Goal: Task Accomplishment & Management: Manage account settings

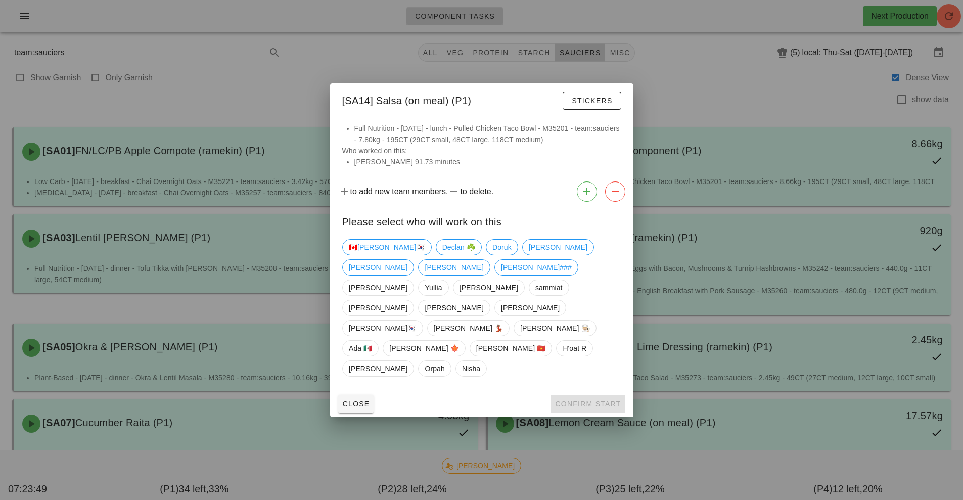
click at [717, 75] on div at bounding box center [481, 250] width 963 height 500
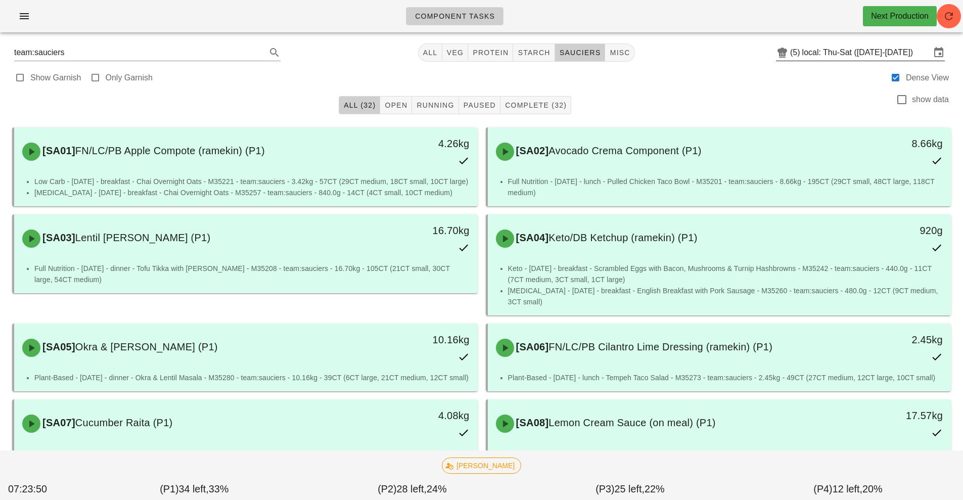
click at [810, 52] on input "local: Thu-Sat ([DATE]-[DATE])" at bounding box center [866, 52] width 128 height 16
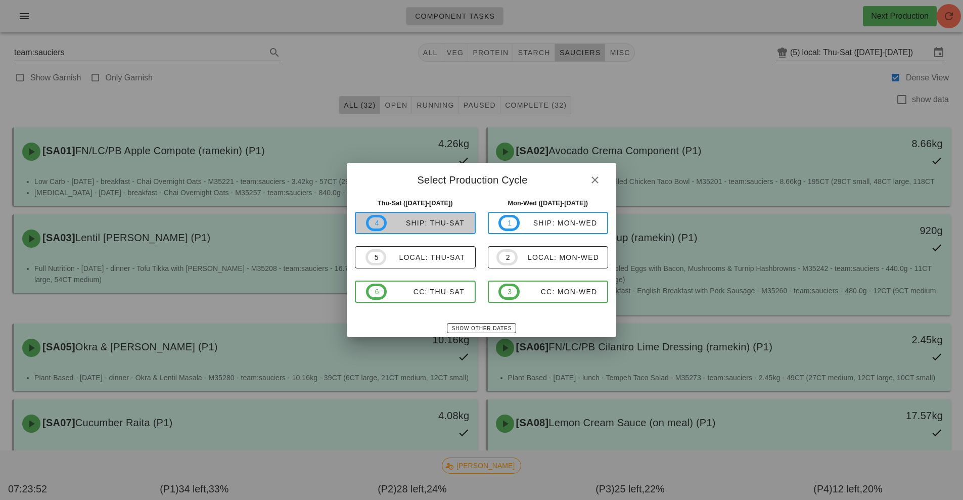
click at [446, 226] on div "ship: Thu-Sat" at bounding box center [426, 223] width 78 height 8
type input "ship: Thu-Sat ([DATE]-[DATE])"
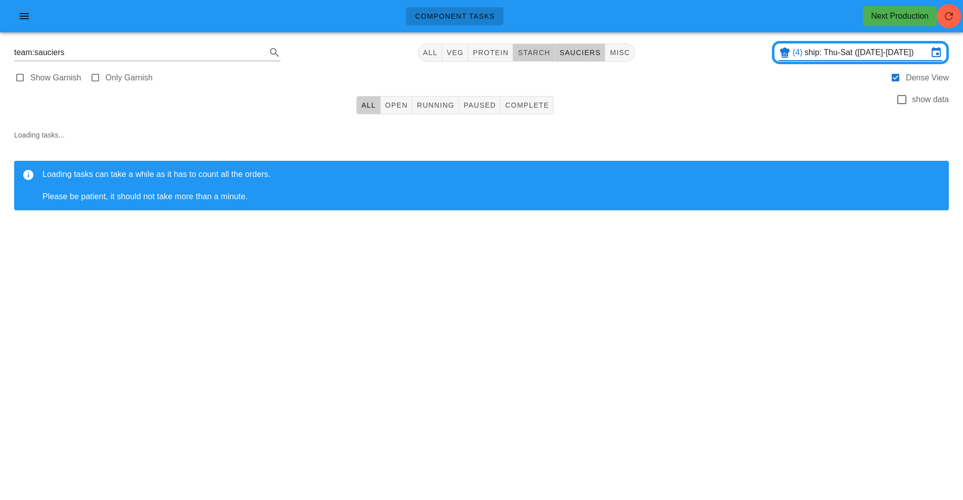
click at [529, 52] on span "starch" at bounding box center [533, 53] width 33 height 8
type input "team:starch"
click at [430, 104] on span "Running" at bounding box center [435, 105] width 38 height 8
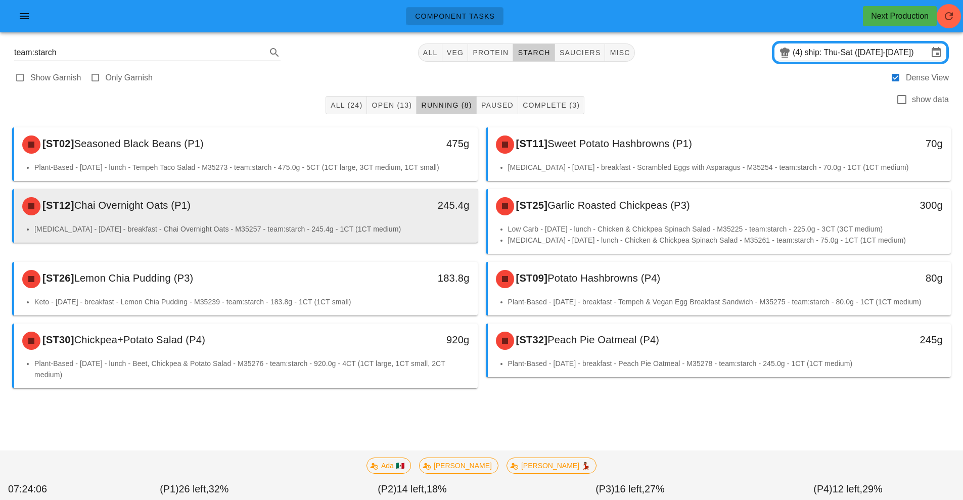
click at [210, 200] on div "[ST12] Chai Overnight Oats (P1)" at bounding box center [188, 206] width 344 height 30
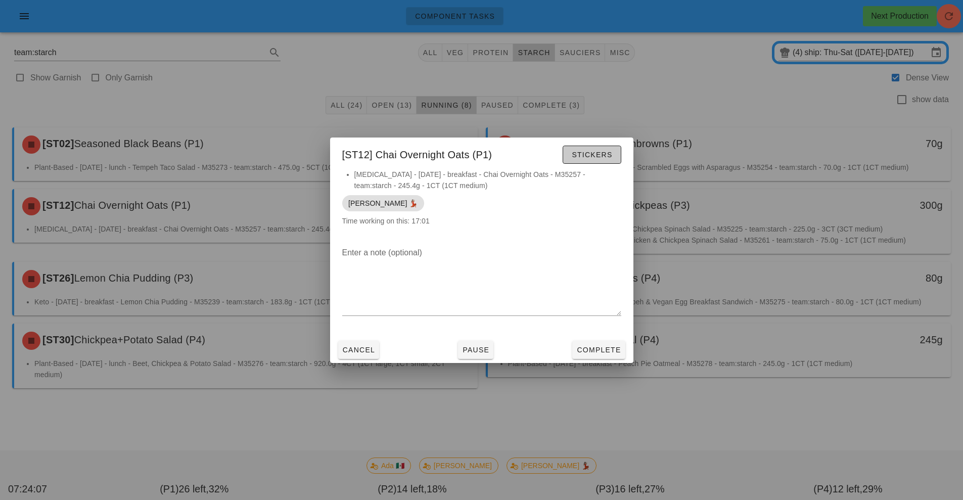
click at [597, 156] on span "Stickers" at bounding box center [591, 155] width 41 height 8
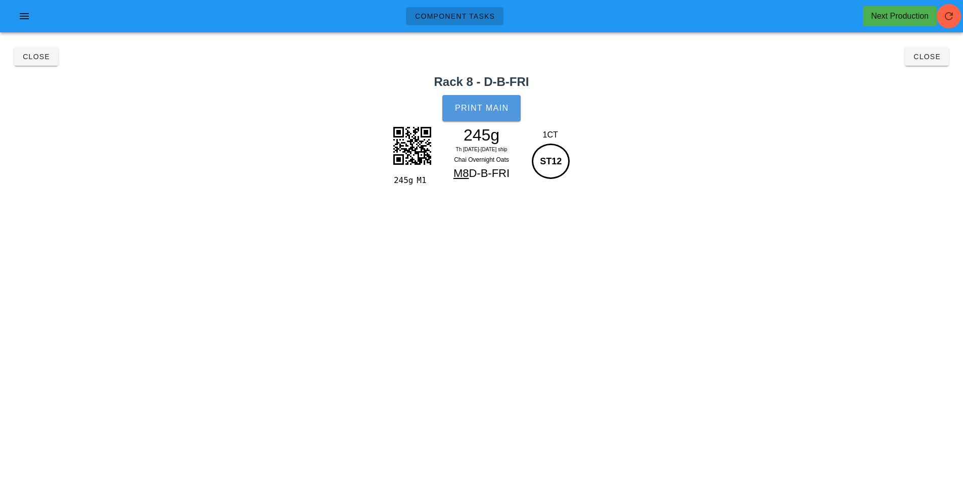
click at [492, 102] on button "Print Main" at bounding box center [481, 108] width 78 height 26
click at [932, 56] on span "Close" at bounding box center [927, 57] width 28 height 8
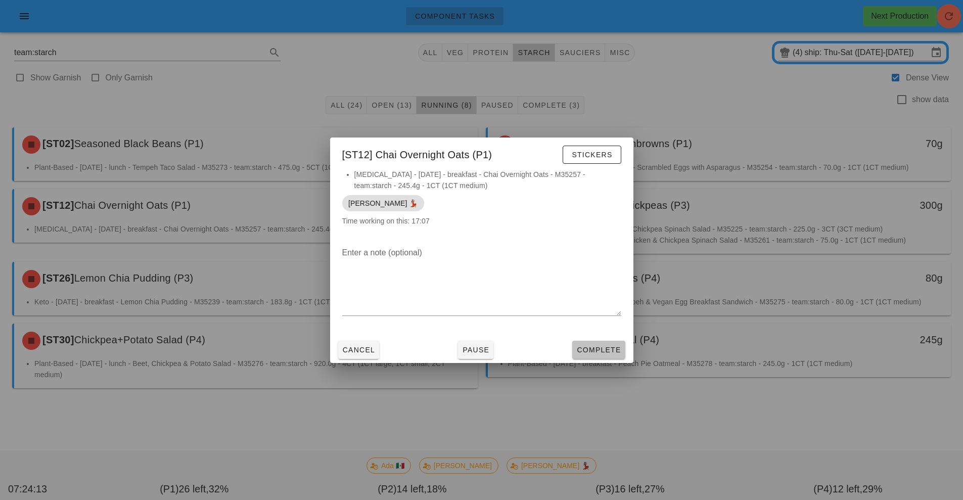
click at [599, 346] on span "Complete" at bounding box center [598, 350] width 44 height 8
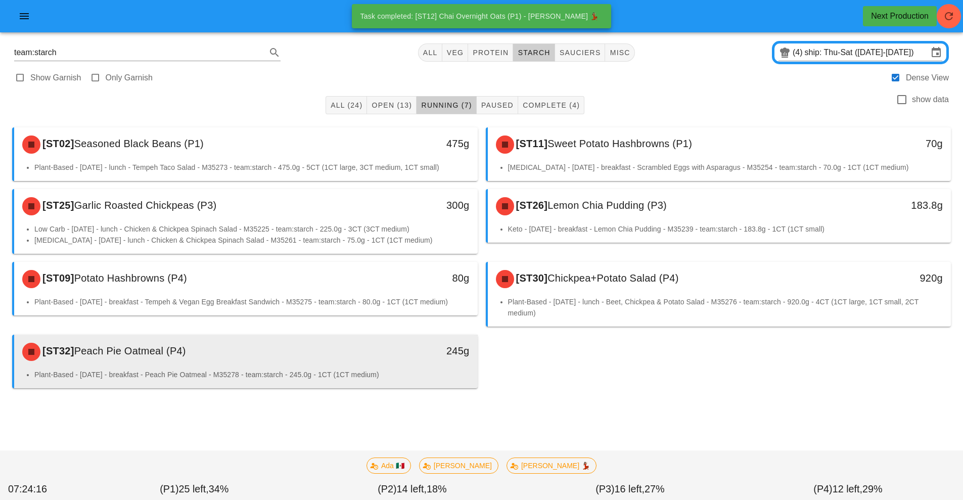
click at [193, 374] on li "Plant-Based - Saturday - breakfast - Peach Pie Oatmeal - M35278 - team:starch -…" at bounding box center [251, 374] width 435 height 11
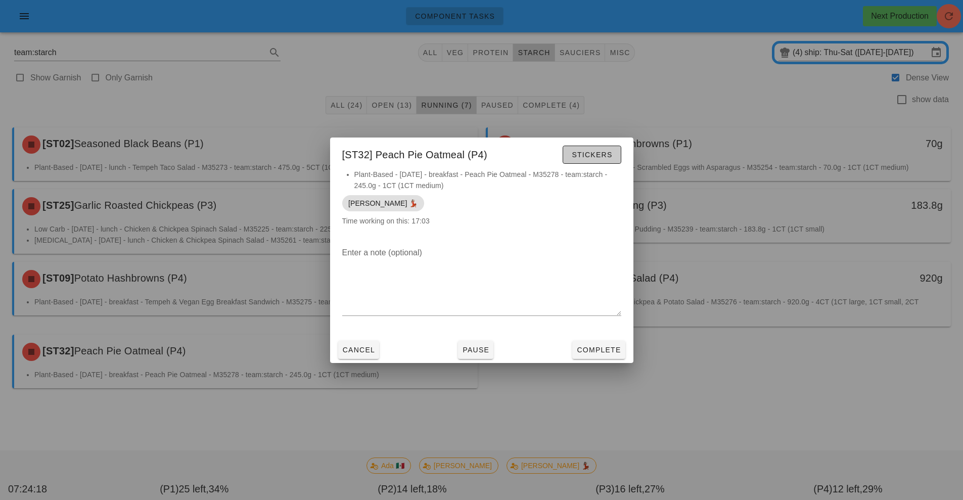
click at [591, 154] on span "Stickers" at bounding box center [591, 155] width 41 height 8
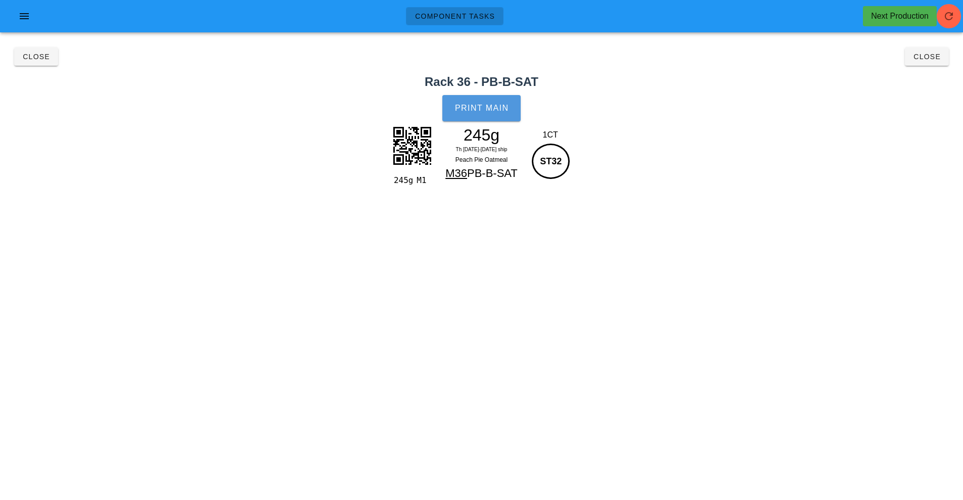
click at [497, 102] on button "Print Main" at bounding box center [481, 108] width 78 height 26
click at [944, 78] on h2 "Rack 36 - PB-B-SAT" at bounding box center [481, 82] width 951 height 18
click at [923, 56] on span "Close" at bounding box center [927, 57] width 28 height 8
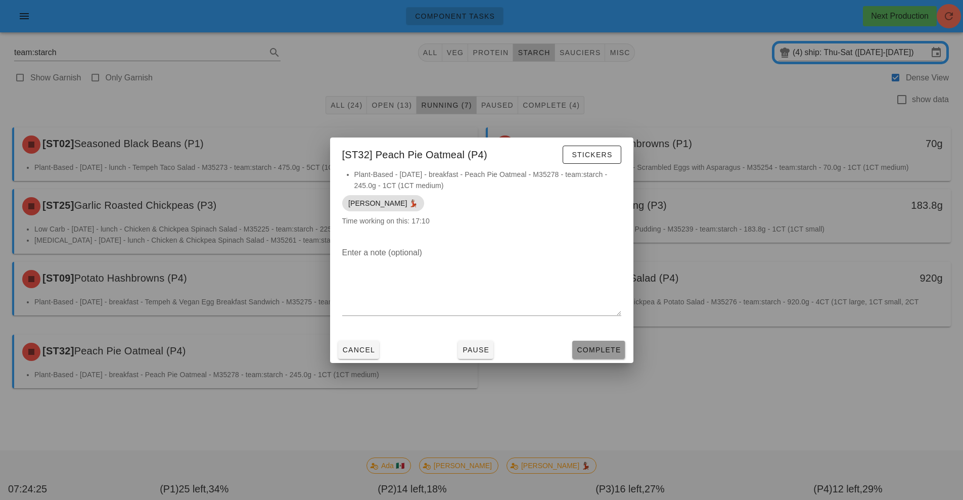
click at [599, 353] on span "Complete" at bounding box center [598, 350] width 44 height 8
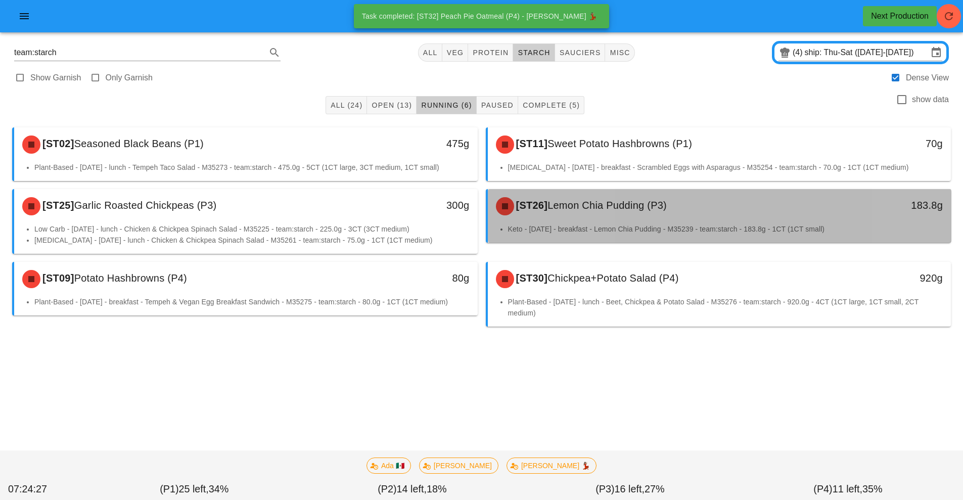
click at [679, 210] on div "[ST26] Lemon Chia Pudding (P3)" at bounding box center [662, 206] width 344 height 30
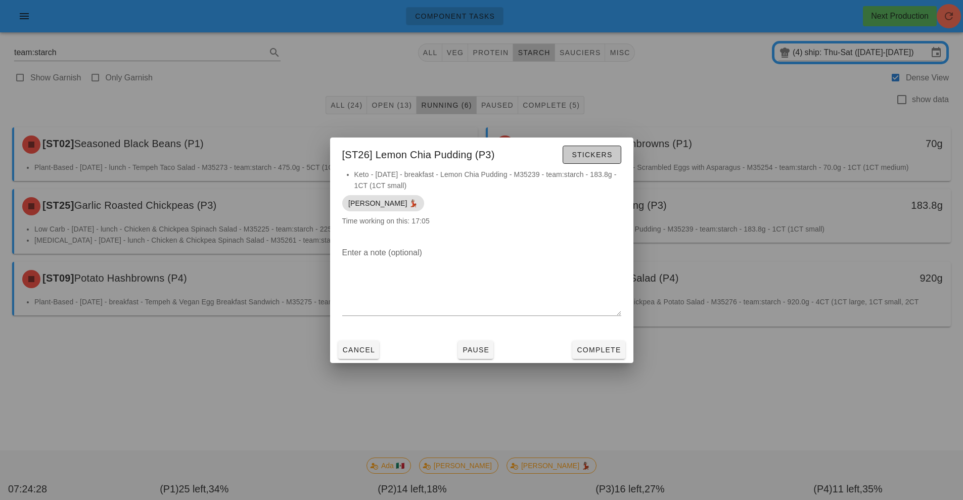
click at [585, 158] on span "Stickers" at bounding box center [591, 155] width 41 height 8
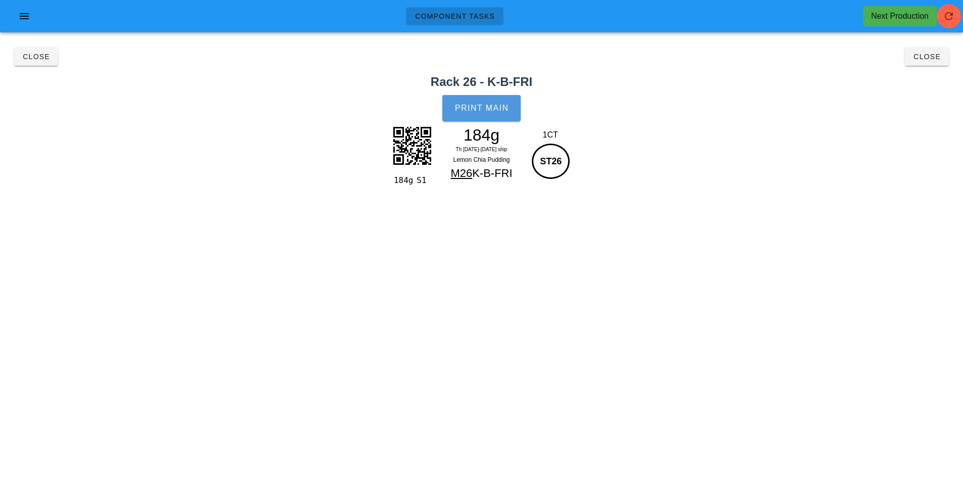
click at [492, 108] on span "Print Main" at bounding box center [481, 108] width 55 height 9
click at [936, 61] on button "Close" at bounding box center [927, 57] width 44 height 18
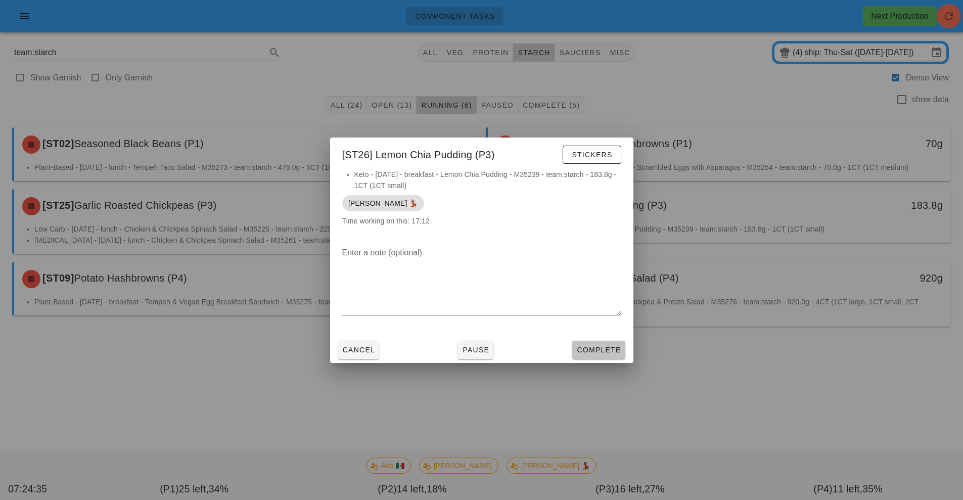
click at [610, 353] on span "Complete" at bounding box center [598, 350] width 44 height 8
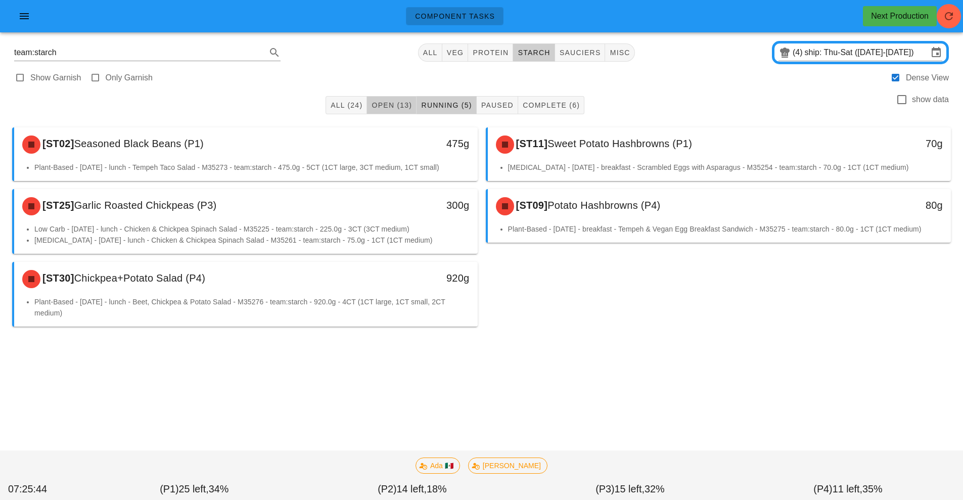
click at [388, 102] on span "Open (13)" at bounding box center [391, 105] width 41 height 8
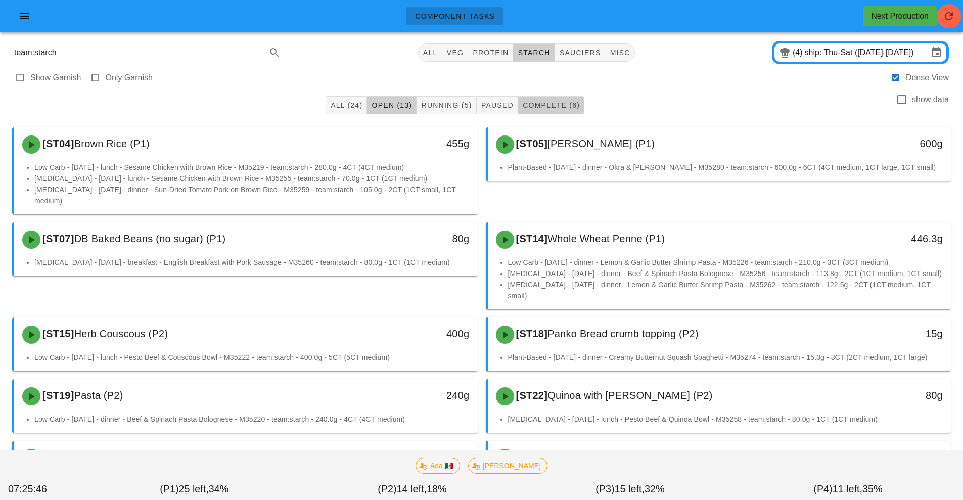
click at [552, 106] on span "Complete (6)" at bounding box center [551, 105] width 58 height 8
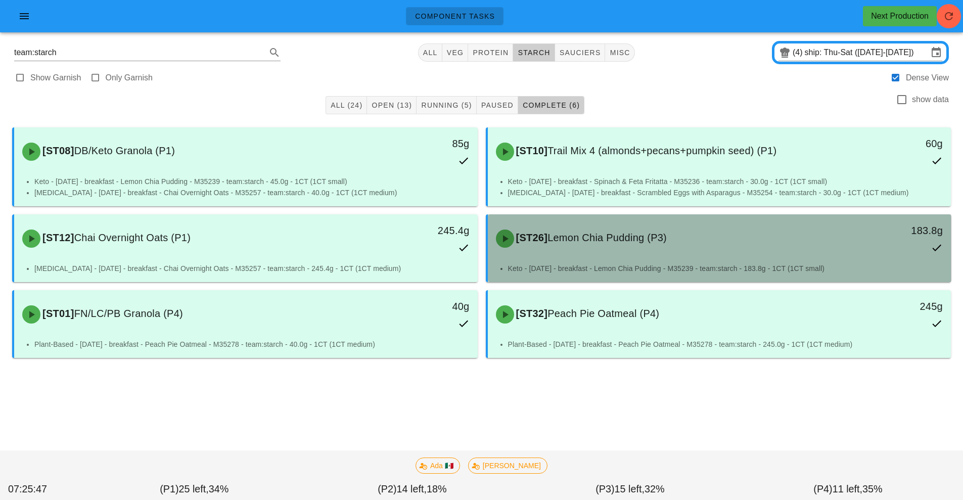
click at [693, 247] on div "[ST26] Lemon Chia Pudding (P3)" at bounding box center [662, 238] width 344 height 30
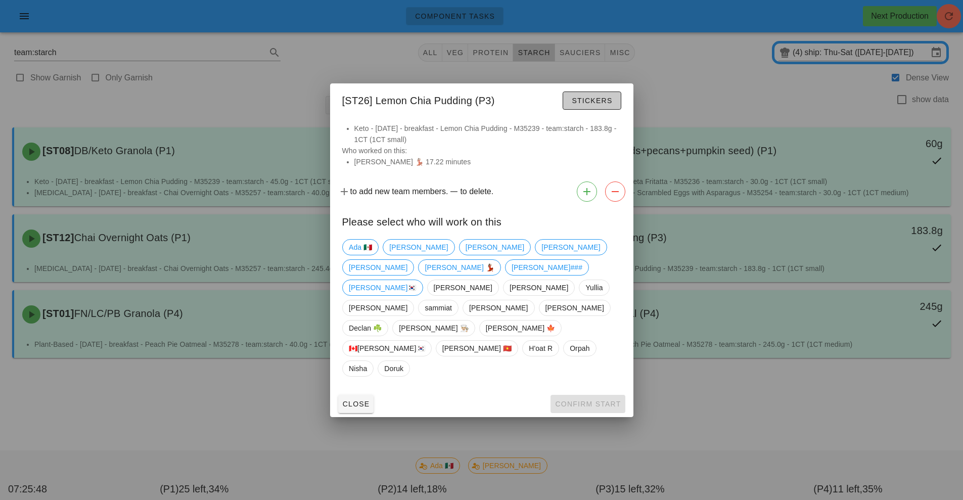
click at [588, 105] on span "Stickers" at bounding box center [591, 101] width 41 height 8
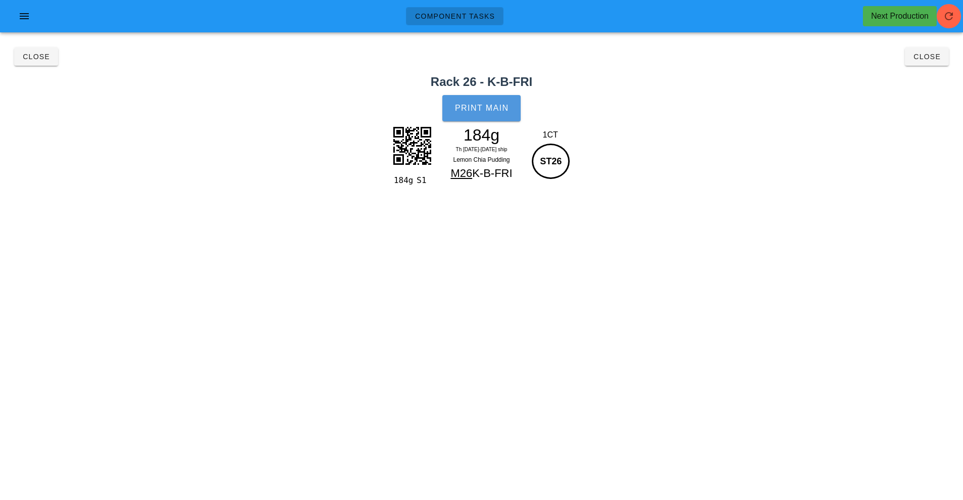
click at [484, 118] on button "Print Main" at bounding box center [481, 108] width 78 height 26
click at [923, 62] on button "Close" at bounding box center [927, 57] width 44 height 18
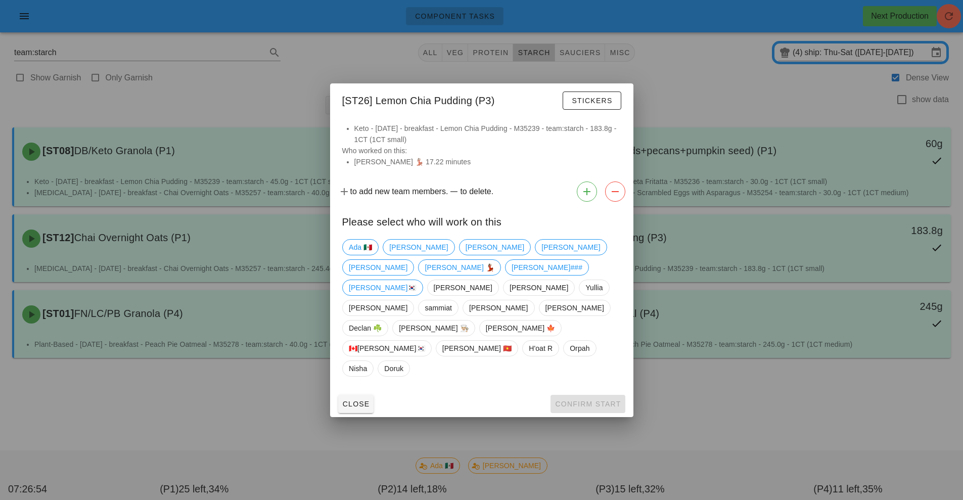
click at [923, 67] on div at bounding box center [481, 250] width 963 height 500
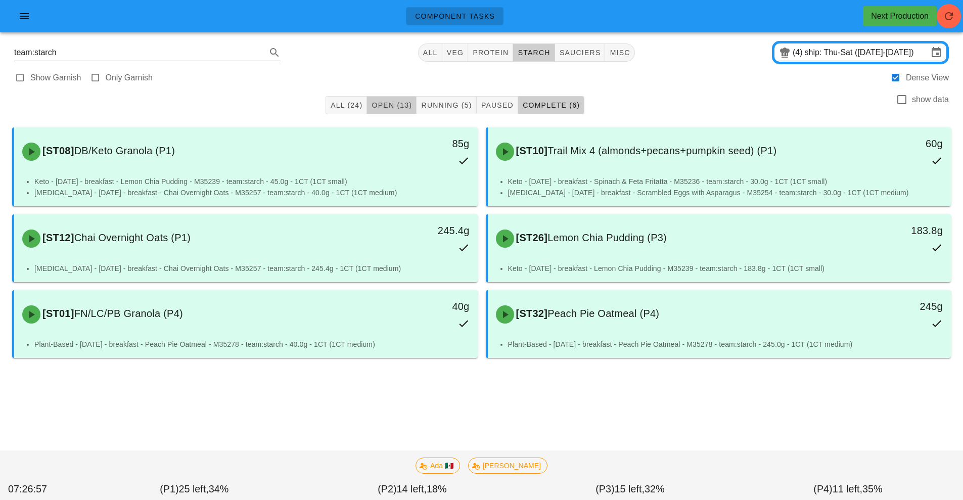
click at [385, 106] on span "Open (13)" at bounding box center [391, 105] width 41 height 8
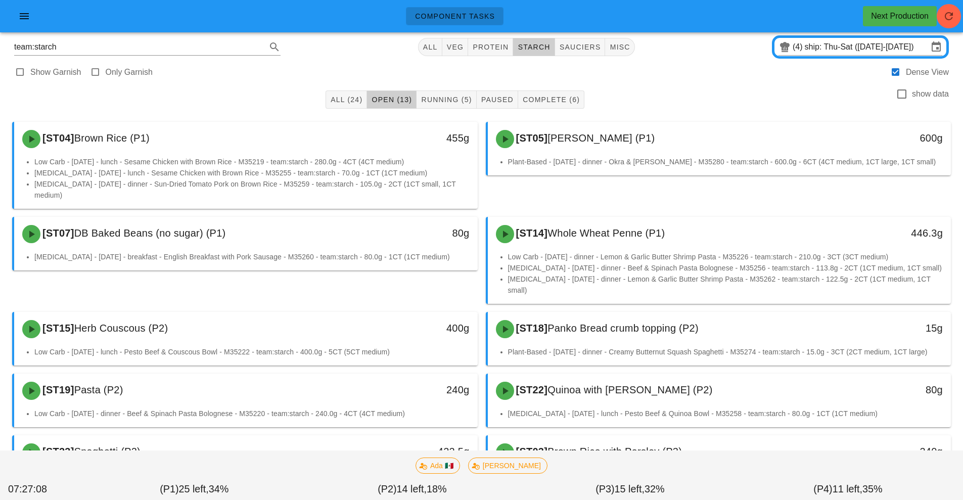
scroll to position [3, 0]
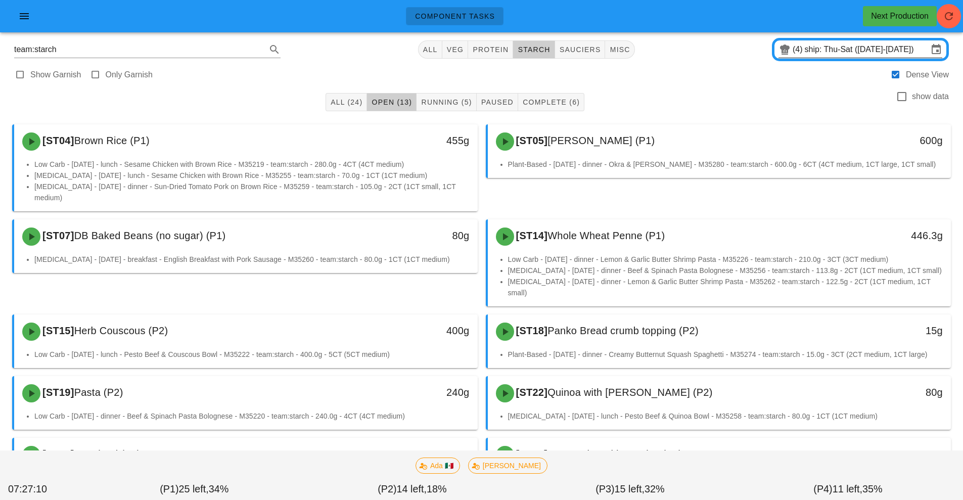
click at [779, 50] on icon at bounding box center [784, 49] width 12 height 12
click at [788, 58] on div "(4) ship: Thu-Sat (Aug 28-Aug 30)" at bounding box center [860, 49] width 164 height 16
click at [826, 50] on input "ship: Thu-Sat (Aug 28-Aug 30)" at bounding box center [865, 49] width 123 height 16
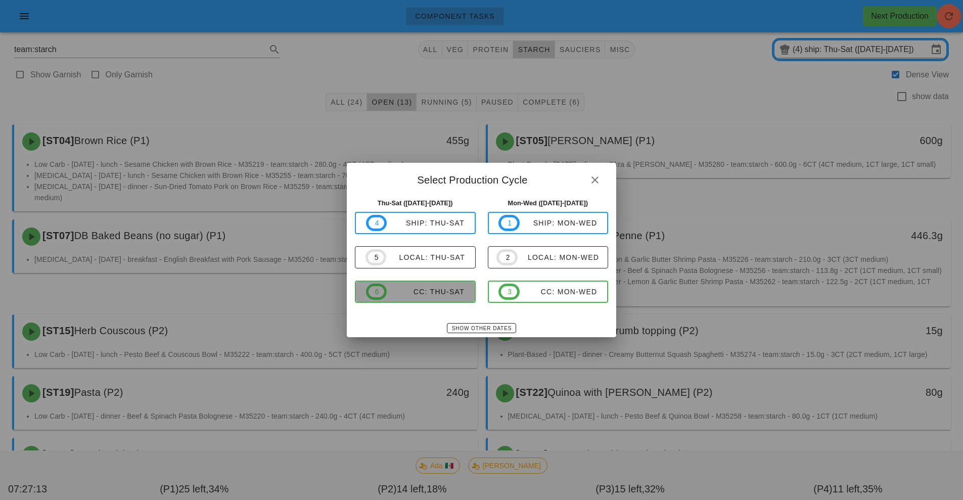
click at [443, 293] on div "CC: Thu-Sat" at bounding box center [426, 292] width 78 height 8
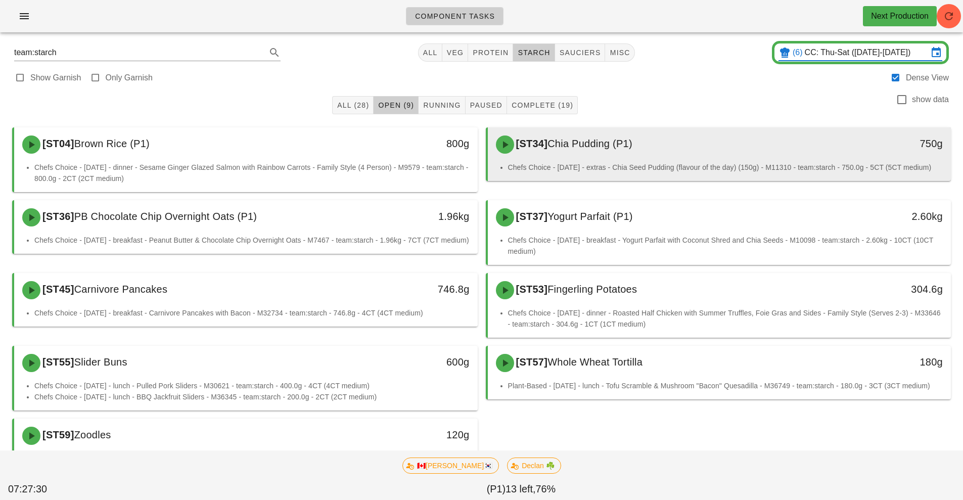
click at [649, 158] on div "[ST34] Chia Pudding (P1)" at bounding box center [662, 144] width 344 height 30
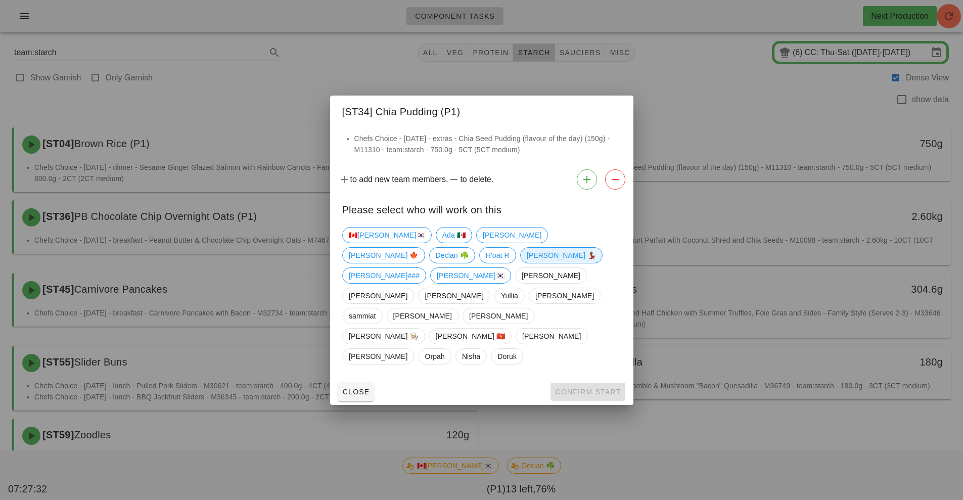
click at [526, 263] on span "[PERSON_NAME] 💃🏽" at bounding box center [561, 255] width 70 height 15
click at [595, 388] on span "Confirm Start" at bounding box center [587, 392] width 66 height 8
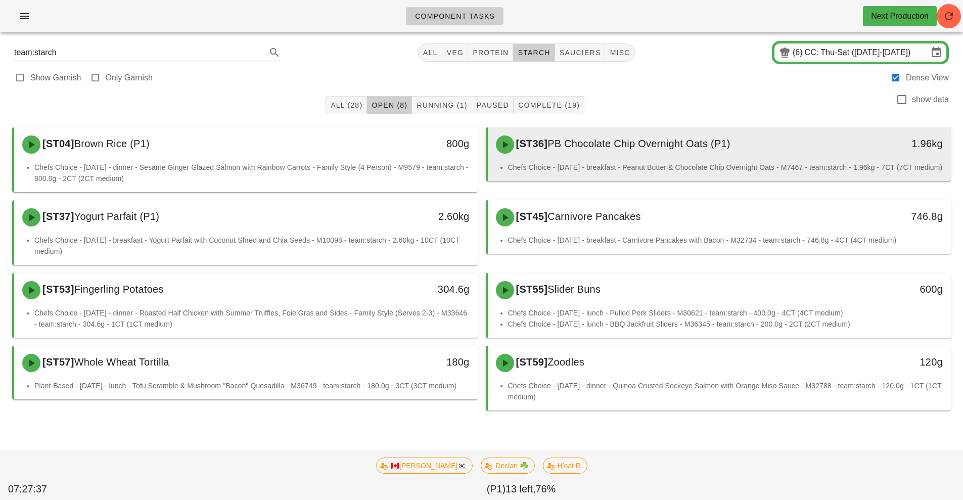
click at [628, 160] on div "[ST36] PB Chocolate Chip Overnight Oats (P1) 1.96kg" at bounding box center [719, 144] width 463 height 34
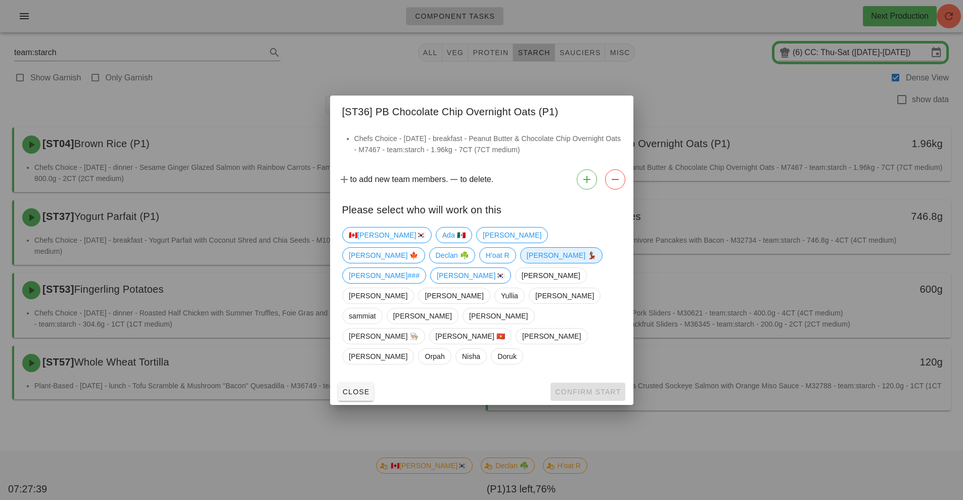
click at [526, 263] on span "[PERSON_NAME] 💃🏽" at bounding box center [561, 255] width 70 height 15
click at [580, 388] on span "Confirm Start" at bounding box center [587, 392] width 66 height 8
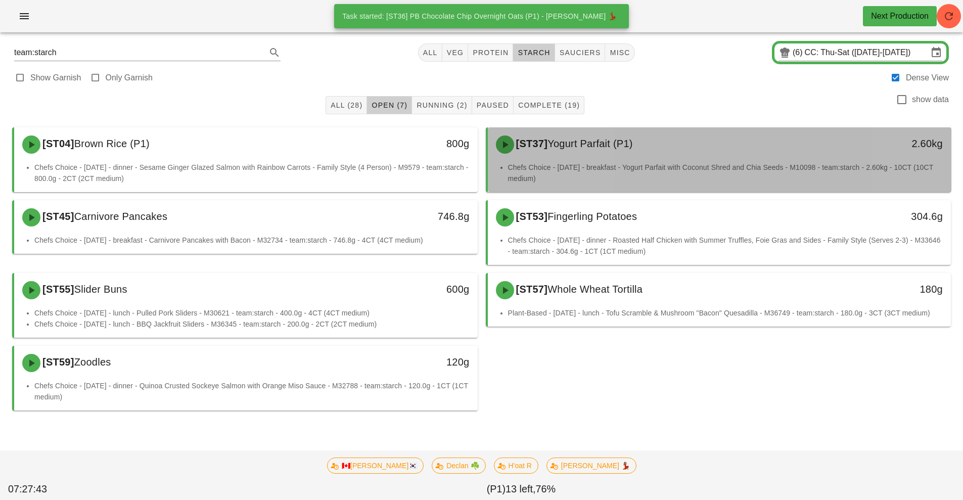
click at [662, 155] on div "[ST37] Yogurt Parfait (P1)" at bounding box center [662, 144] width 344 height 30
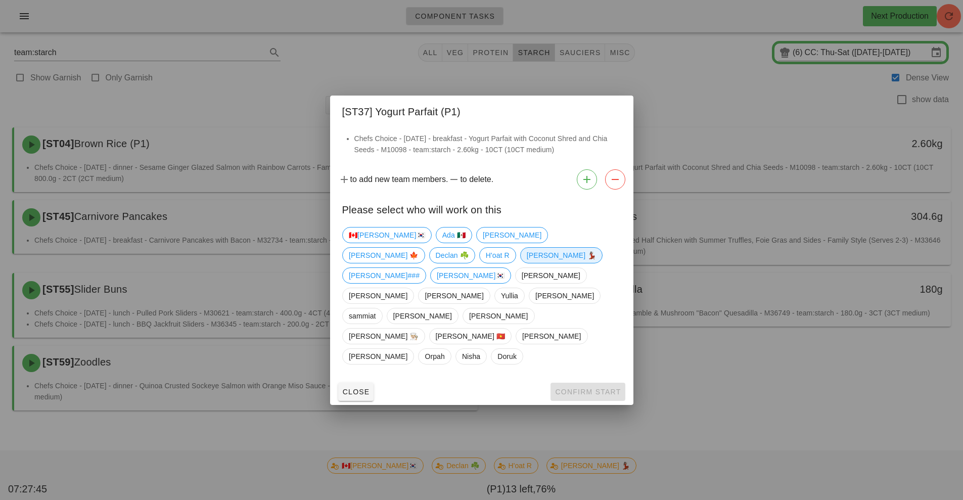
click at [526, 263] on span "[PERSON_NAME] 💃🏽" at bounding box center [561, 255] width 70 height 15
click at [582, 388] on span "Confirm Start" at bounding box center [587, 392] width 66 height 8
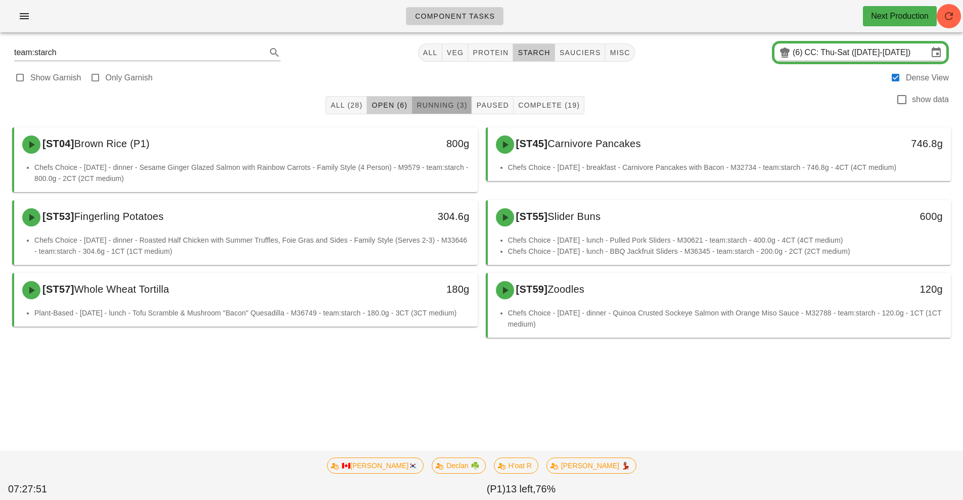
click at [445, 112] on button "Running (3)" at bounding box center [442, 105] width 60 height 18
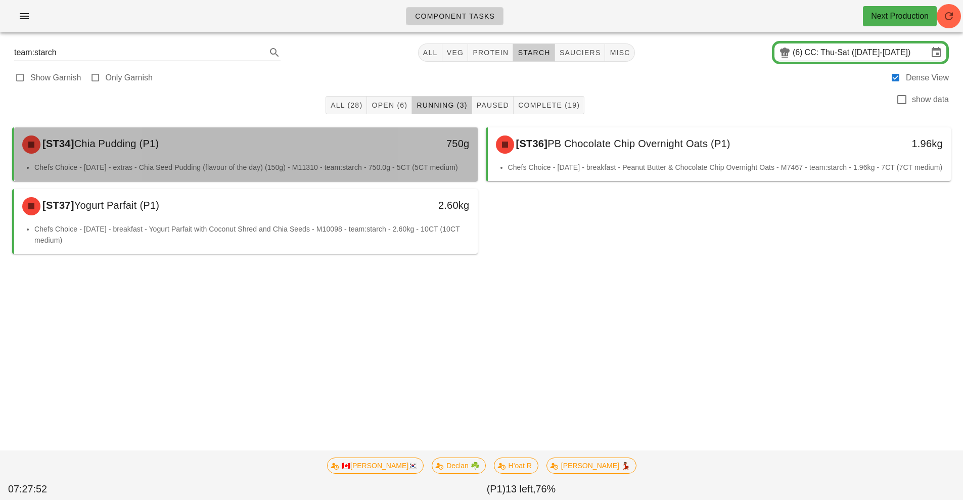
click at [338, 155] on div "[ST34] Chia Pudding (P1)" at bounding box center [188, 144] width 344 height 30
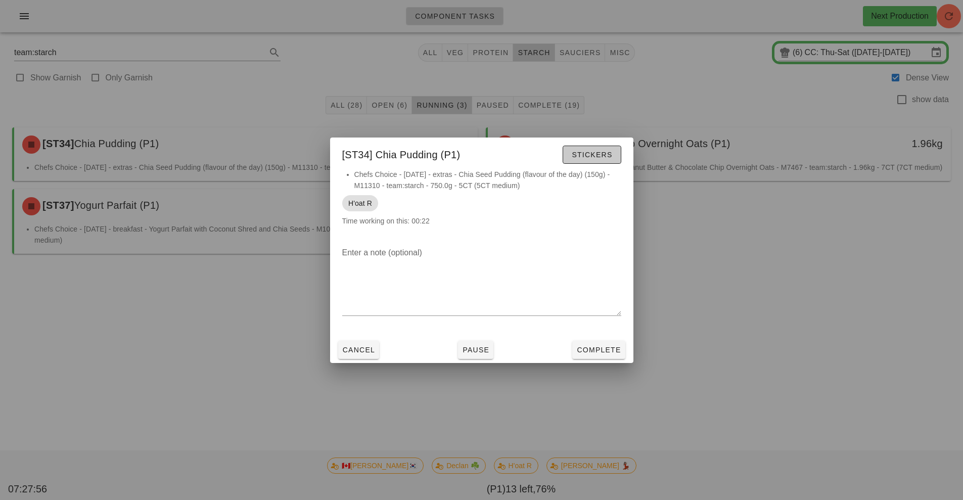
click at [575, 158] on span "Stickers" at bounding box center [591, 155] width 41 height 8
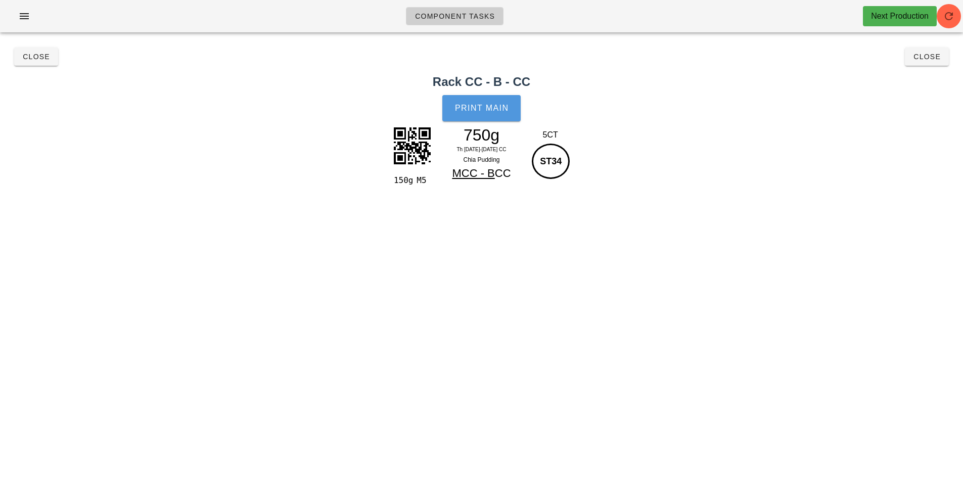
click at [488, 102] on button "Print Main" at bounding box center [481, 108] width 78 height 26
click at [934, 54] on span "Close" at bounding box center [927, 57] width 28 height 8
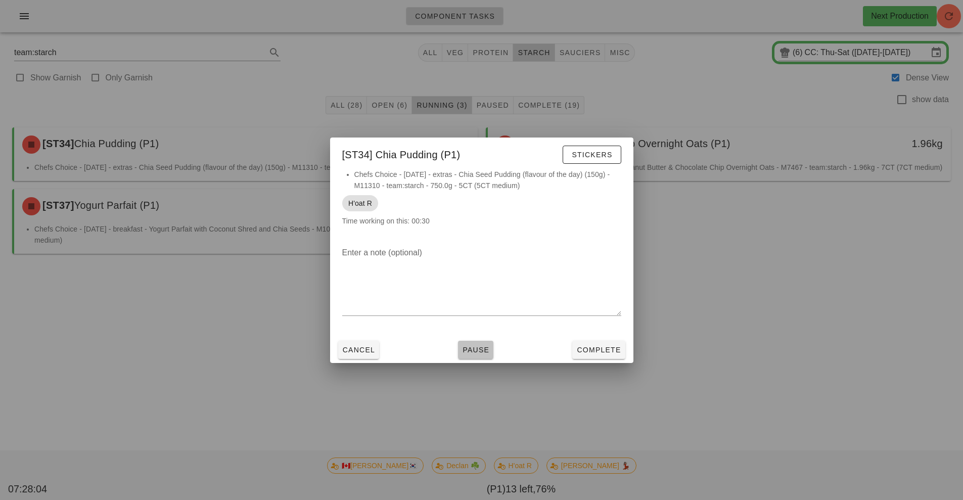
click at [483, 349] on span "Pause" at bounding box center [475, 350] width 27 height 8
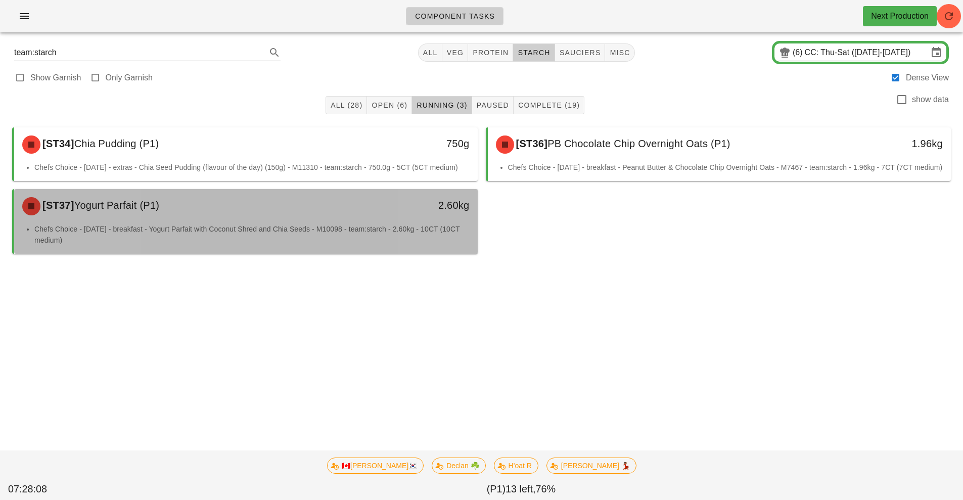
click at [321, 242] on li "Chefs Choice - Sunday - breakfast - Yogurt Parfait with Coconut Shred and Chia …" at bounding box center [251, 234] width 435 height 22
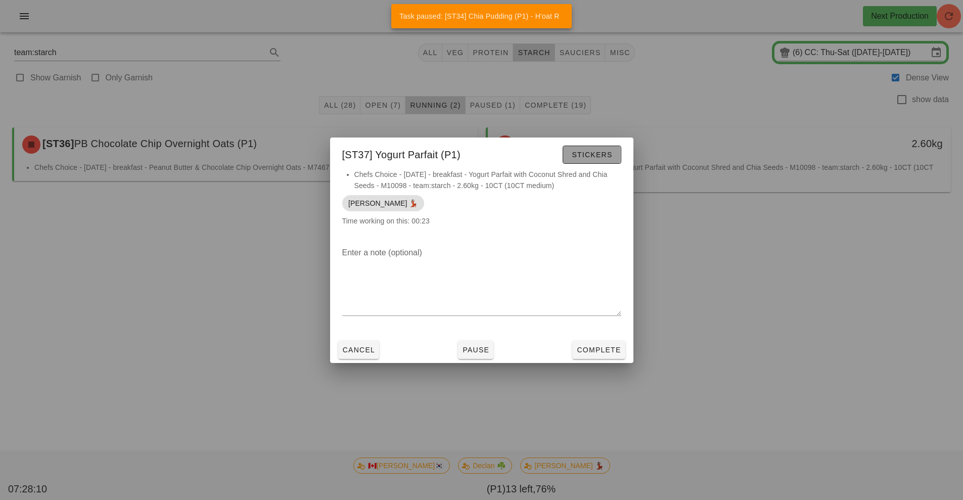
click at [584, 155] on span "Stickers" at bounding box center [591, 155] width 41 height 8
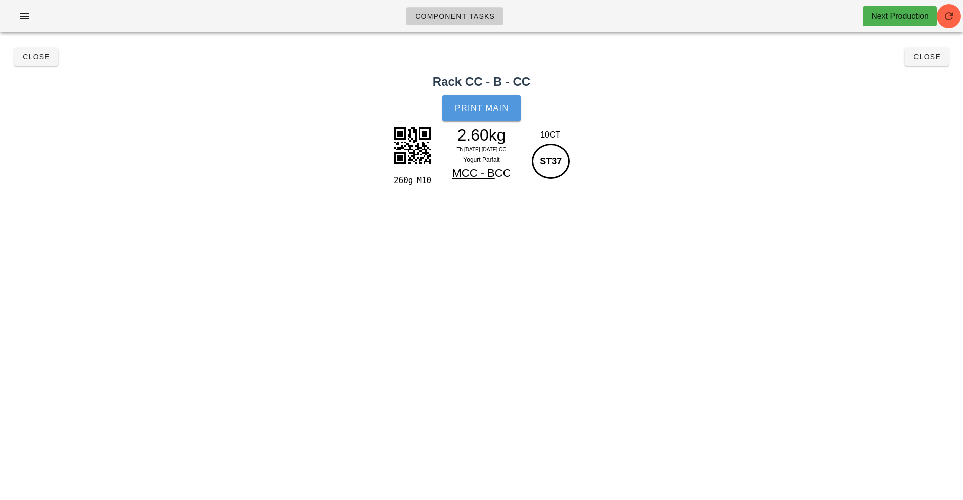
click at [503, 111] on span "Print Main" at bounding box center [481, 108] width 55 height 9
click at [931, 58] on span "Close" at bounding box center [927, 57] width 28 height 8
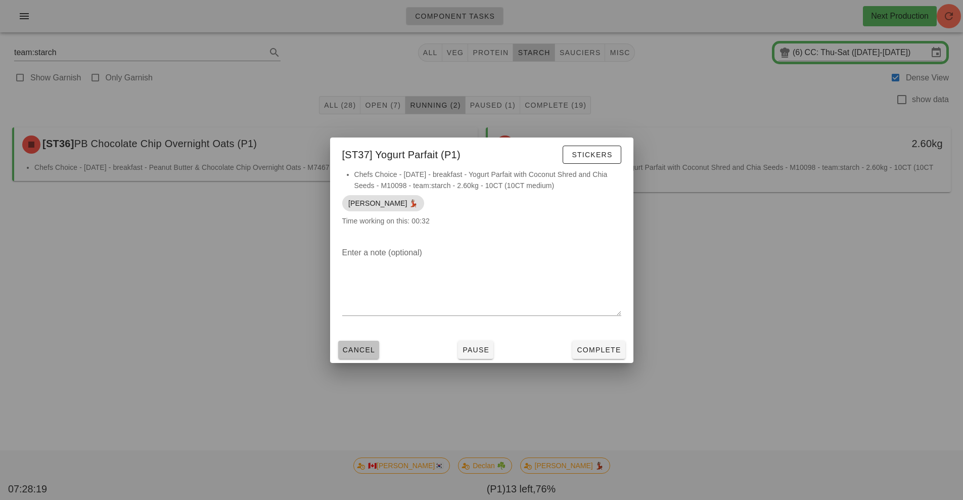
click at [356, 353] on span "Cancel" at bounding box center [358, 350] width 33 height 8
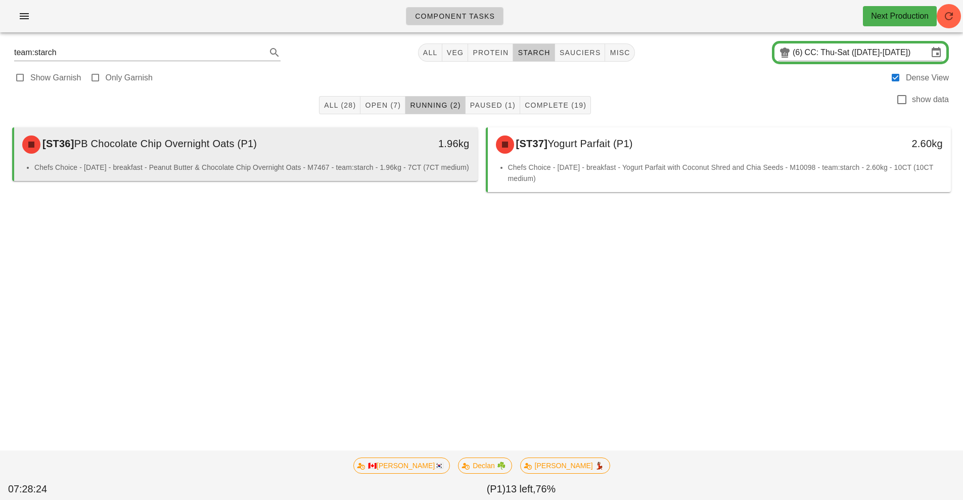
click at [324, 156] on div "[ST36] PB Chocolate Chip Overnight Oats (P1)" at bounding box center [188, 144] width 344 height 30
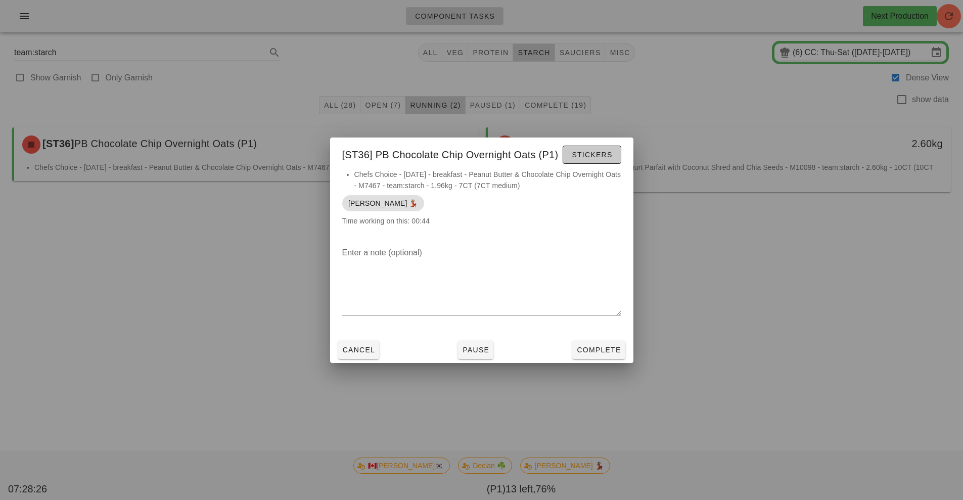
click at [585, 156] on span "Stickers" at bounding box center [591, 155] width 41 height 8
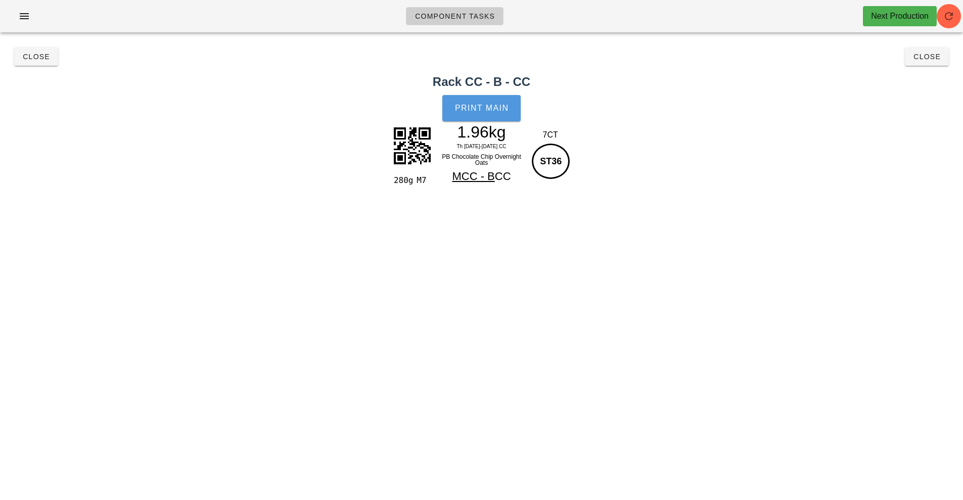
click at [481, 112] on span "Print Main" at bounding box center [481, 108] width 55 height 9
click at [920, 62] on button "Close" at bounding box center [927, 57] width 44 height 18
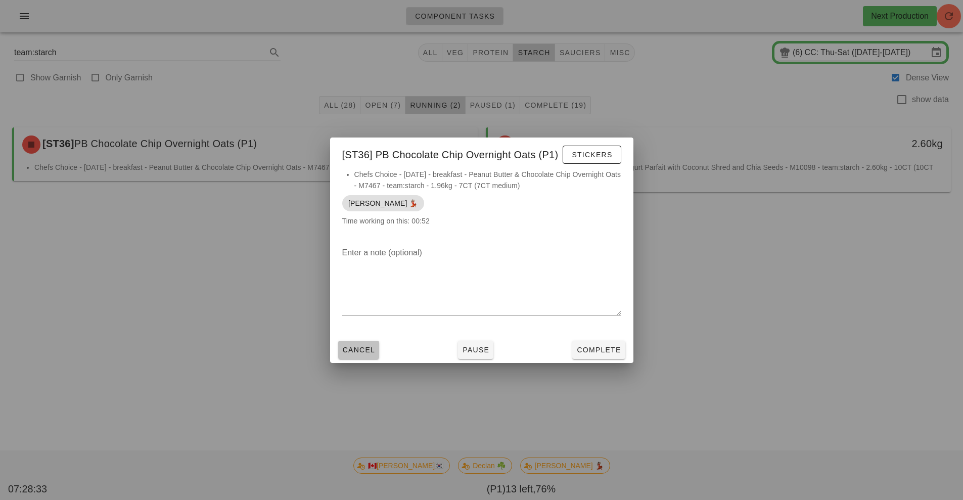
click at [357, 357] on button "Cancel" at bounding box center [358, 350] width 41 height 18
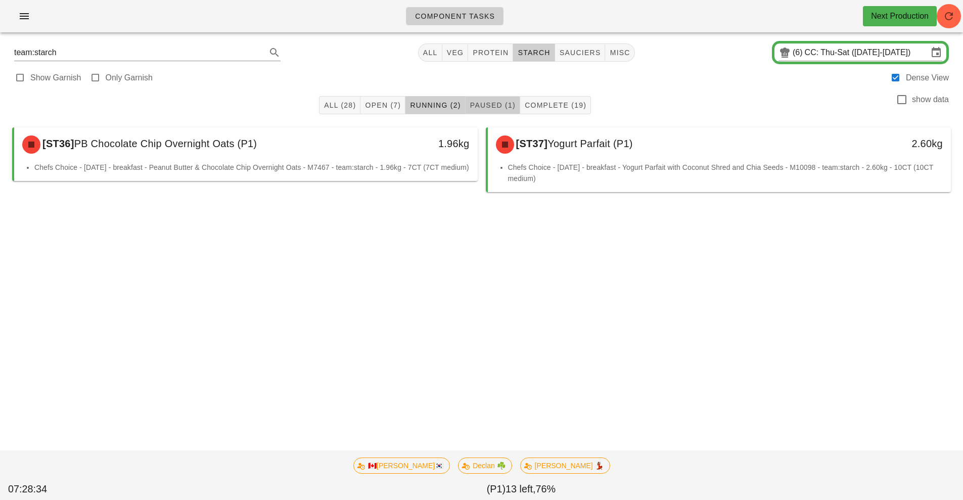
click at [503, 104] on span "Paused (1)" at bounding box center [492, 105] width 46 height 8
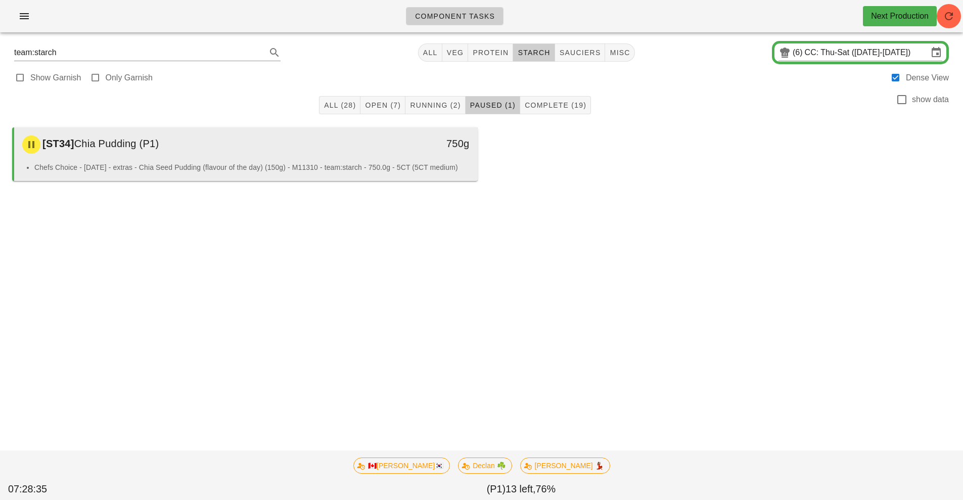
click at [338, 166] on li "Chefs Choice - Sunday - extras - Chia Seed Pudding (flavour of the day) (150g) …" at bounding box center [251, 167] width 435 height 11
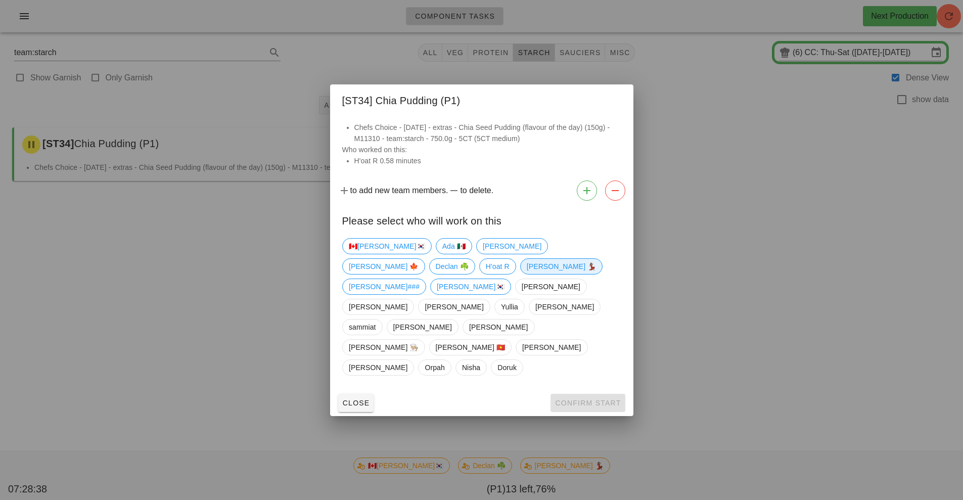
click at [526, 274] on span "[PERSON_NAME] 💃🏽" at bounding box center [561, 266] width 70 height 15
click at [598, 399] on span "Confirm Start" at bounding box center [587, 403] width 66 height 8
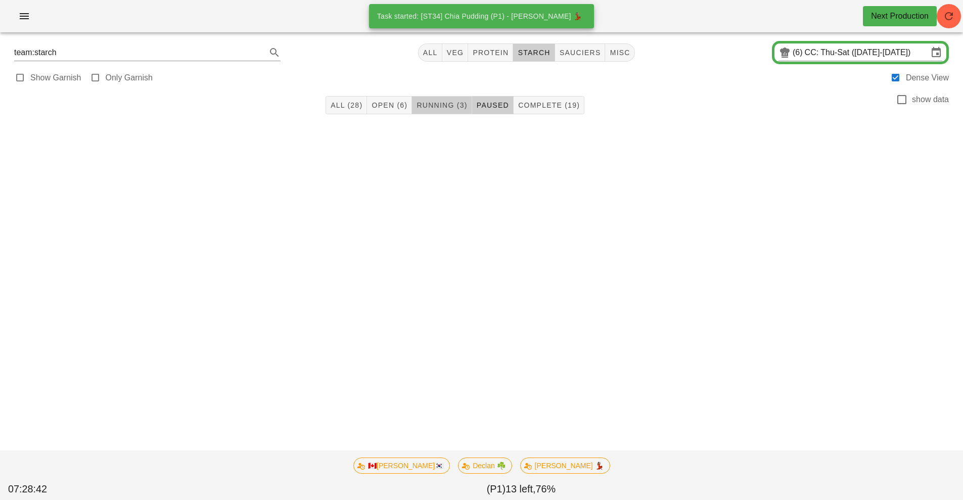
click at [453, 105] on span "Running (3)" at bounding box center [441, 105] width 51 height 8
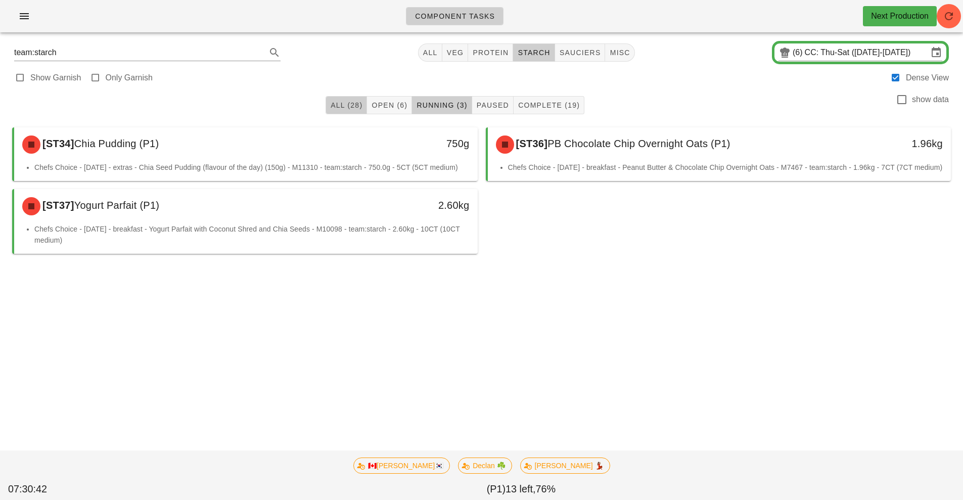
click at [339, 107] on span "All (28)" at bounding box center [346, 105] width 32 height 8
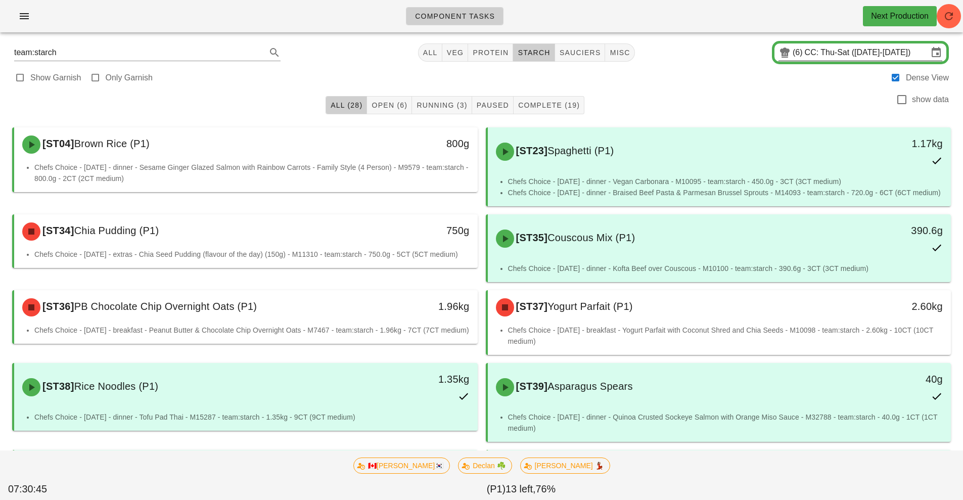
click at [828, 51] on input "CC: Thu-Sat (Aug 28-Aug 30)" at bounding box center [865, 52] width 123 height 16
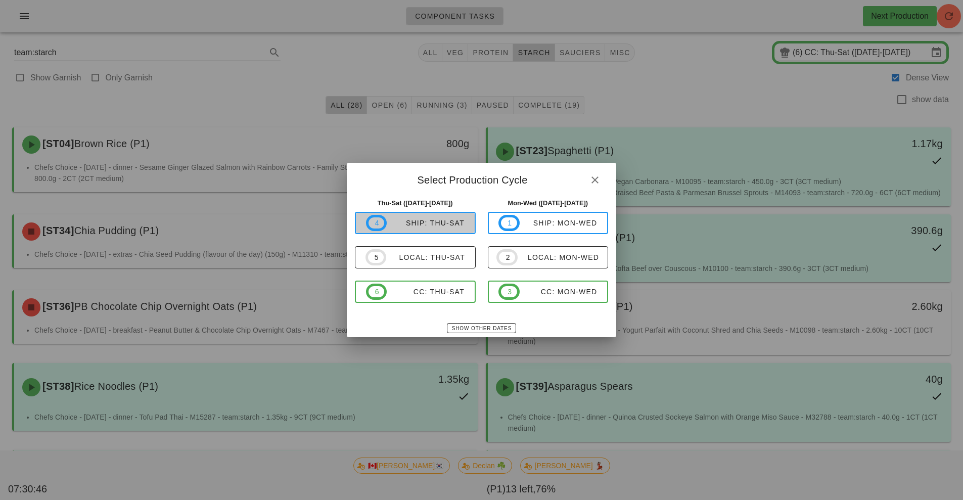
click at [443, 218] on span "4 ship: Thu-Sat" at bounding box center [415, 223] width 99 height 16
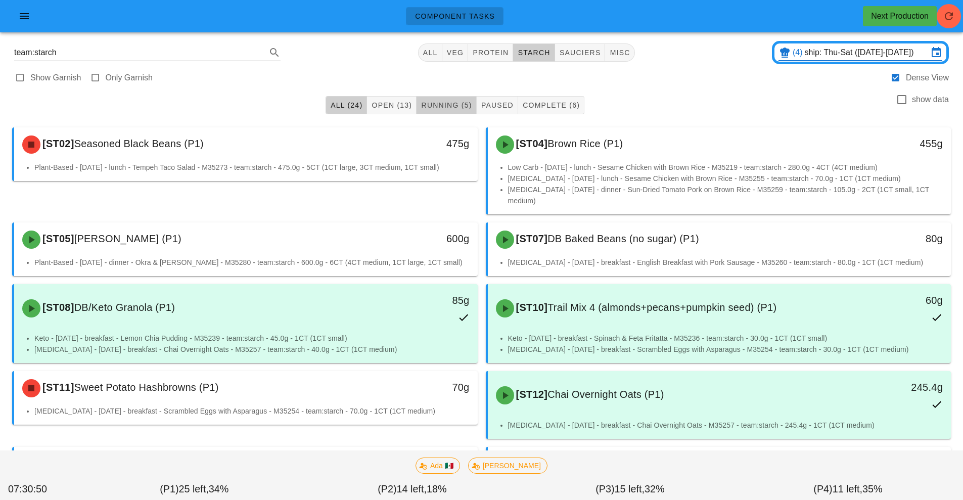
click at [460, 107] on span "Running (5)" at bounding box center [445, 105] width 51 height 8
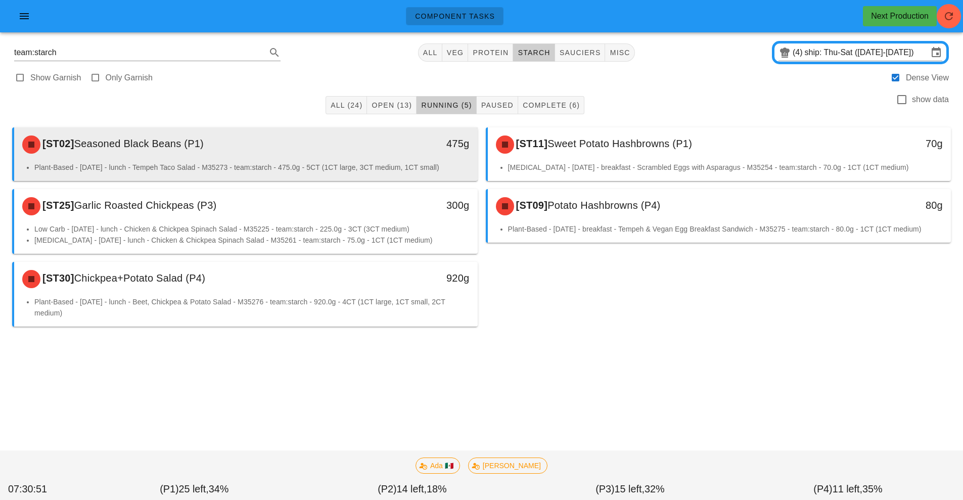
click at [378, 157] on div "475g" at bounding box center [417, 144] width 115 height 30
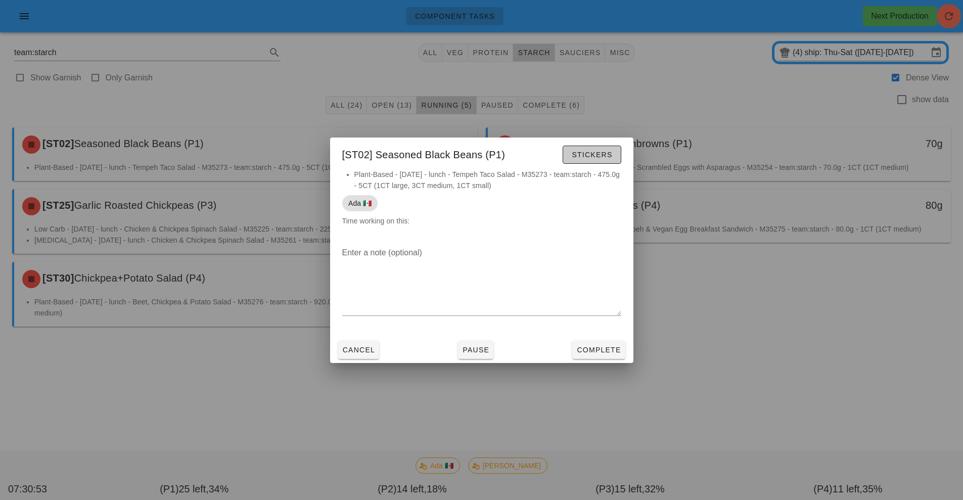
click at [600, 157] on span "Stickers" at bounding box center [591, 155] width 41 height 8
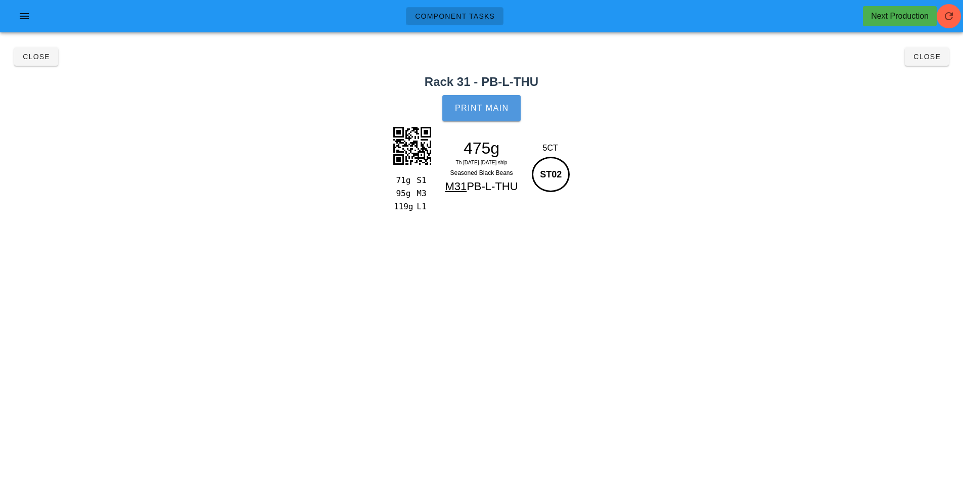
click at [498, 111] on span "Print Main" at bounding box center [481, 108] width 55 height 9
click at [925, 57] on span "Close" at bounding box center [927, 57] width 28 height 8
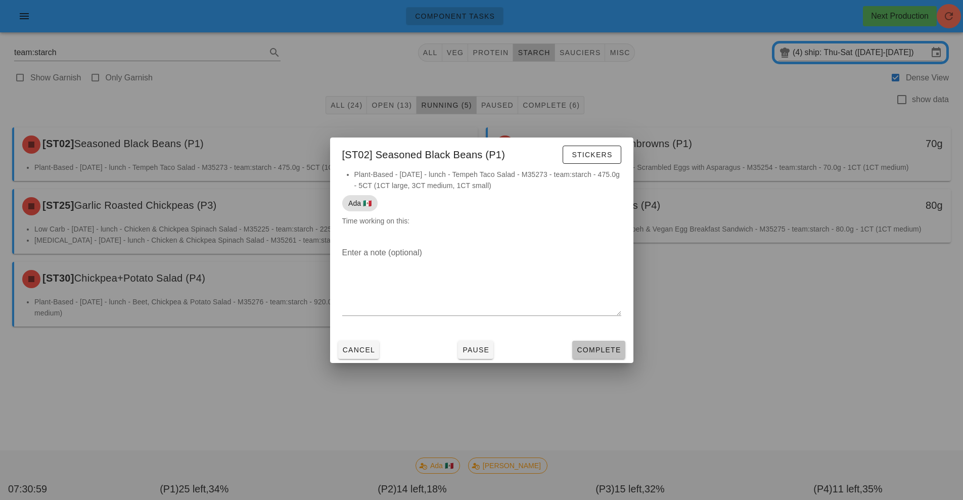
click at [595, 356] on button "Complete" at bounding box center [598, 350] width 53 height 18
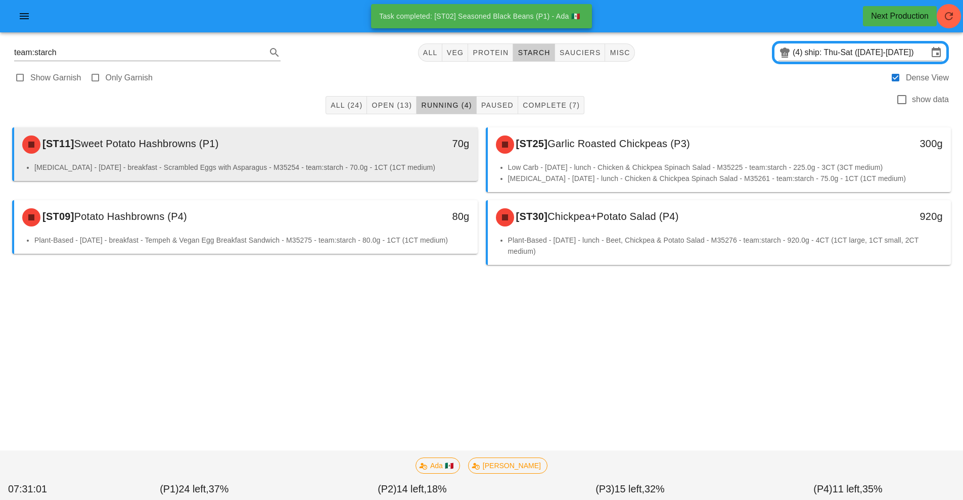
click at [382, 161] on div "[ST11] Sweet Potato Hashbrowns (P1) 70g" at bounding box center [245, 144] width 463 height 34
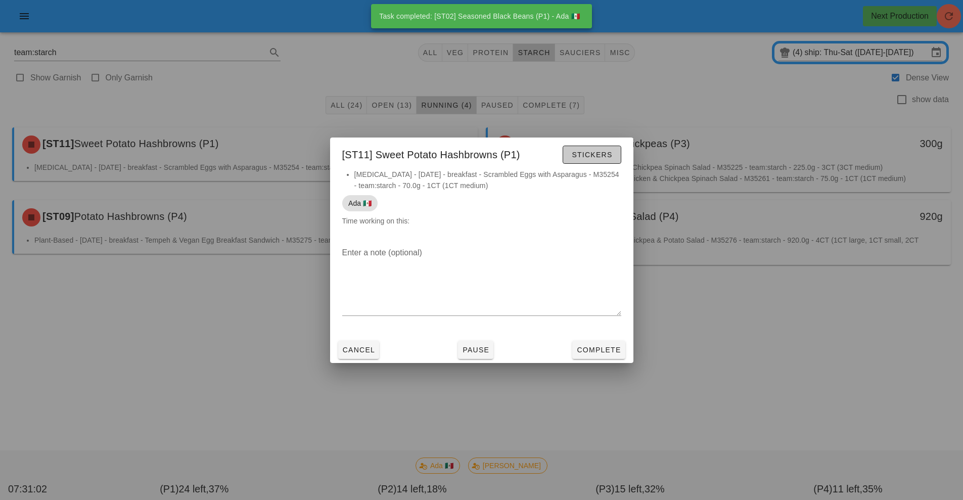
click at [603, 146] on button "Stickers" at bounding box center [591, 155] width 58 height 18
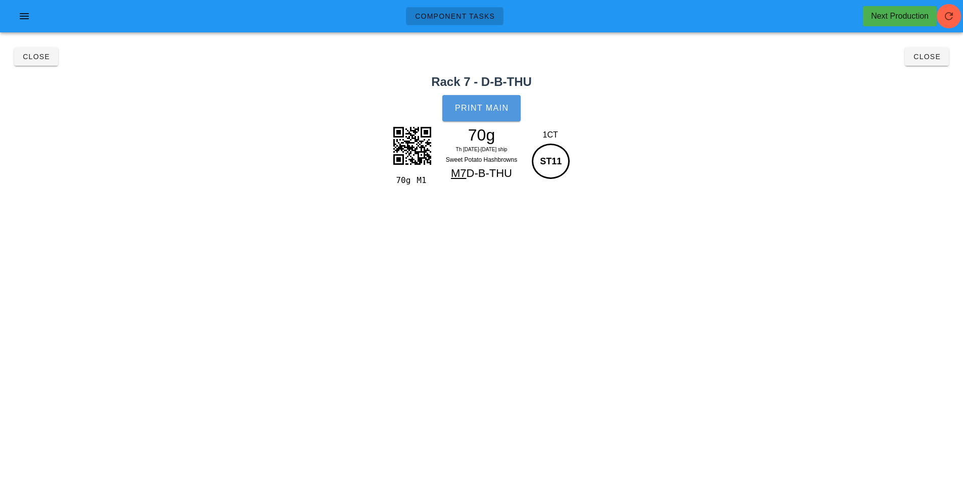
click at [496, 119] on button "Print Main" at bounding box center [481, 108] width 78 height 26
click at [936, 58] on span "Close" at bounding box center [927, 57] width 28 height 8
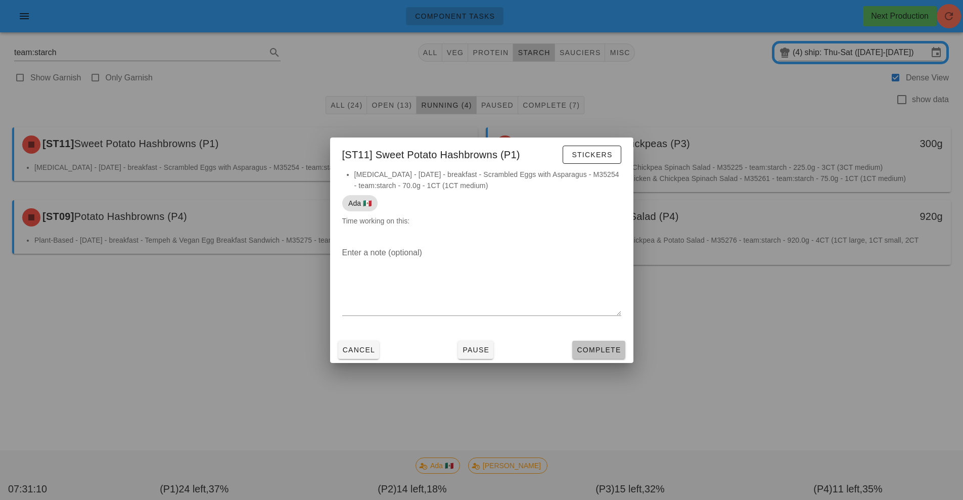
click at [602, 351] on span "Complete" at bounding box center [598, 350] width 44 height 8
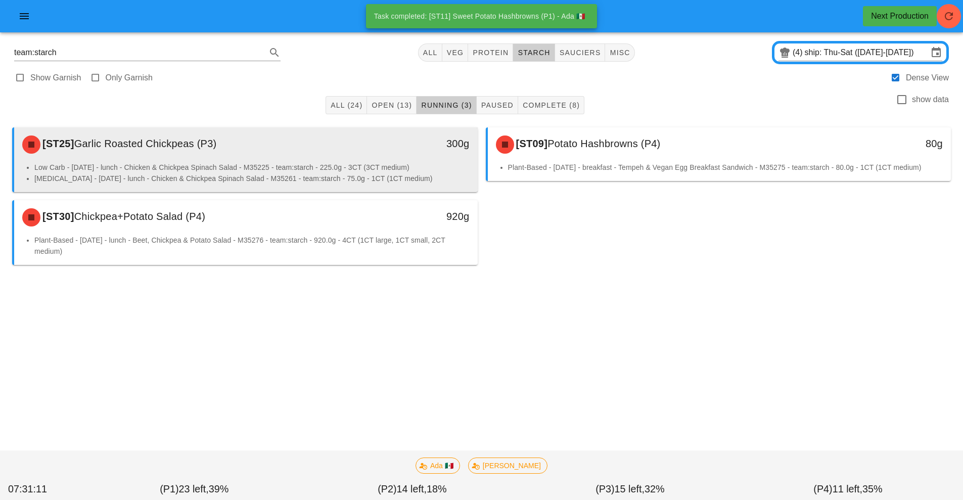
click at [382, 174] on li "Diabetes - Saturday - lunch - Chicken & Chickpea Spinach Salad - M35261 - team:…" at bounding box center [251, 178] width 435 height 11
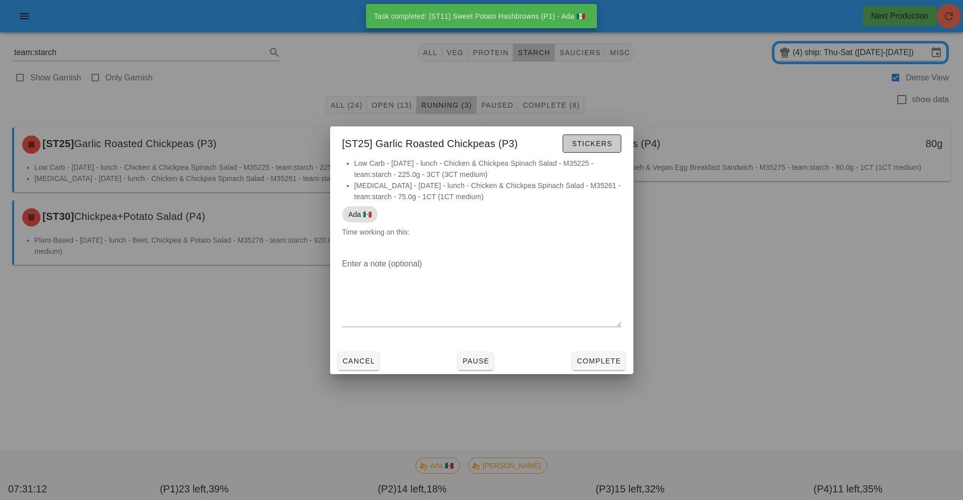
click at [595, 140] on span "Stickers" at bounding box center [591, 143] width 41 height 8
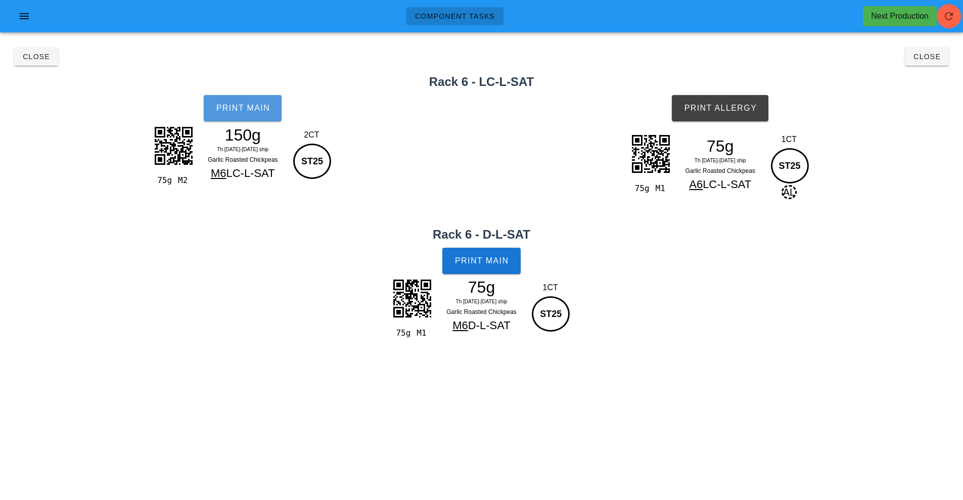
click at [234, 121] on button "Print Main" at bounding box center [243, 108] width 78 height 26
click at [488, 261] on span "Print Main" at bounding box center [481, 260] width 55 height 9
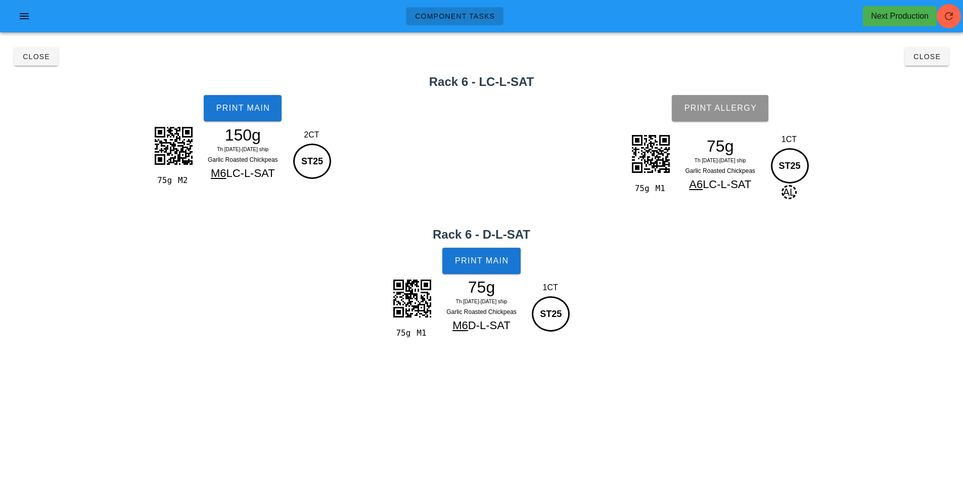
click at [732, 111] on span "Print Allergy" at bounding box center [719, 108] width 73 height 9
click at [933, 57] on span "Close" at bounding box center [927, 57] width 28 height 8
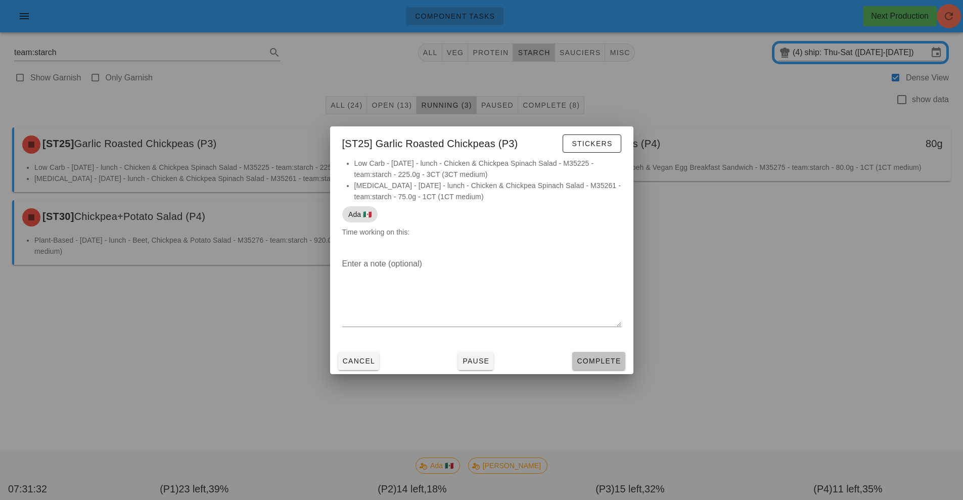
click at [601, 363] on span "Complete" at bounding box center [598, 361] width 44 height 8
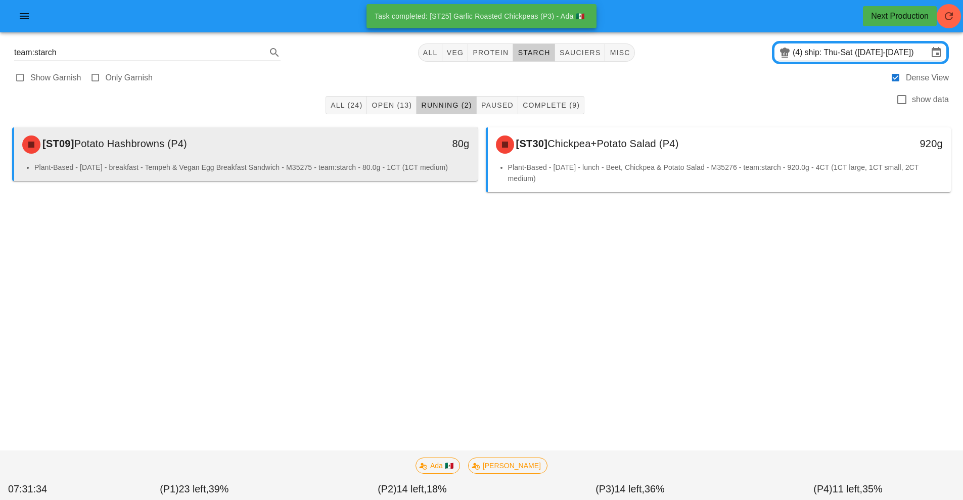
click at [399, 134] on div "80g" at bounding box center [417, 144] width 115 height 30
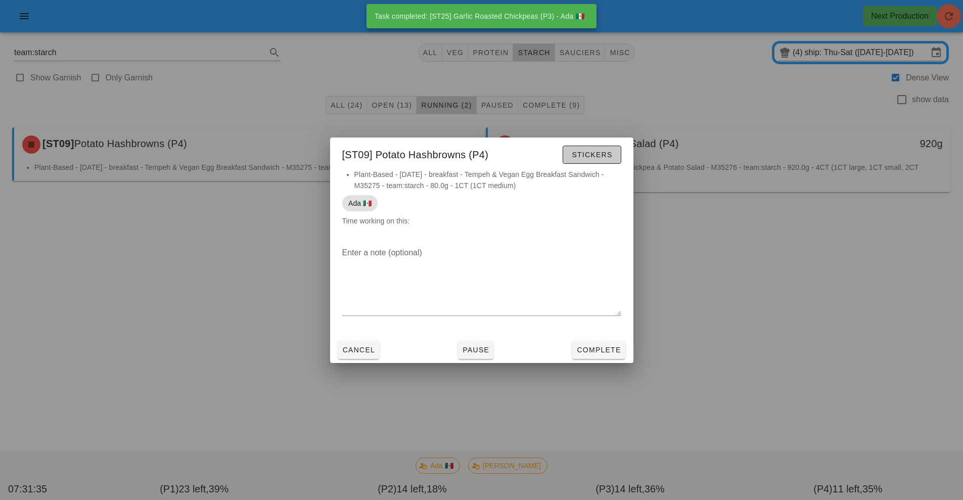
click at [597, 158] on span "Stickers" at bounding box center [591, 155] width 41 height 8
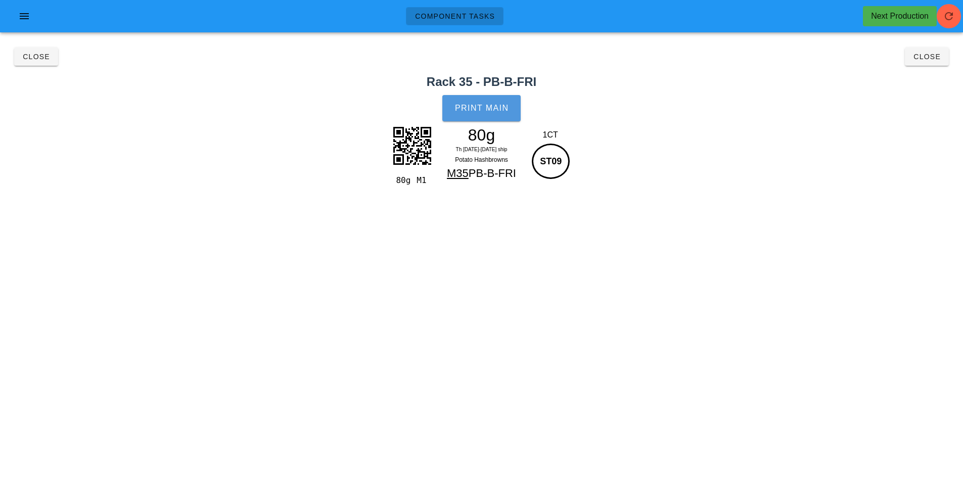
click at [491, 113] on button "Print Main" at bounding box center [481, 108] width 78 height 26
click at [919, 60] on span "Close" at bounding box center [927, 57] width 28 height 8
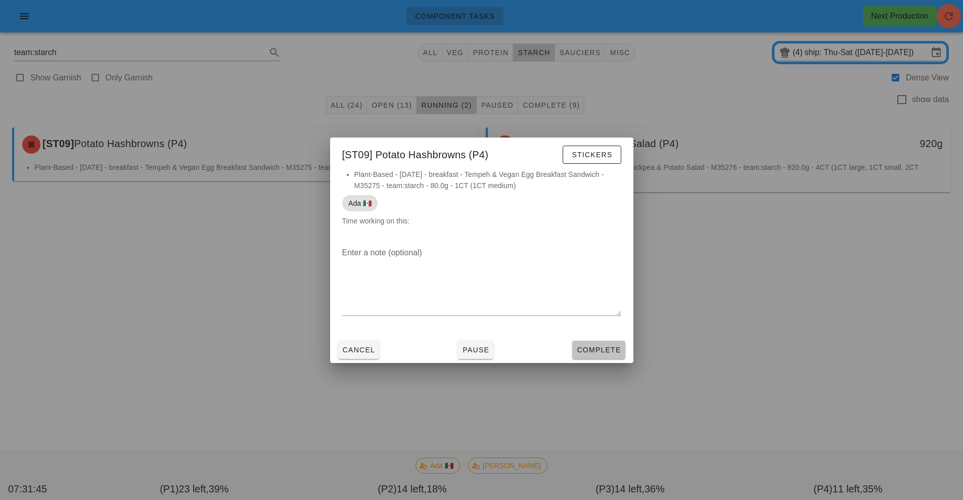
click at [595, 350] on span "Complete" at bounding box center [598, 350] width 44 height 8
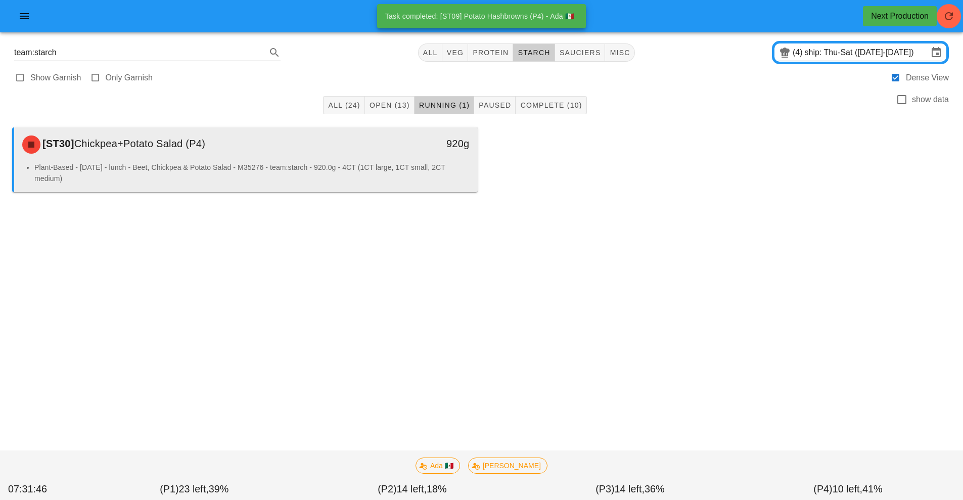
click at [364, 167] on li "Plant-Based - Friday - lunch - Beet, Chickpea & Potato Salad - M35276 - team:st…" at bounding box center [251, 173] width 435 height 22
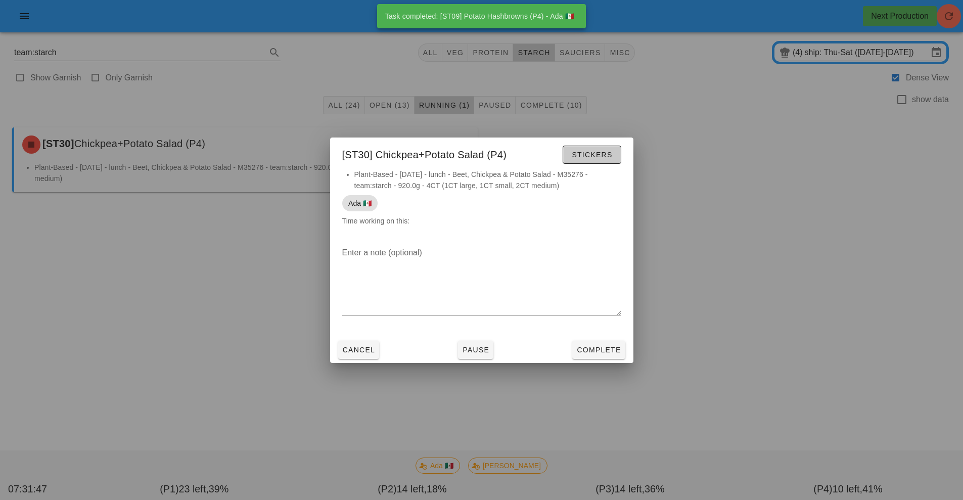
click at [589, 160] on button "Stickers" at bounding box center [591, 155] width 58 height 18
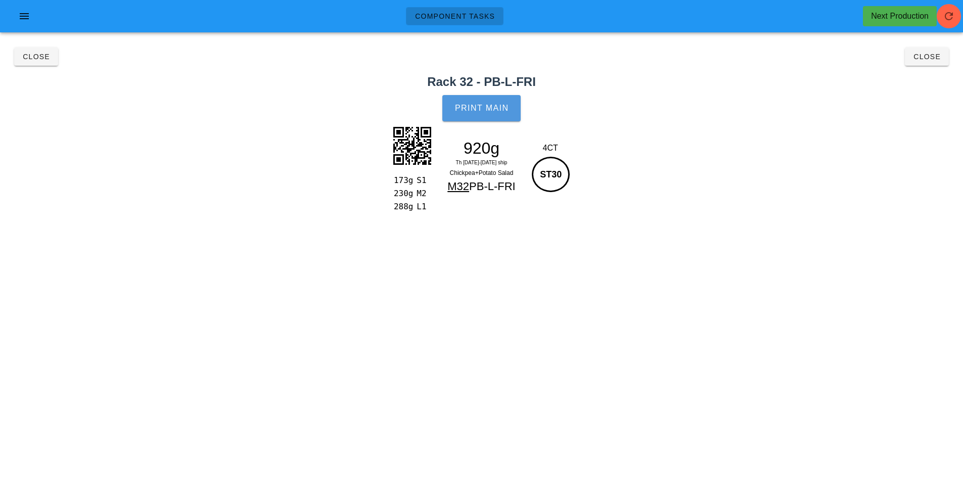
click at [473, 109] on span "Print Main" at bounding box center [481, 108] width 55 height 9
click at [919, 74] on h2 "Rack 32 - PB-L-FRI" at bounding box center [481, 82] width 951 height 18
click at [924, 60] on span "Close" at bounding box center [927, 57] width 28 height 8
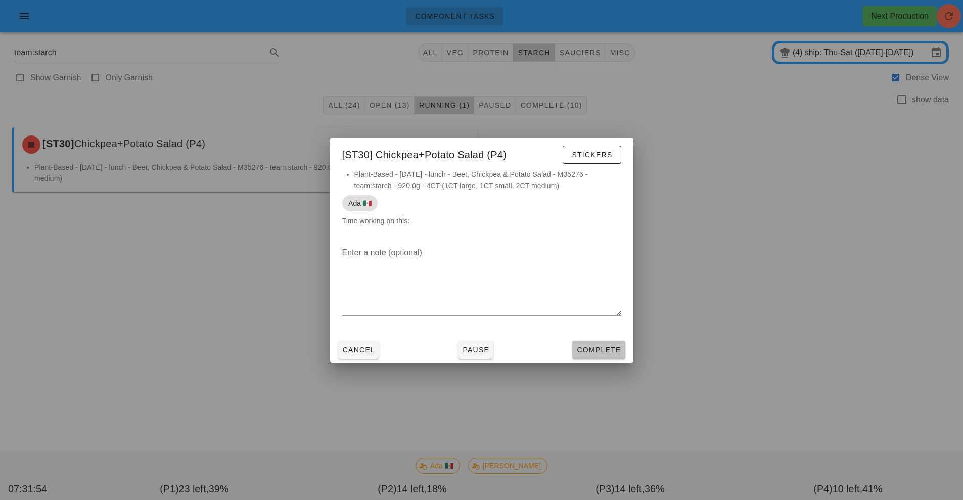
click at [607, 350] on span "Complete" at bounding box center [598, 350] width 44 height 8
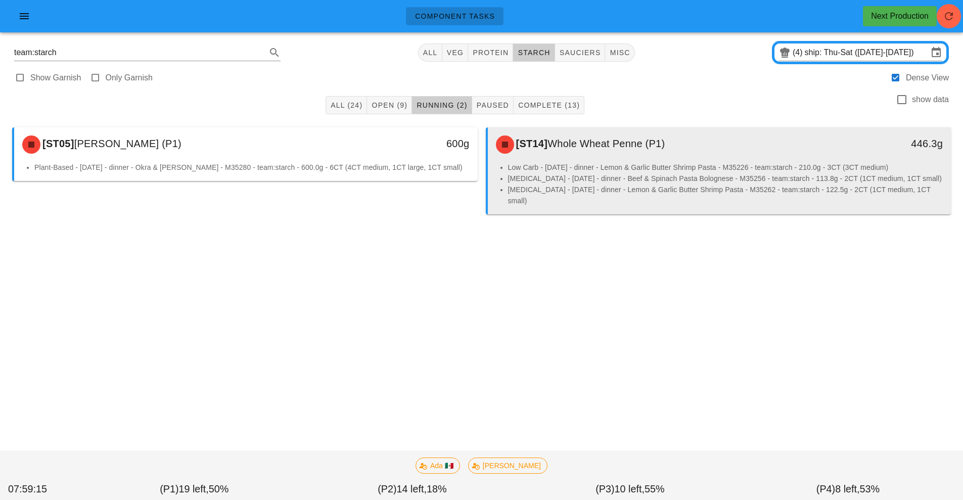
click at [655, 187] on li "Diabetes - Saturday - dinner - Lemon & Garlic Butter Shrimp Pasta - M35262 - te…" at bounding box center [725, 195] width 435 height 22
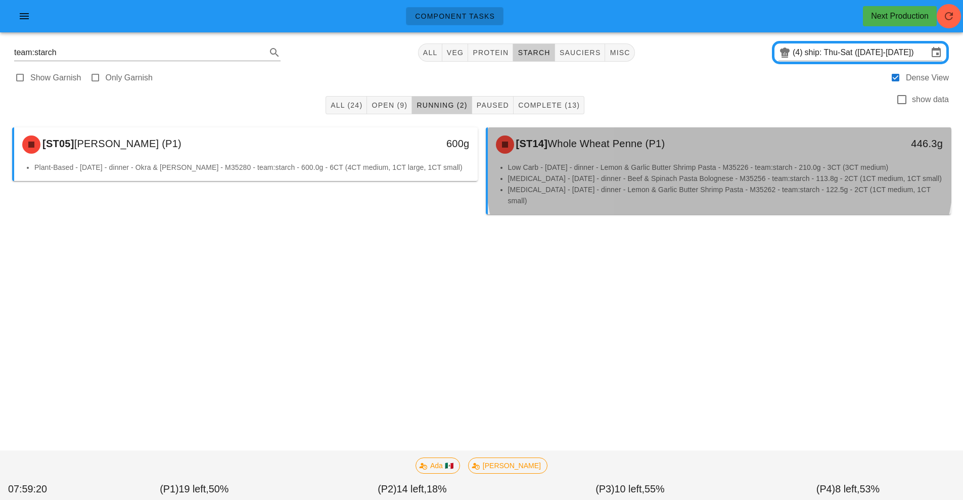
click at [737, 173] on li "Diabetes - Thursday - dinner - Beef & Spinach Pasta Bolognese - M35256 - team:s…" at bounding box center [725, 178] width 435 height 11
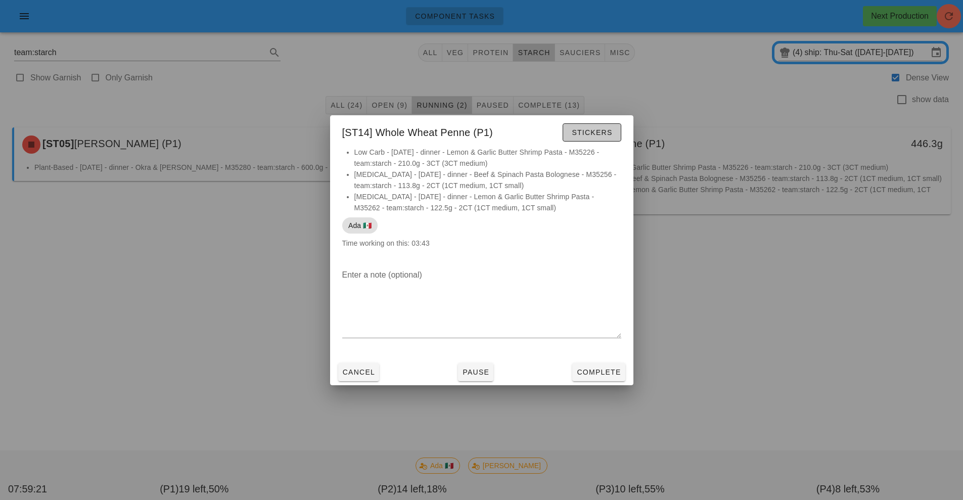
click at [593, 132] on span "Stickers" at bounding box center [591, 132] width 41 height 8
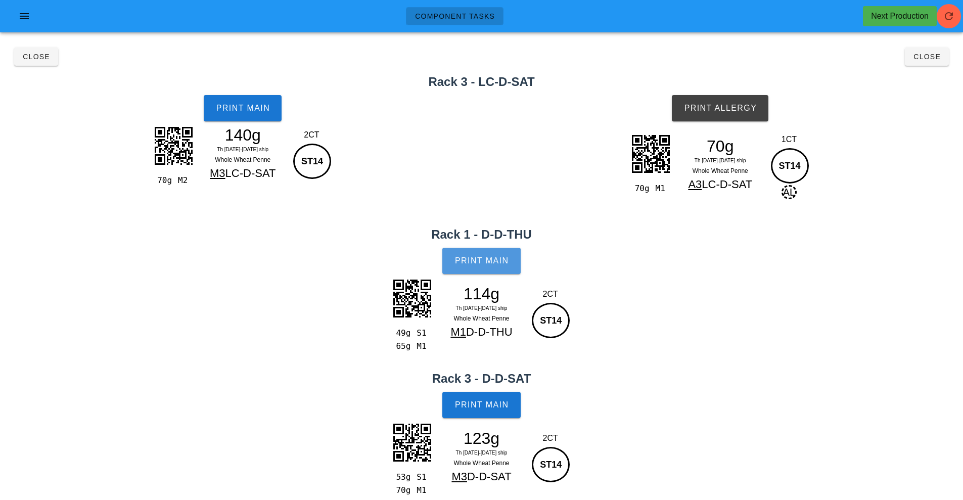
click at [491, 260] on span "Print Main" at bounding box center [481, 260] width 55 height 9
click at [495, 412] on button "Print Main" at bounding box center [481, 405] width 78 height 26
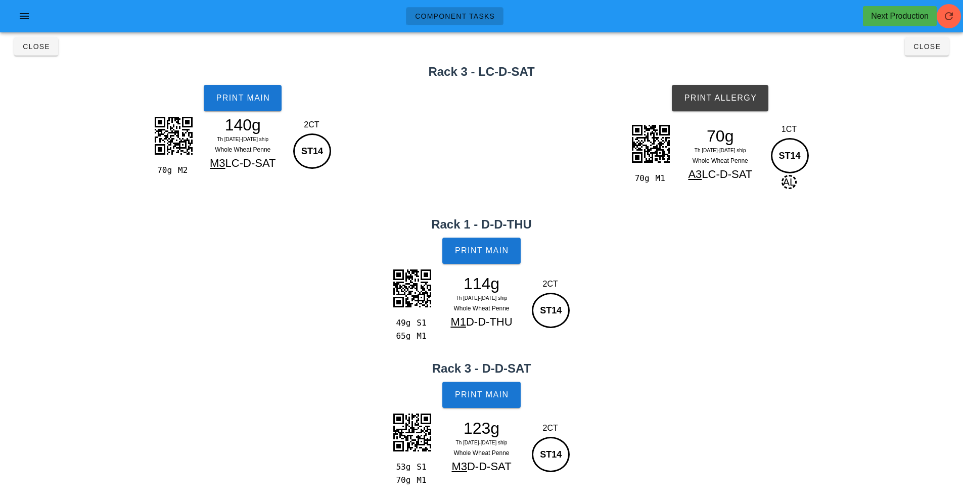
click at [910, 69] on h2 "Rack 3 - LC-D-SAT" at bounding box center [481, 72] width 951 height 18
click at [934, 52] on button "Close" at bounding box center [927, 46] width 44 height 18
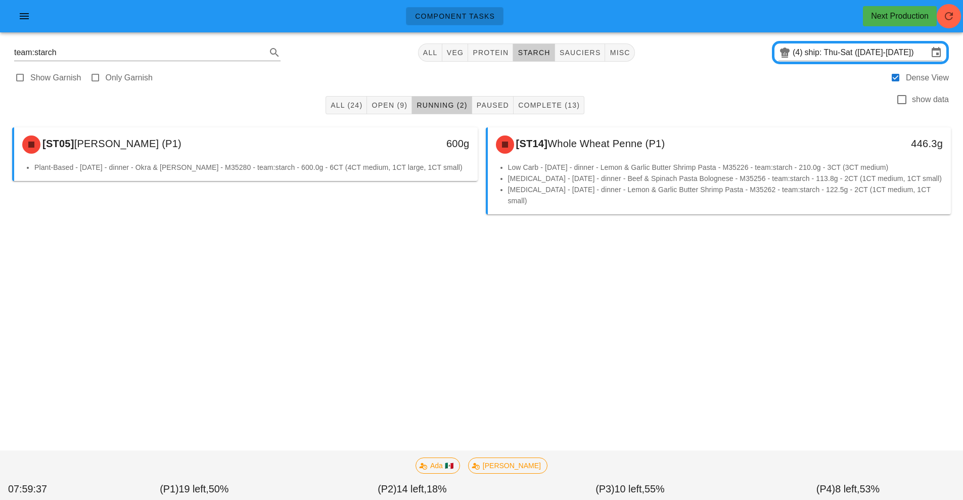
scroll to position [0, 0]
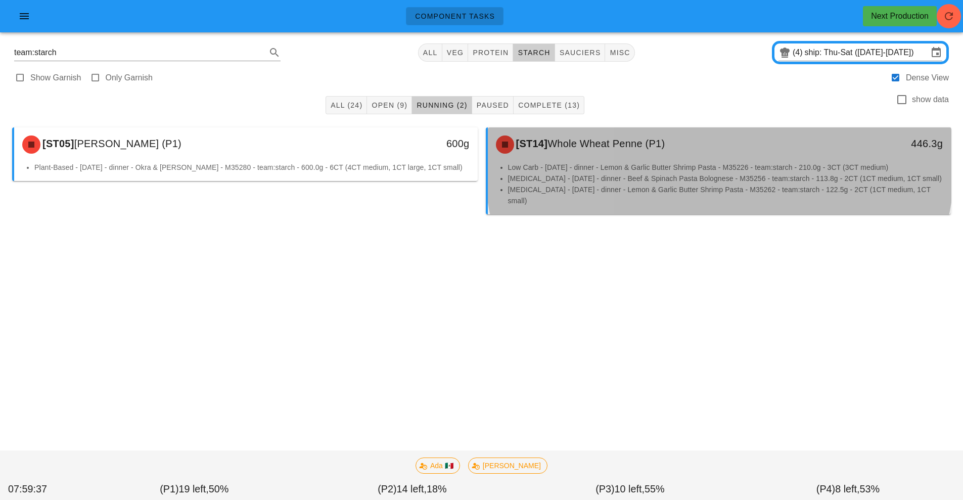
click at [678, 181] on li "Diabetes - Thursday - dinner - Beef & Spinach Pasta Bolognese - M35256 - team:s…" at bounding box center [725, 178] width 435 height 11
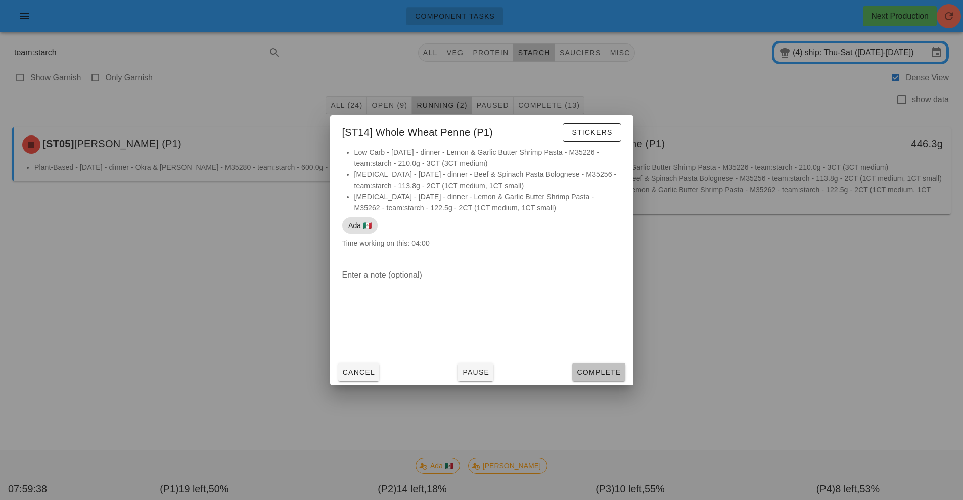
click at [607, 380] on button "Complete" at bounding box center [598, 372] width 53 height 18
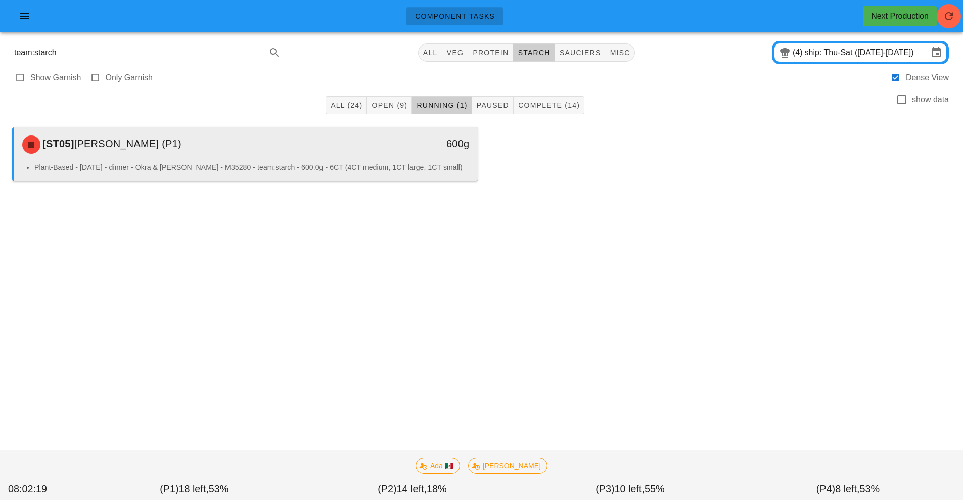
click at [353, 172] on li "Plant-Based - Saturday - dinner - Okra & Lentil Masala - M35280 - team:starch -…" at bounding box center [251, 167] width 435 height 11
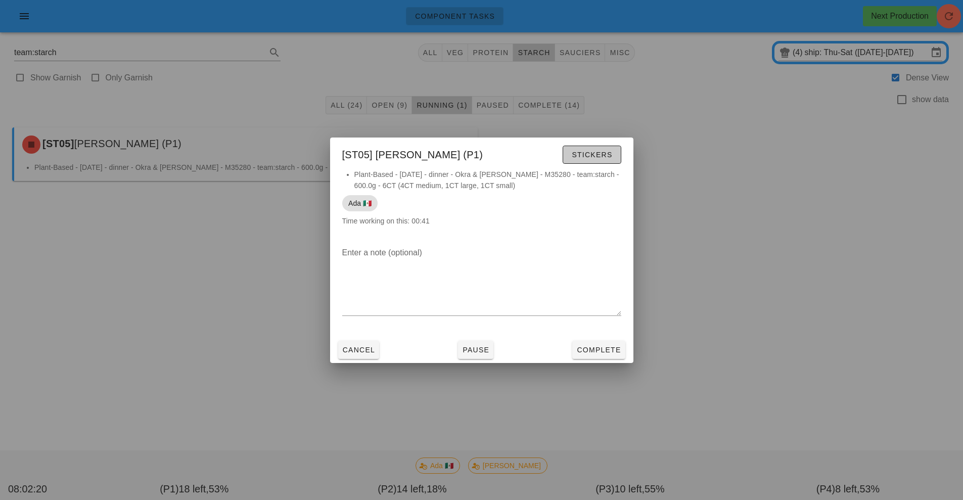
click at [591, 153] on span "Stickers" at bounding box center [591, 155] width 41 height 8
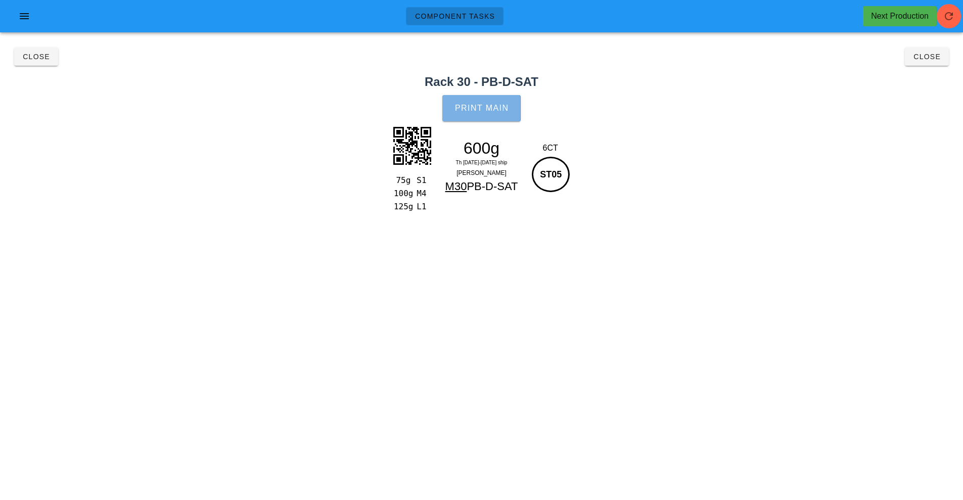
click at [493, 117] on button "Print Main" at bounding box center [481, 108] width 78 height 26
click at [927, 65] on button "Close" at bounding box center [927, 57] width 44 height 18
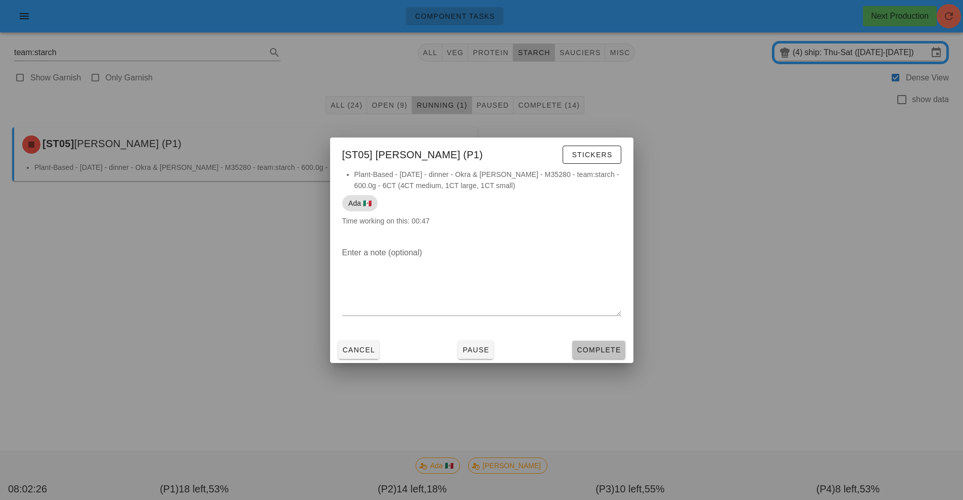
click at [601, 349] on span "Complete" at bounding box center [598, 350] width 44 height 8
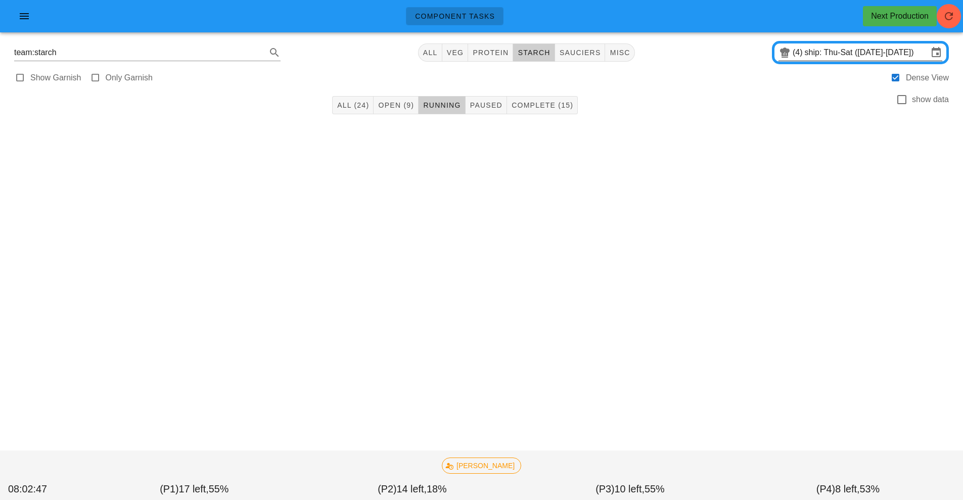
click at [826, 58] on input "ship: Thu-Sat (Aug 28-Aug 30)" at bounding box center [865, 52] width 123 height 16
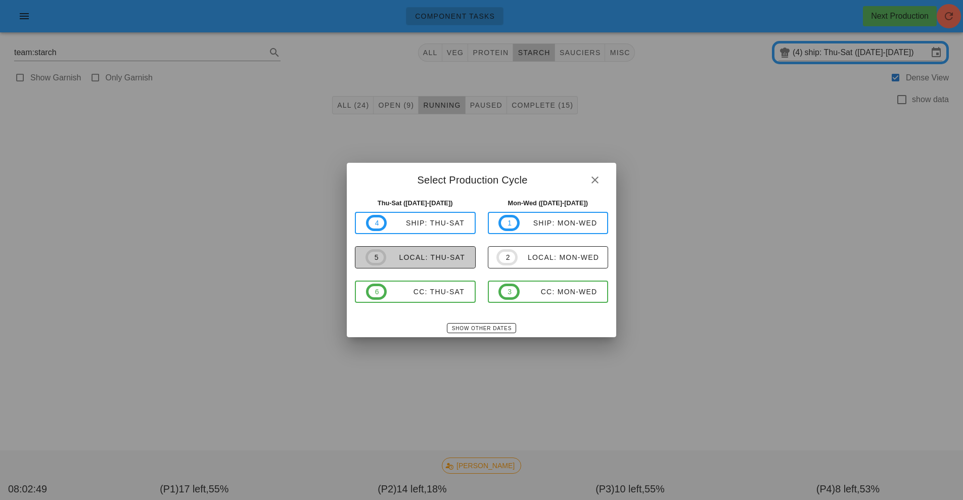
click at [433, 258] on div "local: Thu-Sat" at bounding box center [425, 257] width 79 height 8
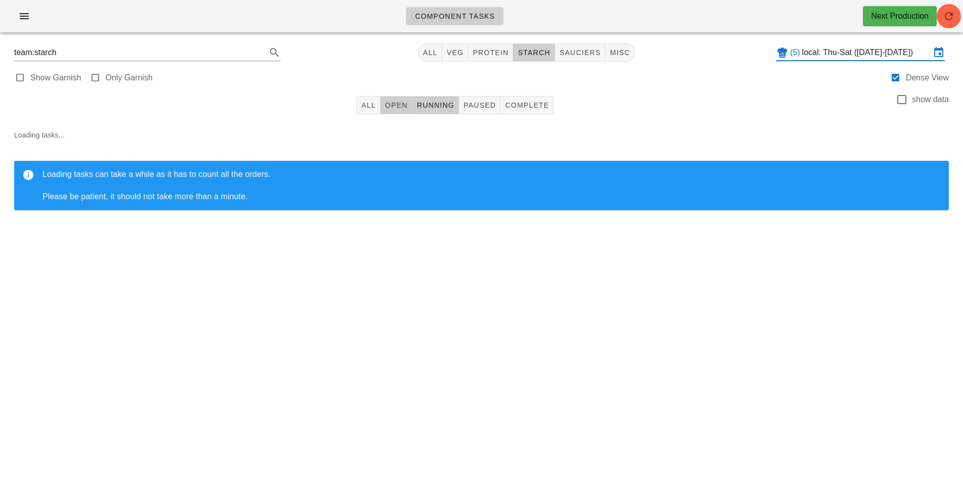
click at [407, 109] on span "Open" at bounding box center [396, 105] width 23 height 8
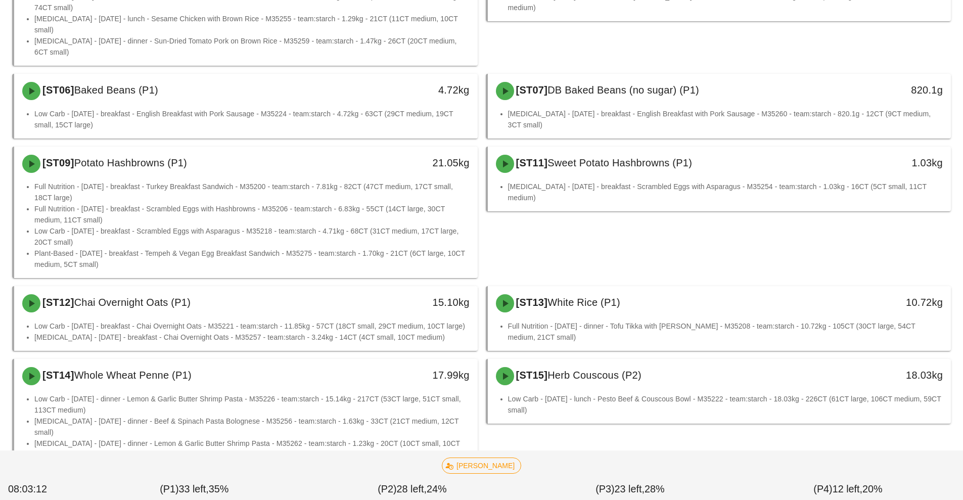
scroll to position [265, 0]
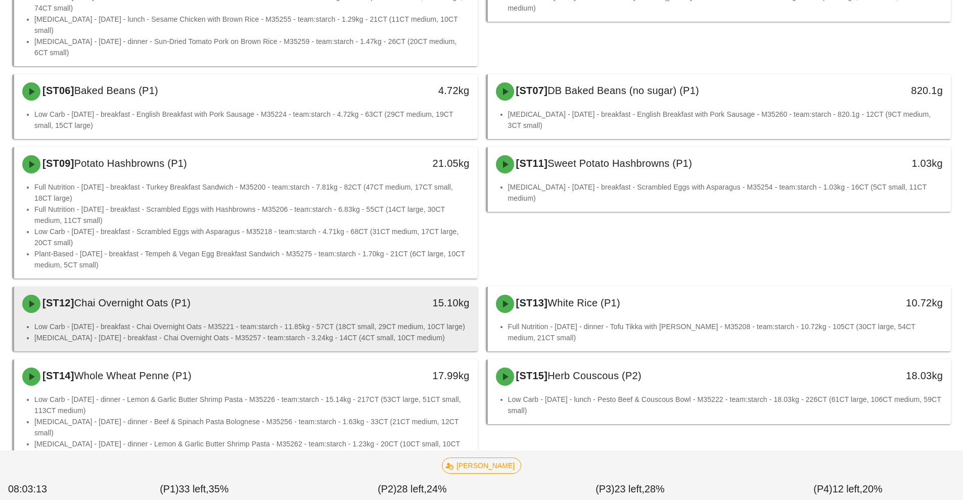
click at [305, 289] on div "[ST12] Chai Overnight Oats (P1)" at bounding box center [188, 304] width 344 height 30
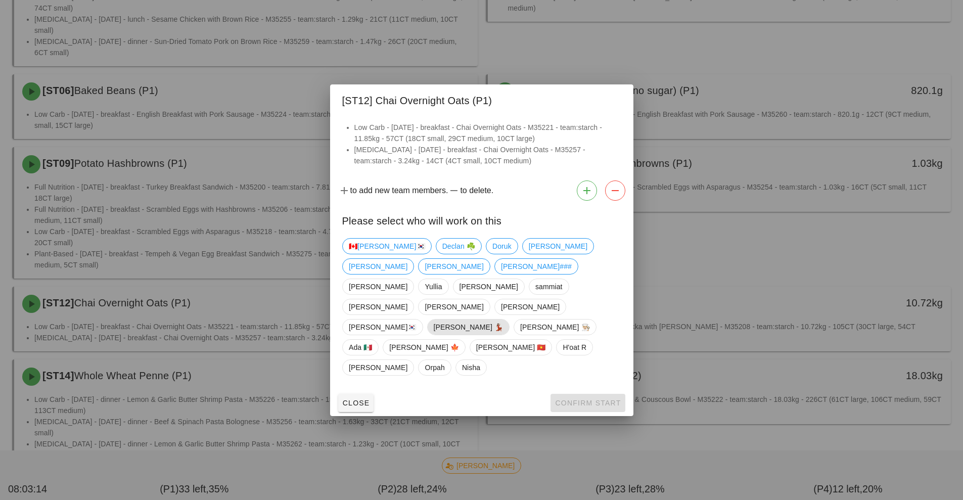
click at [445, 319] on span "[PERSON_NAME] 💃🏽" at bounding box center [468, 326] width 70 height 15
click at [593, 399] on span "Confirm Start" at bounding box center [587, 403] width 66 height 8
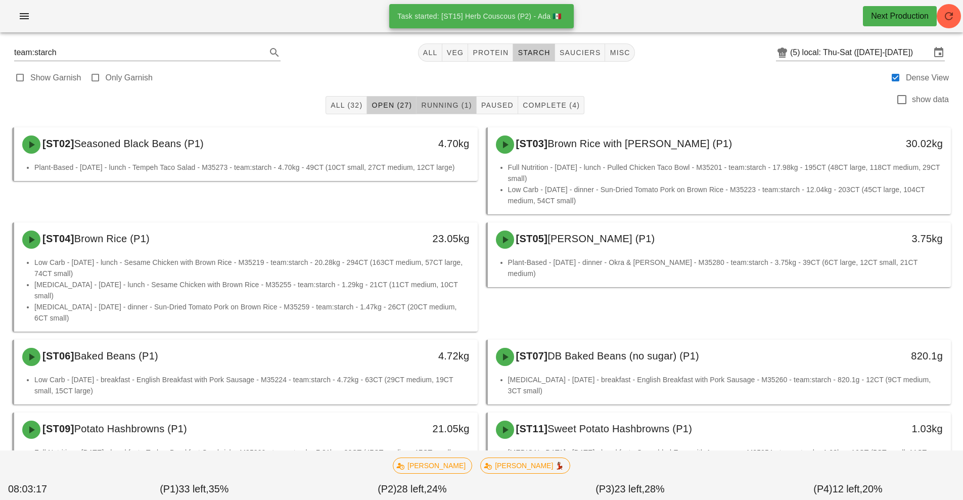
click at [442, 106] on span "Running (1)" at bounding box center [445, 105] width 51 height 8
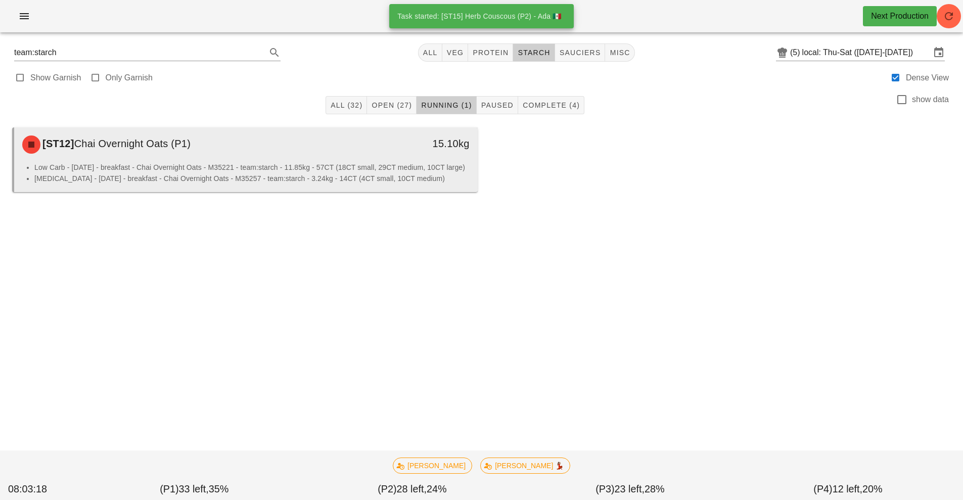
click at [358, 163] on li "Low Carb - Friday - breakfast - Chai Overnight Oats - M35221 - team:starch - 11…" at bounding box center [251, 167] width 435 height 11
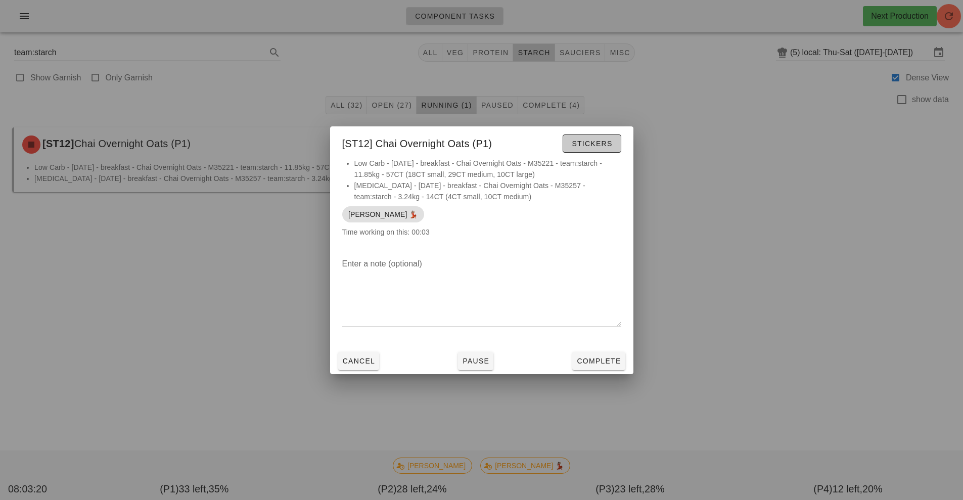
click at [589, 145] on span "Stickers" at bounding box center [591, 143] width 41 height 8
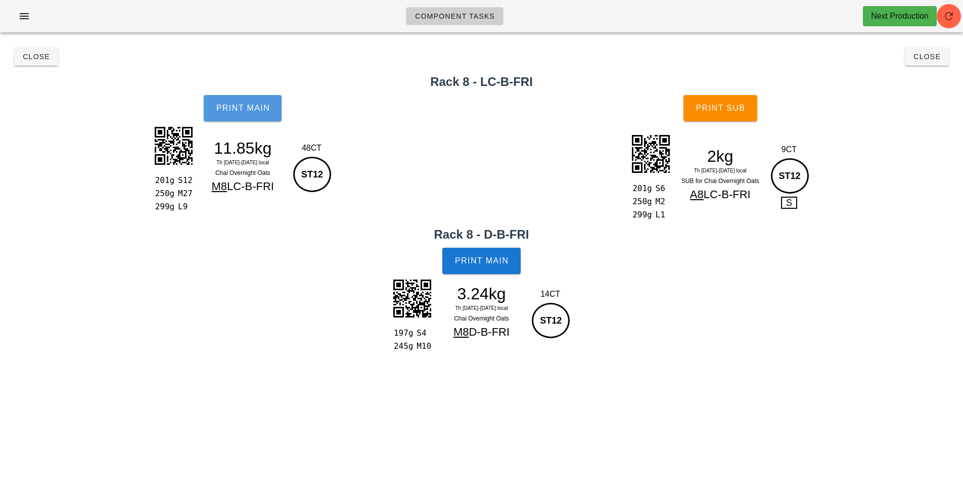
click at [232, 102] on button "Print Main" at bounding box center [243, 108] width 78 height 26
click at [482, 268] on button "Print Main" at bounding box center [481, 261] width 78 height 26
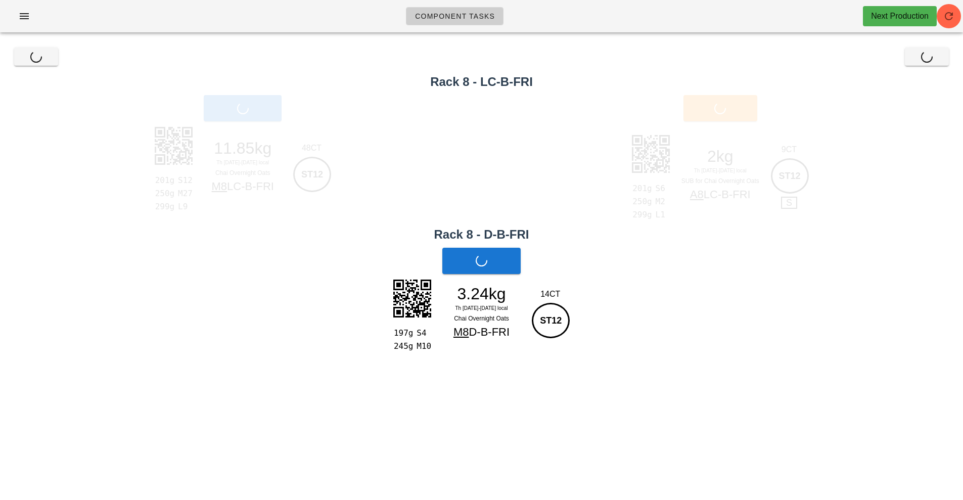
click at [721, 108] on div "Print Sub" at bounding box center [721, 108] width 486 height 38
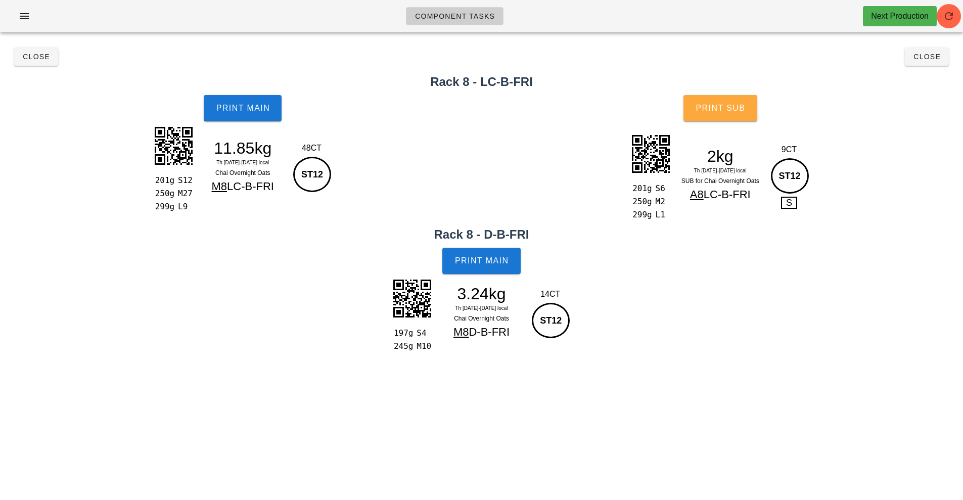
click at [721, 117] on button "Print Sub" at bounding box center [720, 108] width 74 height 26
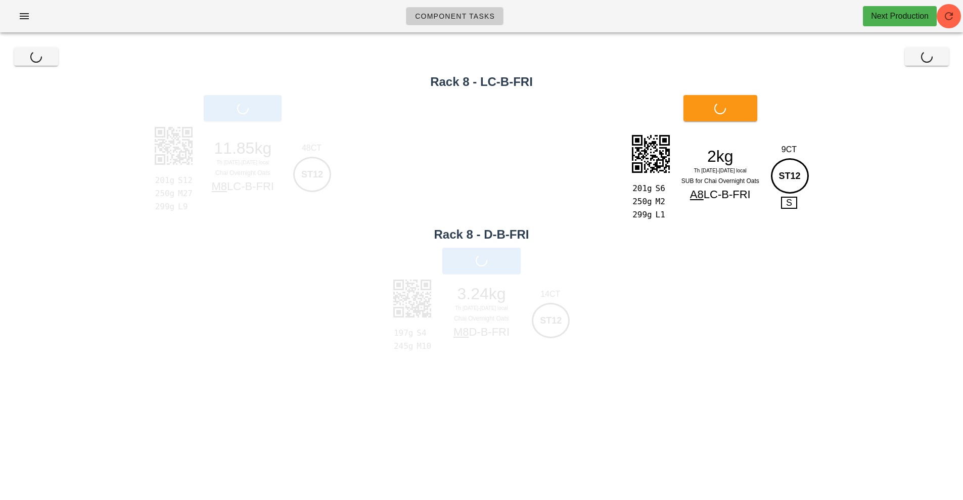
click at [953, 96] on div "Print Sub" at bounding box center [721, 108] width 486 height 38
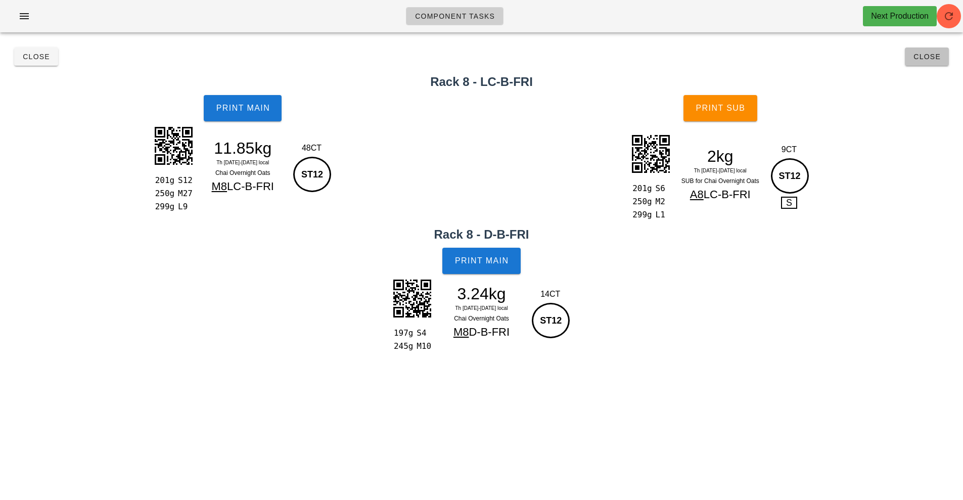
click at [941, 59] on button "Close" at bounding box center [927, 57] width 44 height 18
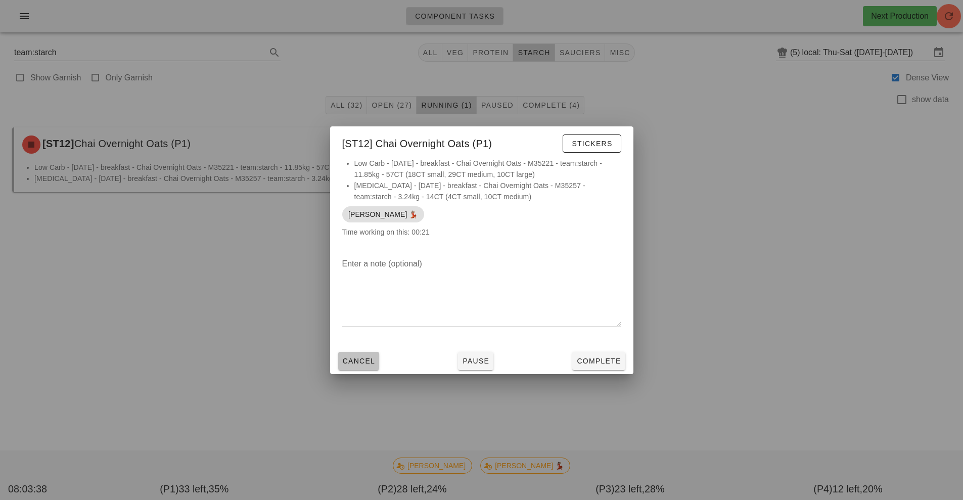
click at [359, 357] on span "Cancel" at bounding box center [358, 361] width 33 height 8
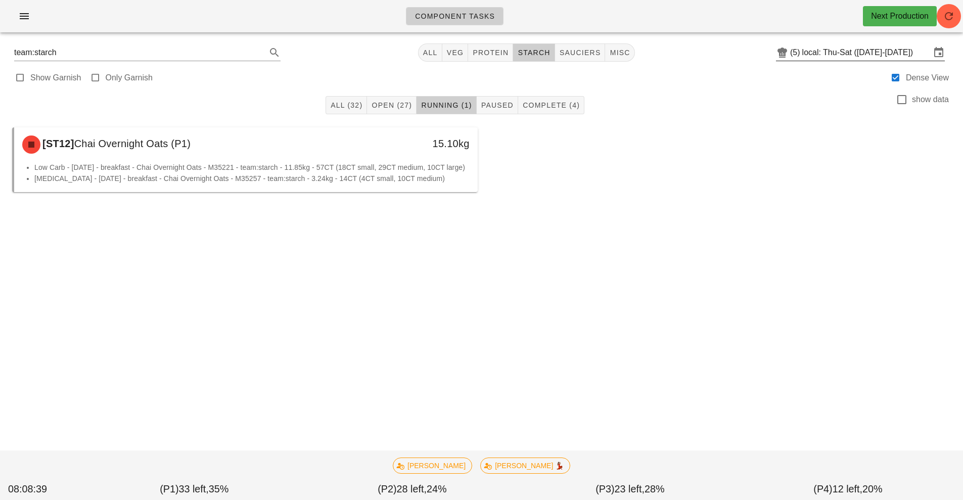
click at [816, 57] on input "local: Thu-Sat ([DATE]-[DATE])" at bounding box center [866, 52] width 128 height 16
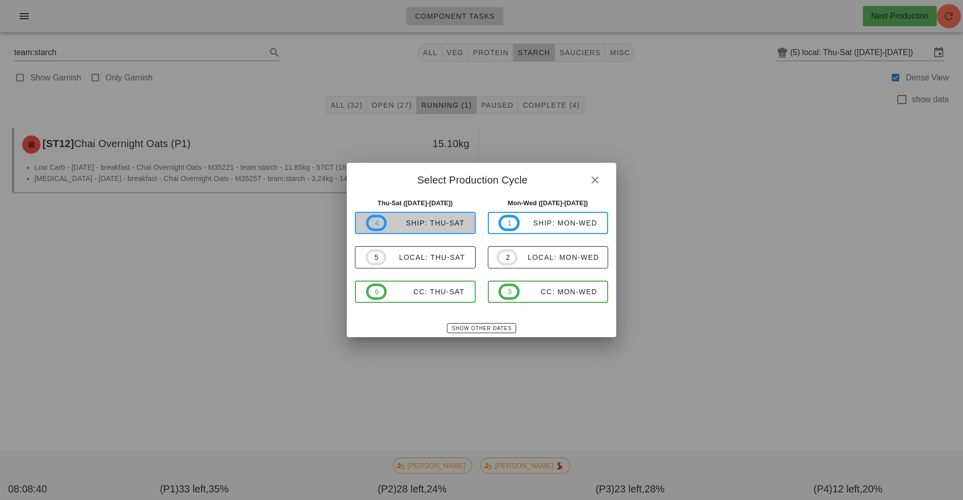
click at [433, 220] on div "ship: Thu-Sat" at bounding box center [426, 223] width 78 height 8
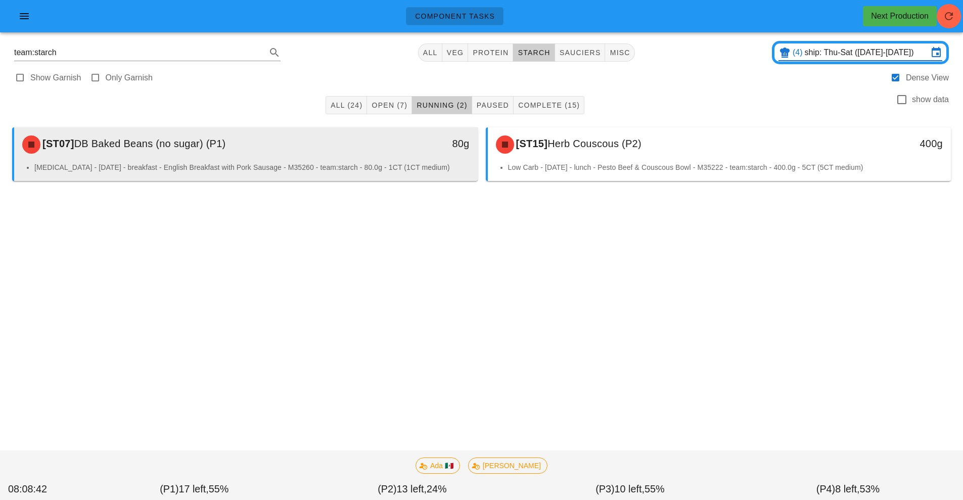
click at [394, 174] on div "Diabetes - Saturday - breakfast - English Breakfast with Pork Sausage - M35260 …" at bounding box center [245, 171] width 463 height 19
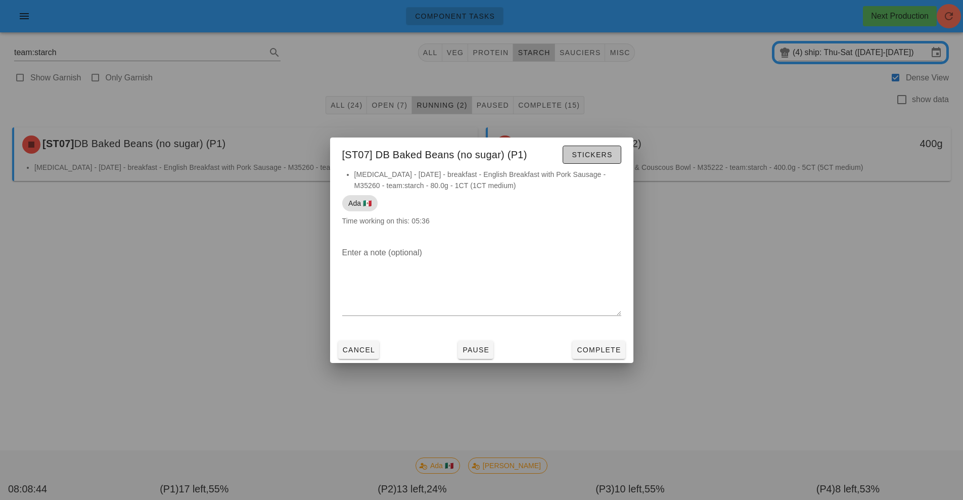
click at [597, 160] on button "Stickers" at bounding box center [591, 155] width 58 height 18
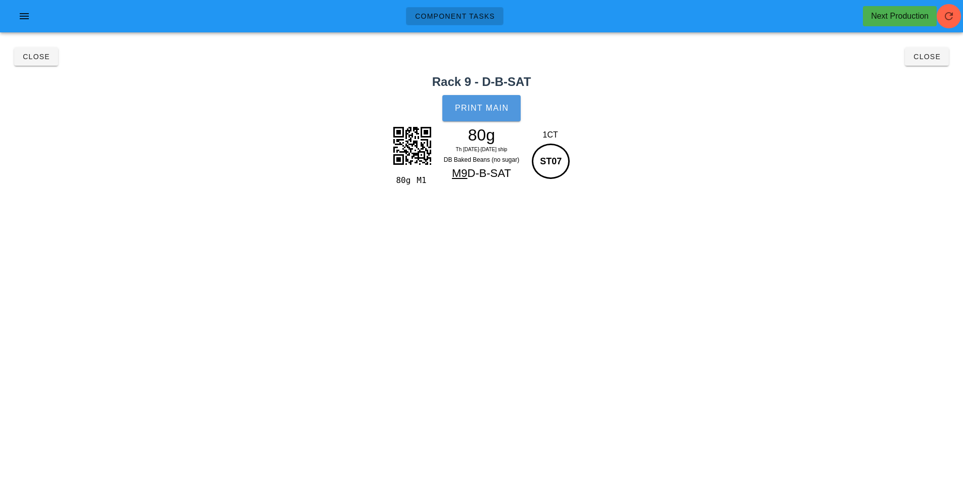
click at [507, 113] on button "Print Main" at bounding box center [481, 108] width 78 height 26
click at [922, 57] on span "Close" at bounding box center [927, 57] width 28 height 8
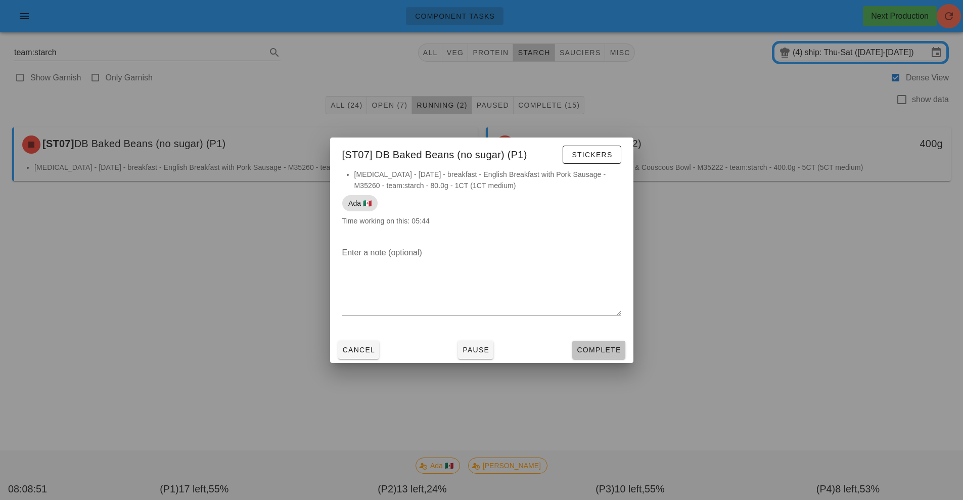
click at [604, 349] on span "Complete" at bounding box center [598, 350] width 44 height 8
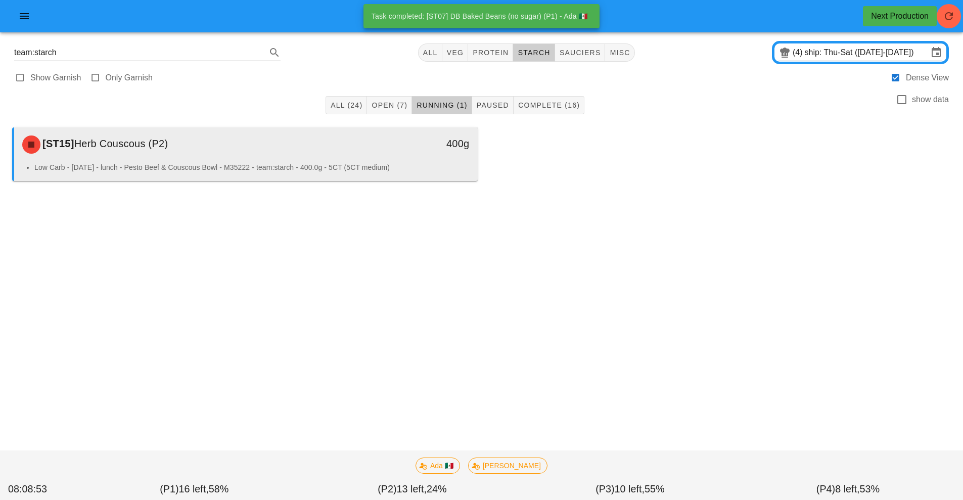
click at [362, 162] on li "Low Carb - Friday - lunch - Pesto Beef & Couscous Bowl - M35222 - team:starch -…" at bounding box center [251, 167] width 435 height 11
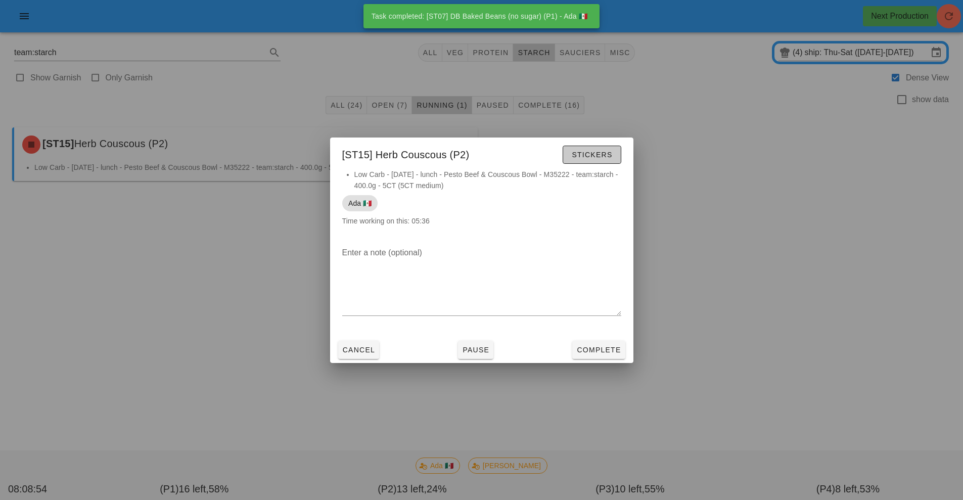
click at [600, 155] on span "Stickers" at bounding box center [591, 155] width 41 height 8
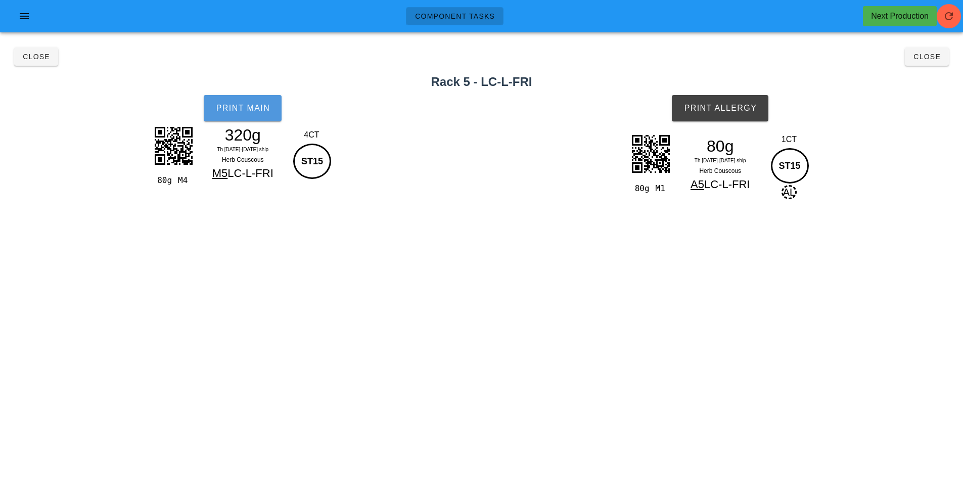
click at [243, 109] on span "Print Main" at bounding box center [242, 108] width 55 height 9
click at [741, 109] on span "Print Allergy" at bounding box center [719, 108] width 73 height 9
click at [932, 64] on button "Close" at bounding box center [927, 57] width 44 height 18
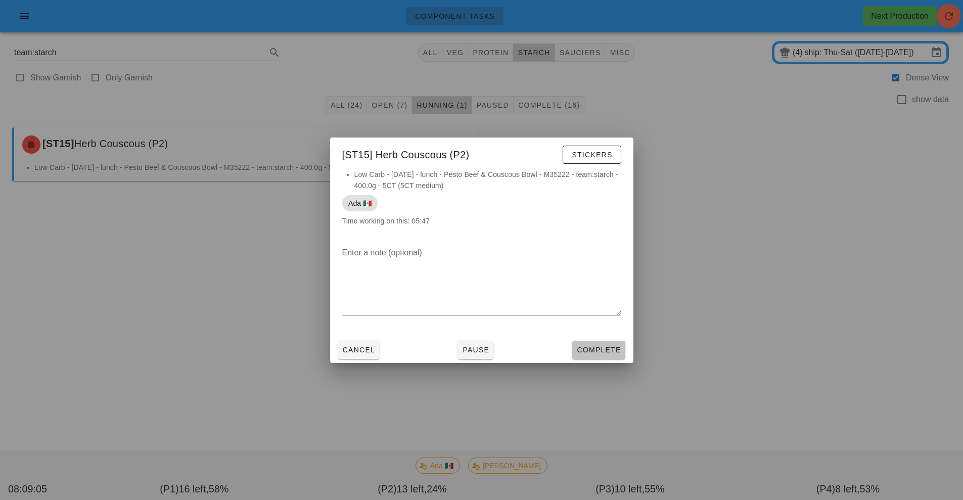
click at [608, 350] on span "Complete" at bounding box center [598, 350] width 44 height 8
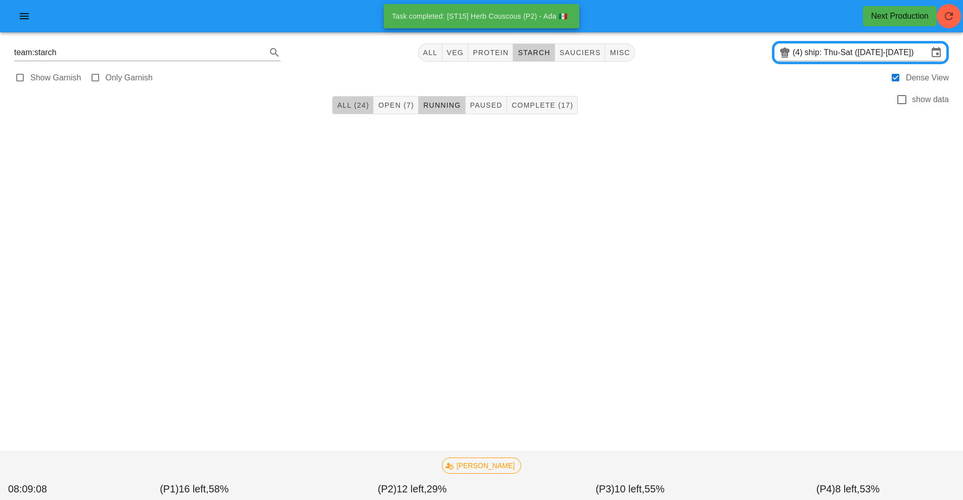
click at [366, 101] on button "All (24)" at bounding box center [352, 105] width 41 height 18
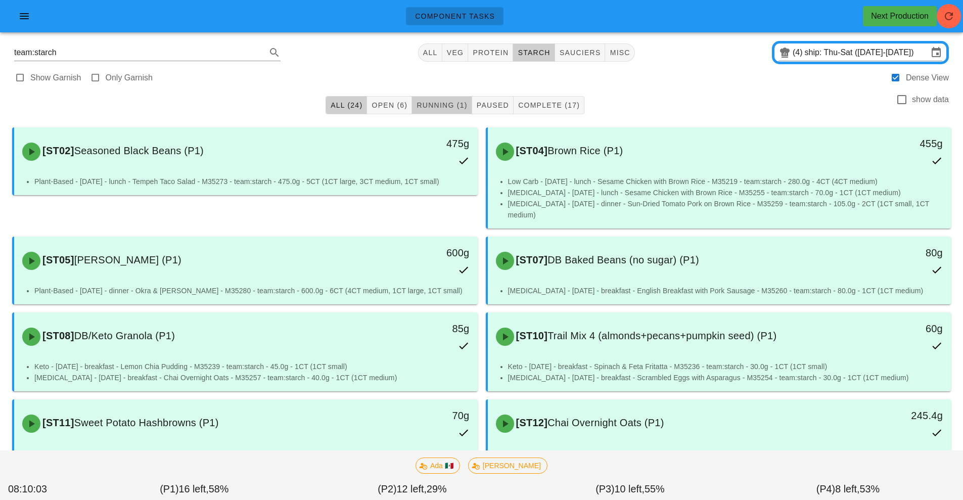
click at [455, 106] on span "Running (1)" at bounding box center [441, 105] width 51 height 8
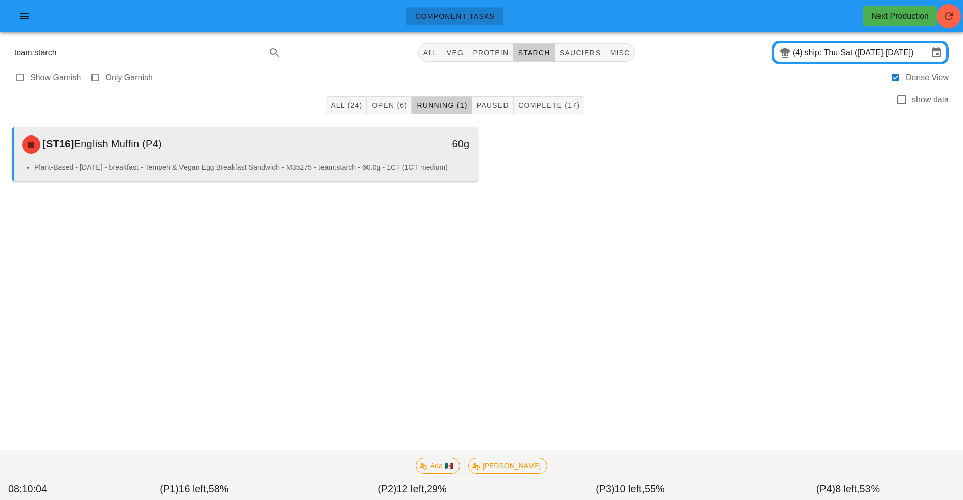
click at [292, 177] on div "Plant-Based - Friday - breakfast - Tempeh & Vegan Egg Breakfast Sandwich - M352…" at bounding box center [245, 171] width 463 height 19
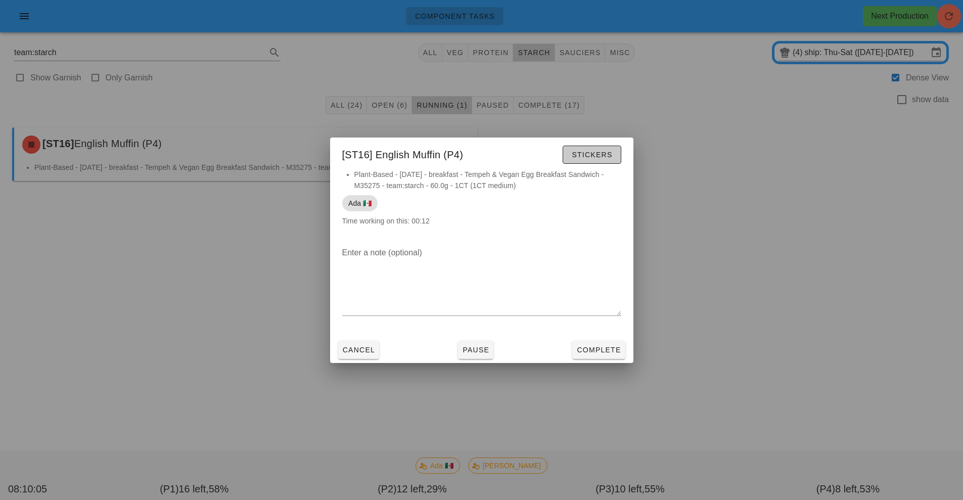
click at [598, 154] on span "Stickers" at bounding box center [591, 155] width 41 height 8
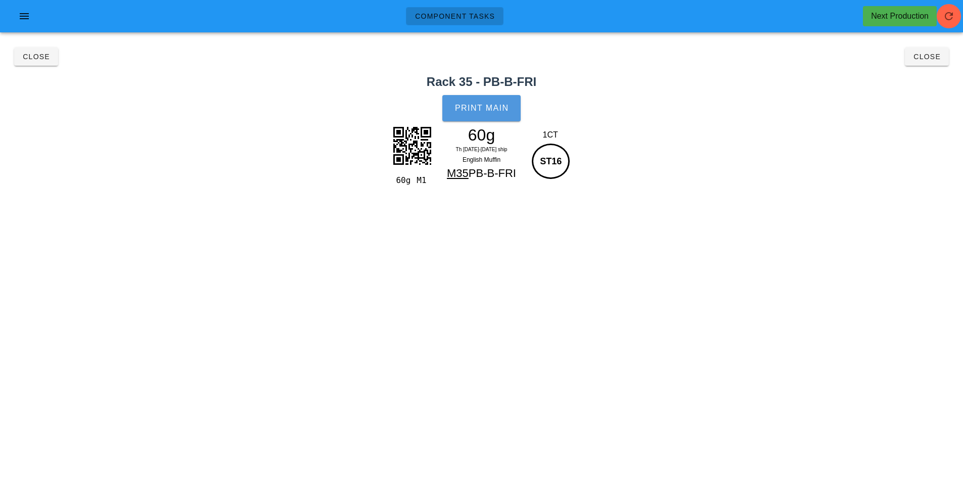
click at [503, 104] on span "Print Main" at bounding box center [481, 108] width 55 height 9
click at [931, 57] on span "Close" at bounding box center [927, 57] width 28 height 8
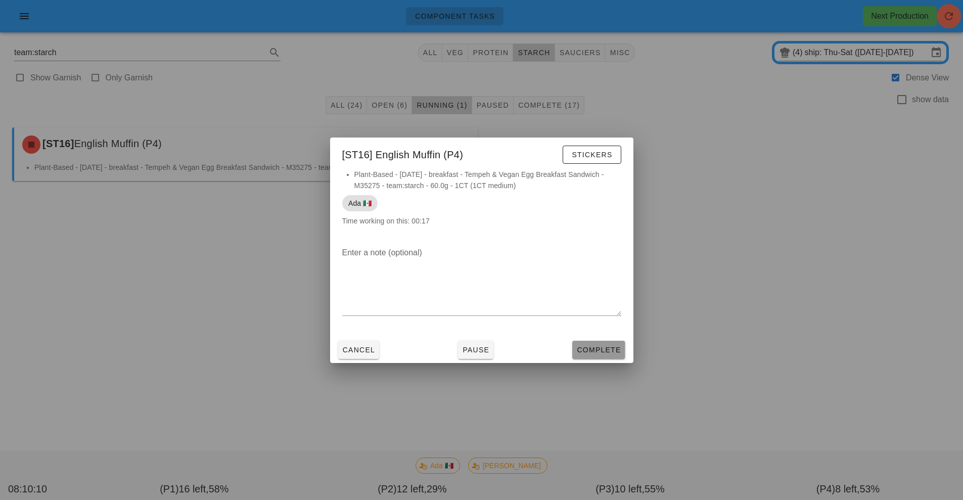
click at [607, 346] on span "Complete" at bounding box center [598, 350] width 44 height 8
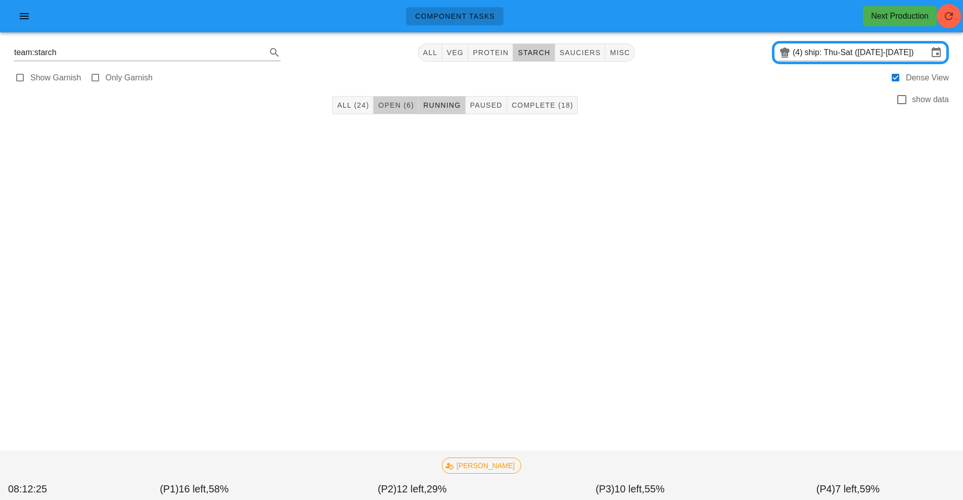
click at [405, 105] on span "Open (6)" at bounding box center [395, 105] width 36 height 8
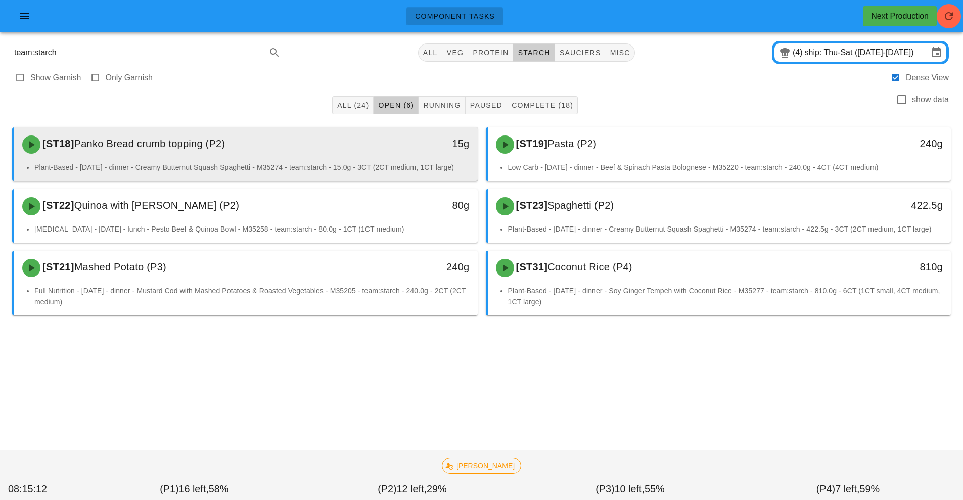
click at [354, 158] on div "[ST18] Panko Bread crumb topping (P2)" at bounding box center [188, 144] width 344 height 30
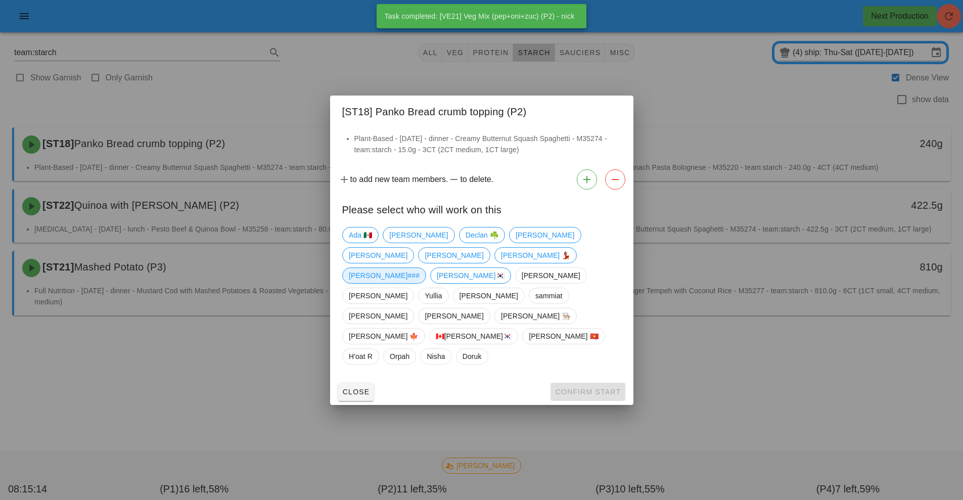
click at [412, 283] on span "[PERSON_NAME]###" at bounding box center [384, 275] width 71 height 15
click at [597, 388] on span "Confirm Start" at bounding box center [587, 392] width 66 height 8
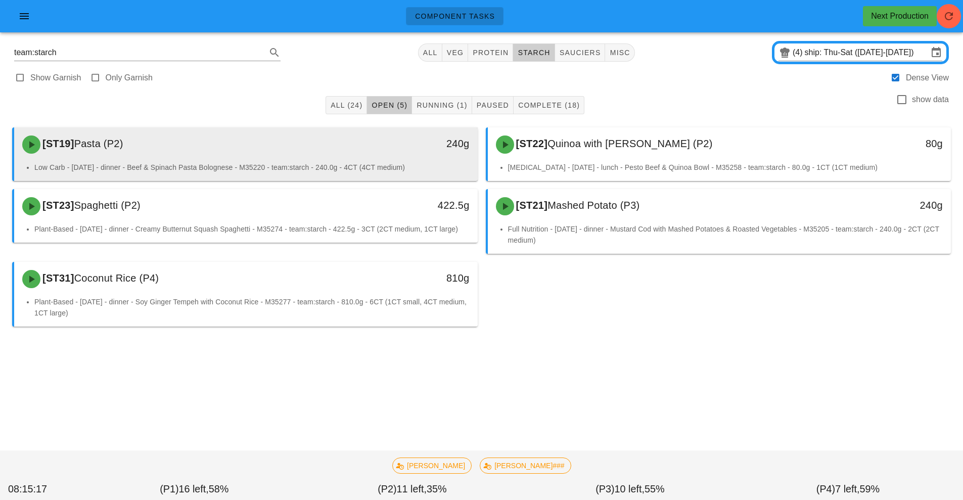
click at [383, 142] on div "240g" at bounding box center [417, 143] width 103 height 16
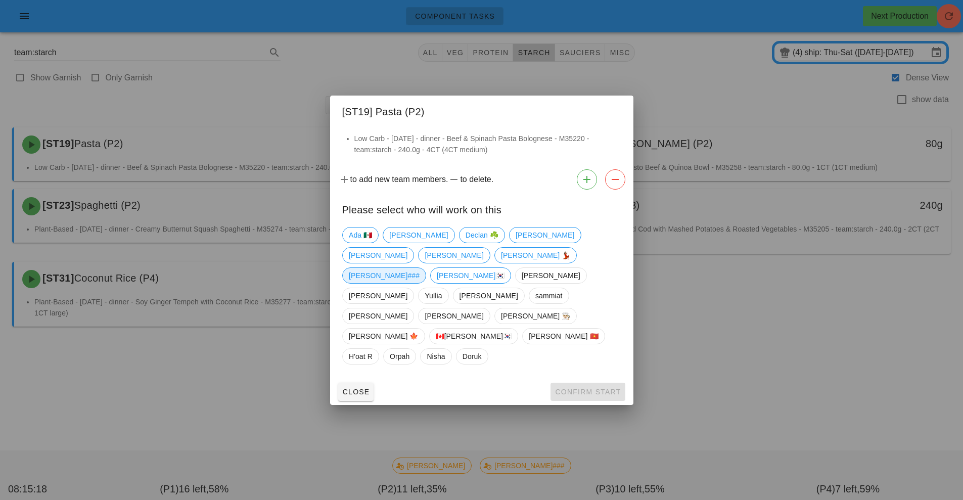
click at [404, 283] on span "[PERSON_NAME]###" at bounding box center [384, 275] width 71 height 15
click at [583, 388] on span "Confirm Start" at bounding box center [587, 392] width 66 height 8
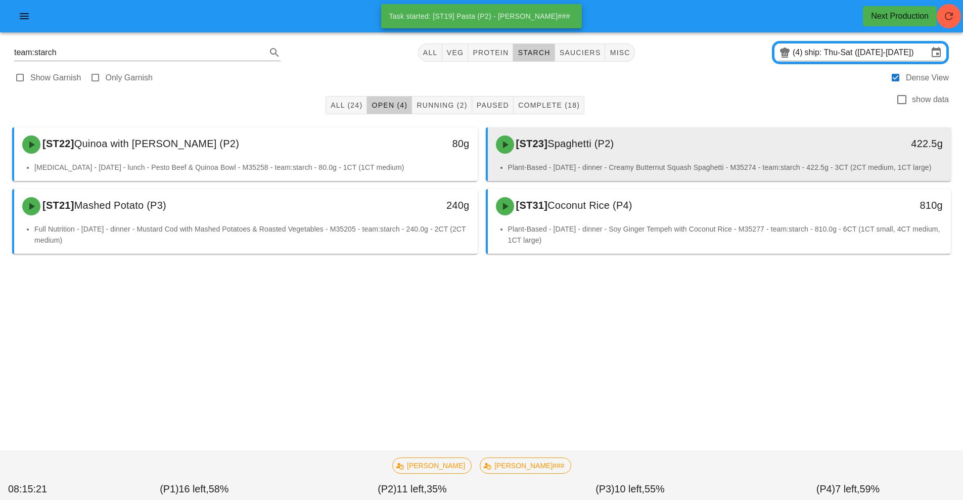
click at [605, 151] on div "[ST23] Spaghetti (P2)" at bounding box center [662, 144] width 344 height 30
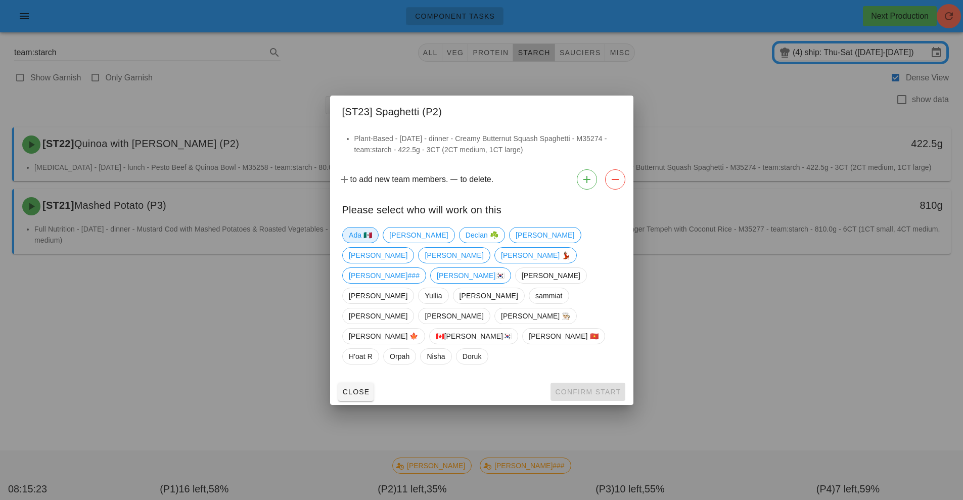
click at [360, 243] on span "Ada 🇲🇽" at bounding box center [360, 234] width 23 height 15
click at [578, 388] on span "Confirm Start" at bounding box center [587, 392] width 66 height 8
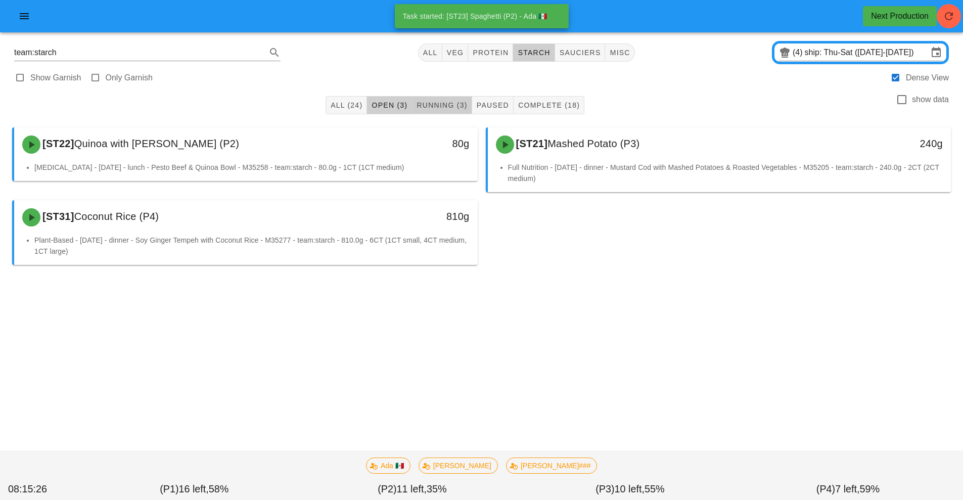
click at [450, 98] on button "Running (3)" at bounding box center [442, 105] width 60 height 18
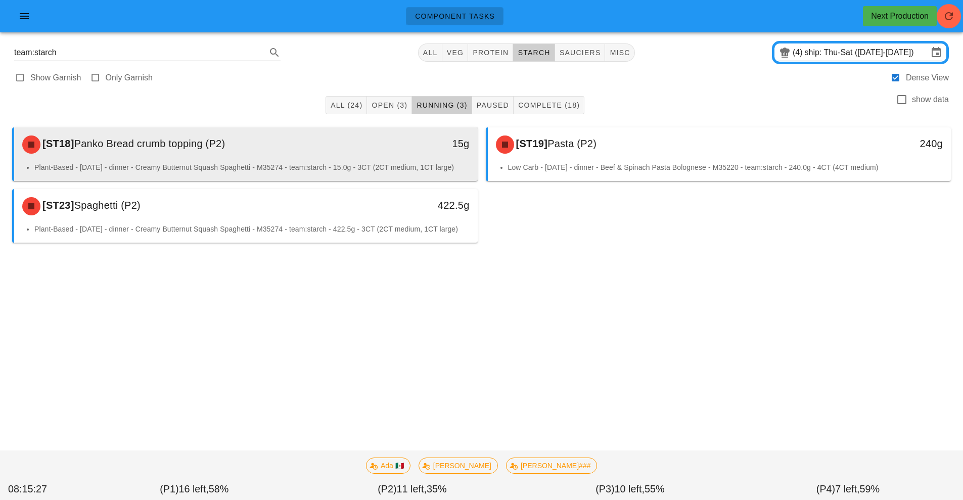
click at [379, 164] on li "Plant-Based - Thursday - dinner - Creamy Butternut Squash Spaghetti - M35274 - …" at bounding box center [251, 167] width 435 height 11
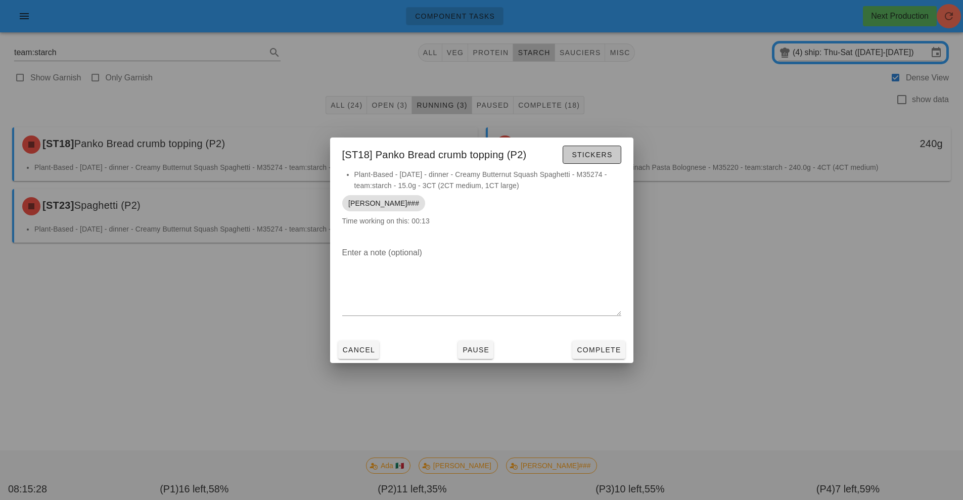
click at [581, 154] on span "Stickers" at bounding box center [591, 155] width 41 height 8
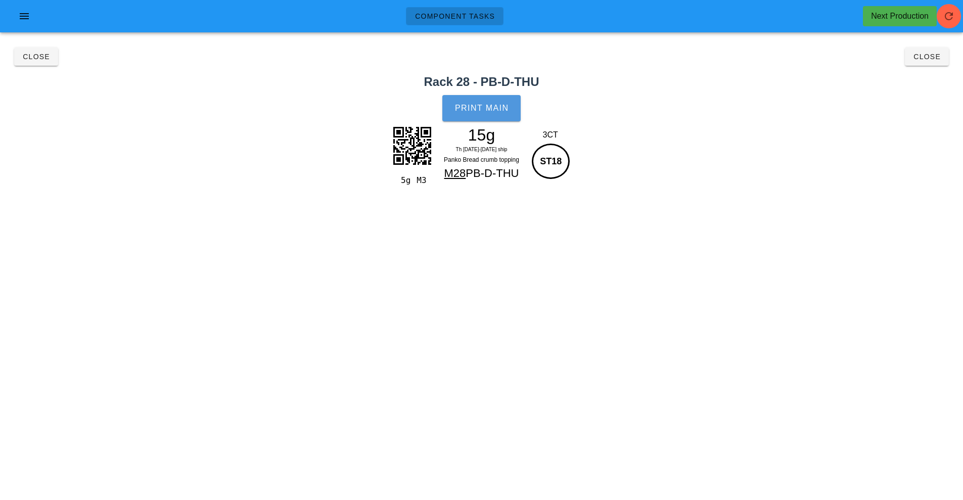
click at [497, 110] on span "Print Main" at bounding box center [481, 108] width 55 height 9
click at [38, 57] on span "Close" at bounding box center [36, 57] width 28 height 8
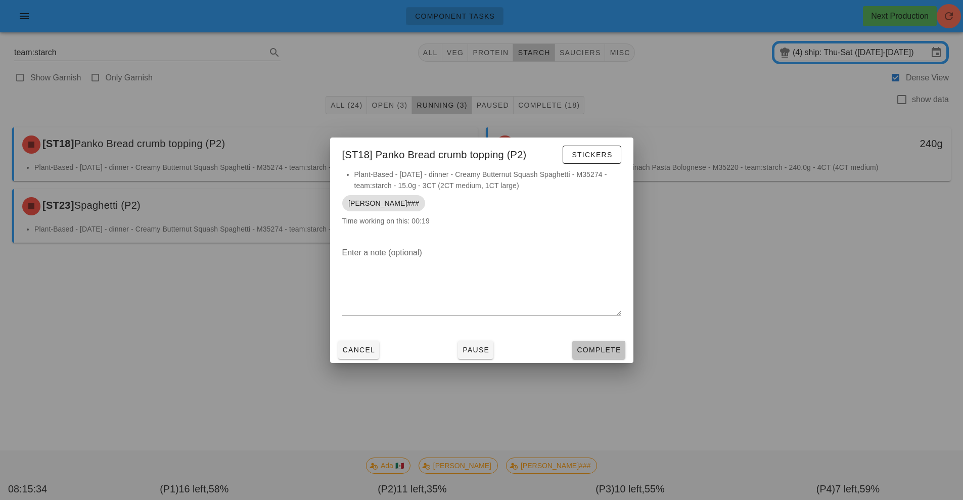
click at [609, 346] on span "Complete" at bounding box center [598, 350] width 44 height 8
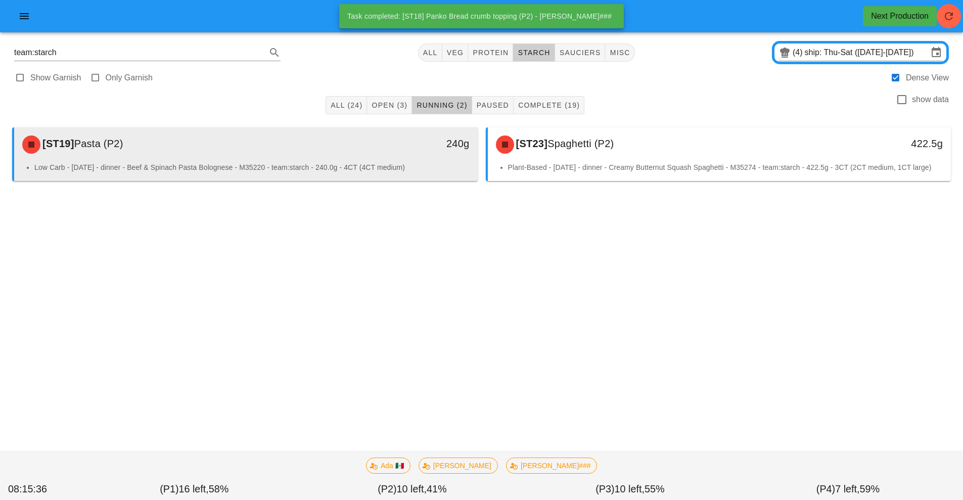
click at [398, 161] on div "[ST19] Pasta (P2) 240g" at bounding box center [245, 144] width 463 height 34
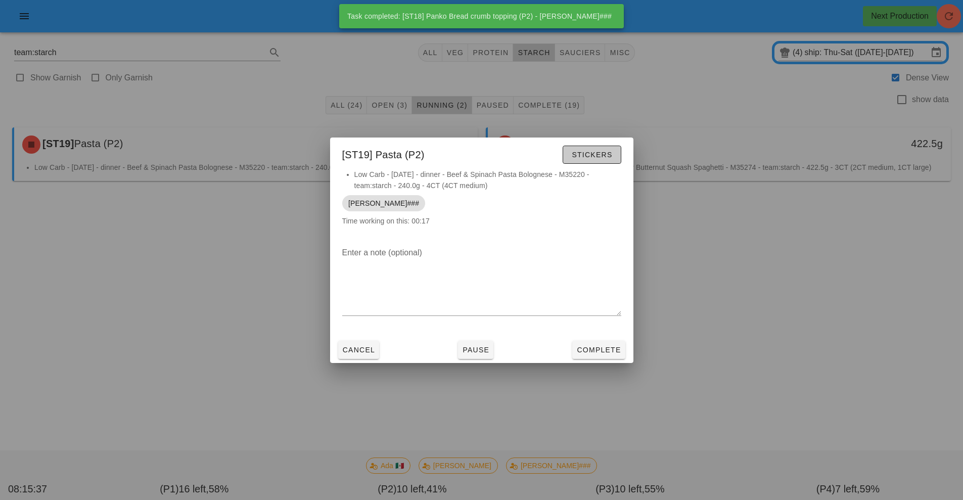
click at [597, 157] on span "Stickers" at bounding box center [591, 155] width 41 height 8
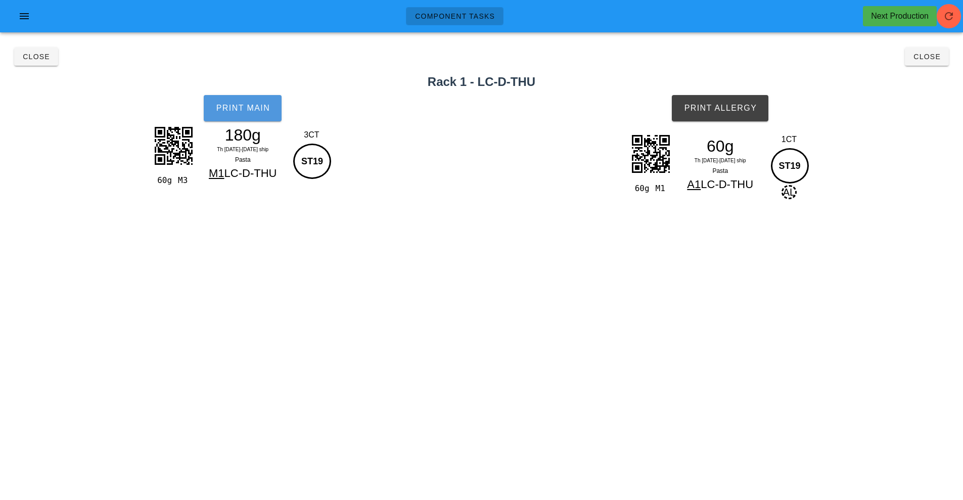
click at [234, 112] on span "Print Main" at bounding box center [242, 108] width 55 height 9
click at [728, 112] on span "Print Allergy" at bounding box center [719, 108] width 73 height 9
click at [45, 59] on span "Close" at bounding box center [36, 57] width 28 height 8
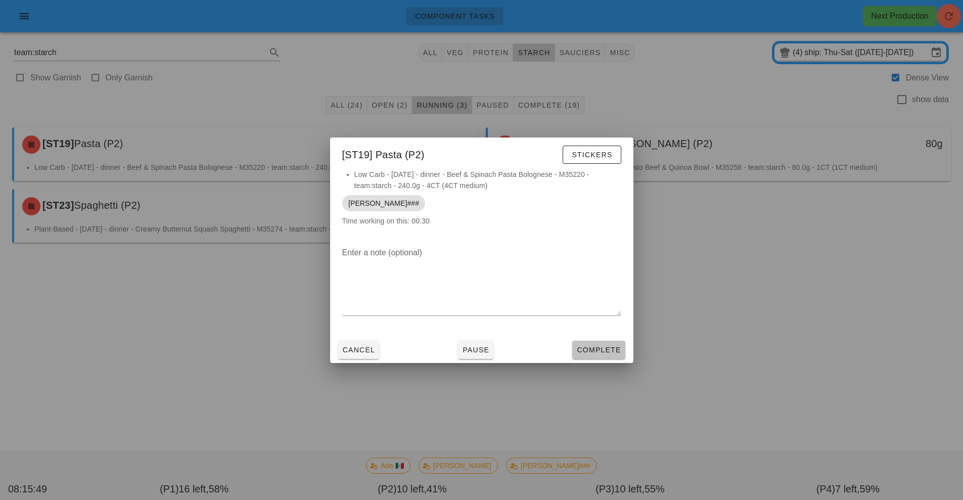
click at [604, 344] on button "Complete" at bounding box center [598, 350] width 53 height 18
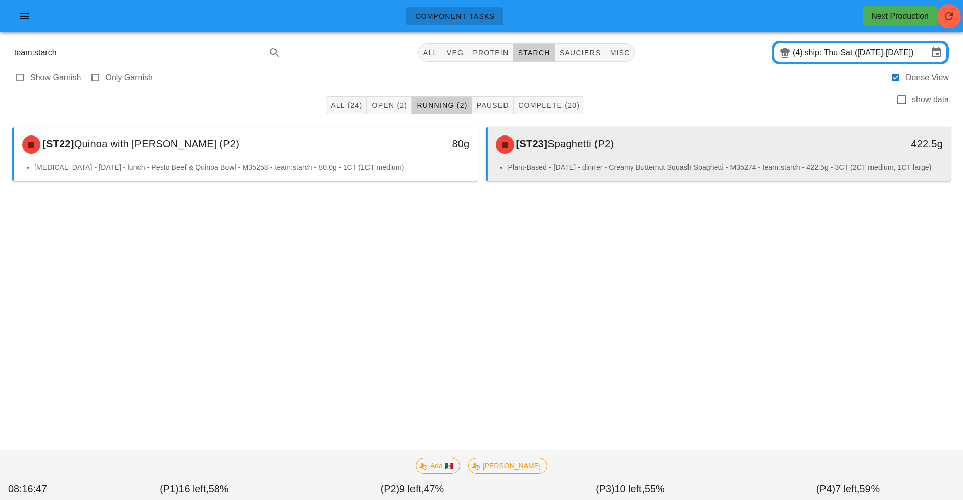
click at [586, 139] on span "Spaghetti (P2)" at bounding box center [580, 143] width 66 height 11
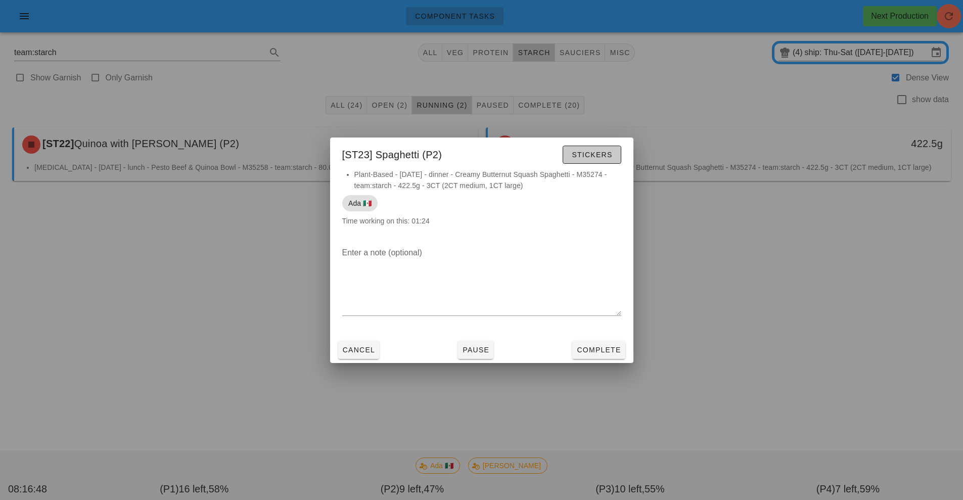
click at [594, 154] on span "Stickers" at bounding box center [591, 155] width 41 height 8
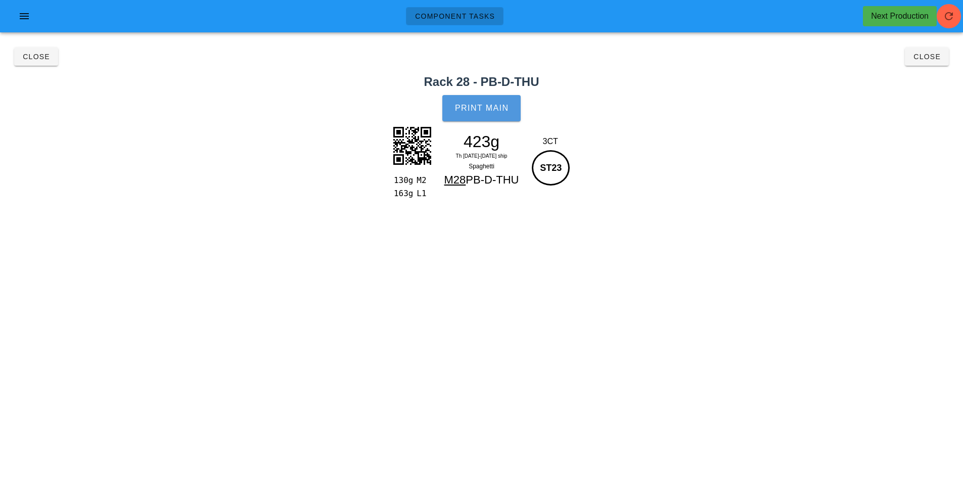
click at [481, 111] on span "Print Main" at bounding box center [481, 108] width 55 height 9
click at [30, 56] on span "Close" at bounding box center [36, 57] width 28 height 8
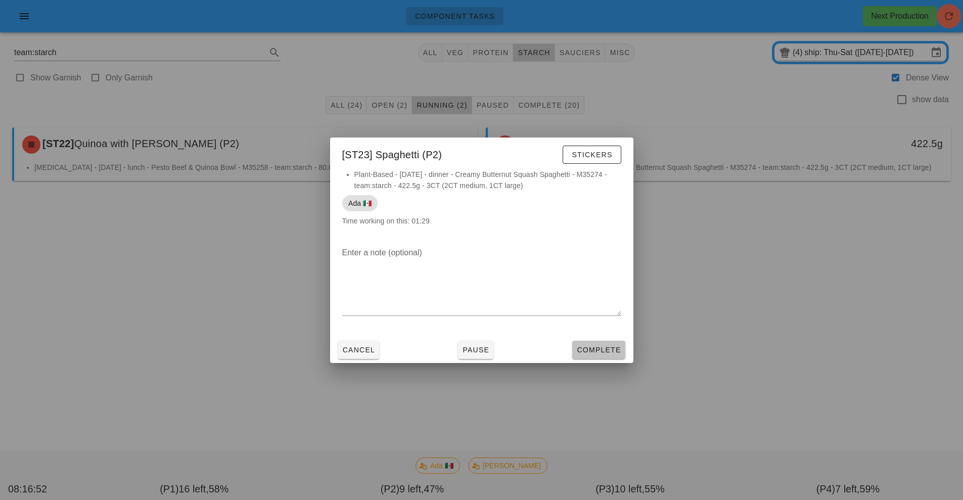
click at [601, 347] on span "Complete" at bounding box center [598, 350] width 44 height 8
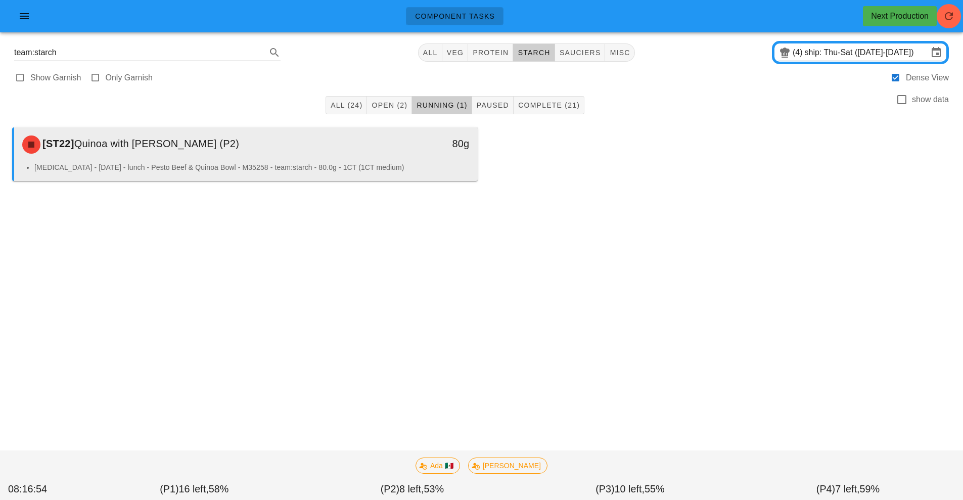
click at [255, 147] on div "[ST22] Quinoa with Parsley (P2)" at bounding box center [188, 144] width 344 height 30
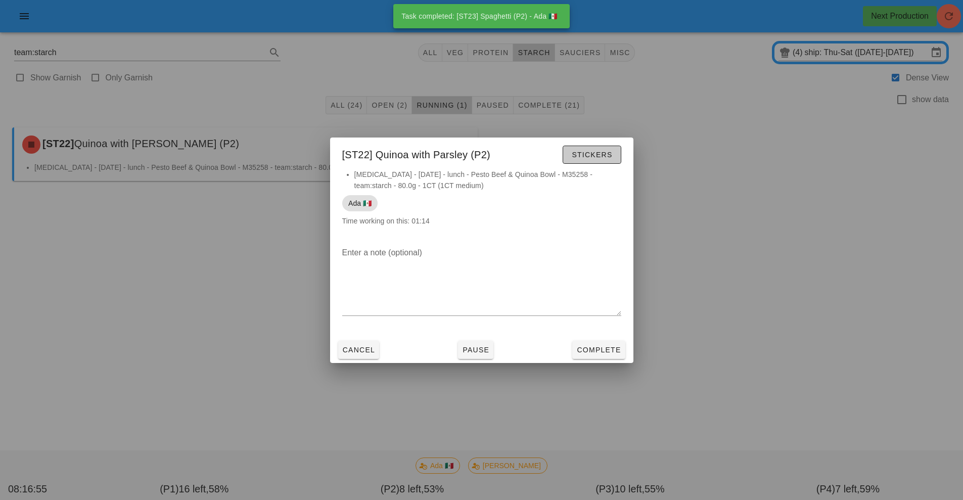
click at [600, 163] on button "Stickers" at bounding box center [591, 155] width 58 height 18
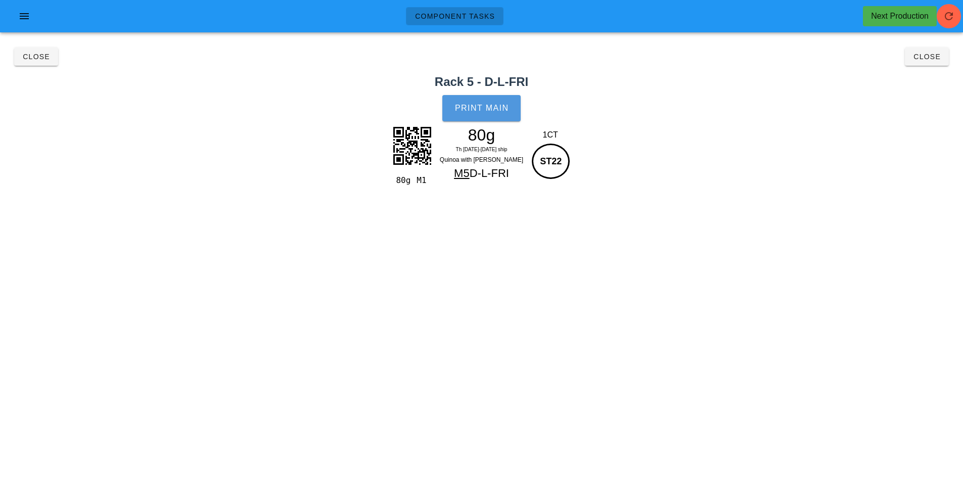
click at [486, 110] on span "Print Main" at bounding box center [481, 108] width 55 height 9
click at [33, 57] on span "Close" at bounding box center [36, 57] width 28 height 8
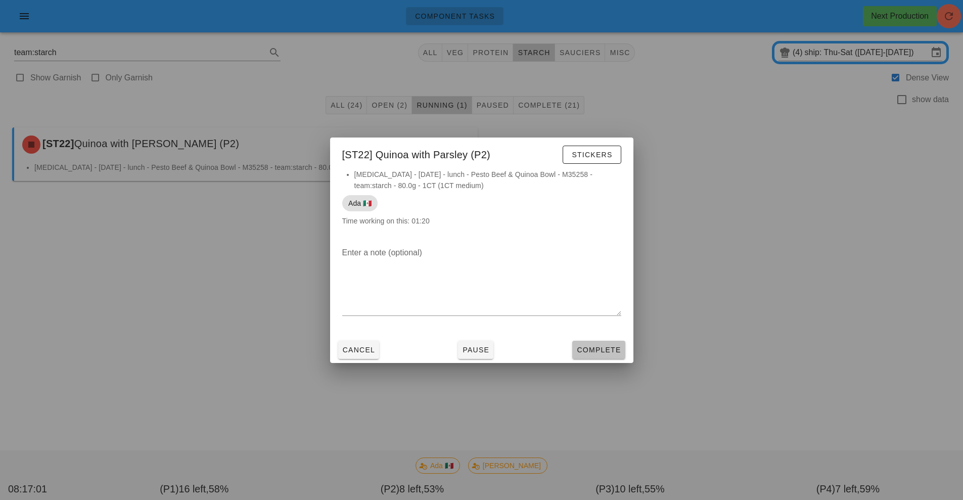
click at [600, 349] on span "Complete" at bounding box center [598, 350] width 44 height 8
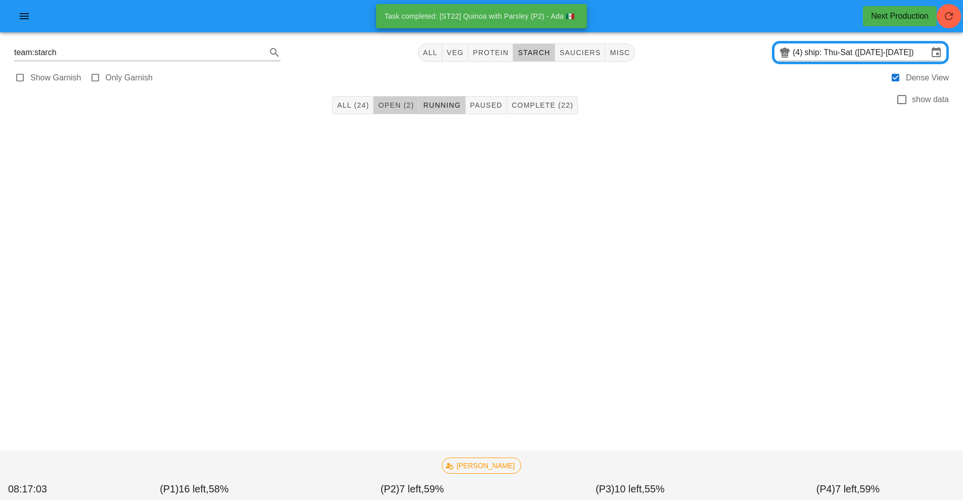
click at [394, 106] on span "Open (2)" at bounding box center [395, 105] width 36 height 8
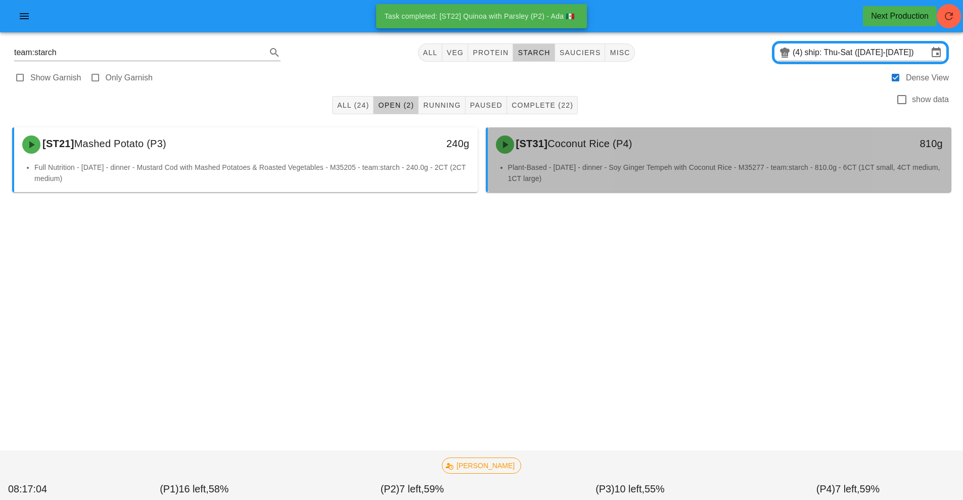
click at [574, 164] on li "Plant-Based - Friday - dinner - Soy Ginger Tempeh with Coconut Rice - M35277 - …" at bounding box center [725, 173] width 435 height 22
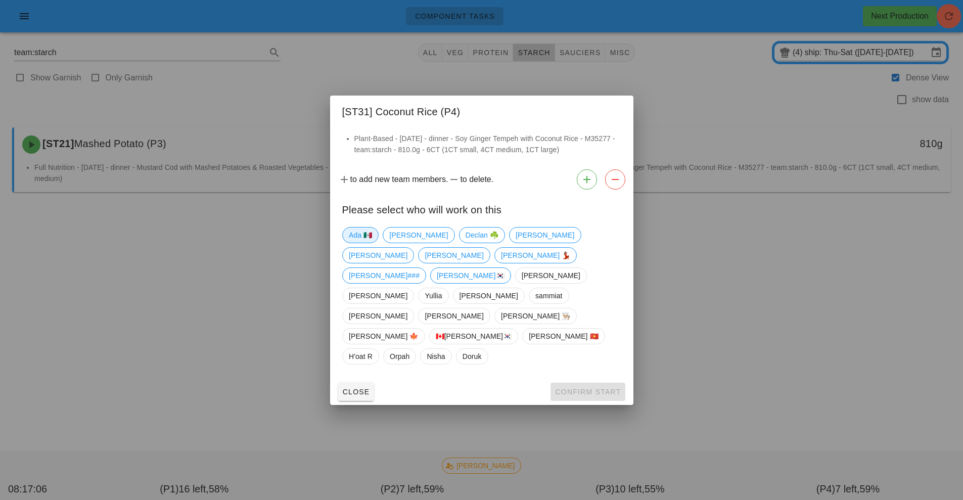
click at [358, 243] on span "Ada 🇲🇽" at bounding box center [360, 234] width 23 height 15
click at [613, 388] on span "Confirm Start" at bounding box center [587, 392] width 66 height 8
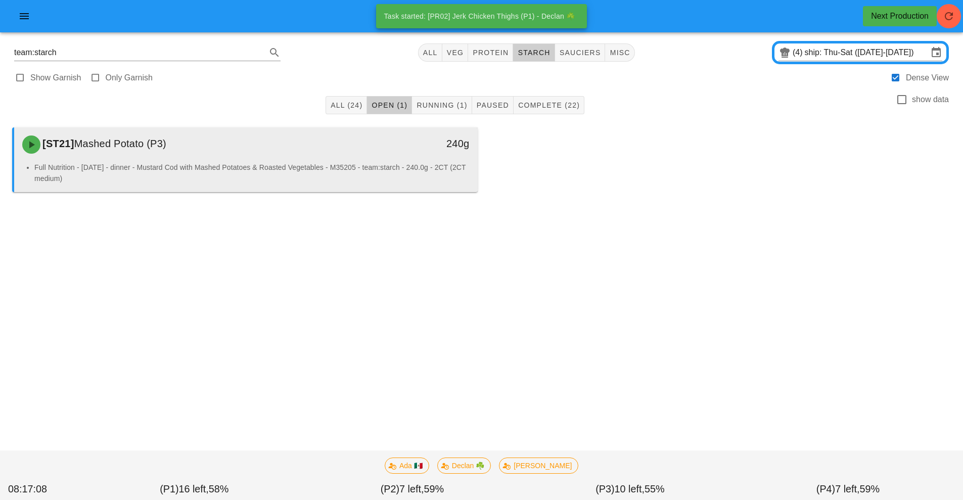
click at [350, 157] on div "[ST21] Mashed Potato (P3)" at bounding box center [188, 144] width 344 height 30
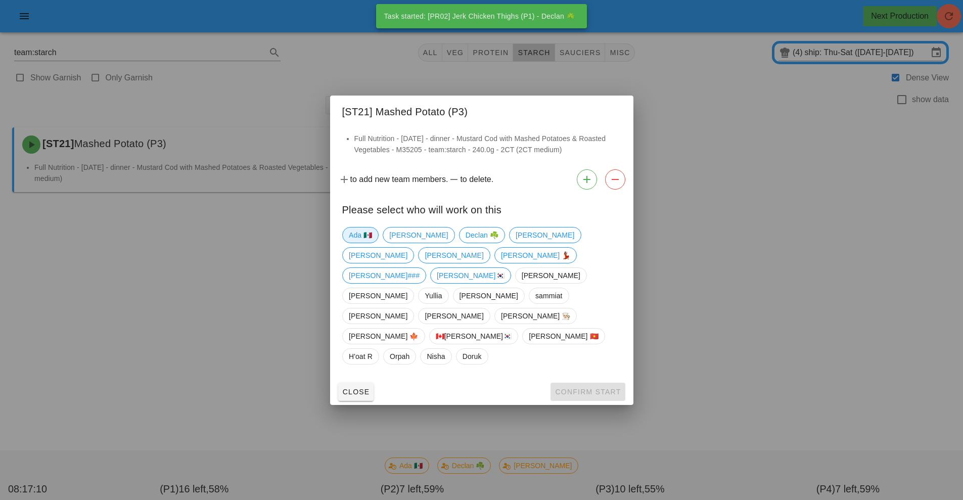
click at [356, 243] on span "Ada 🇲🇽" at bounding box center [360, 234] width 23 height 15
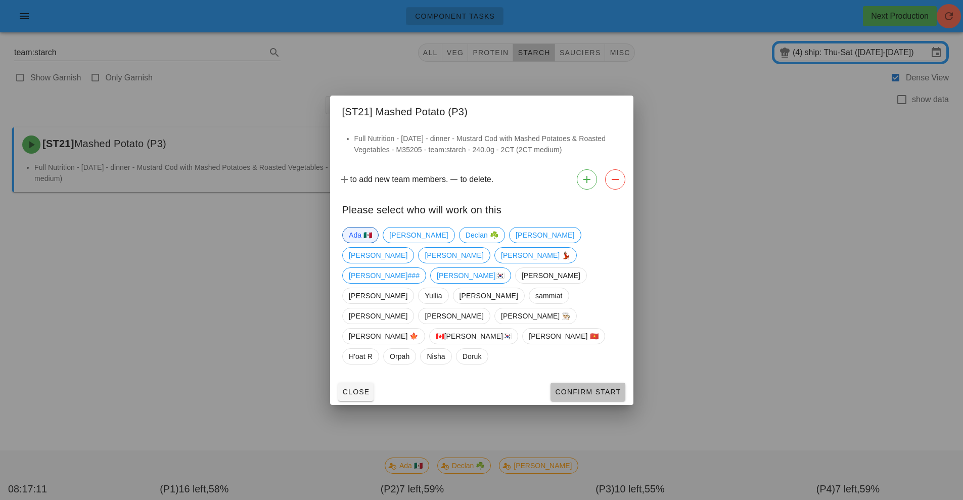
click at [592, 388] on span "Confirm Start" at bounding box center [587, 392] width 66 height 8
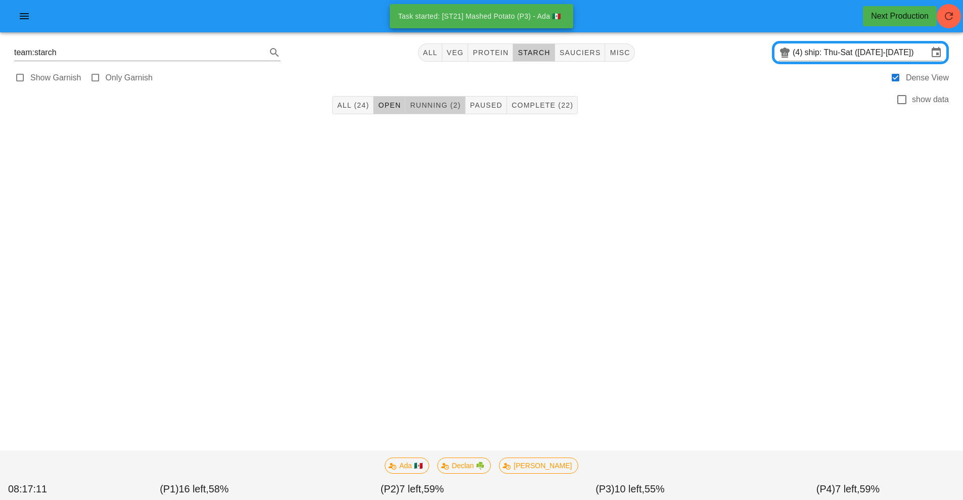
click at [451, 103] on span "Running (2)" at bounding box center [434, 105] width 51 height 8
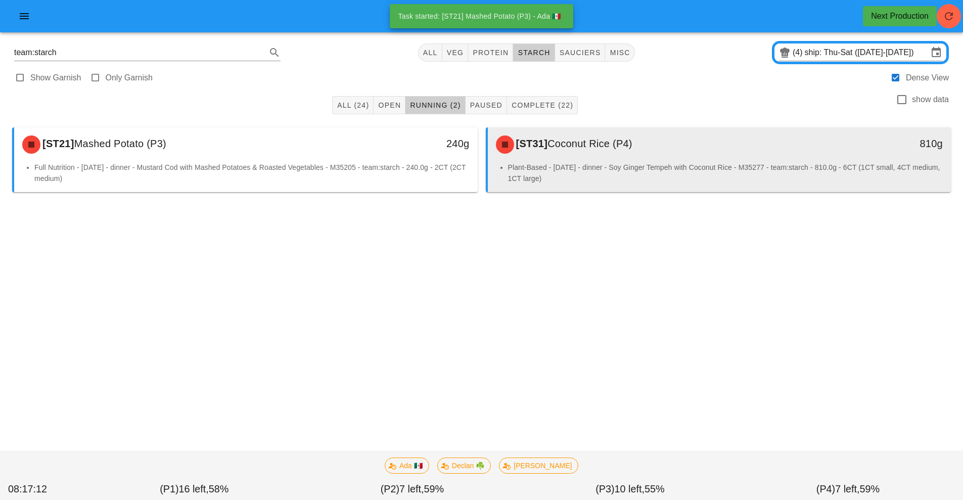
click at [597, 162] on li "Plant-Based - Friday - dinner - Soy Ginger Tempeh with Coconut Rice - M35277 - …" at bounding box center [725, 173] width 435 height 22
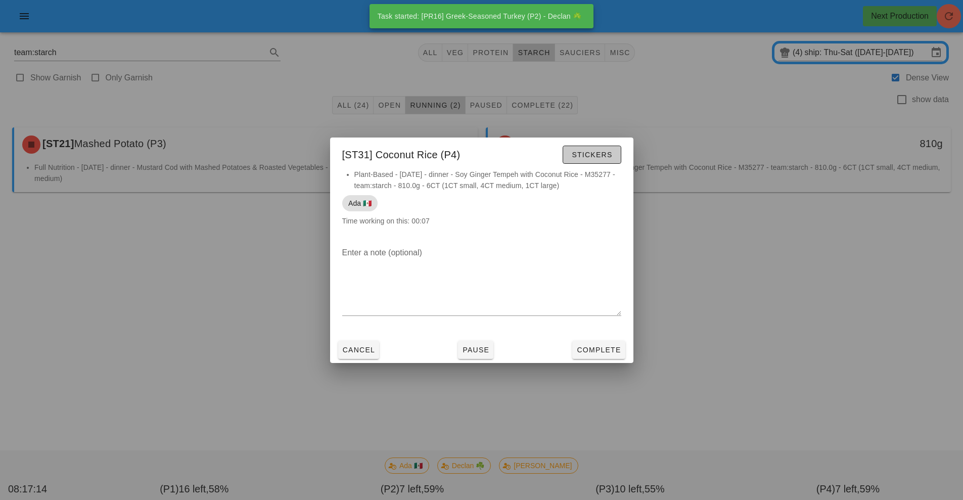
click at [597, 162] on button "Stickers" at bounding box center [591, 155] width 58 height 18
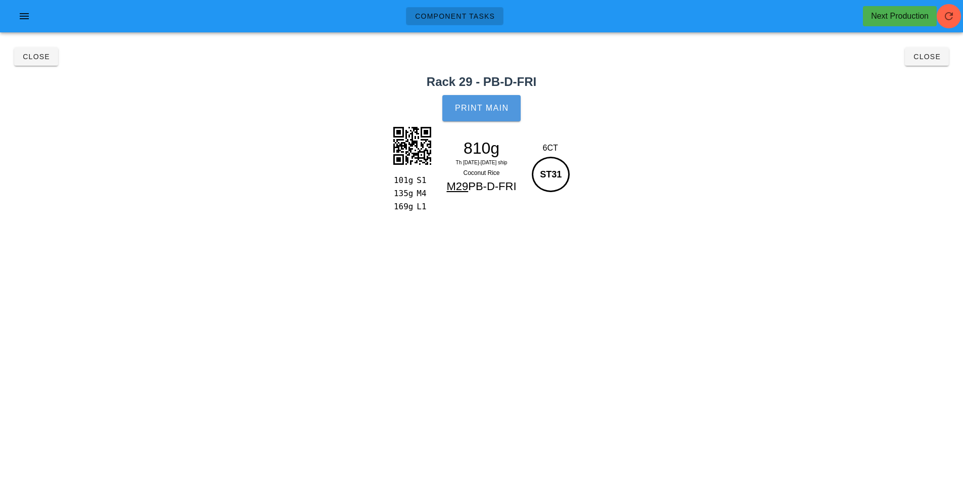
click at [482, 107] on span "Print Main" at bounding box center [481, 108] width 55 height 9
click at [33, 57] on span "Close" at bounding box center [36, 57] width 28 height 8
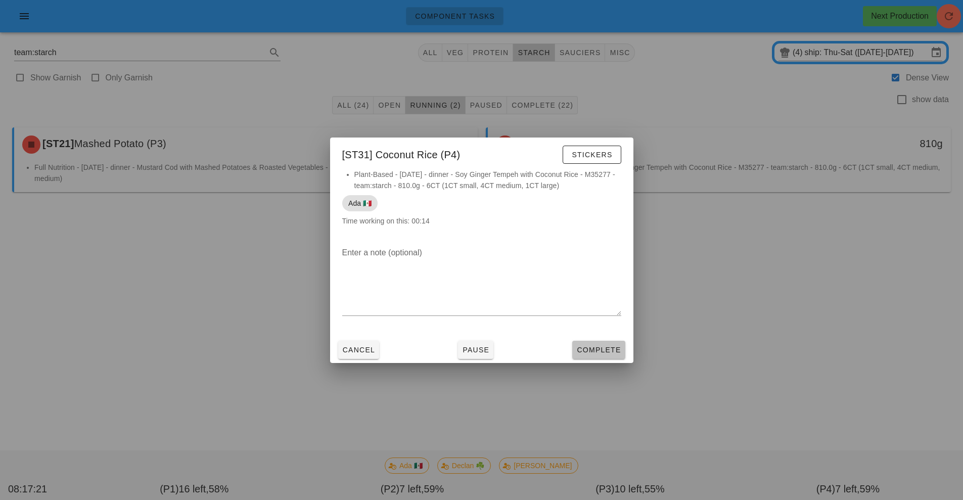
click at [603, 343] on button "Complete" at bounding box center [598, 350] width 53 height 18
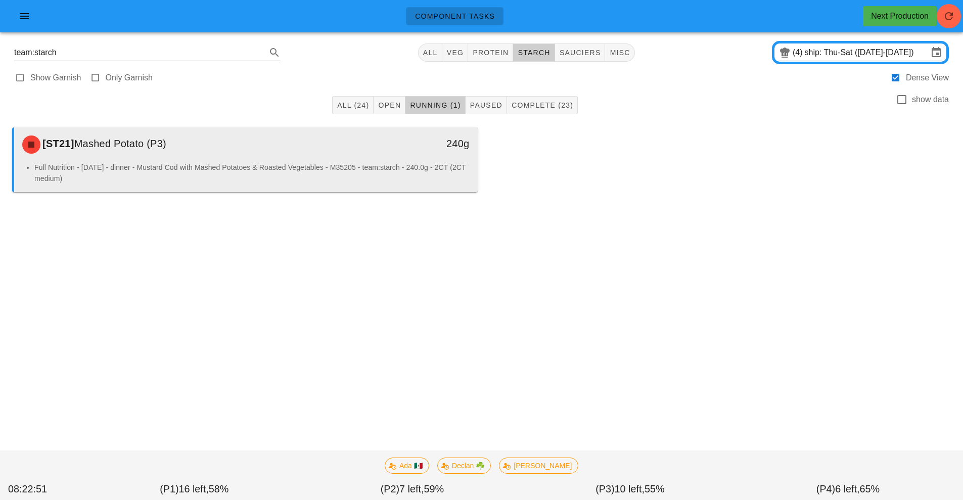
click at [327, 172] on li "Full Nutrition - Friday - dinner - Mustard Cod with Mashed Potatoes & Roasted V…" at bounding box center [251, 173] width 435 height 22
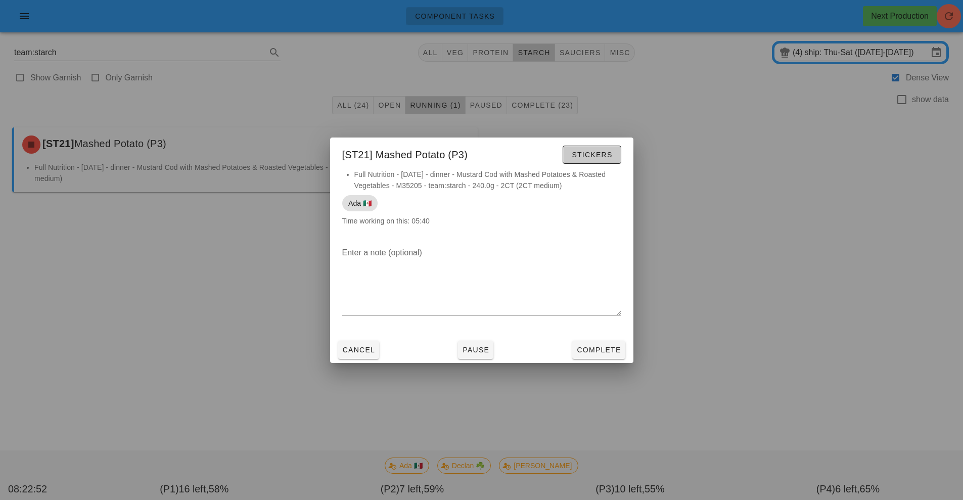
click at [605, 152] on span "Stickers" at bounding box center [591, 155] width 41 height 8
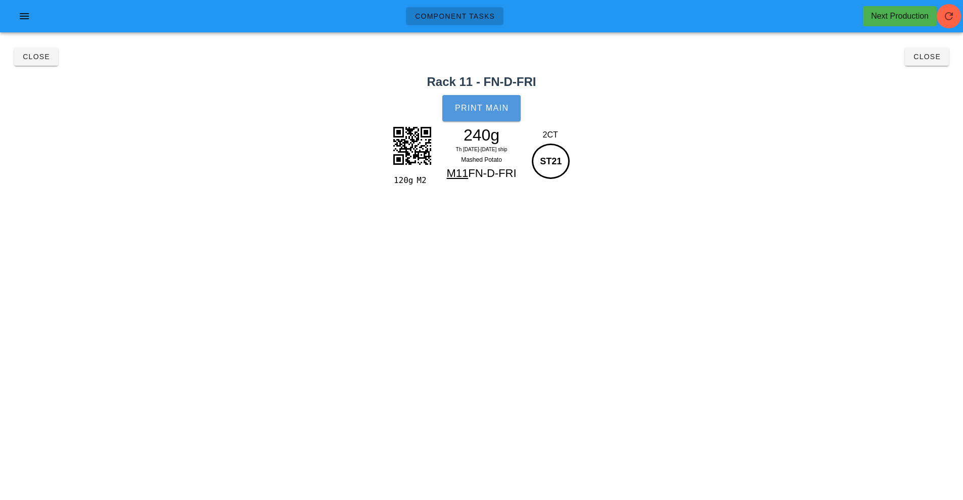
click at [503, 102] on button "Print Main" at bounding box center [481, 108] width 78 height 26
click at [929, 65] on button "Close" at bounding box center [927, 57] width 44 height 18
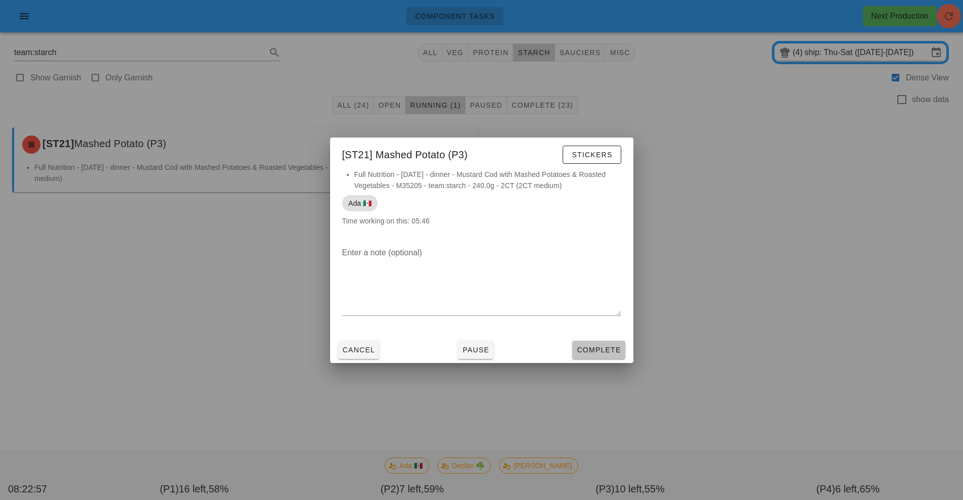
click at [602, 356] on button "Complete" at bounding box center [598, 350] width 53 height 18
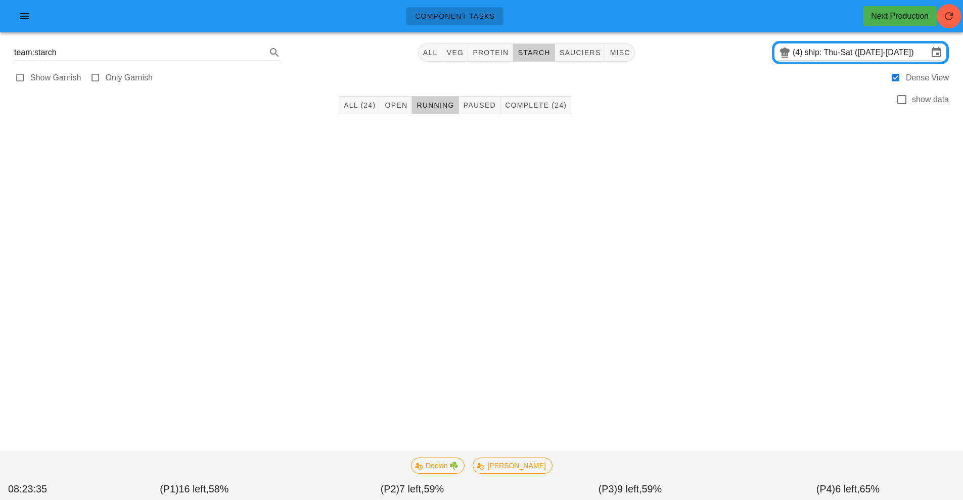
click at [838, 53] on input "ship: Thu-Sat (Aug 28-Aug 30)" at bounding box center [865, 52] width 123 height 16
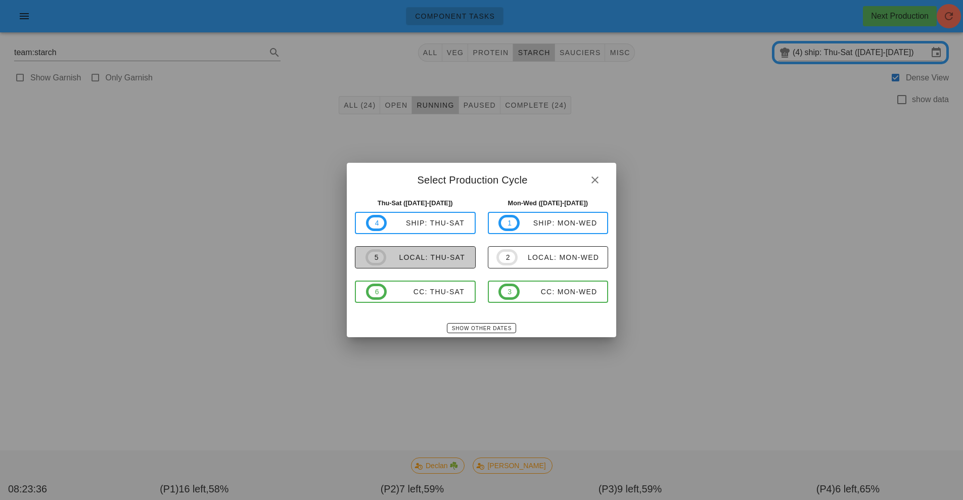
click at [457, 255] on div "local: Thu-Sat" at bounding box center [425, 257] width 79 height 8
type input "local: Thu-Sat ([DATE]-[DATE])"
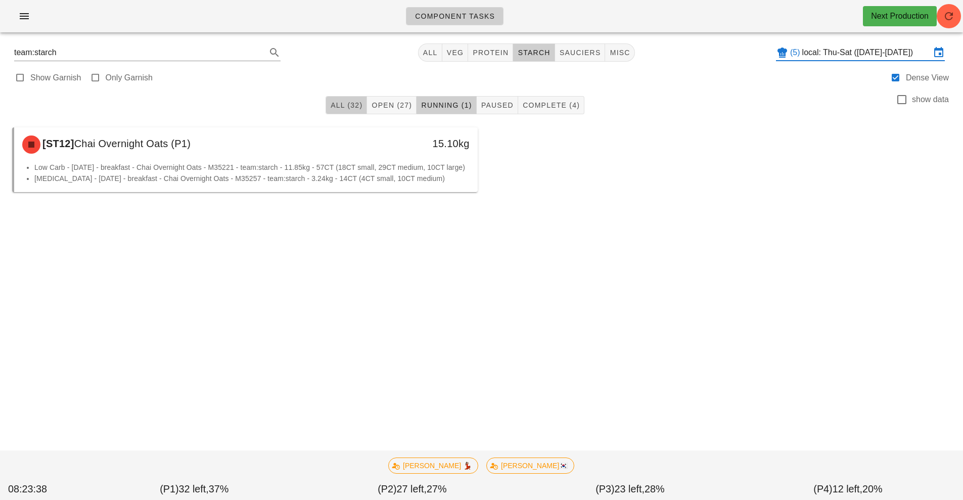
click at [351, 109] on span "All (32)" at bounding box center [346, 105] width 32 height 8
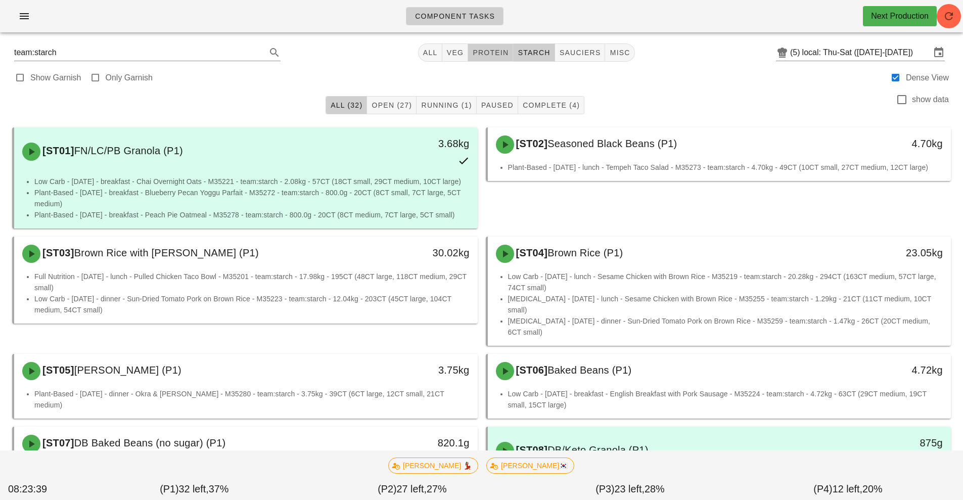
click at [497, 55] on span "protein" at bounding box center [490, 53] width 36 height 8
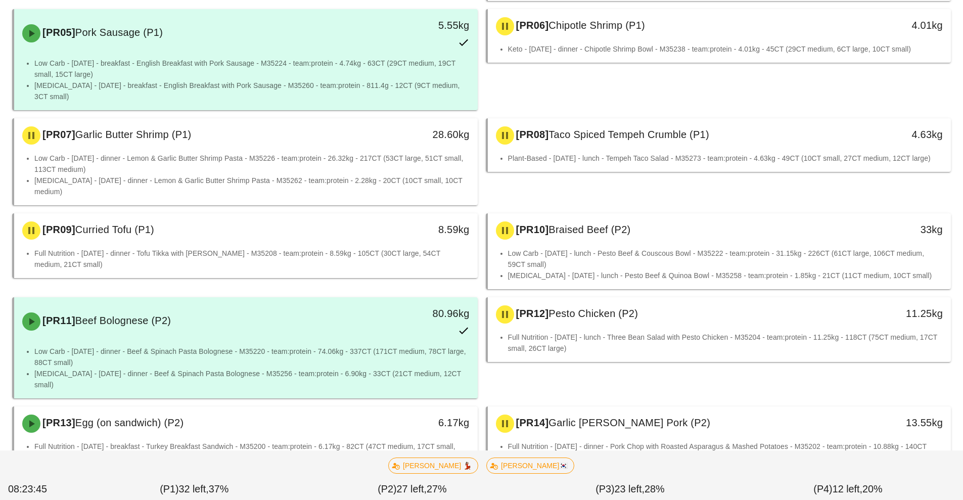
scroll to position [379, 0]
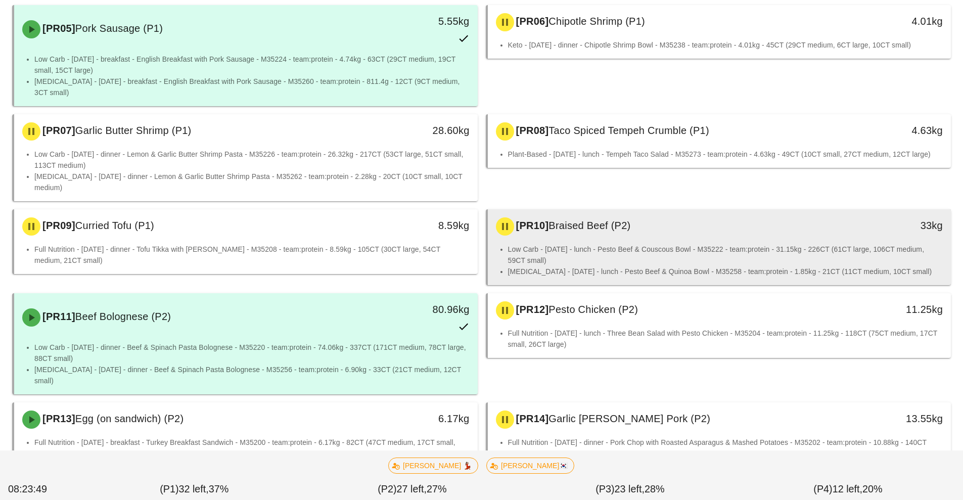
click at [625, 211] on div "[PR10] Braised Beef (P2)" at bounding box center [662, 226] width 344 height 30
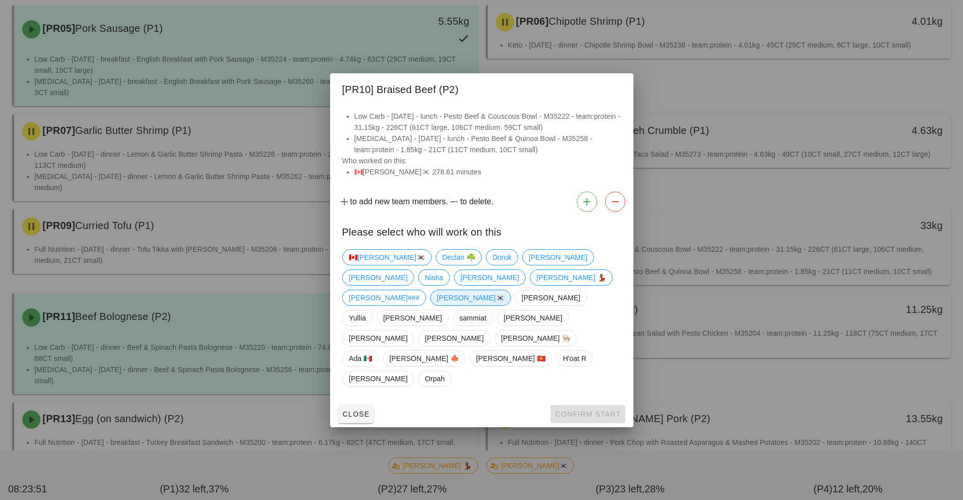
click at [501, 304] on span "[PERSON_NAME]🇰🇷" at bounding box center [471, 297] width 68 height 15
click at [596, 410] on span "Confirm Start" at bounding box center [587, 414] width 66 height 8
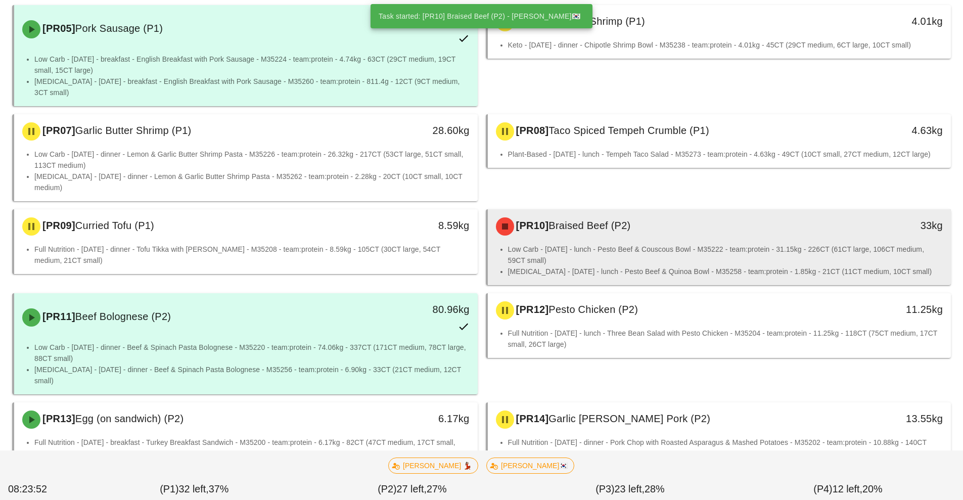
click at [636, 211] on div "[PR10] Braised Beef (P2)" at bounding box center [662, 226] width 344 height 30
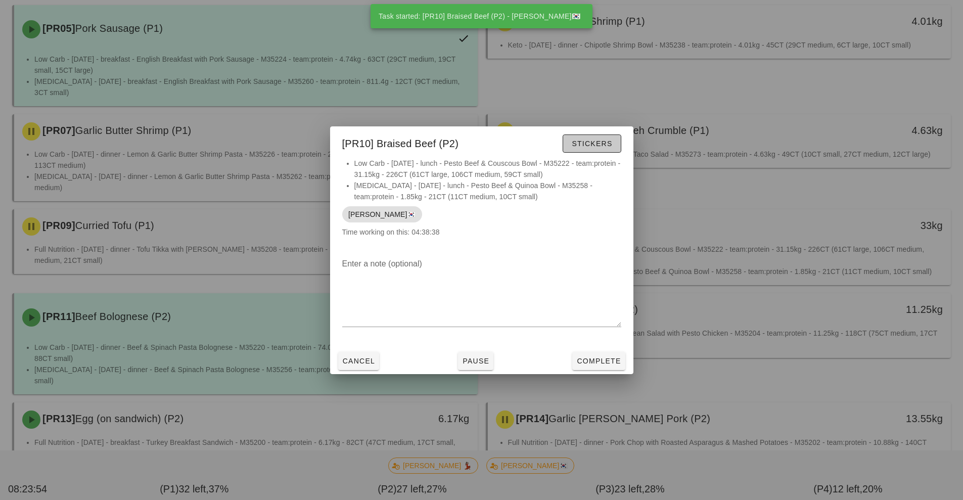
click at [599, 137] on button "Stickers" at bounding box center [591, 143] width 58 height 18
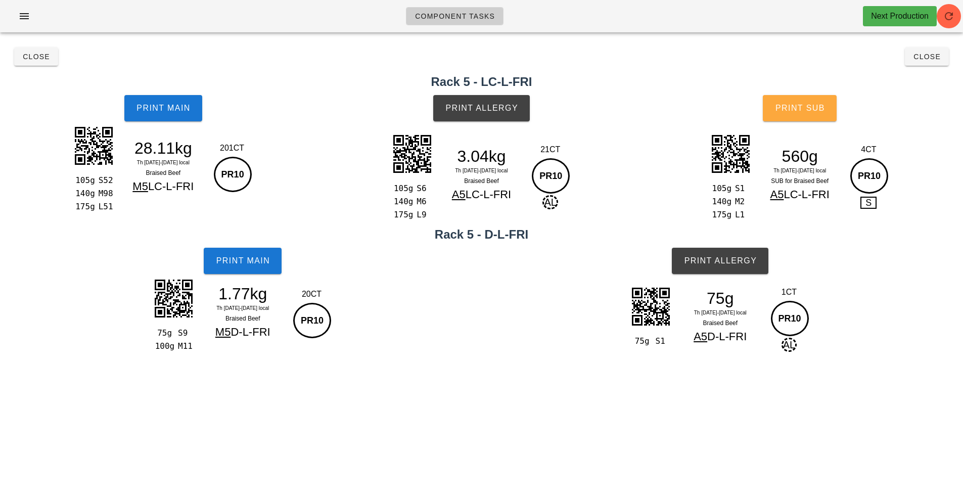
click at [824, 106] on span "Print Sub" at bounding box center [800, 108] width 50 height 9
click at [717, 254] on button "Print Allergy" at bounding box center [720, 261] width 97 height 26
click at [477, 104] on span "Print Allergy" at bounding box center [481, 108] width 73 height 9
click at [242, 258] on span "Print Main" at bounding box center [242, 260] width 55 height 9
click at [144, 107] on span "Print Main" at bounding box center [163, 108] width 55 height 9
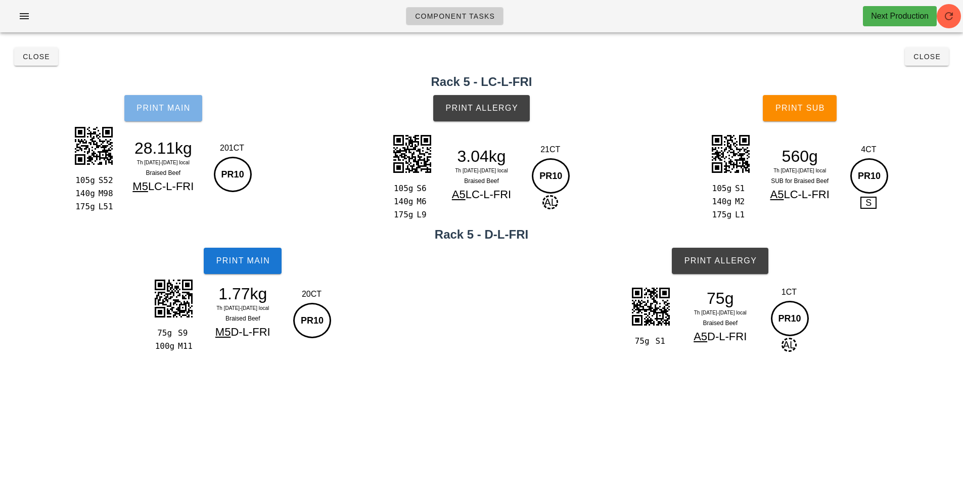
click at [144, 107] on span "Print Main" at bounding box center [163, 108] width 55 height 9
click at [154, 101] on button "Print Main" at bounding box center [163, 108] width 78 height 26
click at [926, 55] on span "Close" at bounding box center [927, 57] width 28 height 8
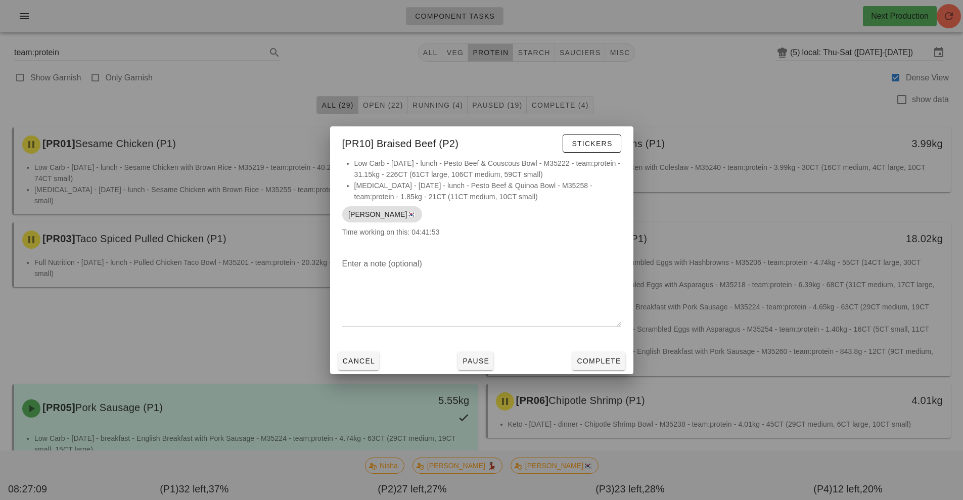
click at [584, 48] on div at bounding box center [481, 250] width 963 height 500
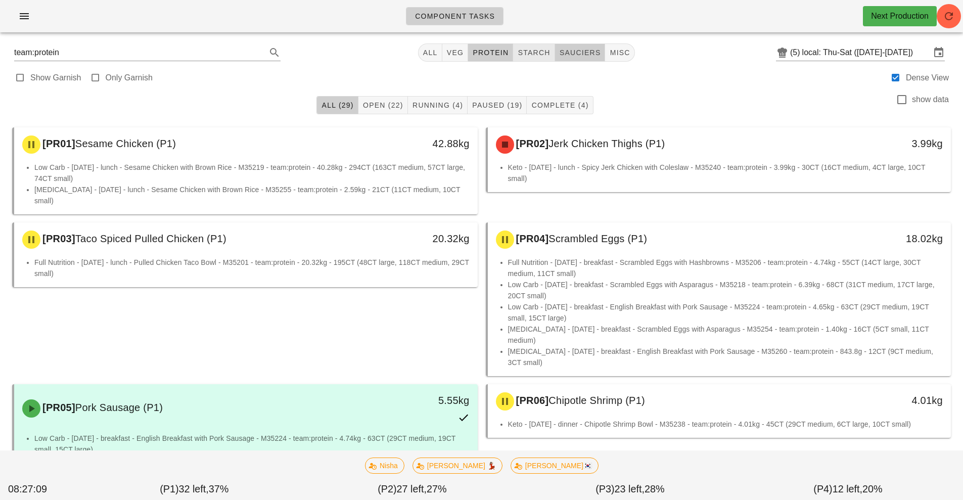
click at [584, 54] on span "sauciers" at bounding box center [580, 53] width 42 height 8
click at [535, 53] on span "starch" at bounding box center [533, 53] width 33 height 8
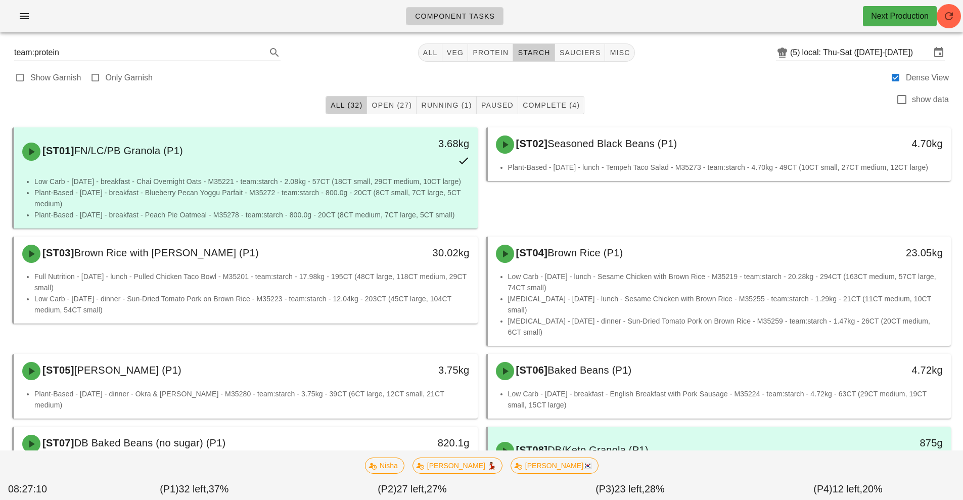
type input "team:starch"
click at [447, 113] on button "Running (1)" at bounding box center [446, 105] width 60 height 18
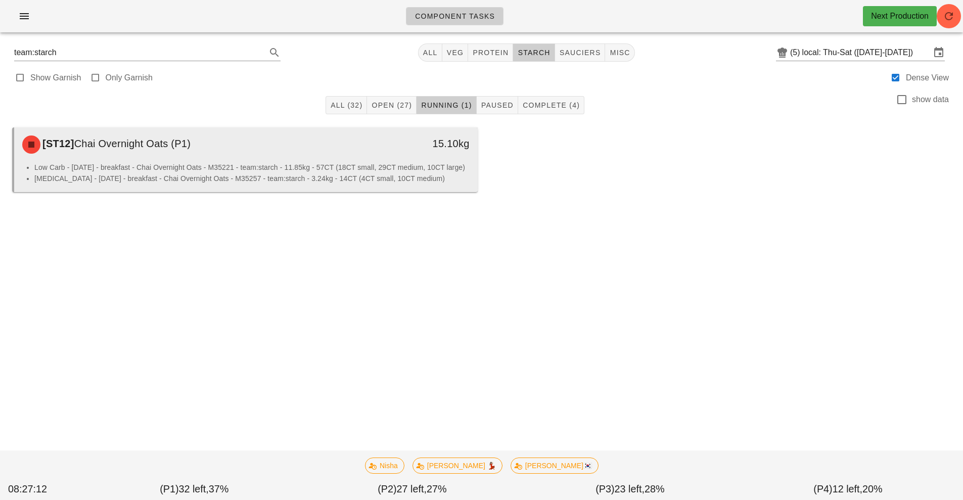
click at [421, 149] on div "15.10kg" at bounding box center [417, 143] width 103 height 16
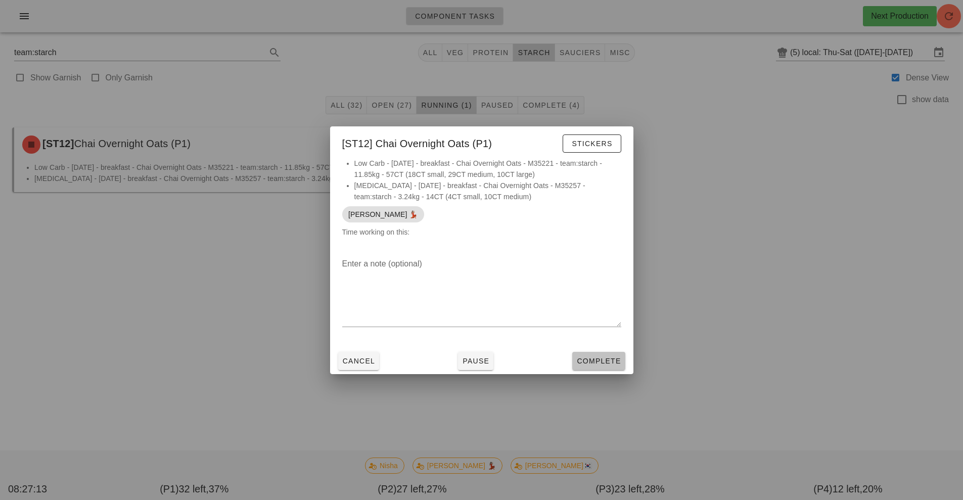
click at [612, 355] on button "Complete" at bounding box center [598, 361] width 53 height 18
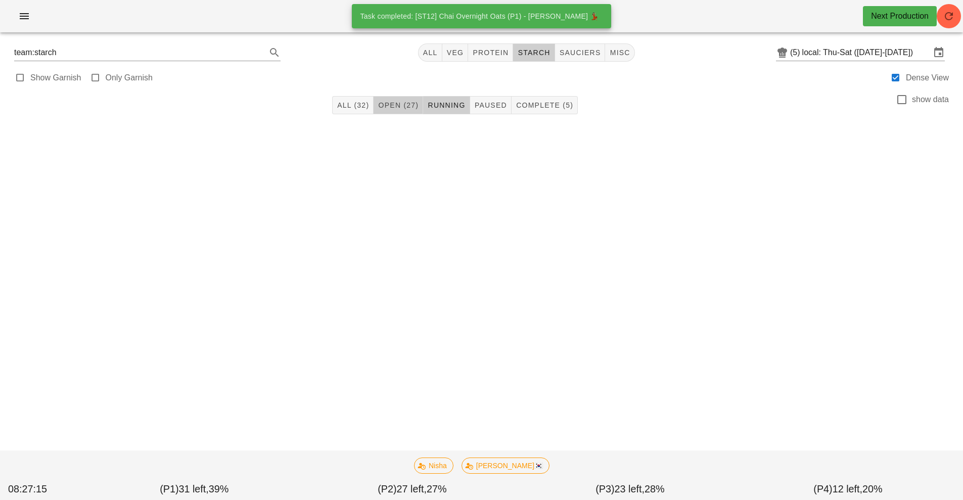
click at [404, 102] on span "Open (27)" at bounding box center [397, 105] width 41 height 8
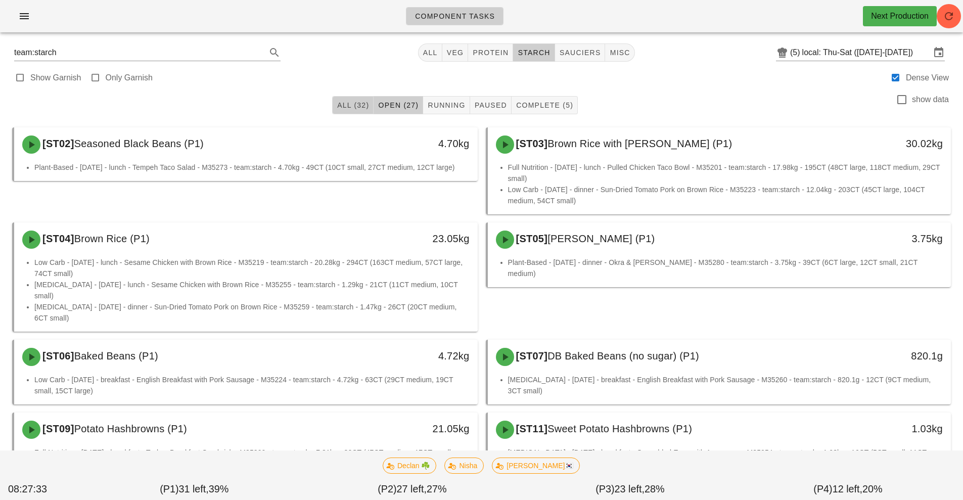
click at [355, 113] on button "All (32)" at bounding box center [352, 105] width 41 height 18
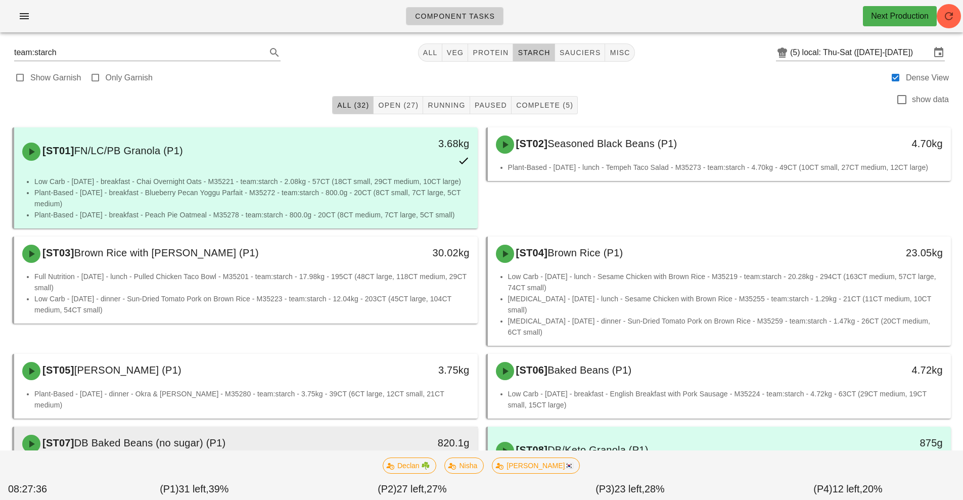
click at [290, 429] on div "[ST07] DB Baked Beans (no sugar) (P1)" at bounding box center [188, 444] width 344 height 30
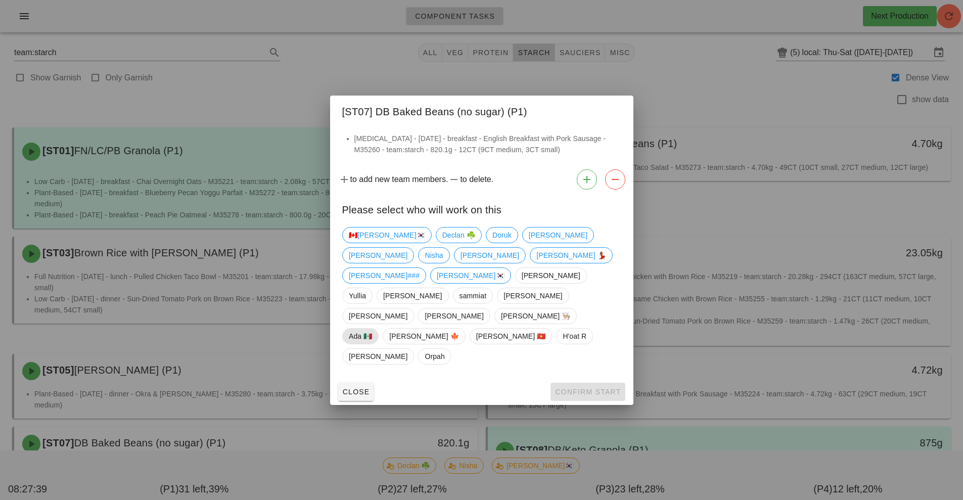
click at [372, 328] on span "Ada 🇲🇽" at bounding box center [360, 335] width 23 height 15
click at [566, 388] on span "Confirm Start" at bounding box center [587, 392] width 66 height 8
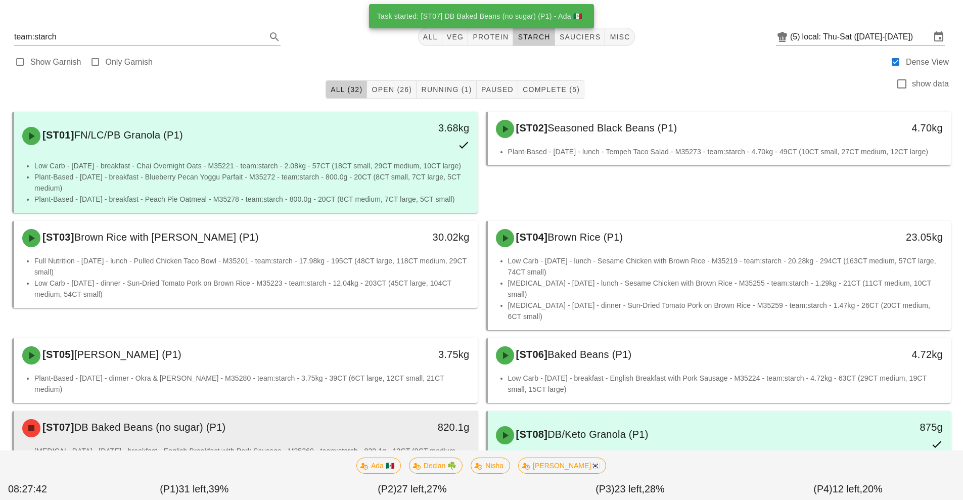
scroll to position [127, 0]
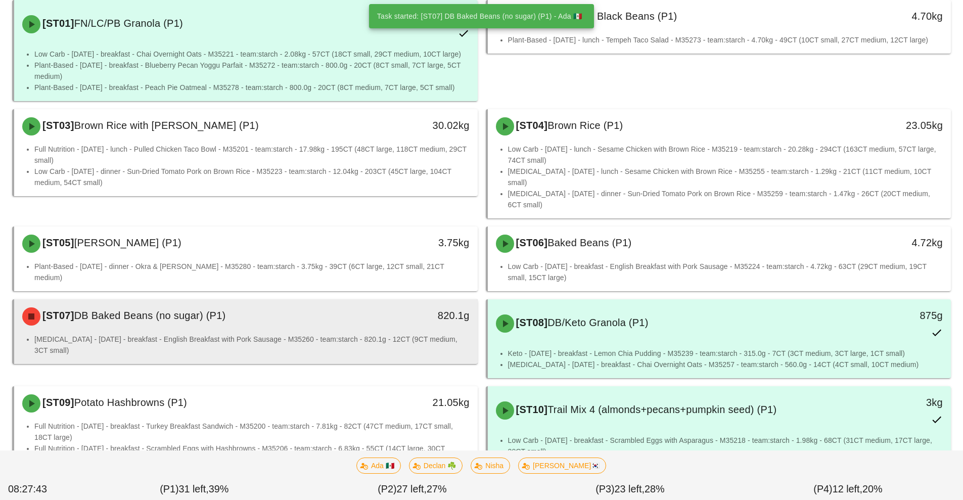
click at [323, 310] on div "[ST07] DB Baked Beans (no sugar) (P1) 820.1g" at bounding box center [245, 316] width 463 height 34
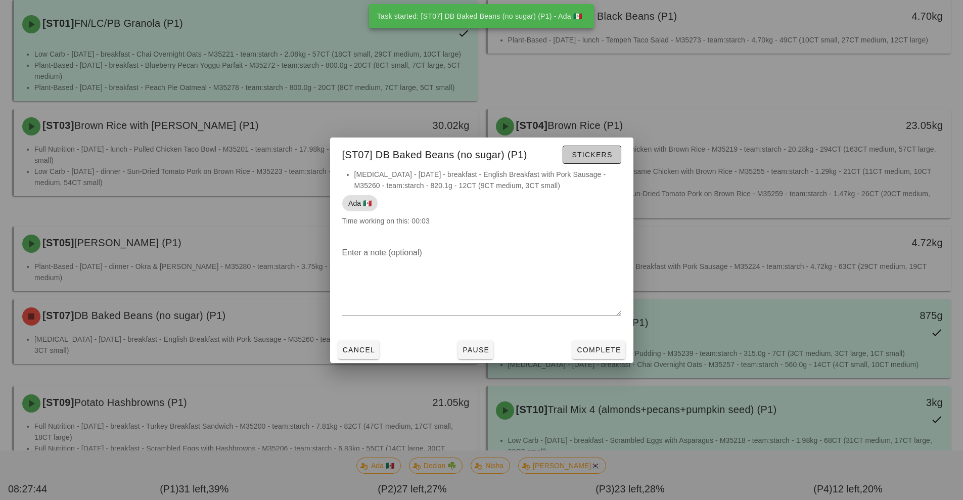
click at [598, 152] on span "Stickers" at bounding box center [591, 155] width 41 height 8
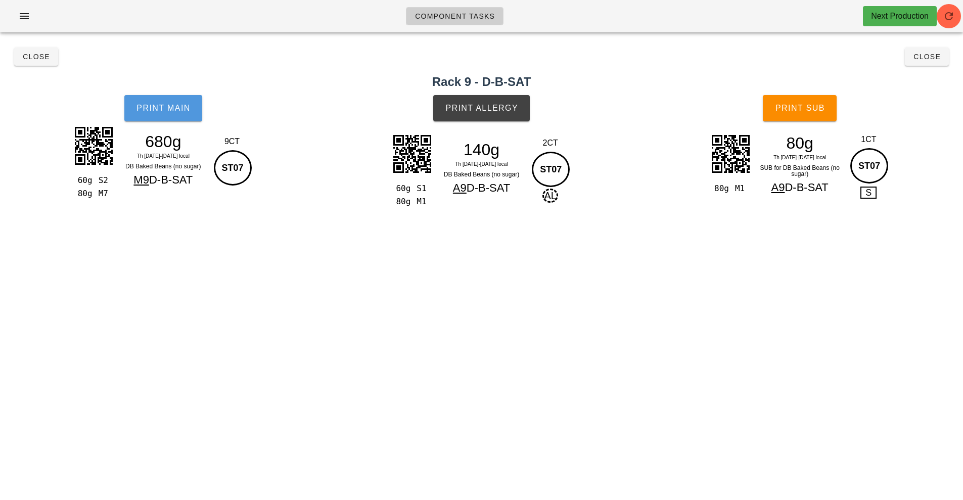
click at [177, 118] on button "Print Main" at bounding box center [163, 108] width 78 height 26
click at [479, 112] on span "Print Allergy" at bounding box center [481, 108] width 73 height 9
click at [815, 105] on span "Print Sub" at bounding box center [800, 108] width 50 height 9
click at [913, 58] on span "Close" at bounding box center [927, 57] width 28 height 8
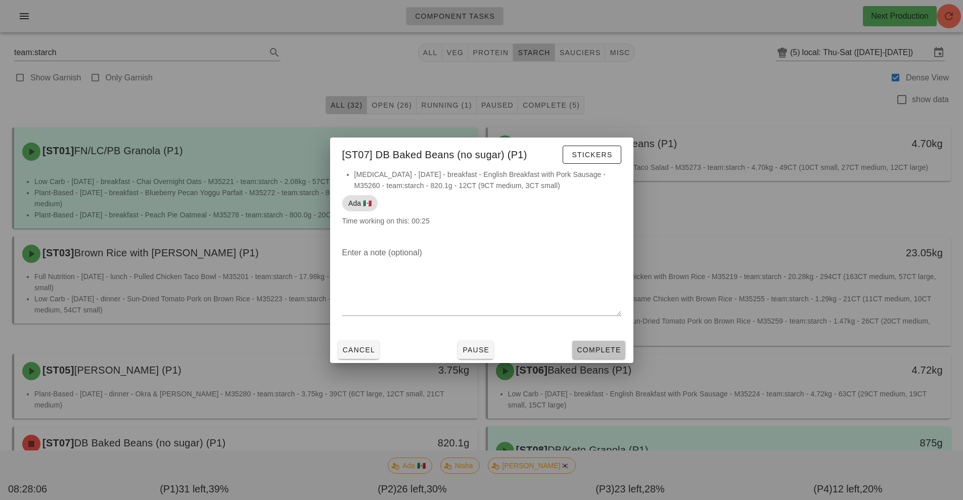
click at [604, 351] on span "Complete" at bounding box center [598, 350] width 44 height 8
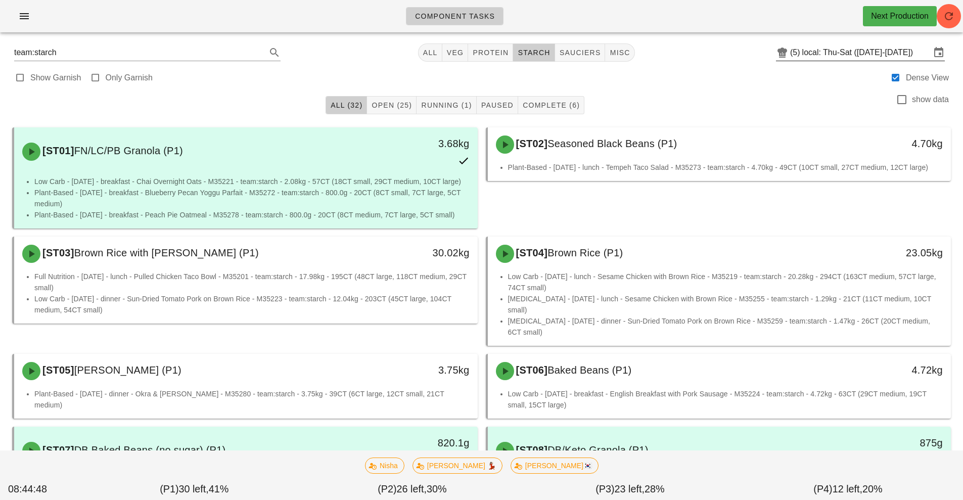
click at [849, 49] on input "local: Thu-Sat ([DATE]-[DATE])" at bounding box center [866, 52] width 128 height 16
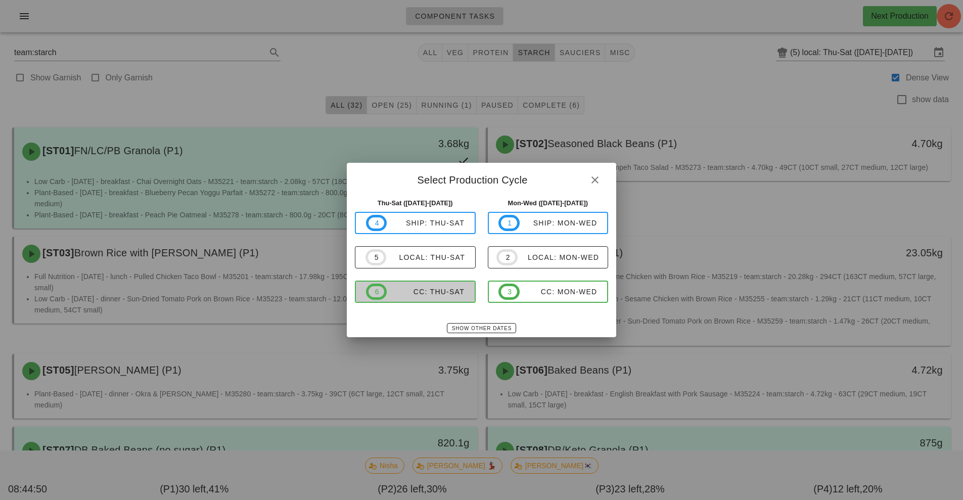
click at [448, 291] on div "CC: Thu-Sat" at bounding box center [426, 292] width 78 height 8
type input "CC: Thu-Sat (Aug 28-Aug 30)"
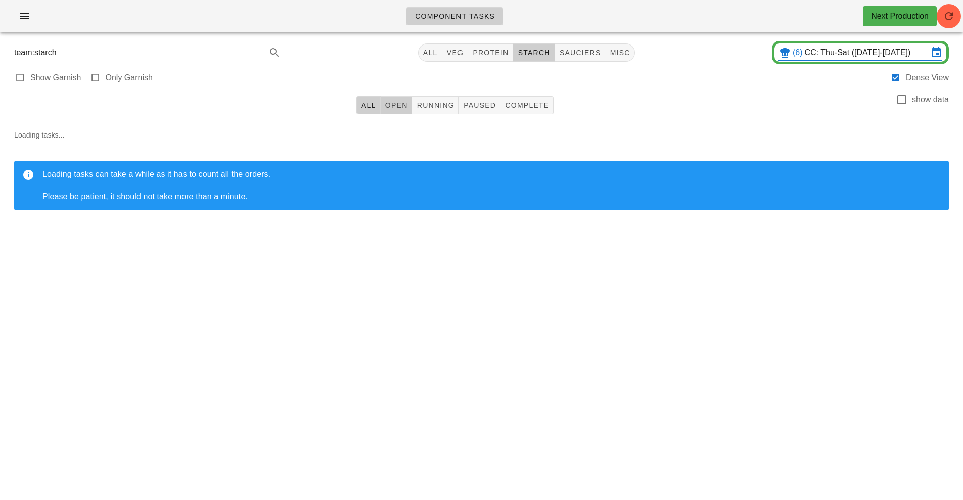
click at [401, 111] on button "Open" at bounding box center [397, 105] width 32 height 18
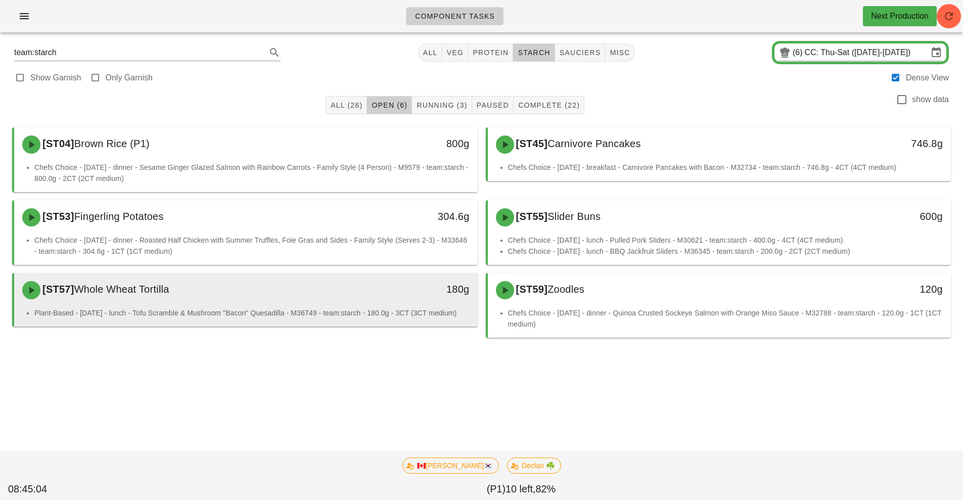
click at [314, 294] on div "[ST57] Whole Wheat Tortilla" at bounding box center [188, 290] width 344 height 30
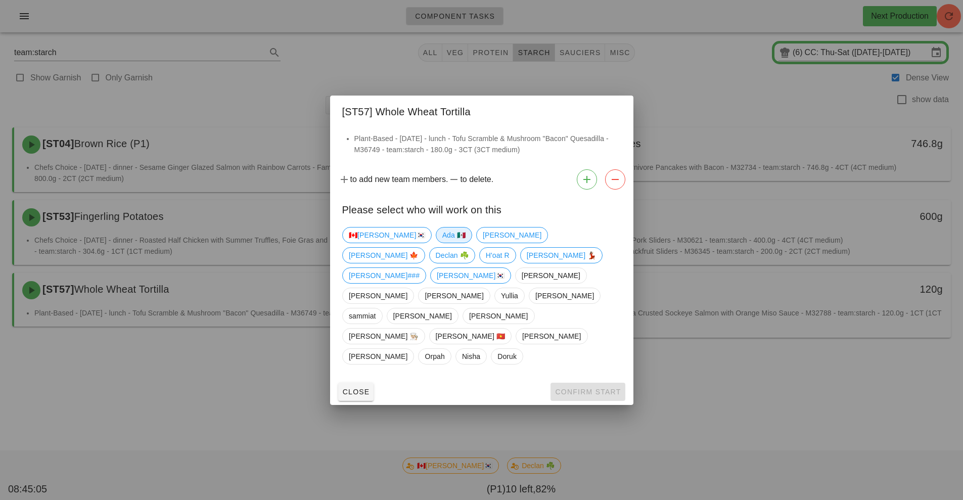
click at [442, 243] on span "Ada 🇲🇽" at bounding box center [453, 234] width 23 height 15
click at [586, 388] on span "Confirm Start" at bounding box center [587, 392] width 66 height 8
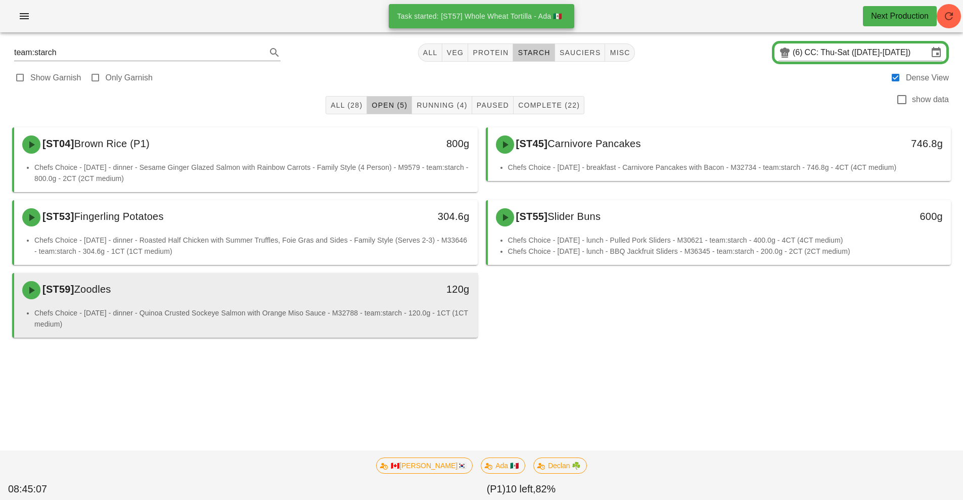
click at [298, 308] on li "Chefs Choice - Sunday - dinner - Quinoa Crusted Sockeye Salmon with Orange Miso…" at bounding box center [251, 318] width 435 height 22
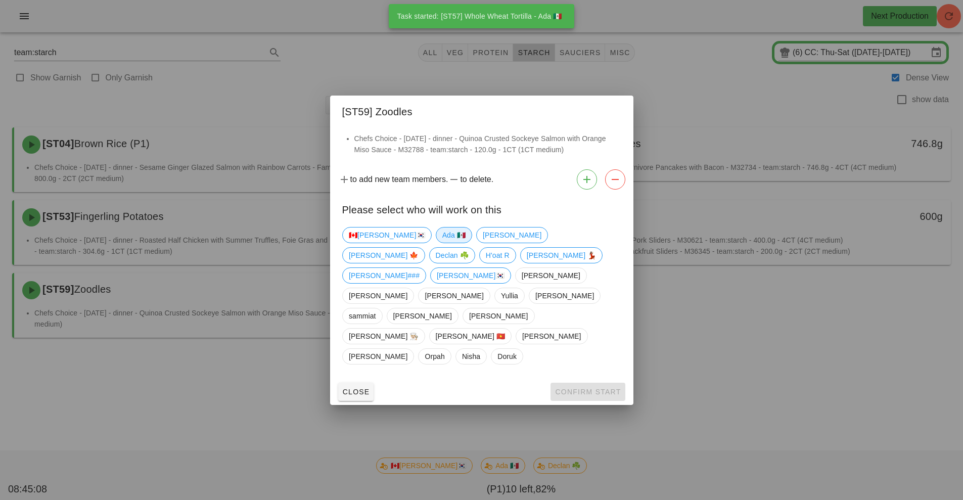
click at [442, 243] on span "Ada 🇲🇽" at bounding box center [453, 234] width 23 height 15
click at [581, 388] on span "Confirm Start" at bounding box center [587, 392] width 66 height 8
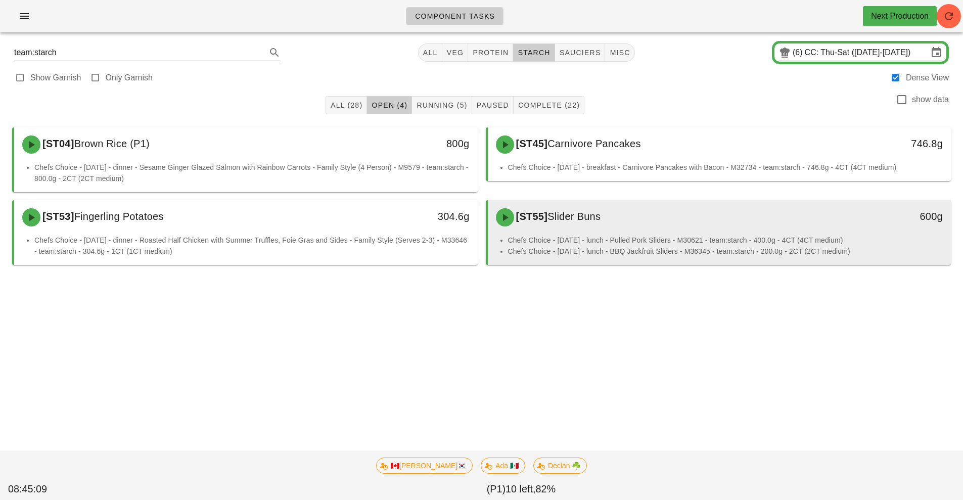
click at [572, 220] on span "Slider Buns" at bounding box center [573, 216] width 53 height 11
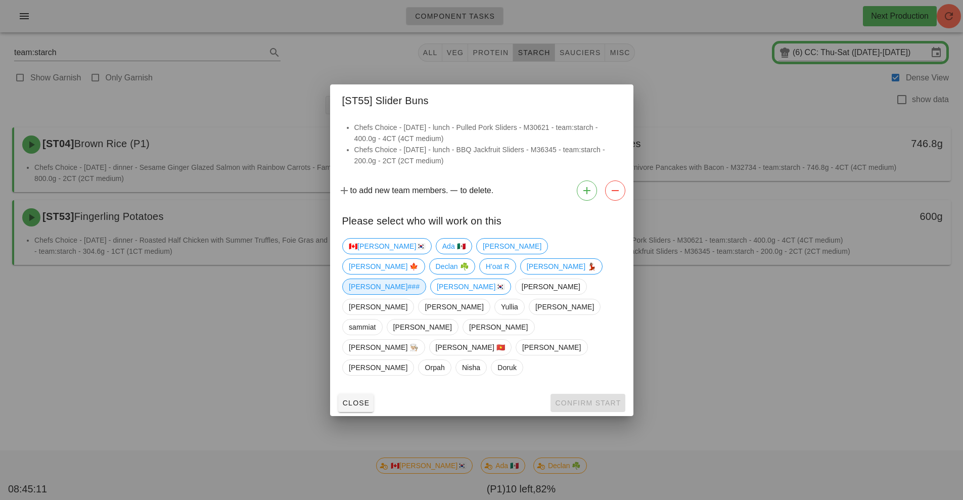
click at [399, 294] on span "[PERSON_NAME]###" at bounding box center [384, 286] width 71 height 15
click at [591, 399] on span "Confirm Start" at bounding box center [587, 403] width 66 height 8
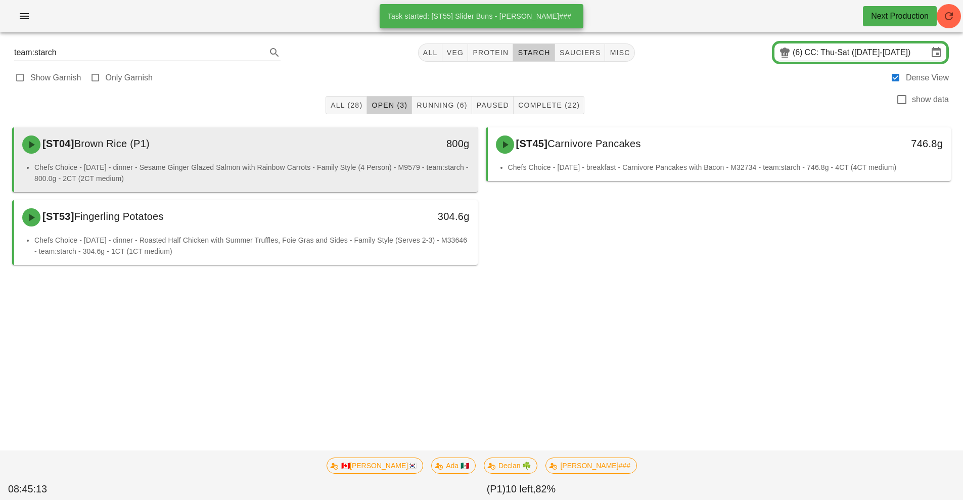
click at [348, 161] on div "[ST04] Brown Rice (P1) 800g" at bounding box center [245, 144] width 463 height 34
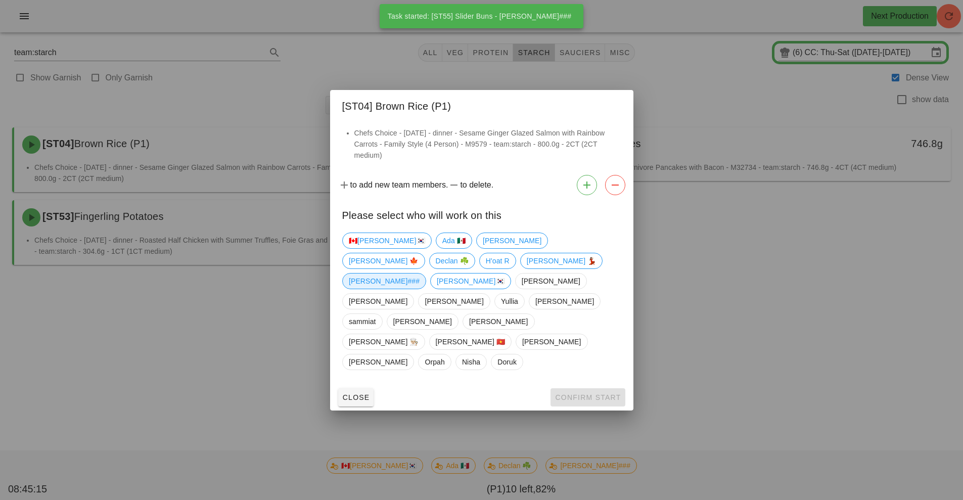
click at [408, 289] on span "[PERSON_NAME]###" at bounding box center [384, 280] width 71 height 15
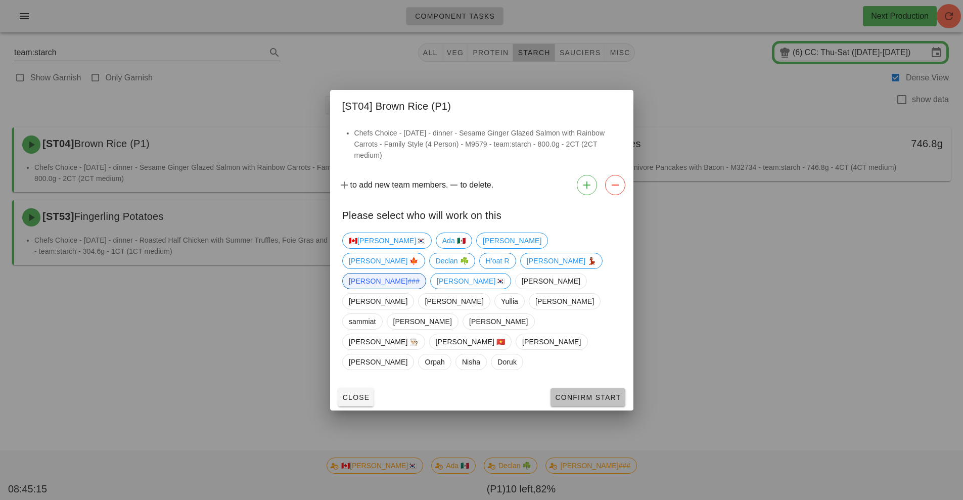
click at [580, 388] on button "Confirm Start" at bounding box center [587, 397] width 74 height 18
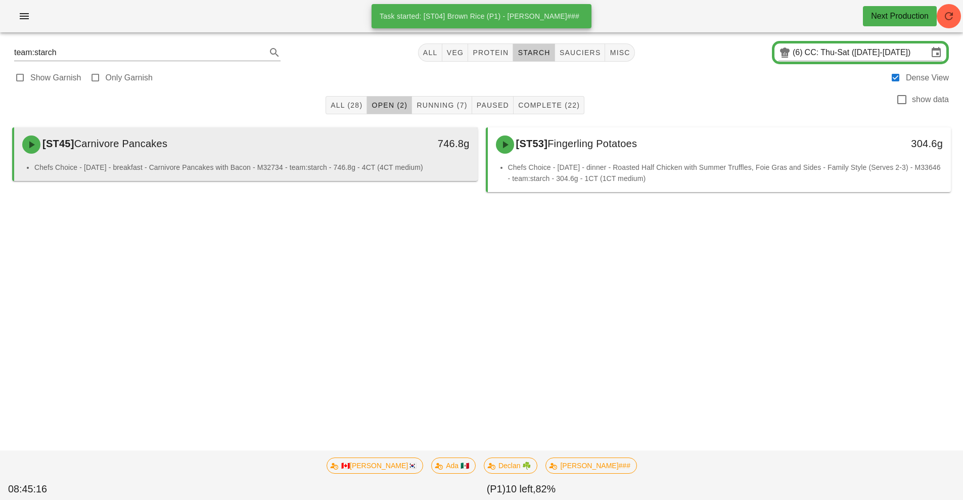
click at [367, 152] on div "746.8g" at bounding box center [417, 144] width 115 height 30
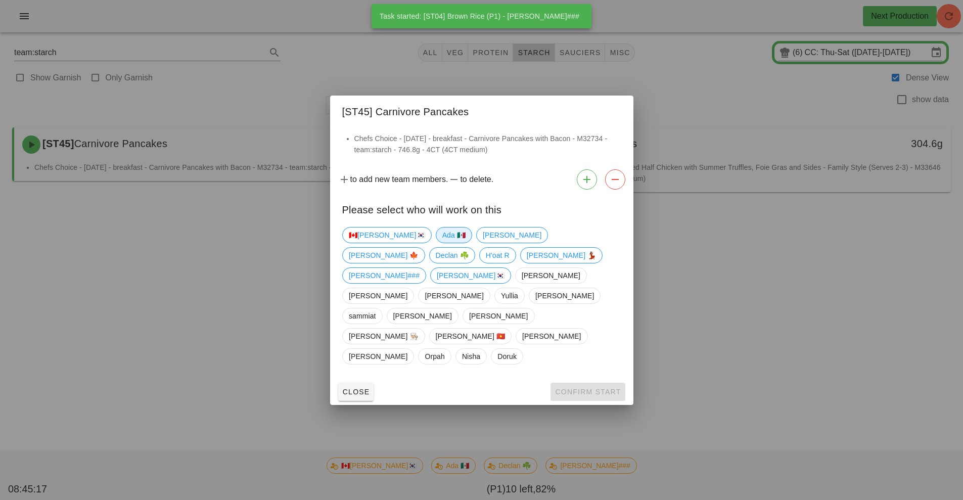
click at [442, 243] on span "Ada 🇲🇽" at bounding box center [453, 234] width 23 height 15
click at [581, 388] on span "Confirm Start" at bounding box center [587, 392] width 66 height 8
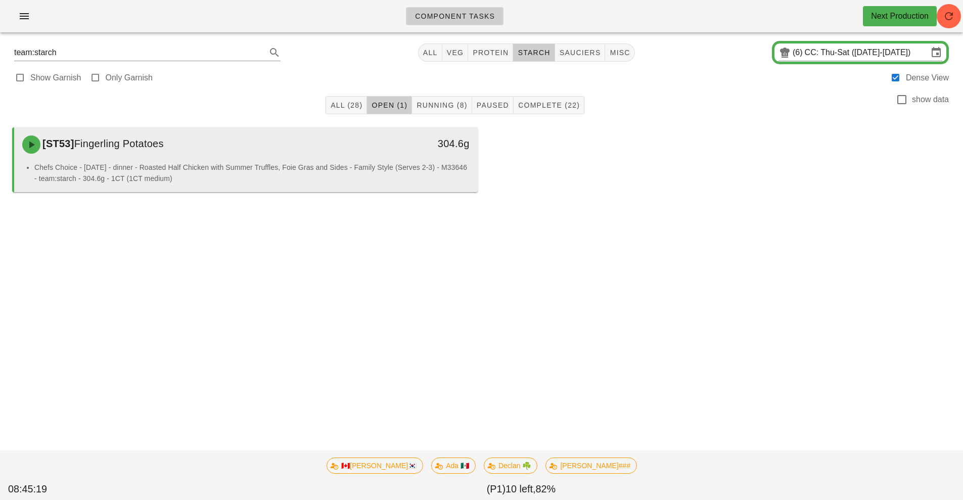
click at [356, 150] on div "[ST53] Fingerling Potatoes" at bounding box center [188, 144] width 344 height 30
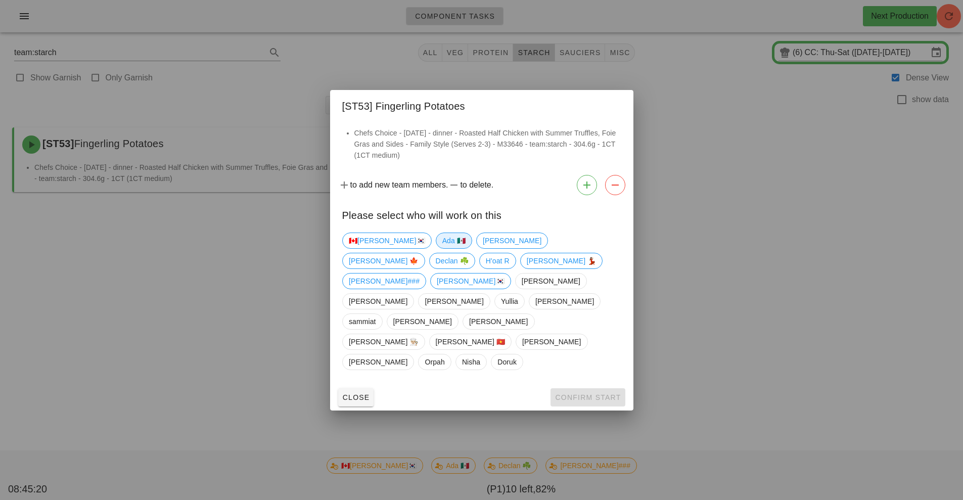
click at [442, 248] on span "Ada 🇲🇽" at bounding box center [453, 240] width 23 height 15
click at [582, 388] on button "Confirm Start" at bounding box center [587, 397] width 74 height 18
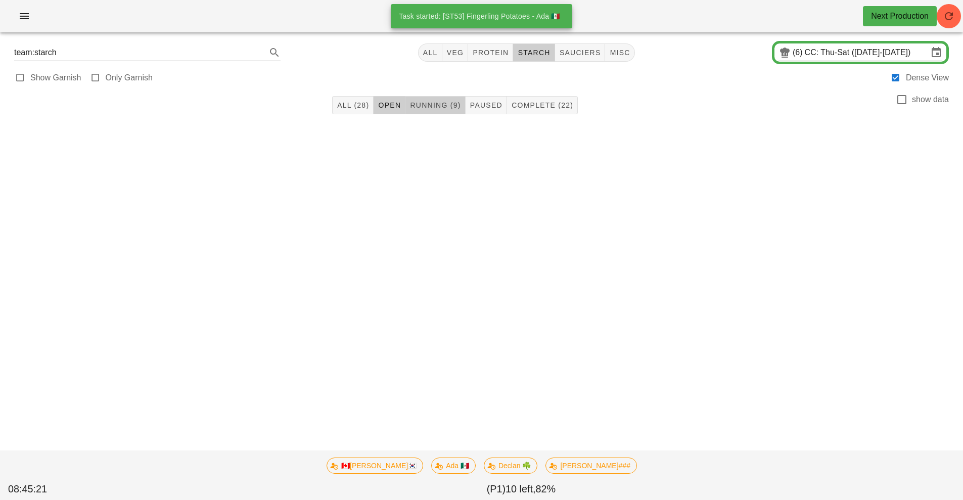
click at [441, 103] on span "Running (9)" at bounding box center [434, 105] width 51 height 8
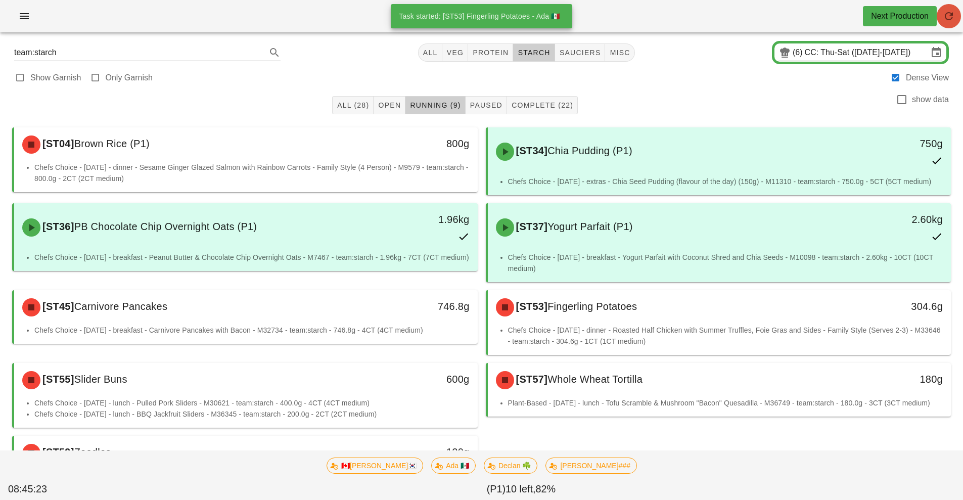
click at [949, 22] on button "button" at bounding box center [948, 16] width 24 height 24
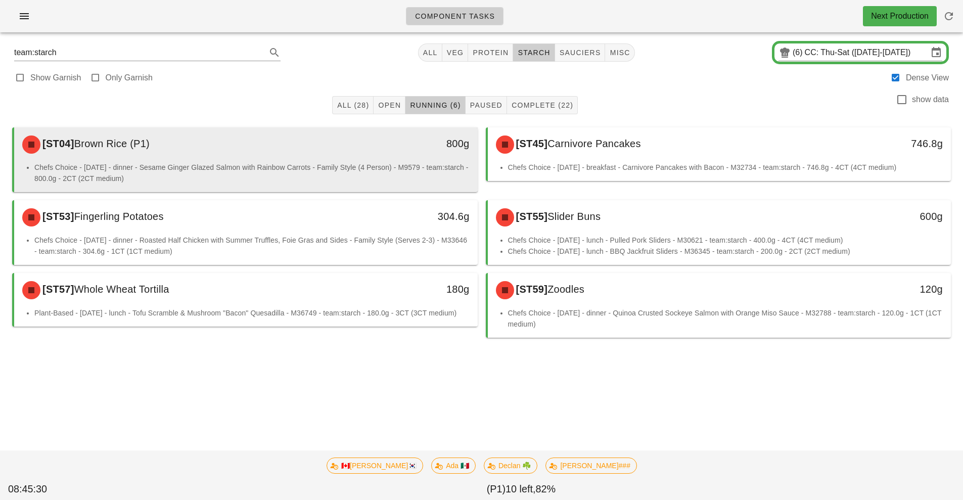
click at [373, 165] on li "Chefs Choice - [DATE] - dinner - Sesame Ginger Glazed Salmon with Rainbow Carro…" at bounding box center [251, 173] width 435 height 22
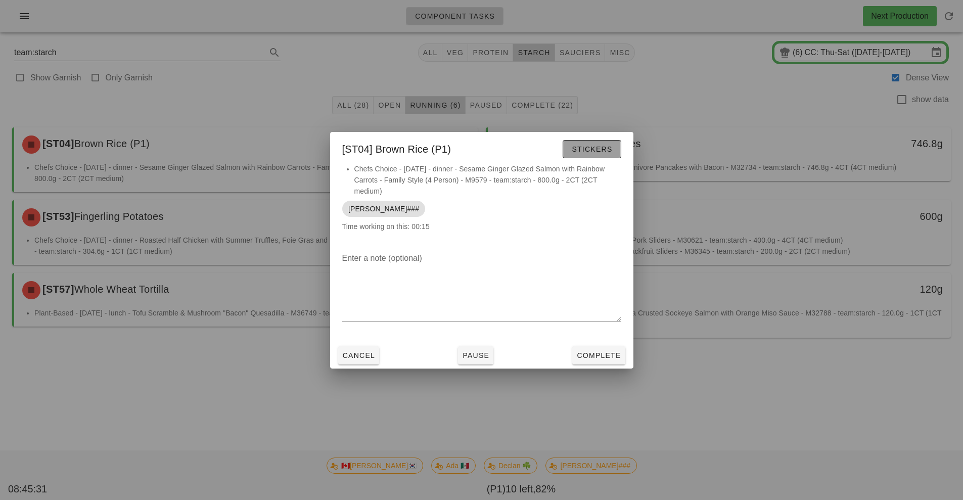
click at [593, 147] on span "Stickers" at bounding box center [591, 149] width 41 height 8
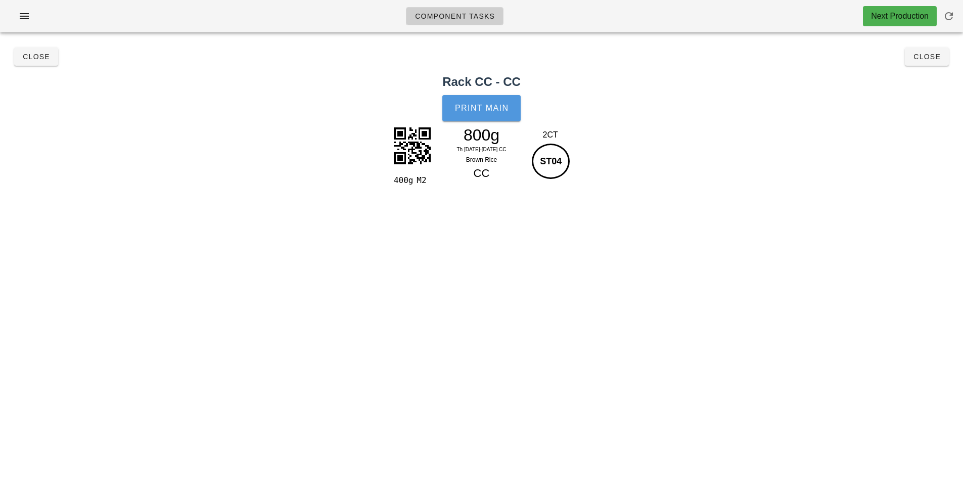
click at [477, 117] on button "Print Main" at bounding box center [481, 108] width 78 height 26
click at [40, 64] on button "Close" at bounding box center [36, 57] width 44 height 18
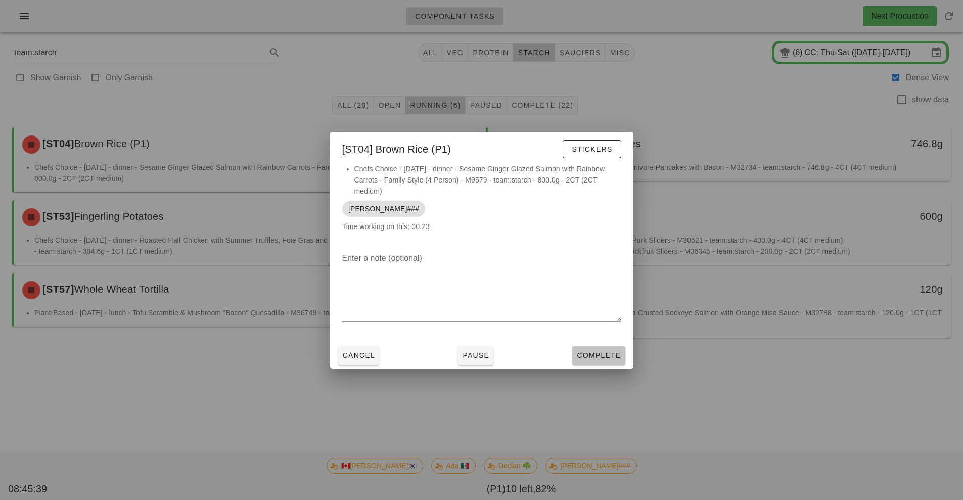
click at [596, 348] on button "Complete" at bounding box center [598, 355] width 53 height 18
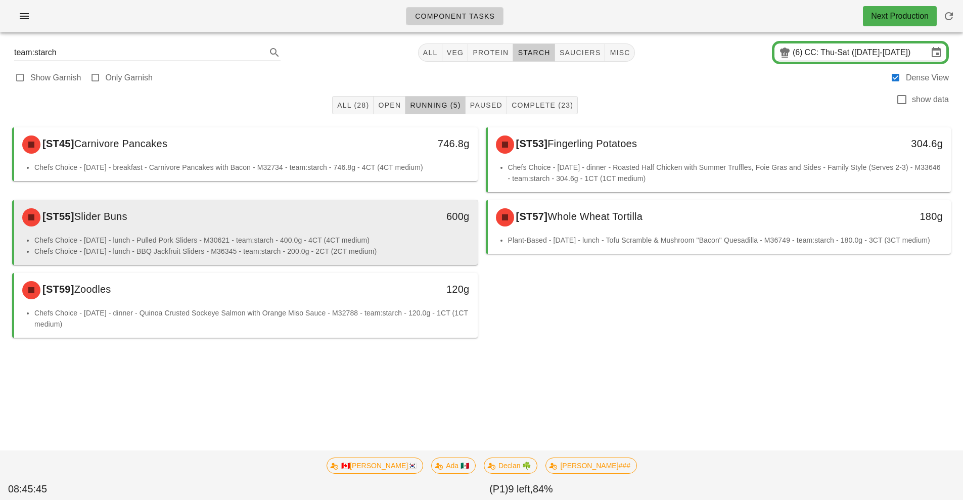
click at [388, 236] on li "Chefs Choice - Sunday - lunch - Pulled Pork Sliders - M30621 - team:starch - 40…" at bounding box center [251, 239] width 435 height 11
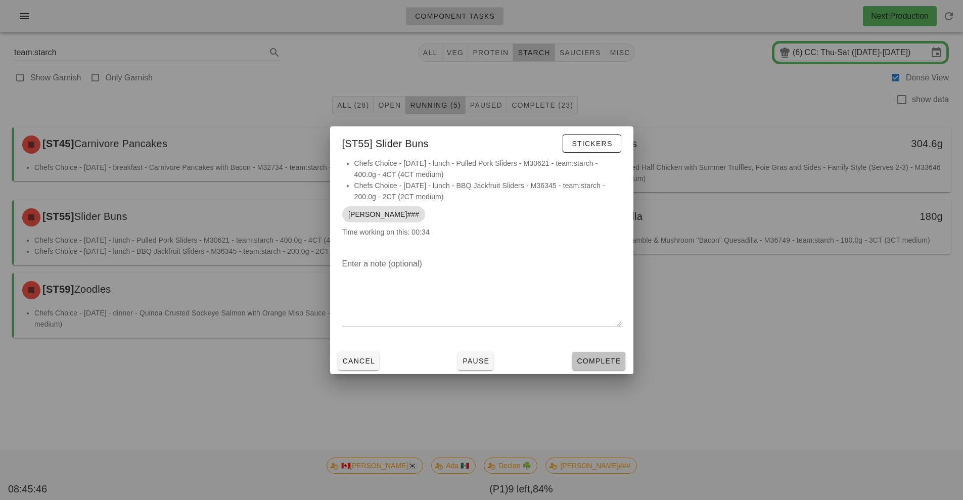
click at [598, 360] on span "Complete" at bounding box center [598, 361] width 44 height 8
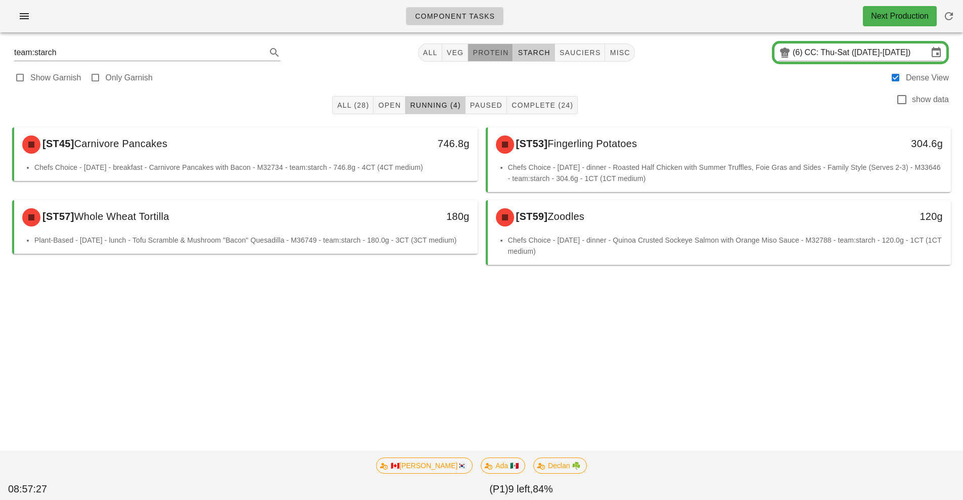
click at [494, 59] on button "protein" at bounding box center [490, 52] width 45 height 18
type input "team:protein"
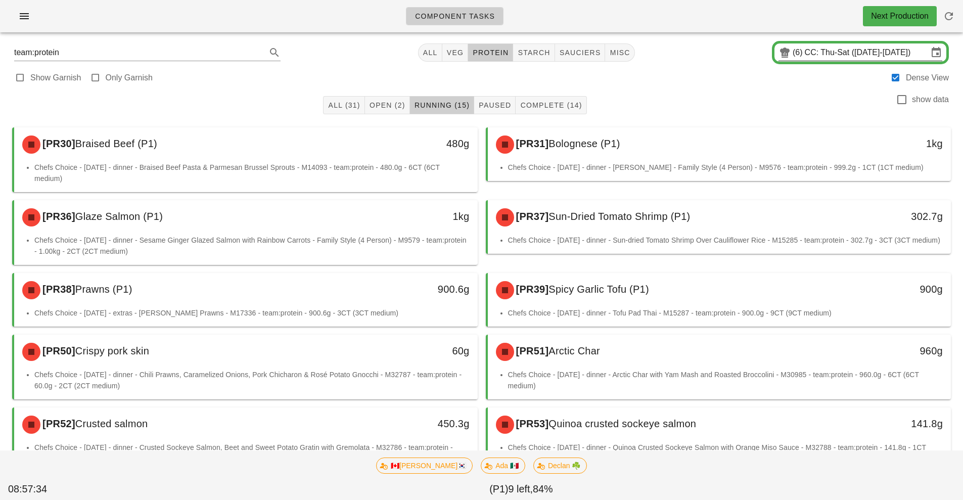
click at [809, 54] on input "CC: Thu-Sat (Aug 28-Aug 30)" at bounding box center [865, 52] width 123 height 16
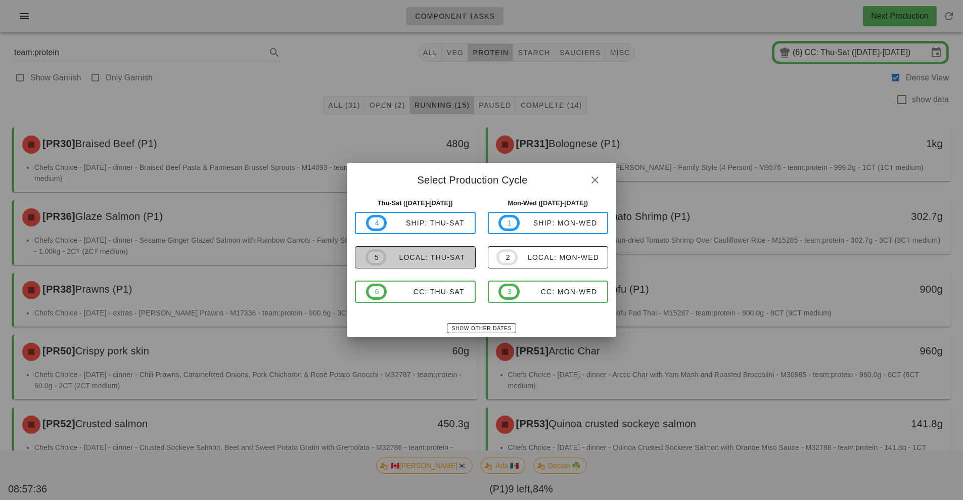
click at [454, 259] on div "local: Thu-Sat" at bounding box center [425, 257] width 79 height 8
type input "local: Thu-Sat ([DATE]-[DATE])"
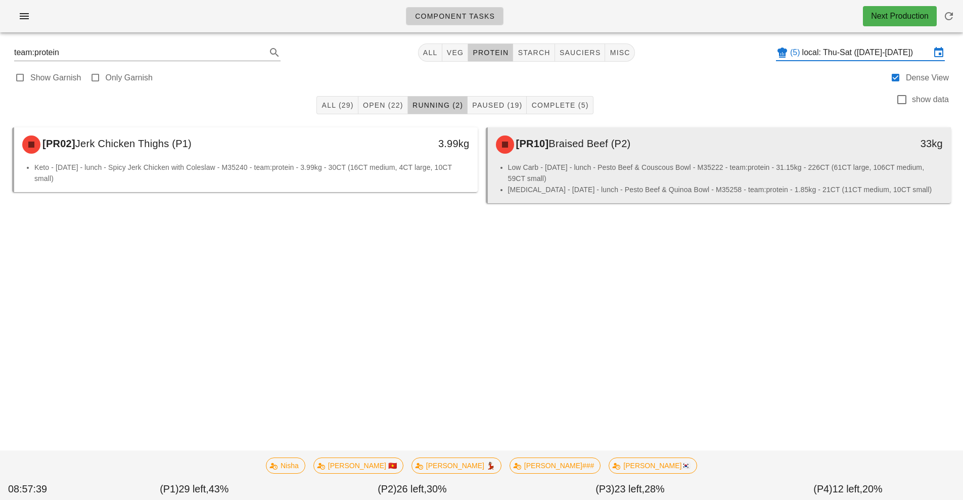
click at [640, 176] on li "Low Carb - [DATE] - lunch - Pesto Beef & Couscous Bowl - M35222 - team:protein …" at bounding box center [725, 173] width 435 height 22
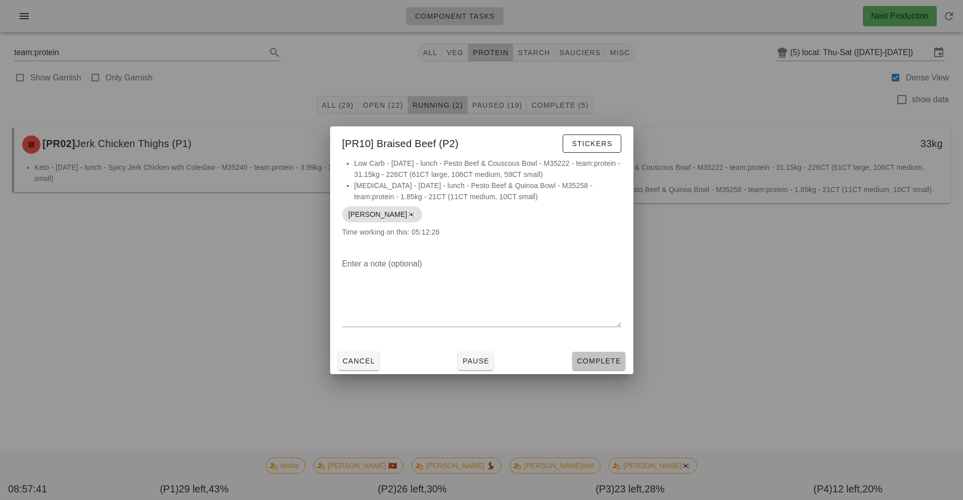
click at [610, 363] on span "Complete" at bounding box center [598, 361] width 44 height 8
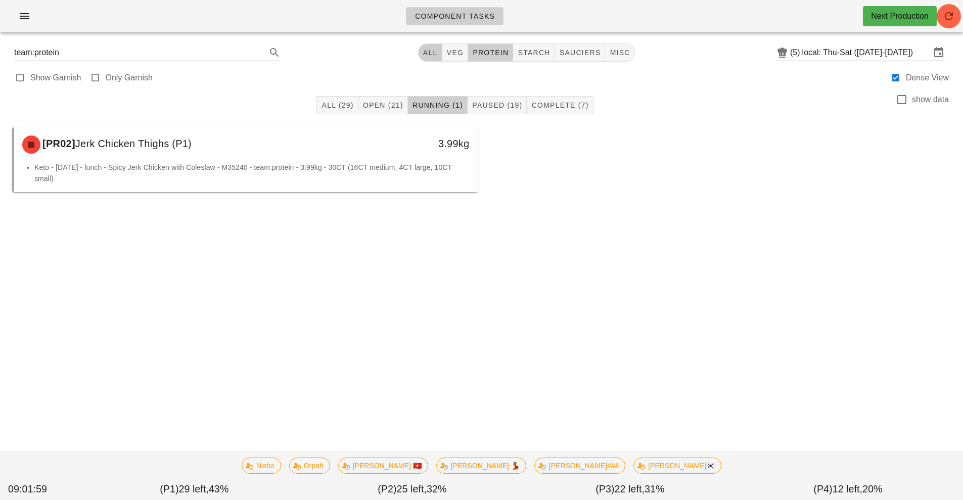
click at [438, 53] on span "All" at bounding box center [429, 53] width 15 height 8
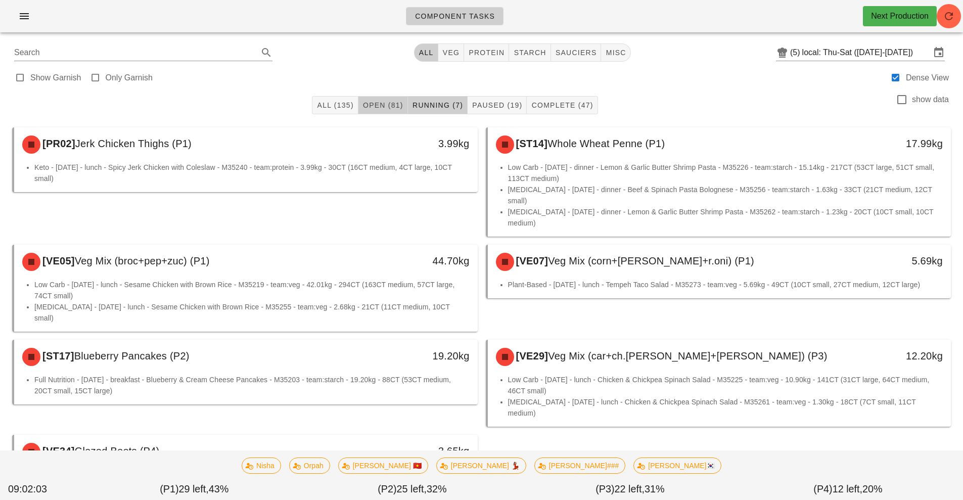
click at [372, 107] on span "Open (81)" at bounding box center [382, 105] width 41 height 8
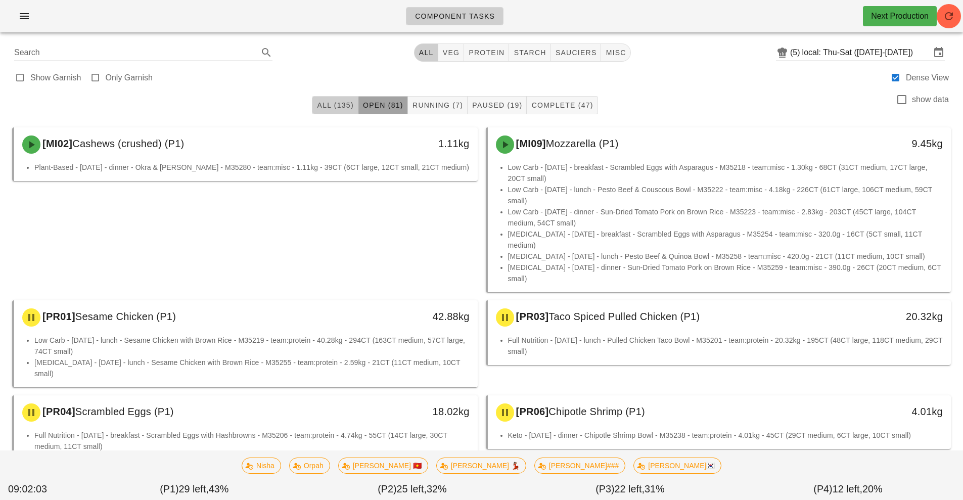
click at [333, 100] on button "All (135)" at bounding box center [335, 105] width 46 height 18
click at [378, 102] on span "Open (81)" at bounding box center [382, 105] width 41 height 8
click at [457, 47] on button "veg" at bounding box center [451, 52] width 26 height 18
type input "team:veg"
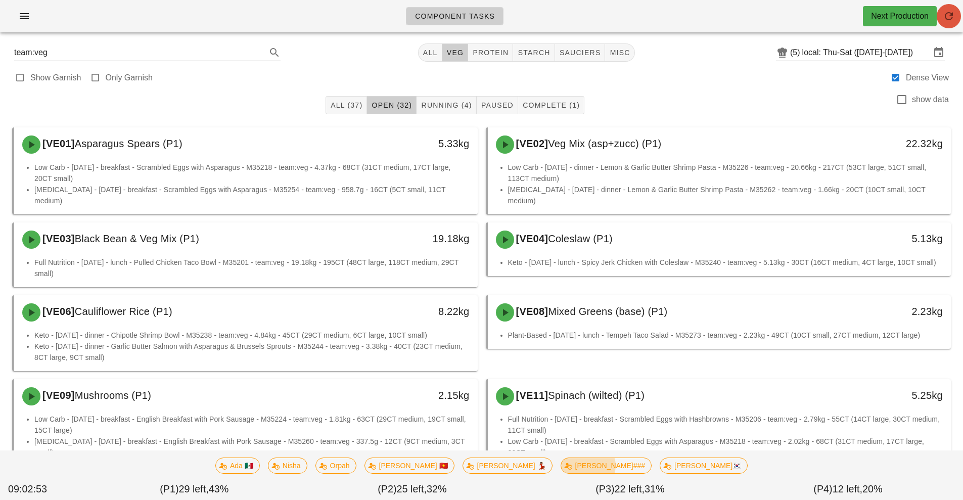
click at [943, 23] on button "button" at bounding box center [948, 16] width 24 height 24
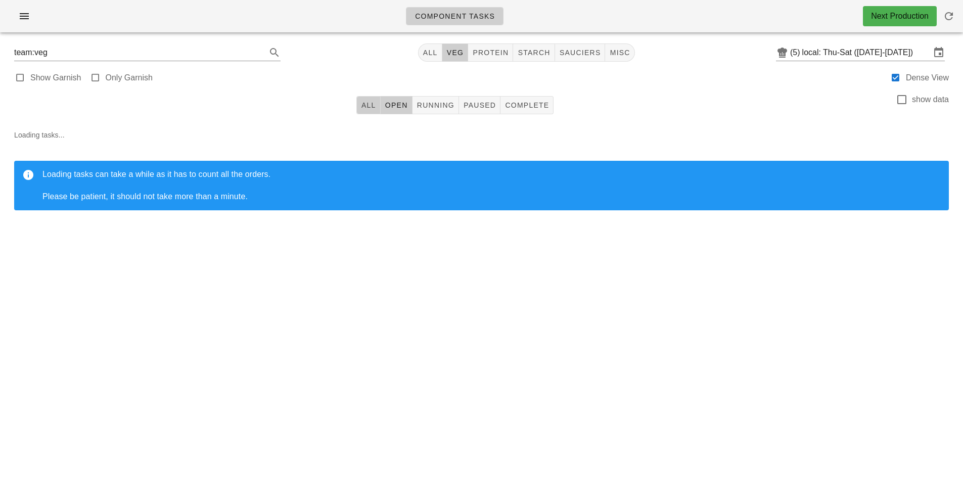
click at [365, 111] on button "All" at bounding box center [368, 105] width 24 height 18
click at [426, 60] on button "All" at bounding box center [430, 52] width 24 height 18
click at [450, 53] on span "veg" at bounding box center [451, 53] width 18 height 8
click at [864, 59] on input "local: Thu-Sat ([DATE]-[DATE])" at bounding box center [866, 52] width 128 height 16
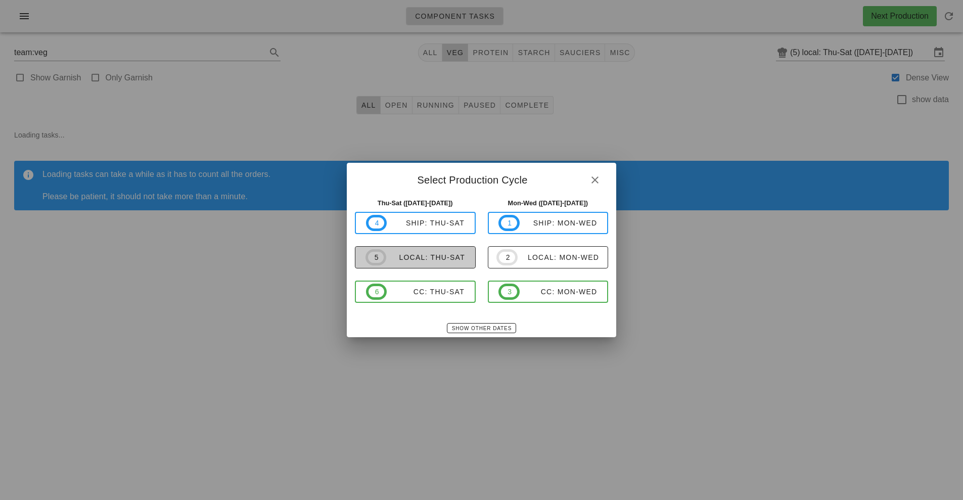
click at [439, 265] on span "5 local: Thu-Sat" at bounding box center [415, 257] width 100 height 16
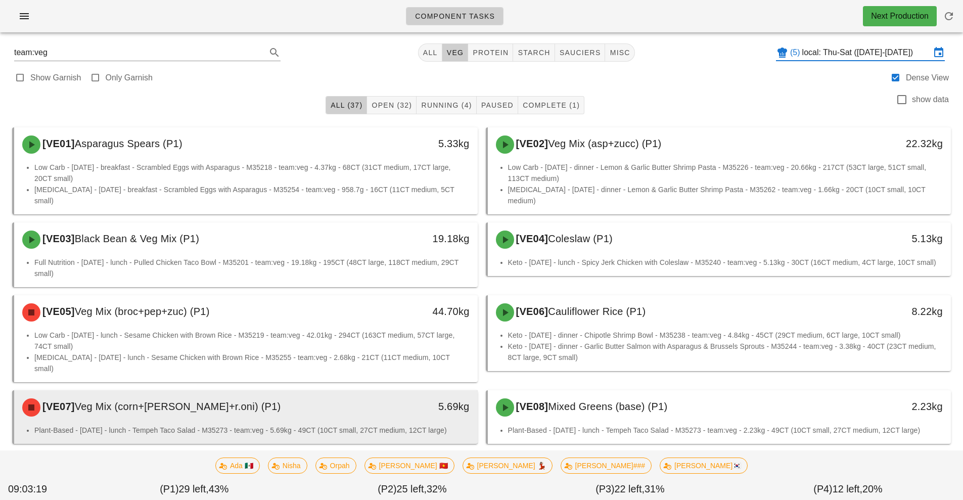
click at [418, 398] on div "5.69kg" at bounding box center [417, 406] width 103 height 16
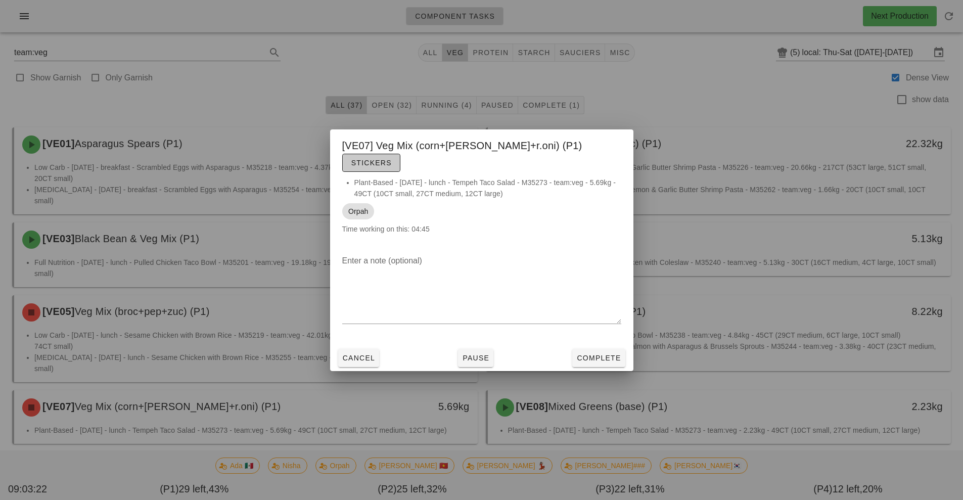
click at [392, 159] on span "Stickers" at bounding box center [371, 163] width 41 height 8
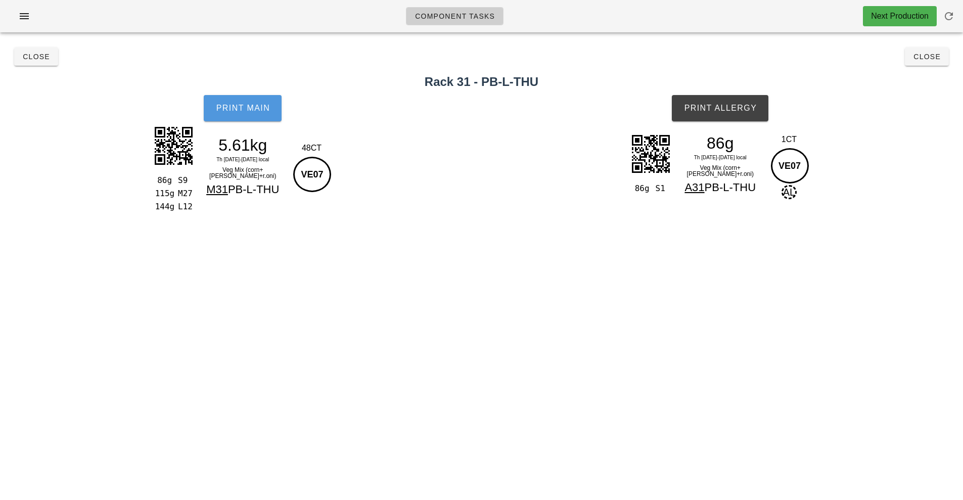
click at [249, 103] on button "Print Main" at bounding box center [243, 108] width 78 height 26
click at [715, 118] on button "Print Allergy" at bounding box center [720, 108] width 97 height 26
click at [32, 64] on button "Close" at bounding box center [36, 57] width 44 height 18
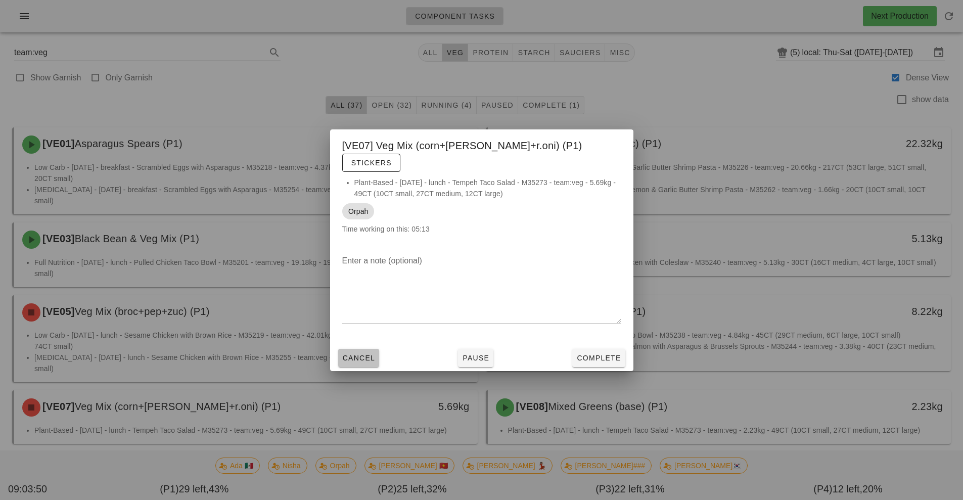
click at [366, 354] on span "Cancel" at bounding box center [358, 358] width 33 height 8
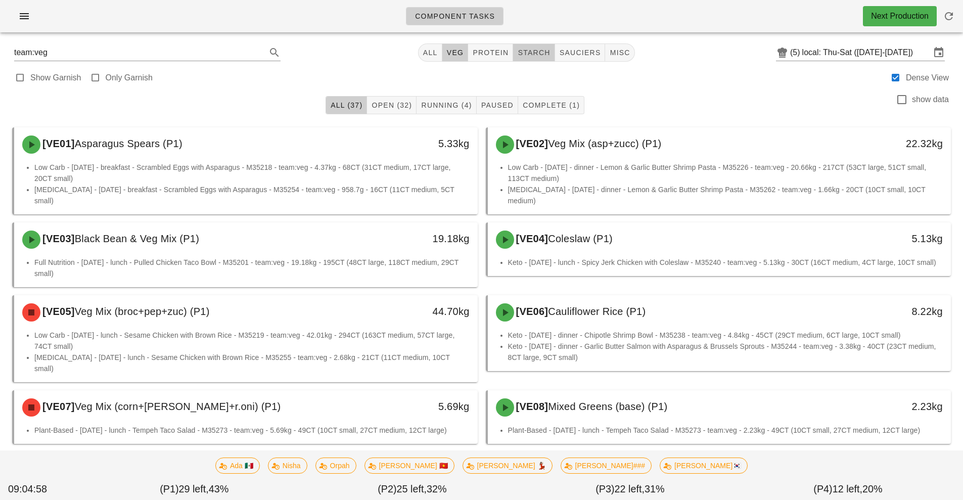
click at [543, 58] on button "starch" at bounding box center [533, 52] width 41 height 18
type input "team:starch"
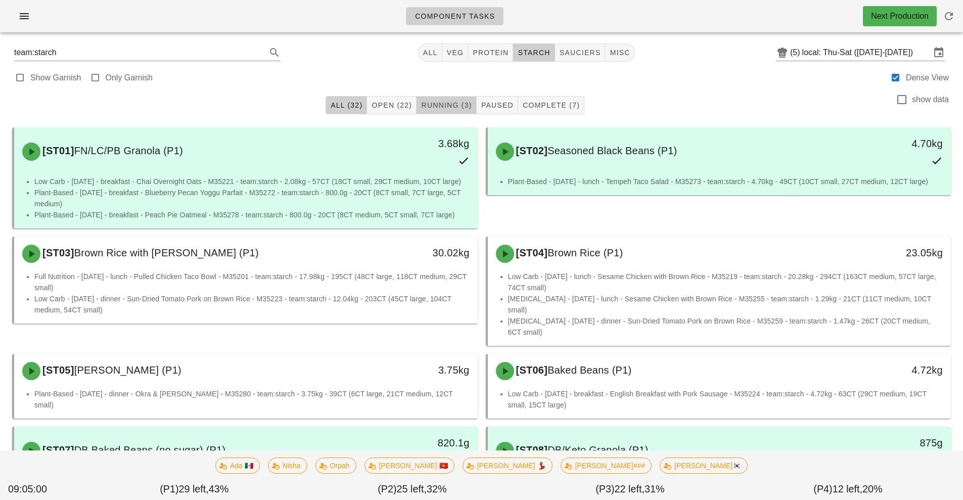
click at [456, 106] on span "Running (3)" at bounding box center [445, 105] width 51 height 8
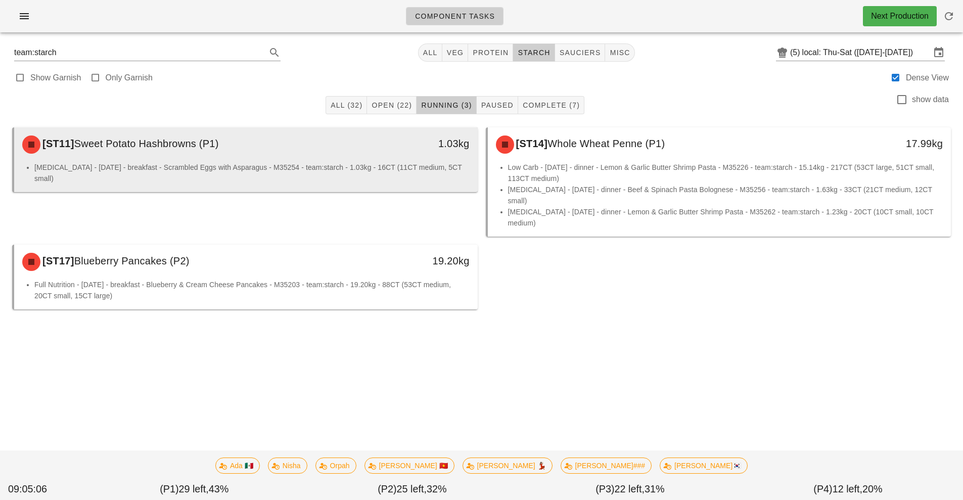
click at [354, 158] on div "[ST11] Sweet Potato Hashbrowns (P1)" at bounding box center [188, 144] width 344 height 30
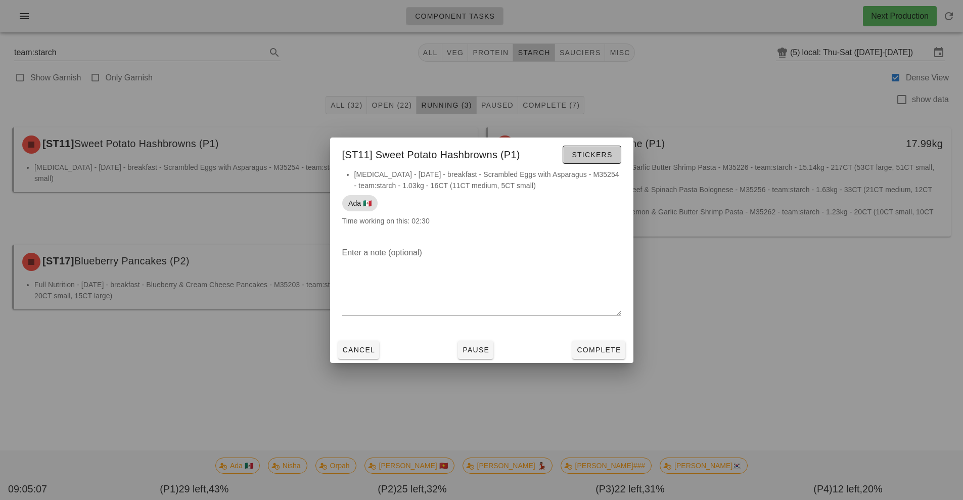
click at [596, 161] on button "Stickers" at bounding box center [591, 155] width 58 height 18
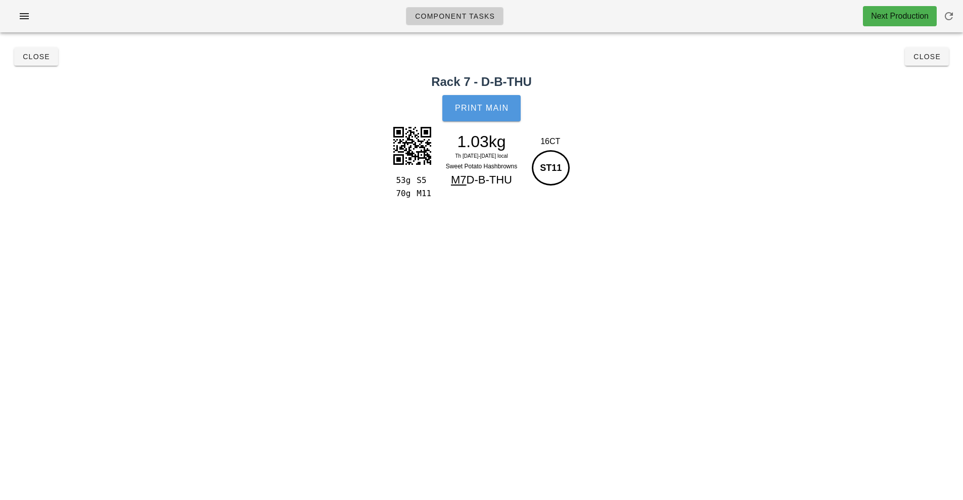
click at [487, 111] on span "Print Main" at bounding box center [481, 108] width 55 height 9
click at [928, 57] on span "Close" at bounding box center [927, 57] width 28 height 8
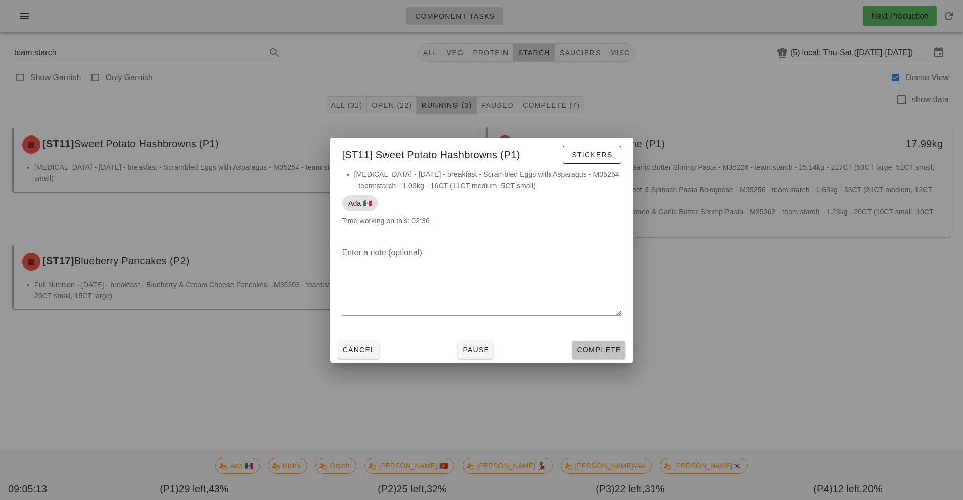
click at [602, 350] on span "Complete" at bounding box center [598, 350] width 44 height 8
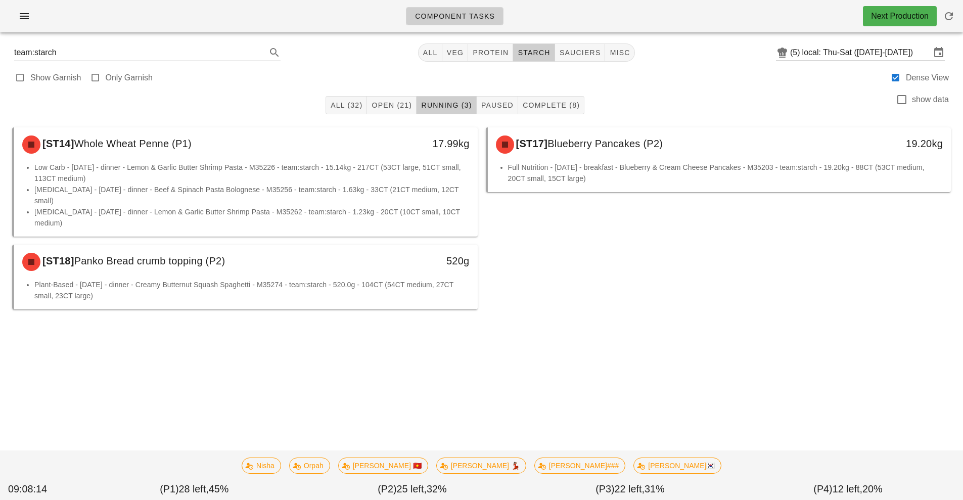
click at [855, 52] on input "local: Thu-Sat ([DATE]-[DATE])" at bounding box center [866, 52] width 128 height 16
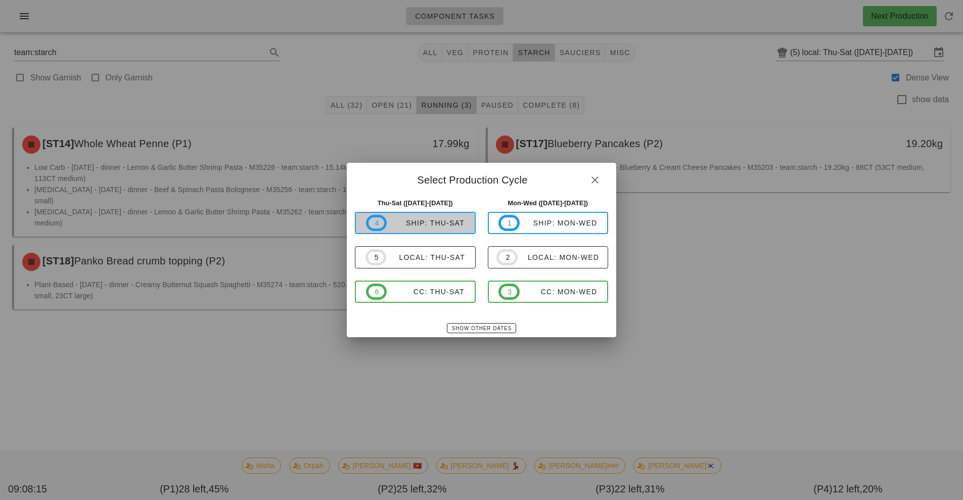
click at [432, 225] on div "ship: Thu-Sat" at bounding box center [426, 223] width 78 height 8
type input "ship: Thu-Sat (Aug 28-Aug 30)"
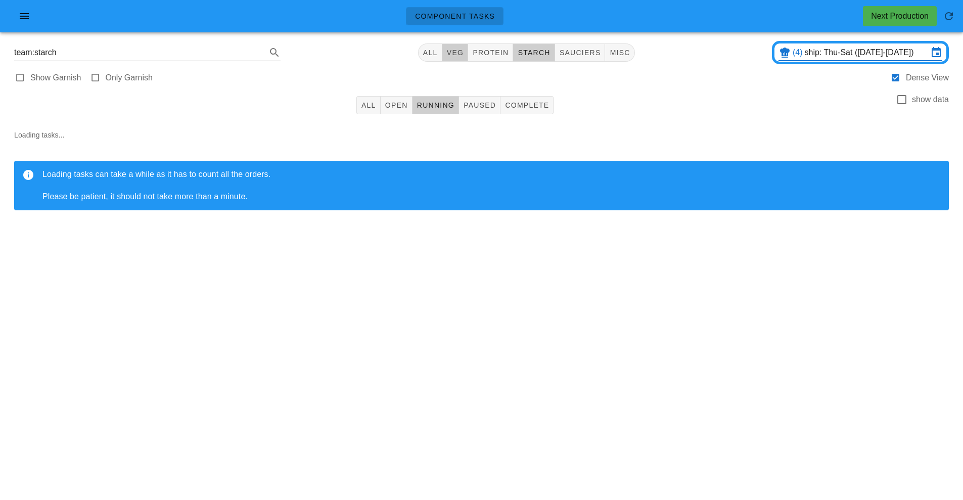
click at [450, 54] on span "veg" at bounding box center [455, 53] width 18 height 8
type input "team:veg"
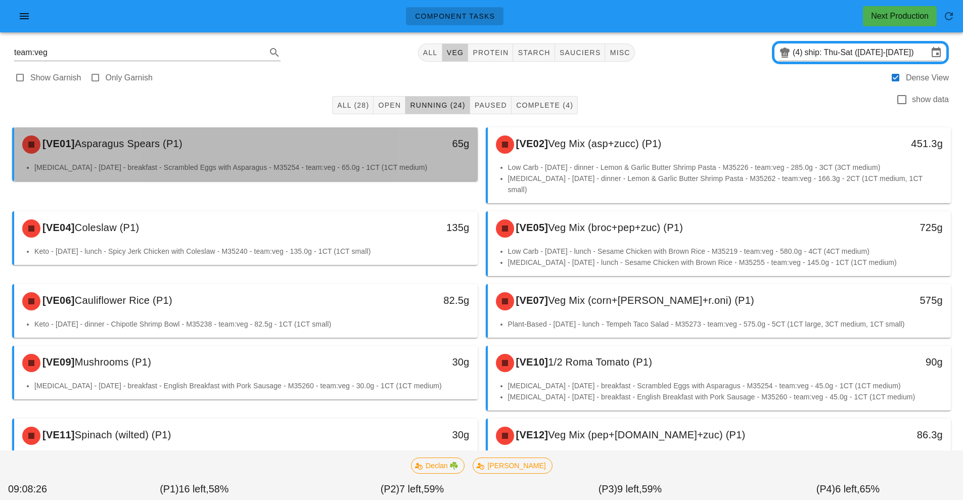
click at [294, 154] on div "[VE01] Asparagus Spears (P1)" at bounding box center [188, 144] width 344 height 30
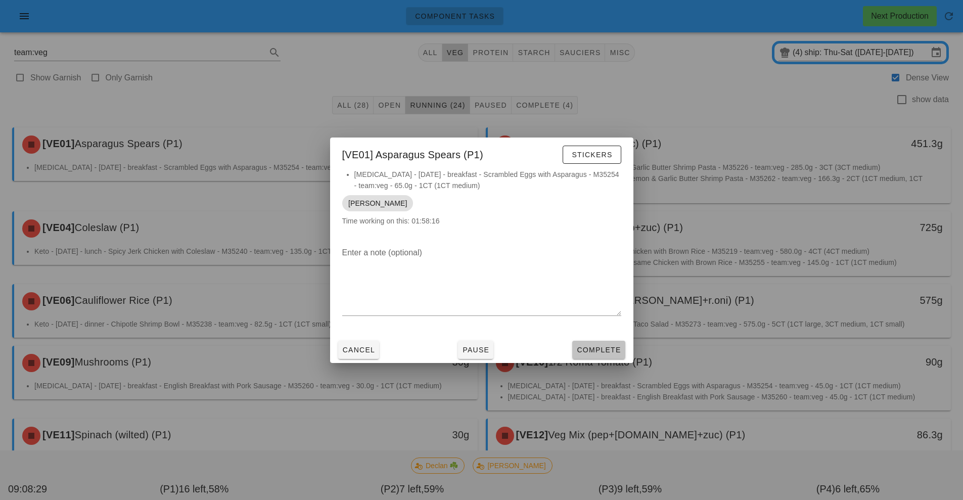
click at [602, 351] on span "Complete" at bounding box center [598, 350] width 44 height 8
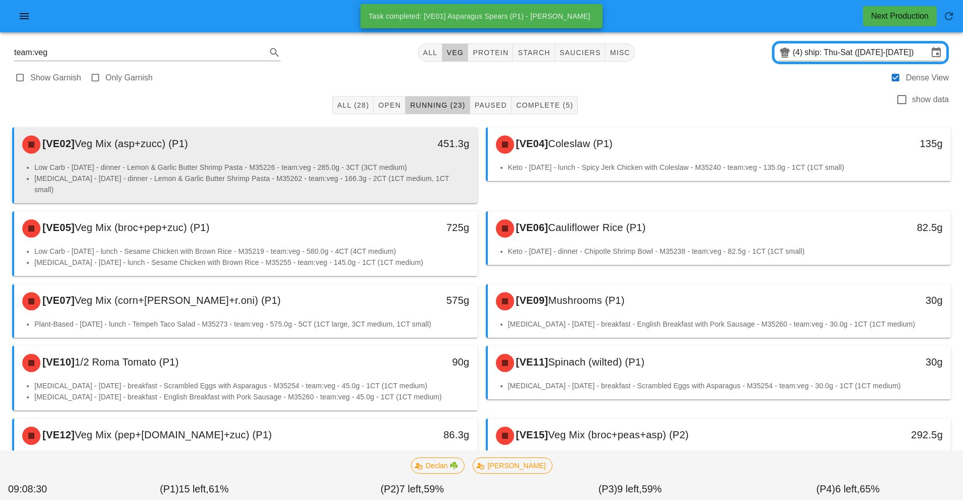
click at [373, 158] on div "451.3g" at bounding box center [417, 144] width 115 height 30
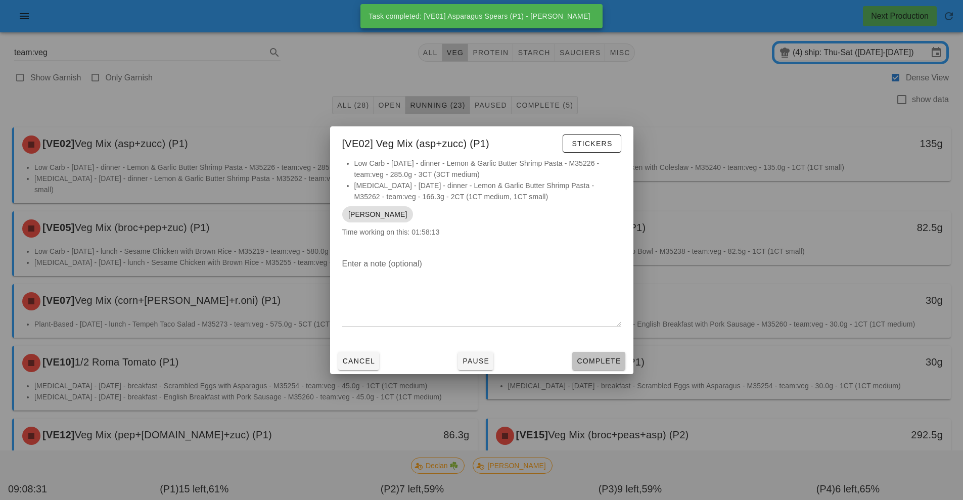
click at [608, 367] on button "Complete" at bounding box center [598, 361] width 53 height 18
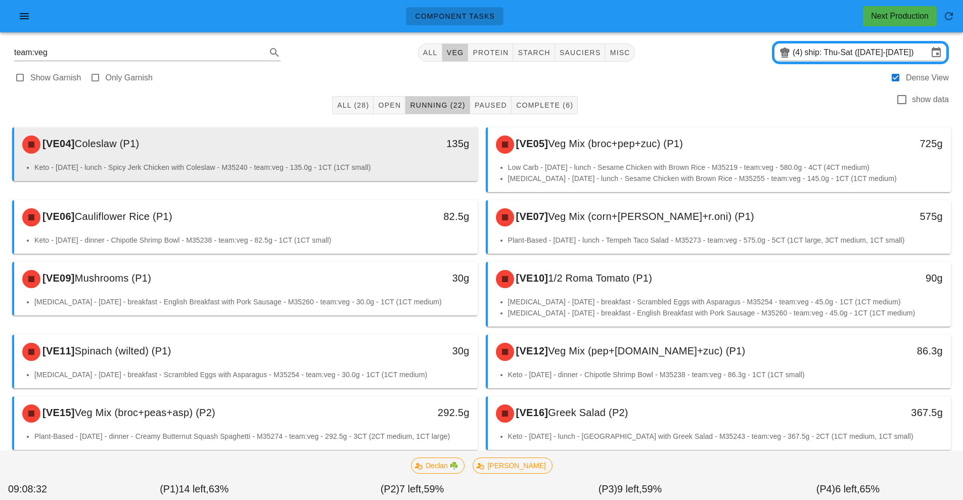
click at [367, 154] on div "135g" at bounding box center [417, 144] width 115 height 30
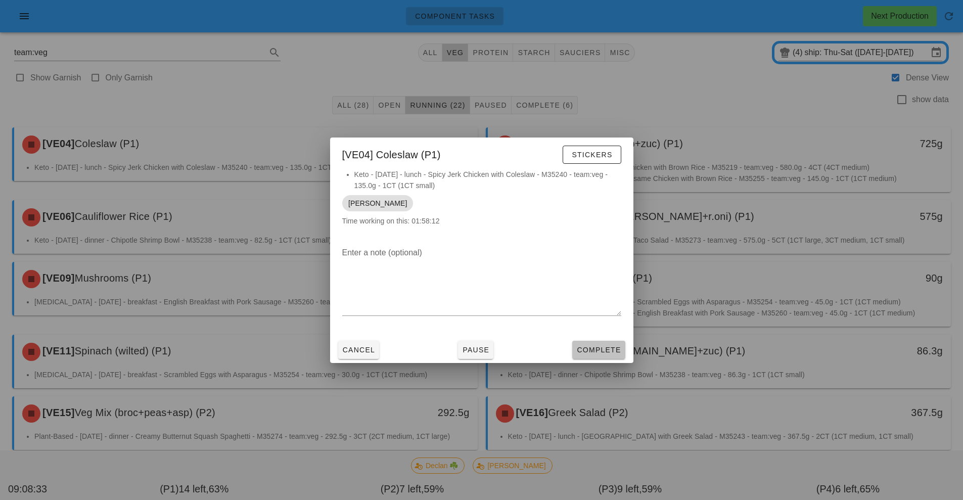
click at [611, 352] on span "Complete" at bounding box center [598, 350] width 44 height 8
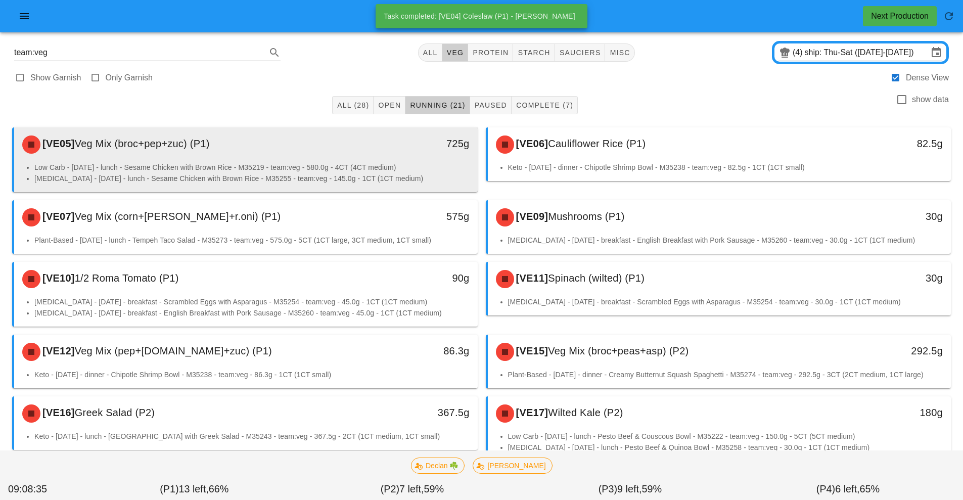
click at [338, 162] on li "Low Carb - Thursday - lunch - Sesame Chicken with Brown Rice - M35219 - team:ve…" at bounding box center [251, 167] width 435 height 11
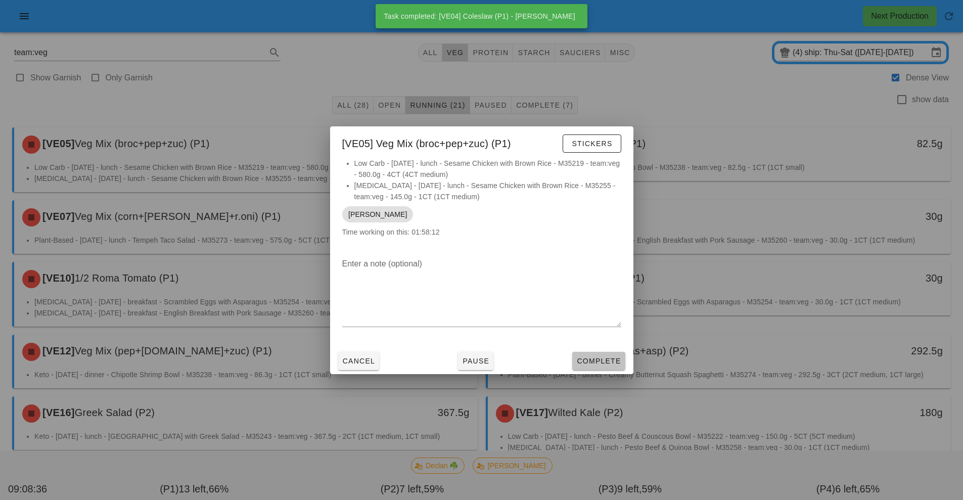
click at [603, 352] on button "Complete" at bounding box center [598, 361] width 53 height 18
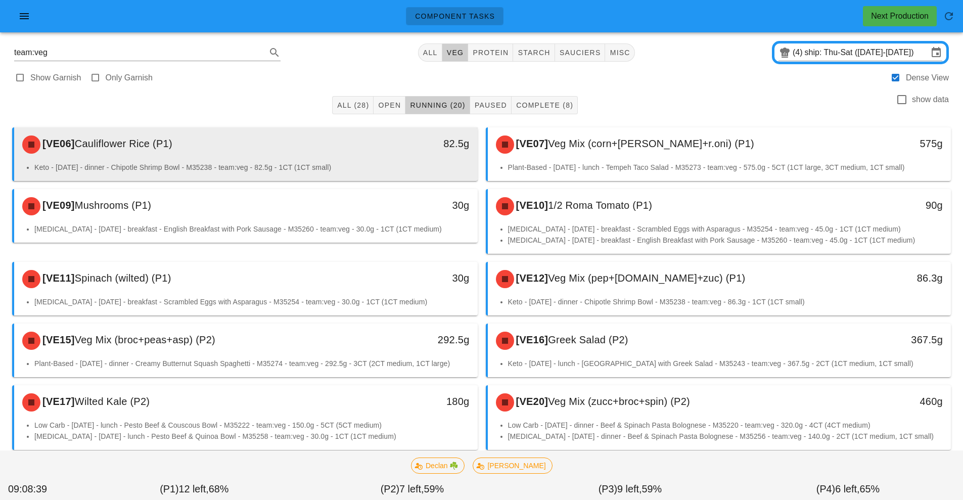
click at [217, 152] on div "[VE06] Cauliflower Rice (P1)" at bounding box center [188, 144] width 344 height 30
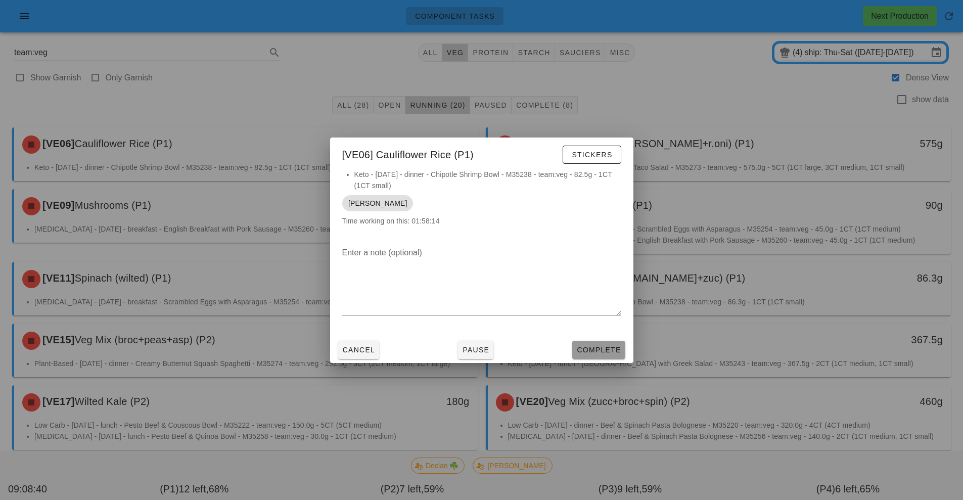
click at [603, 343] on button "Complete" at bounding box center [598, 350] width 53 height 18
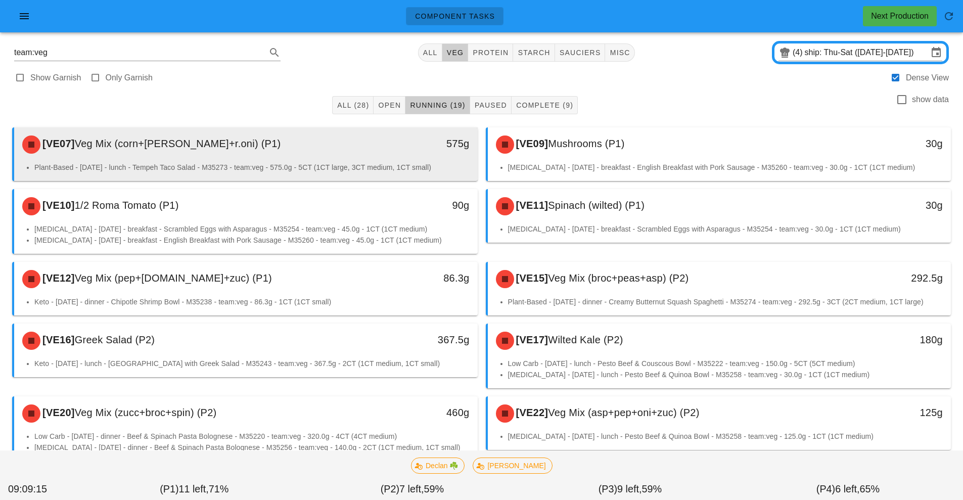
click at [306, 149] on div "[VE07] Veg Mix (corn+tom+r.oni) (P1)" at bounding box center [188, 144] width 344 height 30
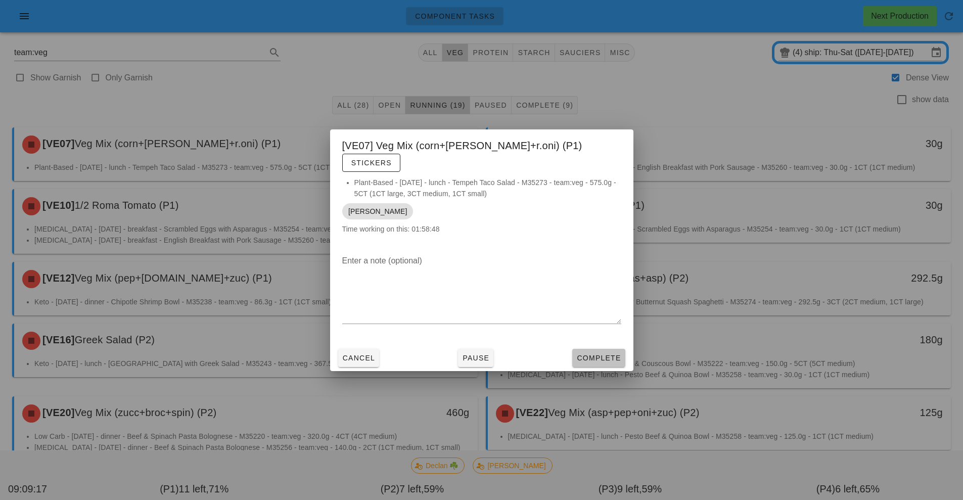
click at [605, 354] on span "Complete" at bounding box center [598, 358] width 44 height 8
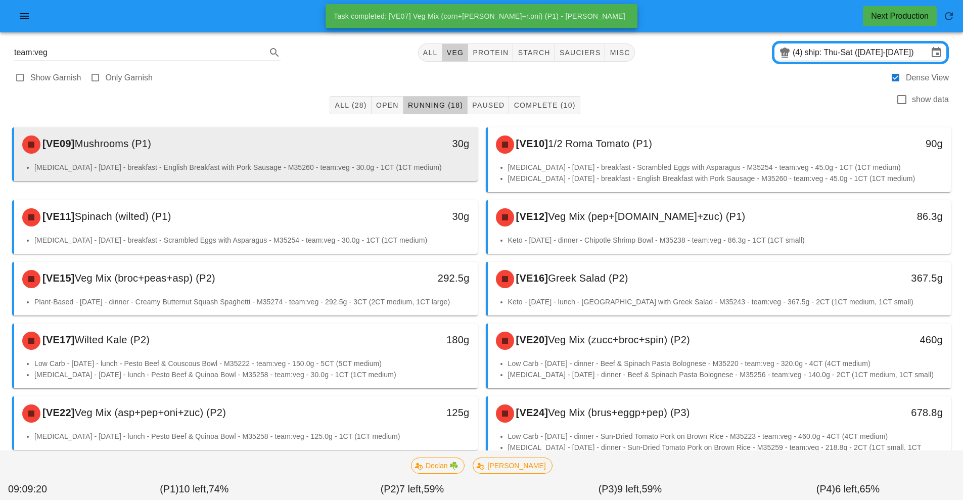
click at [280, 154] on div "[VE09] Mushrooms (P1)" at bounding box center [188, 144] width 344 height 30
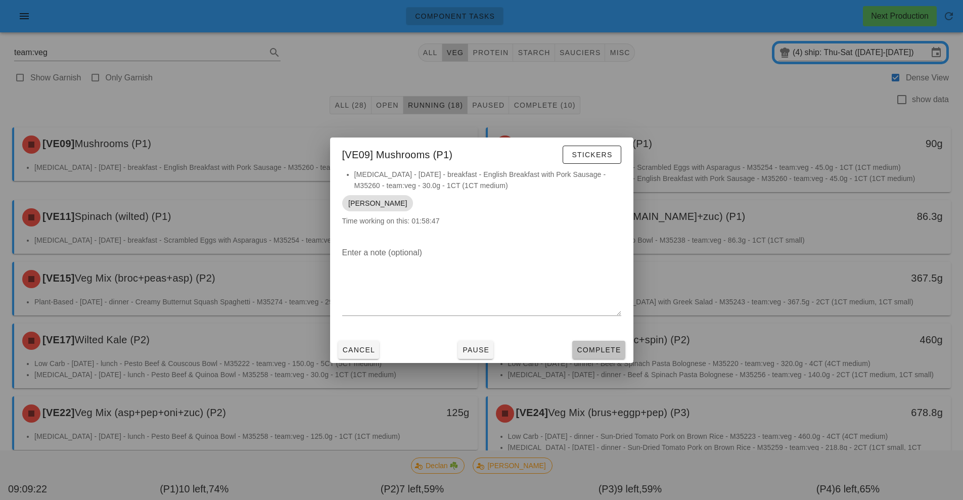
click at [615, 349] on span "Complete" at bounding box center [598, 350] width 44 height 8
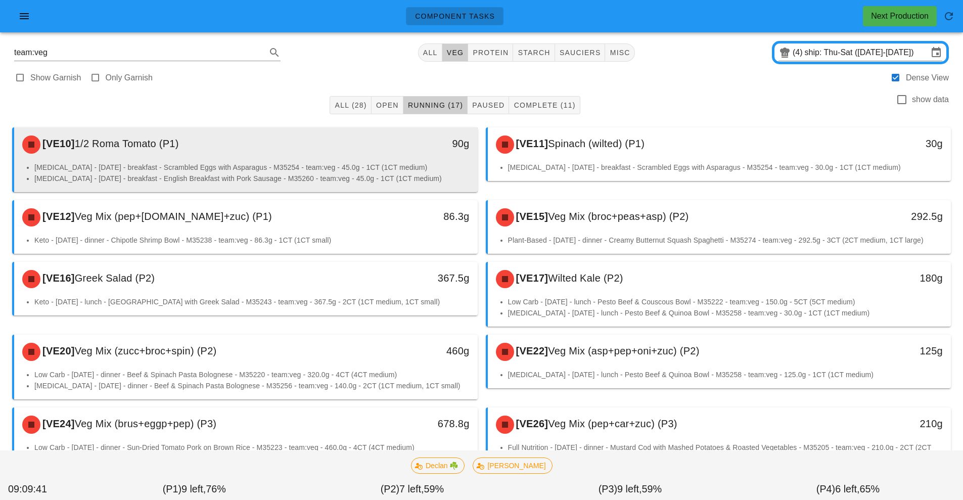
click at [369, 156] on div "90g" at bounding box center [417, 144] width 115 height 30
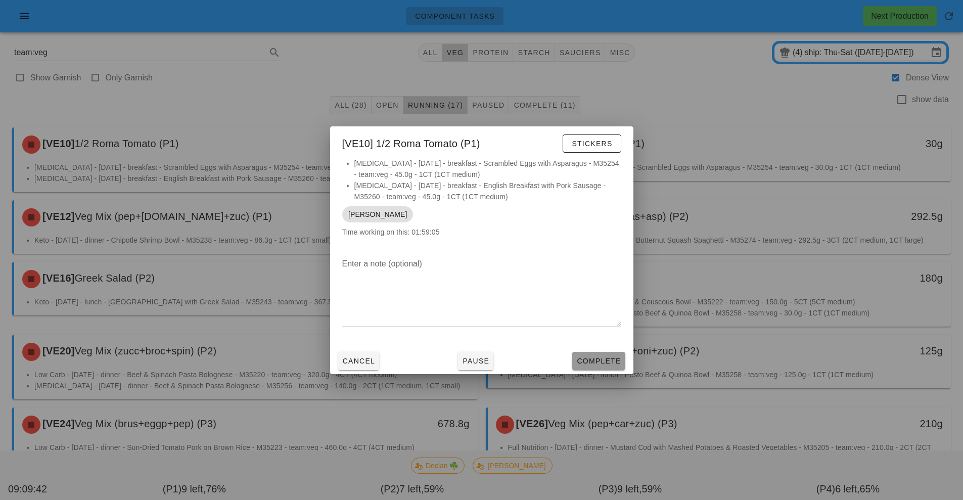
click at [598, 359] on span "Complete" at bounding box center [598, 361] width 44 height 8
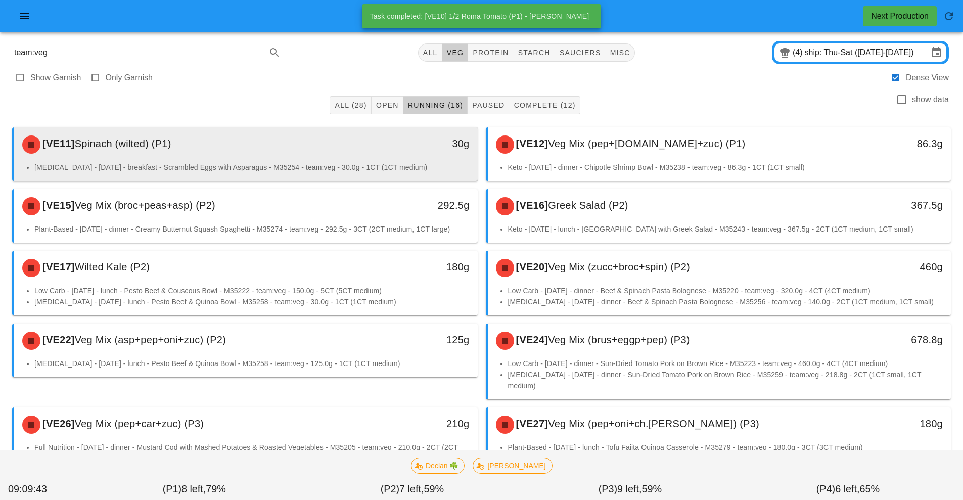
click at [373, 142] on div "30g" at bounding box center [417, 143] width 103 height 16
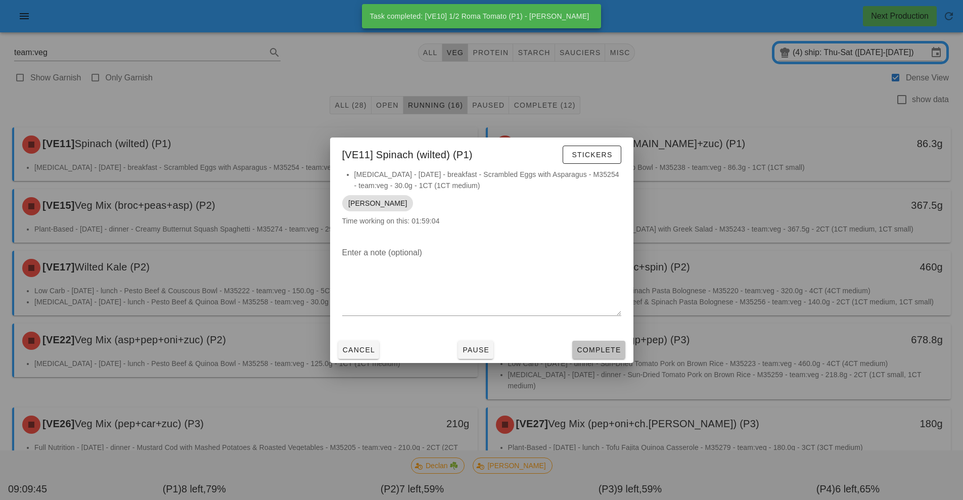
click at [600, 346] on span "Complete" at bounding box center [598, 350] width 44 height 8
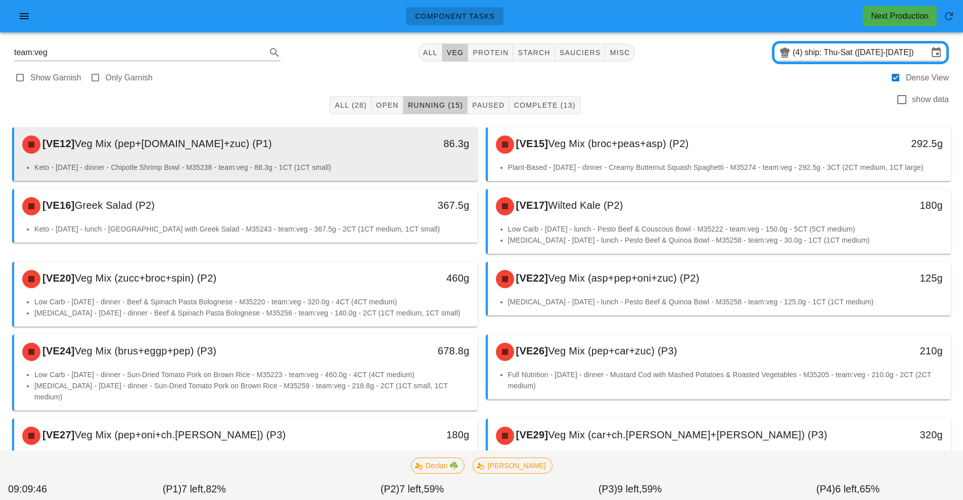
click at [345, 154] on div "[VE12] Veg Mix (pep+r.cab+zuc) (P1)" at bounding box center [188, 144] width 344 height 30
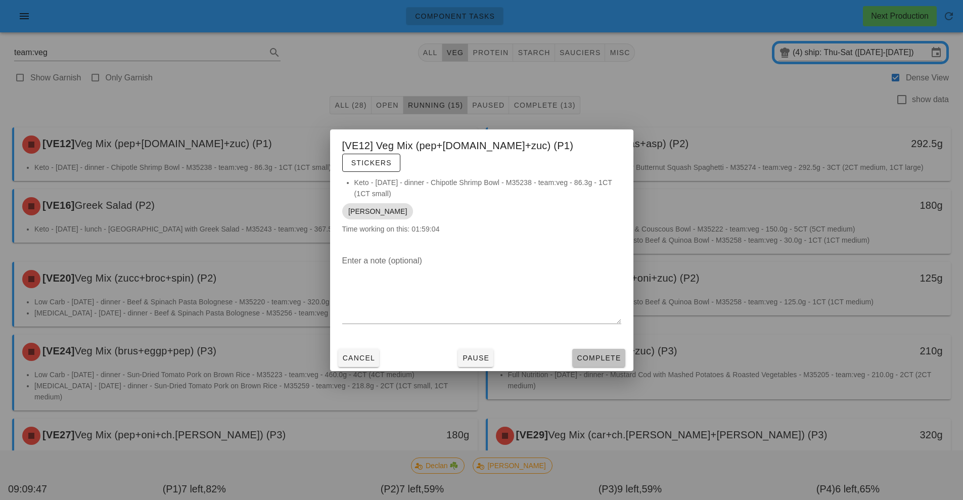
click at [607, 354] on span "Complete" at bounding box center [598, 358] width 44 height 8
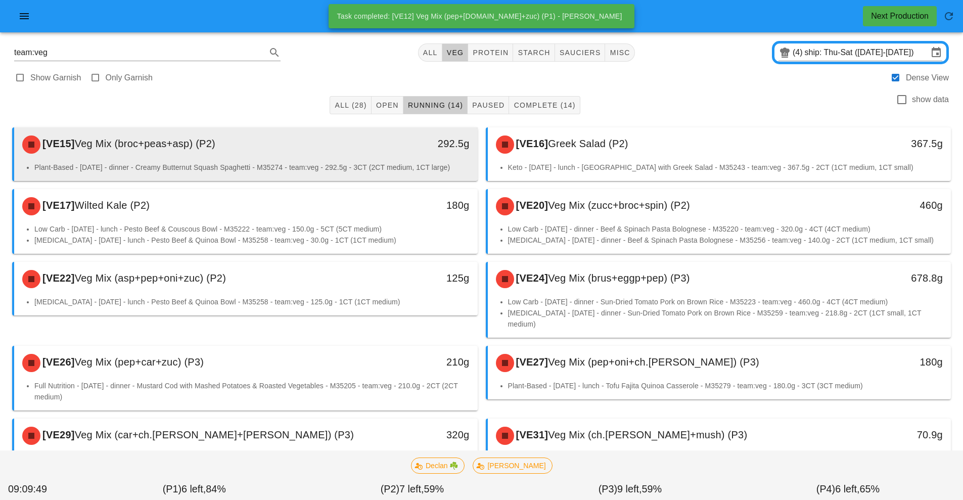
click at [355, 155] on div "[VE15] Veg Mix (broc+peas+asp) (P2)" at bounding box center [188, 144] width 344 height 30
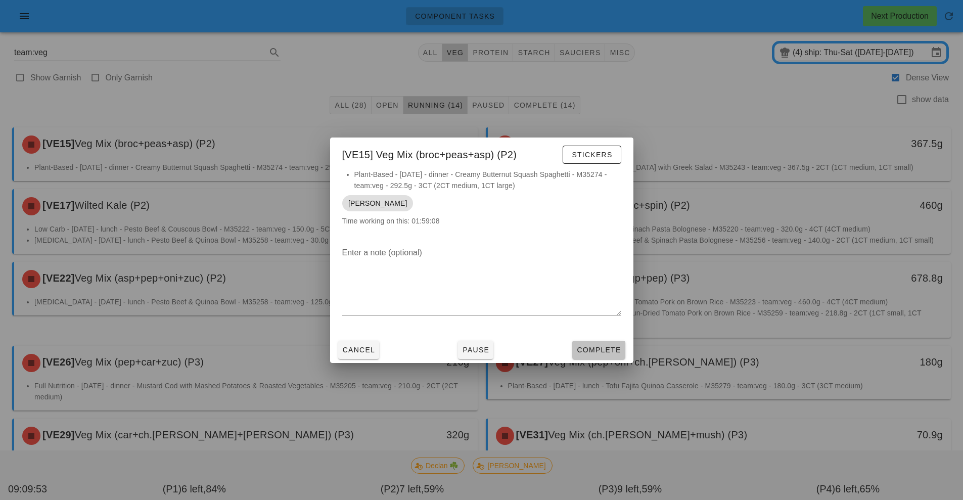
click at [599, 351] on span "Complete" at bounding box center [598, 350] width 44 height 8
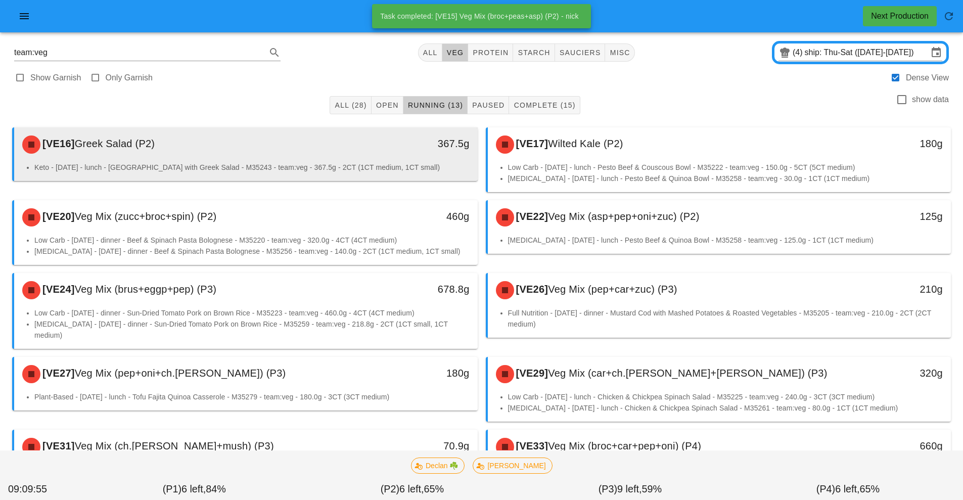
click at [308, 166] on li "Keto - Saturday - lunch - Turkey with Greek Salad - M35243 - team:veg - 367.5g …" at bounding box center [251, 167] width 435 height 11
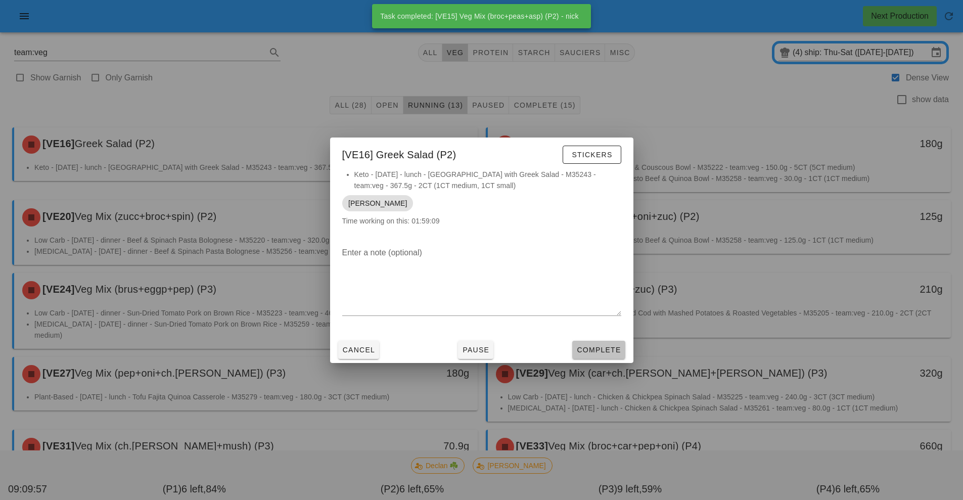
click at [606, 346] on span "Complete" at bounding box center [598, 350] width 44 height 8
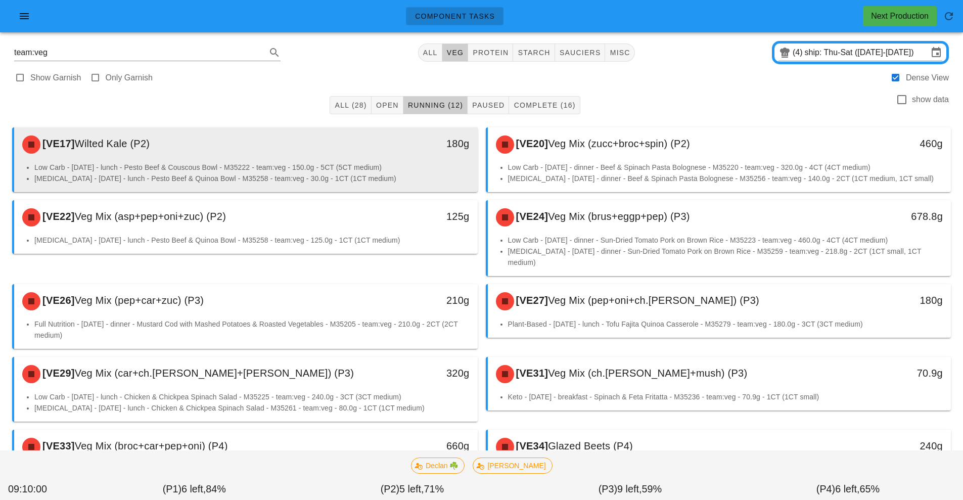
click at [338, 163] on li "Low Carb - Friday - lunch - Pesto Beef & Couscous Bowl - M35222 - team:veg - 15…" at bounding box center [251, 167] width 435 height 11
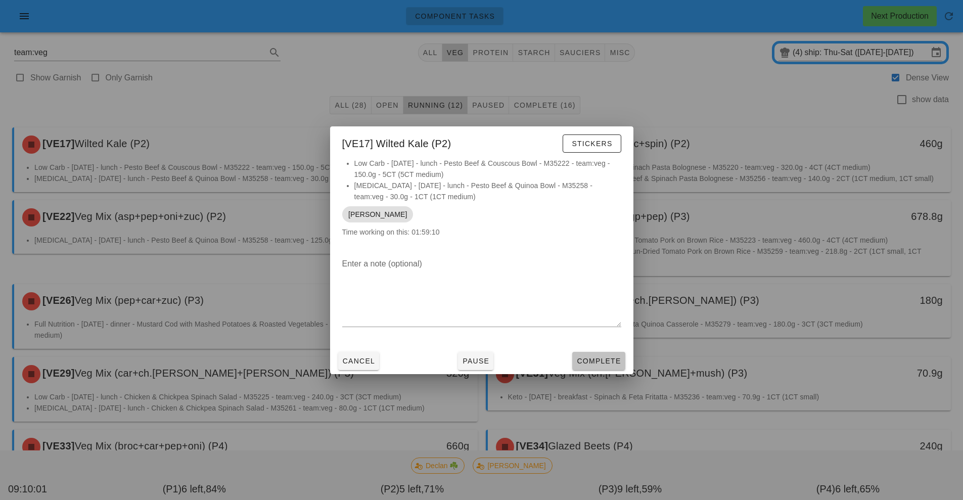
click at [603, 354] on button "Complete" at bounding box center [598, 361] width 53 height 18
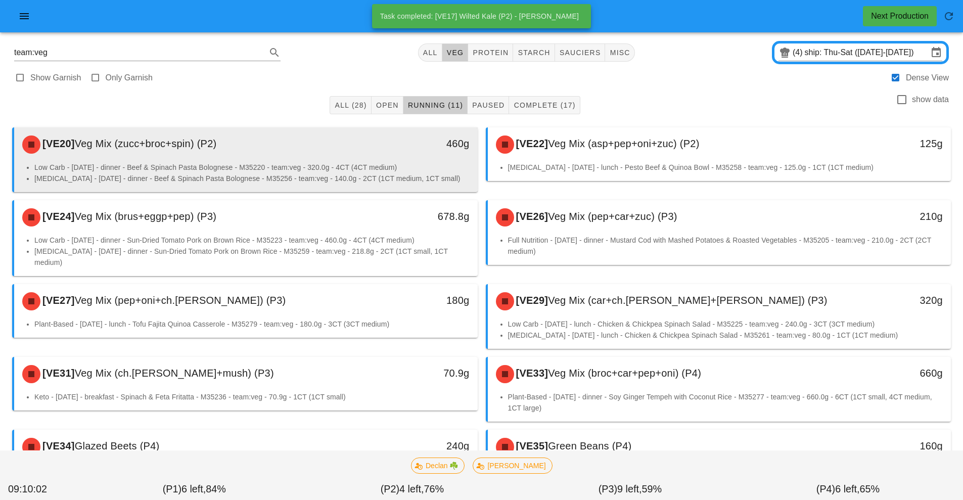
click at [305, 170] on li "Low Carb - Thursday - dinner - Beef & Spinach Pasta Bolognese - M35220 - team:v…" at bounding box center [251, 167] width 435 height 11
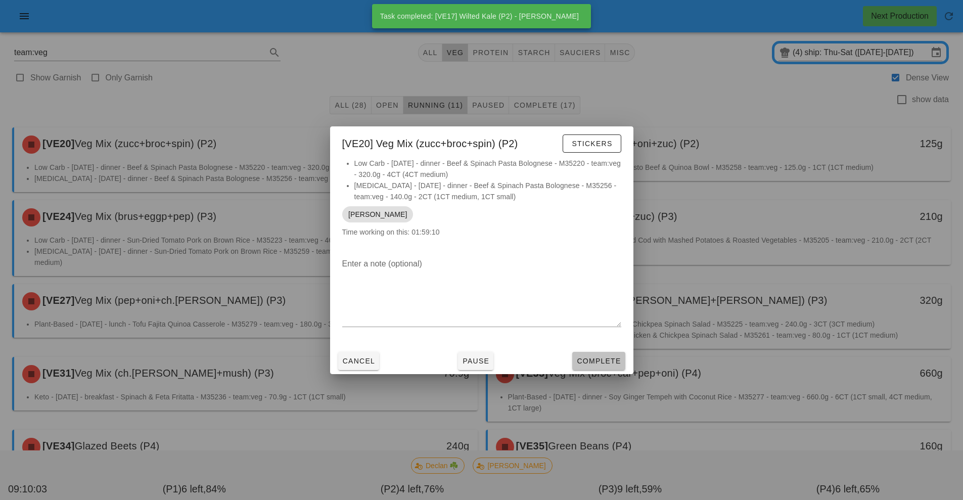
click at [606, 360] on span "Complete" at bounding box center [598, 361] width 44 height 8
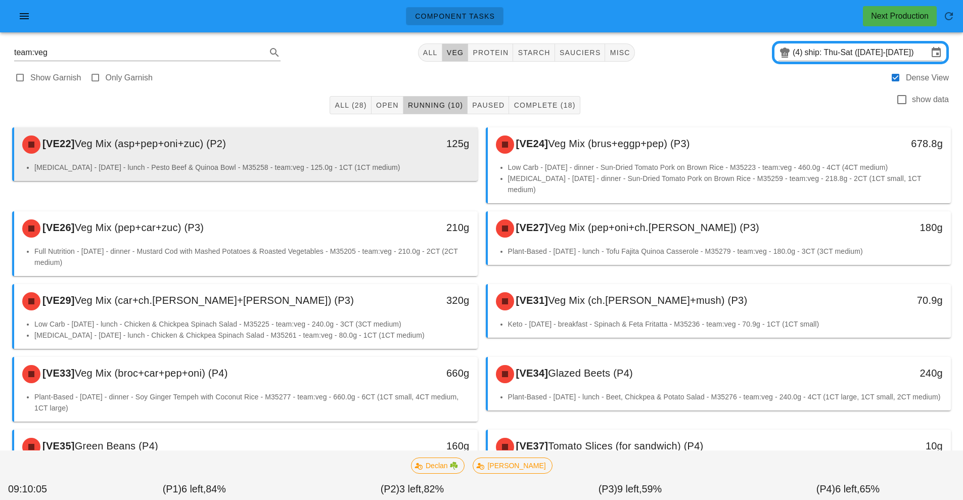
click at [335, 155] on div "[VE22] Veg Mix (asp+pep+oni+zuc) (P2)" at bounding box center [188, 144] width 344 height 30
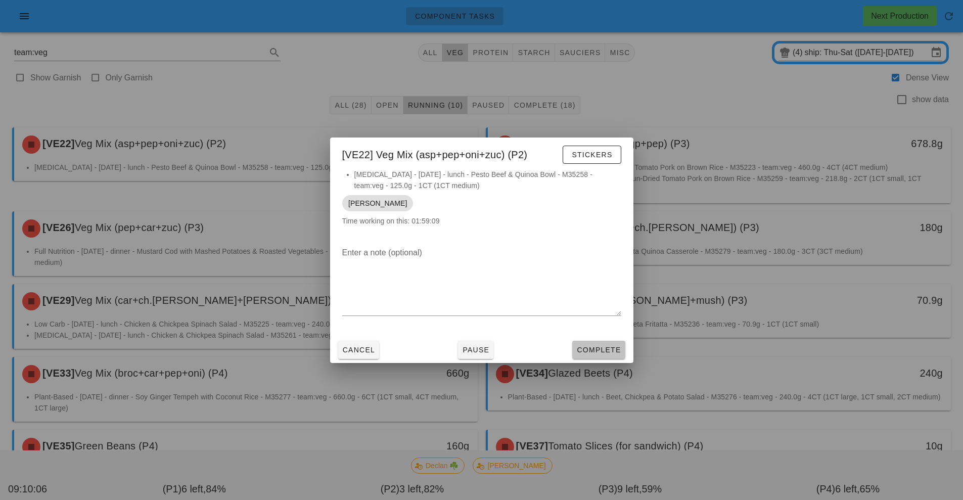
click at [603, 351] on span "Complete" at bounding box center [598, 350] width 44 height 8
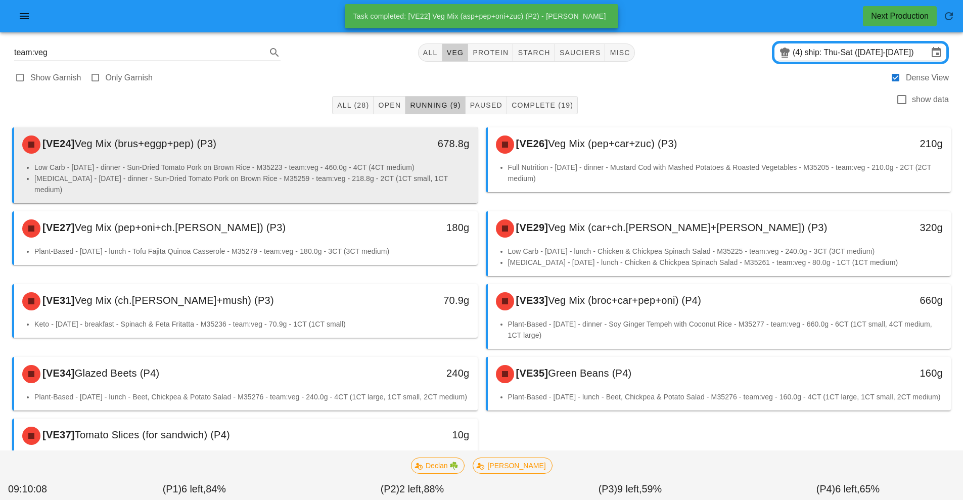
click at [305, 162] on li "Low Carb - Friday - dinner - Sun-Dried Tomato Pork on Brown Rice - M35223 - tea…" at bounding box center [251, 167] width 435 height 11
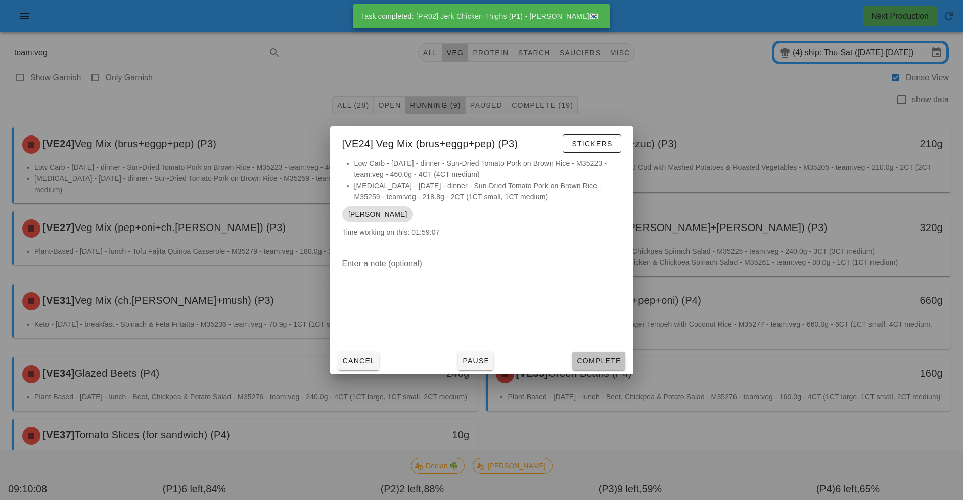
click at [613, 362] on span "Complete" at bounding box center [598, 361] width 44 height 8
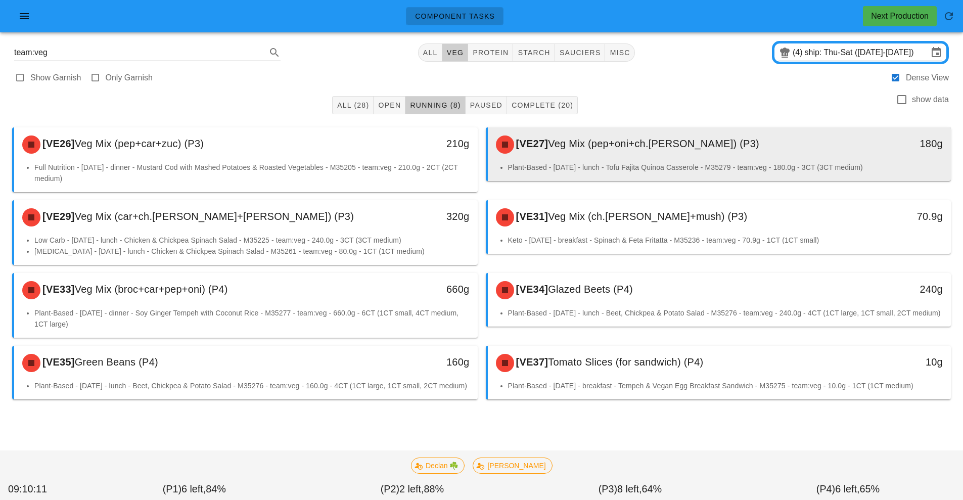
click at [653, 152] on div "[VE27] Veg Mix (pep+oni+ch.tom) (P3)" at bounding box center [662, 144] width 344 height 30
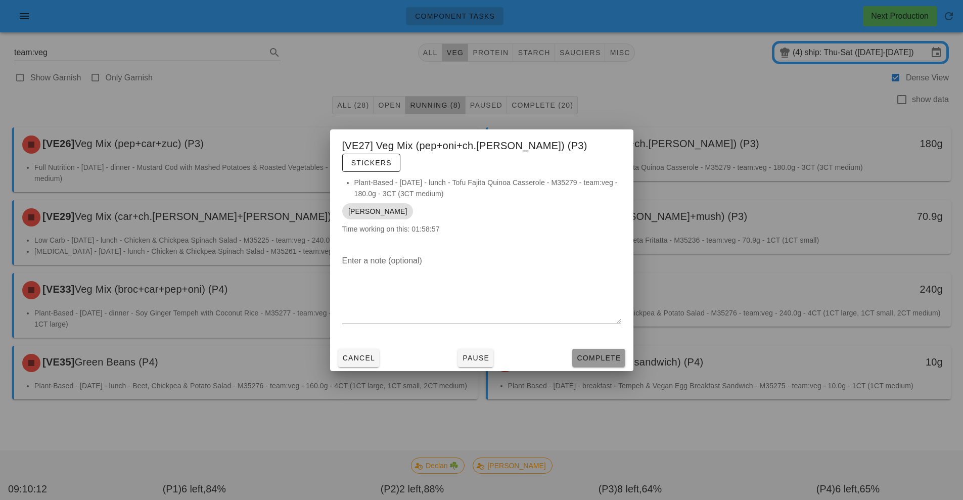
click at [585, 354] on span "Complete" at bounding box center [598, 358] width 44 height 8
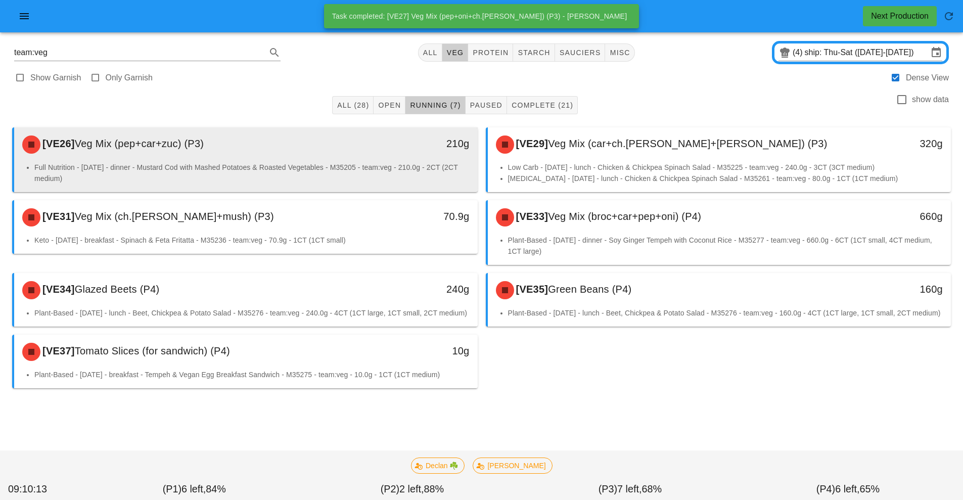
click at [305, 163] on li "Full Nutrition - Friday - dinner - Mustard Cod with Mashed Potatoes & Roasted V…" at bounding box center [251, 173] width 435 height 22
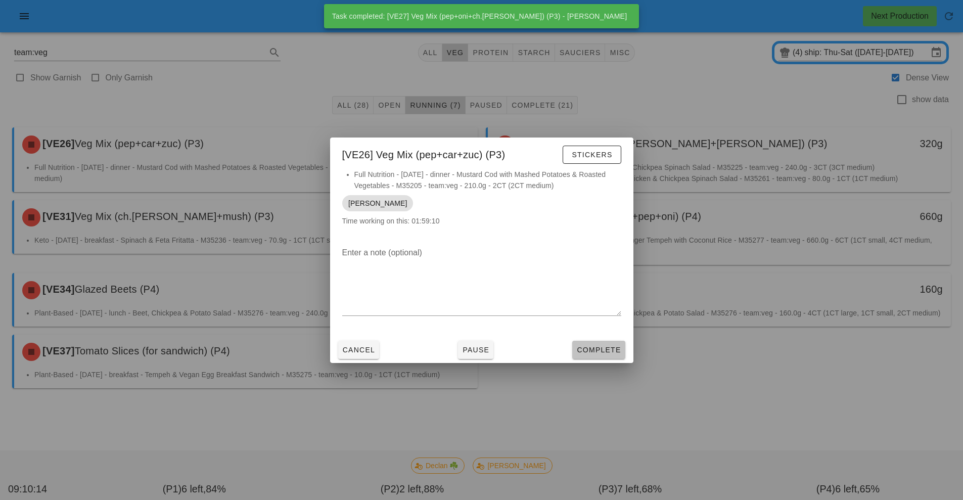
click at [604, 350] on span "Complete" at bounding box center [598, 350] width 44 height 8
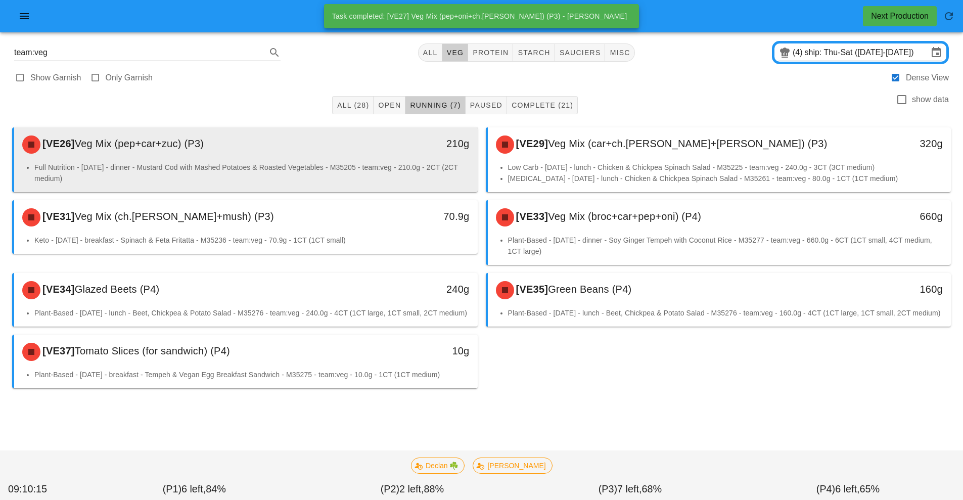
click at [305, 158] on div "[VE26] Veg Mix (pep+car+zuc) (P3)" at bounding box center [188, 144] width 344 height 30
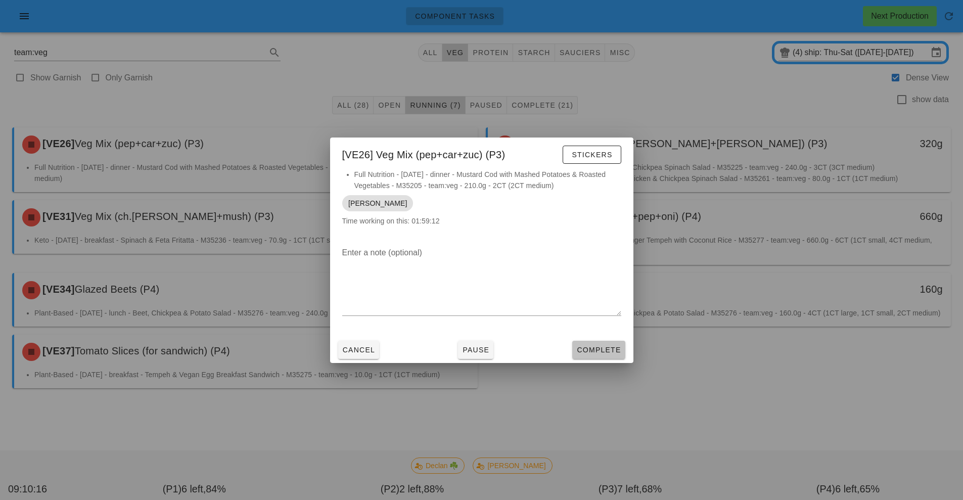
click at [614, 355] on button "Complete" at bounding box center [598, 350] width 53 height 18
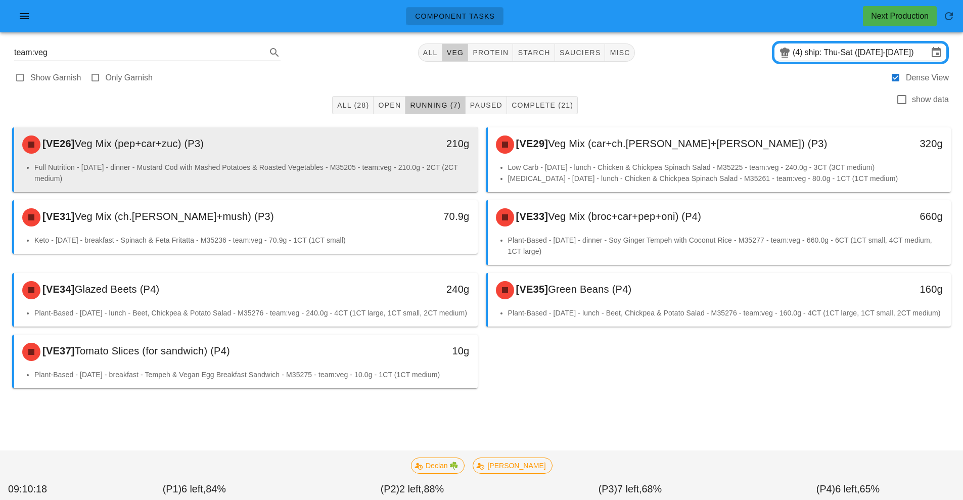
click at [306, 154] on div "[VE26] Veg Mix (pep+car+zuc) (P3)" at bounding box center [188, 144] width 344 height 30
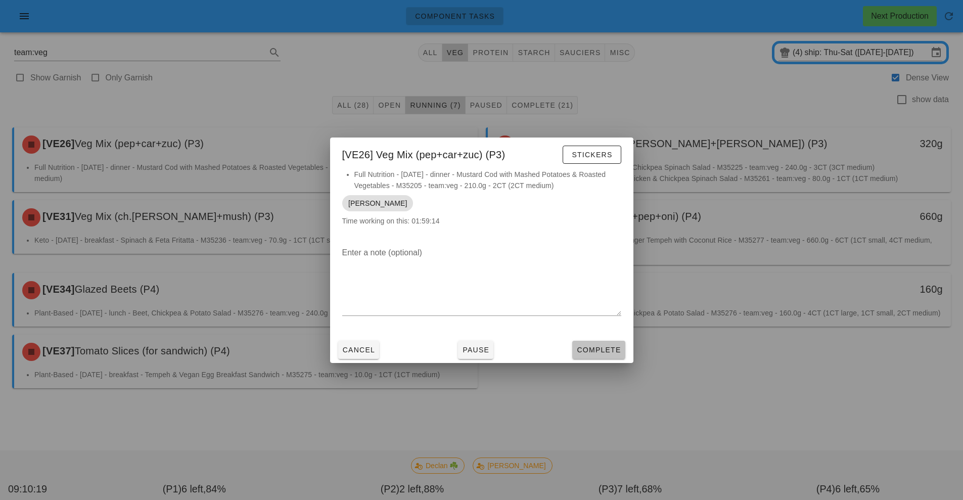
click at [616, 357] on button "Complete" at bounding box center [598, 350] width 53 height 18
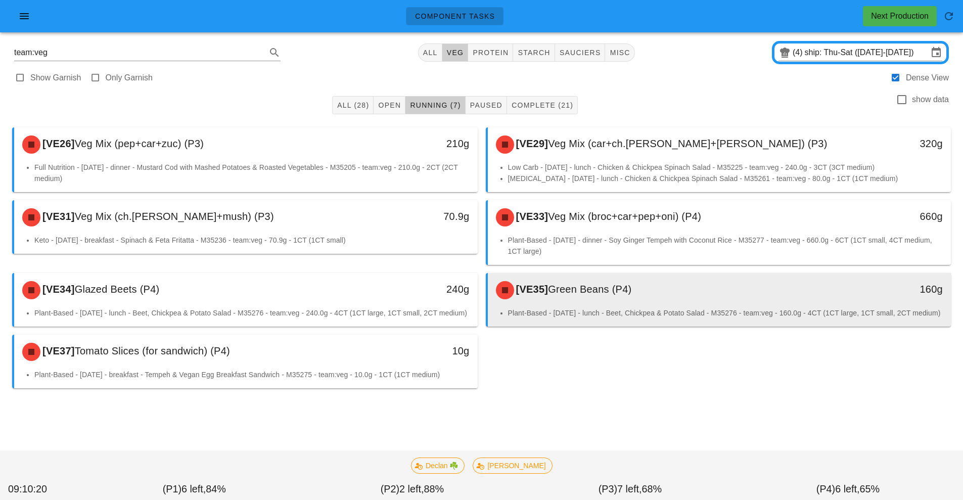
click at [641, 288] on div "[VE35] Green Beans (P4)" at bounding box center [662, 290] width 344 height 30
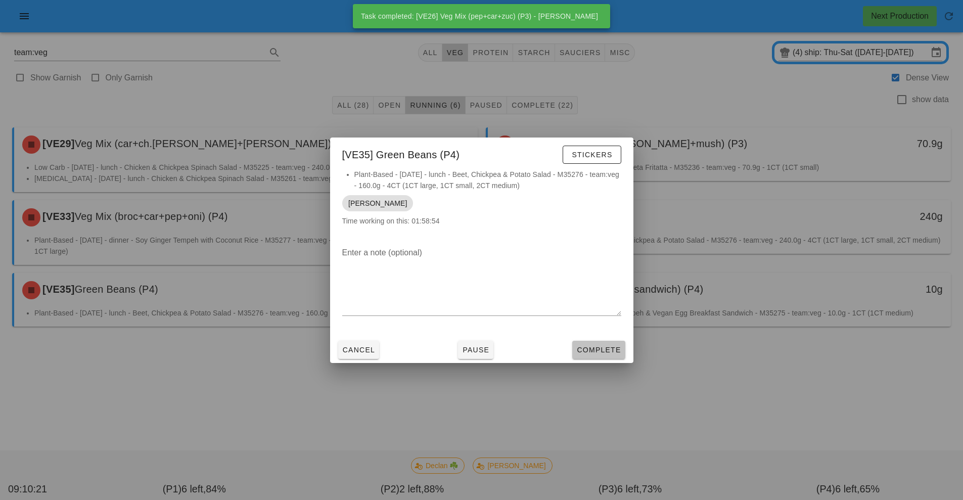
click at [605, 353] on span "Complete" at bounding box center [598, 350] width 44 height 8
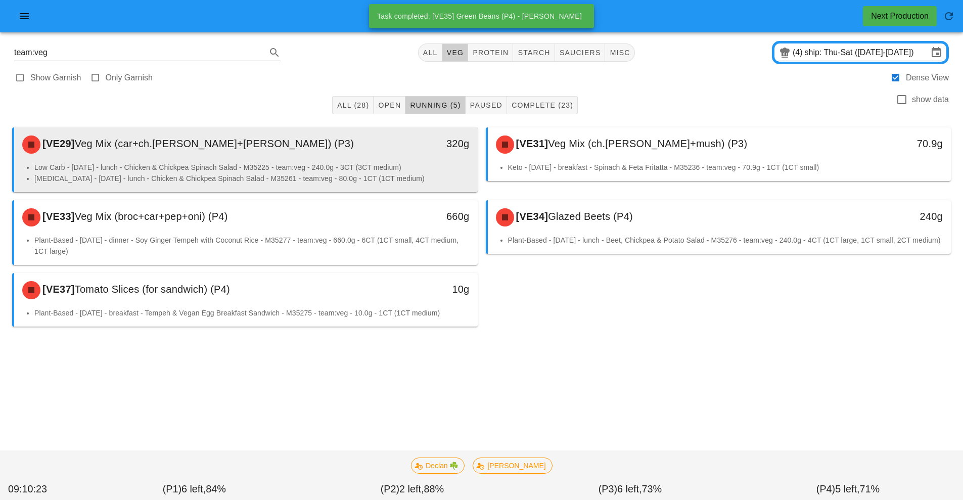
click at [349, 153] on div "[VE29] Veg Mix (car+ch.tom+cuc) (P3)" at bounding box center [188, 144] width 344 height 30
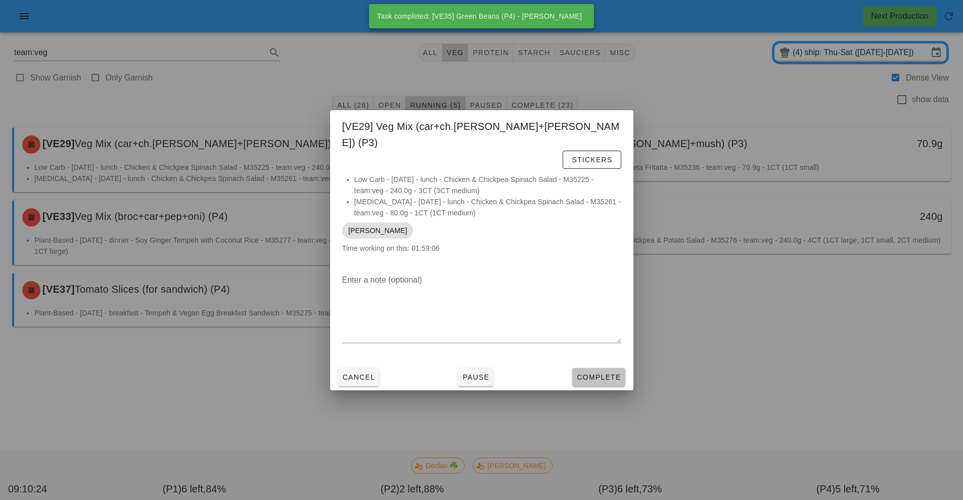
click at [610, 368] on button "Complete" at bounding box center [598, 377] width 53 height 18
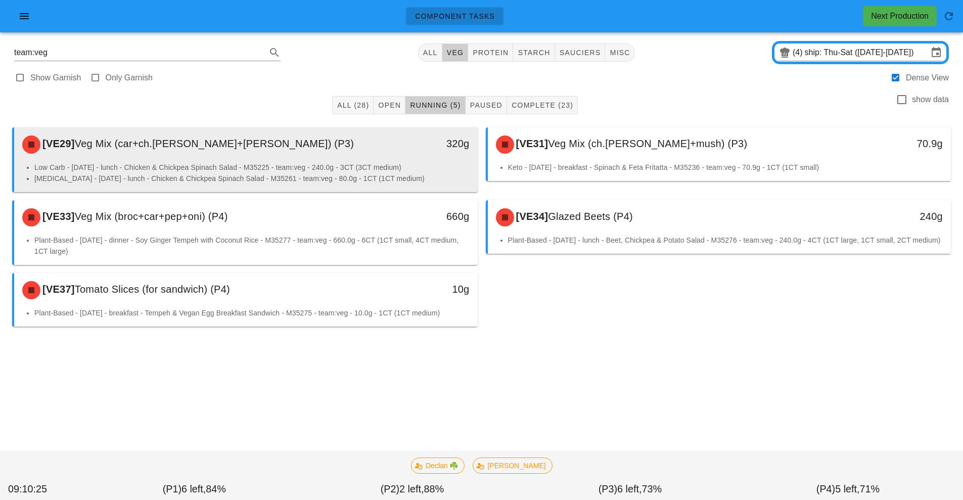
click at [336, 157] on div "[VE29] Veg Mix (car+ch.tom+cuc) (P3)" at bounding box center [188, 144] width 344 height 30
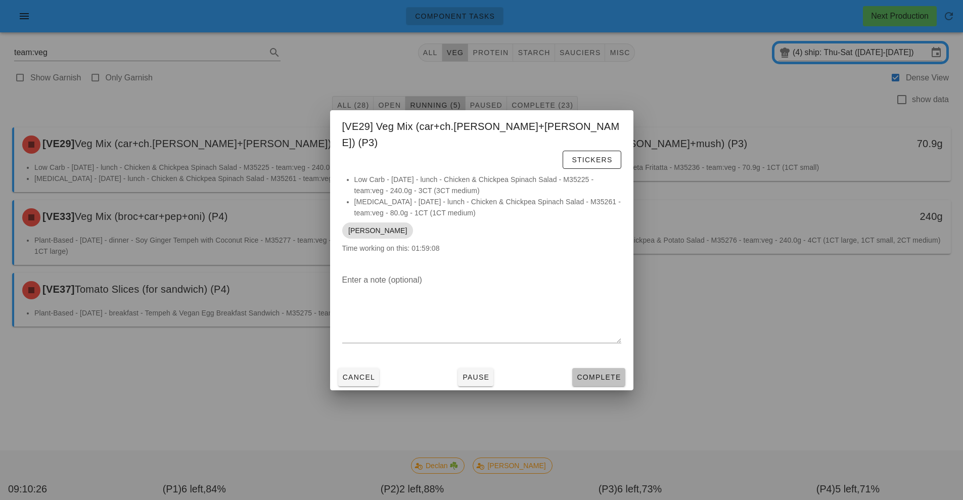
click at [609, 373] on span "Complete" at bounding box center [598, 377] width 44 height 8
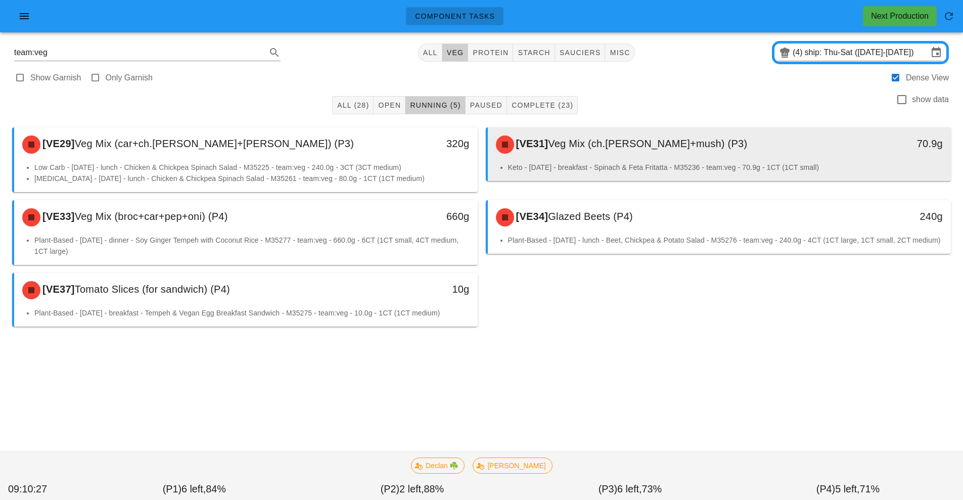
click at [589, 147] on span "Veg Mix (ch.[PERSON_NAME]+mush) (P3)" at bounding box center [647, 143] width 199 height 11
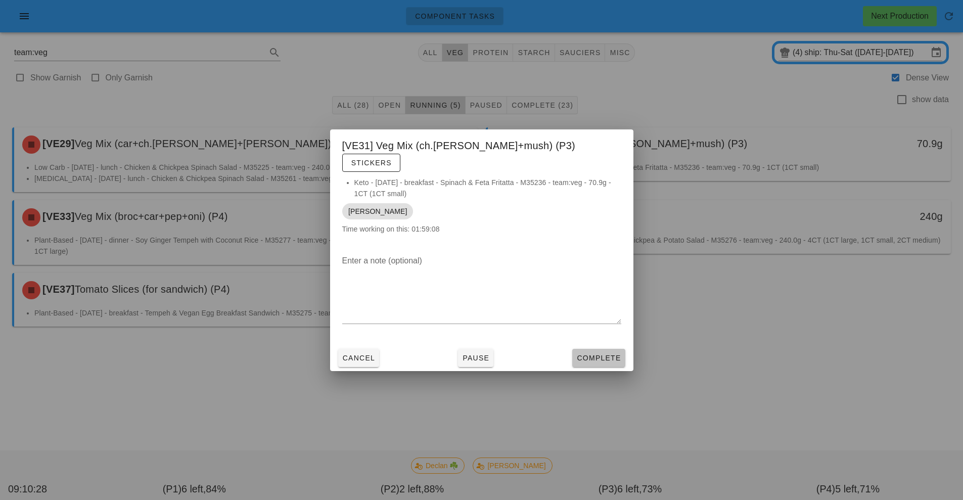
click at [603, 354] on span "Complete" at bounding box center [598, 358] width 44 height 8
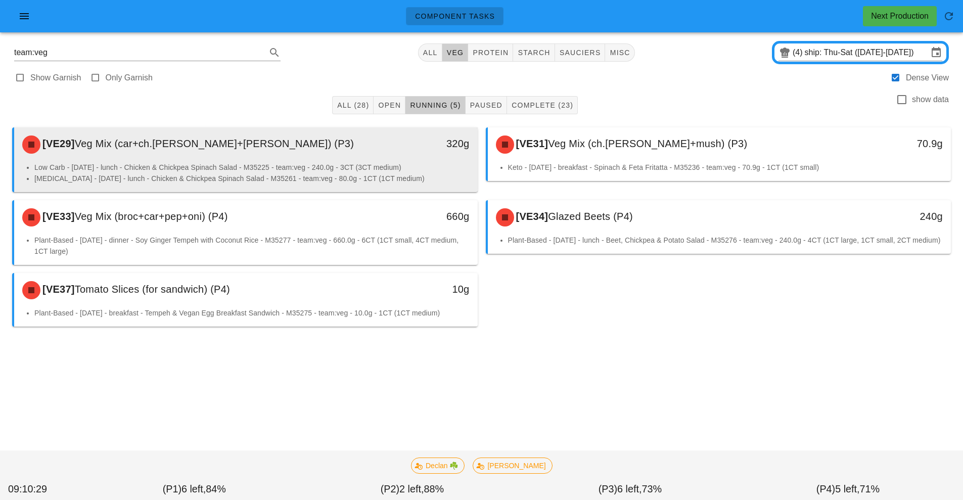
click at [358, 158] on div "[VE29] Veg Mix (car+ch.tom+cuc) (P3)" at bounding box center [188, 144] width 344 height 30
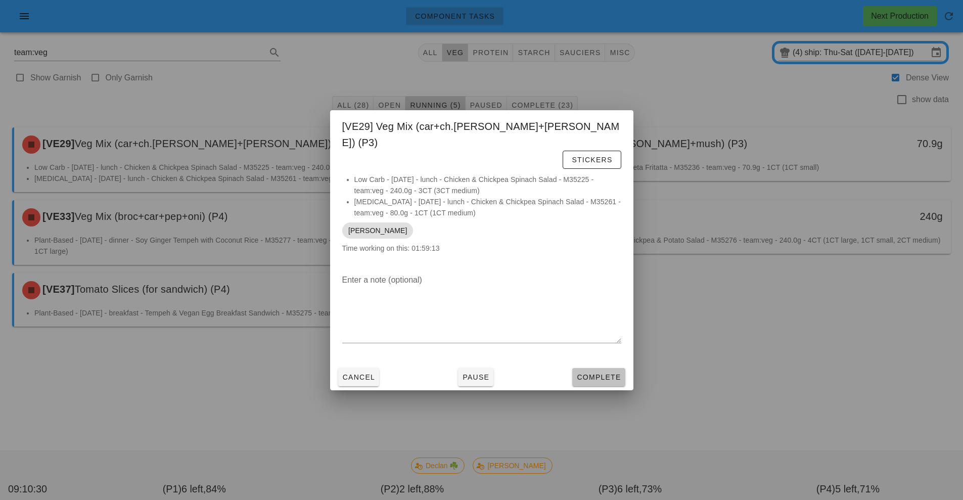
click at [607, 373] on span "Complete" at bounding box center [598, 377] width 44 height 8
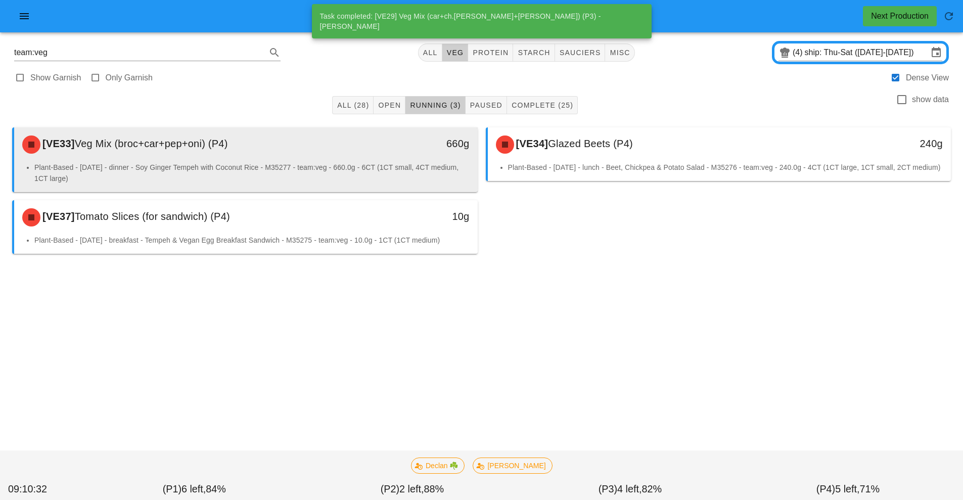
click at [362, 161] on div "[VE33] Veg Mix (broc+car+pep+oni) (P4) 660g" at bounding box center [245, 144] width 463 height 34
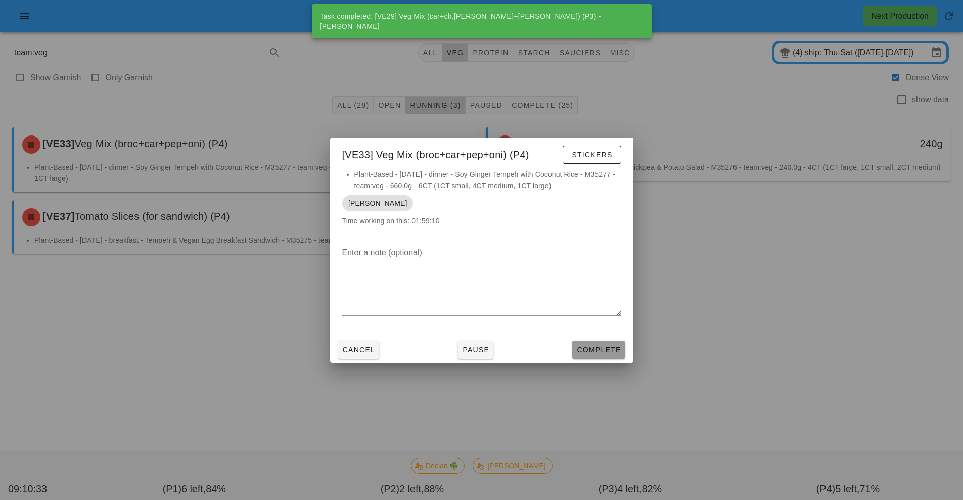
click at [603, 350] on span "Complete" at bounding box center [598, 350] width 44 height 8
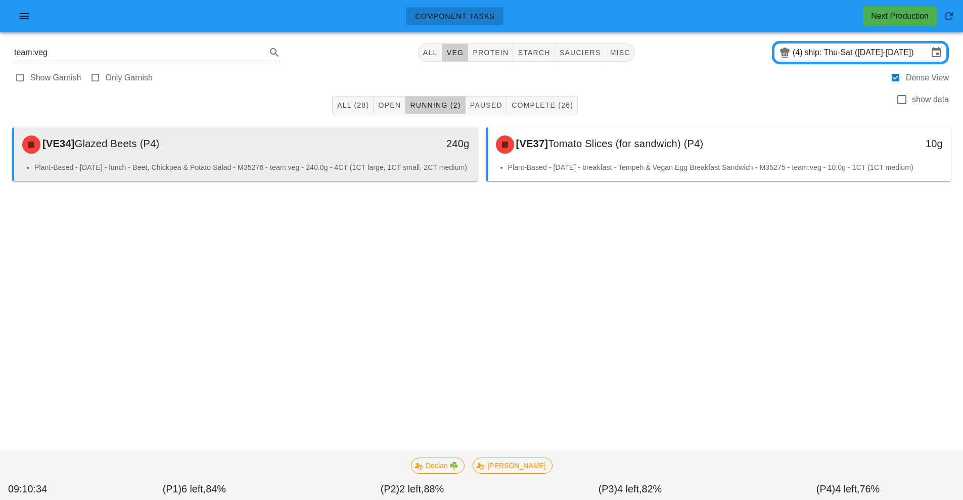
click at [375, 154] on div "240g" at bounding box center [417, 144] width 115 height 30
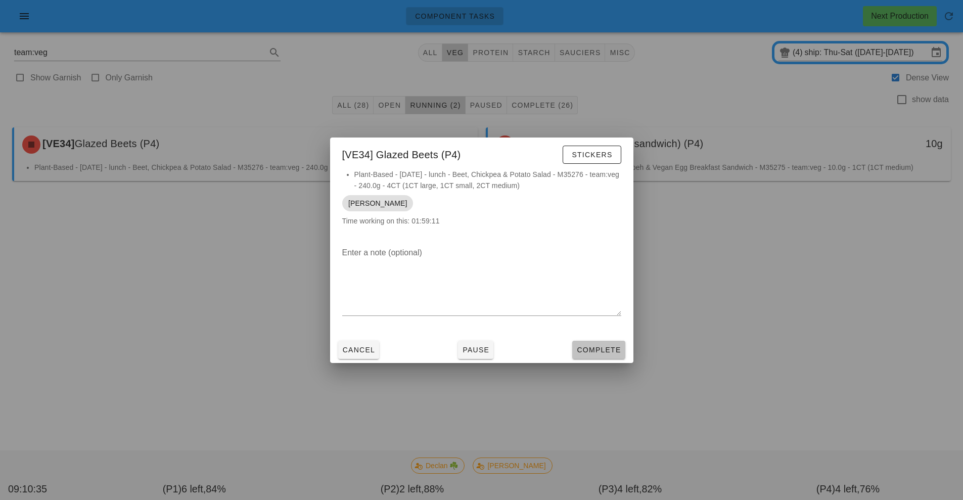
click at [612, 350] on span "Complete" at bounding box center [598, 350] width 44 height 8
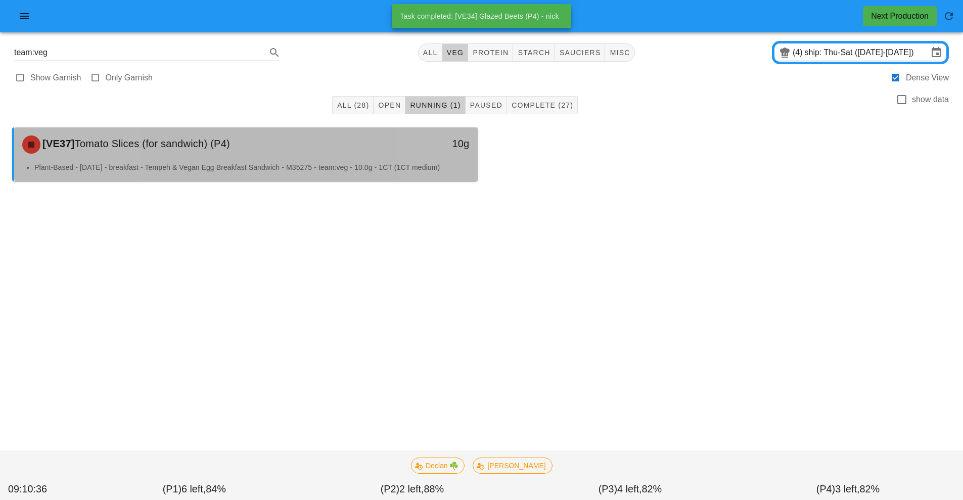
click at [369, 147] on div "10g" at bounding box center [417, 143] width 103 height 16
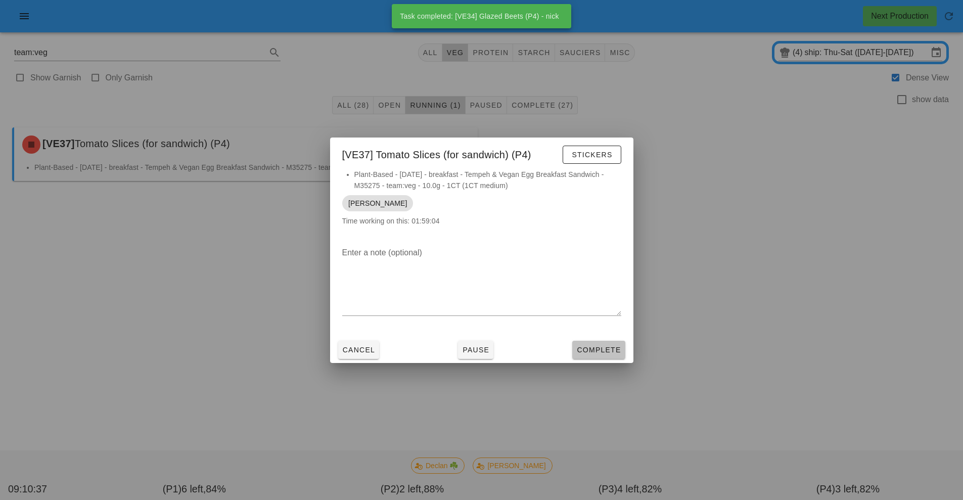
click at [614, 353] on span "Complete" at bounding box center [598, 350] width 44 height 8
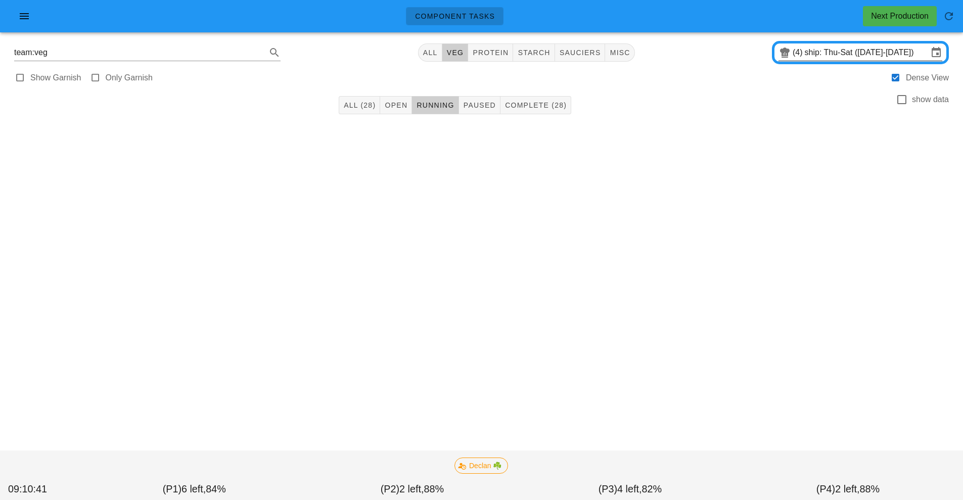
click at [841, 55] on input "ship: Thu-Sat (Aug 28-Aug 30)" at bounding box center [865, 52] width 123 height 16
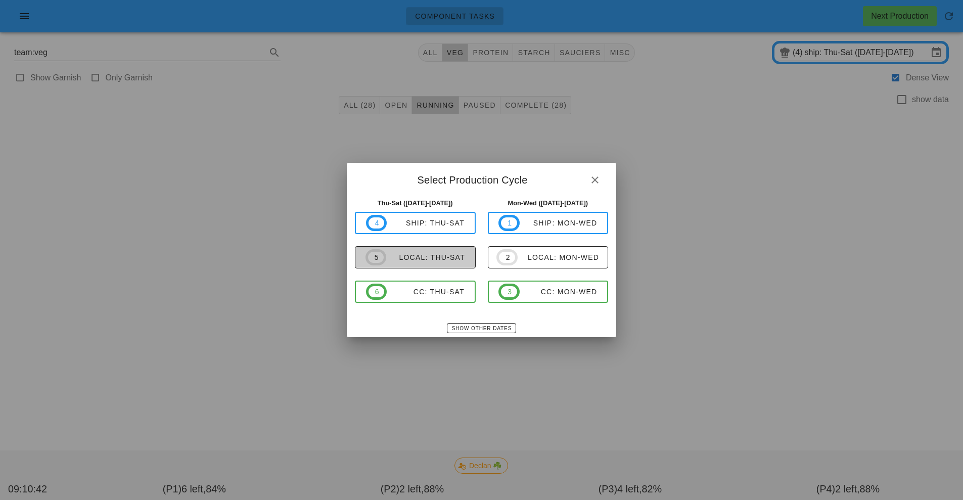
click at [426, 255] on div "local: Thu-Sat" at bounding box center [425, 257] width 79 height 8
type input "local: Thu-Sat ([DATE]-[DATE])"
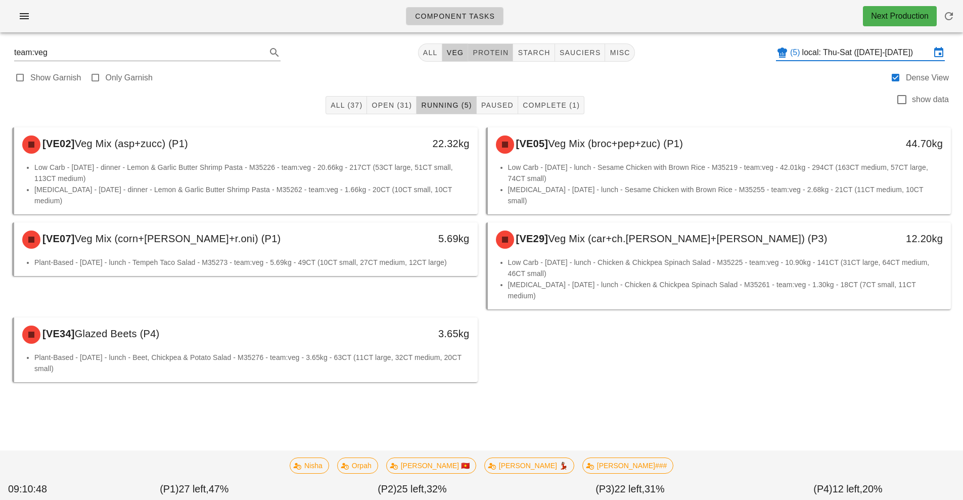
click at [486, 47] on button "protein" at bounding box center [490, 52] width 45 height 18
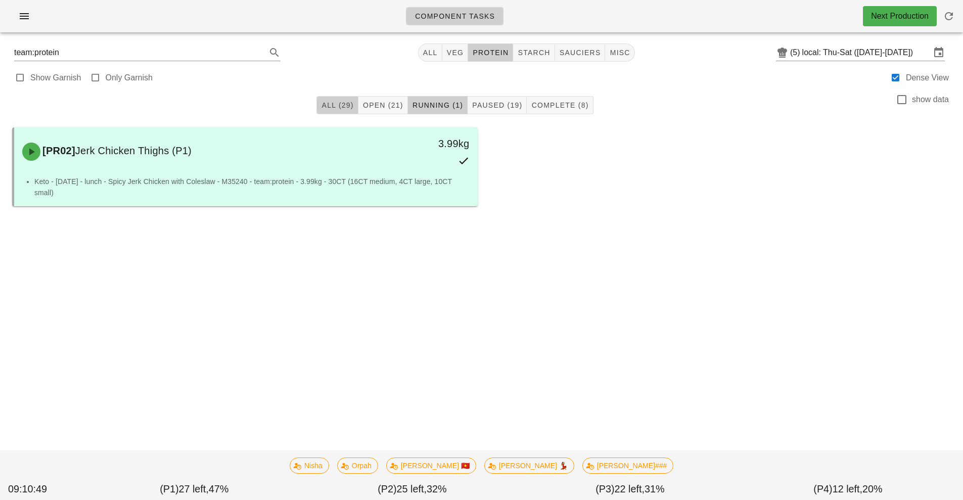
click at [342, 104] on span "All (29)" at bounding box center [337, 105] width 32 height 8
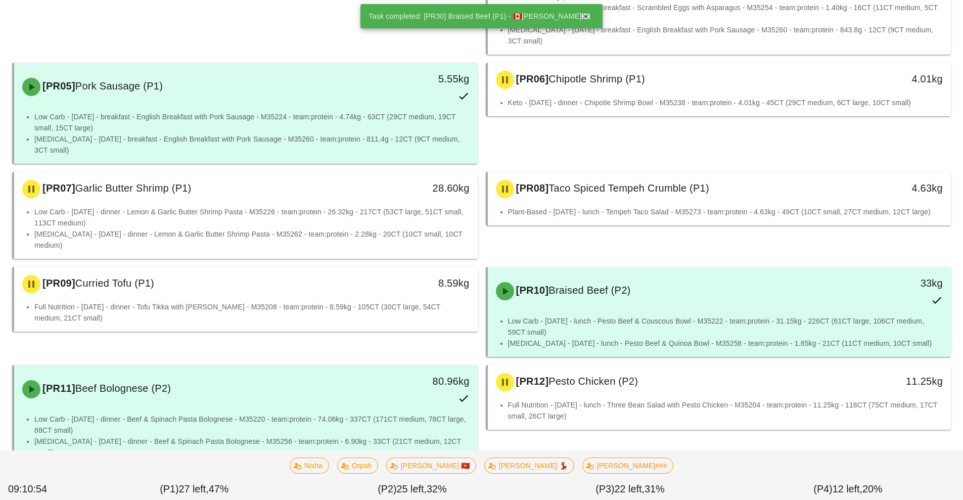
scroll to position [330, 0]
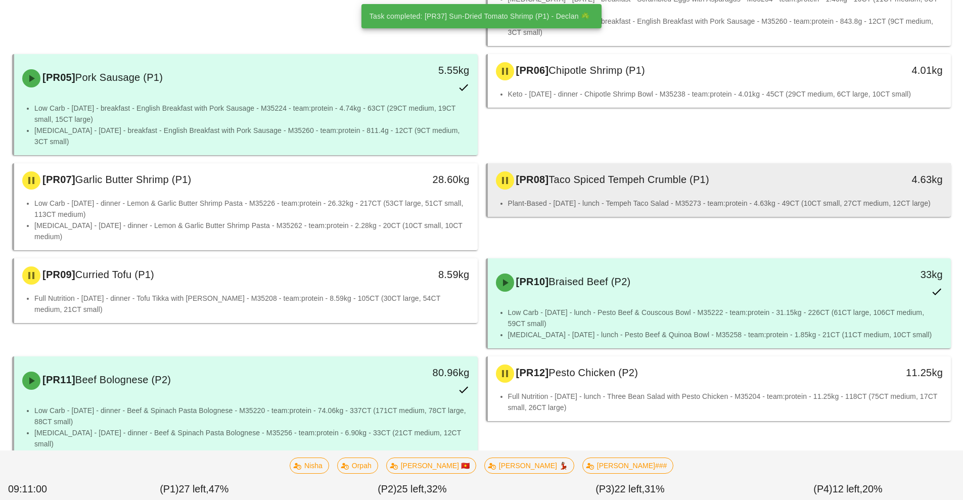
click at [683, 170] on div "[PR08] Taco Spiced Tempeh Crumble (P1)" at bounding box center [662, 180] width 344 height 30
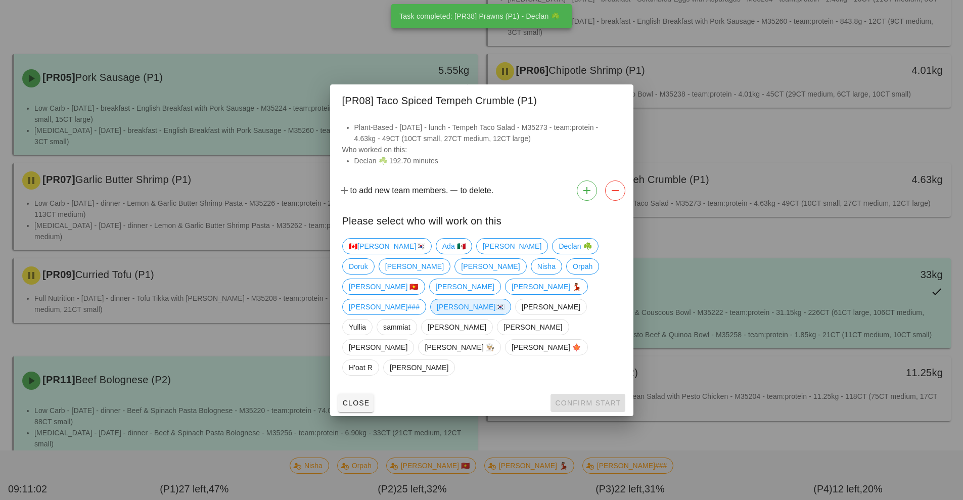
click at [437, 314] on span "[PERSON_NAME]🇰🇷" at bounding box center [471, 306] width 68 height 15
click at [595, 399] on span "Confirm Start" at bounding box center [587, 403] width 66 height 8
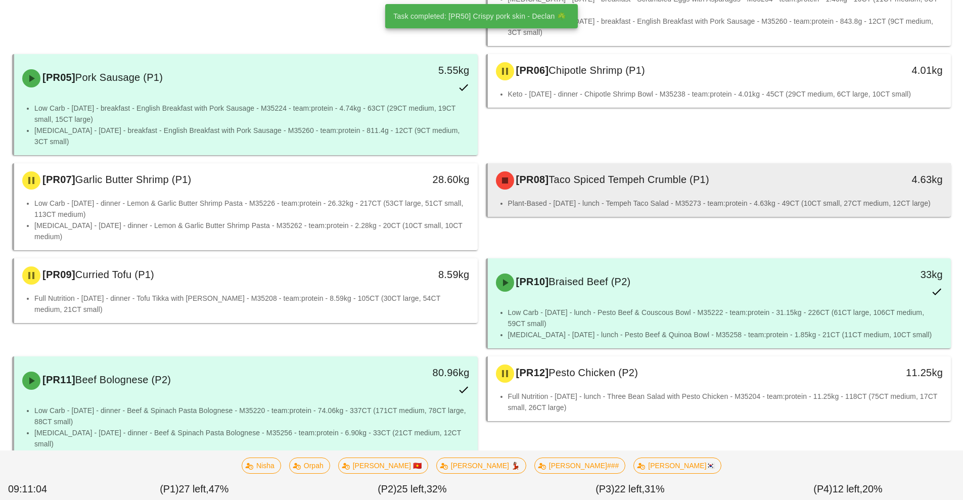
click at [657, 172] on div "[PR08] Taco Spiced Tempeh Crumble (P1)" at bounding box center [662, 180] width 344 height 30
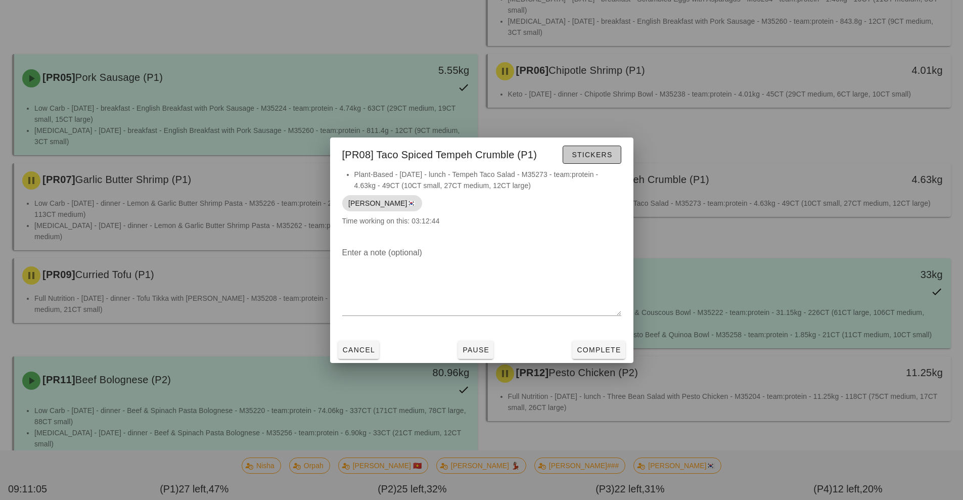
click at [604, 157] on span "Stickers" at bounding box center [591, 155] width 41 height 8
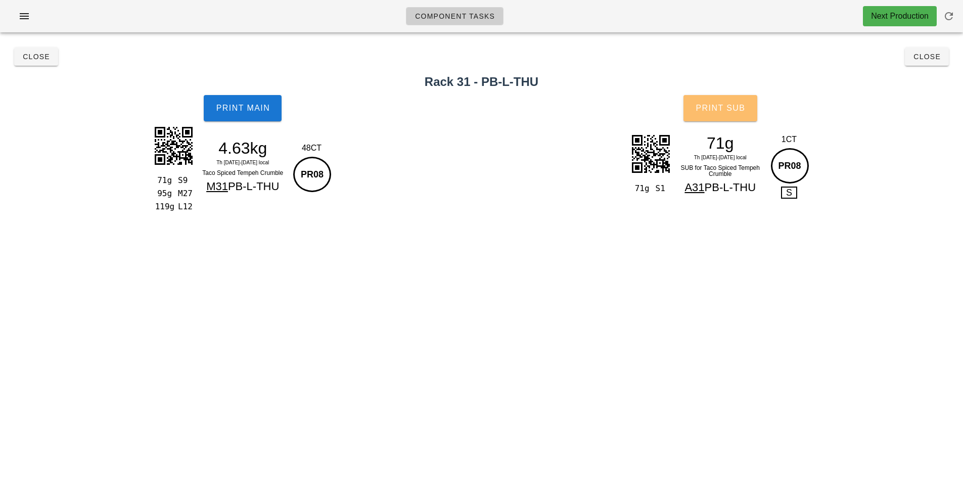
click at [742, 109] on span "Print Sub" at bounding box center [720, 108] width 50 height 9
click at [31, 54] on span "Close" at bounding box center [36, 57] width 28 height 8
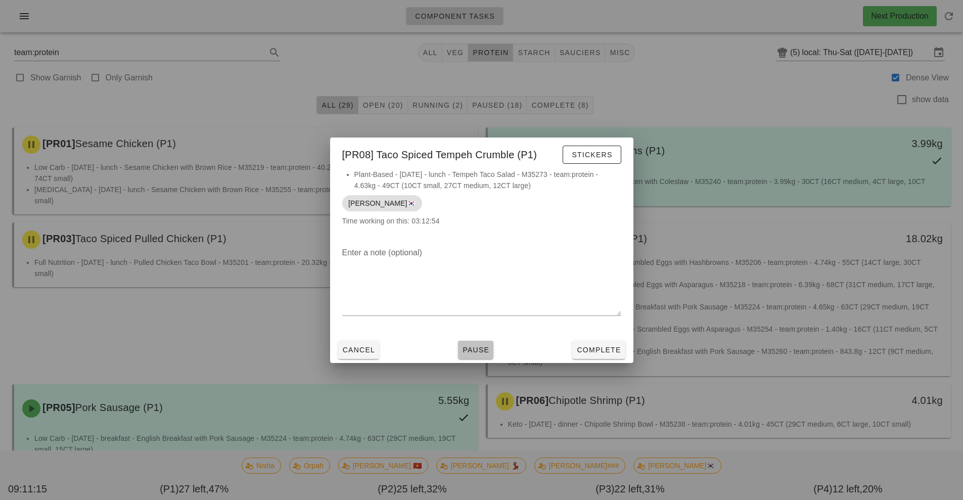
click at [482, 348] on span "Pause" at bounding box center [475, 350] width 27 height 8
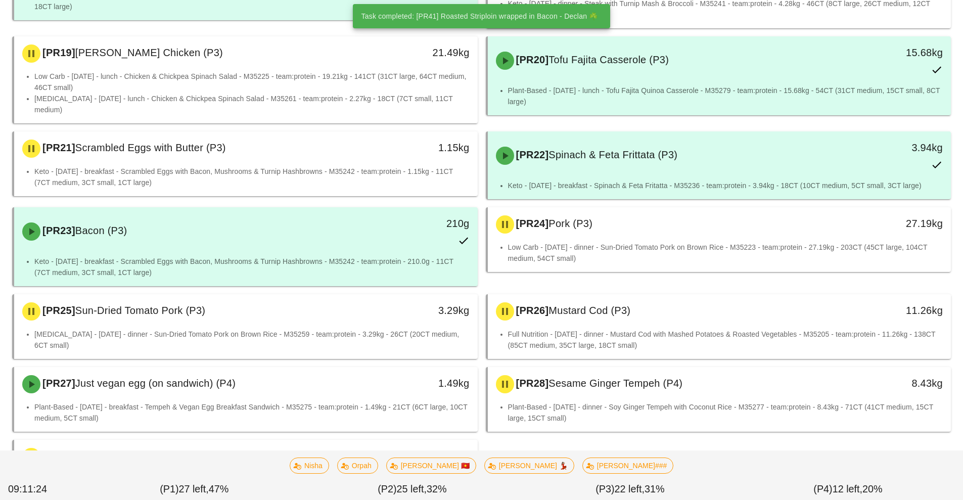
scroll to position [1050, 0]
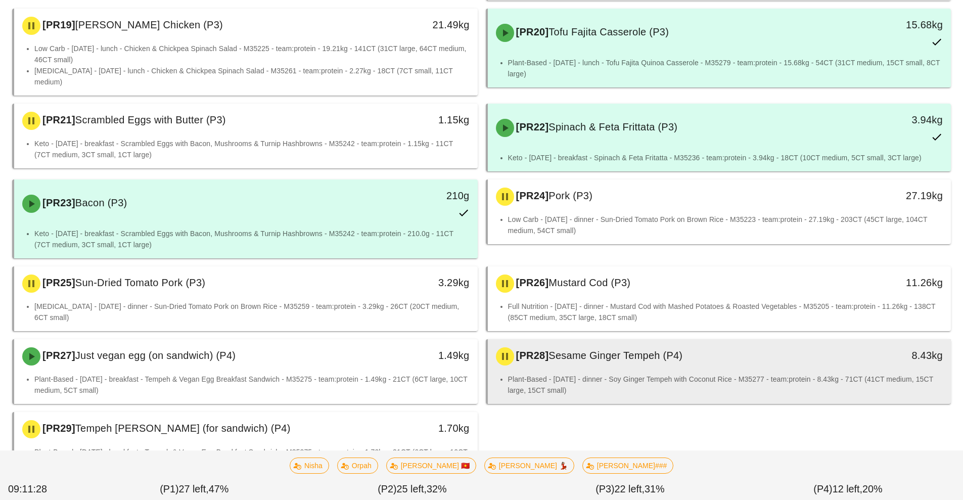
click at [627, 339] on div "[PR28] Sesame Ginger Tempeh (P4) 8.43kg" at bounding box center [719, 356] width 463 height 34
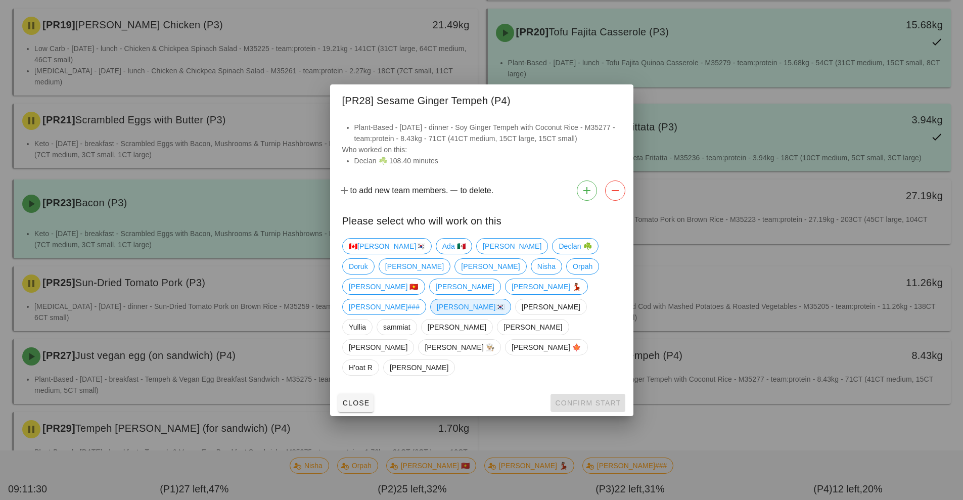
click at [437, 314] on span "[PERSON_NAME]🇰🇷" at bounding box center [471, 306] width 68 height 15
click at [600, 399] on span "Confirm Start" at bounding box center [587, 403] width 66 height 8
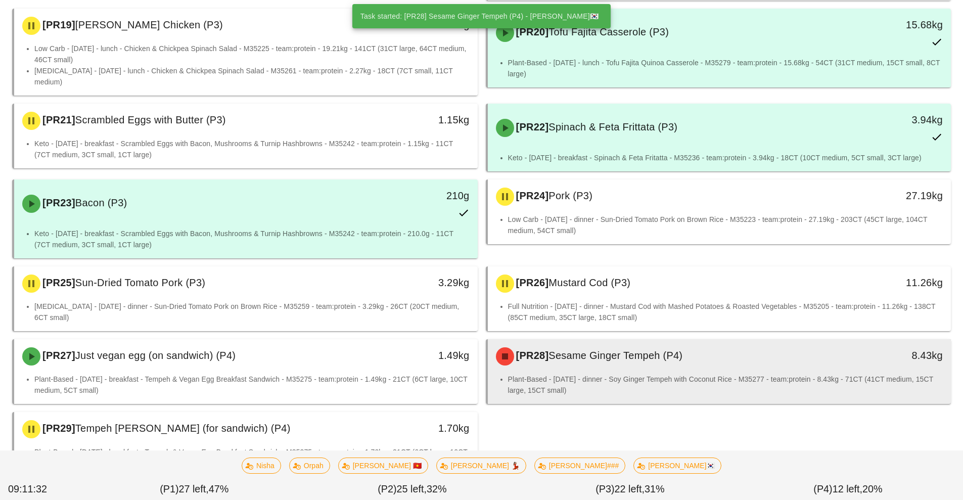
click at [660, 373] on li "Plant-Based - Friday - dinner - Soy Ginger Tempeh with Coconut Rice - M35277 - …" at bounding box center [725, 384] width 435 height 22
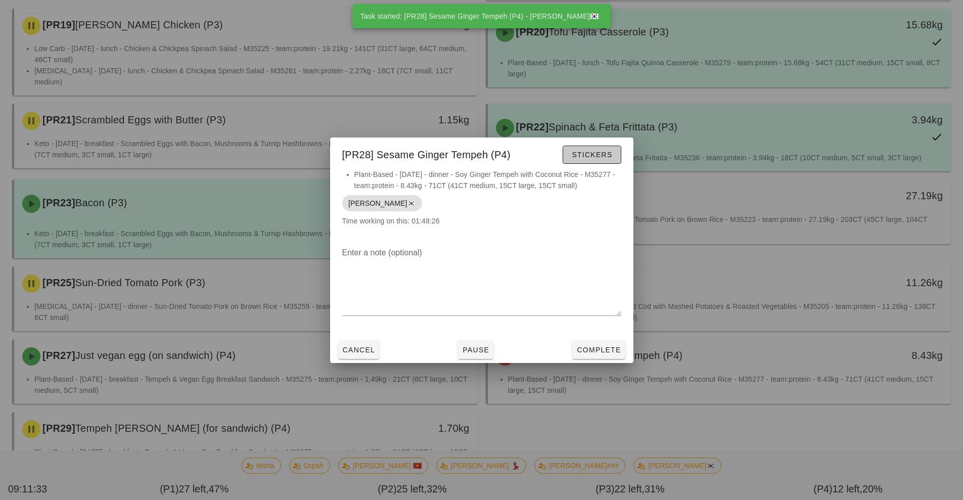
click at [610, 153] on span "Stickers" at bounding box center [591, 155] width 41 height 8
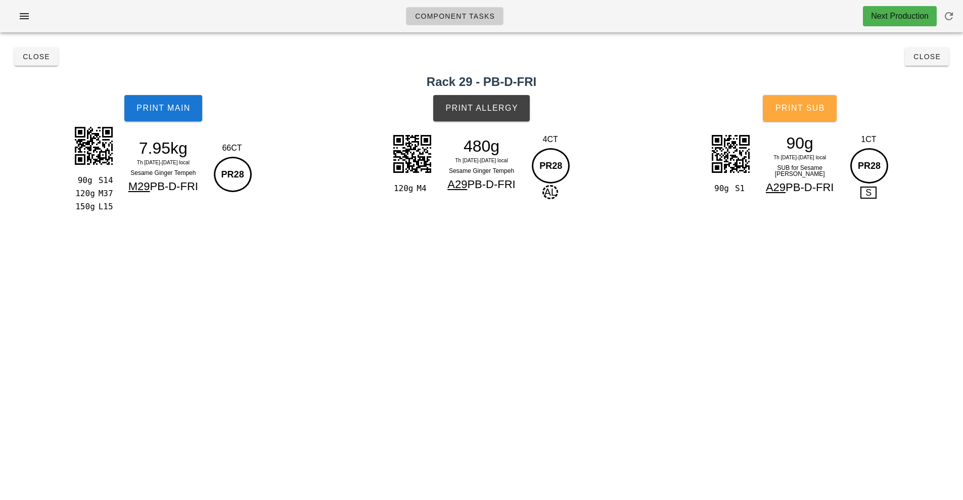
click at [818, 104] on span "Print Sub" at bounding box center [800, 108] width 50 height 9
click at [28, 58] on span "Close" at bounding box center [36, 57] width 28 height 8
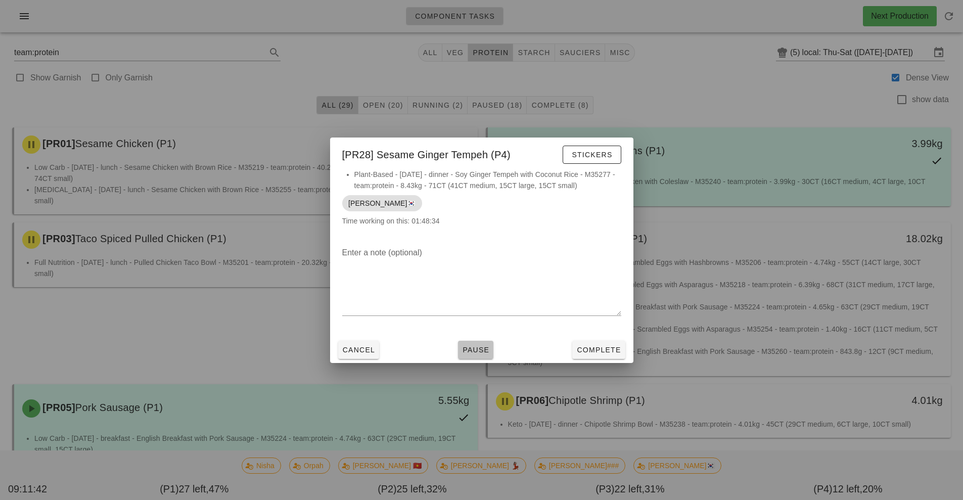
click at [480, 353] on span "Pause" at bounding box center [475, 350] width 27 height 8
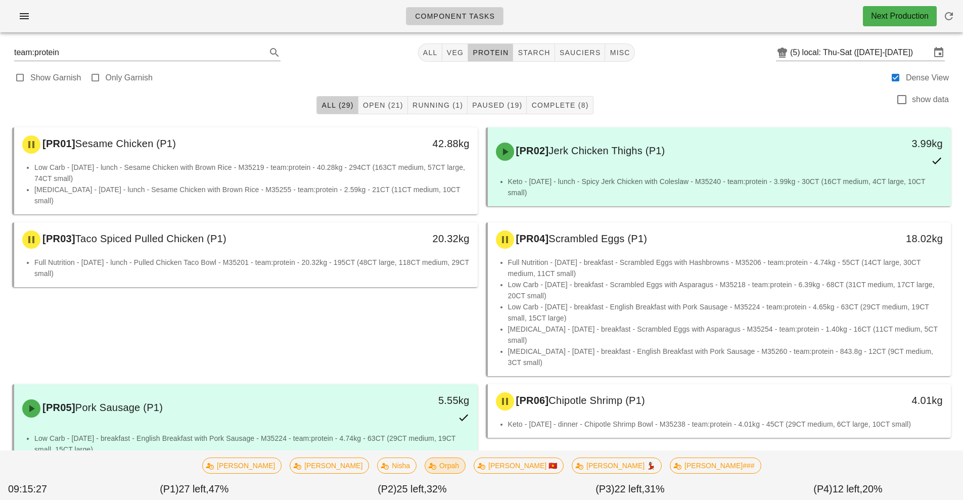
click at [459, 472] on span "Orpah" at bounding box center [445, 465] width 28 height 15
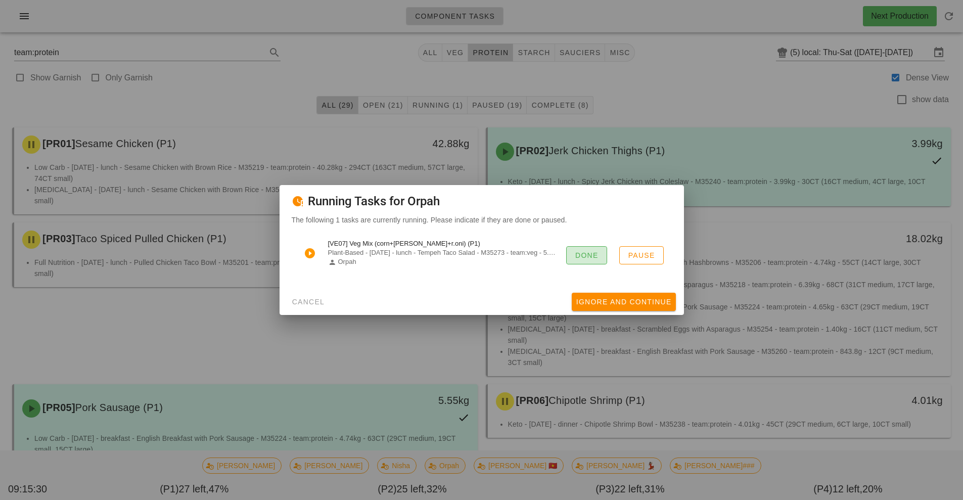
click at [582, 254] on span "Done" at bounding box center [587, 255] width 24 height 8
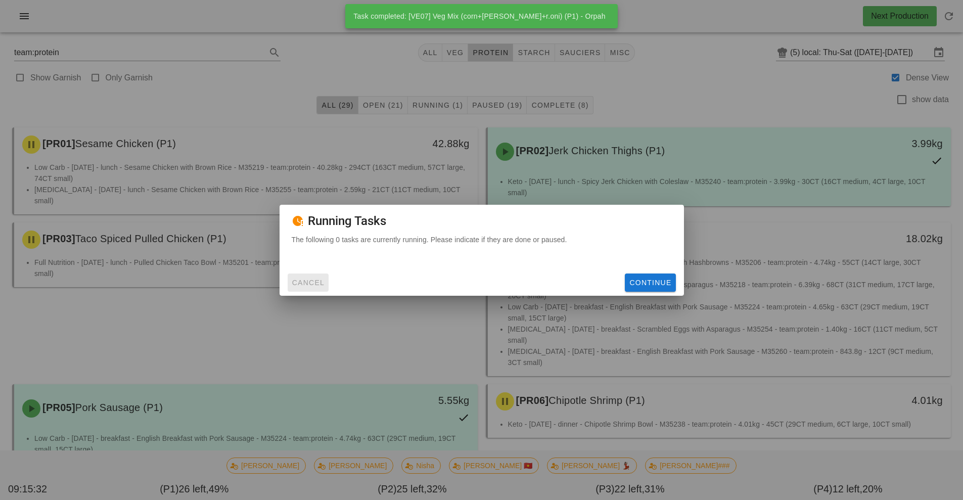
click at [310, 276] on button "Cancel" at bounding box center [308, 282] width 41 height 18
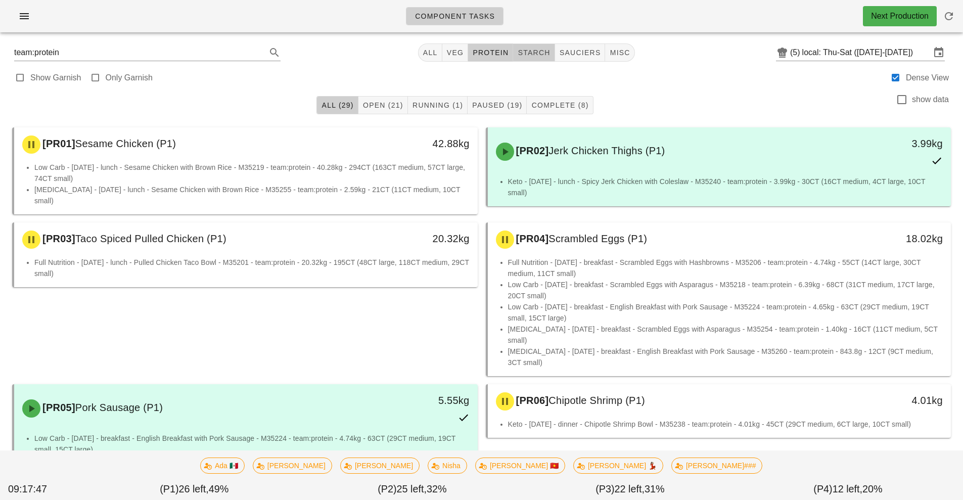
click at [544, 53] on span "starch" at bounding box center [533, 53] width 33 height 8
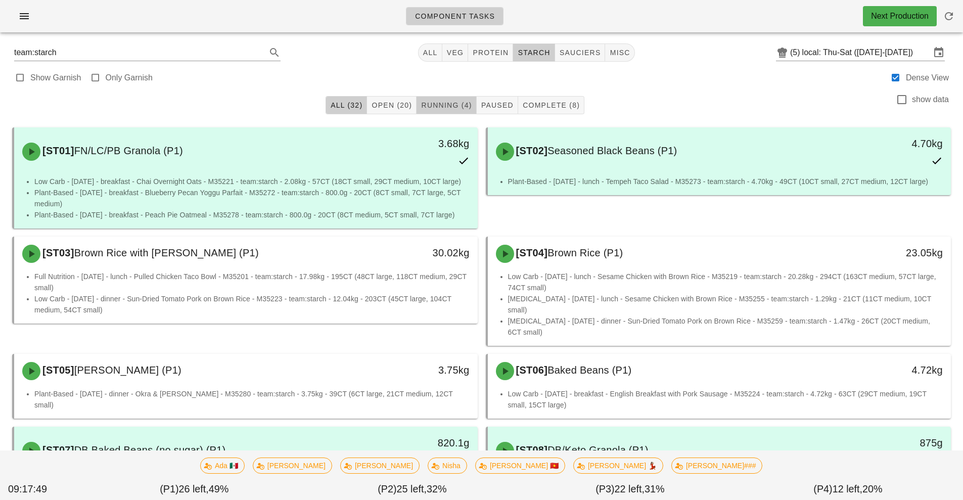
click at [460, 105] on span "Running (4)" at bounding box center [445, 105] width 51 height 8
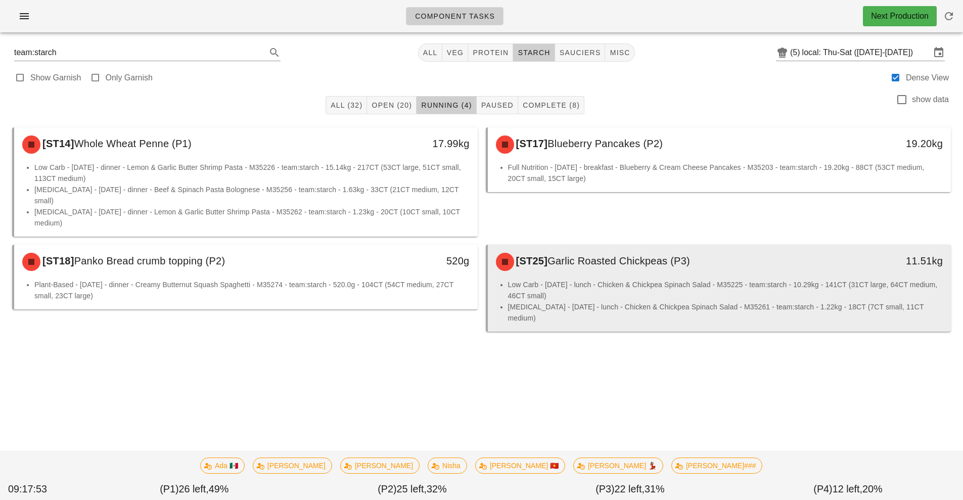
click at [630, 279] on li "Low Carb - Saturday - lunch - Chicken & Chickpea Spinach Salad - M35225 - team:…" at bounding box center [725, 290] width 435 height 22
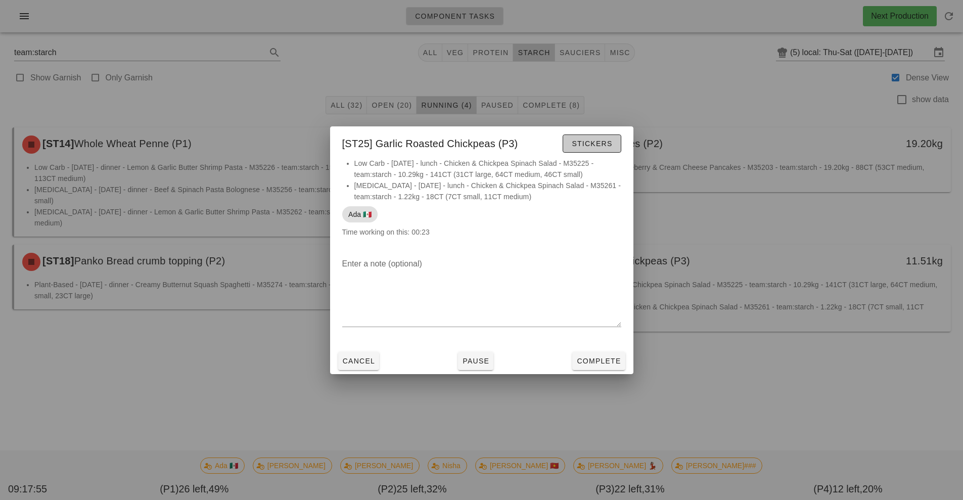
click at [597, 139] on span "Stickers" at bounding box center [591, 143] width 41 height 8
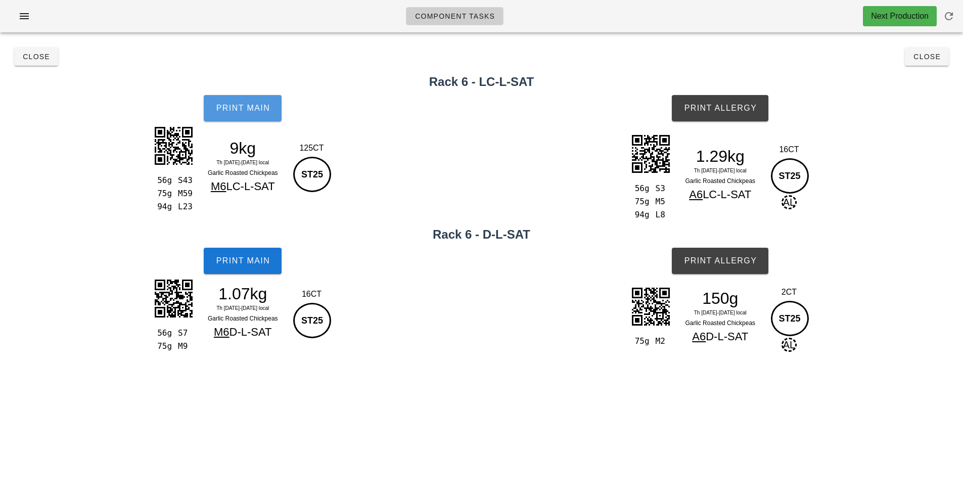
click at [243, 110] on span "Print Main" at bounding box center [242, 108] width 55 height 9
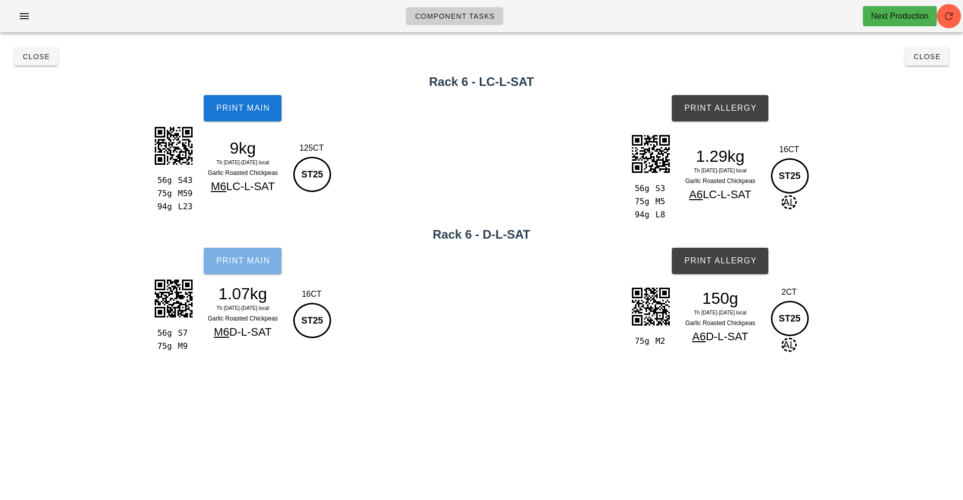
click at [255, 257] on span "Print Main" at bounding box center [242, 260] width 55 height 9
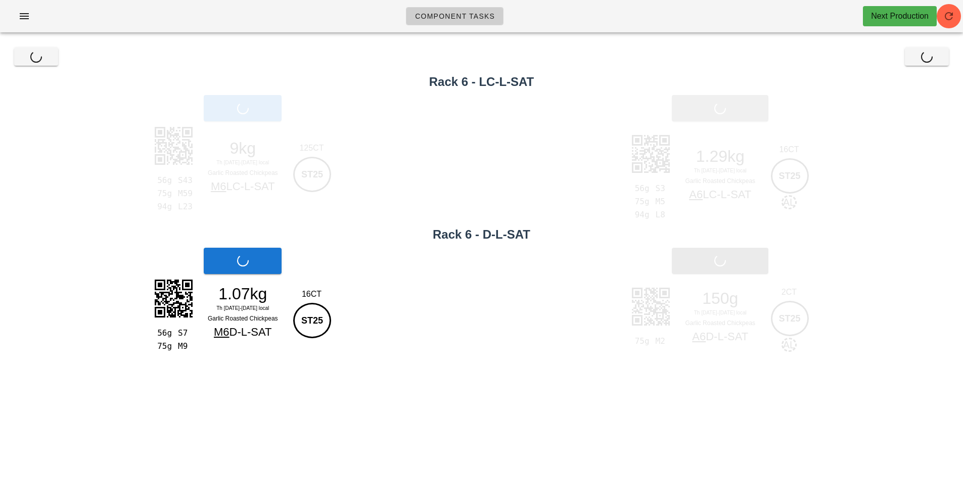
click at [749, 108] on span "Print Allergy" at bounding box center [719, 108] width 73 height 9
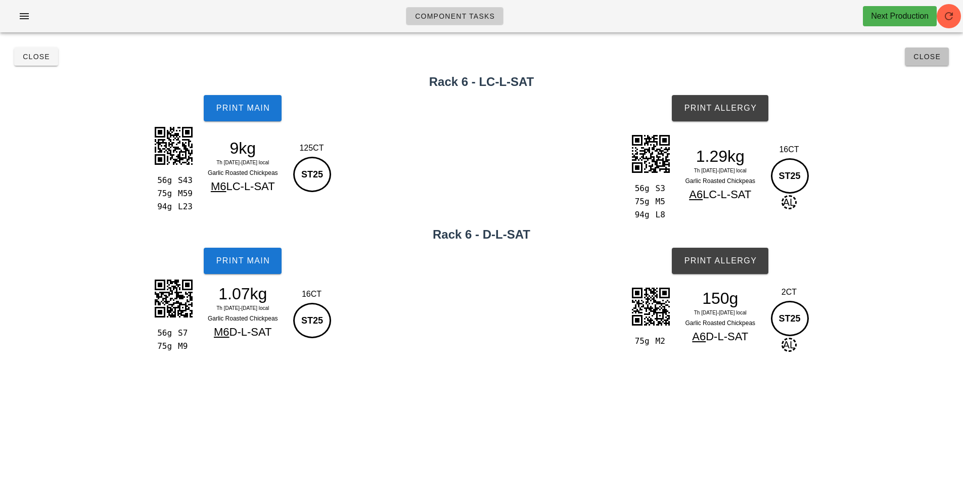
click at [924, 57] on span "Close" at bounding box center [927, 57] width 28 height 8
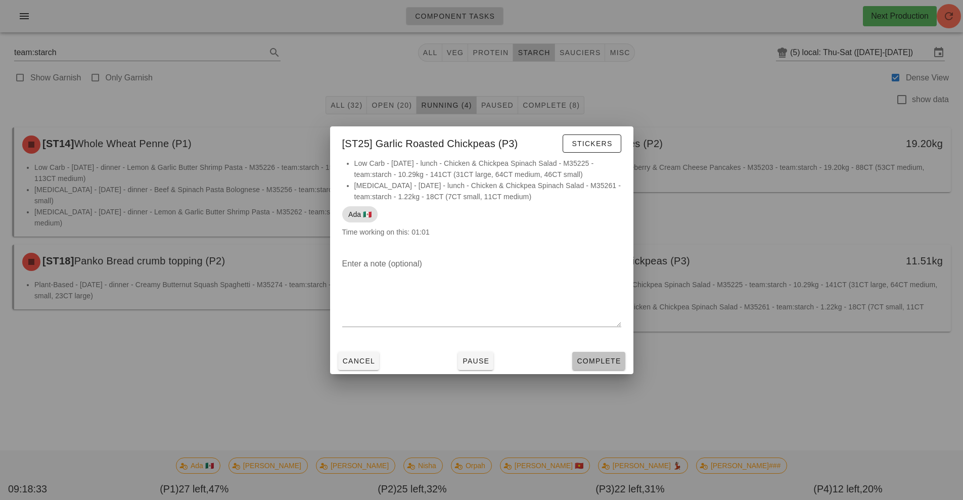
click at [596, 368] on button "Complete" at bounding box center [598, 361] width 53 height 18
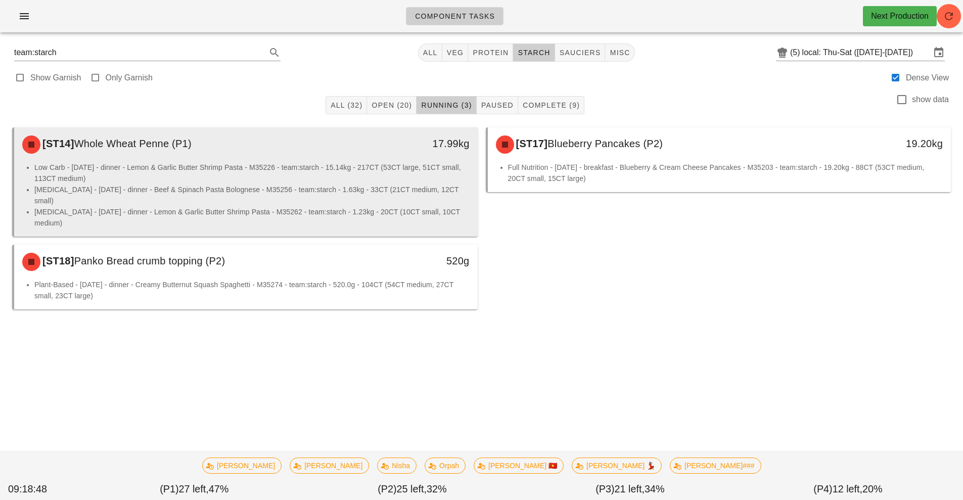
click at [406, 176] on li "Low Carb - Saturday - dinner - Lemon & Garlic Butter Shrimp Pasta - M35226 - te…" at bounding box center [251, 173] width 435 height 22
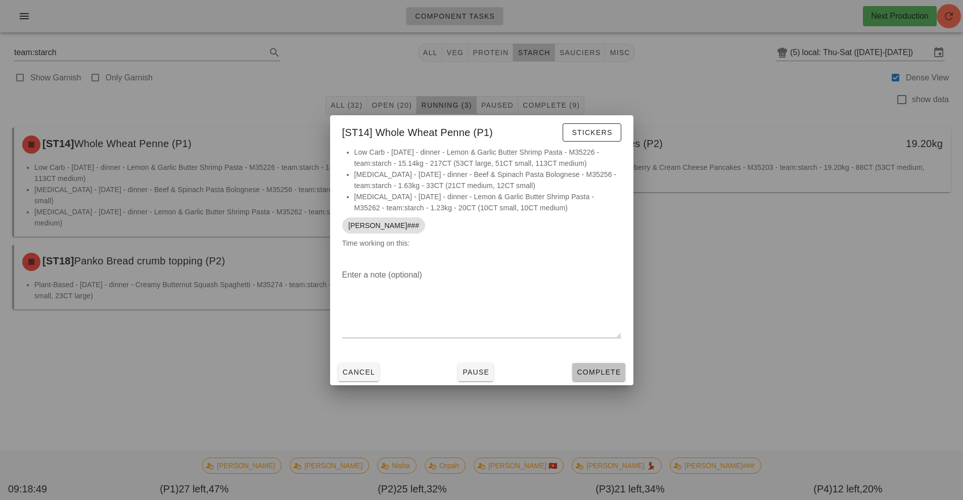
click at [607, 373] on span "Complete" at bounding box center [598, 372] width 44 height 8
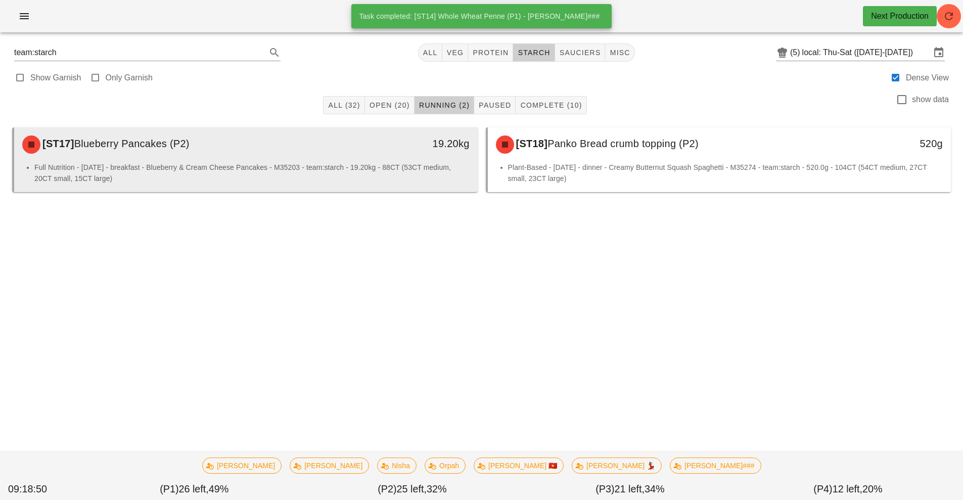
click at [360, 167] on li "Full Nutrition - Friday - breakfast - Blueberry & Cream Cheese Pancakes - M3520…" at bounding box center [251, 173] width 435 height 22
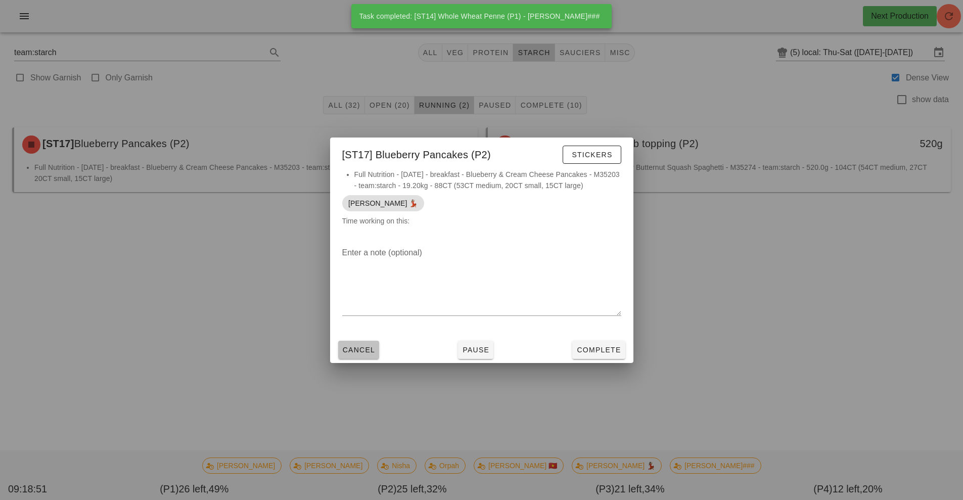
click at [366, 350] on span "Cancel" at bounding box center [358, 350] width 33 height 8
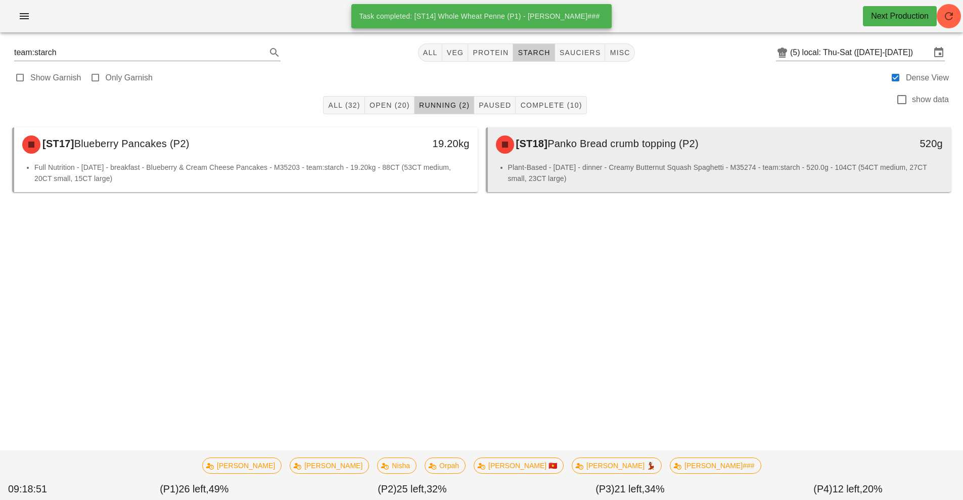
click at [628, 162] on li "Plant-Based - Thursday - dinner - Creamy Butternut Squash Spaghetti - M35274 - …" at bounding box center [725, 173] width 435 height 22
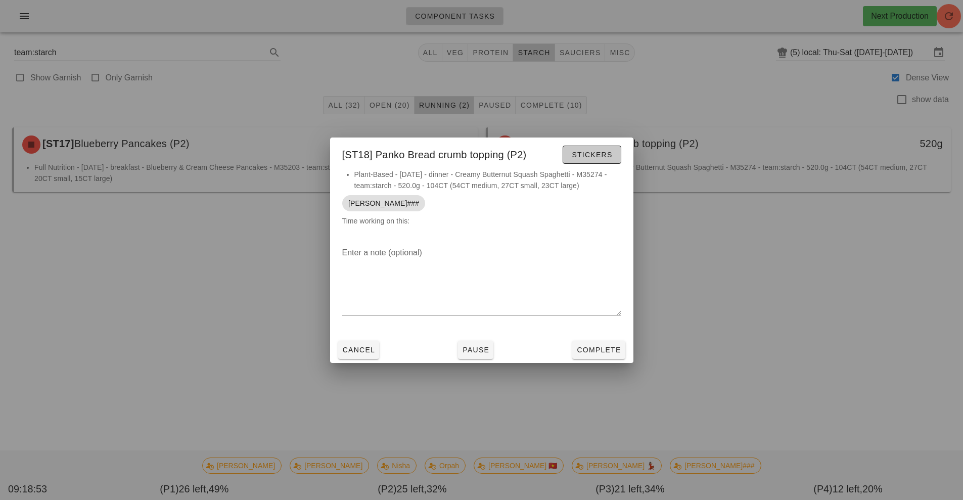
click at [594, 153] on span "Stickers" at bounding box center [591, 155] width 41 height 8
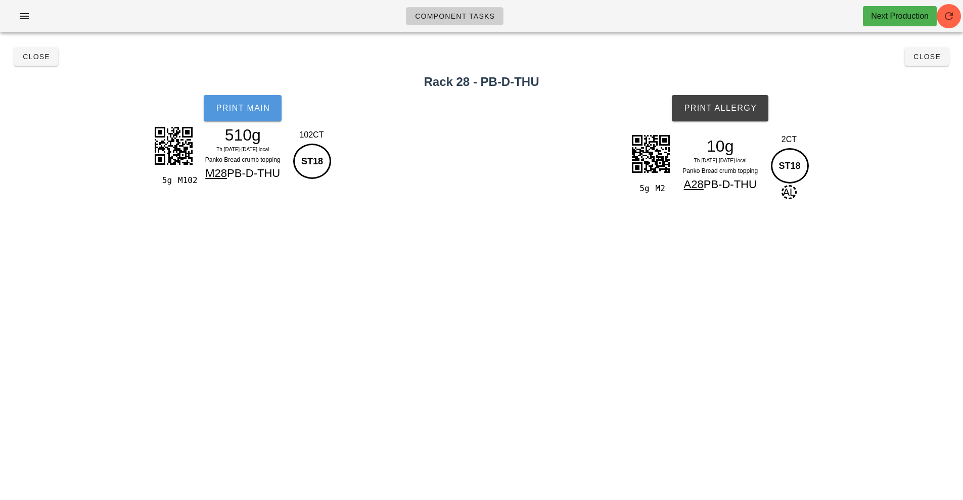
click at [237, 106] on span "Print Main" at bounding box center [242, 108] width 55 height 9
click at [726, 112] on span "Print Allergy" at bounding box center [719, 108] width 73 height 9
click at [43, 50] on button "Close" at bounding box center [36, 57] width 44 height 18
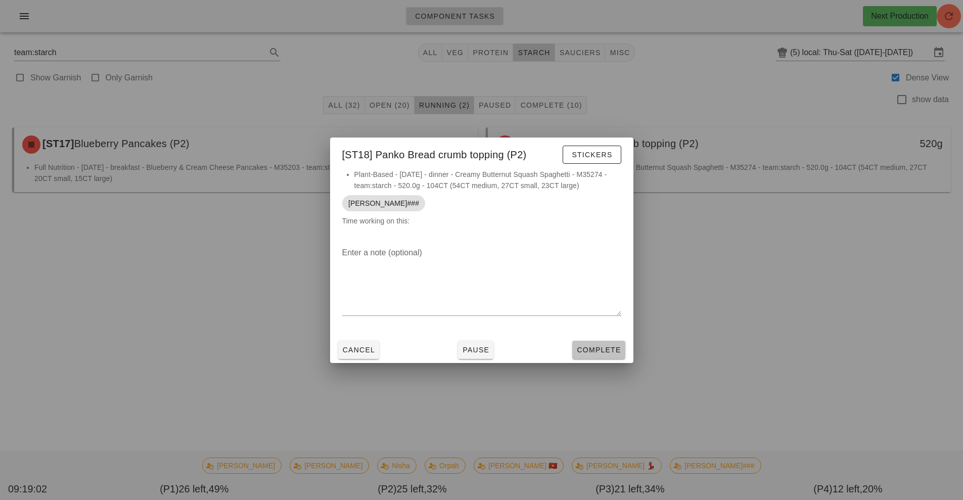
click at [608, 342] on button "Complete" at bounding box center [598, 350] width 53 height 18
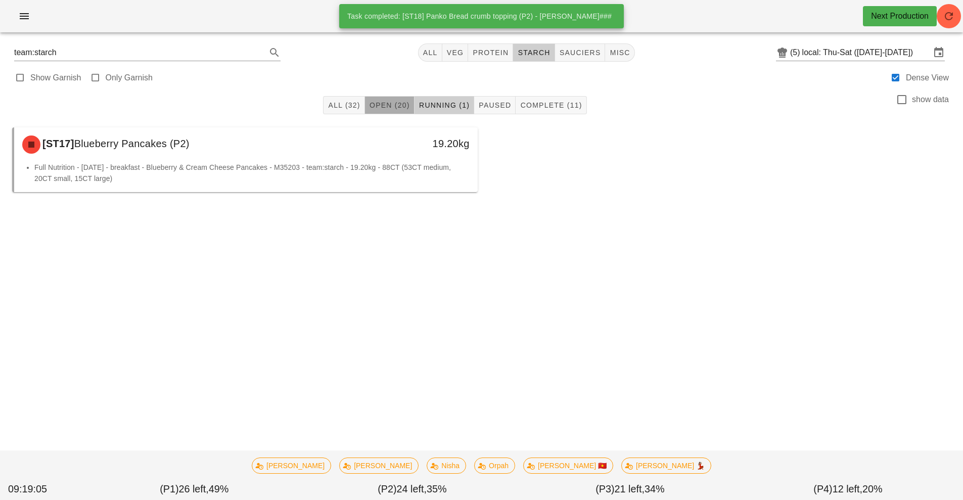
click at [384, 106] on span "Open (20)" at bounding box center [389, 105] width 41 height 8
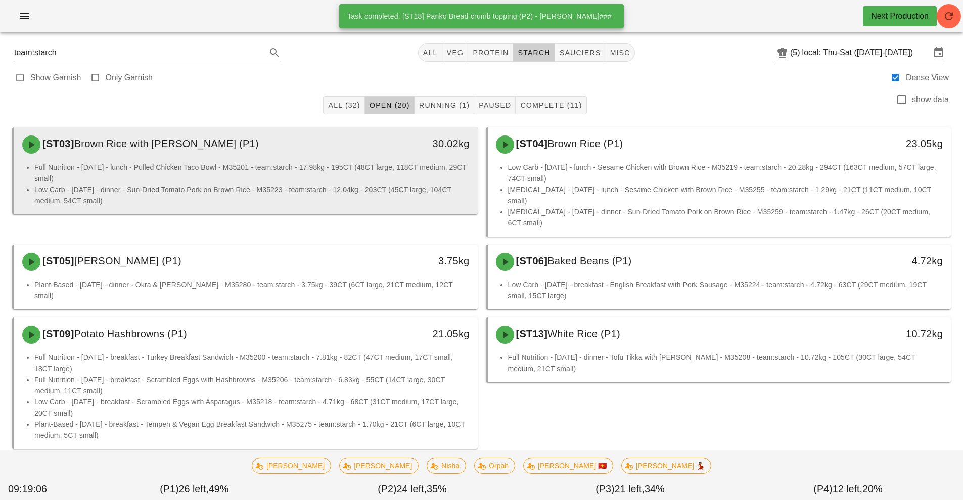
click at [340, 170] on li "Full Nutrition - Thursday - lunch - Pulled Chicken Taco Bowl - M35201 - team:st…" at bounding box center [251, 173] width 435 height 22
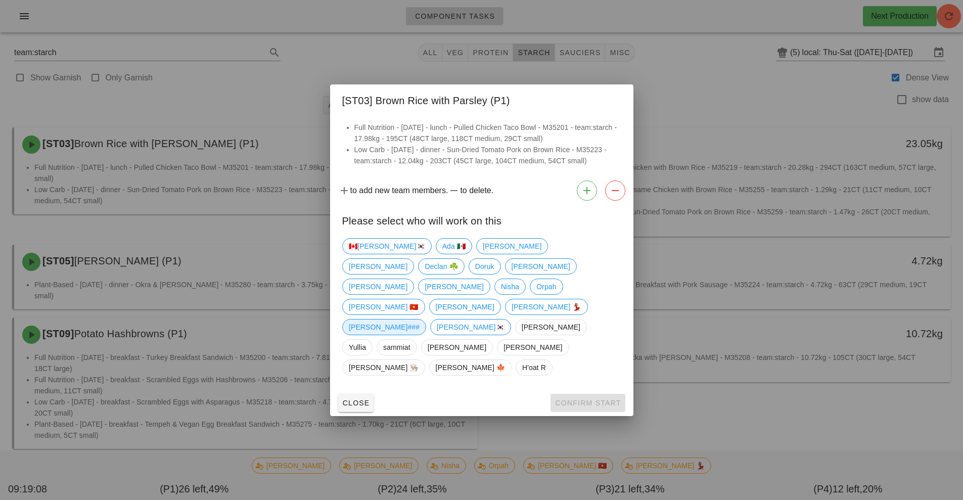
click at [410, 320] on span "[PERSON_NAME]###" at bounding box center [384, 326] width 71 height 15
click at [587, 399] on span "Confirm Start" at bounding box center [587, 403] width 66 height 8
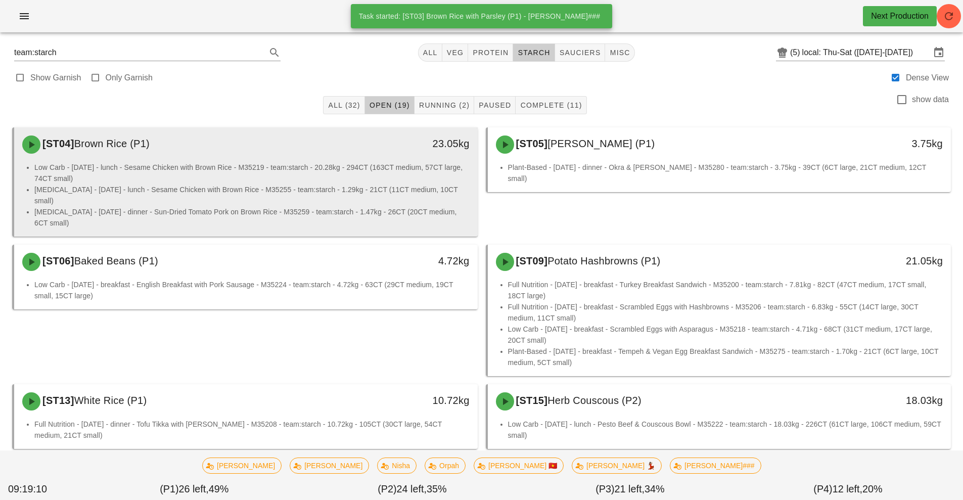
click at [291, 165] on li "Low Carb - Thursday - lunch - Sesame Chicken with Brown Rice - M35219 - team:st…" at bounding box center [251, 173] width 435 height 22
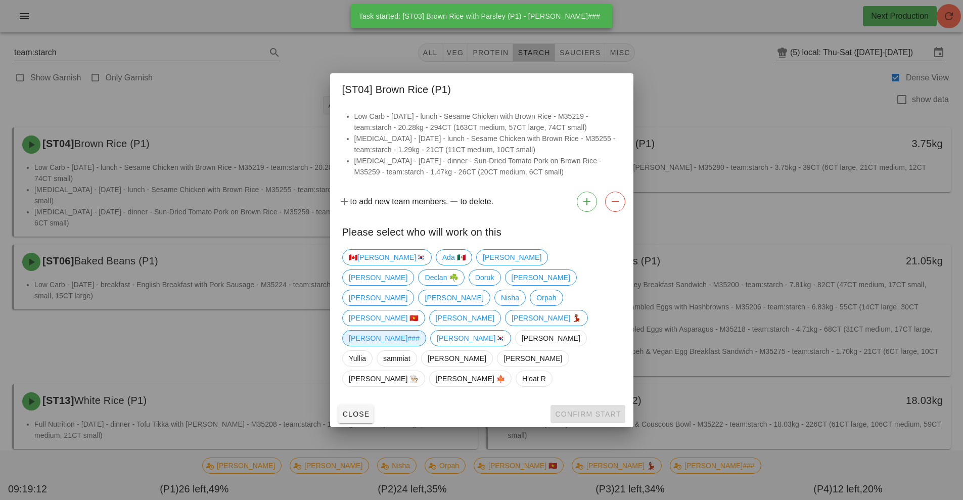
click at [405, 331] on span "[PERSON_NAME]###" at bounding box center [384, 337] width 71 height 15
click at [595, 410] on span "Confirm Start" at bounding box center [587, 414] width 66 height 8
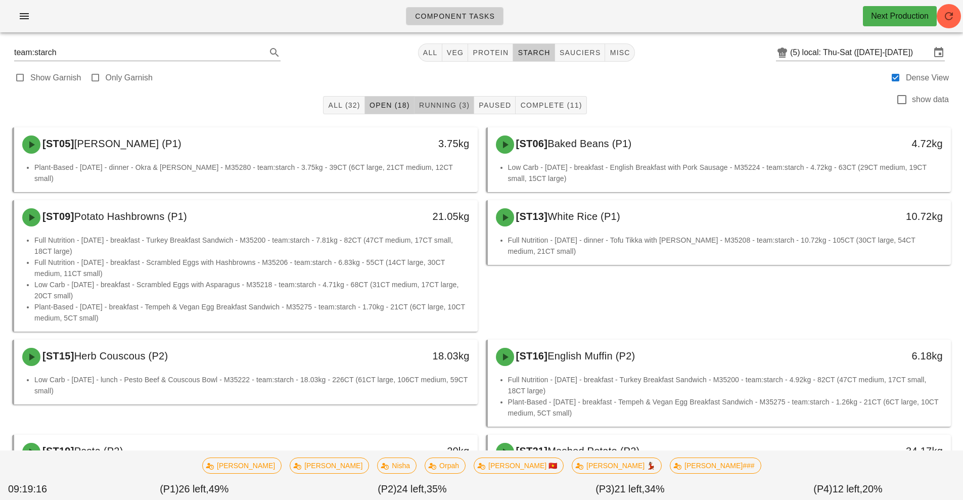
click at [441, 104] on span "Running (3)" at bounding box center [443, 105] width 51 height 8
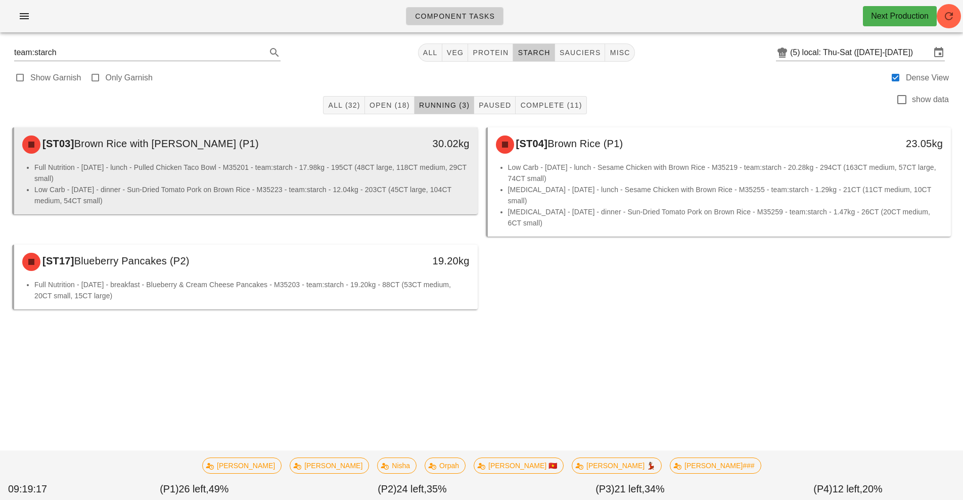
click at [302, 152] on div "[ST03] Brown Rice with Parsley (P1)" at bounding box center [188, 144] width 344 height 30
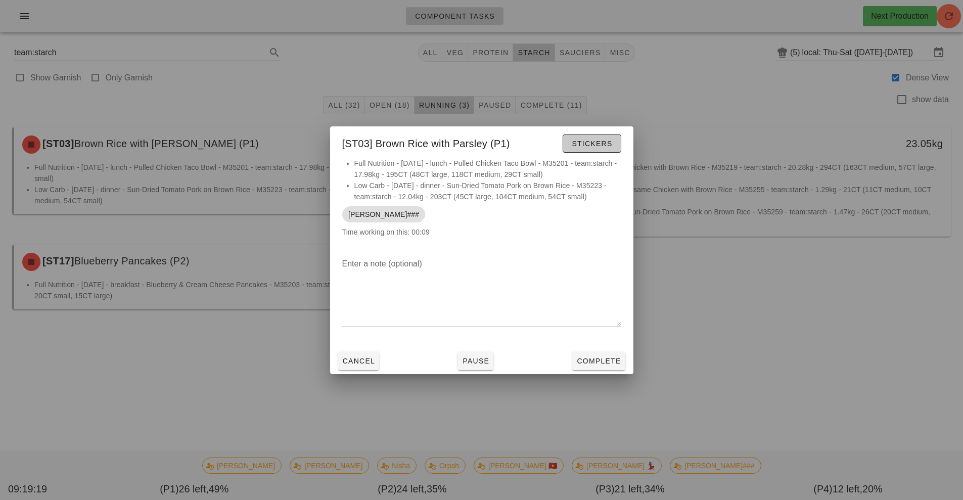
click at [596, 135] on button "Stickers" at bounding box center [591, 143] width 58 height 18
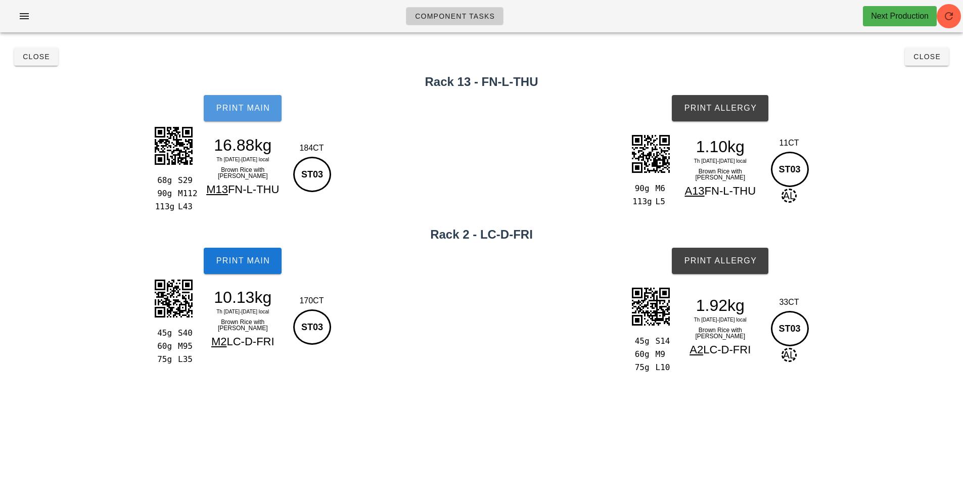
click at [258, 109] on span "Print Main" at bounding box center [242, 108] width 55 height 9
click at [241, 107] on span "Print Main" at bounding box center [242, 108] width 55 height 9
click at [726, 100] on button "Print Allergy" at bounding box center [720, 108] width 97 height 26
click at [243, 262] on span "Print Main" at bounding box center [242, 260] width 55 height 9
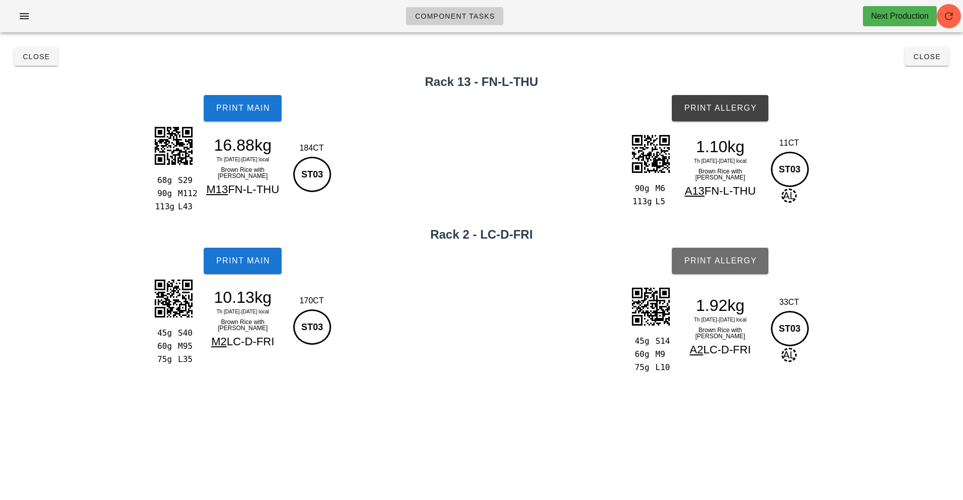
click at [728, 263] on span "Print Allergy" at bounding box center [719, 260] width 73 height 9
click at [41, 63] on button "Close" at bounding box center [36, 57] width 44 height 18
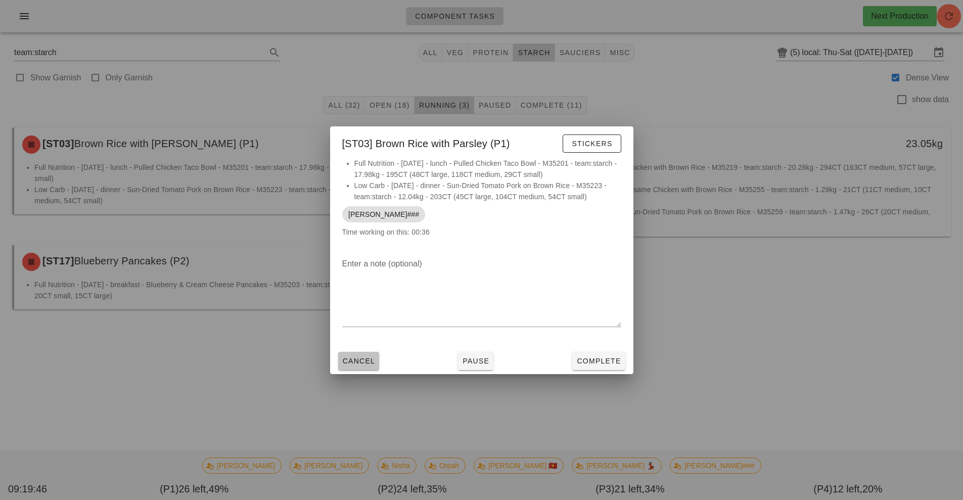
click at [355, 368] on button "Cancel" at bounding box center [358, 361] width 41 height 18
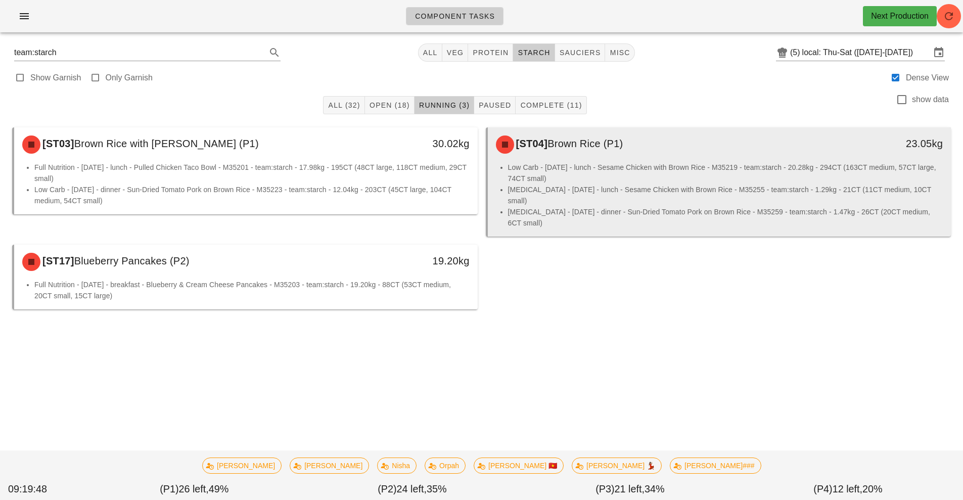
click at [658, 172] on li "Low Carb - Thursday - lunch - Sesame Chicken with Brown Rice - M35219 - team:st…" at bounding box center [725, 173] width 435 height 22
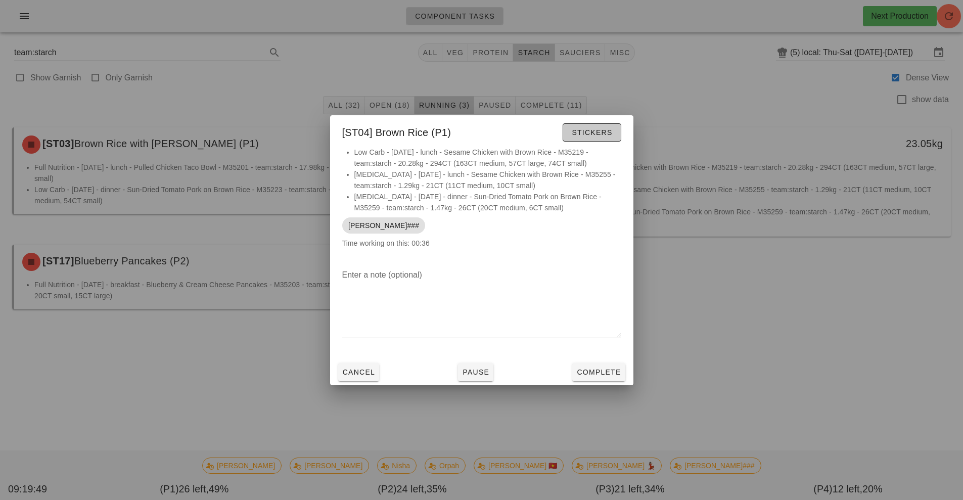
click at [585, 129] on span "Stickers" at bounding box center [591, 132] width 41 height 8
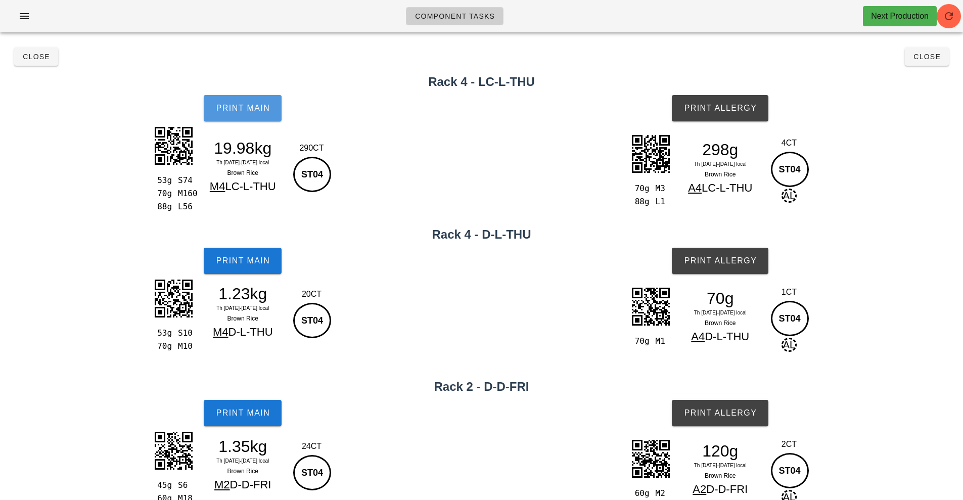
click at [238, 105] on span "Print Main" at bounding box center [242, 108] width 55 height 9
click at [259, 115] on button "Print Main" at bounding box center [243, 108] width 78 height 26
click at [260, 106] on span "Print Main" at bounding box center [242, 108] width 55 height 9
click at [249, 259] on span "Print Main" at bounding box center [242, 260] width 55 height 9
click at [722, 111] on span "Print Allergy" at bounding box center [719, 108] width 73 height 9
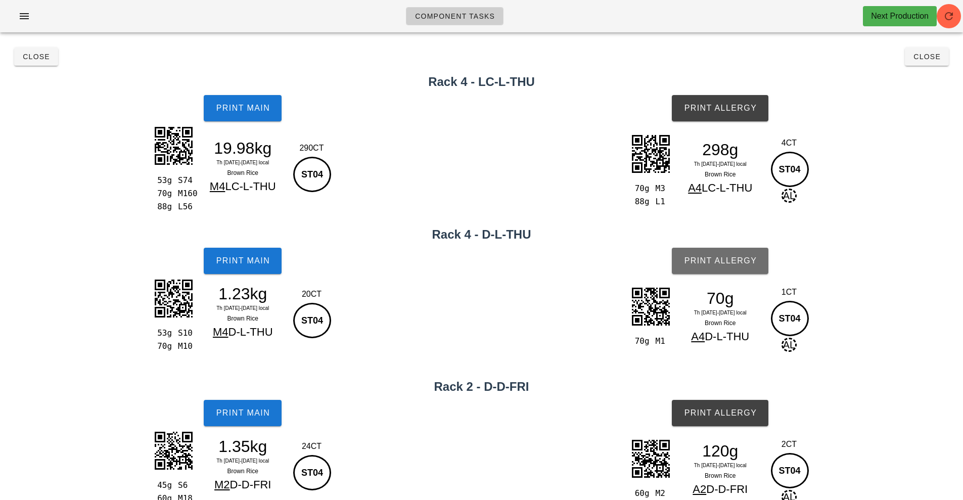
click at [734, 264] on span "Print Allergy" at bounding box center [719, 260] width 73 height 9
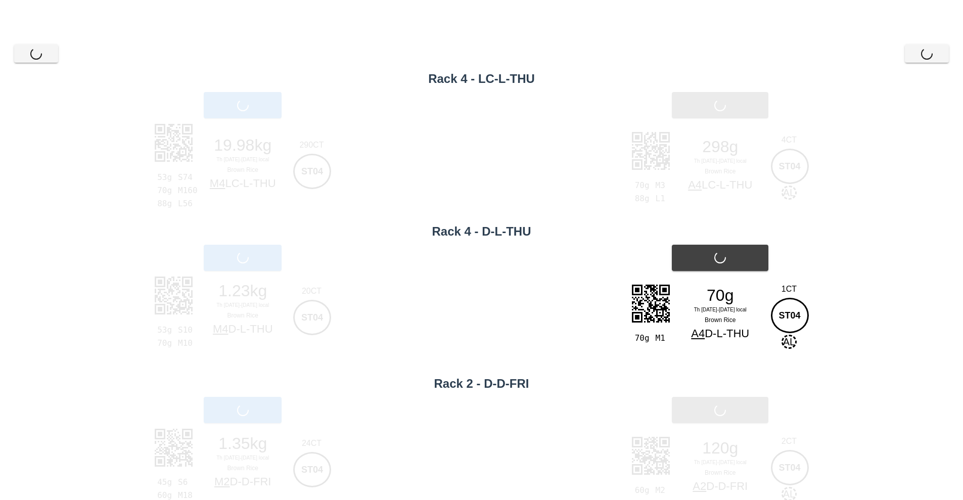
scroll to position [26, 0]
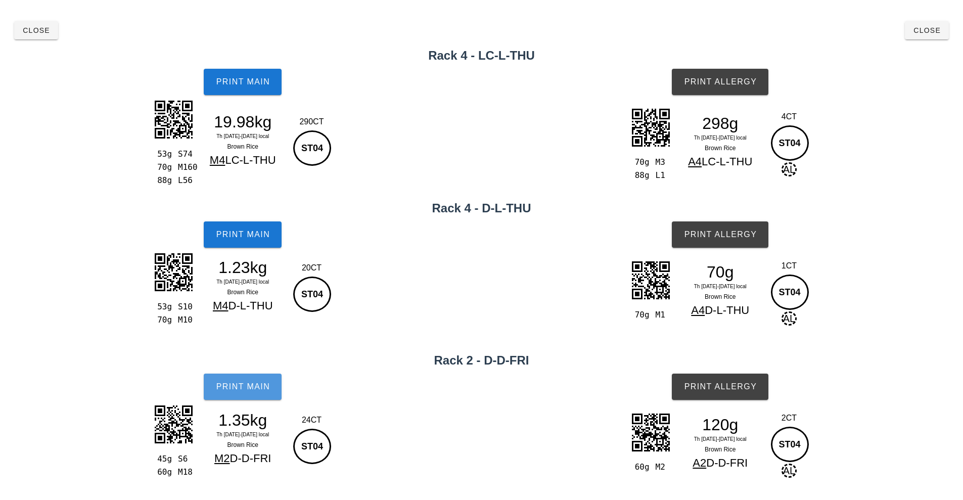
click at [240, 390] on span "Print Main" at bounding box center [242, 386] width 55 height 9
click at [727, 383] on span "Print Allergy" at bounding box center [719, 386] width 73 height 9
click at [32, 33] on span "Close" at bounding box center [36, 30] width 28 height 8
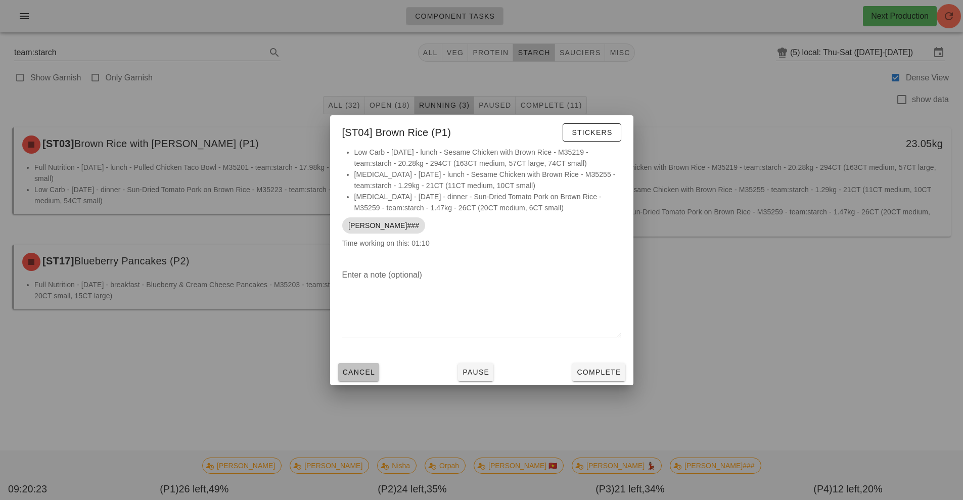
click at [368, 366] on button "Cancel" at bounding box center [358, 372] width 41 height 18
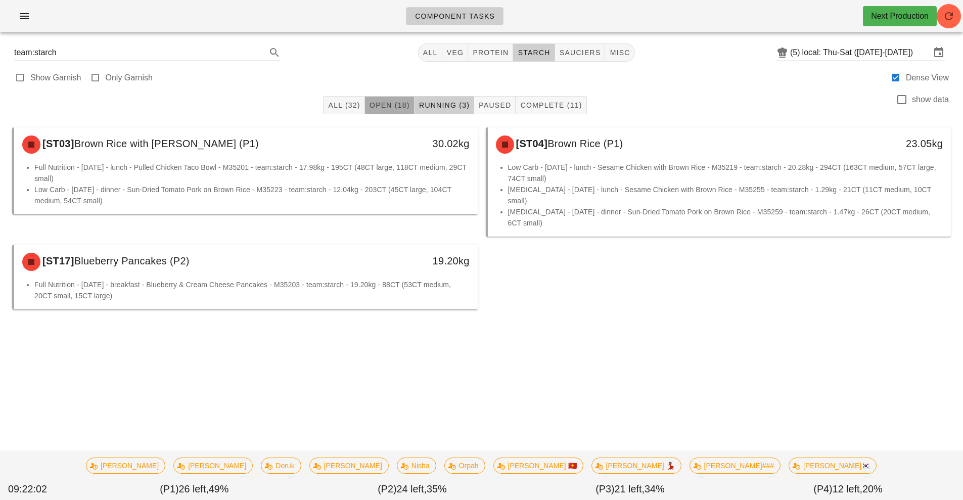
click at [385, 105] on span "Open (18)" at bounding box center [389, 105] width 41 height 8
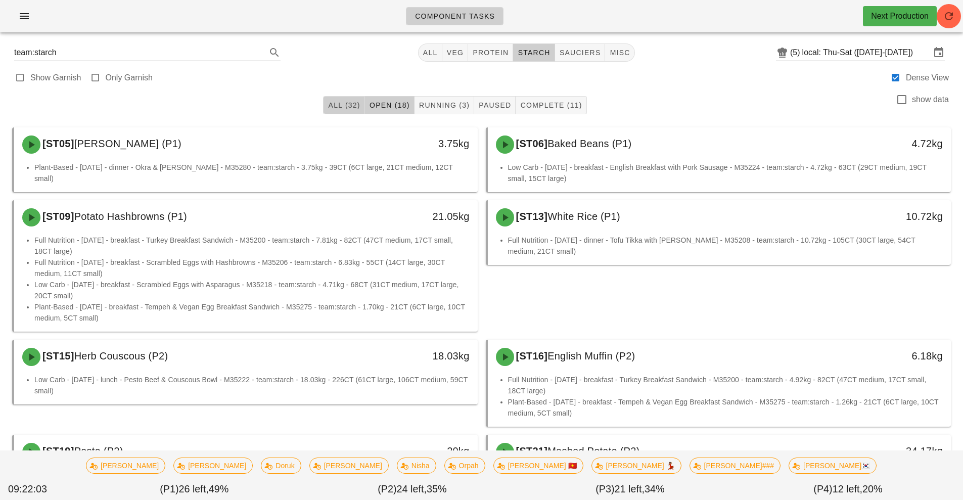
click at [352, 104] on span "All (32)" at bounding box center [343, 105] width 32 height 8
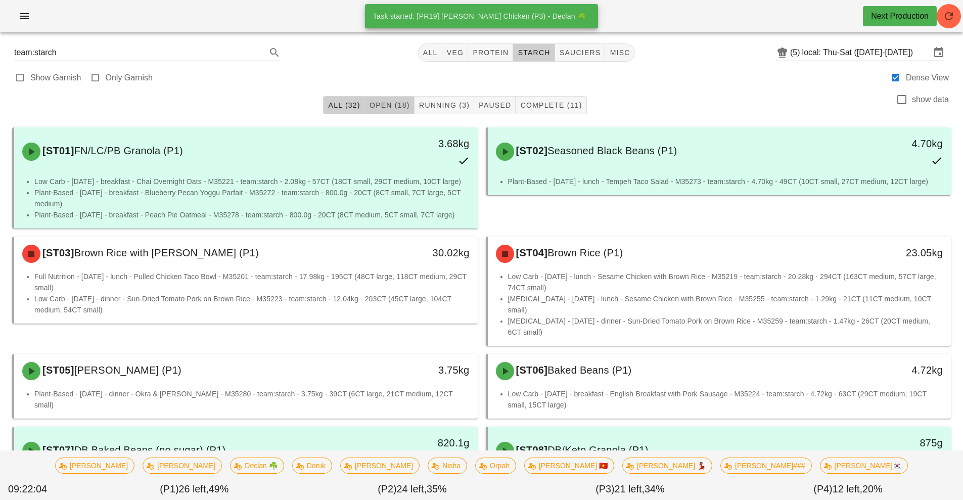
click at [388, 105] on span "Open (18)" at bounding box center [389, 105] width 41 height 8
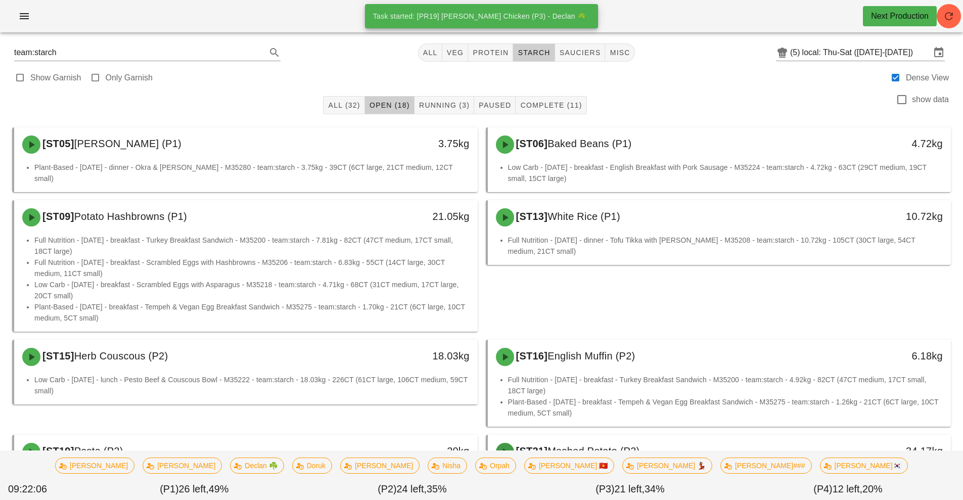
click at [506, 449] on icon "button" at bounding box center [505, 452] width 12 height 12
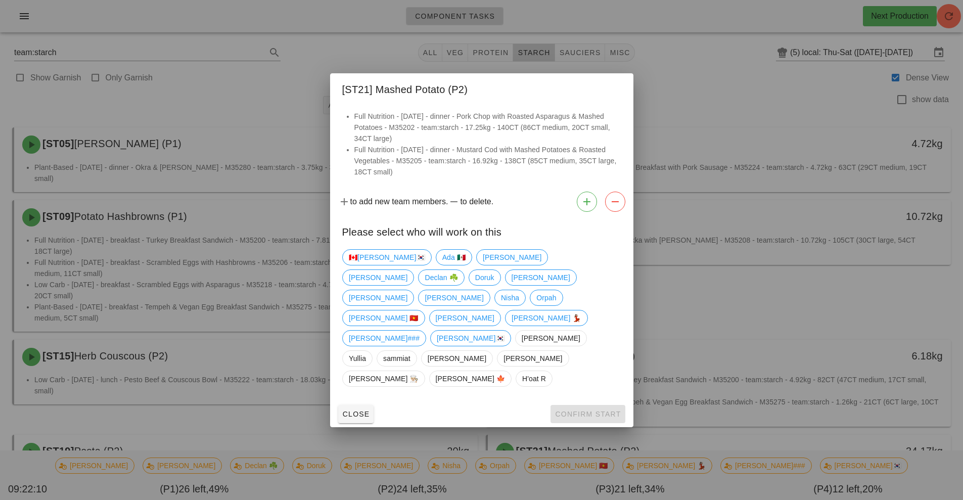
click at [244, 102] on div at bounding box center [481, 250] width 963 height 500
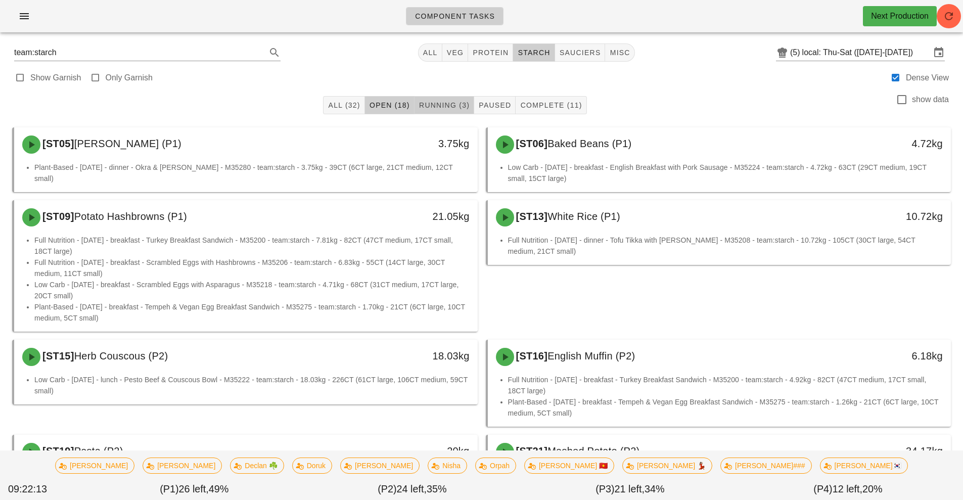
click at [444, 102] on span "Running (3)" at bounding box center [443, 105] width 51 height 8
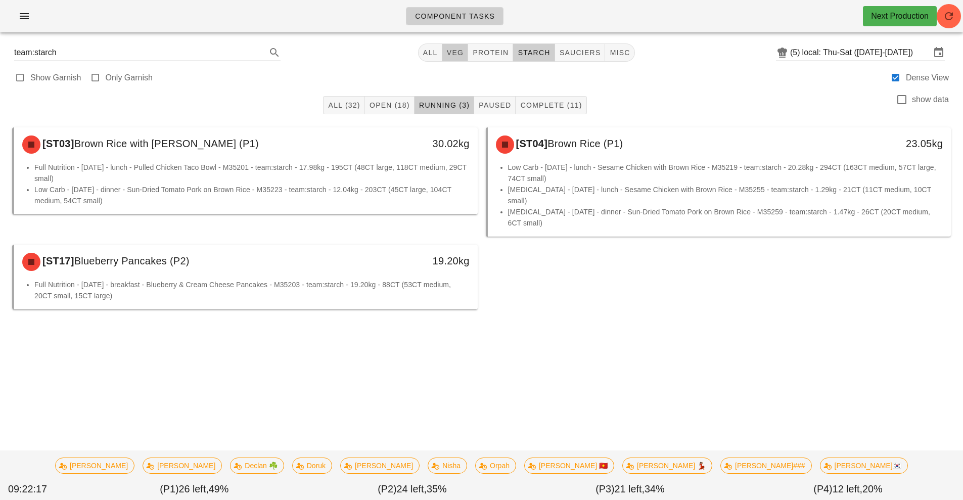
click at [448, 46] on button "veg" at bounding box center [455, 52] width 26 height 18
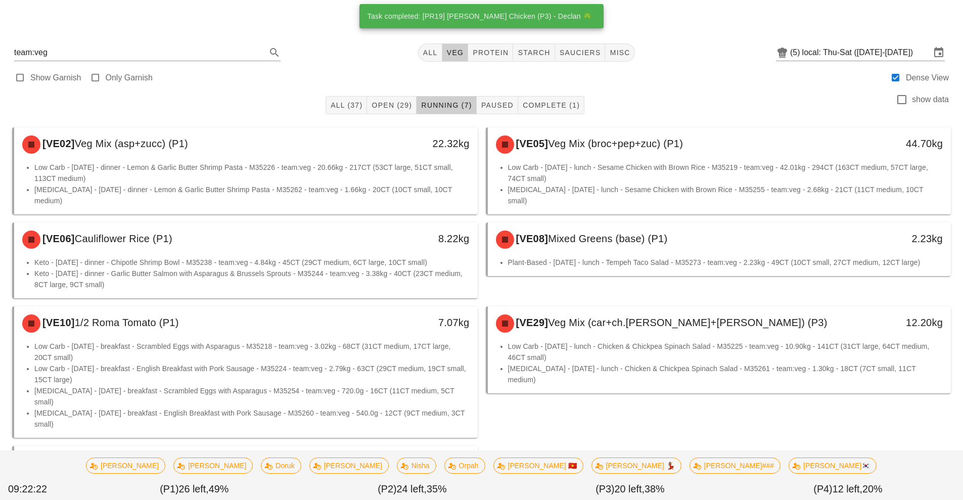
scroll to position [50, 0]
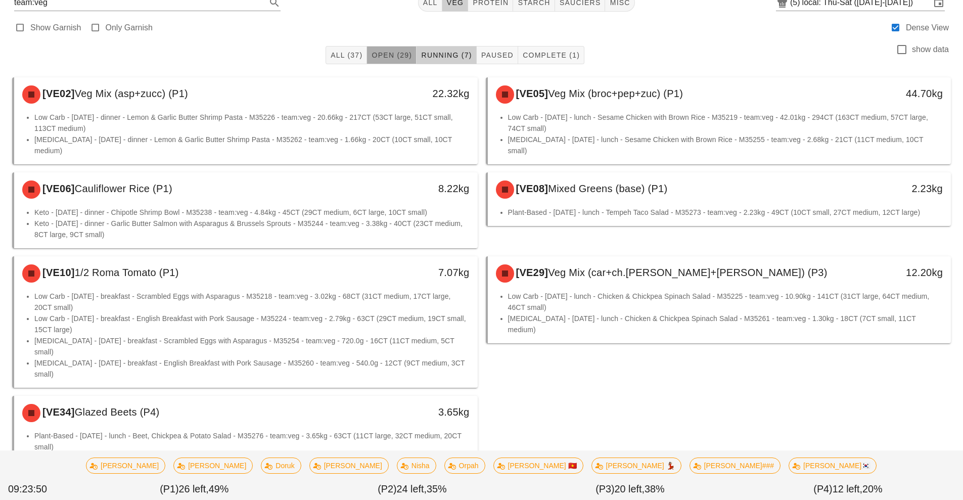
click at [390, 55] on span "Open (29)" at bounding box center [391, 55] width 41 height 8
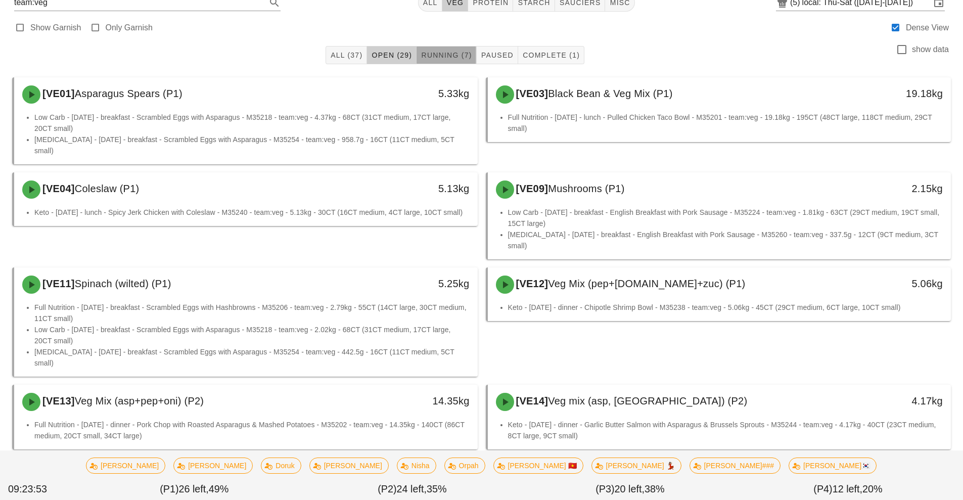
click at [454, 55] on span "Running (7)" at bounding box center [445, 55] width 51 height 8
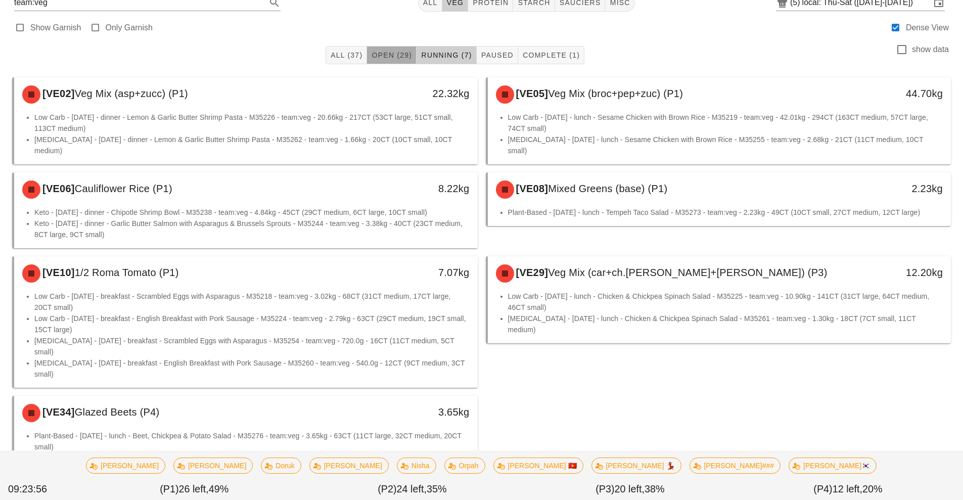
click at [378, 56] on span "Open (29)" at bounding box center [391, 55] width 41 height 8
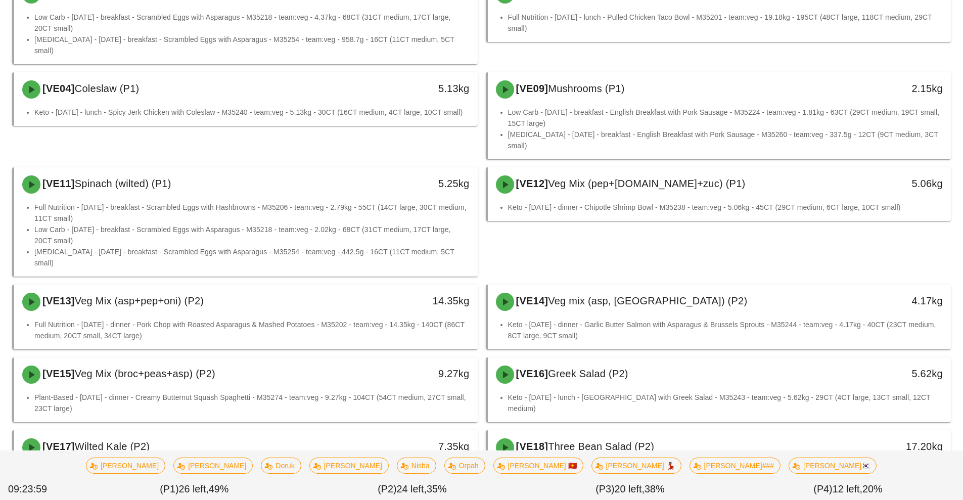
scroll to position [148, 0]
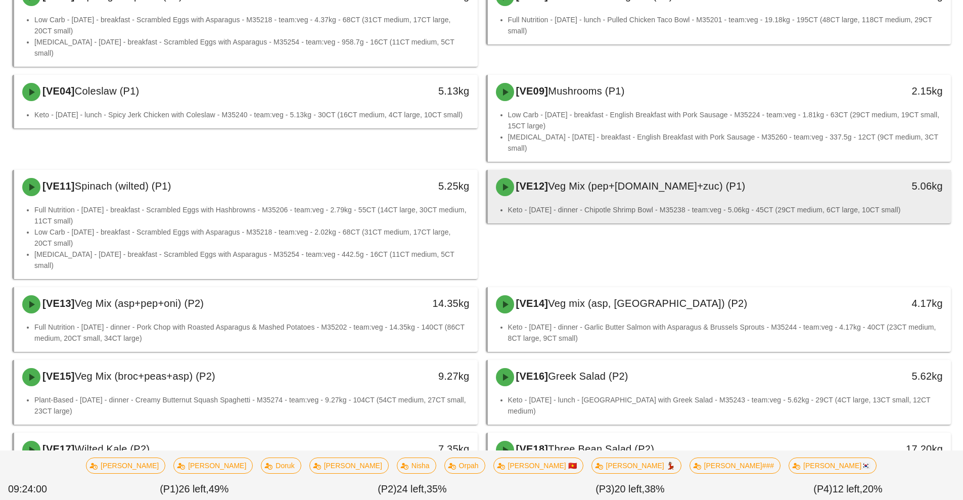
click at [629, 180] on span "Veg Mix (pep+[DOMAIN_NAME]+zuc) (P1)" at bounding box center [646, 185] width 197 height 11
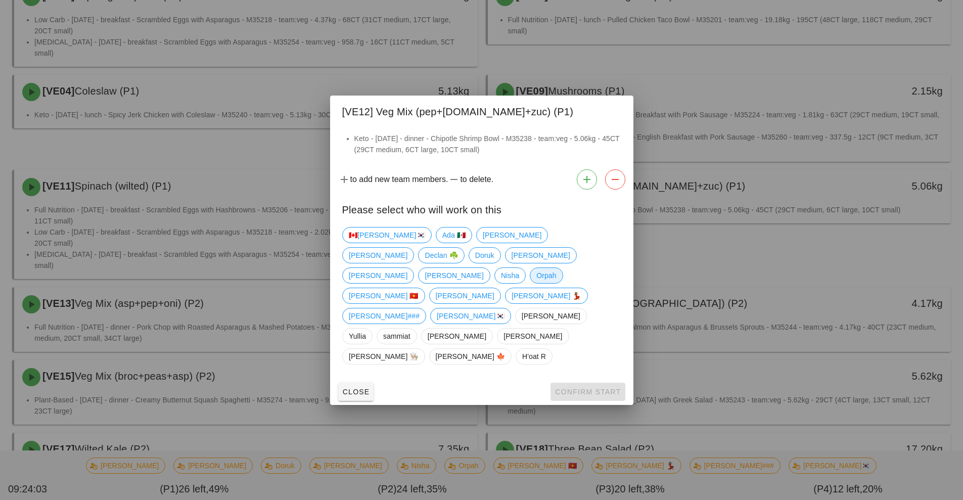
click at [536, 283] on span "Orpah" at bounding box center [546, 275] width 20 height 15
click at [592, 388] on span "Confirm Start" at bounding box center [587, 392] width 66 height 8
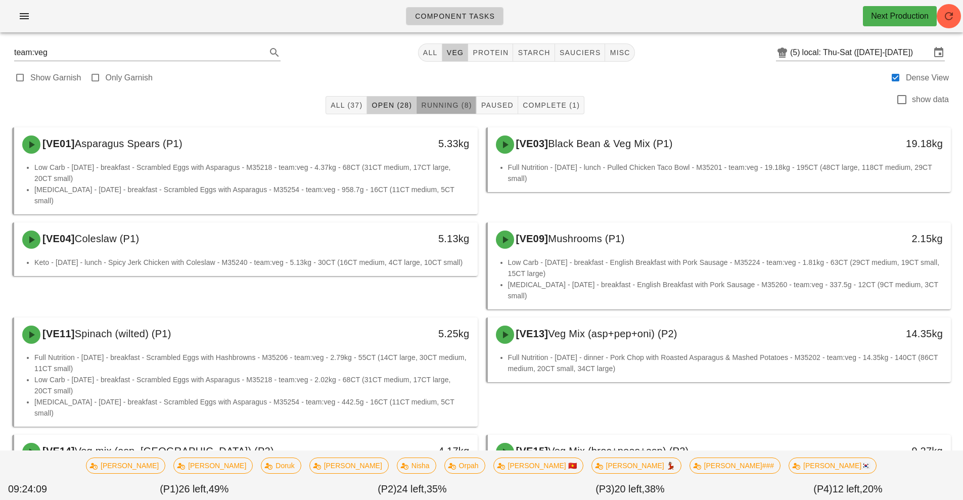
click at [450, 104] on span "Running (8)" at bounding box center [445, 105] width 51 height 8
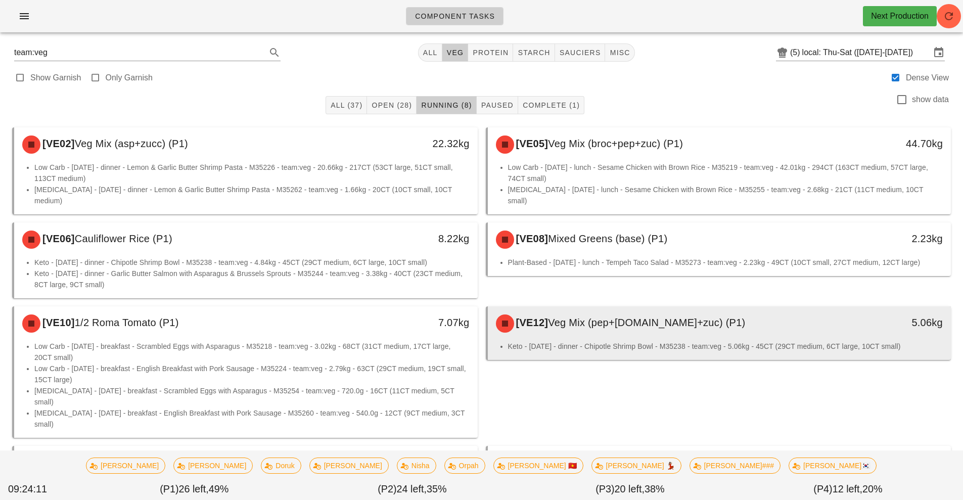
click at [601, 317] on span "Veg Mix (pep+[DOMAIN_NAME]+zuc) (P1)" at bounding box center [646, 322] width 197 height 11
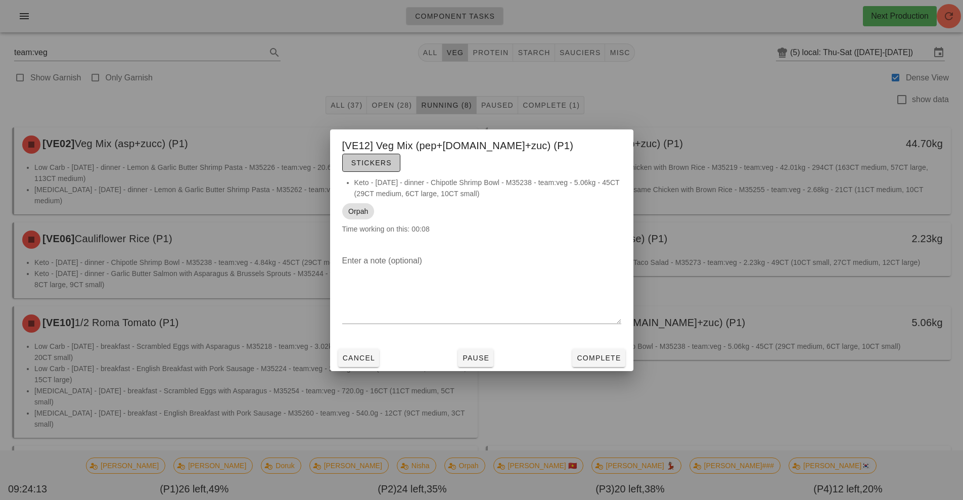
click at [392, 159] on span "Stickers" at bounding box center [371, 163] width 41 height 8
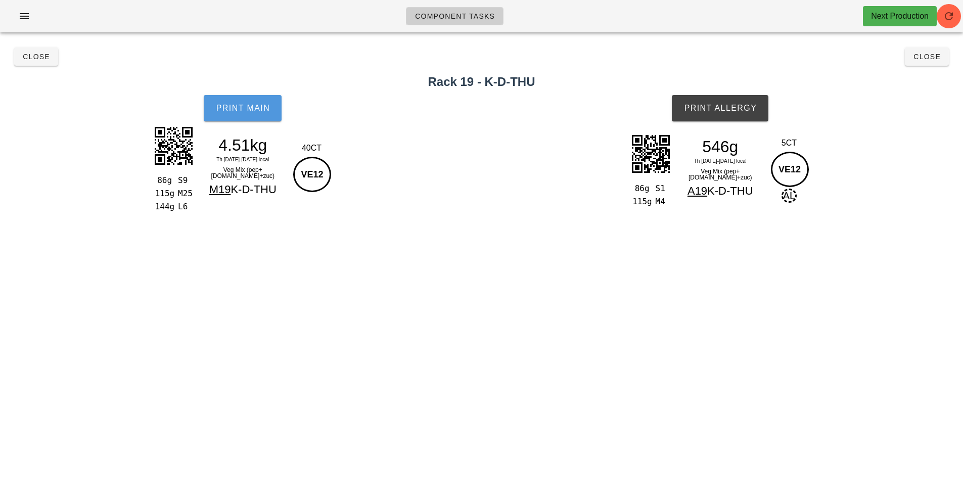
click at [256, 102] on button "Print Main" at bounding box center [243, 108] width 78 height 26
click at [725, 111] on span "Print Allergy" at bounding box center [719, 108] width 73 height 9
click at [930, 57] on span "Close" at bounding box center [927, 57] width 28 height 8
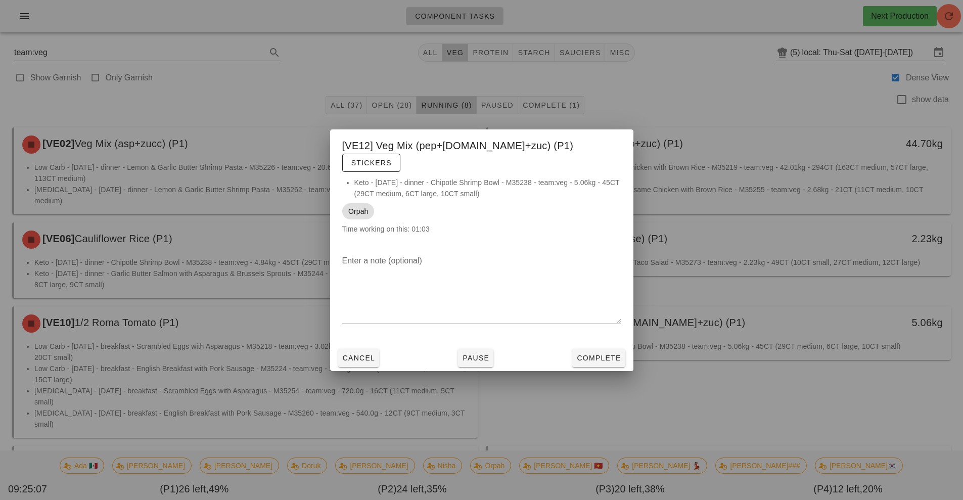
click at [241, 91] on div at bounding box center [481, 250] width 963 height 500
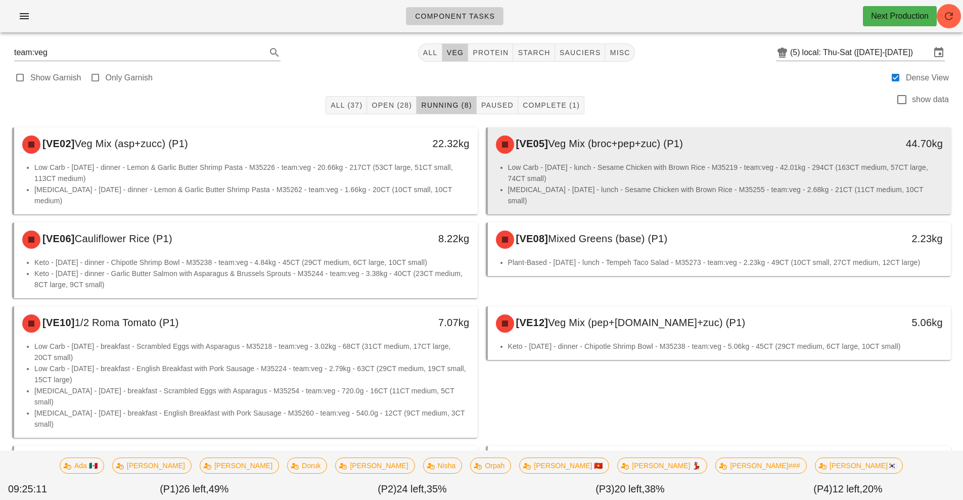
click at [659, 154] on div "[VE05] Veg Mix (broc+pep+zuc) (P1)" at bounding box center [662, 144] width 344 height 30
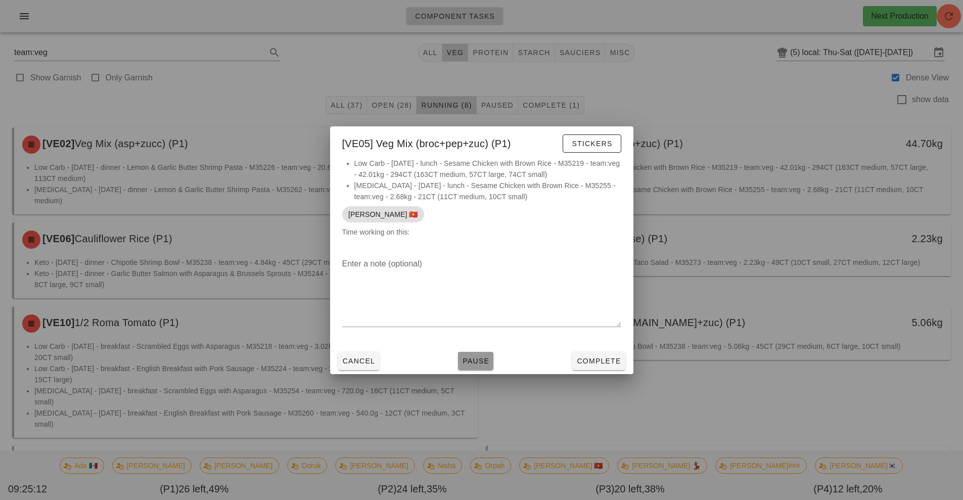
click at [477, 367] on button "Pause" at bounding box center [475, 361] width 35 height 18
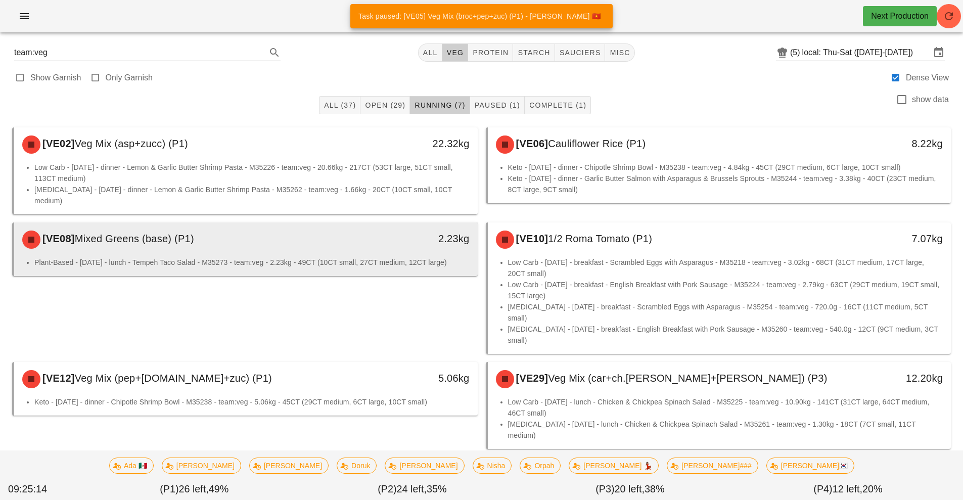
click at [338, 237] on div "[VE08] Mixed Greens (base) (P1)" at bounding box center [188, 239] width 344 height 30
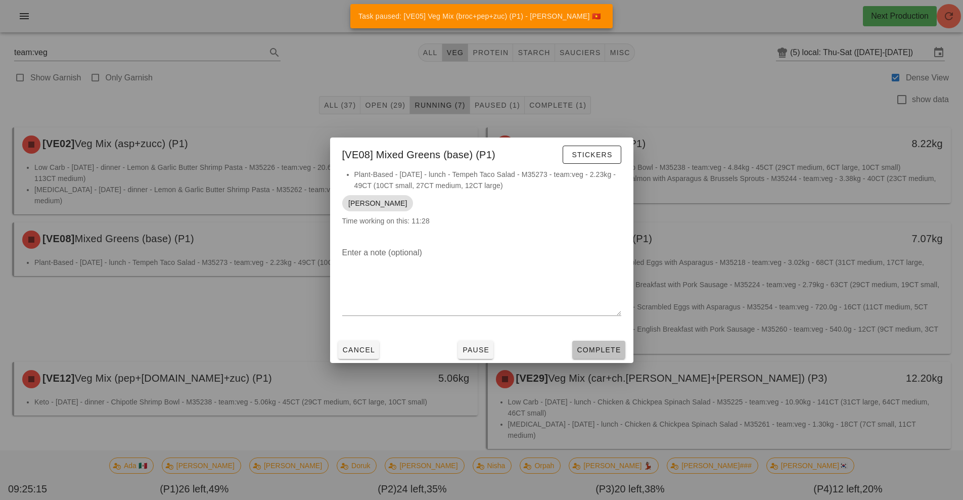
click at [604, 347] on span "Complete" at bounding box center [598, 350] width 44 height 8
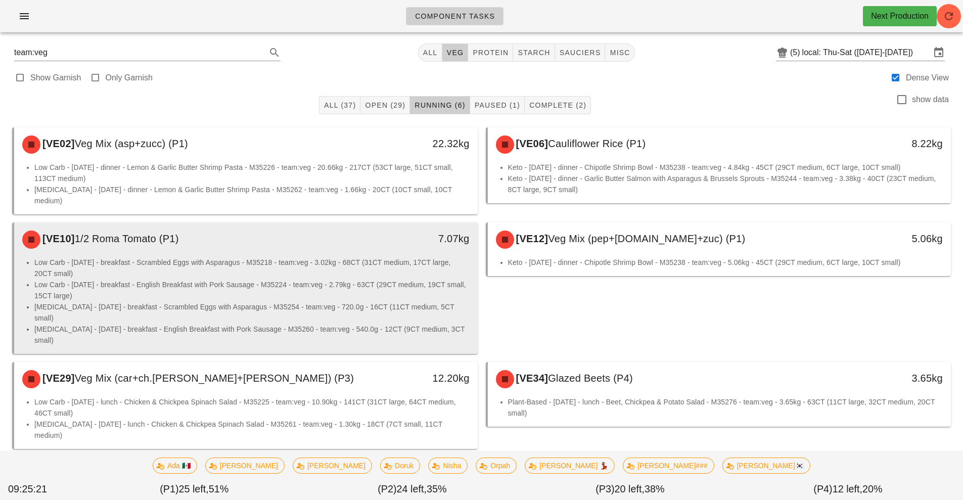
click at [314, 257] on li "Low Carb - [DATE] - breakfast - Scrambled Eggs with Asparagus - M35218 - team:v…" at bounding box center [251, 268] width 435 height 22
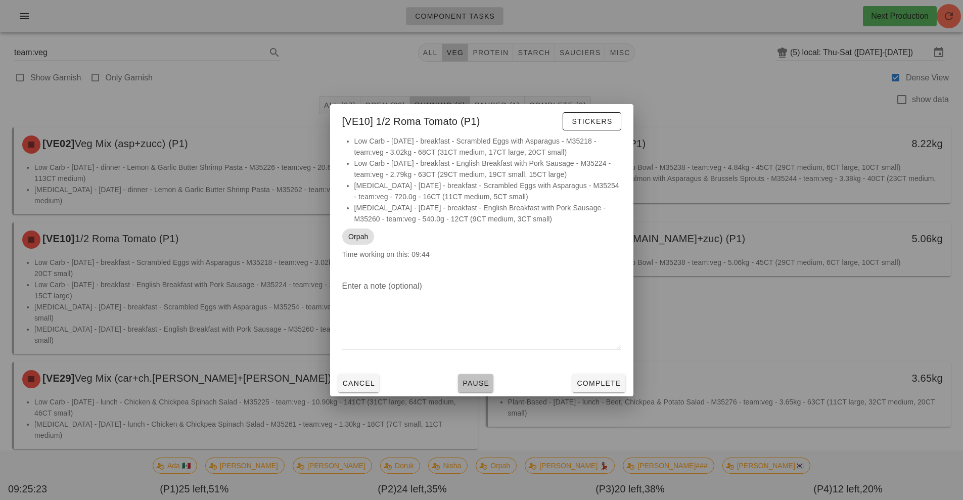
click at [490, 382] on button "Pause" at bounding box center [475, 383] width 35 height 18
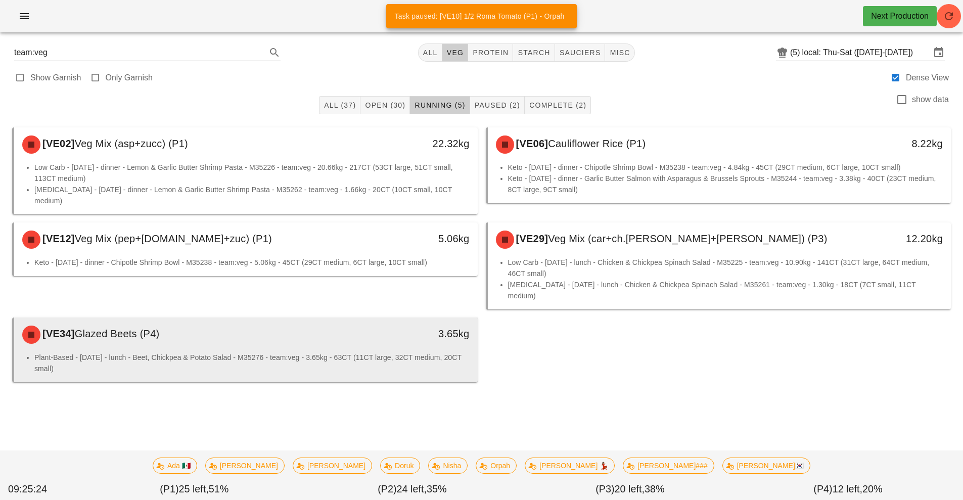
click at [391, 324] on div "3.65kg" at bounding box center [417, 334] width 115 height 30
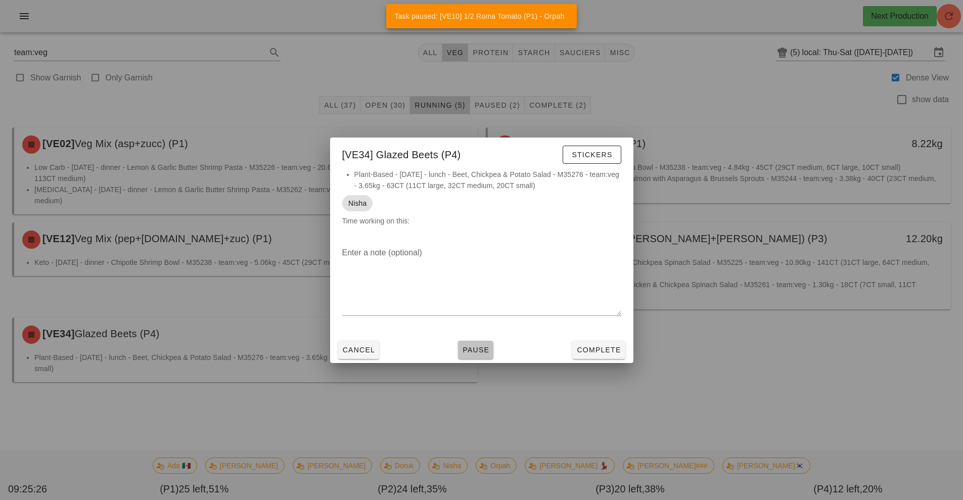
click at [471, 356] on button "Pause" at bounding box center [475, 350] width 35 height 18
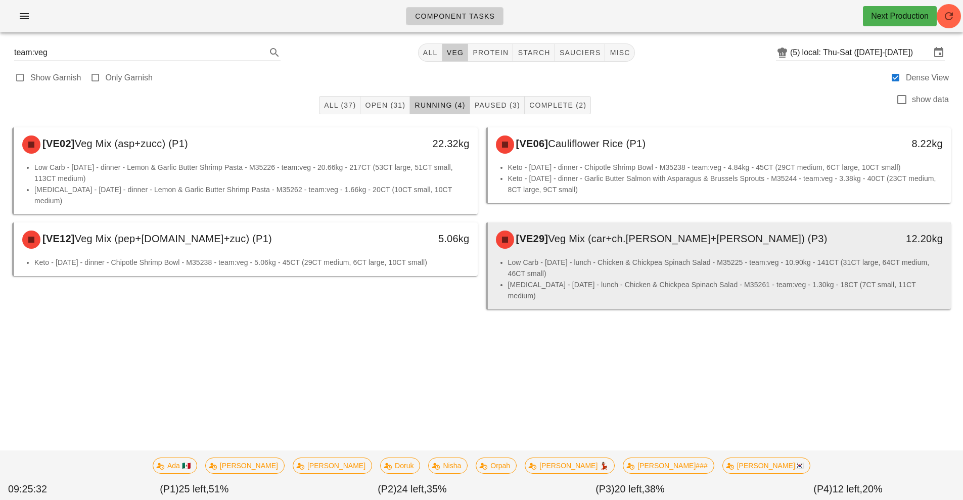
click at [651, 233] on span "Veg Mix (car+ch.[PERSON_NAME]+[PERSON_NAME]) (P3)" at bounding box center [687, 238] width 279 height 11
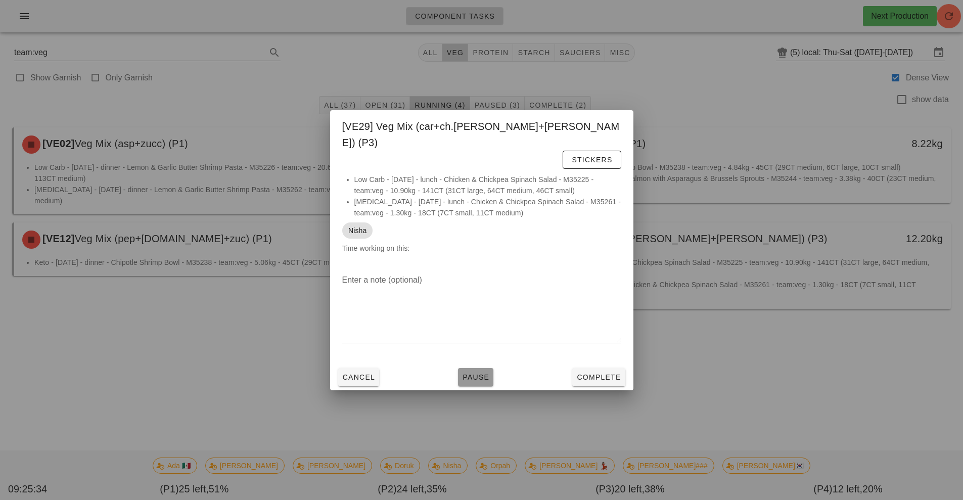
click at [466, 373] on span "Pause" at bounding box center [475, 377] width 27 height 8
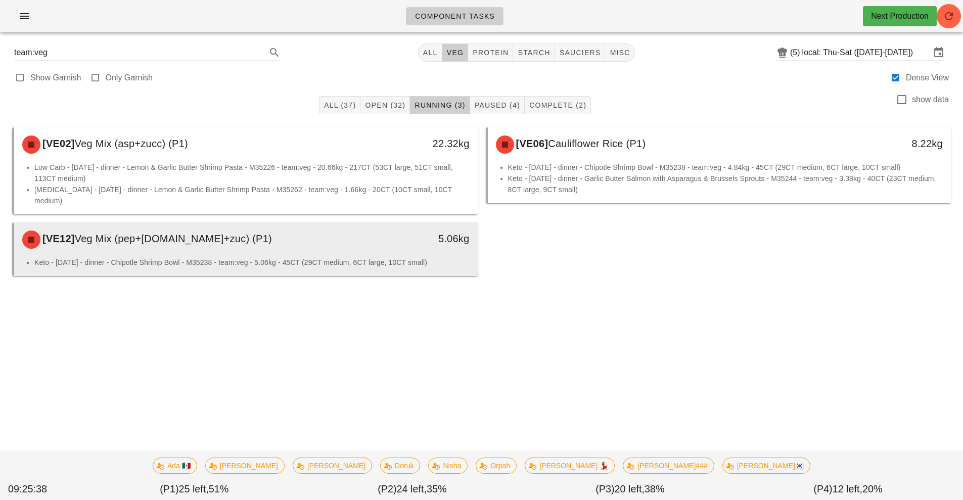
click at [289, 235] on div "[VE12] Veg Mix (pep+r.cab+zuc) (P1)" at bounding box center [188, 239] width 344 height 30
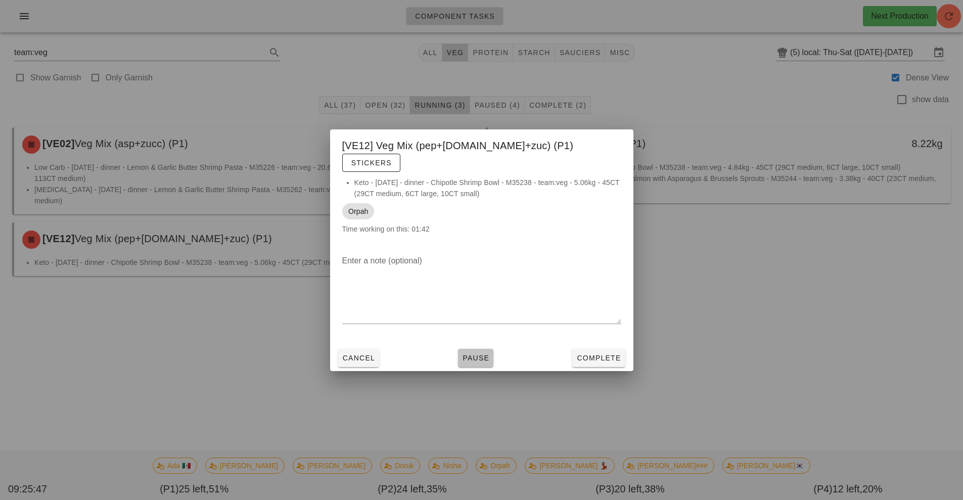
click at [471, 356] on button "Pause" at bounding box center [475, 358] width 35 height 18
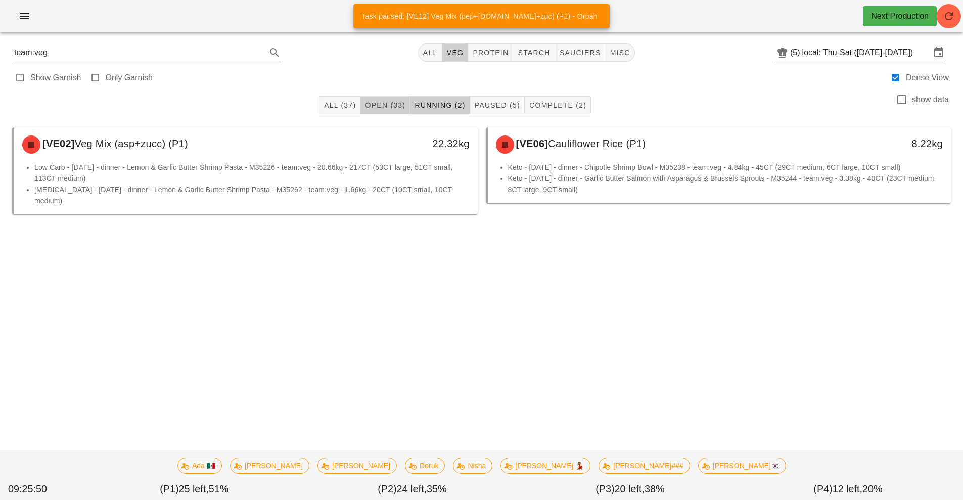
click at [383, 102] on span "Open (33)" at bounding box center [384, 105] width 41 height 8
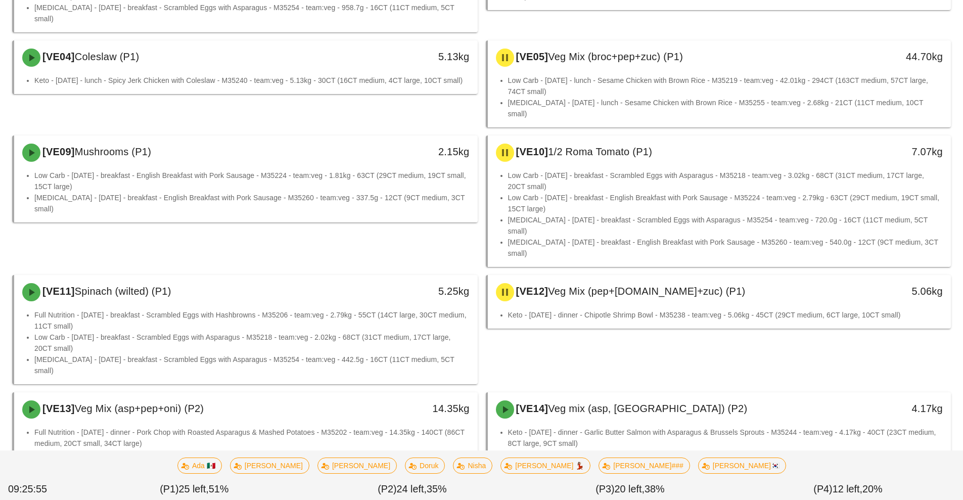
scroll to position [186, 0]
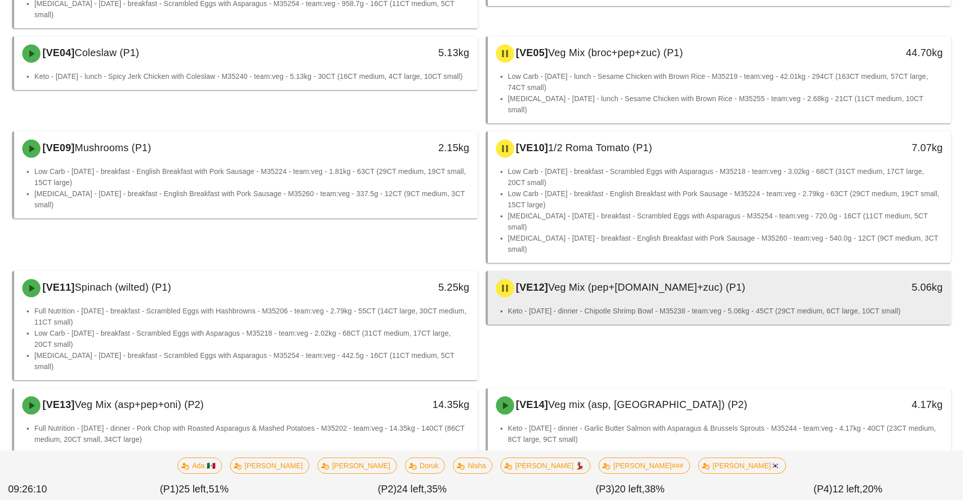
click at [662, 273] on div "[VE12] Veg Mix (pep+r.cab+zuc) (P1)" at bounding box center [662, 288] width 344 height 30
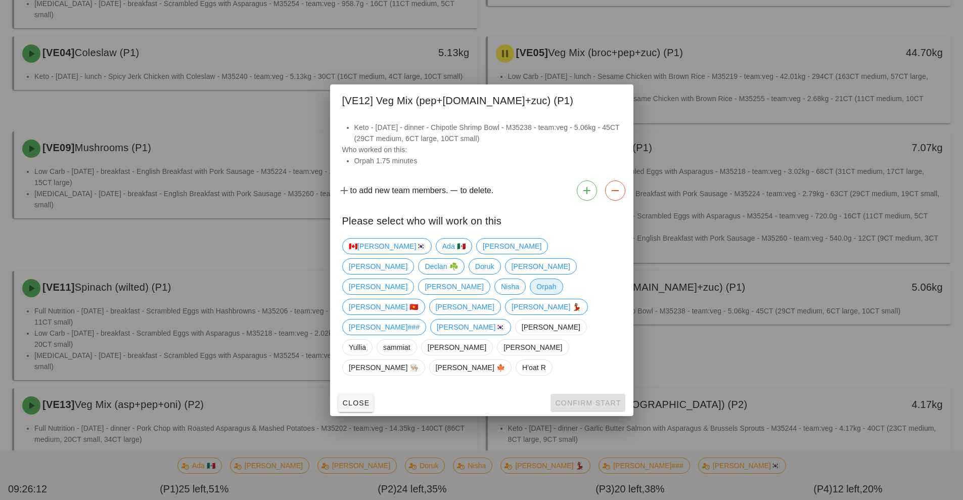
click at [536, 294] on span "Orpah" at bounding box center [546, 286] width 20 height 15
click at [615, 399] on span "Confirm Start" at bounding box center [587, 403] width 66 height 8
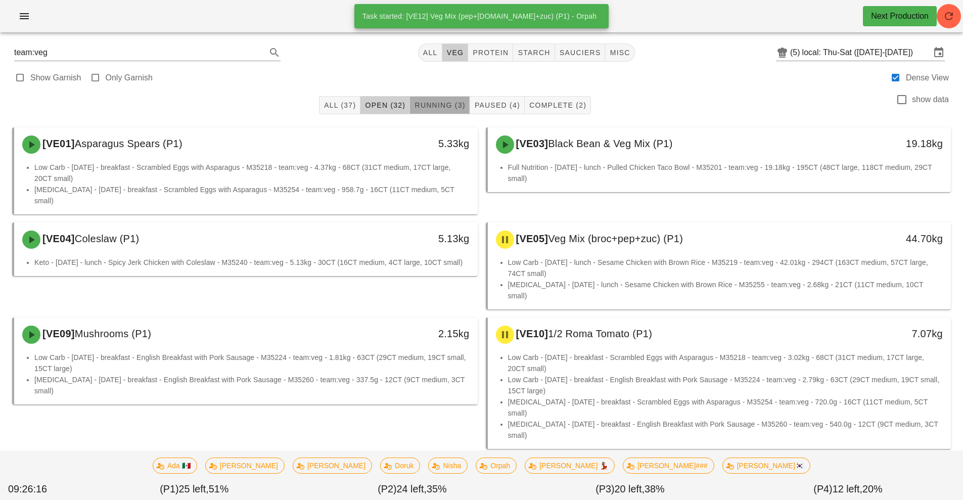
click at [446, 104] on span "Running (3)" at bounding box center [439, 105] width 51 height 8
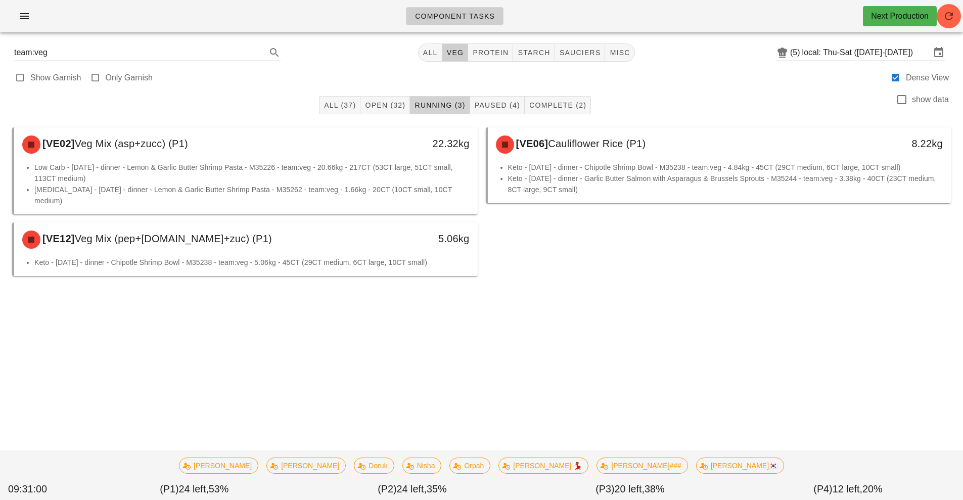
click at [433, 104] on span "Running (3)" at bounding box center [439, 105] width 51 height 8
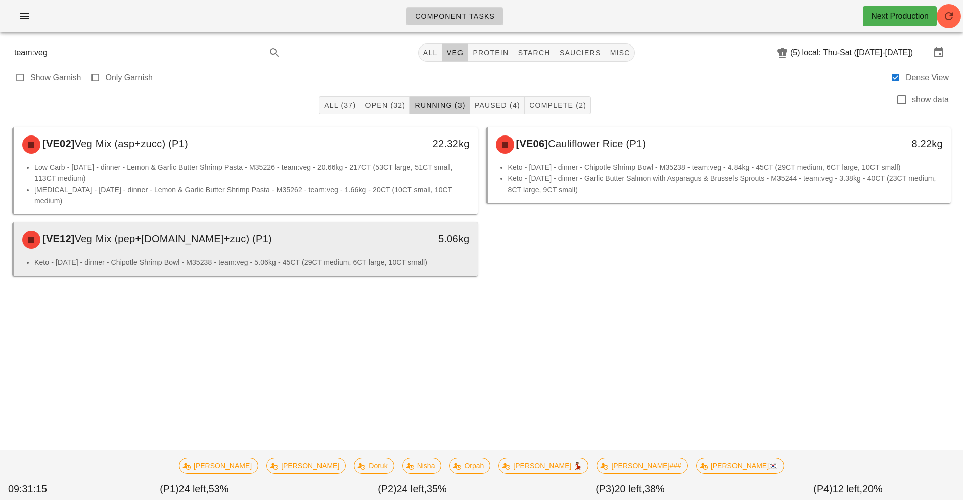
click at [298, 237] on div "[VE12] Veg Mix (pep+r.cab+zuc) (P1)" at bounding box center [188, 239] width 344 height 30
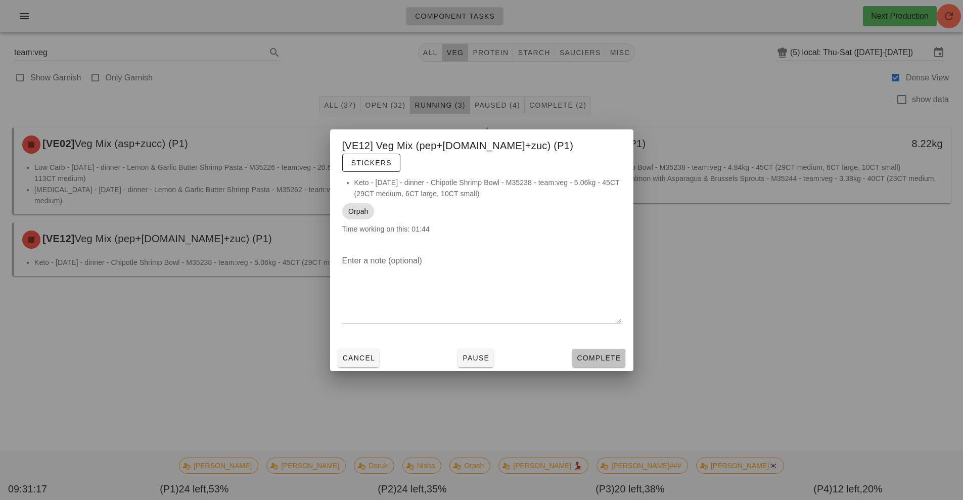
click at [596, 354] on span "Complete" at bounding box center [598, 358] width 44 height 8
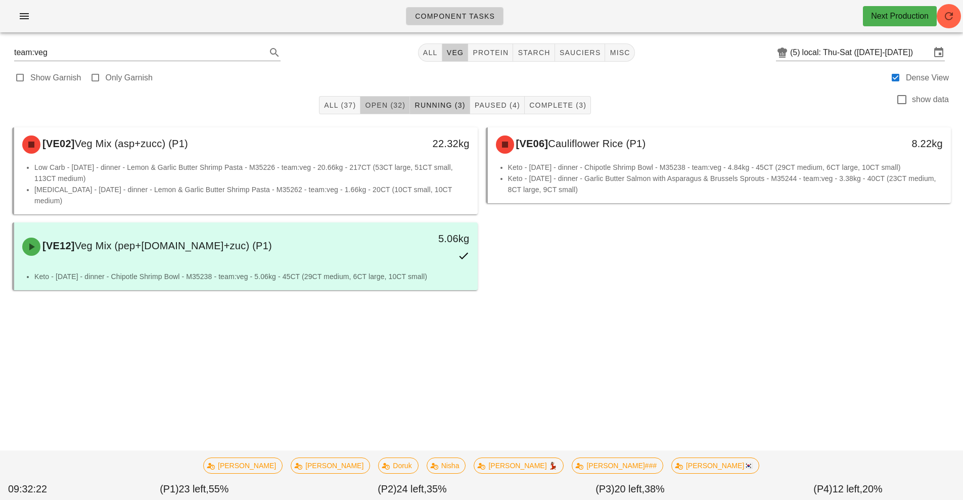
click at [382, 103] on span "Open (32)" at bounding box center [384, 105] width 41 height 8
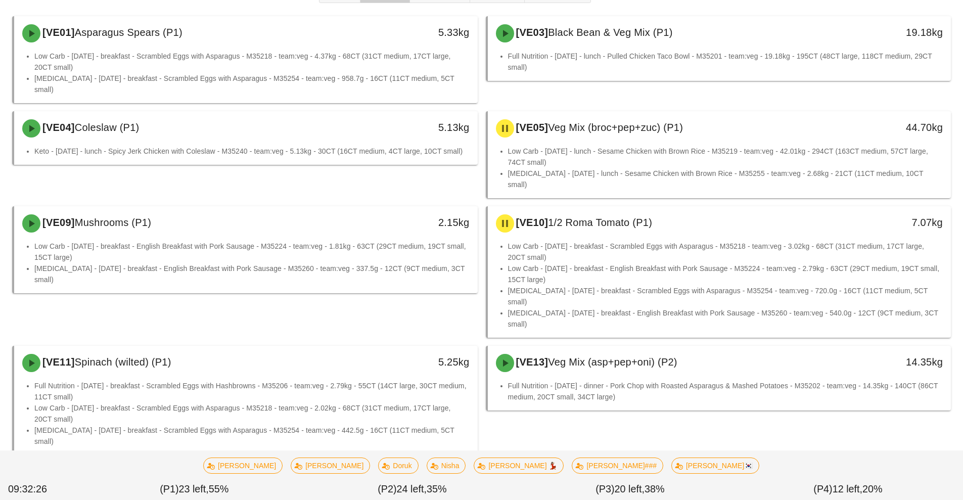
scroll to position [112, 0]
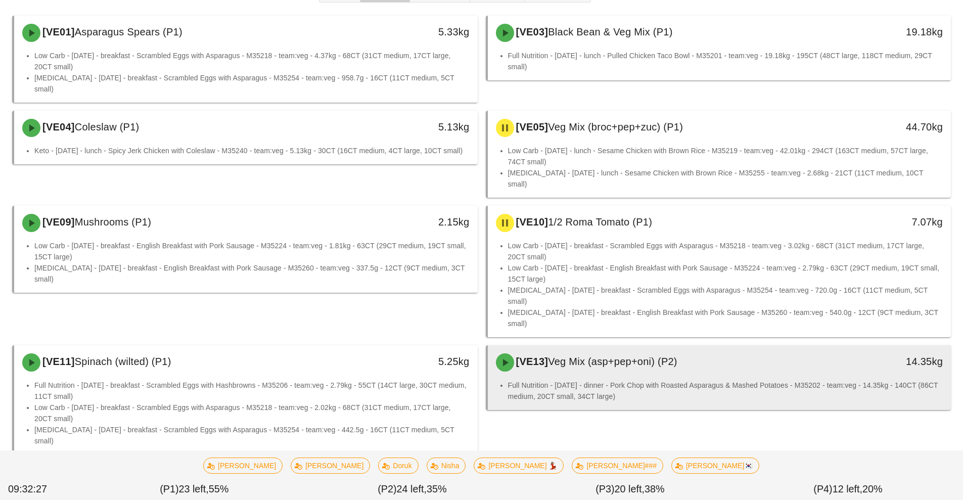
click at [640, 347] on div "[VE13] Veg Mix (asp+pep+oni) (P2)" at bounding box center [662, 362] width 344 height 30
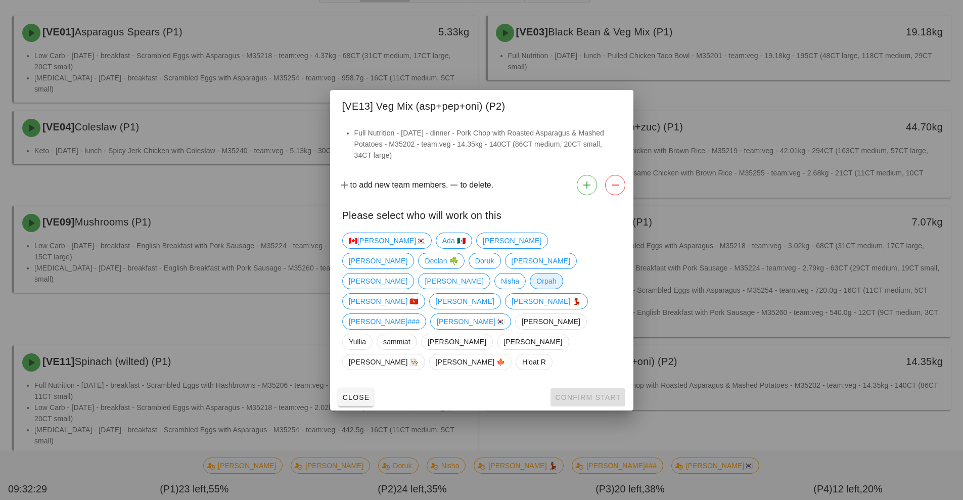
click at [536, 288] on span "Orpah" at bounding box center [546, 280] width 20 height 15
click at [590, 393] on span "Confirm Start" at bounding box center [587, 397] width 66 height 8
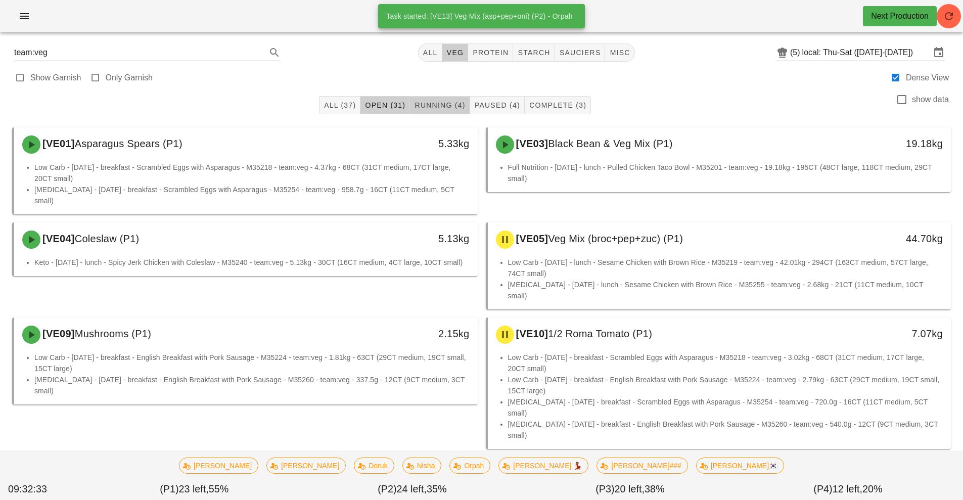
click at [446, 105] on span "Running (4)" at bounding box center [439, 105] width 51 height 8
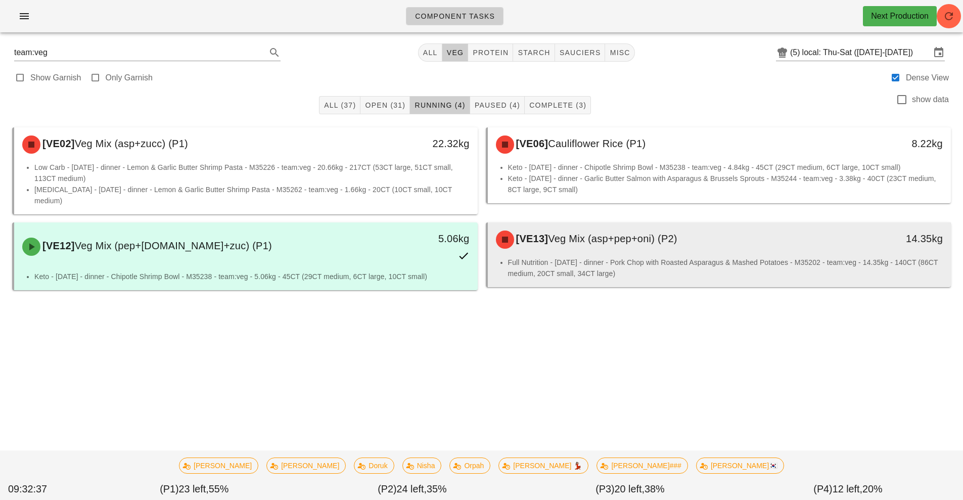
click at [664, 242] on div "[VE13] Veg Mix (asp+pep+oni) (P2)" at bounding box center [662, 239] width 344 height 30
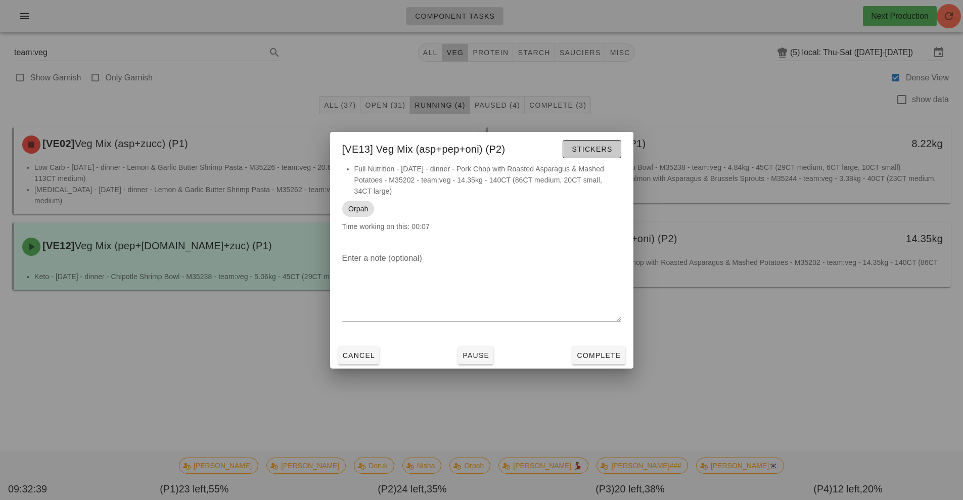
click at [603, 146] on span "Stickers" at bounding box center [591, 149] width 41 height 8
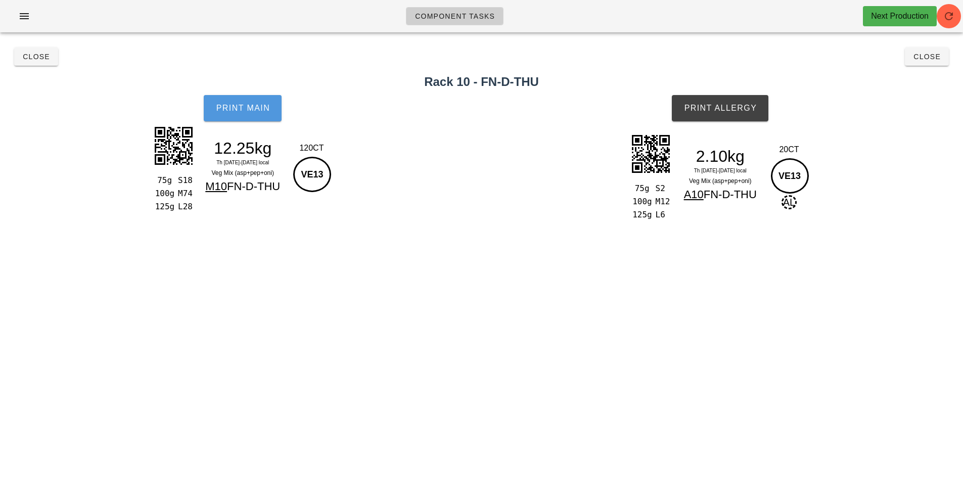
click at [270, 121] on button "Print Main" at bounding box center [243, 108] width 78 height 26
click at [736, 108] on span "Print Allergy" at bounding box center [719, 108] width 73 height 9
click at [936, 57] on span "Close" at bounding box center [927, 57] width 28 height 8
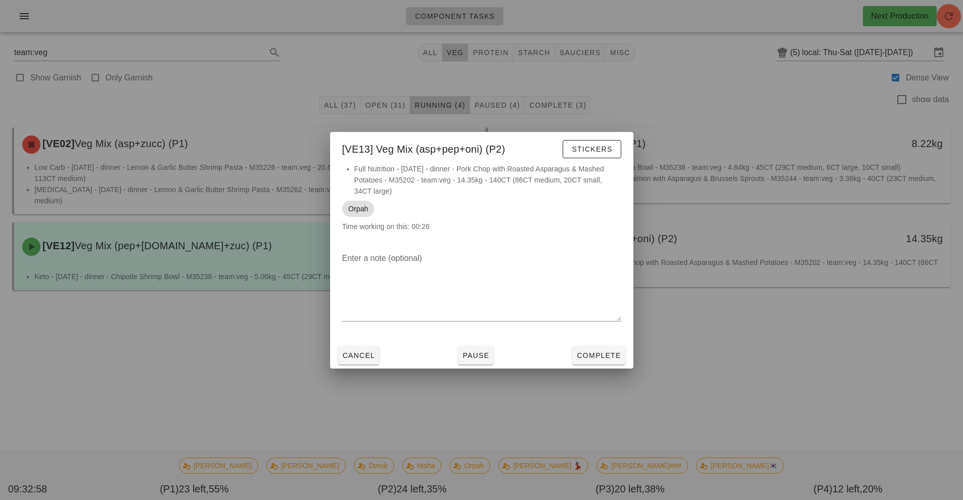
click at [186, 375] on div at bounding box center [481, 250] width 963 height 500
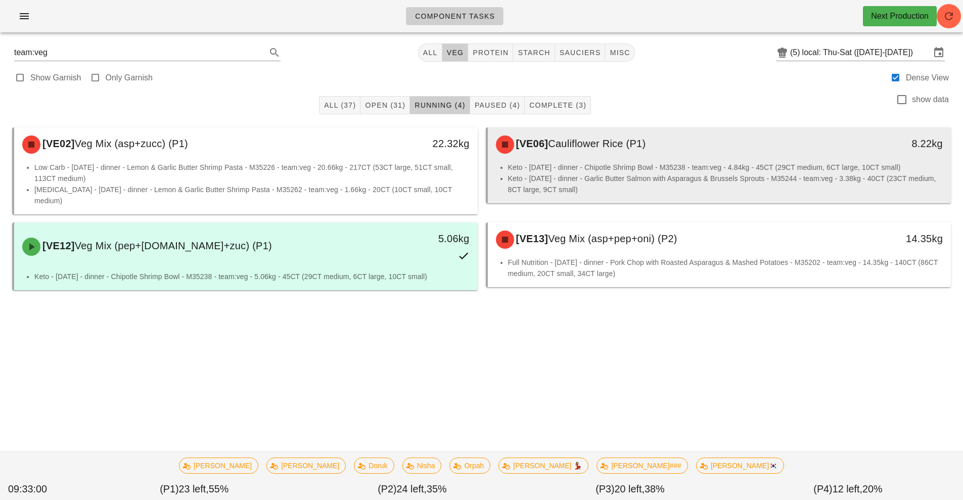
click at [593, 160] on div "[VE06] Cauliflower Rice (P1) 8.22kg" at bounding box center [719, 144] width 463 height 34
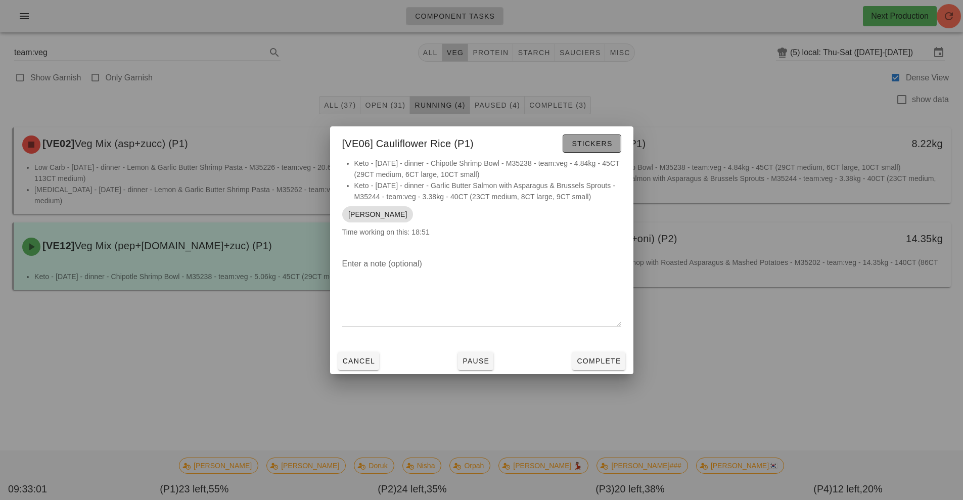
click at [595, 141] on span "Stickers" at bounding box center [591, 143] width 41 height 8
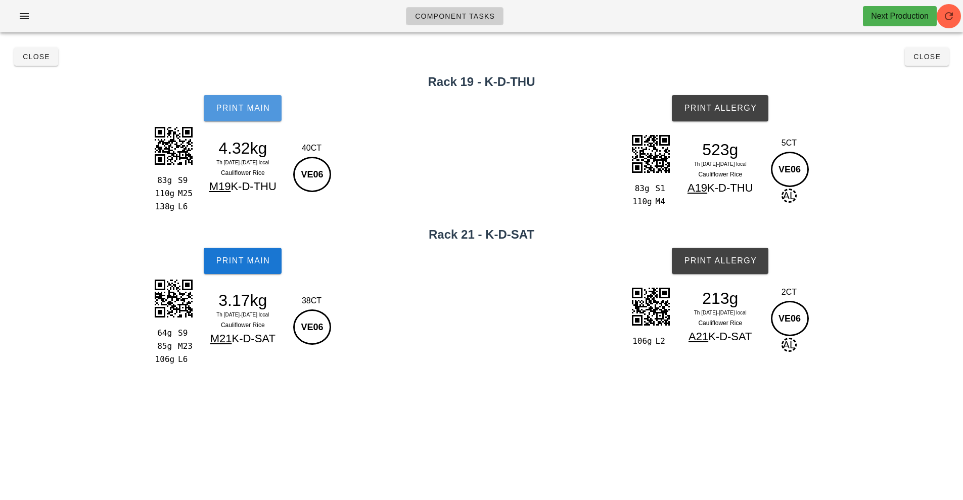
click at [237, 110] on span "Print Main" at bounding box center [242, 108] width 55 height 9
click at [247, 259] on span "Print Main" at bounding box center [242, 260] width 55 height 9
click at [719, 105] on span "Print Allergy" at bounding box center [719, 108] width 73 height 9
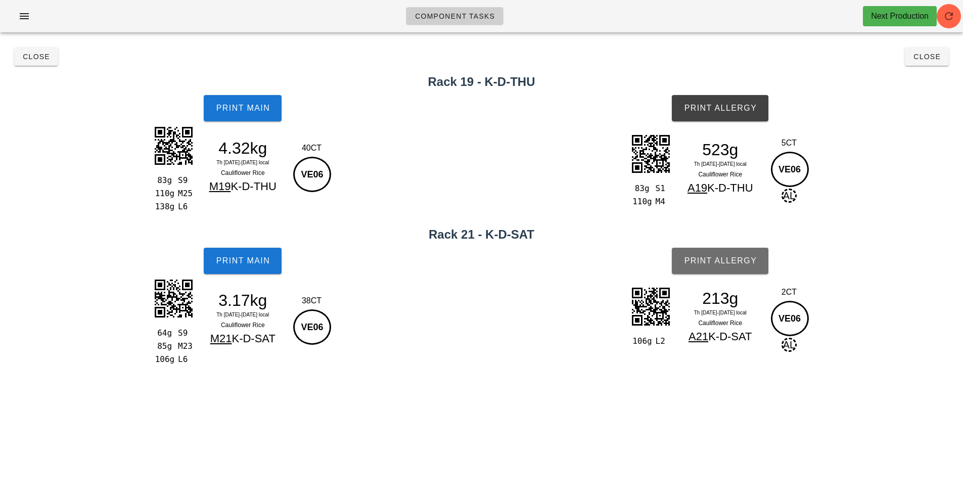
click at [723, 249] on button "Print Allergy" at bounding box center [720, 261] width 97 height 26
click at [728, 258] on span "Print Allergy" at bounding box center [719, 260] width 73 height 9
click at [931, 57] on span "Close" at bounding box center [927, 57] width 28 height 8
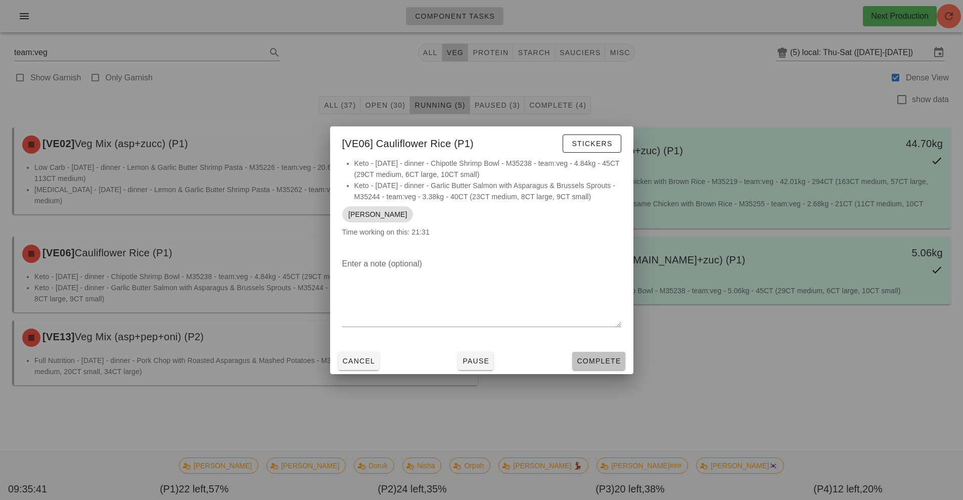
click at [600, 360] on span "Complete" at bounding box center [598, 361] width 44 height 8
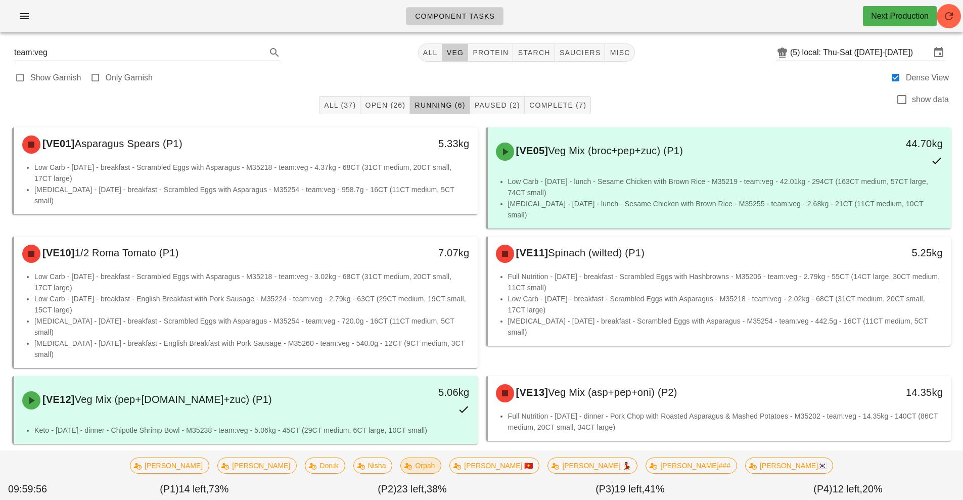
click at [435, 458] on span "Orpah" at bounding box center [421, 465] width 28 height 15
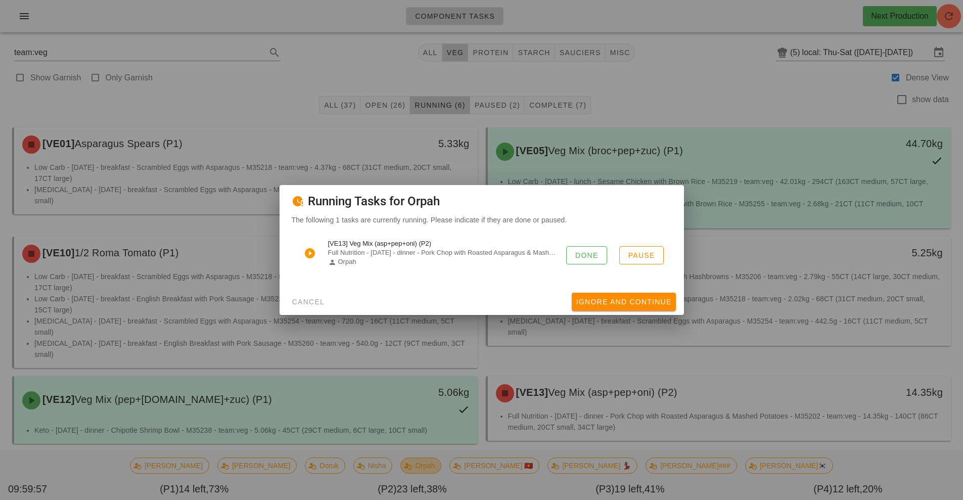
click at [452, 464] on div at bounding box center [481, 250] width 963 height 500
click at [618, 308] on button "Ignore And Continue" at bounding box center [624, 302] width 104 height 18
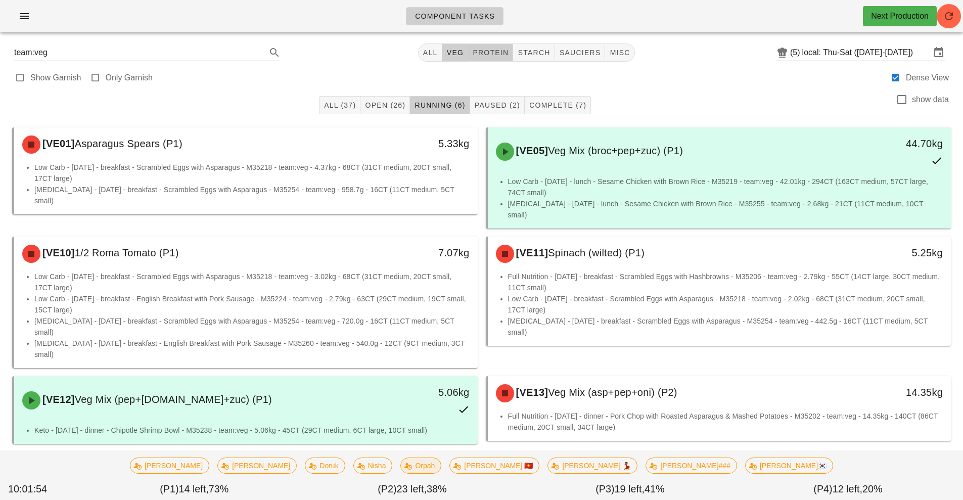
click at [487, 53] on span "protein" at bounding box center [490, 53] width 36 height 8
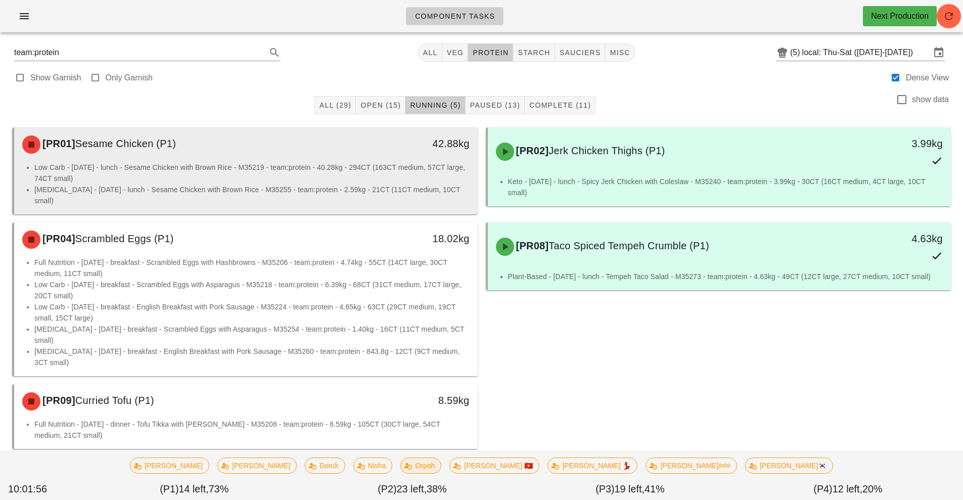
click at [154, 164] on li "Low Carb - Thursday - lunch - Sesame Chicken with Brown Rice - M35219 - team:pr…" at bounding box center [251, 173] width 435 height 22
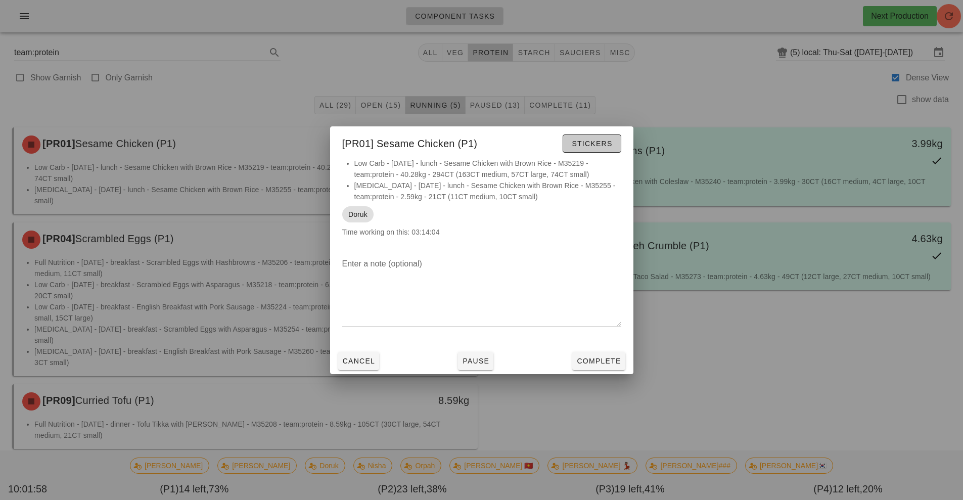
click at [596, 143] on span "Stickers" at bounding box center [591, 143] width 41 height 8
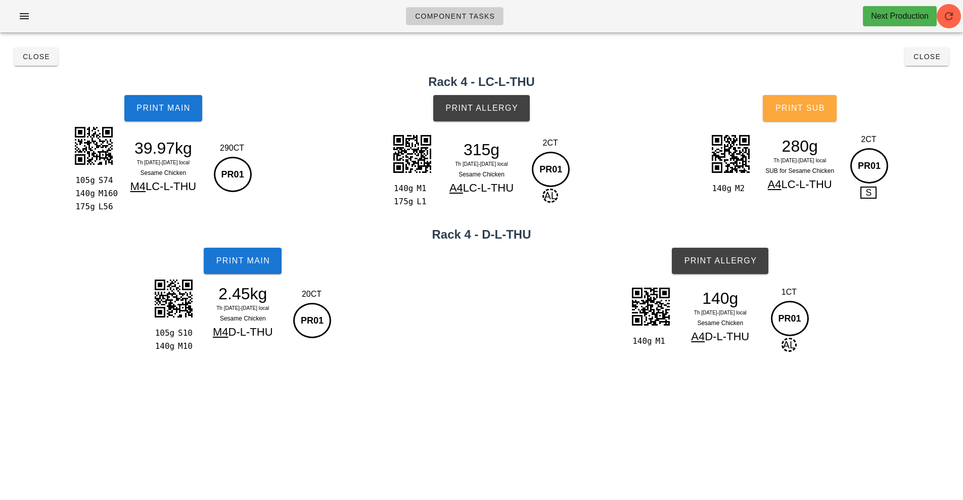
click at [785, 114] on button "Print Sub" at bounding box center [800, 108] width 74 height 26
click at [731, 270] on button "Print Allergy" at bounding box center [720, 261] width 97 height 26
click at [470, 110] on span "Print Allergy" at bounding box center [481, 108] width 73 height 9
click at [240, 273] on button "Print Main" at bounding box center [243, 261] width 78 height 26
click at [191, 121] on button "Print Main" at bounding box center [163, 108] width 78 height 26
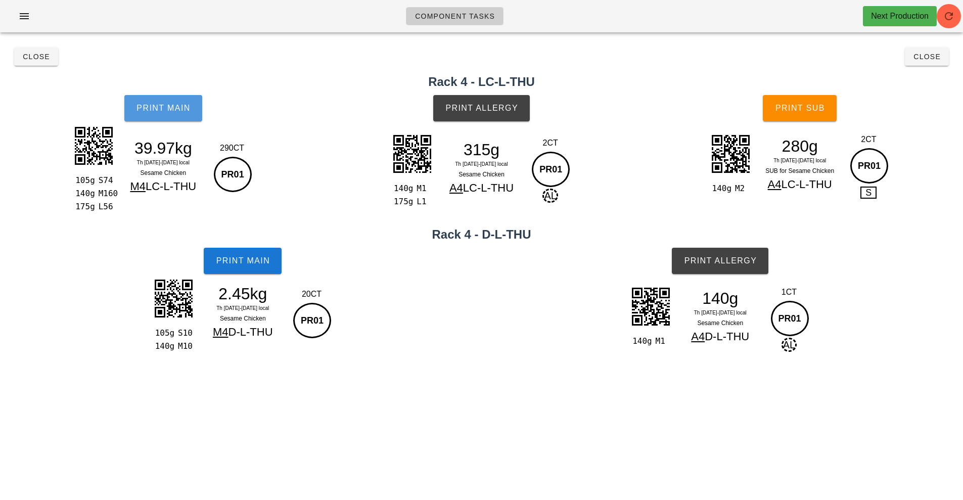
click at [172, 119] on button "Print Main" at bounding box center [163, 108] width 78 height 26
click at [145, 114] on button "Print Main" at bounding box center [163, 108] width 78 height 26
click at [160, 112] on span "Print Main" at bounding box center [163, 108] width 55 height 9
click at [32, 55] on span "Close" at bounding box center [36, 57] width 28 height 8
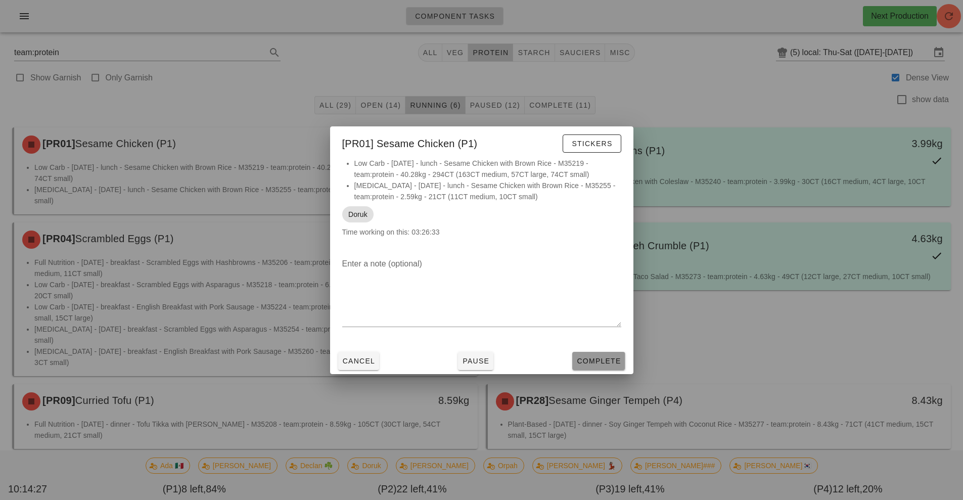
click at [596, 359] on span "Complete" at bounding box center [598, 361] width 44 height 8
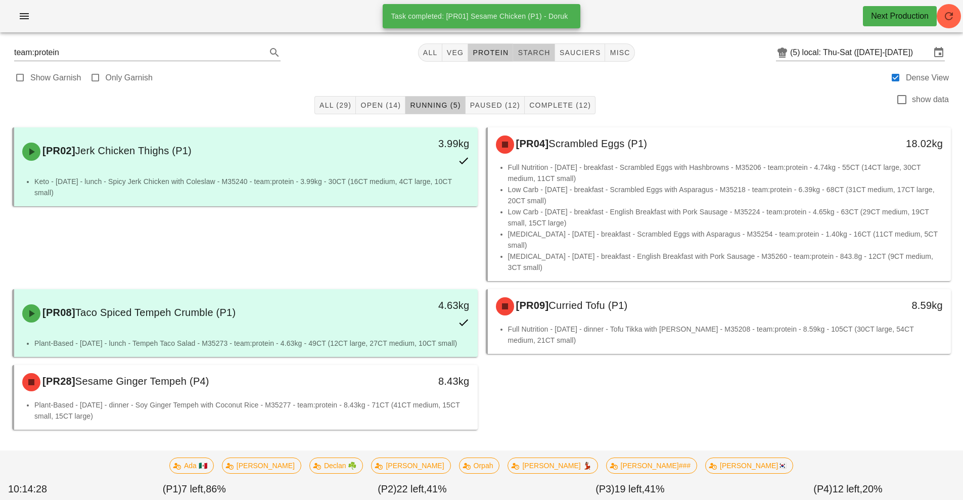
click at [539, 49] on span "starch" at bounding box center [533, 53] width 33 height 8
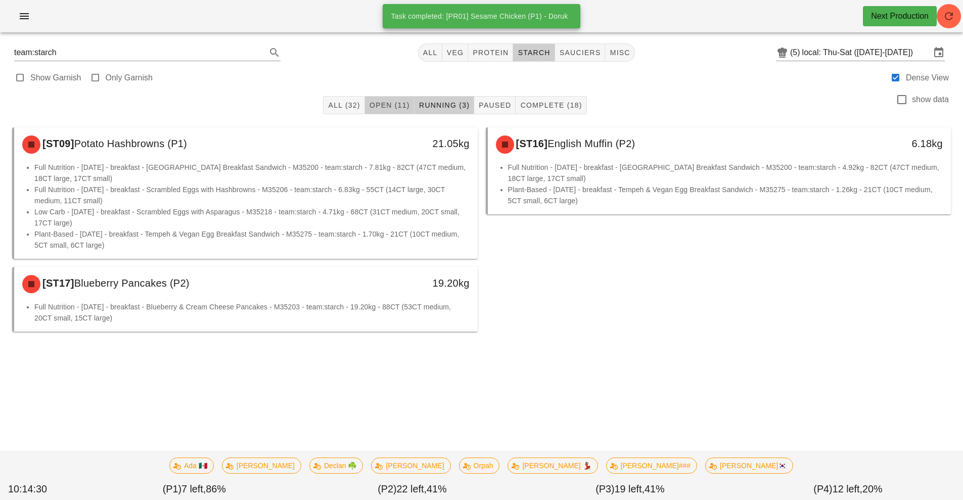
click at [398, 104] on span "Open (11)" at bounding box center [389, 105] width 41 height 8
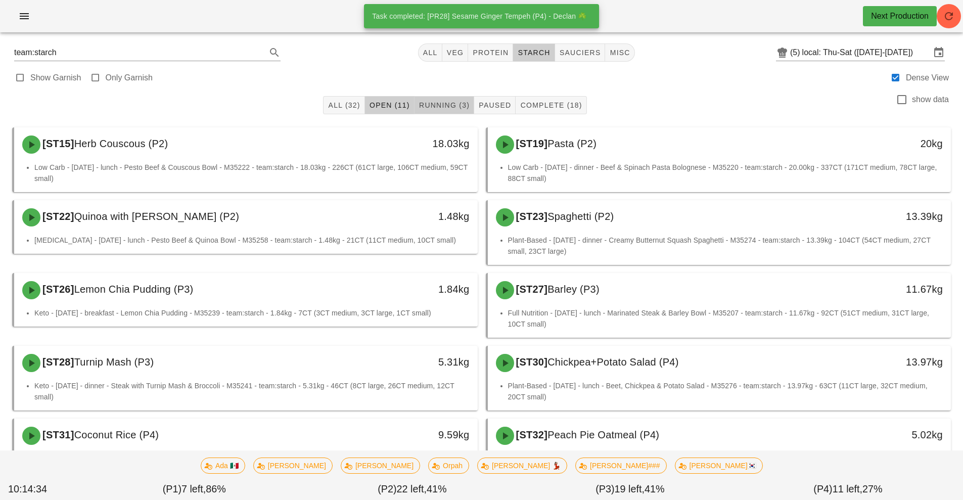
click at [449, 108] on span "Running (3)" at bounding box center [443, 105] width 51 height 8
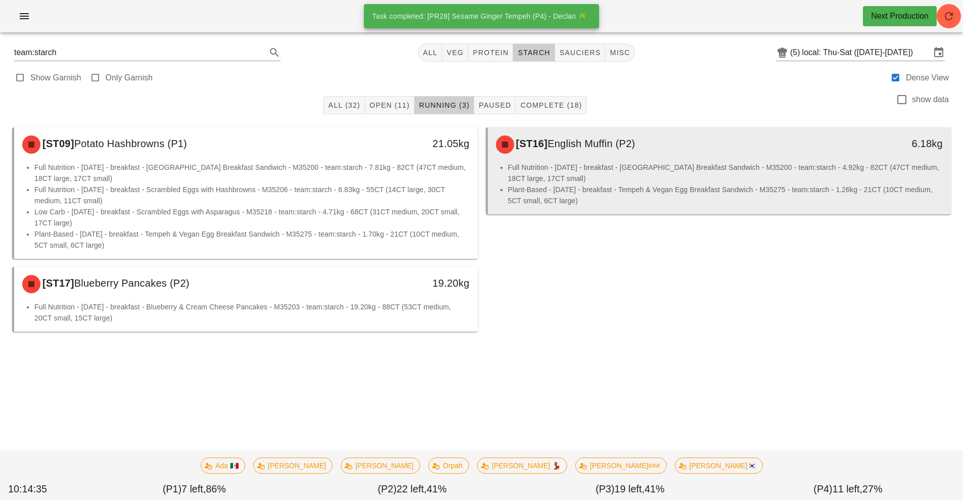
click at [592, 151] on div "[ST16] English Muffin (P2)" at bounding box center [662, 144] width 344 height 30
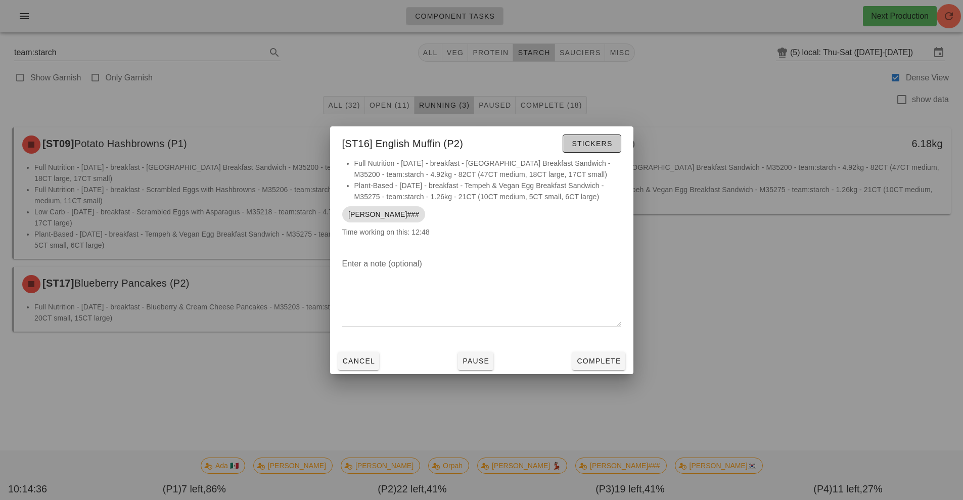
click at [595, 143] on span "Stickers" at bounding box center [591, 143] width 41 height 8
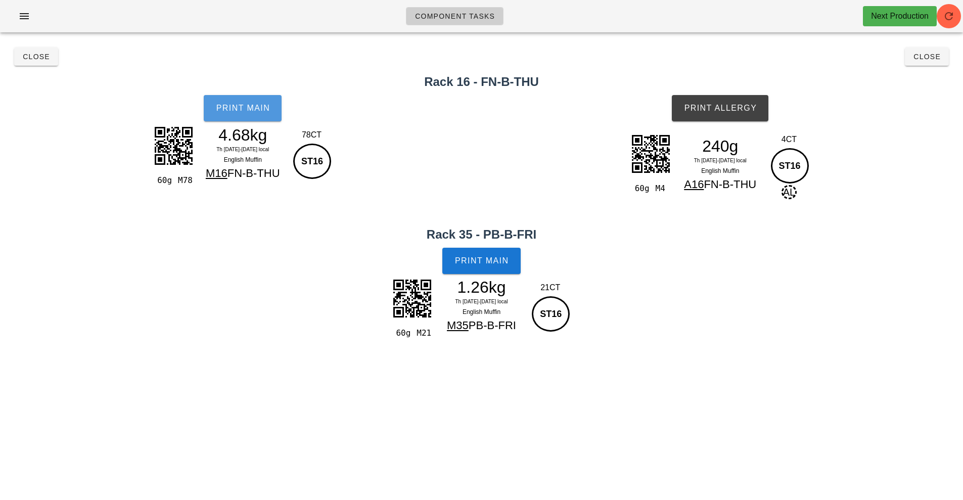
click at [255, 108] on span "Print Main" at bounding box center [242, 108] width 55 height 9
click at [738, 118] on button "Print Allergy" at bounding box center [720, 108] width 97 height 26
click at [500, 264] on span "Print Main" at bounding box center [481, 260] width 55 height 9
click at [31, 57] on span "Close" at bounding box center [36, 57] width 28 height 8
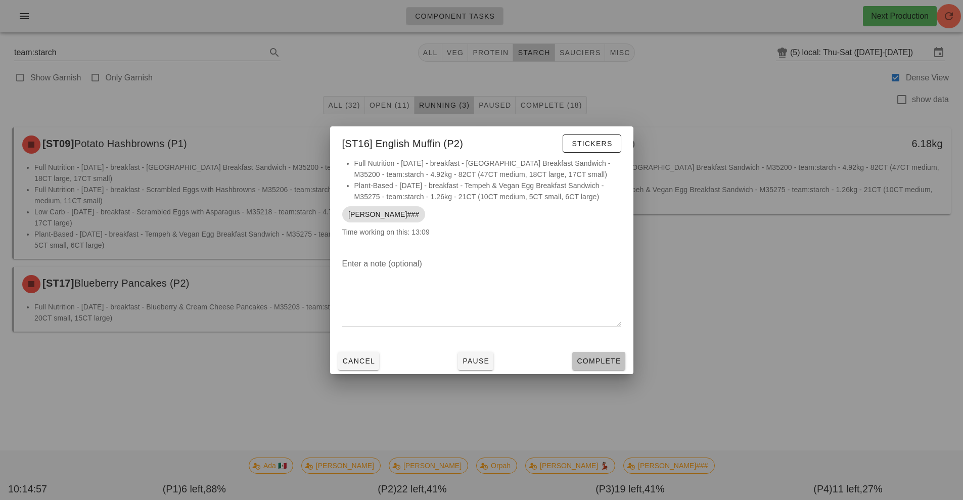
click at [588, 354] on button "Complete" at bounding box center [598, 361] width 53 height 18
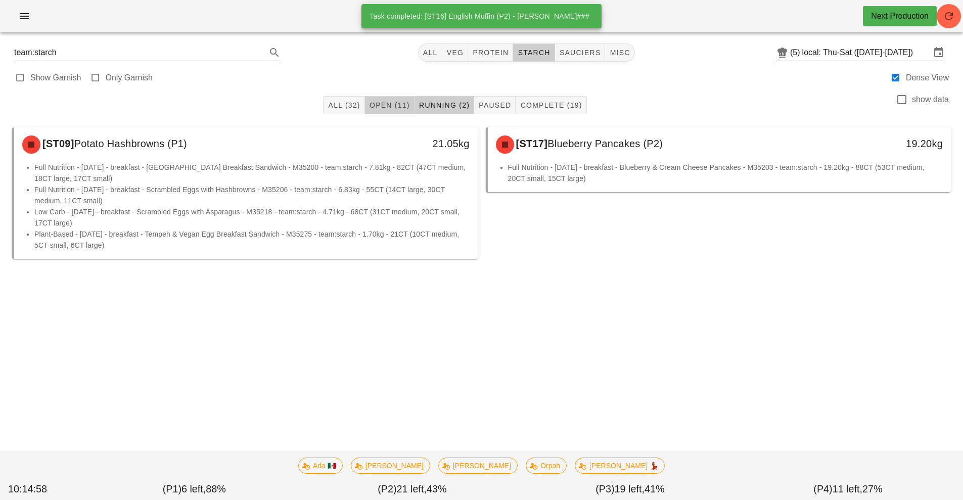
click at [393, 106] on span "Open (11)" at bounding box center [389, 105] width 41 height 8
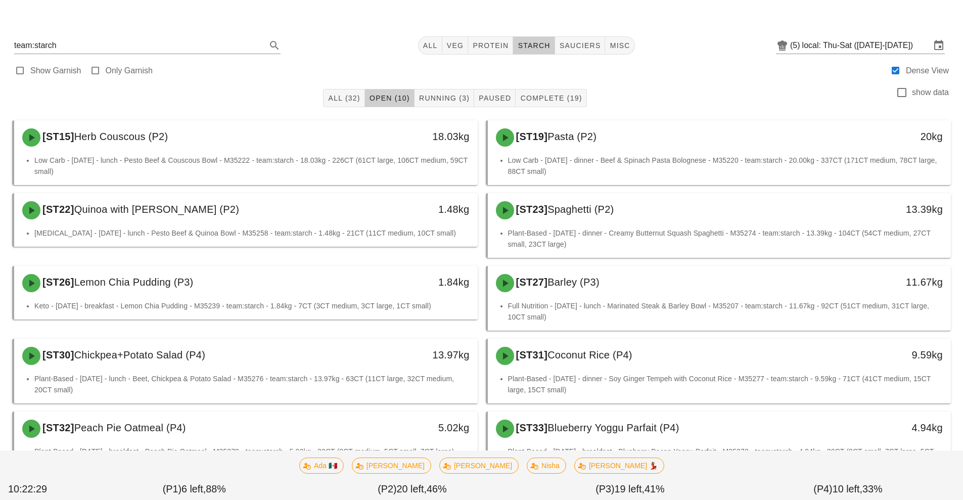
scroll to position [28, 0]
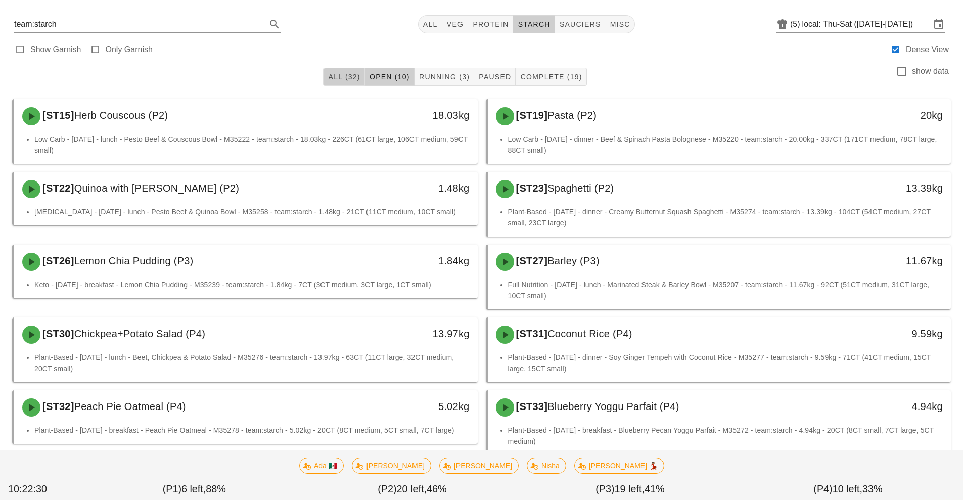
click at [343, 79] on span "All (32)" at bounding box center [343, 77] width 32 height 8
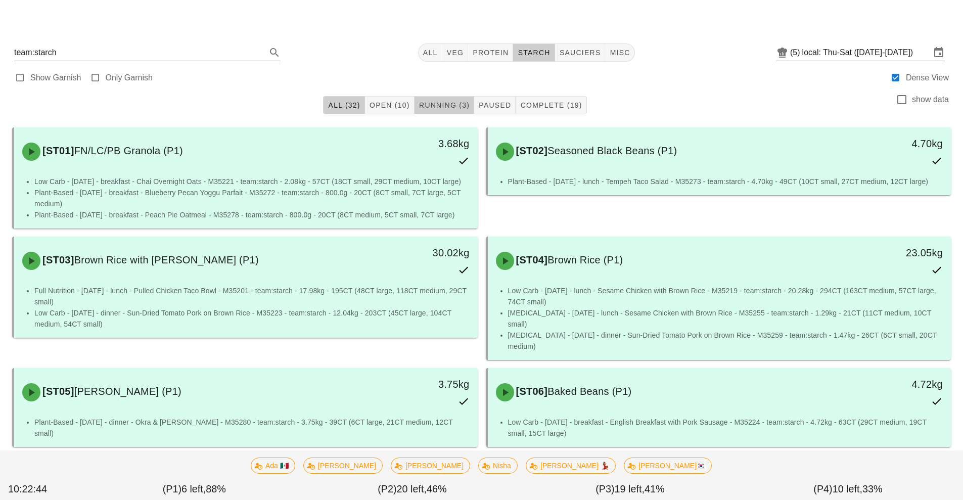
click at [450, 103] on span "Running (3)" at bounding box center [443, 105] width 51 height 8
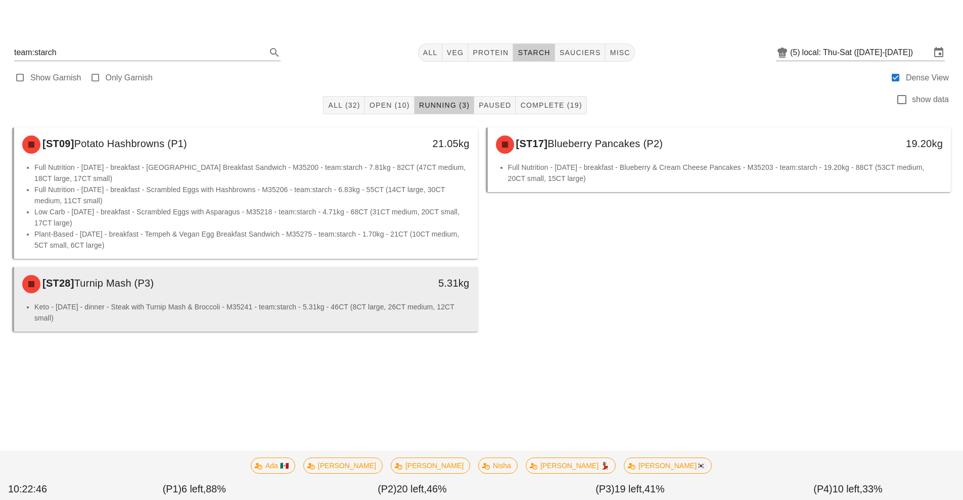
click at [277, 310] on li "Keto - Friday - dinner - Steak with Turnip Mash & Broccoli - M35241 - team:star…" at bounding box center [251, 312] width 435 height 22
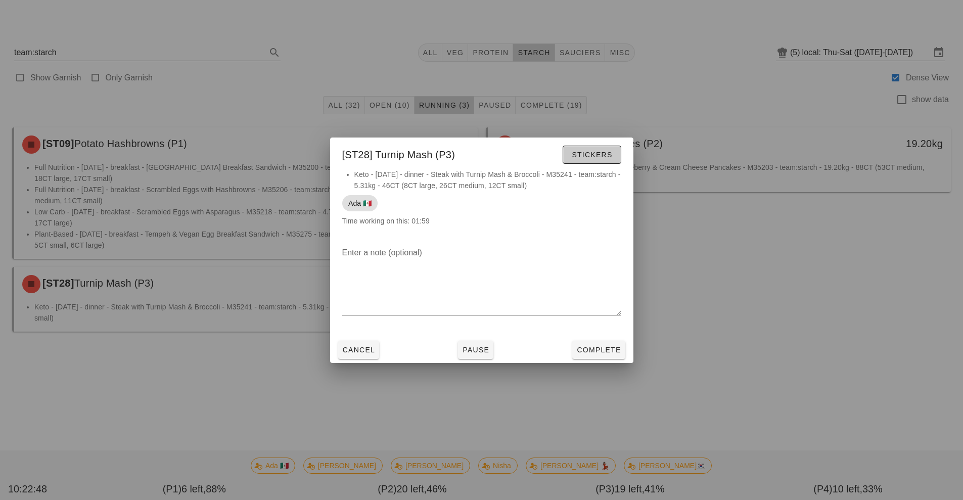
click at [595, 154] on span "Stickers" at bounding box center [591, 155] width 41 height 8
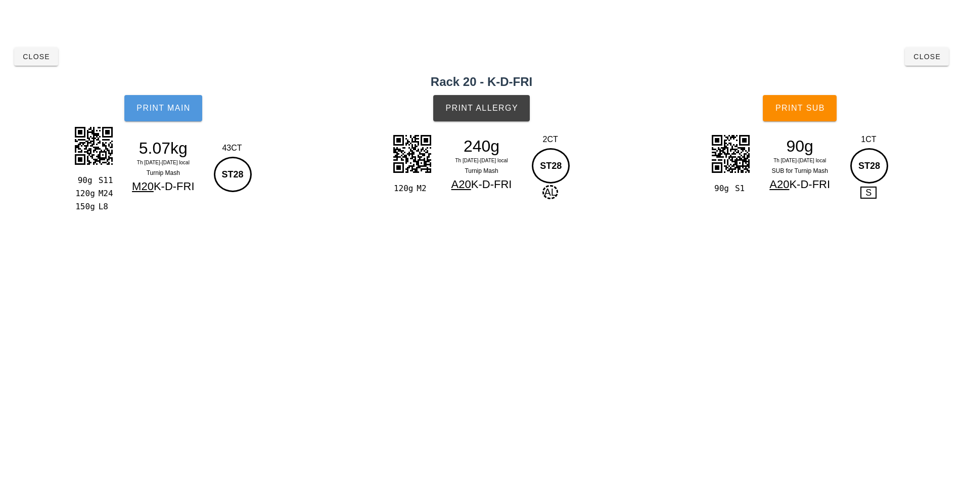
click at [162, 109] on span "Print Main" at bounding box center [163, 108] width 55 height 9
click at [502, 111] on span "Print Allergy" at bounding box center [481, 108] width 73 height 9
click at [918, 57] on span "Close" at bounding box center [927, 57] width 28 height 8
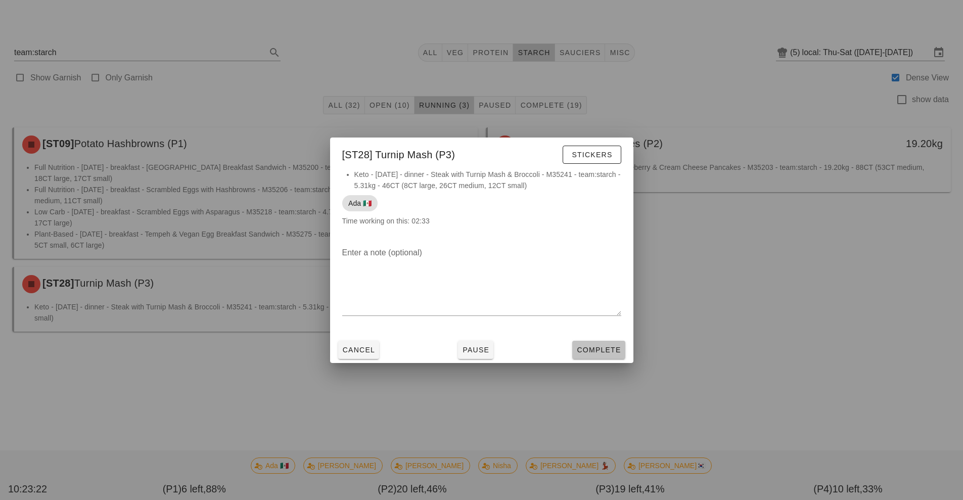
click at [607, 358] on button "Complete" at bounding box center [598, 350] width 53 height 18
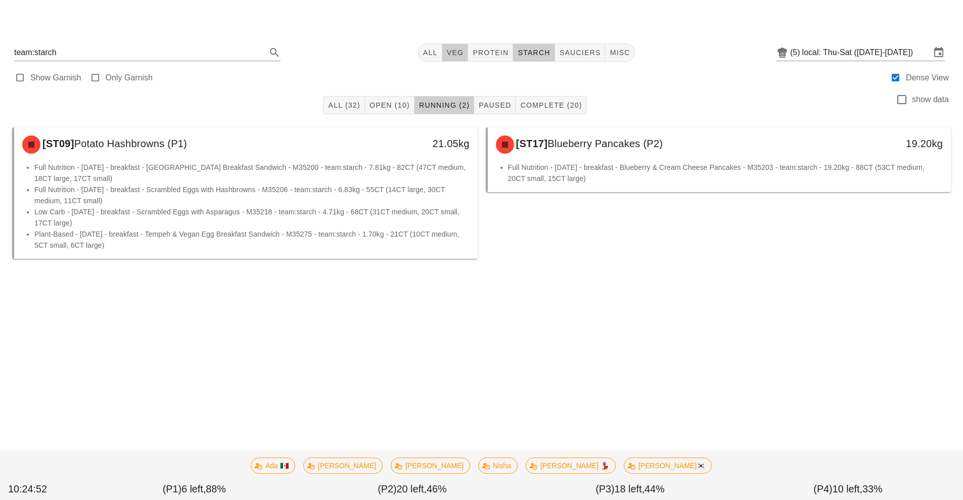
click at [456, 58] on button "veg" at bounding box center [455, 52] width 26 height 18
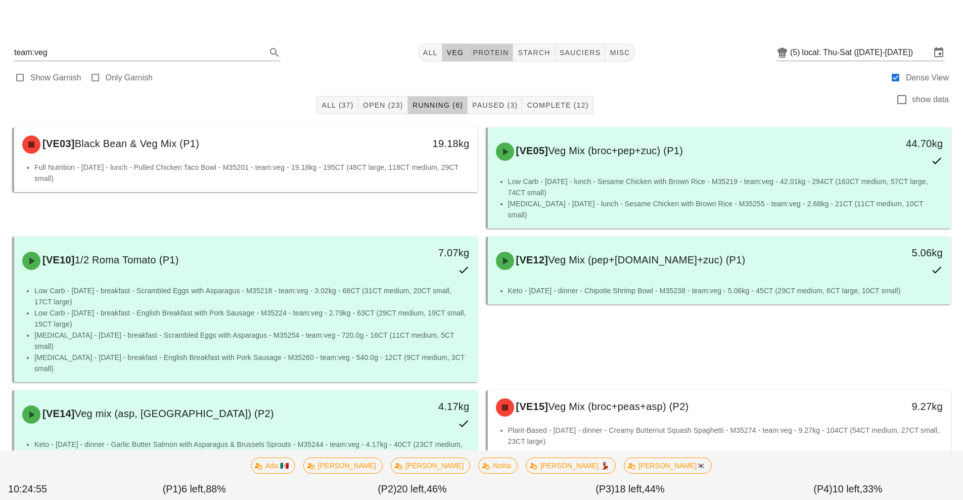
click at [494, 55] on span "protein" at bounding box center [490, 53] width 36 height 8
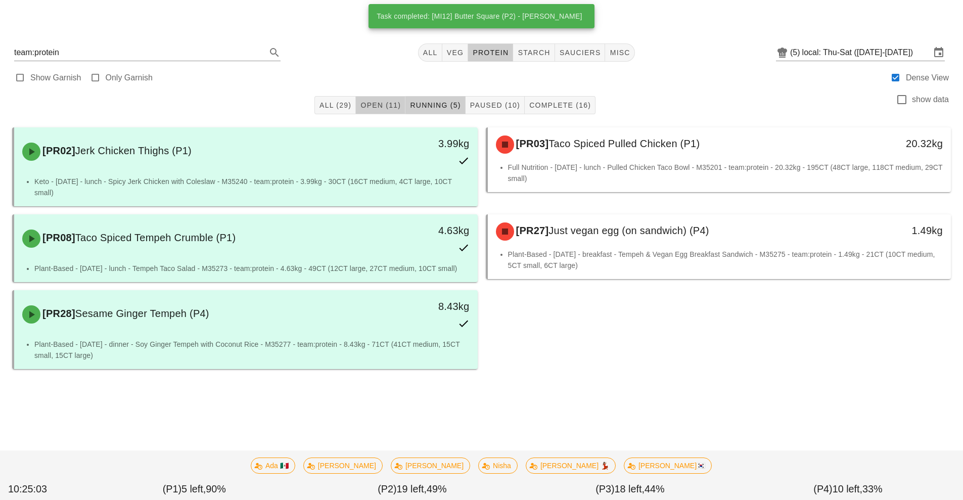
click at [385, 107] on span "Open (11)" at bounding box center [380, 105] width 41 height 8
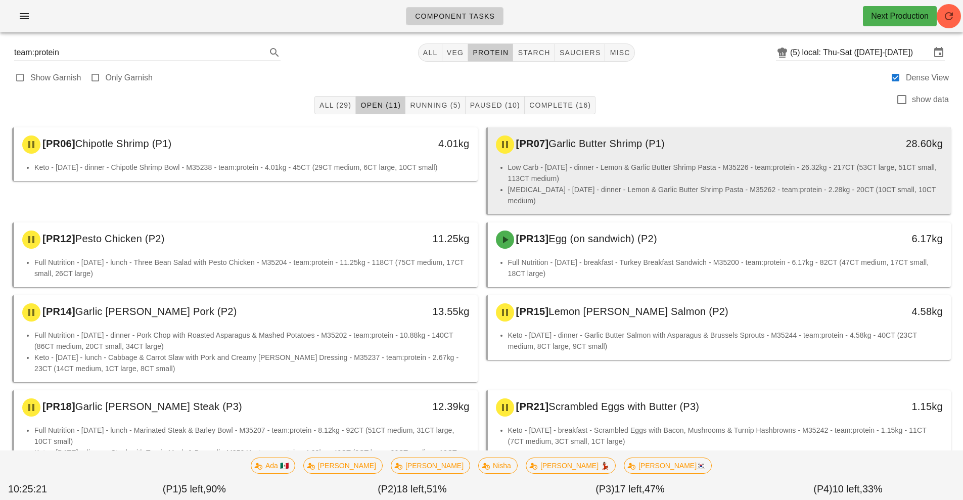
click at [642, 160] on div "[PR07] Garlic Butter Shrimp (P1) 28.60kg" at bounding box center [719, 144] width 463 height 34
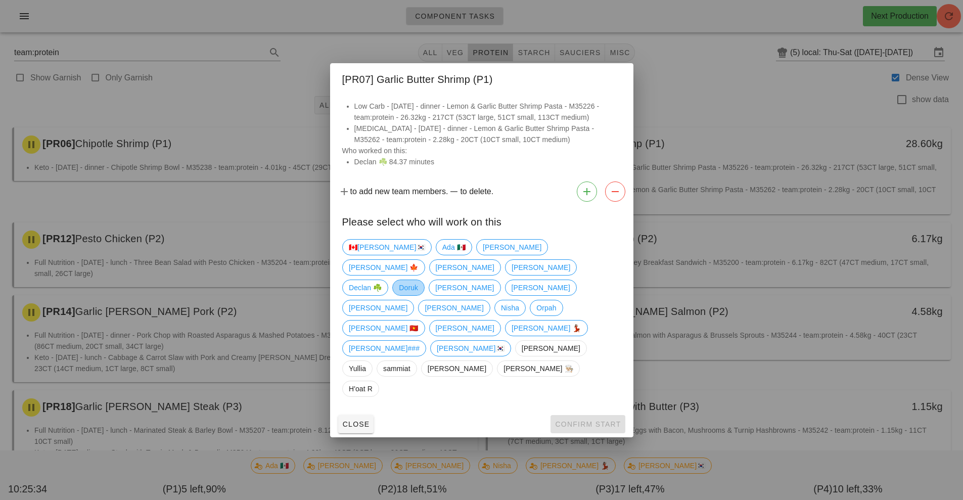
click at [410, 295] on span "Doruk" at bounding box center [408, 287] width 19 height 15
click at [577, 420] on span "Confirm Start" at bounding box center [587, 424] width 66 height 8
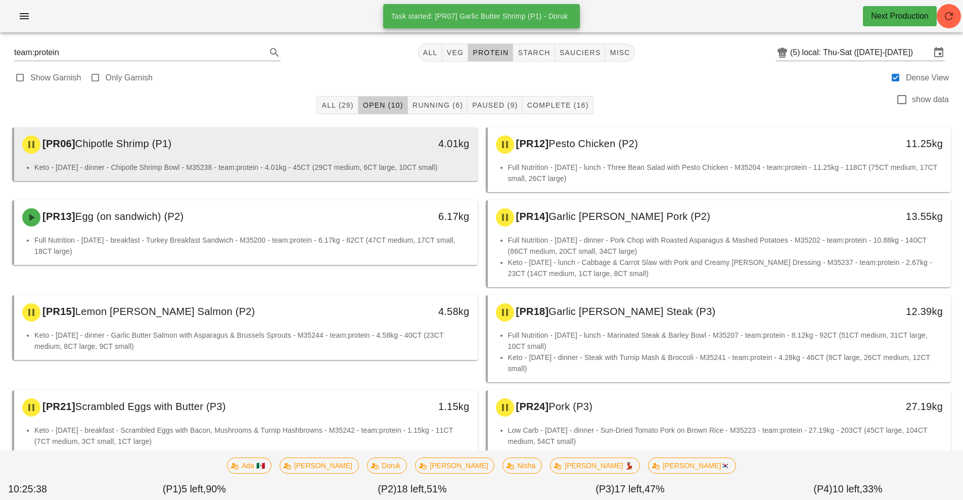
click at [253, 168] on li "Keto - Thursday - dinner - Chipotle Shrimp Bowl - M35238 - team:protein - 4.01k…" at bounding box center [251, 167] width 435 height 11
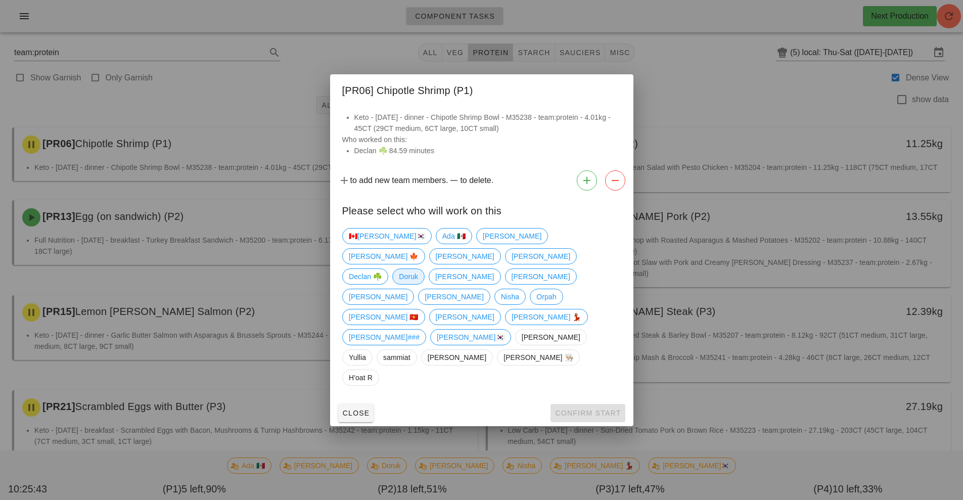
click at [410, 284] on span "Doruk" at bounding box center [408, 276] width 19 height 15
click at [587, 409] on span "Confirm Start" at bounding box center [587, 413] width 66 height 8
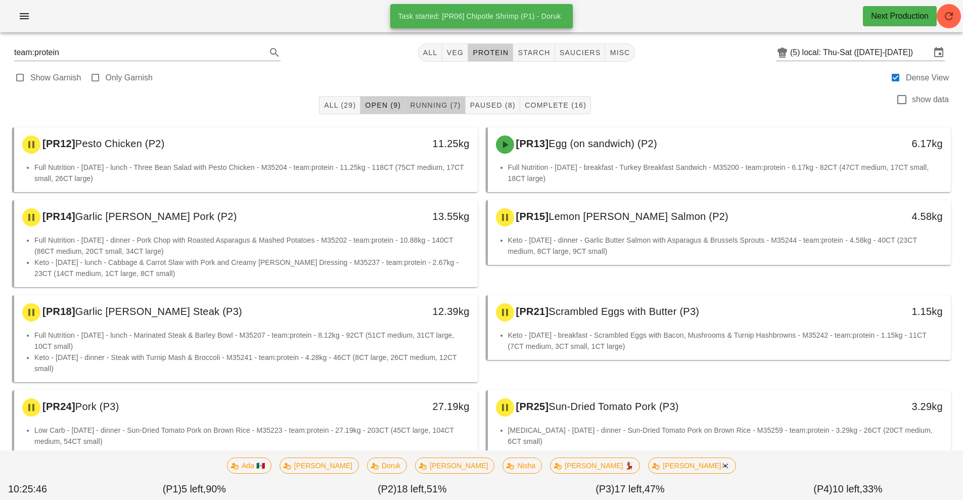
click at [434, 108] on span "Running (7)" at bounding box center [434, 105] width 51 height 8
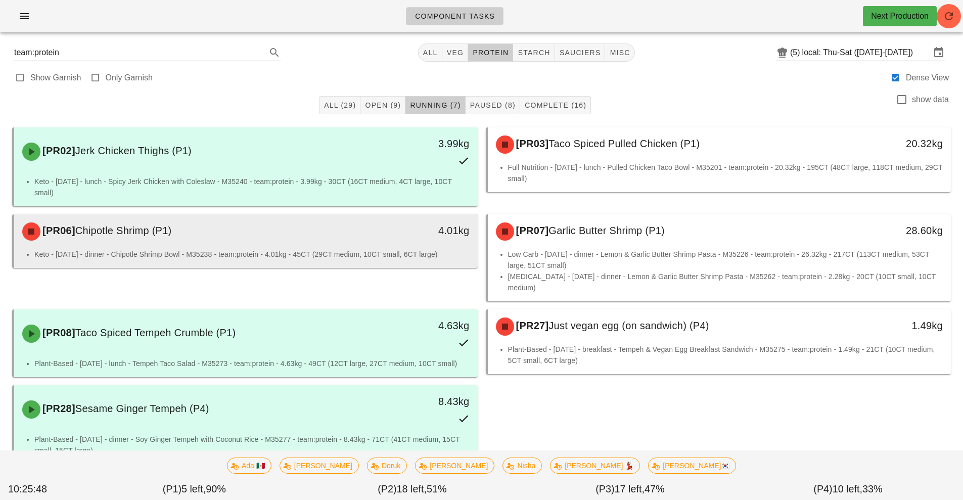
click at [342, 257] on li "Keto - Thursday - dinner - Chipotle Shrimp Bowl - M35238 - team:protein - 4.01k…" at bounding box center [251, 254] width 435 height 11
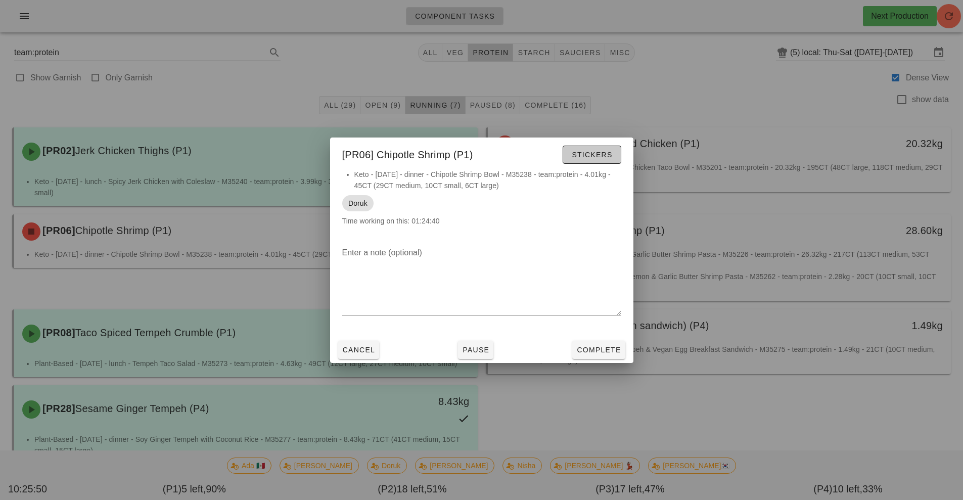
click at [589, 156] on span "Stickers" at bounding box center [591, 155] width 41 height 8
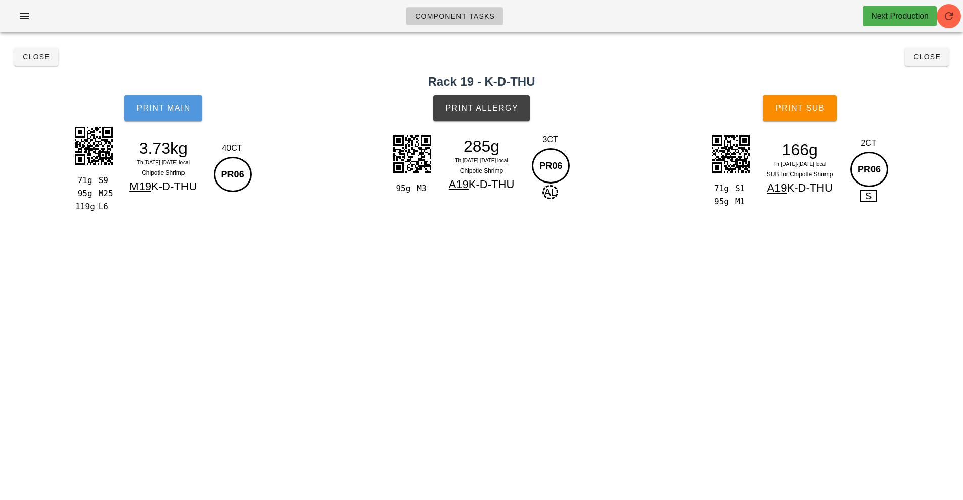
click at [184, 117] on button "Print Main" at bounding box center [163, 108] width 78 height 26
click at [476, 96] on button "Print Allergy" at bounding box center [481, 108] width 97 height 26
click at [799, 109] on span "Print Sub" at bounding box center [800, 108] width 50 height 9
click at [41, 62] on button "Close" at bounding box center [36, 57] width 44 height 18
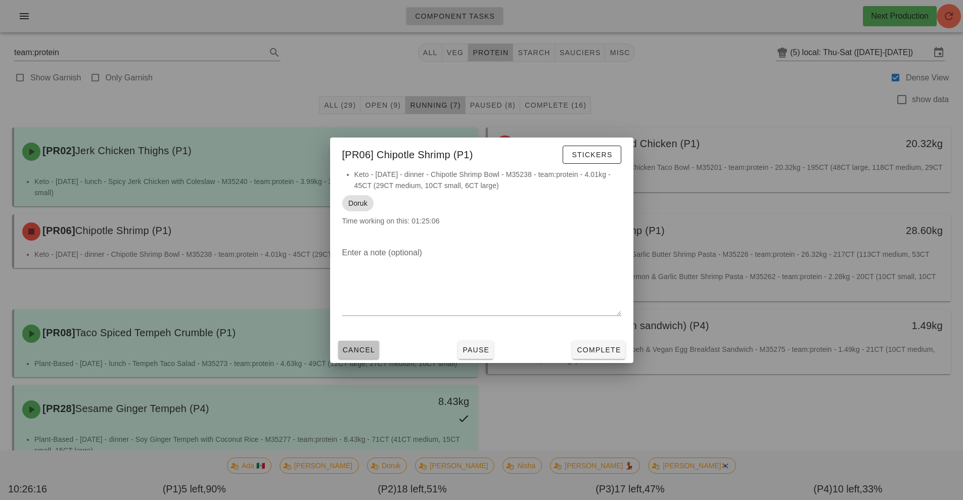
click at [365, 353] on span "Cancel" at bounding box center [358, 350] width 33 height 8
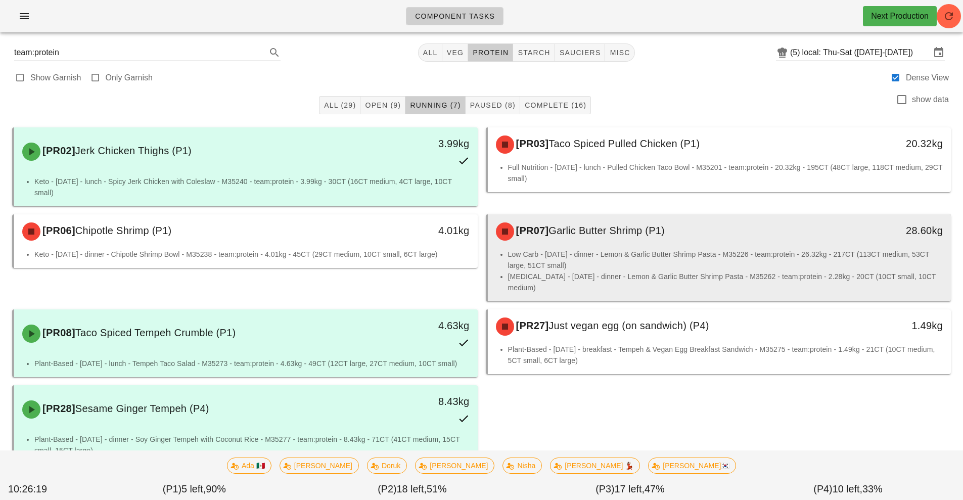
click at [632, 250] on li "Low Carb - Saturday - dinner - Lemon & Garlic Butter Shrimp Pasta - M35226 - te…" at bounding box center [725, 260] width 435 height 22
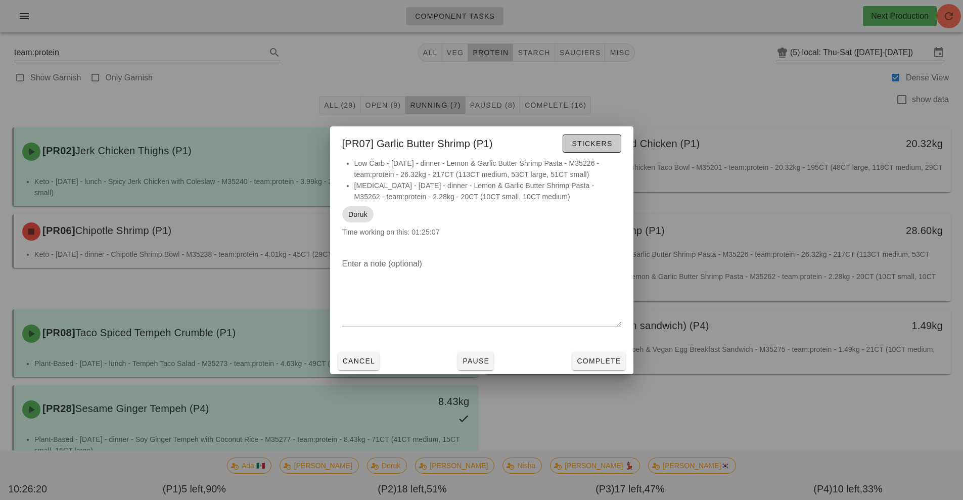
click at [596, 147] on span "Stickers" at bounding box center [591, 143] width 41 height 8
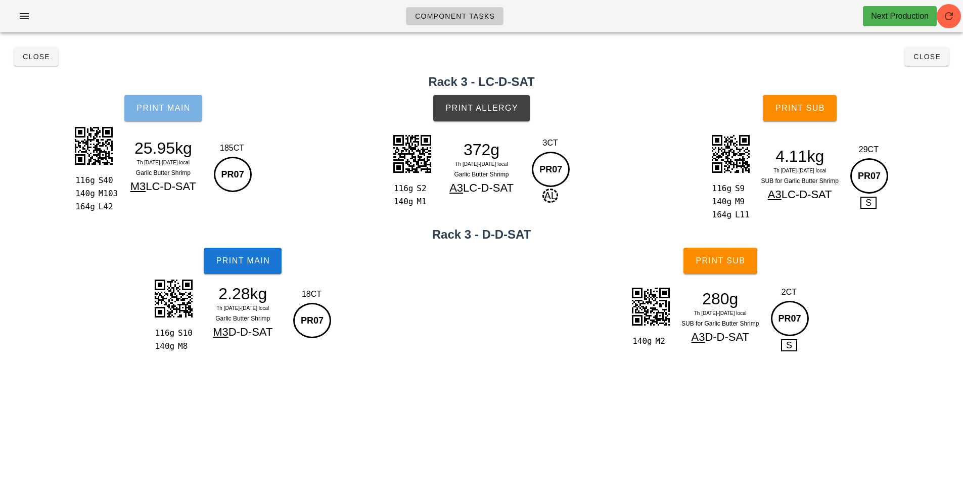
click at [165, 111] on span "Print Main" at bounding box center [163, 108] width 55 height 9
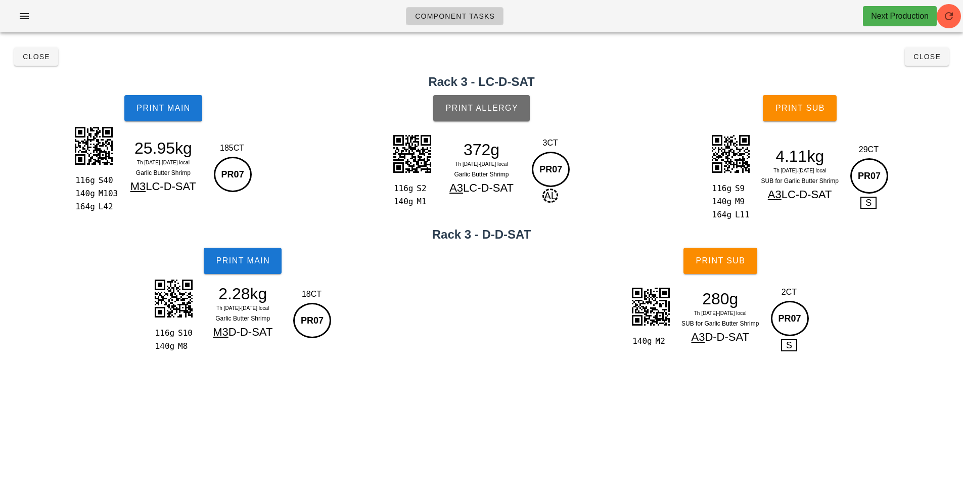
click at [487, 120] on button "Print Allergy" at bounding box center [481, 108] width 97 height 26
click at [803, 110] on span "Print Sub" at bounding box center [800, 108] width 50 height 9
click at [908, 58] on button "Close" at bounding box center [927, 57] width 44 height 18
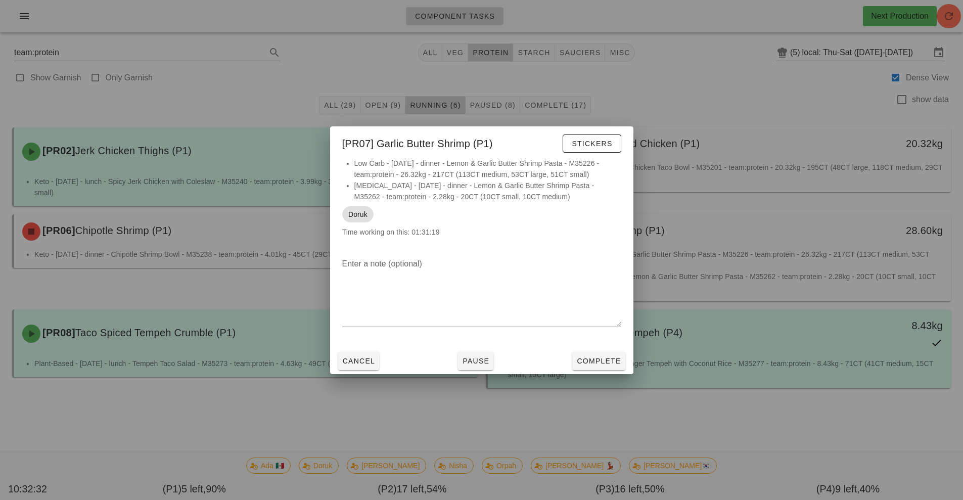
click at [677, 90] on div at bounding box center [481, 250] width 963 height 500
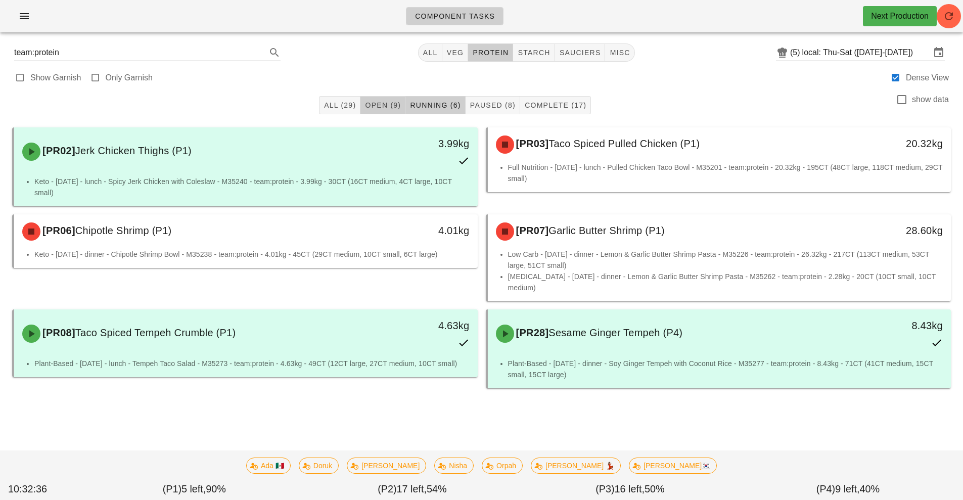
click at [379, 106] on span "Open (9)" at bounding box center [382, 105] width 36 height 8
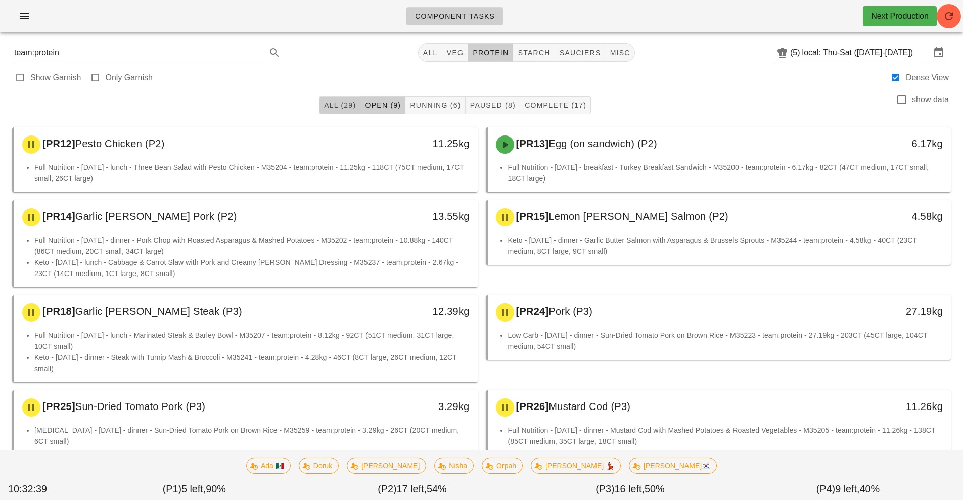
click at [342, 112] on button "All (29)" at bounding box center [339, 105] width 41 height 18
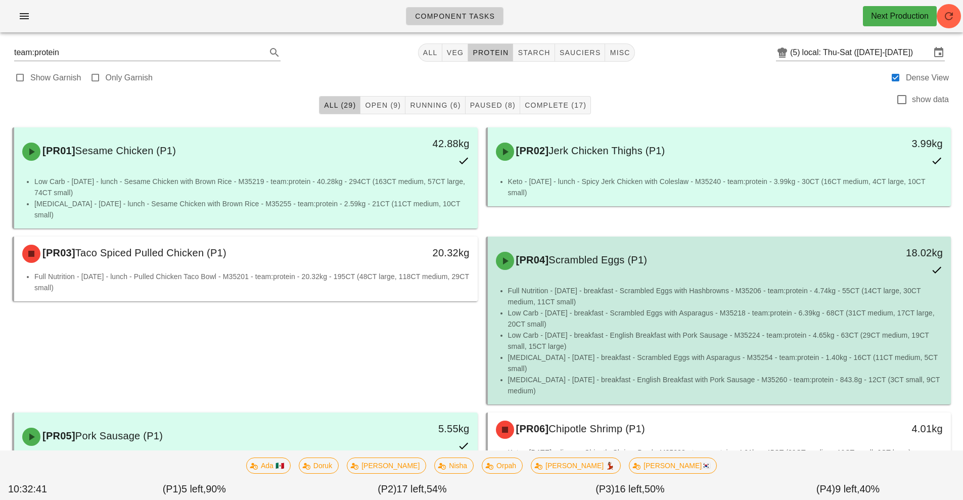
click at [686, 318] on li "Low Carb - Thursday - breakfast - Scrambled Eggs with Asparagus - M35218 - team…" at bounding box center [725, 318] width 435 height 22
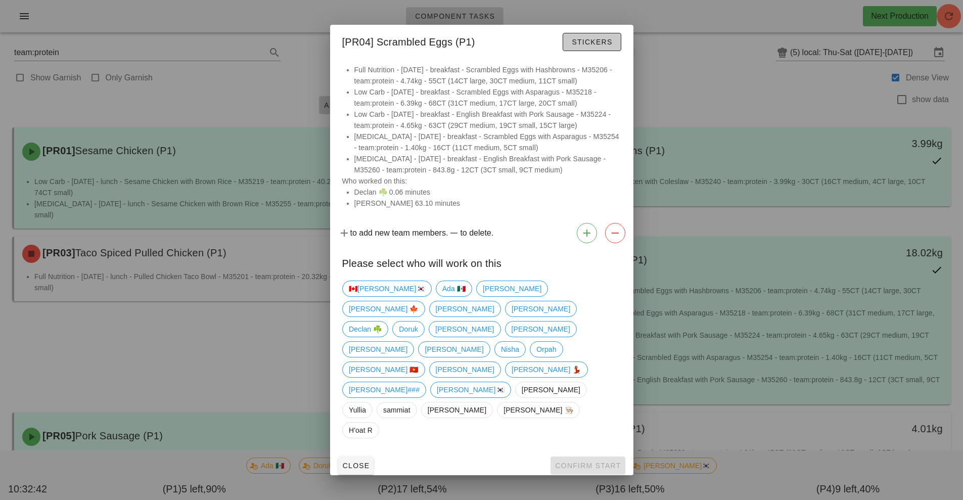
click at [582, 51] on button "Stickers" at bounding box center [591, 42] width 58 height 18
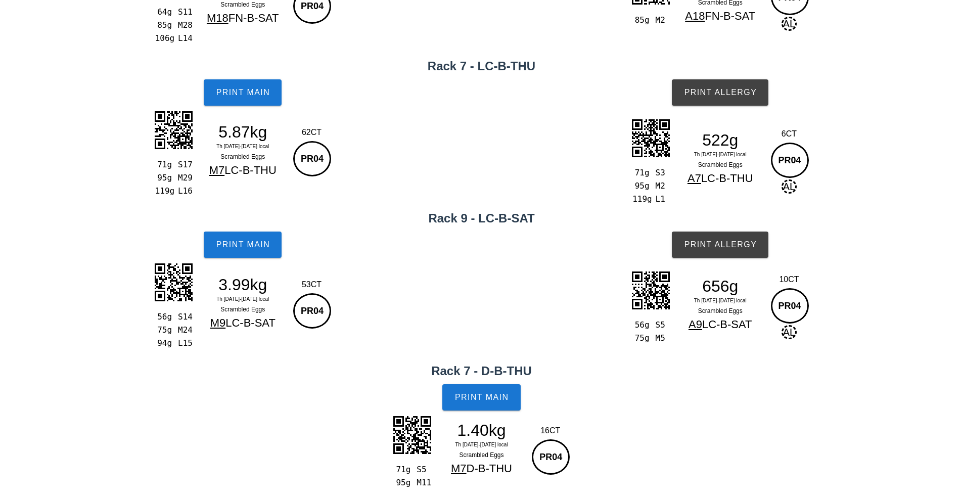
scroll to position [186, 0]
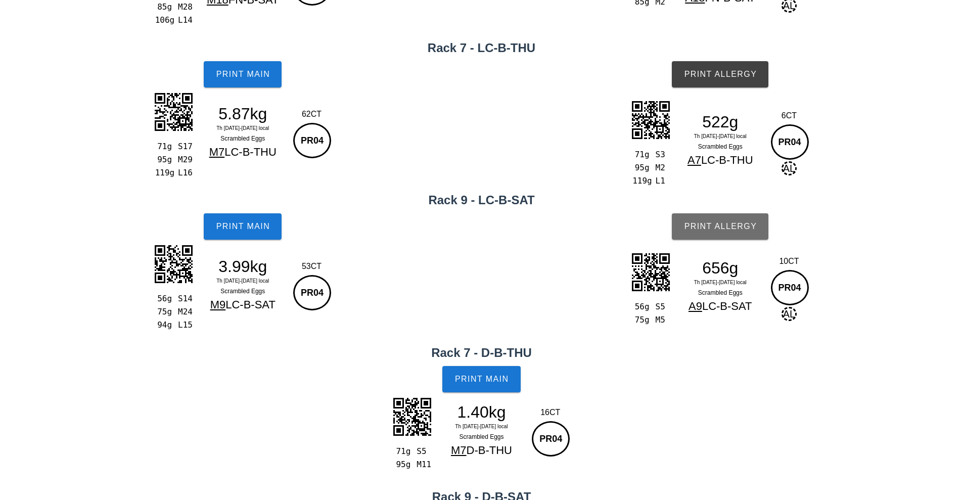
click at [736, 228] on span "Print Allergy" at bounding box center [719, 226] width 73 height 9
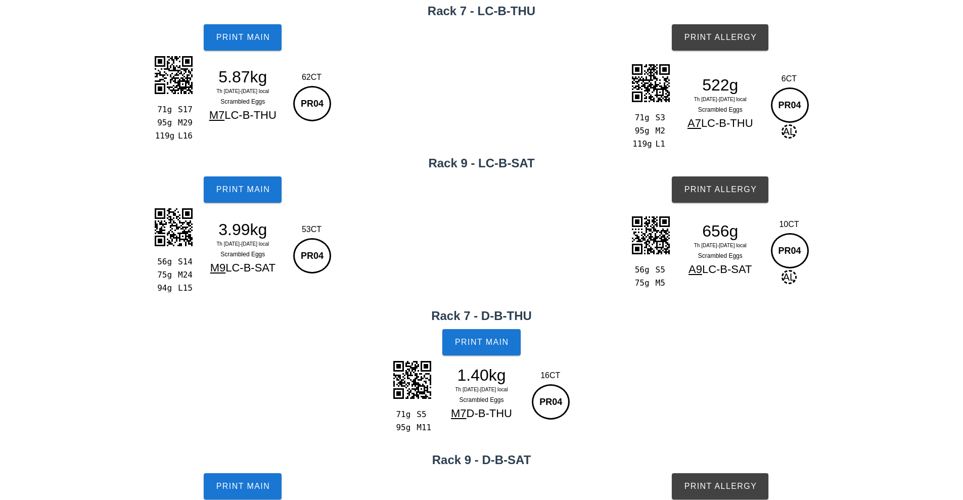
scroll to position [323, 0]
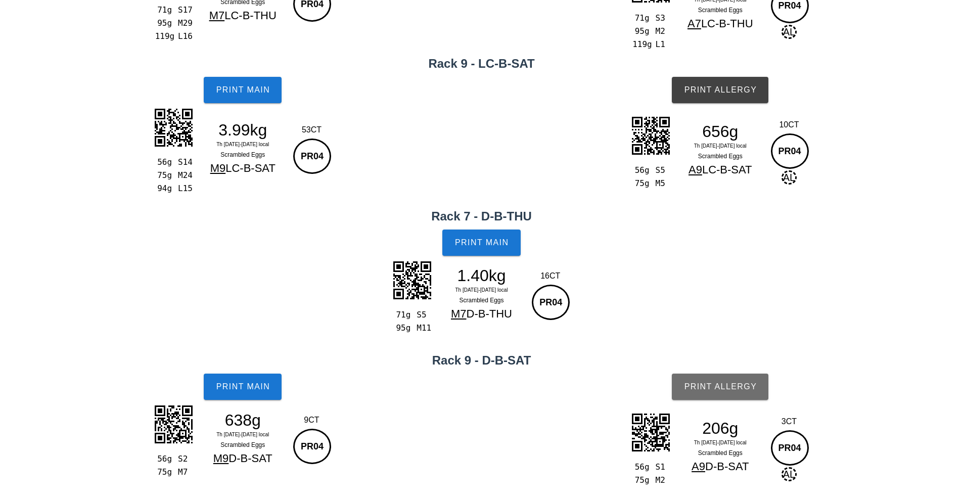
click at [728, 387] on span "Print Allergy" at bounding box center [719, 386] width 73 height 9
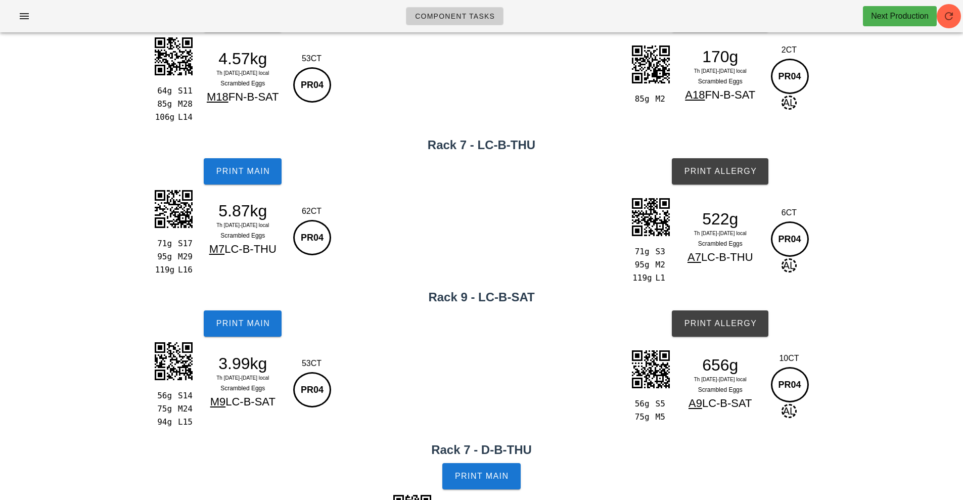
scroll to position [0, 0]
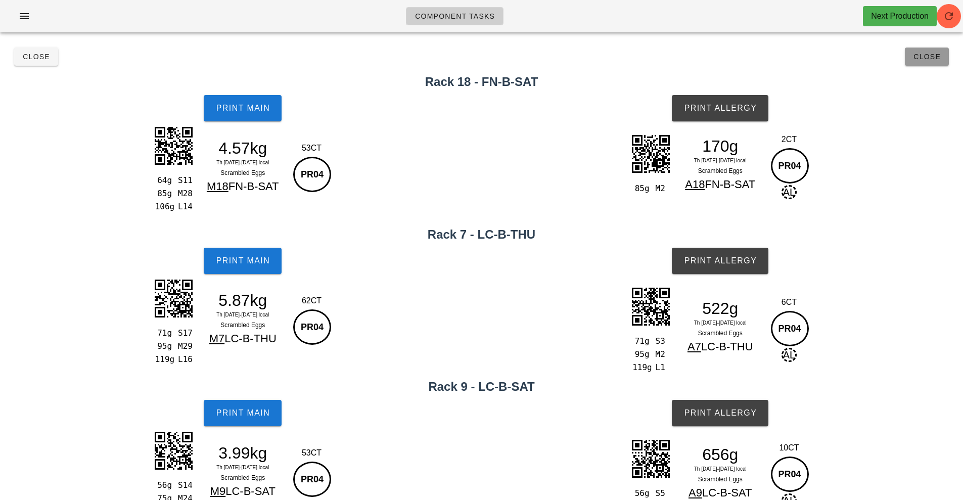
click at [925, 58] on span "Close" at bounding box center [927, 57] width 28 height 8
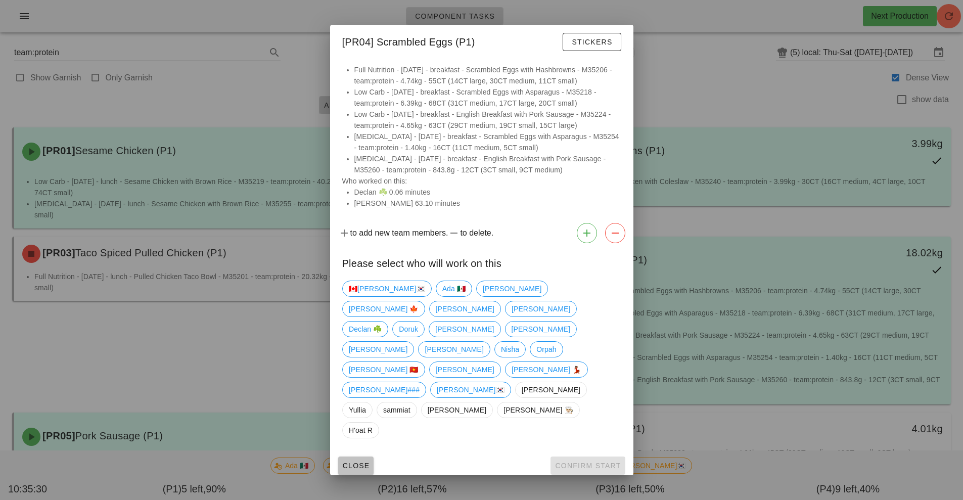
click at [372, 456] on button "Close" at bounding box center [356, 465] width 36 height 18
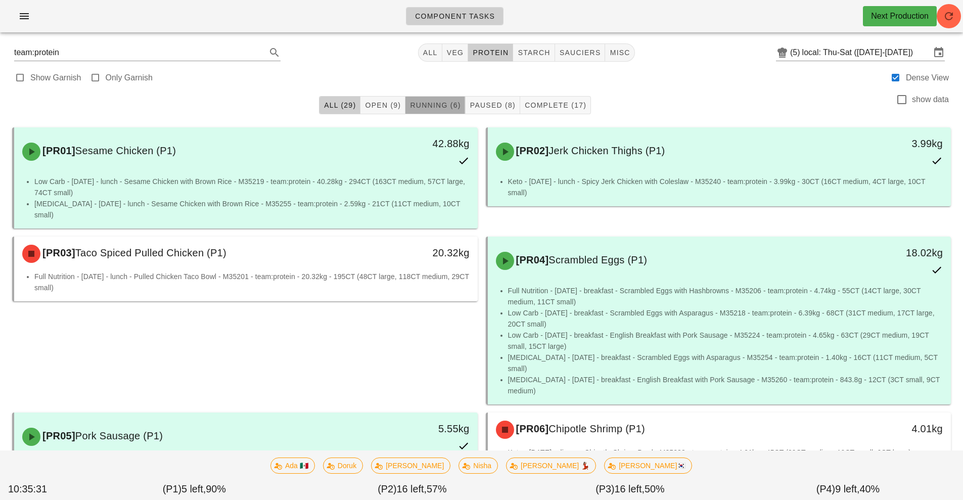
click at [446, 102] on span "Running (6)" at bounding box center [434, 105] width 51 height 8
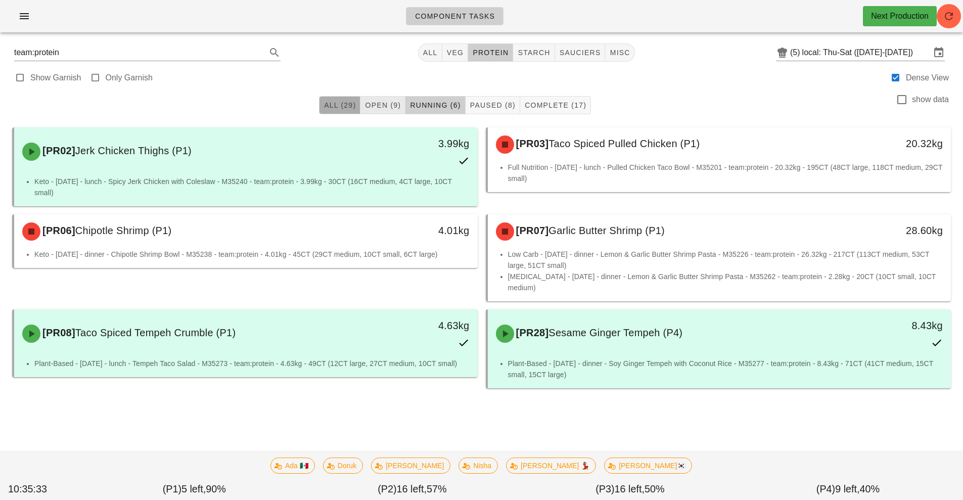
click at [338, 101] on span "All (29)" at bounding box center [339, 105] width 32 height 8
click at [385, 106] on span "Open (9)" at bounding box center [382, 105] width 36 height 8
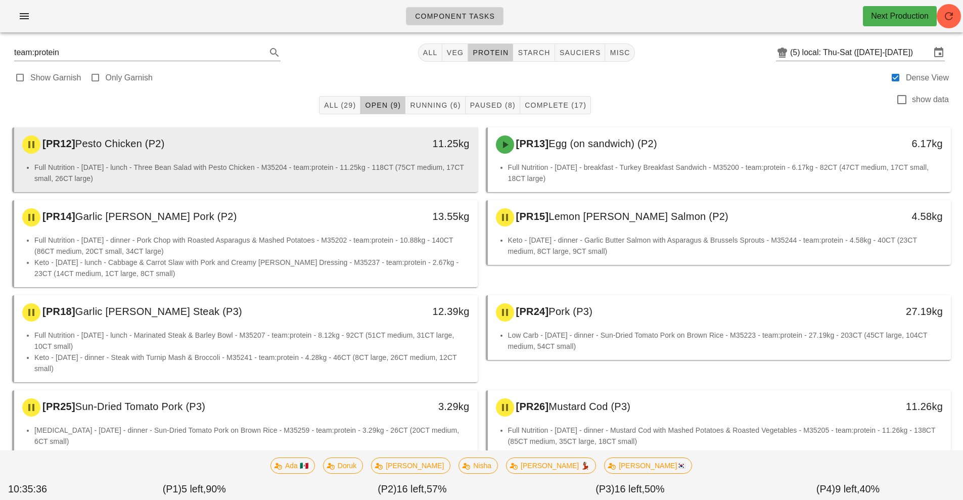
click at [353, 159] on div "[PR12] Pesto Chicken (P2)" at bounding box center [188, 144] width 344 height 30
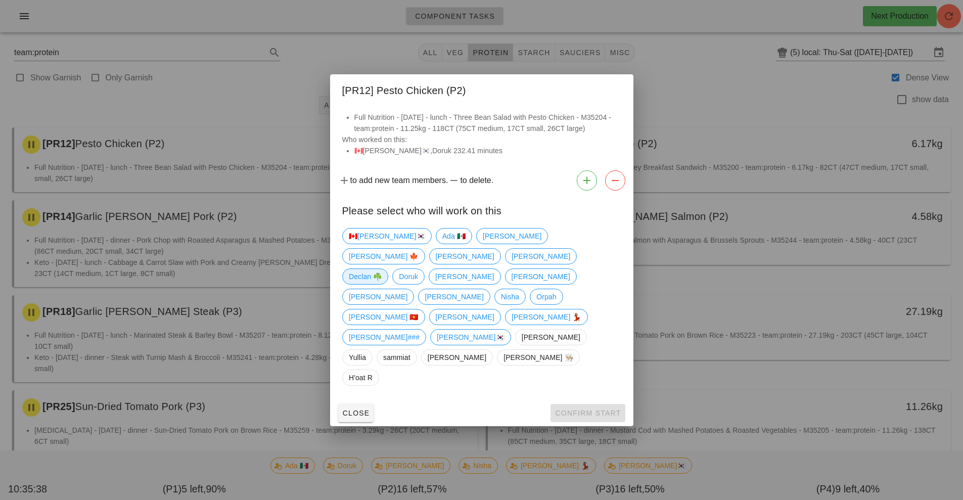
click at [368, 284] on span "Declan ☘️" at bounding box center [365, 276] width 33 height 15
click at [603, 409] on span "Confirm Start" at bounding box center [587, 413] width 66 height 8
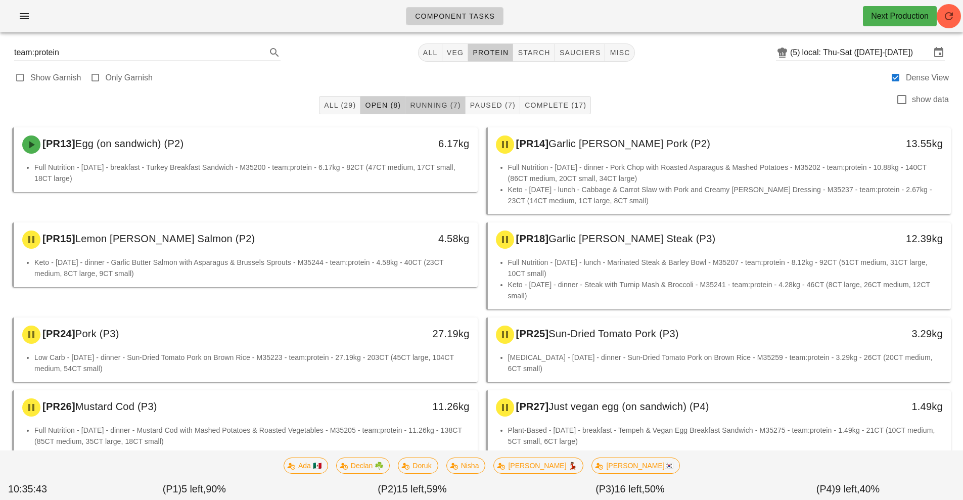
click at [431, 107] on span "Running (7)" at bounding box center [434, 105] width 51 height 8
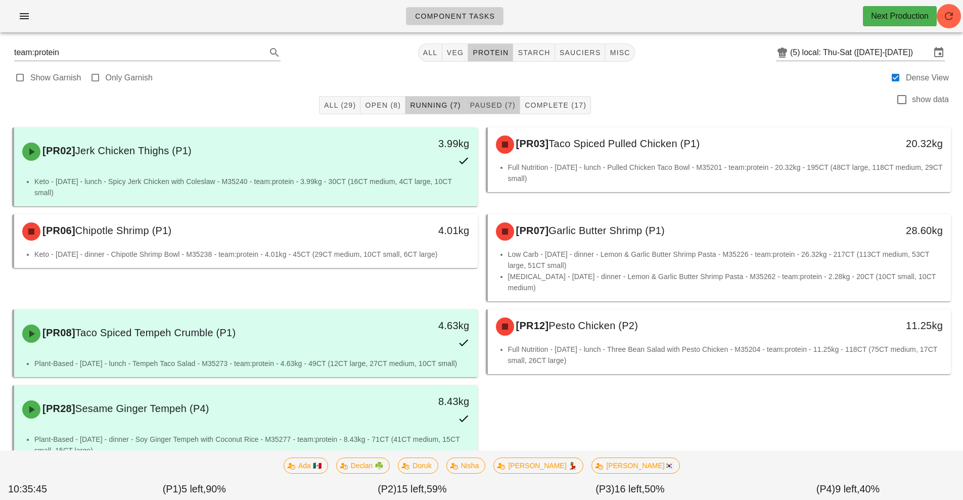
click at [501, 102] on span "Paused (7)" at bounding box center [492, 105] width 46 height 8
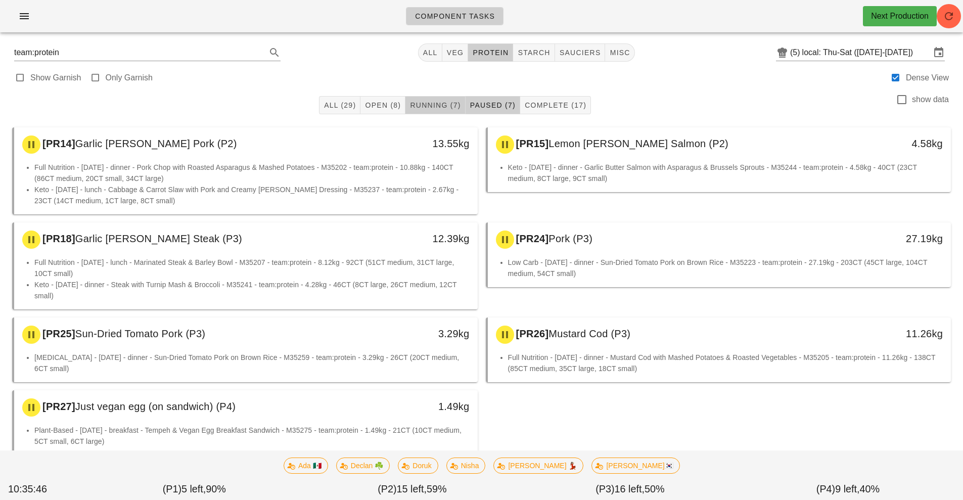
click at [426, 97] on button "Running (7)" at bounding box center [435, 105] width 60 height 18
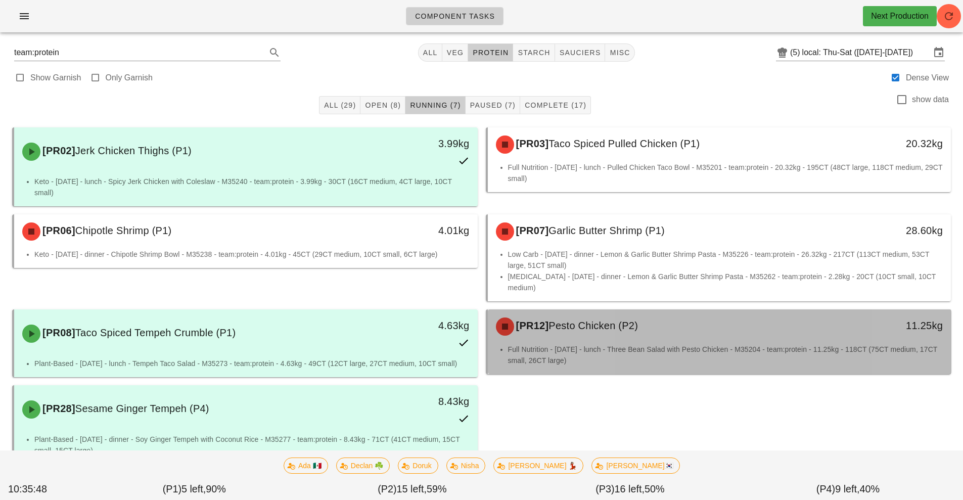
click at [636, 320] on span "Pesto Chicken (P2)" at bounding box center [592, 325] width 89 height 11
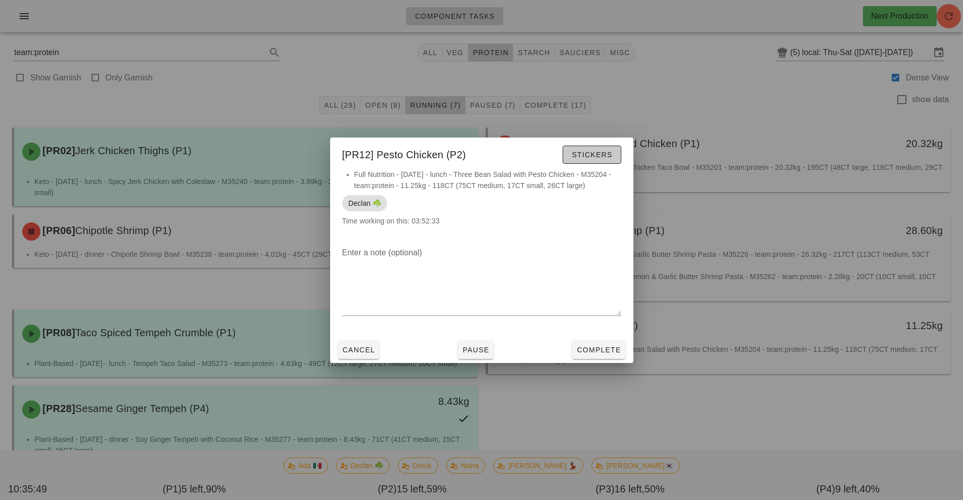
click at [595, 152] on span "Stickers" at bounding box center [591, 155] width 41 height 8
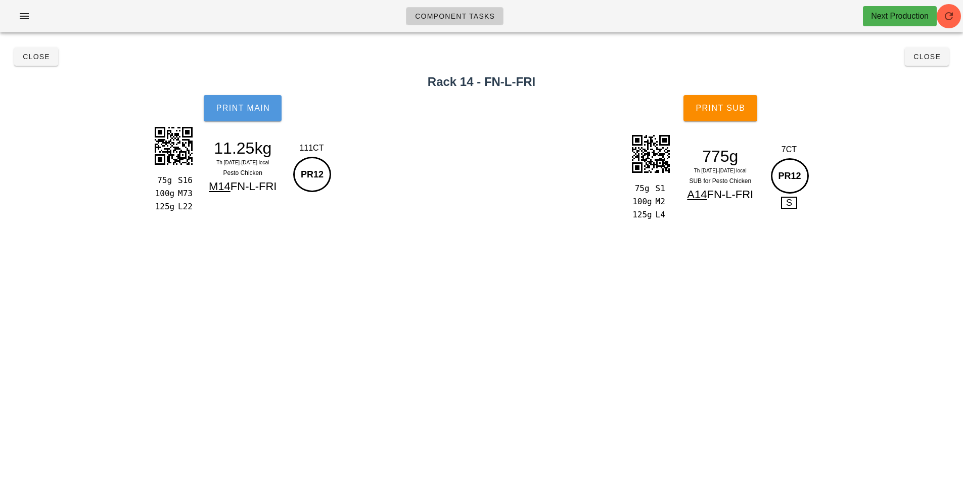
click at [266, 109] on span "Print Main" at bounding box center [242, 108] width 55 height 9
click at [254, 105] on span "Print Main" at bounding box center [242, 108] width 55 height 9
click at [725, 106] on span "Print Sub" at bounding box center [720, 108] width 50 height 9
click at [740, 117] on button "Print Sub" at bounding box center [720, 108] width 74 height 26
click at [925, 51] on button "Close" at bounding box center [927, 57] width 44 height 18
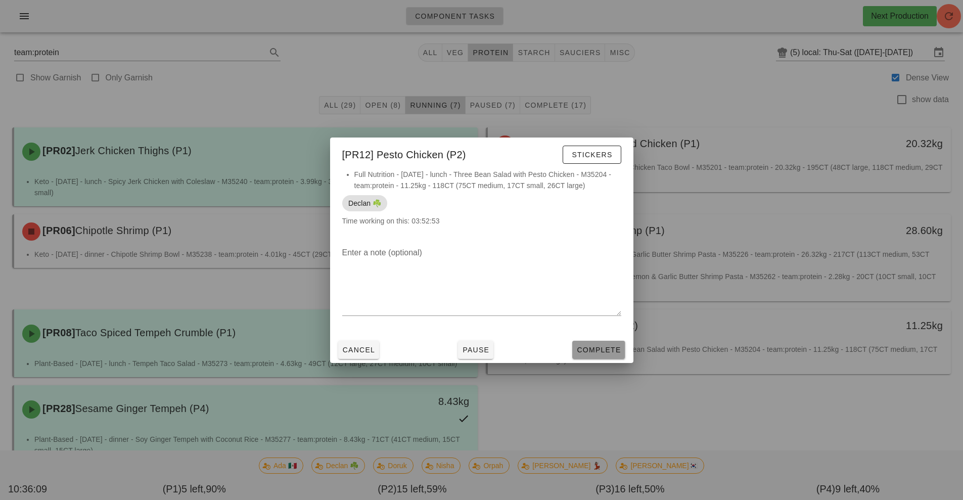
click at [609, 350] on span "Complete" at bounding box center [598, 350] width 44 height 8
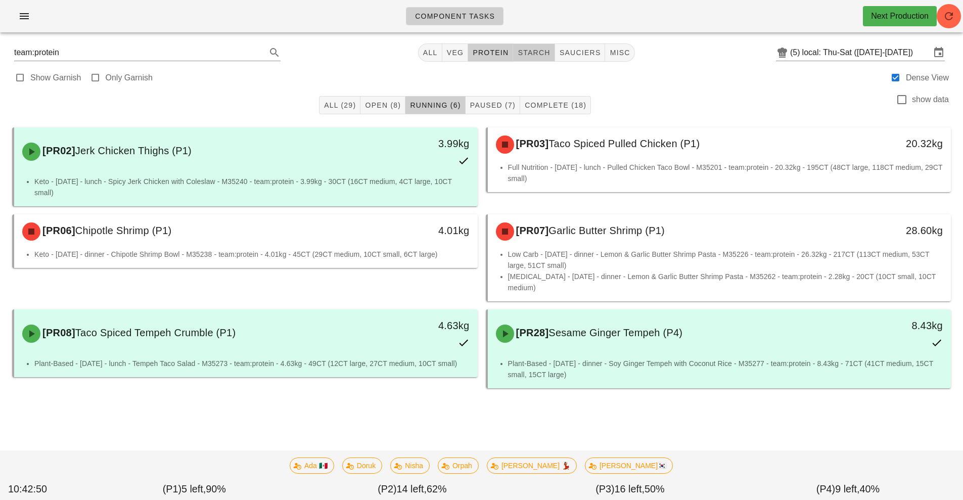
click at [532, 53] on span "starch" at bounding box center [533, 53] width 33 height 8
type input "team:starch"
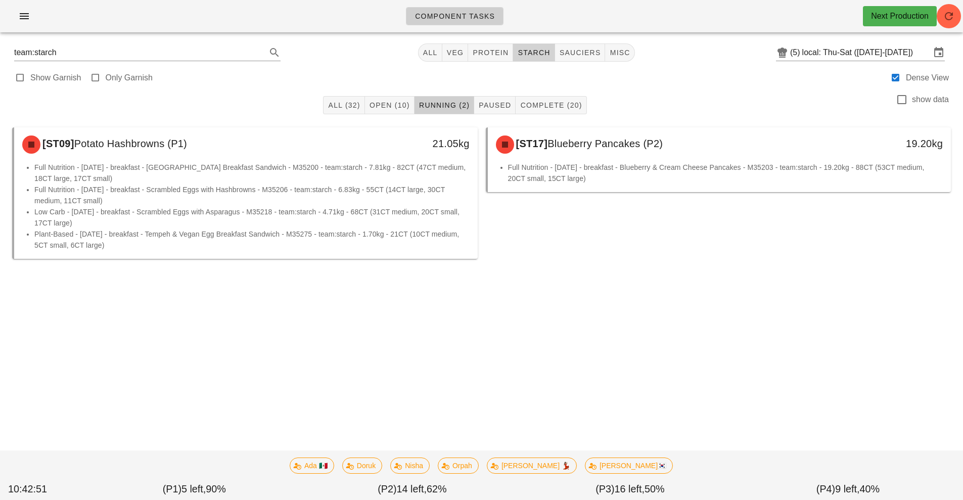
click at [540, 46] on button "starch" at bounding box center [533, 52] width 41 height 18
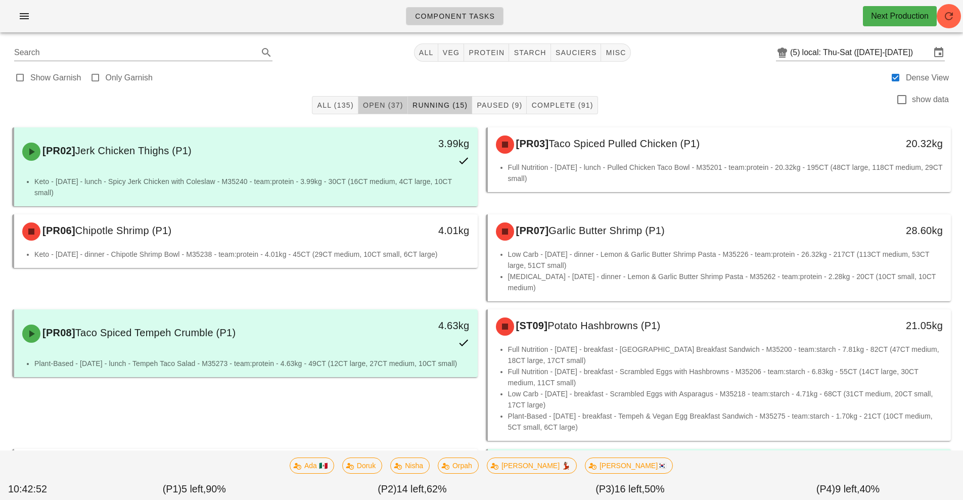
click at [398, 102] on span "Open (37)" at bounding box center [382, 105] width 41 height 8
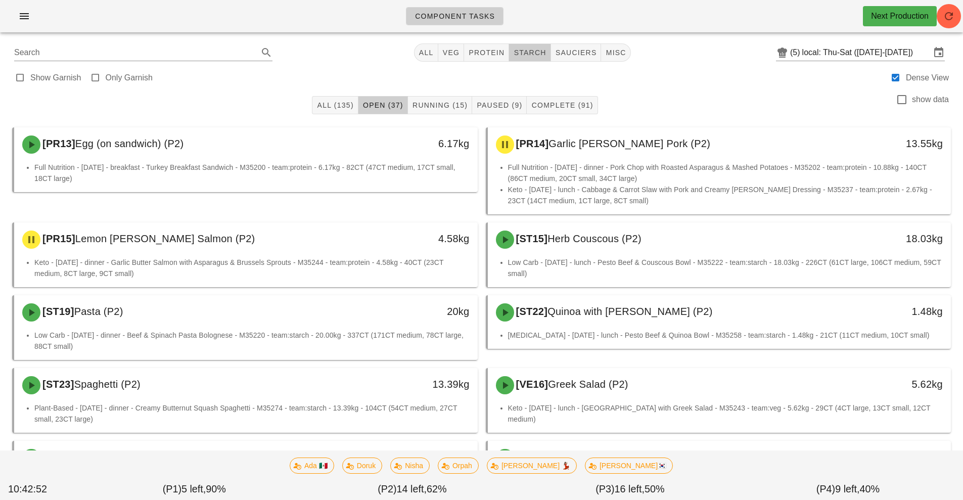
click at [538, 52] on span "starch" at bounding box center [529, 53] width 33 height 8
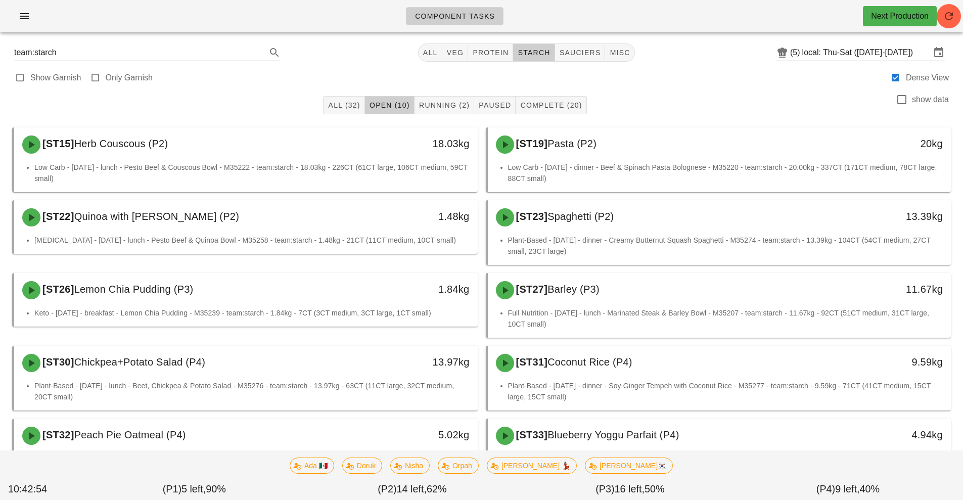
scroll to position [56, 0]
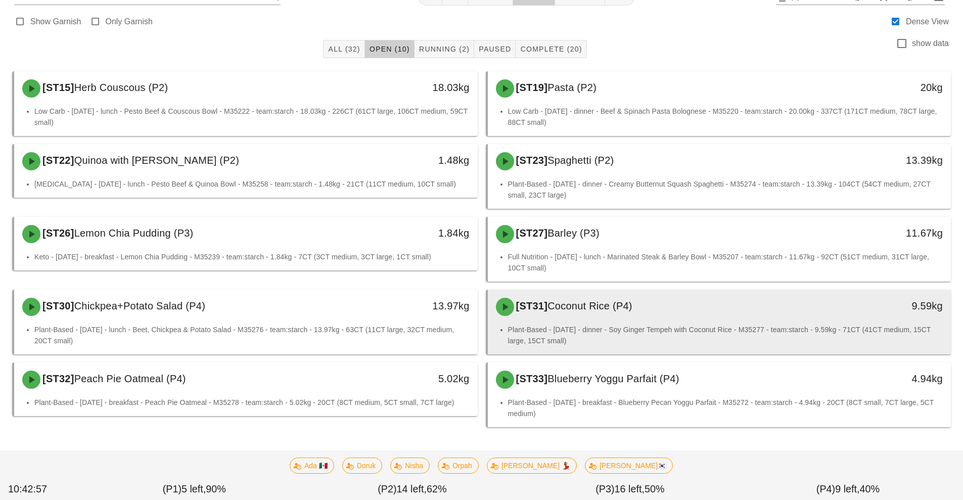
click at [587, 318] on div "[ST31] Coconut Rice (P4)" at bounding box center [662, 307] width 344 height 30
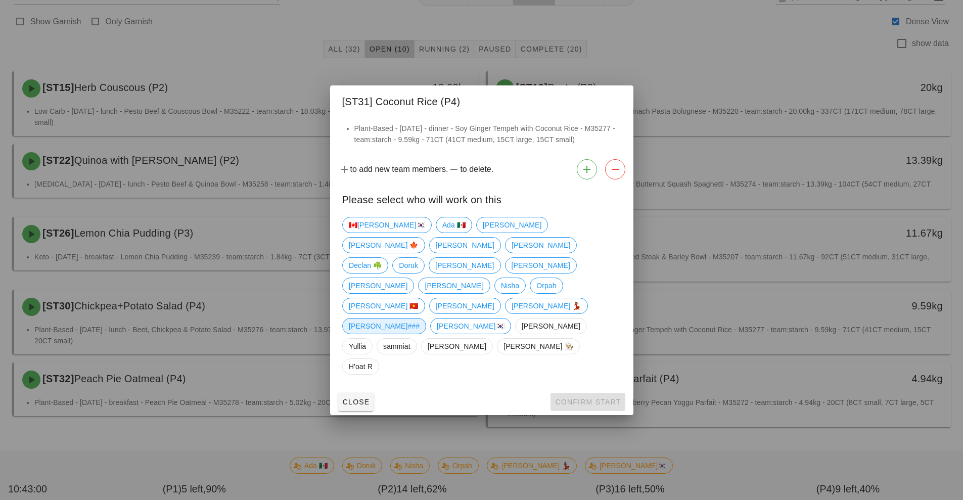
click at [419, 318] on span "[PERSON_NAME]###" at bounding box center [384, 325] width 71 height 15
click at [356, 393] on button "Close" at bounding box center [356, 402] width 36 height 18
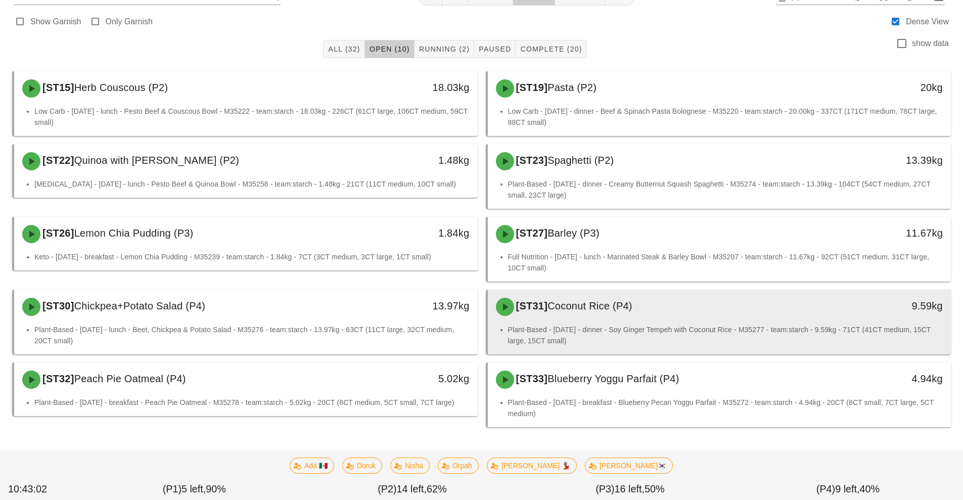
click at [585, 312] on div "[ST31] Coconut Rice (P4)" at bounding box center [662, 307] width 344 height 30
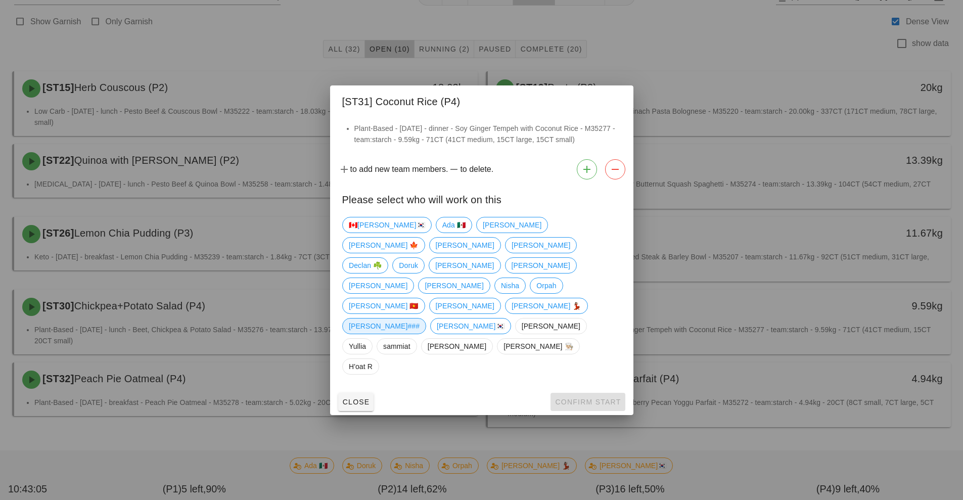
click at [419, 318] on span "[PERSON_NAME]###" at bounding box center [384, 325] width 71 height 15
click at [584, 398] on span "Confirm Start" at bounding box center [587, 402] width 66 height 8
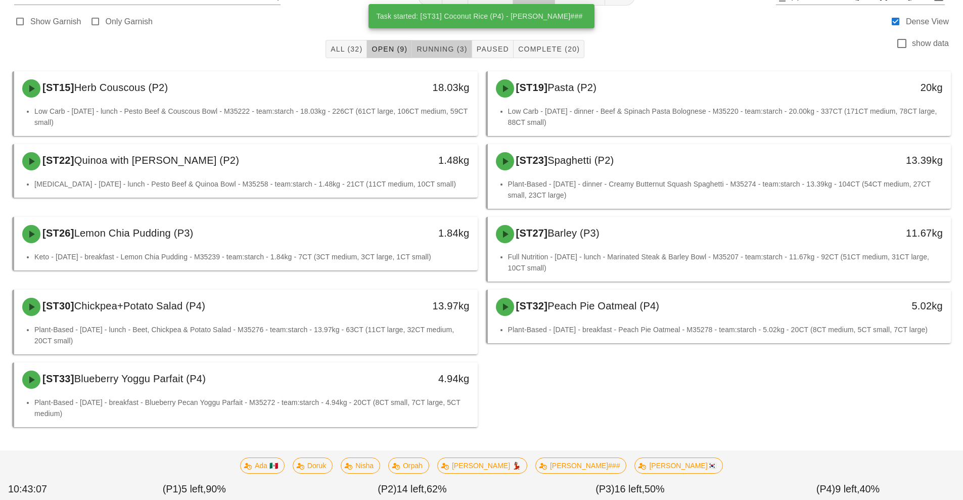
click at [452, 50] on span "Running (3)" at bounding box center [441, 49] width 51 height 8
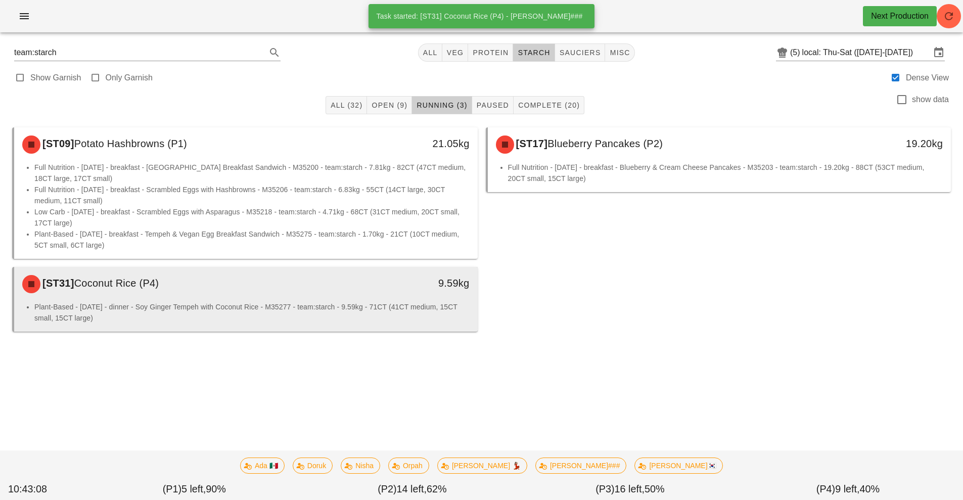
click at [354, 313] on li "Plant-Based - Friday - dinner - Soy Ginger Tempeh with Coconut Rice - M35277 - …" at bounding box center [251, 312] width 435 height 22
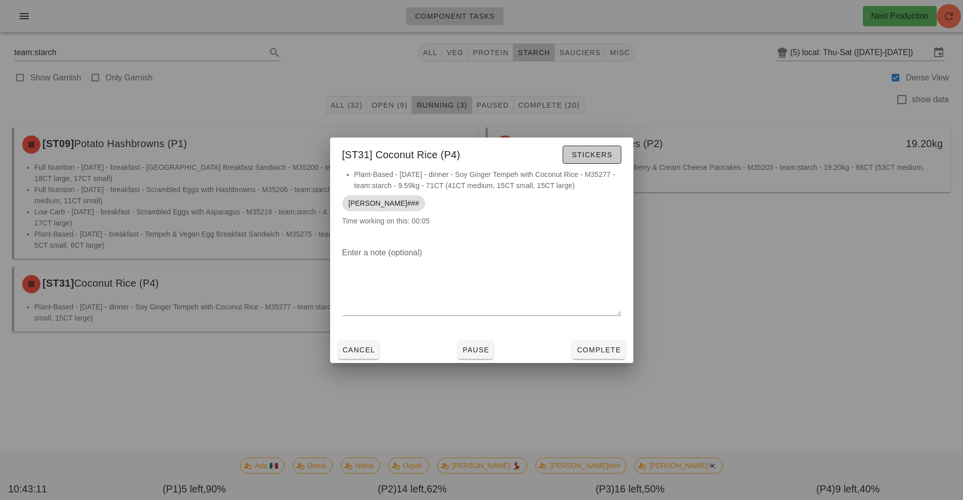
click at [607, 146] on button "Stickers" at bounding box center [591, 155] width 58 height 18
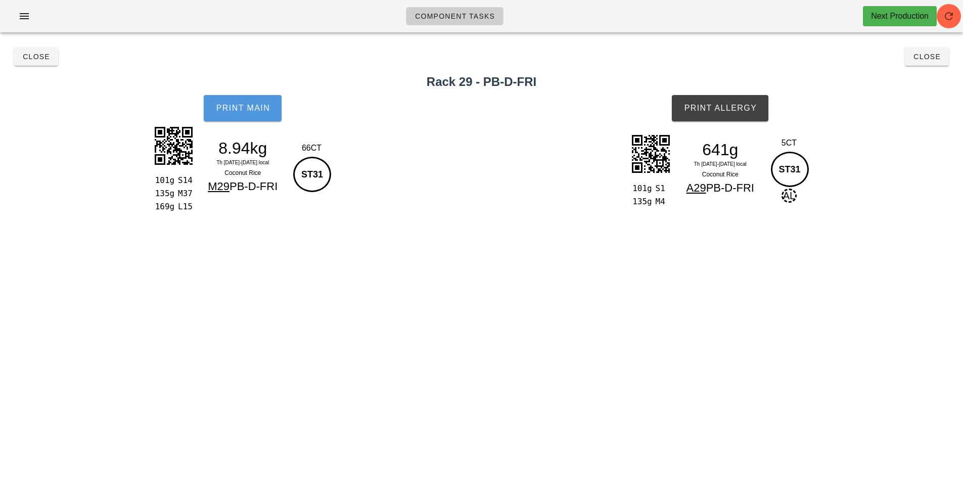
click at [228, 101] on button "Print Main" at bounding box center [243, 108] width 78 height 26
click at [738, 109] on span "Print Allergy" at bounding box center [719, 108] width 73 height 9
click at [42, 57] on span "Close" at bounding box center [36, 57] width 28 height 8
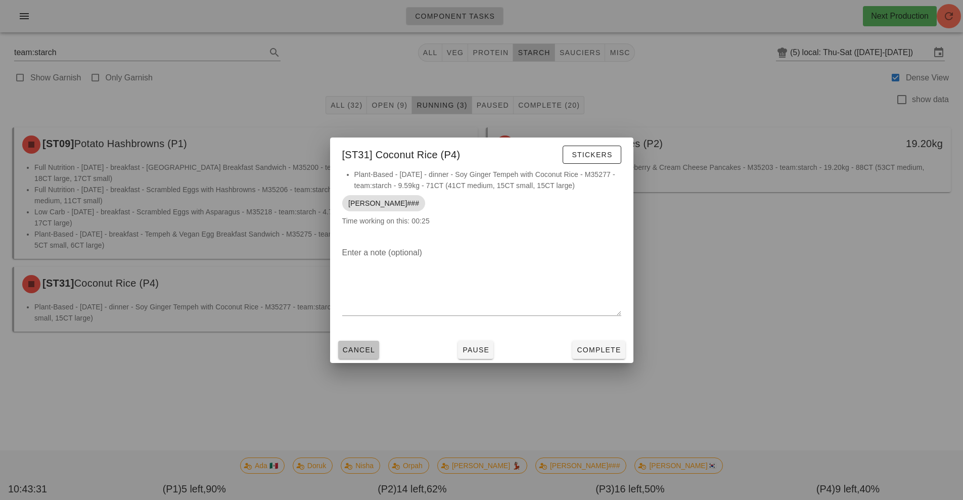
click at [362, 350] on span "Cancel" at bounding box center [358, 350] width 33 height 8
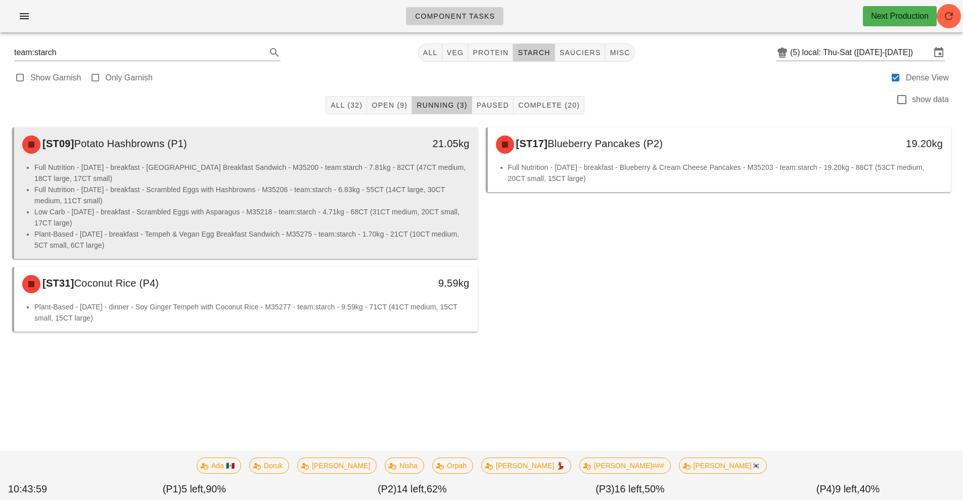
click at [322, 189] on li "Full Nutrition - Saturday - breakfast - Scrambled Eggs with Hashbrowns - M35206…" at bounding box center [251, 195] width 435 height 22
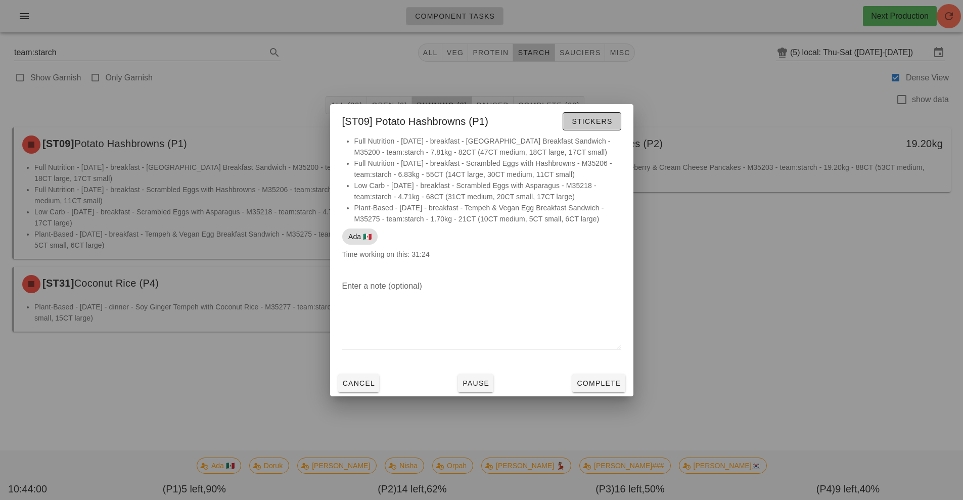
click at [592, 121] on span "Stickers" at bounding box center [591, 121] width 41 height 8
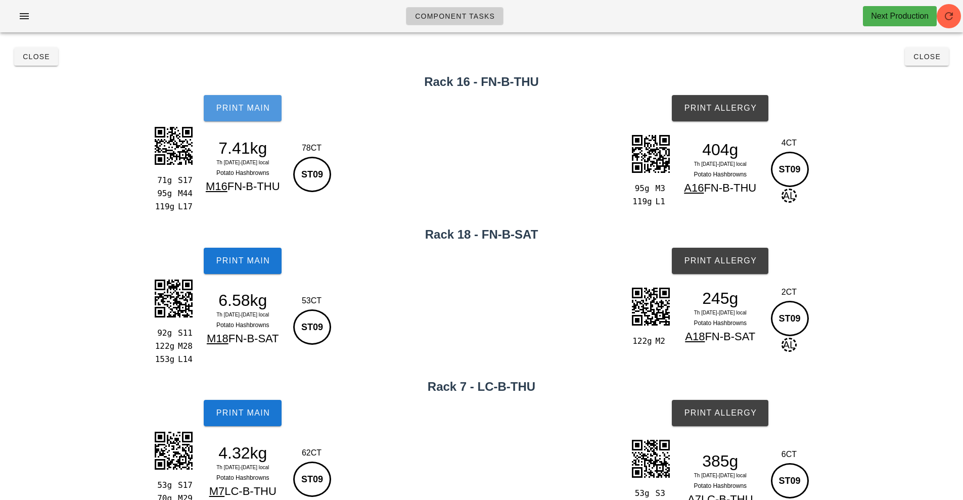
click at [236, 110] on span "Print Main" at bounding box center [242, 108] width 55 height 9
click at [732, 110] on span "Print Allergy" at bounding box center [719, 108] width 73 height 9
click at [232, 265] on span "Print Main" at bounding box center [242, 260] width 55 height 9
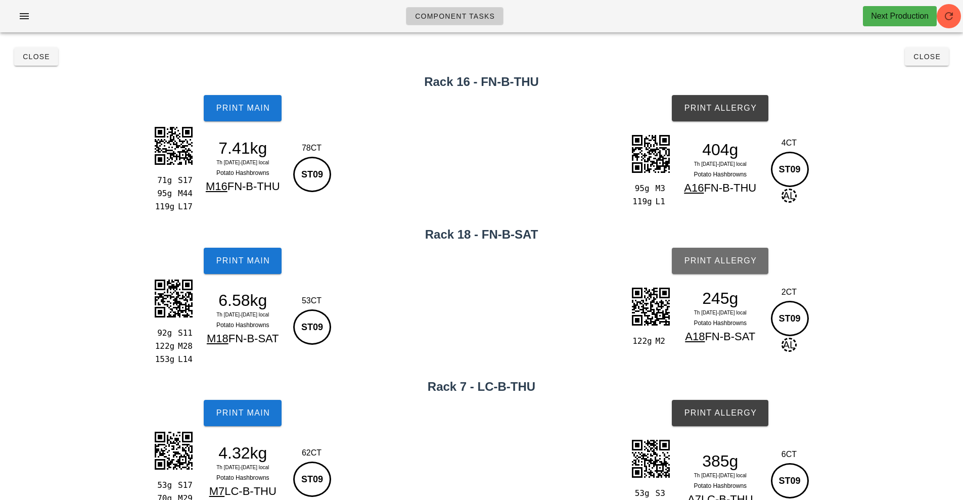
click at [727, 267] on button "Print Allergy" at bounding box center [720, 261] width 97 height 26
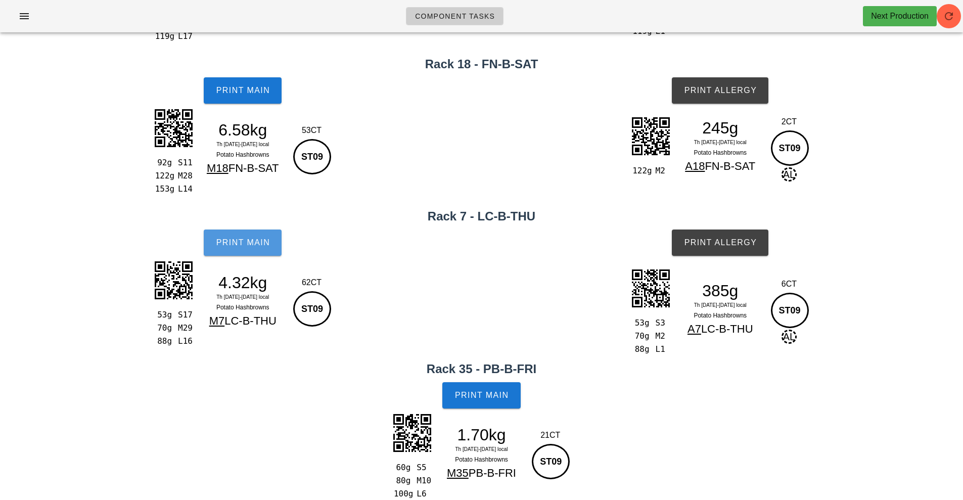
click at [259, 255] on button "Print Main" at bounding box center [243, 242] width 78 height 26
click at [732, 245] on span "Print Allergy" at bounding box center [719, 242] width 73 height 9
click at [499, 393] on span "Print Main" at bounding box center [481, 395] width 55 height 9
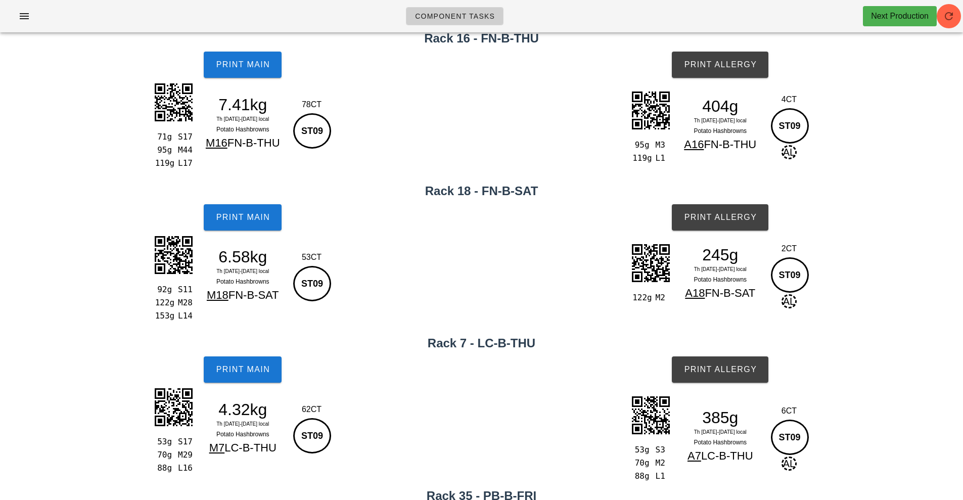
scroll to position [0, 0]
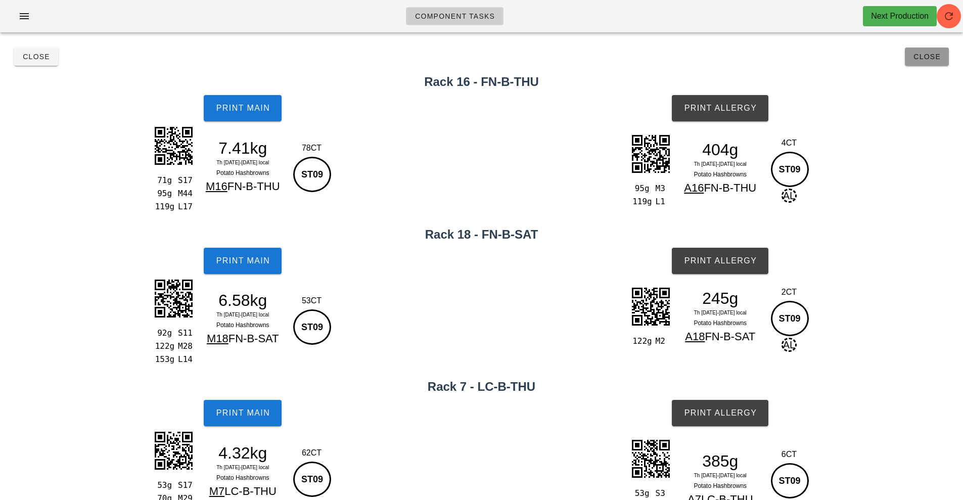
click at [931, 57] on span "Close" at bounding box center [927, 57] width 28 height 8
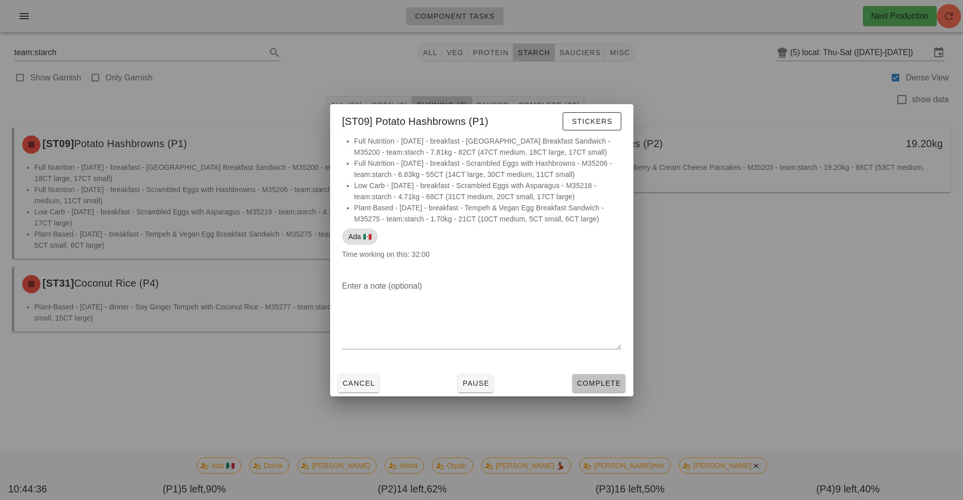
click at [598, 391] on button "Complete" at bounding box center [598, 383] width 53 height 18
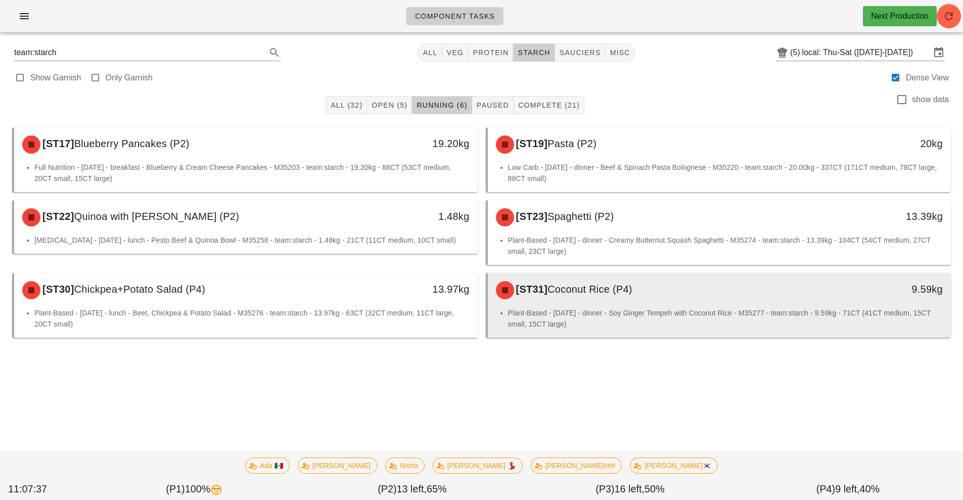
click at [577, 297] on div "[ST31] Coconut Rice (P4)" at bounding box center [662, 290] width 344 height 30
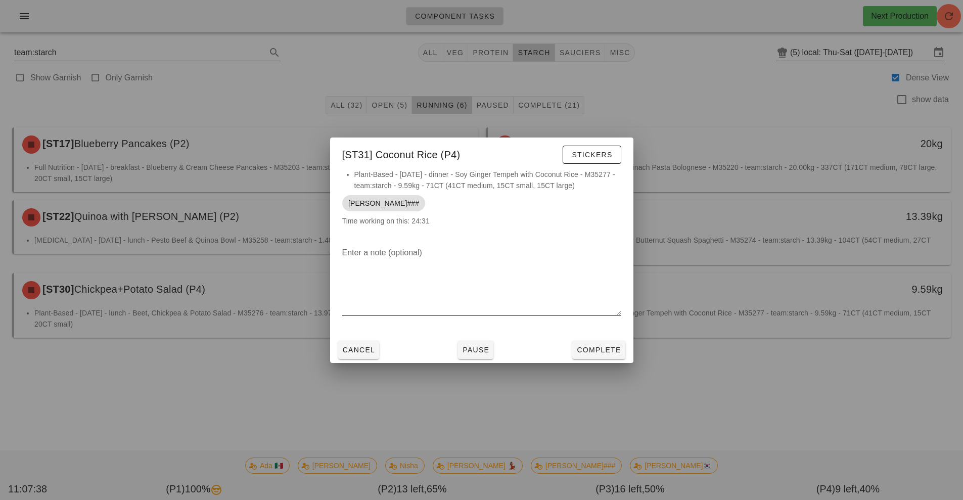
click at [607, 310] on textarea "Enter a note (optional)" at bounding box center [481, 280] width 279 height 71
click at [609, 356] on button "Complete" at bounding box center [598, 350] width 53 height 18
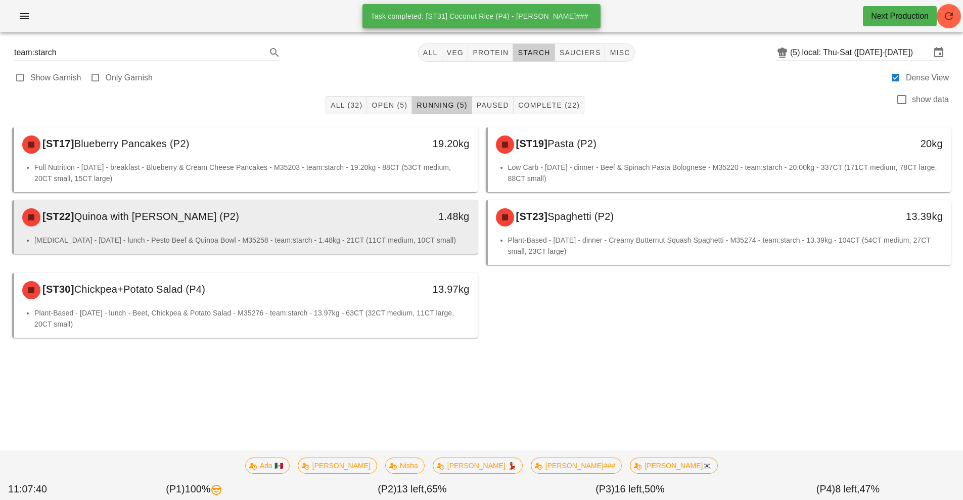
click at [376, 218] on div "1.48kg" at bounding box center [417, 216] width 103 height 16
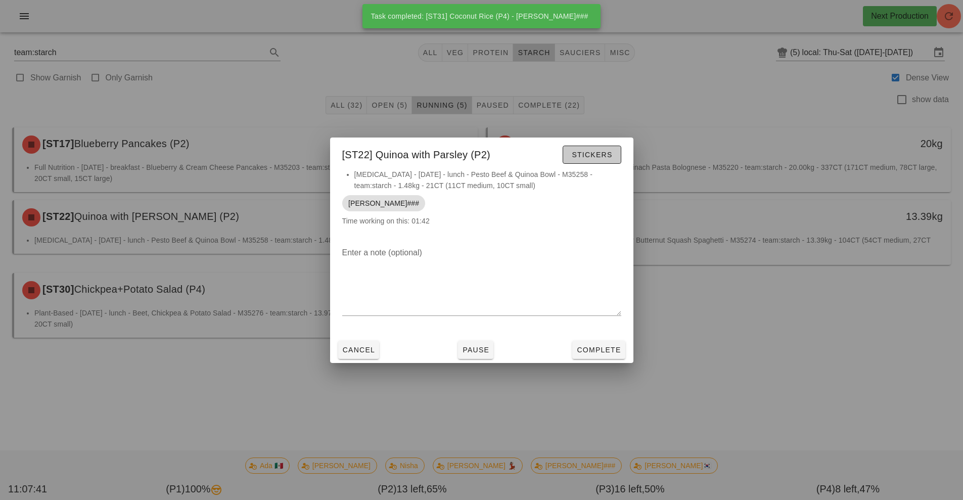
click at [595, 154] on span "Stickers" at bounding box center [591, 155] width 41 height 8
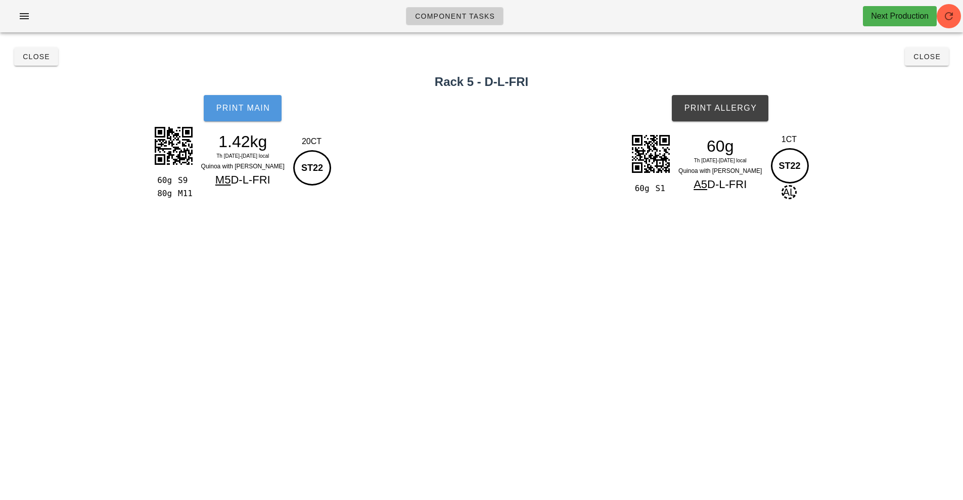
click at [249, 113] on button "Print Main" at bounding box center [243, 108] width 78 height 26
click at [726, 110] on span "Print Allergy" at bounding box center [719, 108] width 73 height 9
click at [34, 60] on span "Close" at bounding box center [36, 57] width 28 height 8
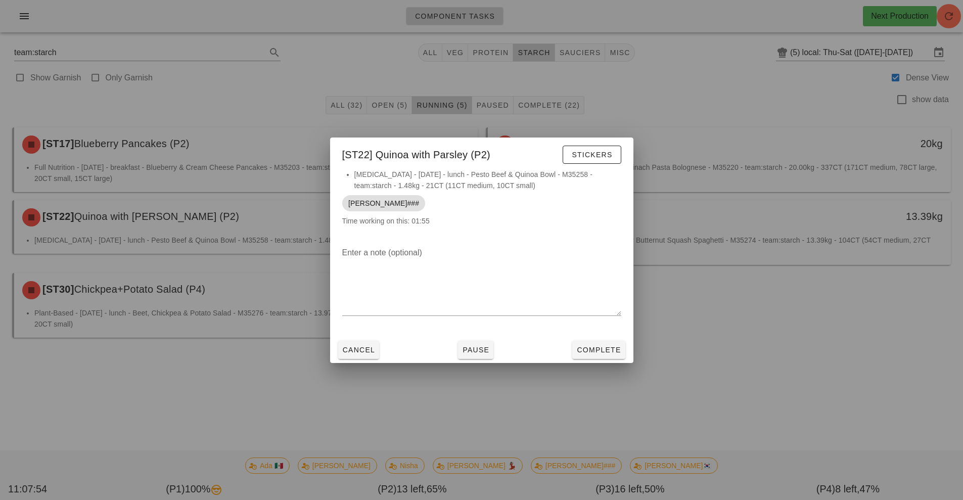
click at [553, 392] on div at bounding box center [481, 250] width 963 height 500
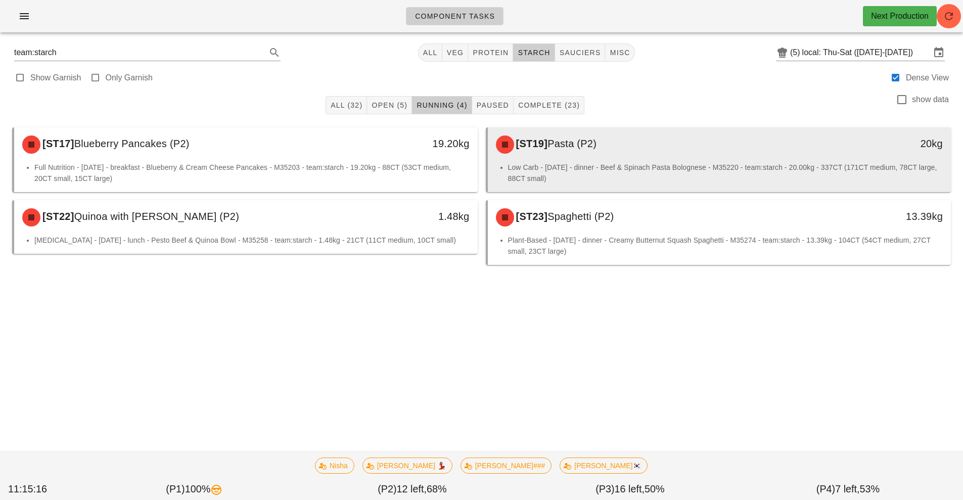
click at [578, 159] on div "[ST19] Pasta (P2)" at bounding box center [662, 144] width 344 height 30
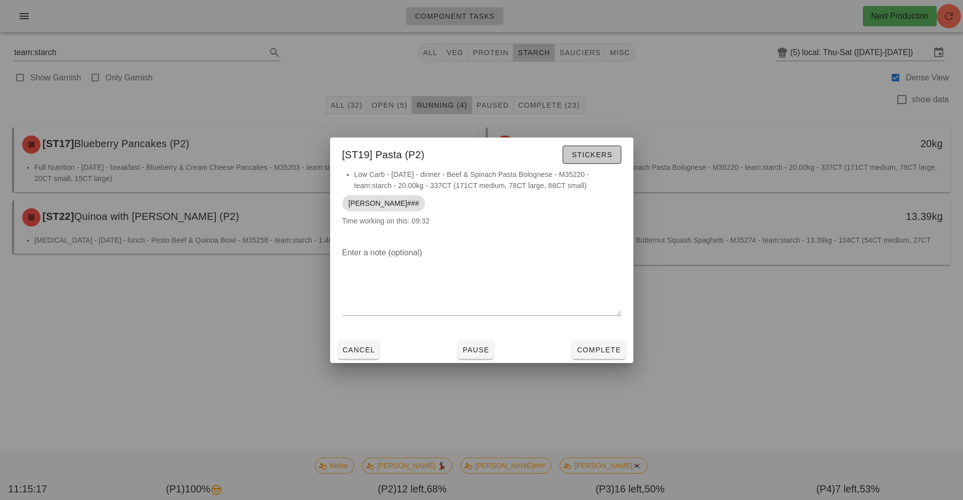
click at [594, 154] on span "Stickers" at bounding box center [591, 155] width 41 height 8
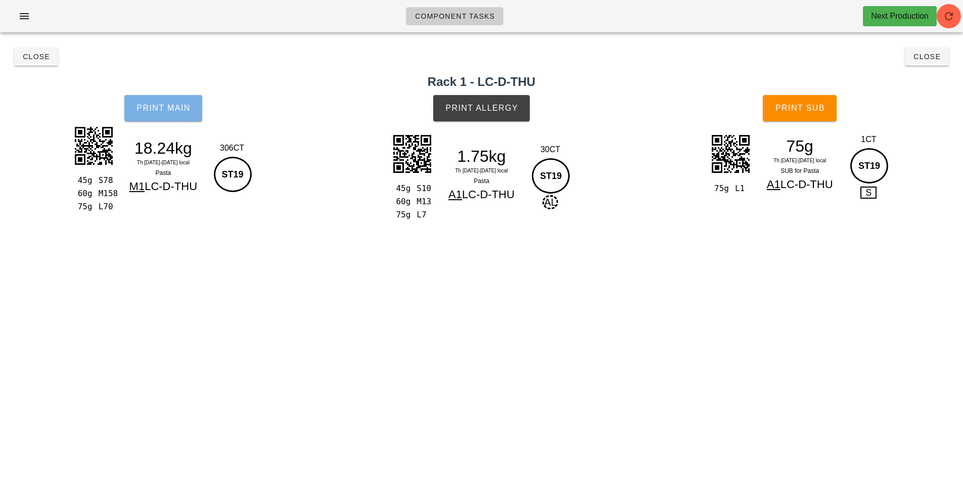
click at [172, 105] on span "Print Main" at bounding box center [163, 108] width 55 height 9
click at [163, 102] on button "Print Main" at bounding box center [163, 108] width 78 height 26
click at [32, 54] on span "Close" at bounding box center [36, 57] width 28 height 8
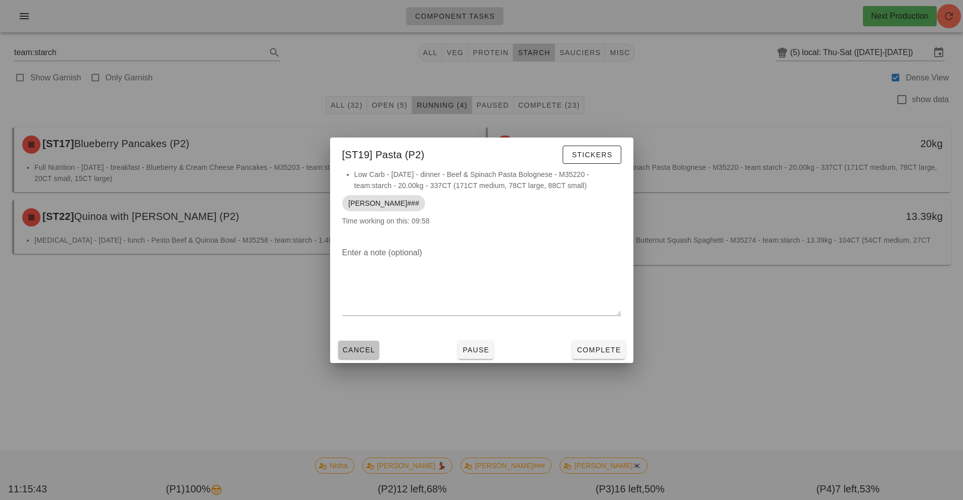
click at [354, 353] on span "Cancel" at bounding box center [358, 350] width 33 height 8
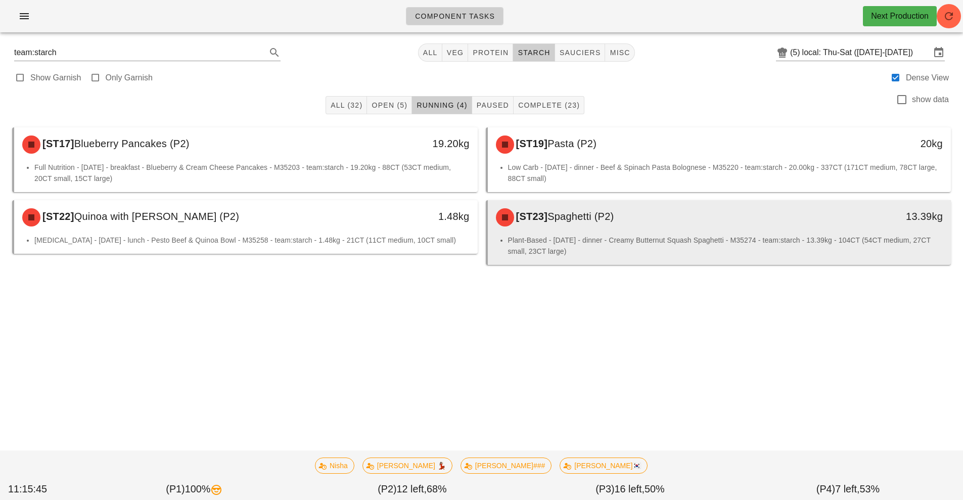
click at [617, 241] on li "Plant-Based - Thursday - dinner - Creamy Butternut Squash Spaghetti - M35274 - …" at bounding box center [725, 245] width 435 height 22
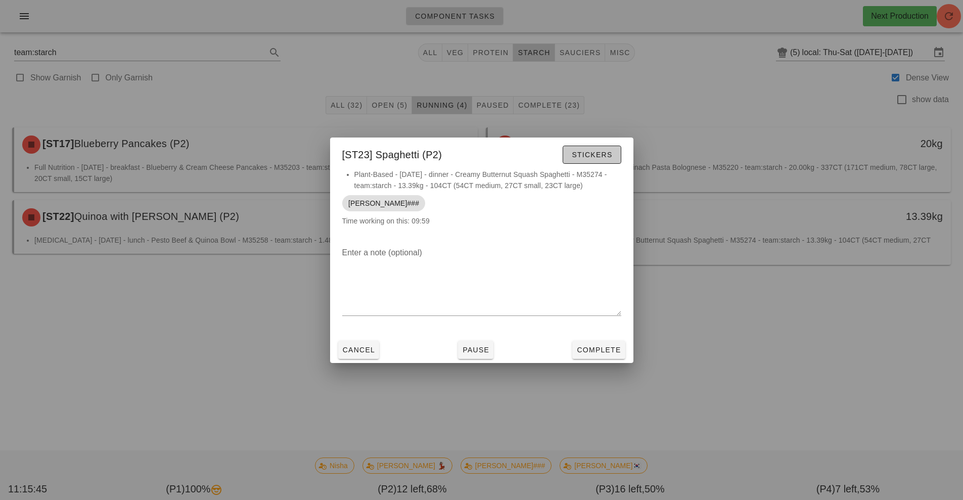
click at [598, 157] on span "Stickers" at bounding box center [591, 155] width 41 height 8
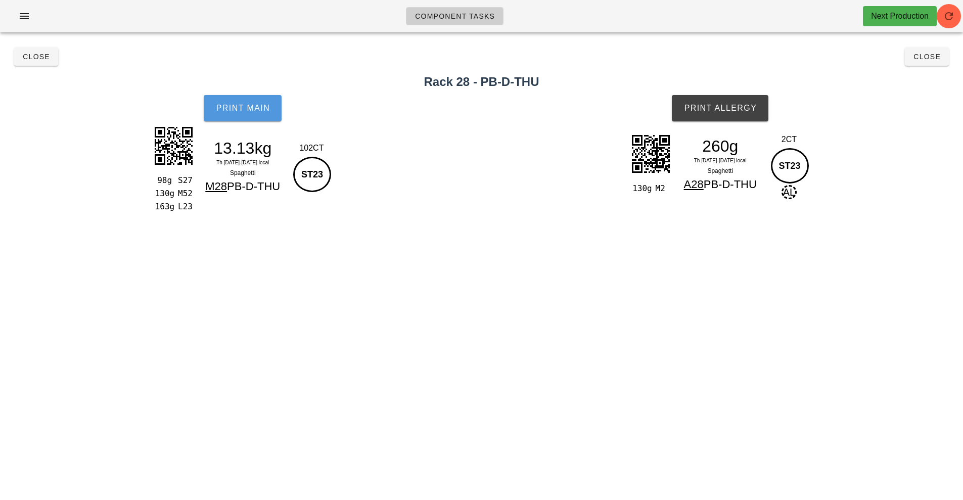
click at [244, 105] on span "Print Main" at bounding box center [242, 108] width 55 height 9
click at [250, 120] on button "Print Main" at bounding box center [243, 108] width 78 height 26
click at [40, 50] on button "Close" at bounding box center [36, 57] width 44 height 18
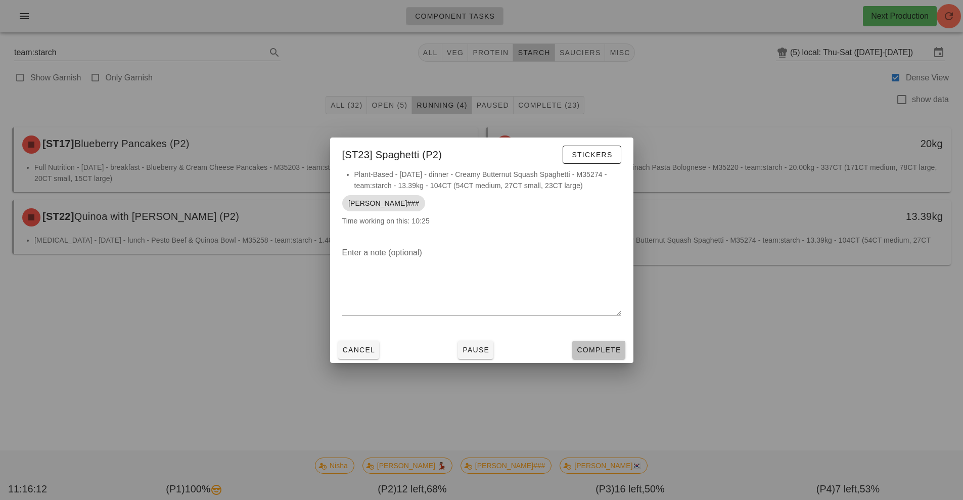
click at [610, 349] on span "Complete" at bounding box center [598, 350] width 44 height 8
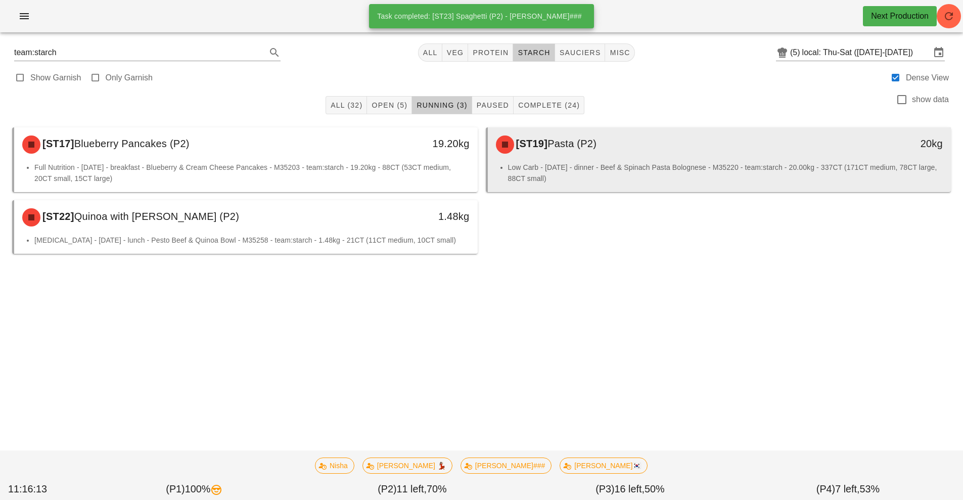
click at [571, 169] on li "Low Carb - Thursday - dinner - Beef & Spinach Pasta Bolognese - M35220 - team:s…" at bounding box center [725, 173] width 435 height 22
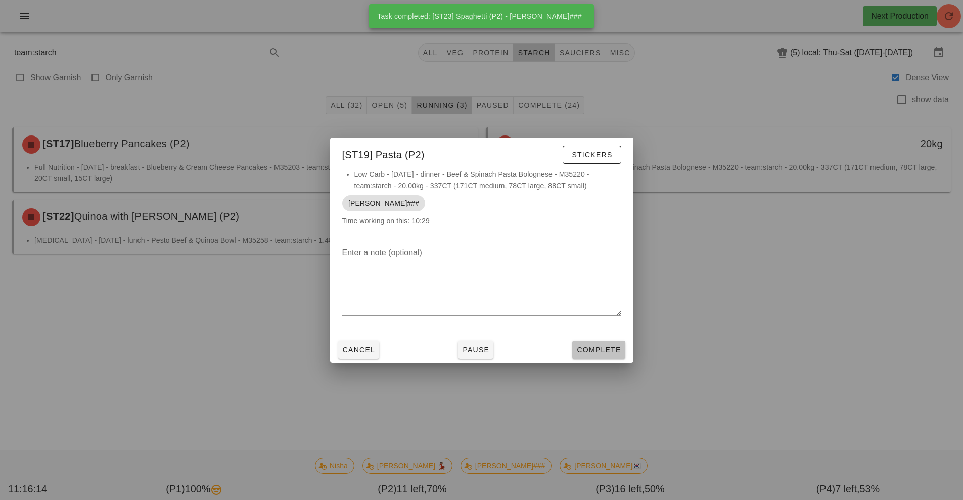
click at [596, 343] on button "Complete" at bounding box center [598, 350] width 53 height 18
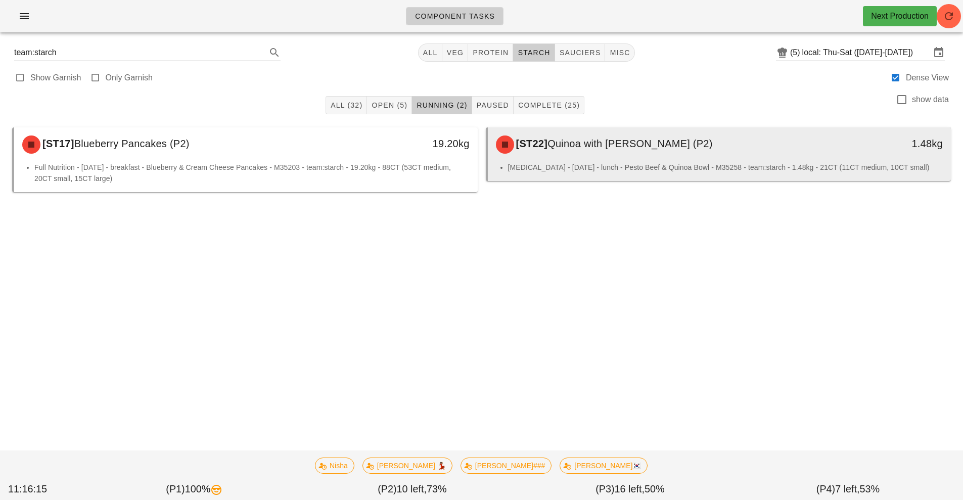
click at [577, 148] on span "Quinoa with [PERSON_NAME] (P2)" at bounding box center [629, 143] width 165 height 11
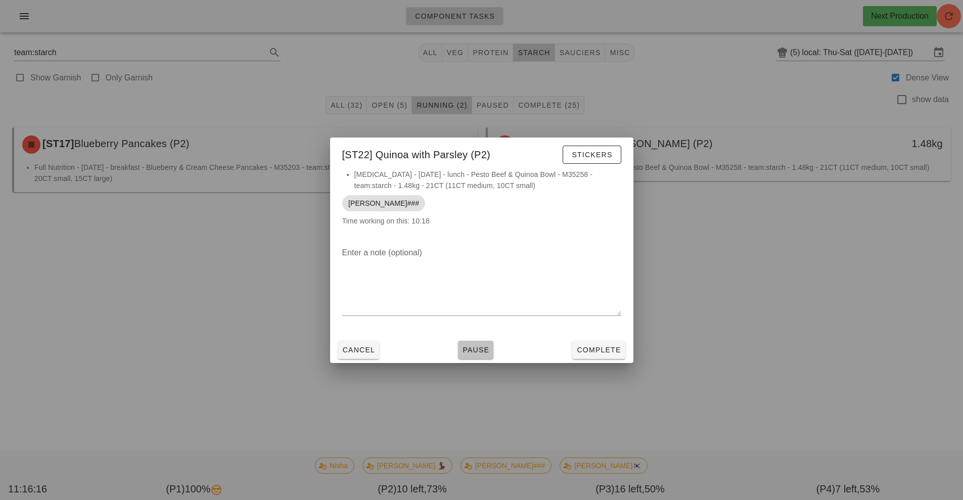
click at [480, 350] on span "Pause" at bounding box center [475, 350] width 27 height 8
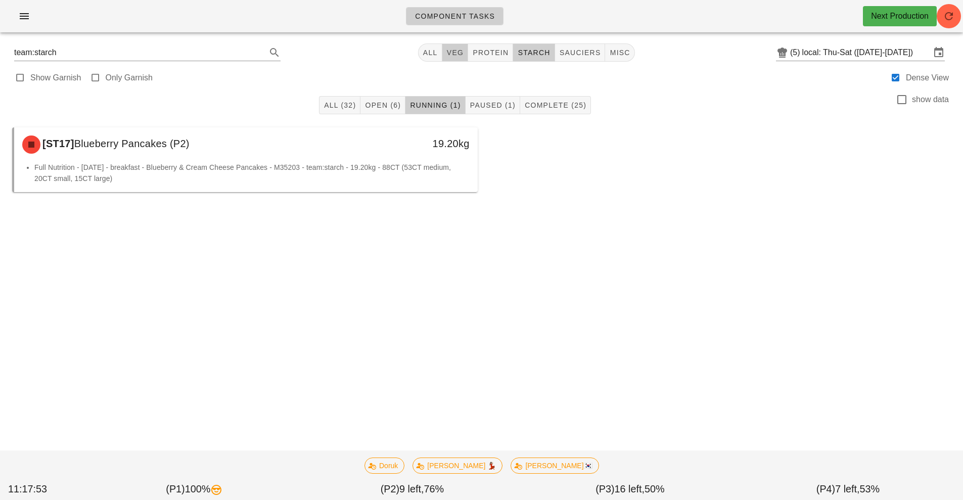
click at [449, 43] on button "veg" at bounding box center [455, 52] width 26 height 18
type input "team:veg"
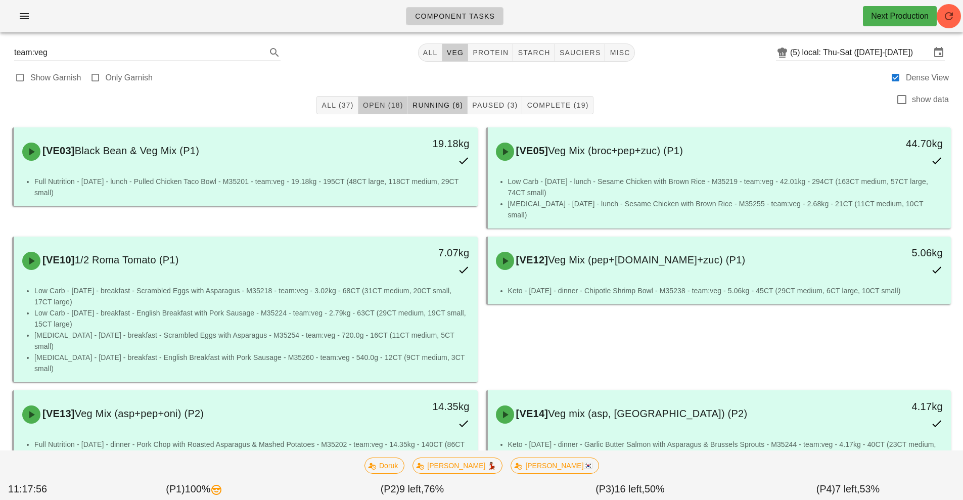
click at [385, 107] on span "Open (18)" at bounding box center [382, 105] width 41 height 8
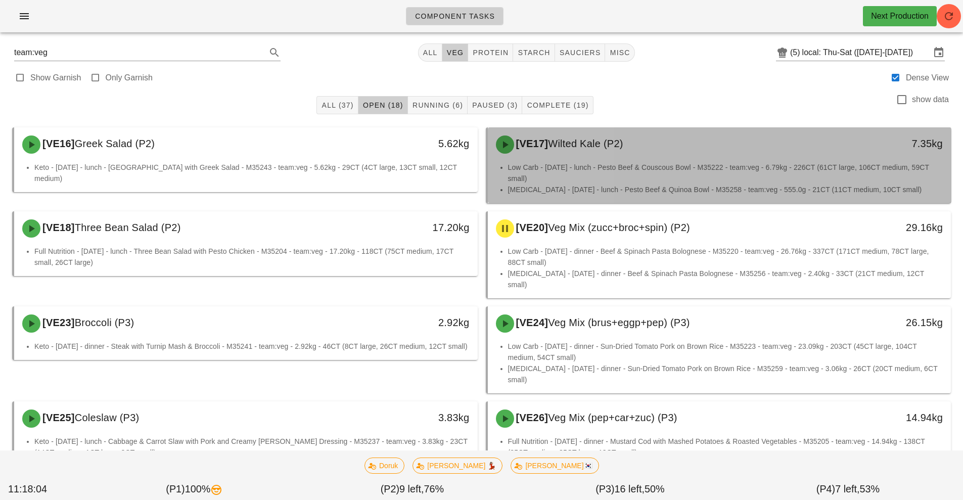
click at [641, 158] on div "[VE17] Wilted Kale (P2)" at bounding box center [662, 144] width 344 height 30
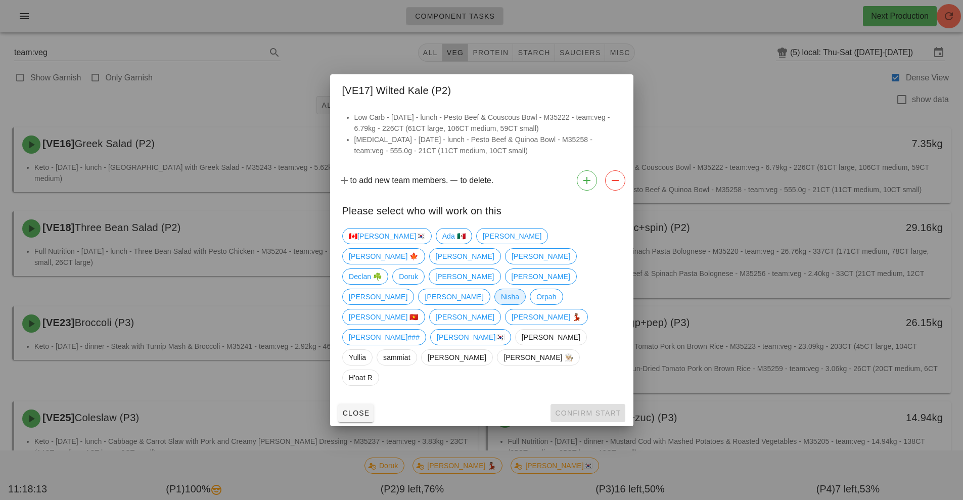
click at [500, 304] on span "Nisha" at bounding box center [509, 296] width 18 height 15
click at [594, 409] on span "Confirm Start" at bounding box center [587, 413] width 66 height 8
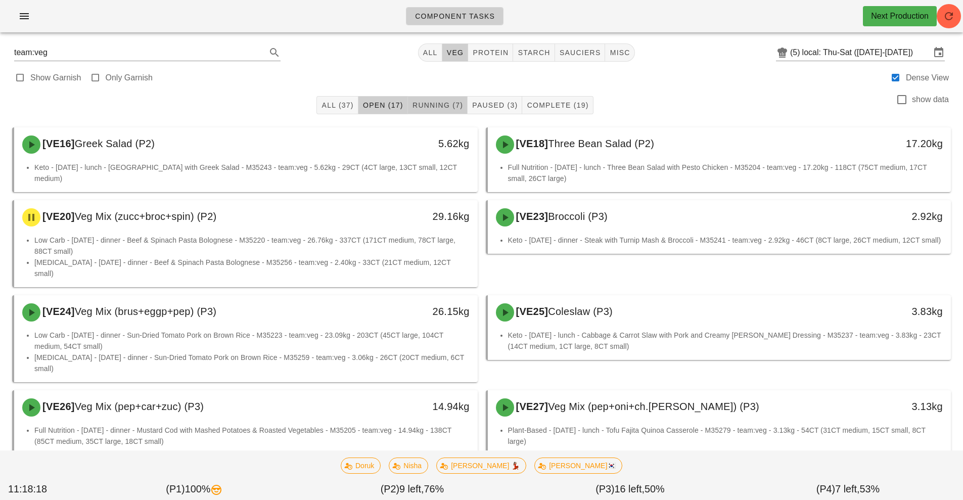
click at [435, 108] on span "Running (7)" at bounding box center [437, 105] width 51 height 8
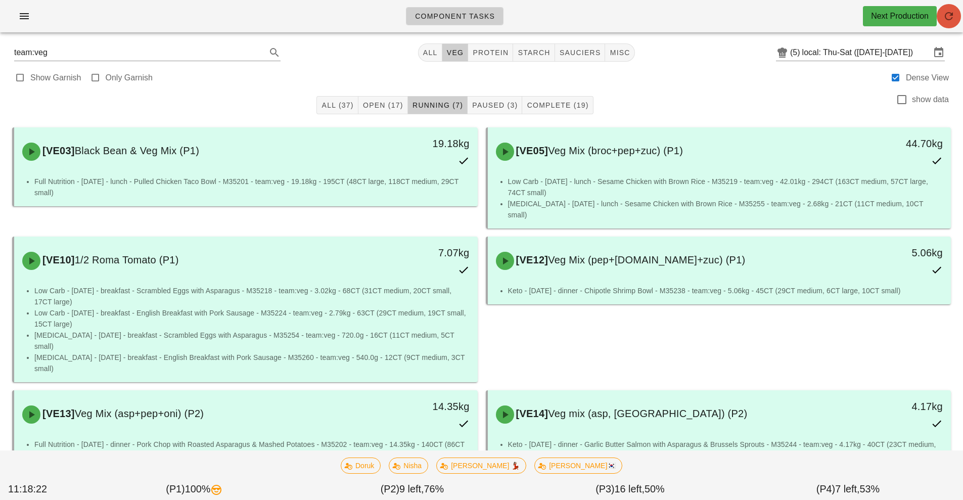
click at [950, 13] on icon "button" at bounding box center [948, 16] width 12 height 12
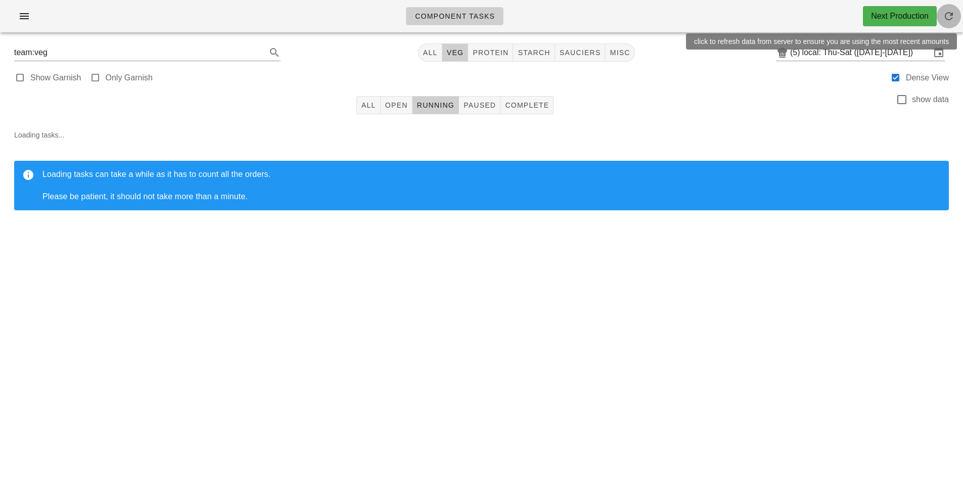
click at [955, 13] on span "button" at bounding box center [948, 16] width 24 height 12
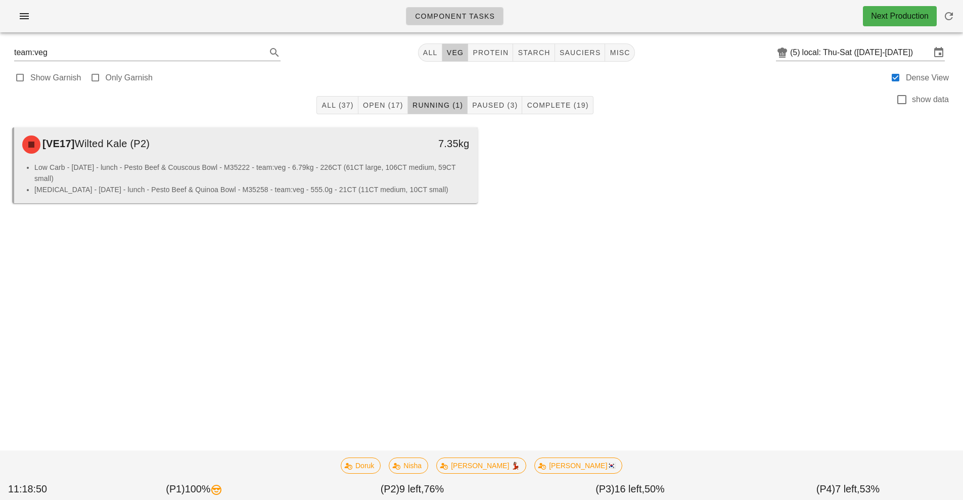
click at [270, 178] on li "Low Carb - Friday - lunch - Pesto Beef & Couscous Bowl - M35222 - team:veg - 6.…" at bounding box center [251, 173] width 435 height 22
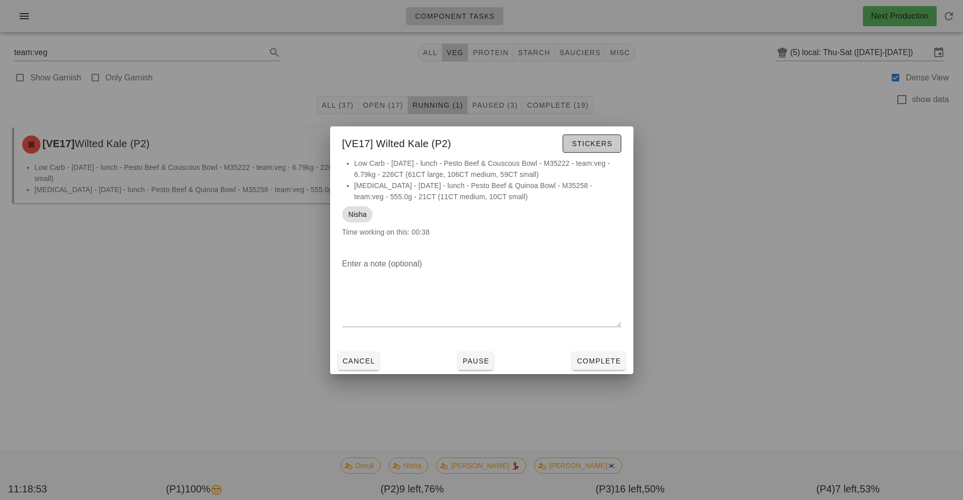
click at [586, 140] on span "Stickers" at bounding box center [591, 143] width 41 height 8
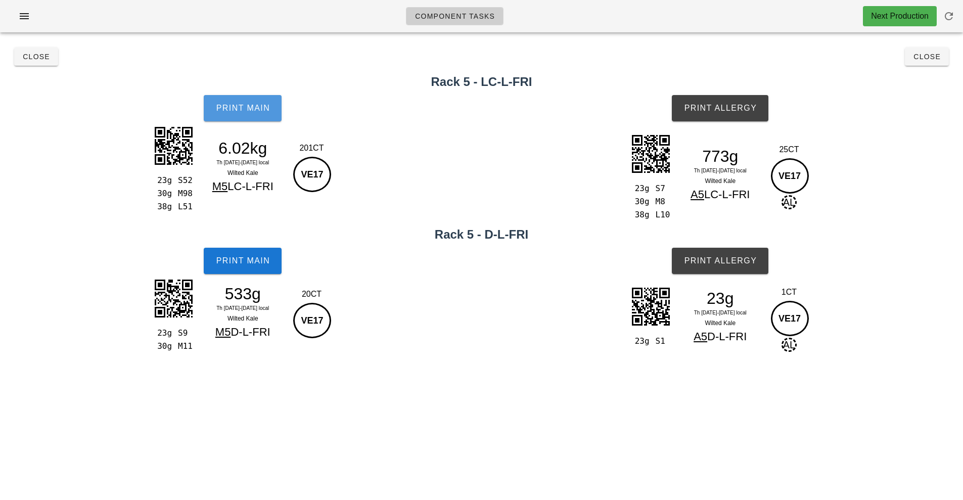
click at [235, 117] on button "Print Main" at bounding box center [243, 108] width 78 height 26
click at [252, 268] on button "Print Main" at bounding box center [243, 261] width 78 height 26
click at [725, 103] on button "Print Allergy" at bounding box center [720, 108] width 97 height 26
click at [944, 64] on button "Close" at bounding box center [927, 57] width 44 height 18
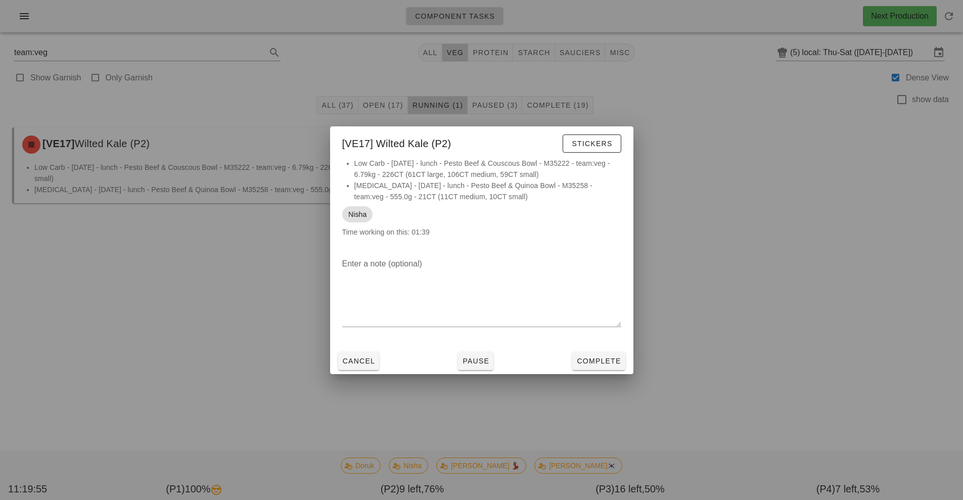
click at [173, 316] on div at bounding box center [481, 250] width 963 height 500
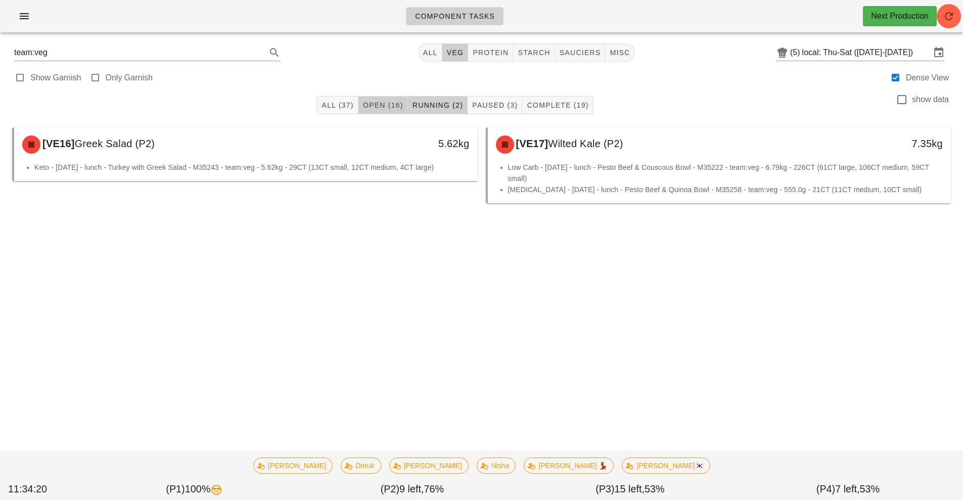
click at [375, 99] on button "Open (16)" at bounding box center [383, 105] width 50 height 18
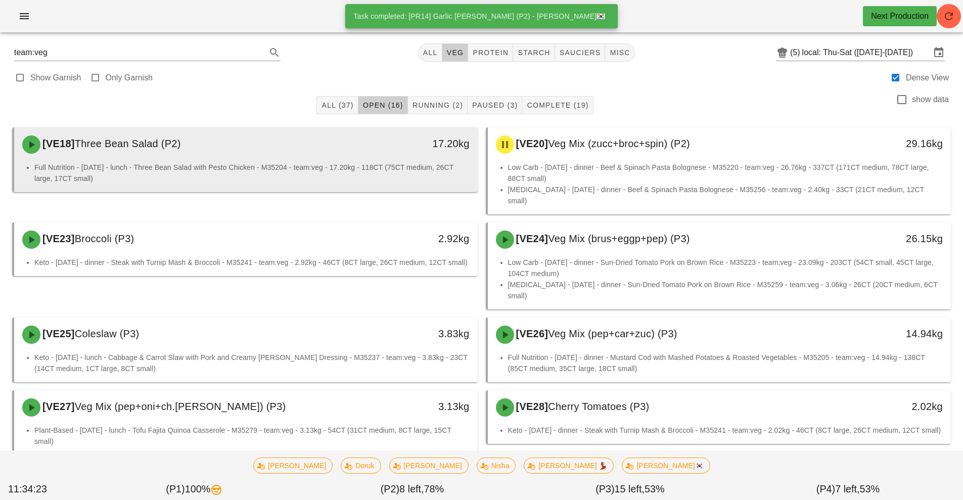
click at [386, 156] on div "17.20kg" at bounding box center [417, 144] width 115 height 30
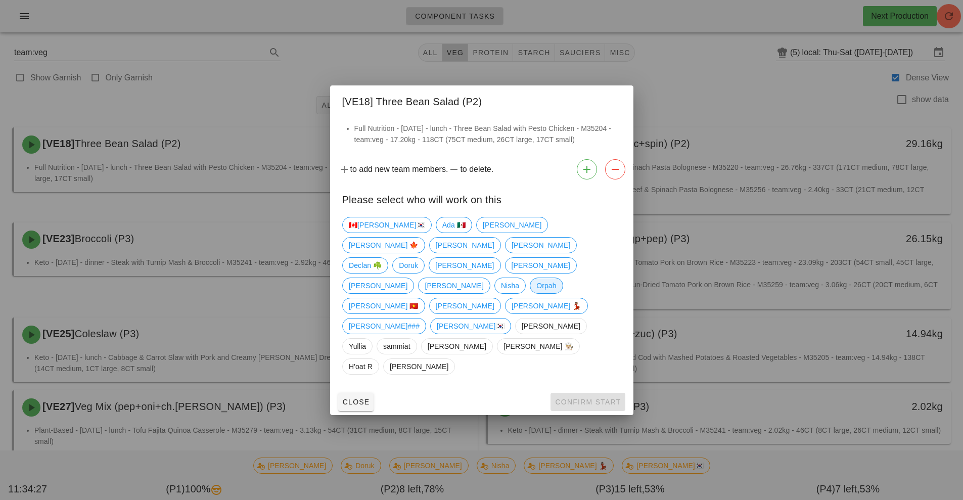
click at [536, 293] on span "Orpah" at bounding box center [546, 285] width 20 height 15
click at [589, 398] on span "Confirm Start" at bounding box center [587, 402] width 66 height 8
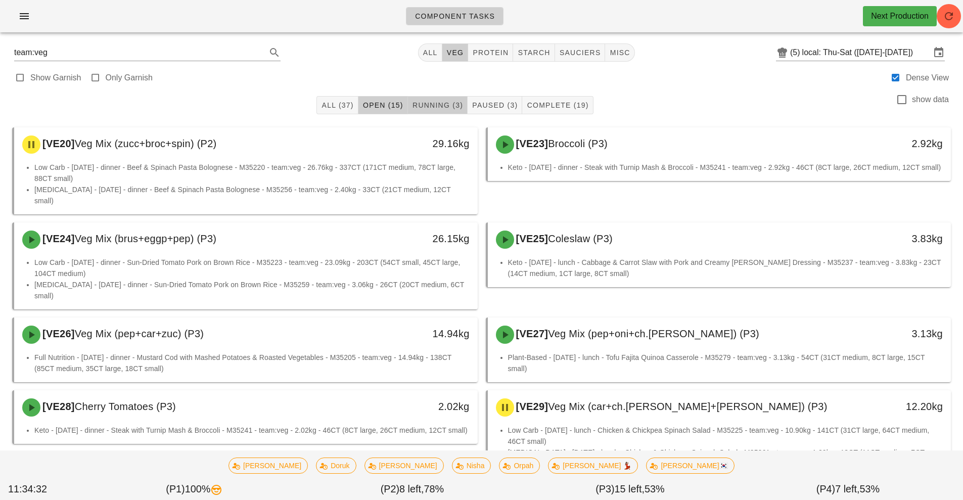
click at [436, 107] on span "Running (3)" at bounding box center [437, 105] width 51 height 8
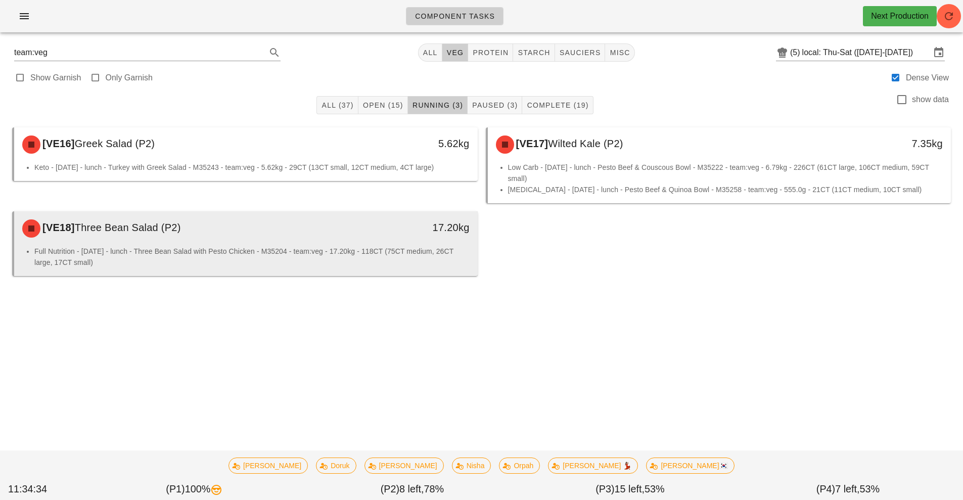
click at [425, 242] on div "17.20kg" at bounding box center [417, 228] width 115 height 30
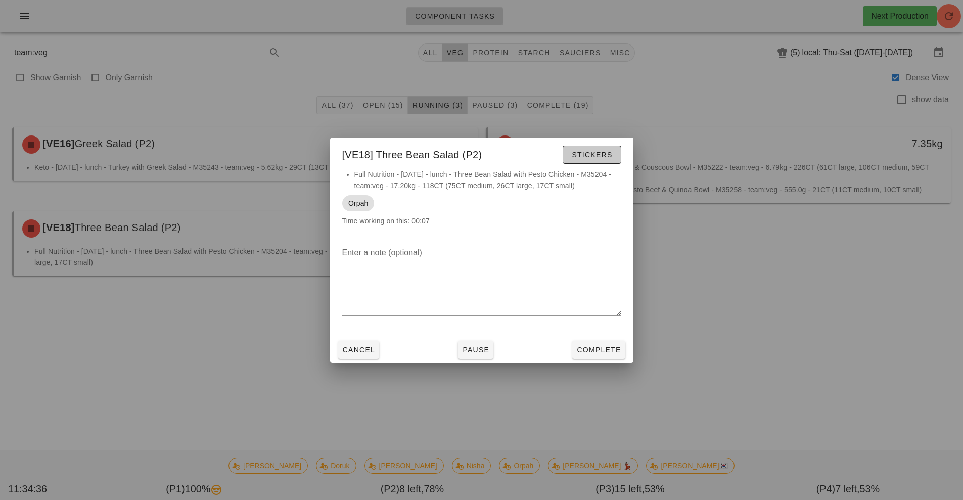
click at [598, 147] on button "Stickers" at bounding box center [591, 155] width 58 height 18
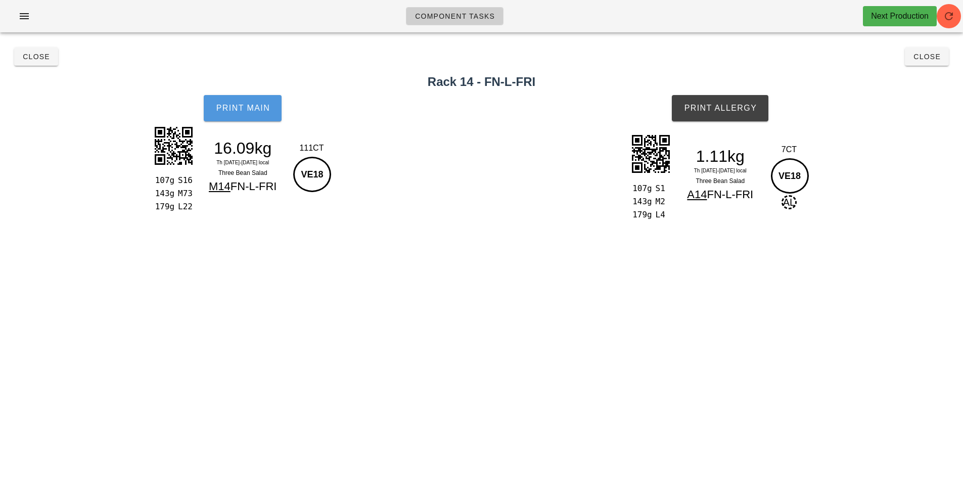
click at [234, 117] on button "Print Main" at bounding box center [243, 108] width 78 height 26
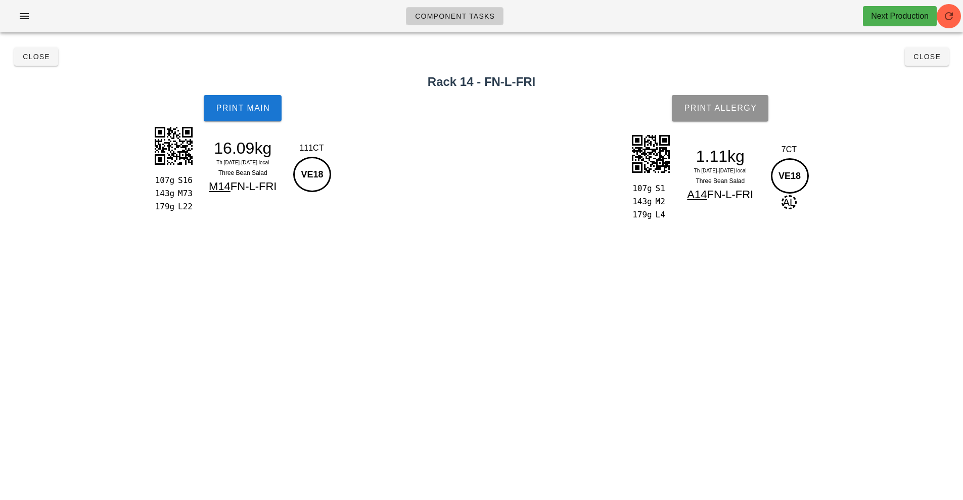
click at [710, 108] on span "Print Allergy" at bounding box center [719, 108] width 73 height 9
click at [911, 55] on button "Close" at bounding box center [927, 57] width 44 height 18
click at [930, 56] on div "Component Tasks Next Production team:veg All veg protein starch sauciers misc (…" at bounding box center [481, 250] width 963 height 500
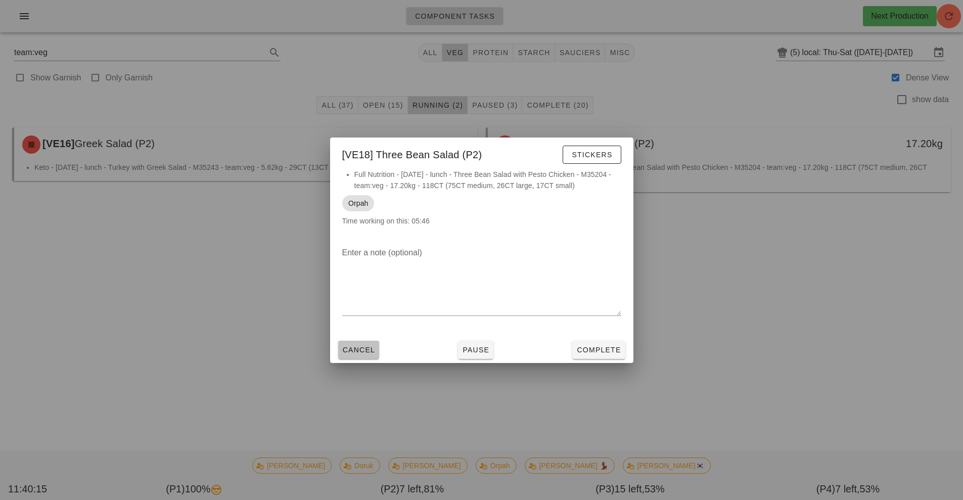
click at [366, 350] on span "Cancel" at bounding box center [358, 350] width 33 height 8
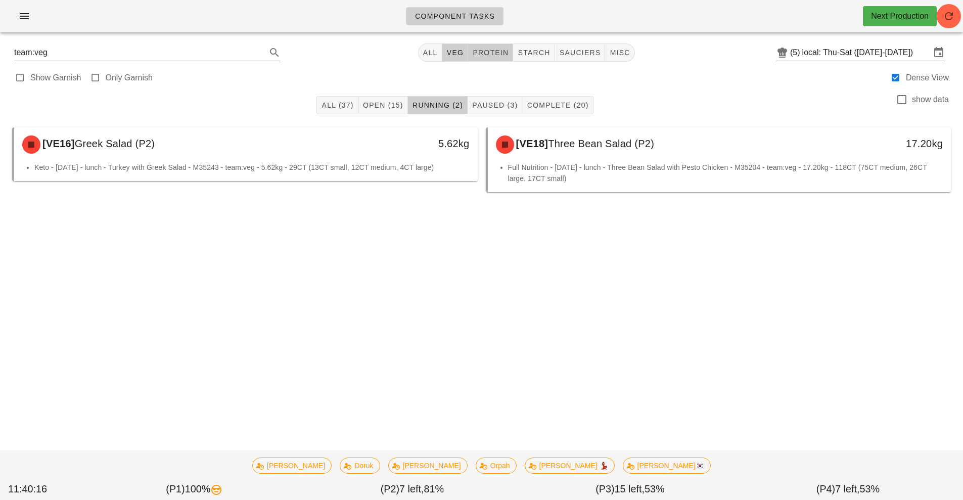
click at [490, 54] on span "protein" at bounding box center [490, 53] width 36 height 8
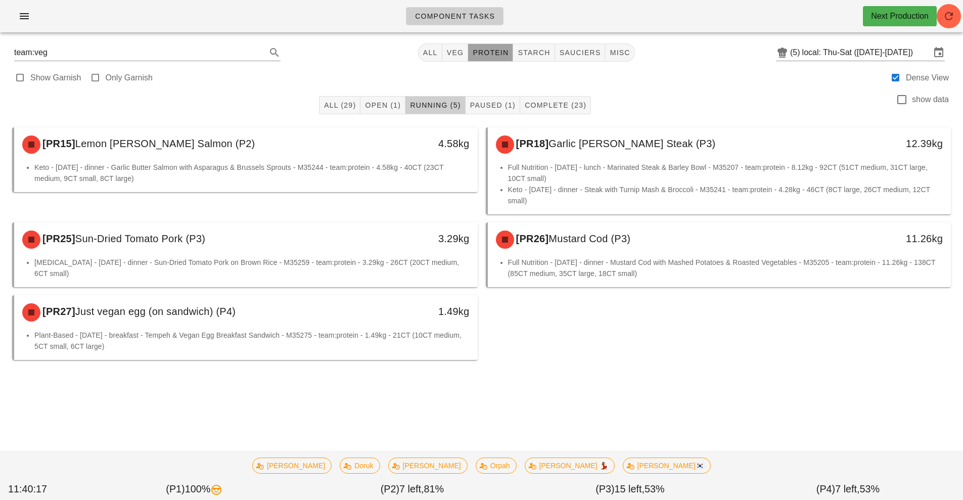
type input "team:protein"
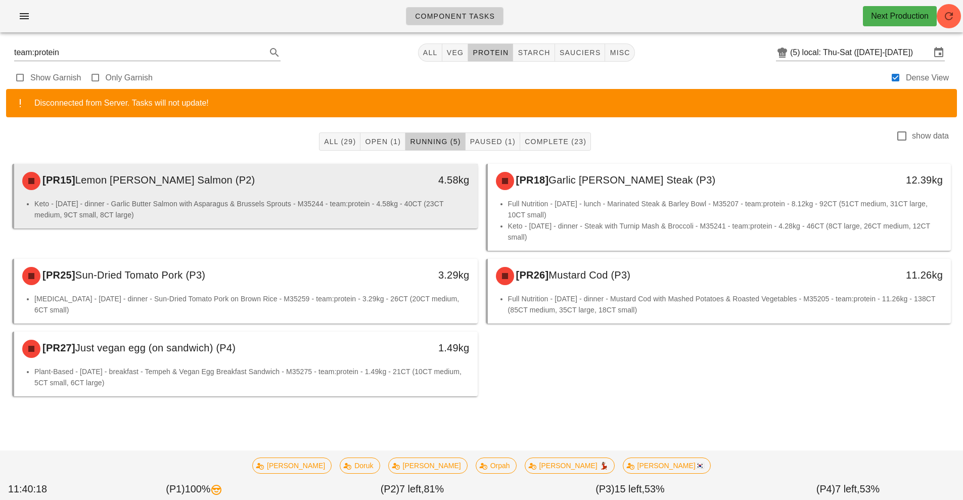
click at [313, 202] on li "Keto - Saturday - dinner - Garlic Butter Salmon with Asparagus & Brussels Sprou…" at bounding box center [251, 209] width 435 height 22
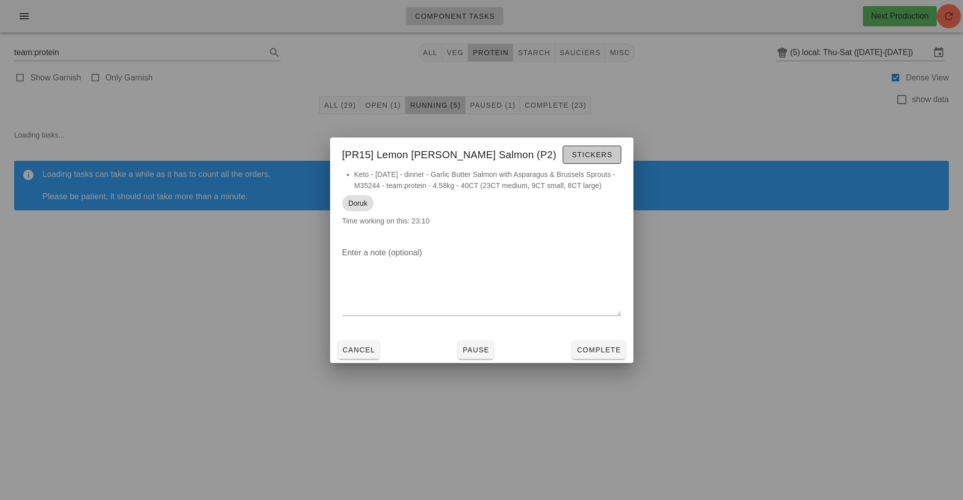
click at [593, 154] on span "Stickers" at bounding box center [591, 155] width 41 height 8
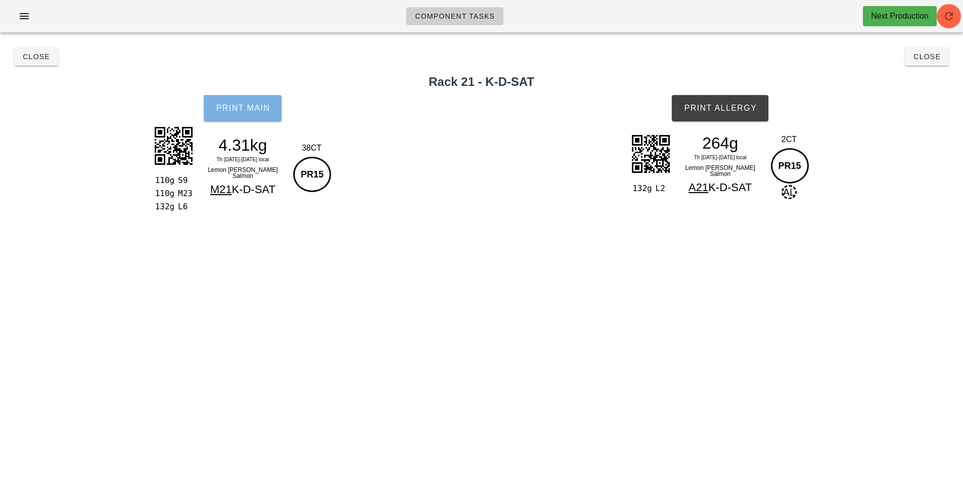
click at [277, 104] on button "Print Main" at bounding box center [243, 108] width 78 height 26
click at [261, 109] on span "Print Main" at bounding box center [242, 108] width 55 height 9
click at [251, 119] on button "Print Main" at bounding box center [243, 108] width 78 height 26
click at [264, 109] on span "Print Main" at bounding box center [242, 108] width 55 height 9
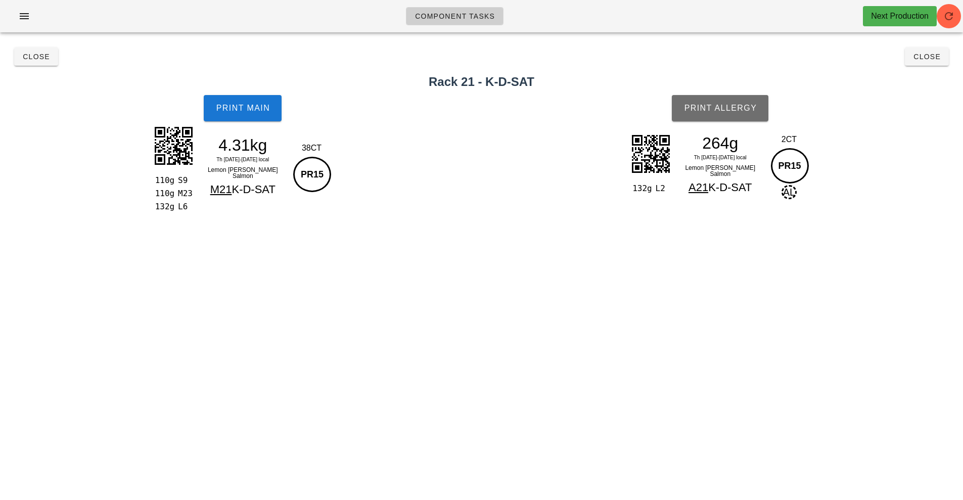
click at [732, 110] on span "Print Allergy" at bounding box center [719, 108] width 73 height 9
click at [928, 64] on button "Close" at bounding box center [927, 57] width 44 height 18
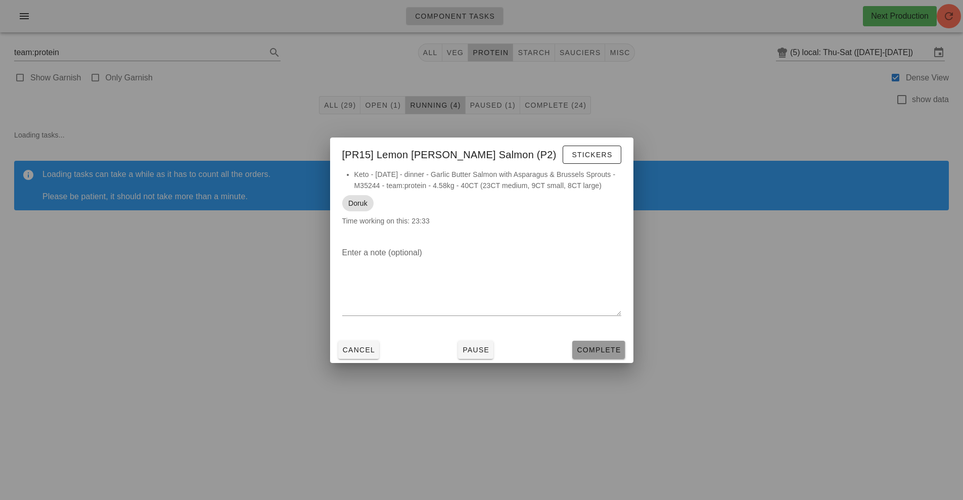
click at [611, 353] on span "Complete" at bounding box center [598, 350] width 44 height 8
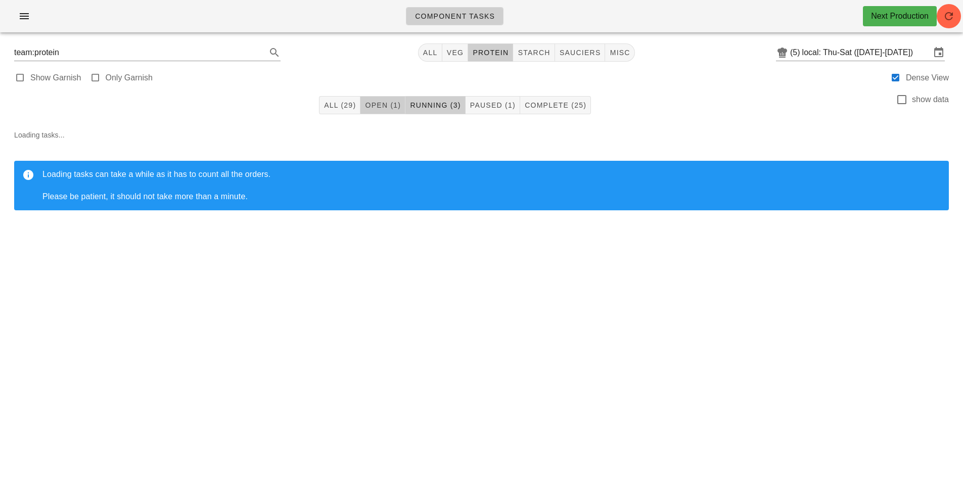
click at [389, 106] on span "Open (1)" at bounding box center [382, 105] width 36 height 8
click at [353, 108] on span "All (29)" at bounding box center [339, 105] width 32 height 8
click at [384, 105] on span "Open (1)" at bounding box center [382, 105] width 36 height 8
click at [948, 20] on icon "button" at bounding box center [948, 16] width 12 height 12
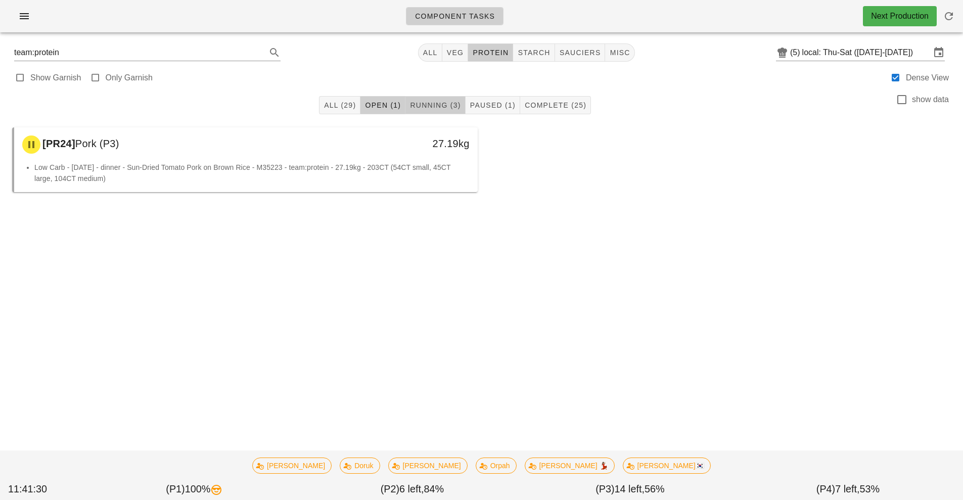
click at [421, 105] on span "Running (3)" at bounding box center [434, 105] width 51 height 8
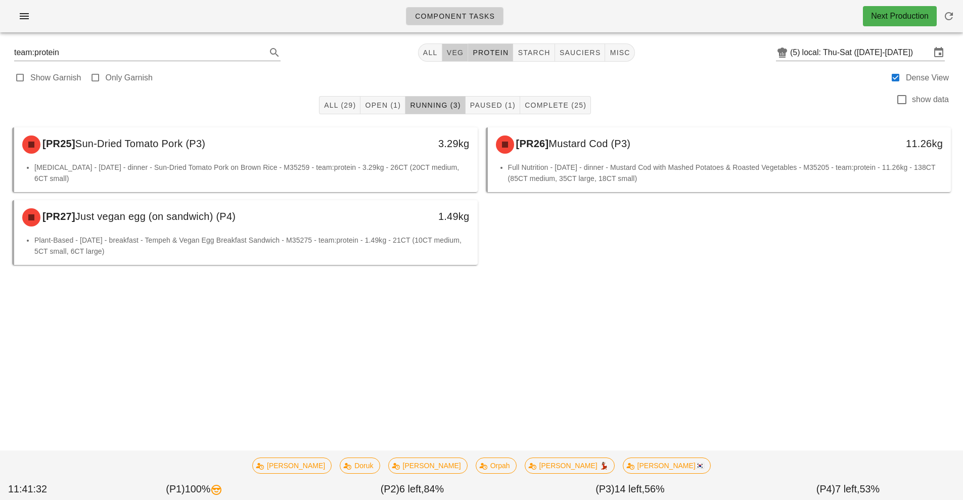
click at [450, 52] on span "veg" at bounding box center [455, 53] width 18 height 8
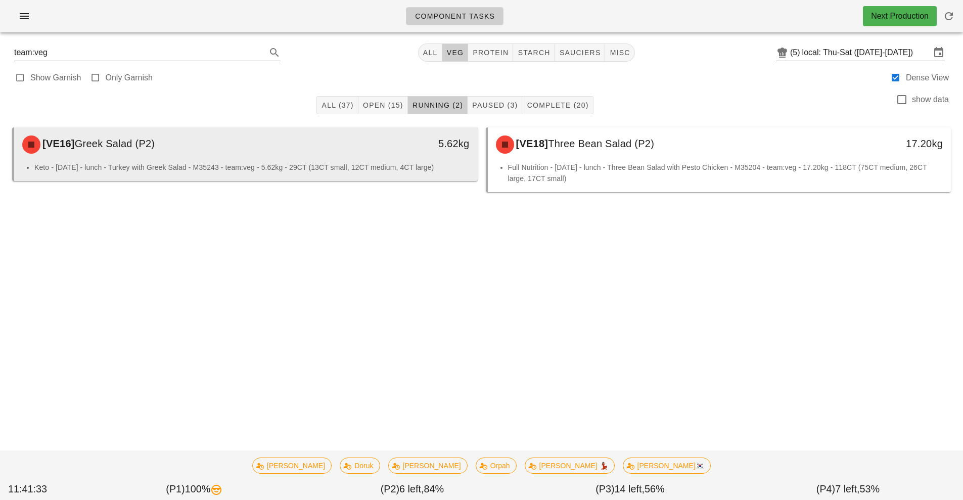
click at [347, 158] on div "[VE16] Greek Salad (P2)" at bounding box center [188, 144] width 344 height 30
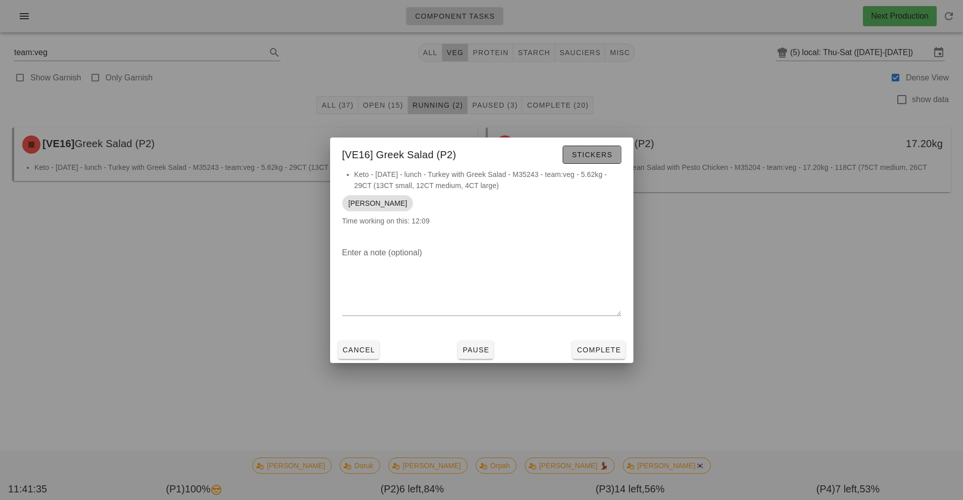
click at [605, 152] on span "Stickers" at bounding box center [591, 155] width 41 height 8
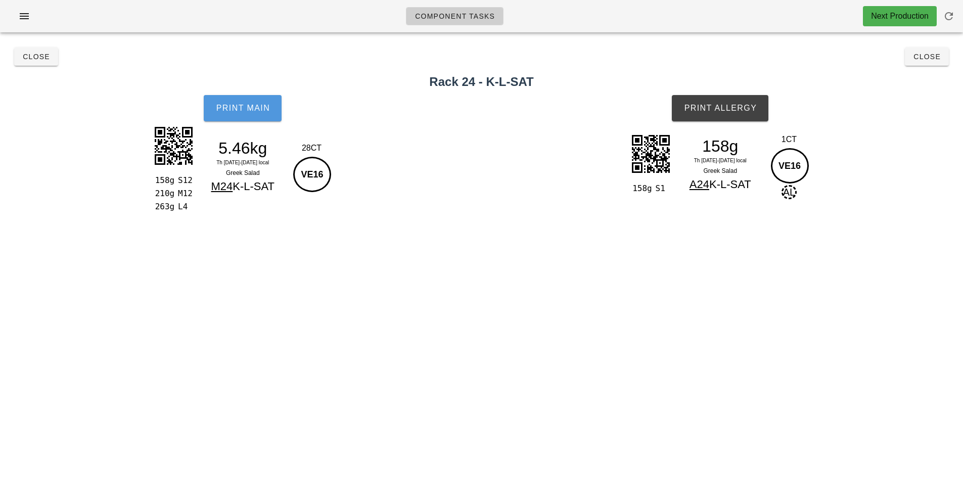
click at [256, 117] on button "Print Main" at bounding box center [243, 108] width 78 height 26
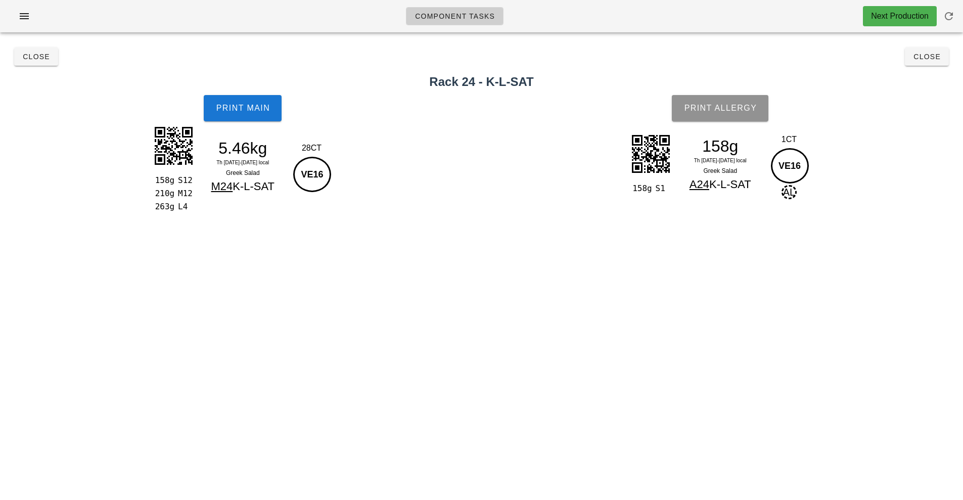
click at [720, 114] on button "Print Allergy" at bounding box center [720, 108] width 97 height 26
click at [53, 59] on button "Close" at bounding box center [36, 57] width 44 height 18
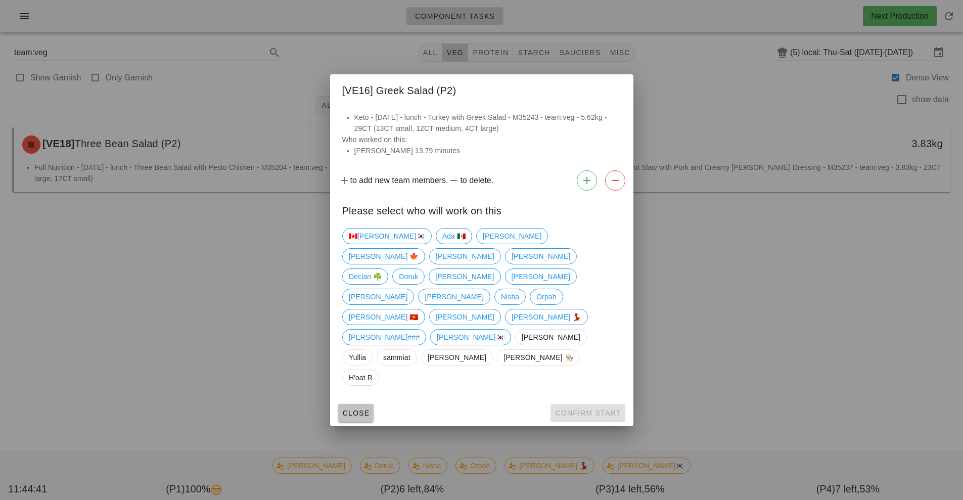
click at [351, 404] on button "Close" at bounding box center [356, 413] width 36 height 18
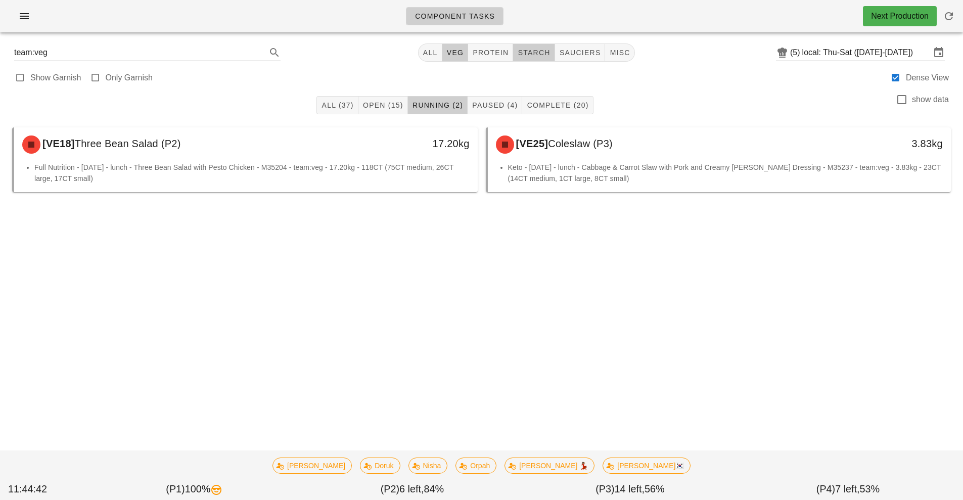
click at [539, 51] on span "starch" at bounding box center [533, 53] width 33 height 8
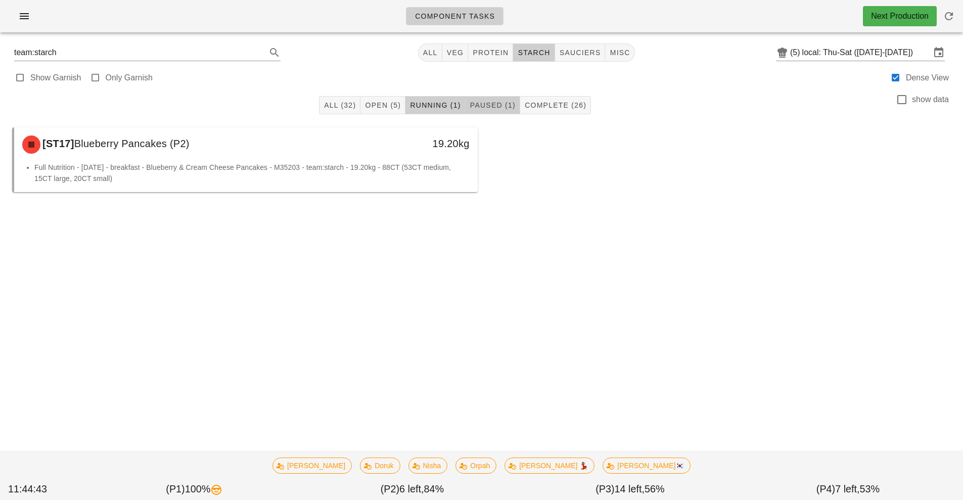
click at [495, 104] on span "Paused (1)" at bounding box center [492, 105] width 46 height 8
click at [376, 104] on span "Open (5)" at bounding box center [382, 105] width 36 height 8
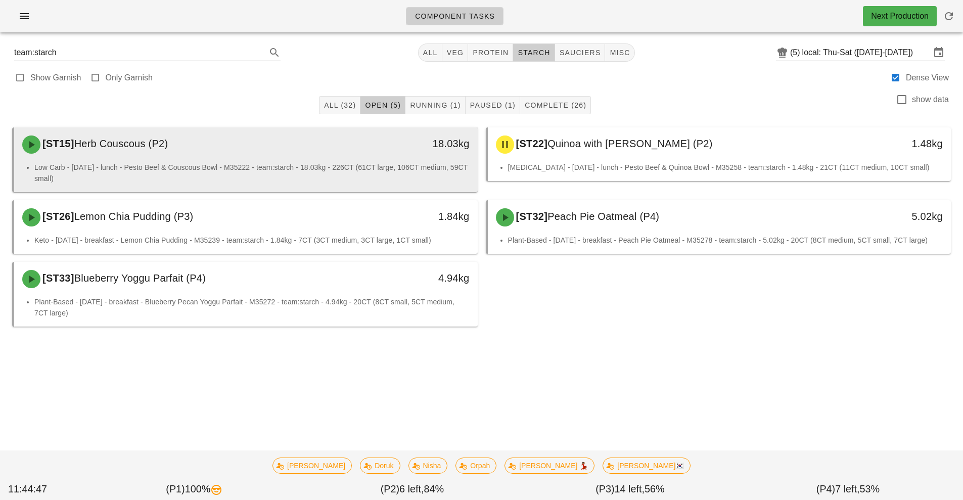
click at [308, 168] on li "Low Carb - [DATE] - lunch - Pesto Beef & Couscous Bowl - M35222 - team:starch -…" at bounding box center [251, 173] width 435 height 22
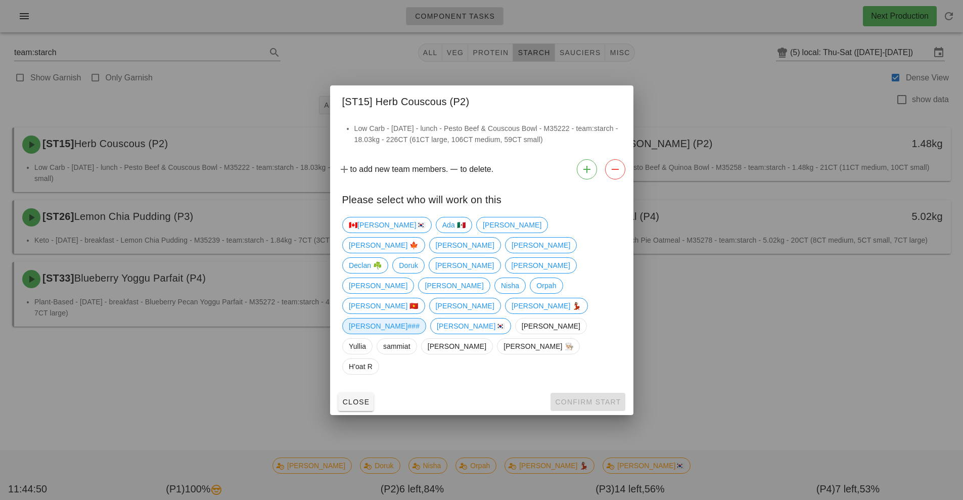
click at [419, 318] on span "[PERSON_NAME]###" at bounding box center [384, 325] width 71 height 15
click at [576, 398] on span "Confirm Start" at bounding box center [587, 402] width 66 height 8
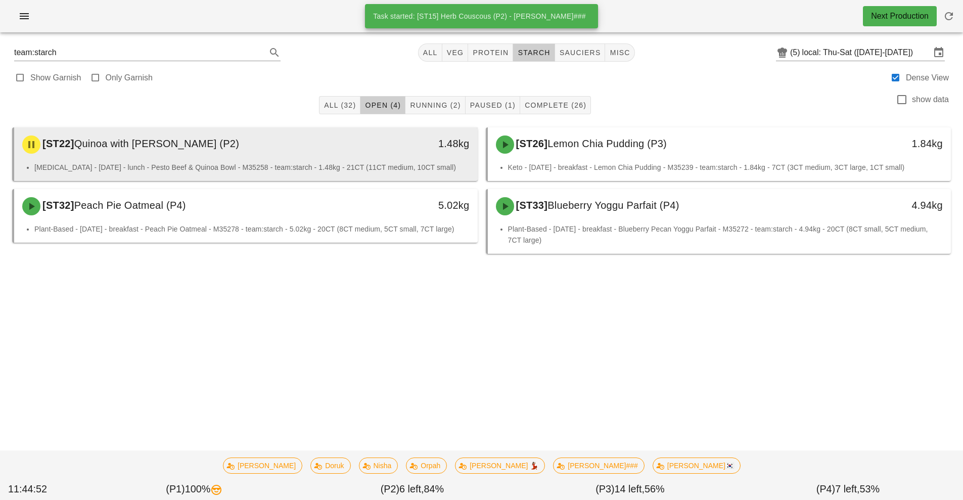
click at [369, 164] on li "[MEDICAL_DATA] - [DATE] - lunch - Pesto Beef & Quinoa Bowl - M35258 - team:star…" at bounding box center [251, 167] width 435 height 11
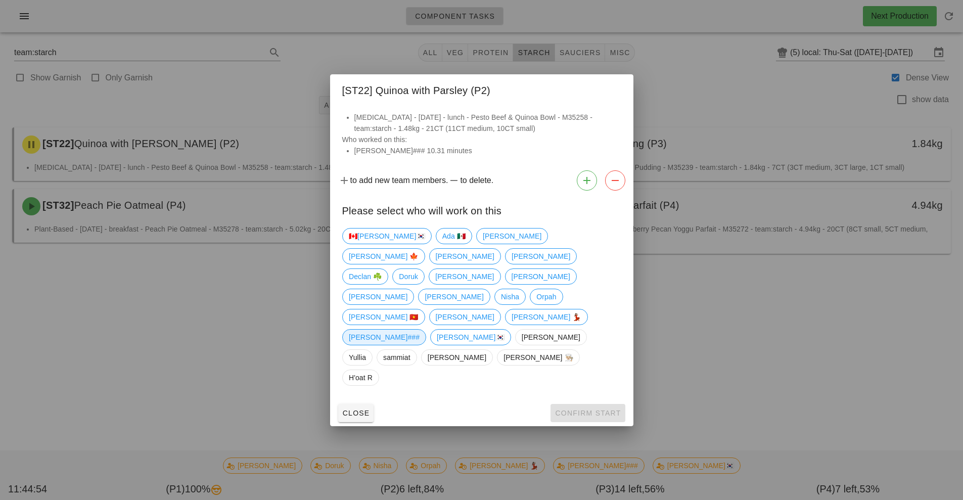
click at [419, 329] on span "[PERSON_NAME]###" at bounding box center [384, 336] width 71 height 15
click at [584, 409] on span "Confirm Start" at bounding box center [587, 413] width 66 height 8
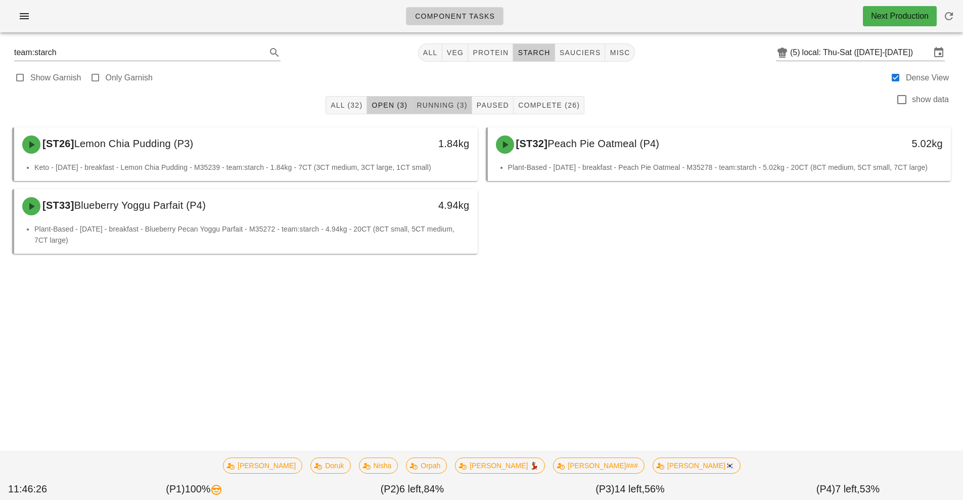
click at [442, 107] on span "Running (3)" at bounding box center [441, 105] width 51 height 8
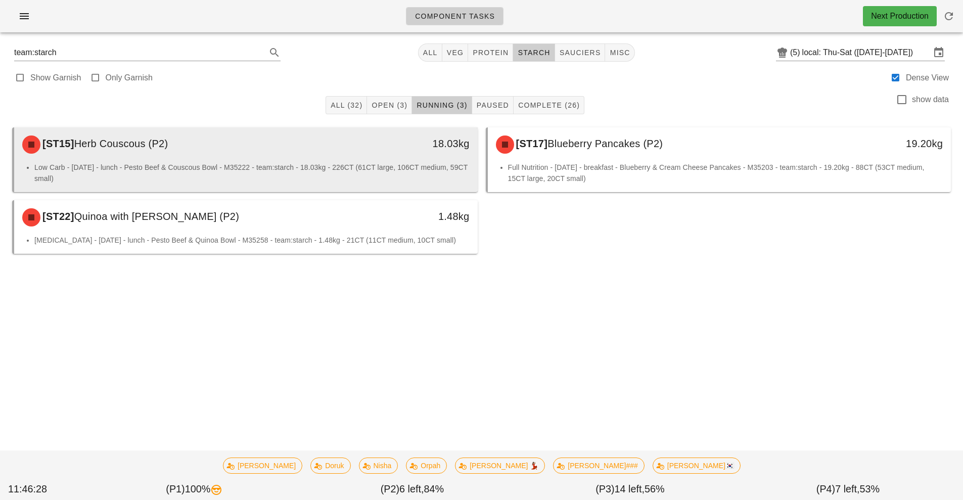
click at [402, 165] on li "Low Carb - [DATE] - lunch - Pesto Beef & Couscous Bowl - M35222 - team:starch -…" at bounding box center [251, 173] width 435 height 22
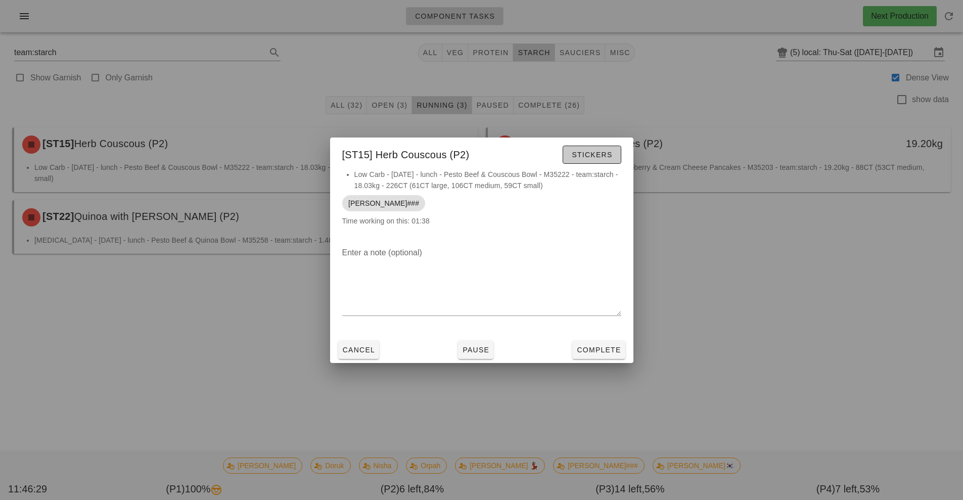
click at [596, 163] on button "Stickers" at bounding box center [591, 155] width 58 height 18
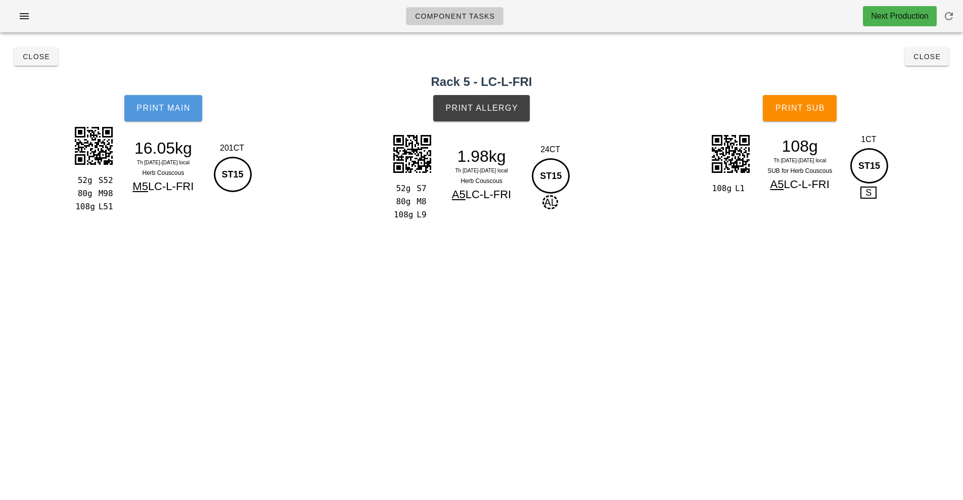
click at [174, 113] on button "Print Main" at bounding box center [163, 108] width 78 height 26
click at [165, 107] on span "Print Main" at bounding box center [163, 108] width 55 height 9
click at [487, 118] on button "Print Allergy" at bounding box center [481, 108] width 97 height 26
click at [794, 119] on button "Print Sub" at bounding box center [800, 108] width 74 height 26
click at [33, 54] on span "Close" at bounding box center [36, 57] width 28 height 8
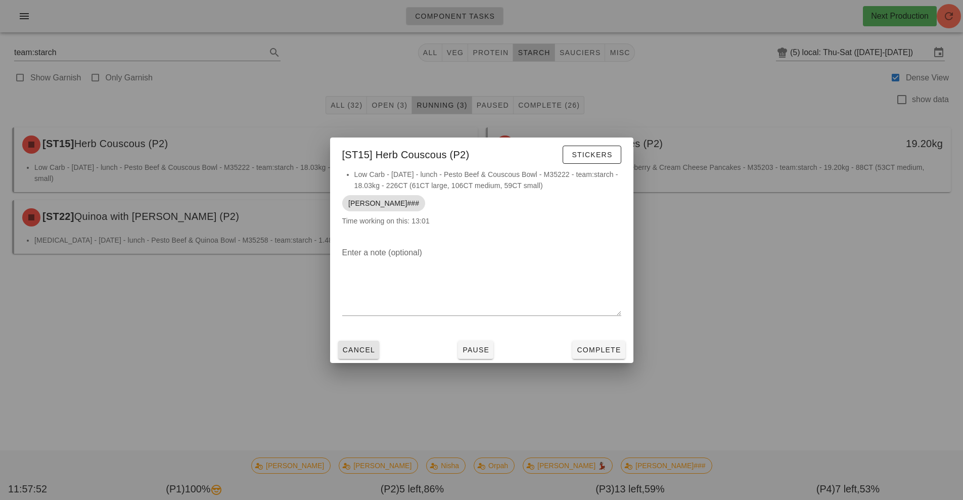
click at [359, 347] on span "Cancel" at bounding box center [358, 350] width 33 height 8
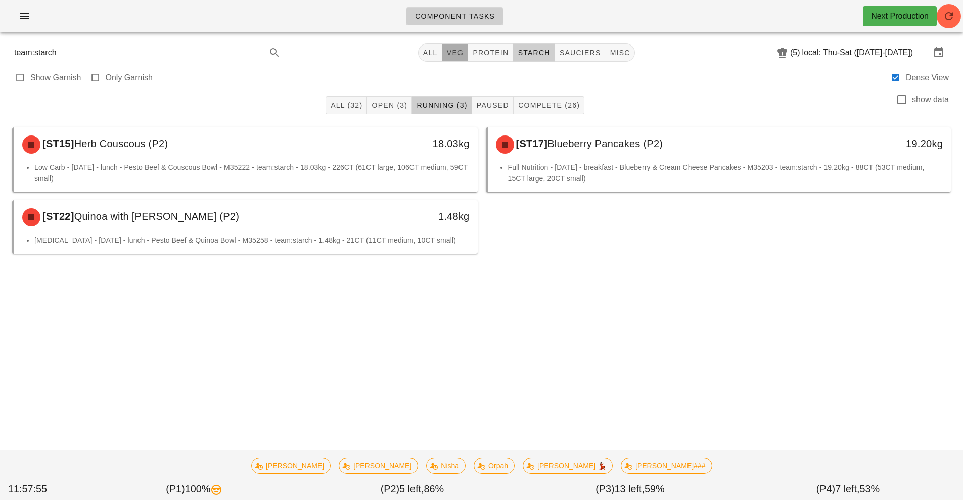
click at [448, 47] on button "veg" at bounding box center [455, 52] width 26 height 18
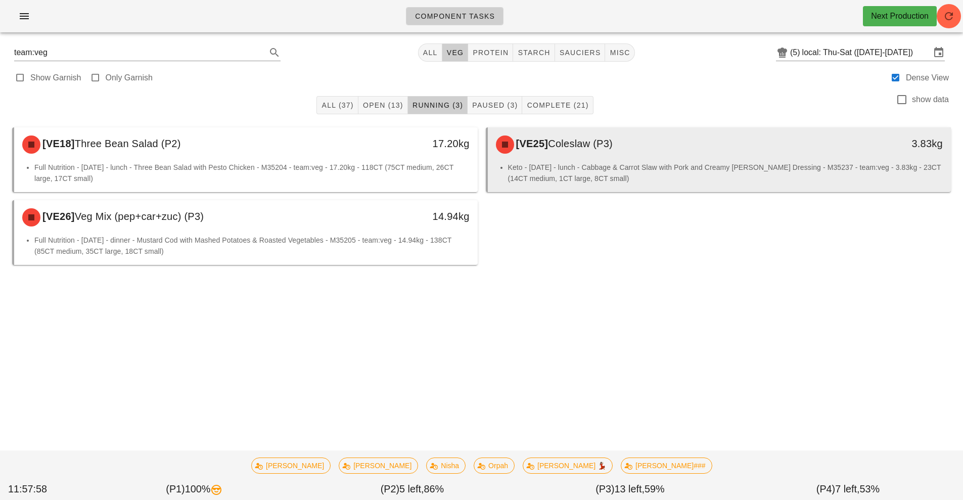
click at [598, 157] on div "[VE25] Coleslaw (P3)" at bounding box center [662, 144] width 344 height 30
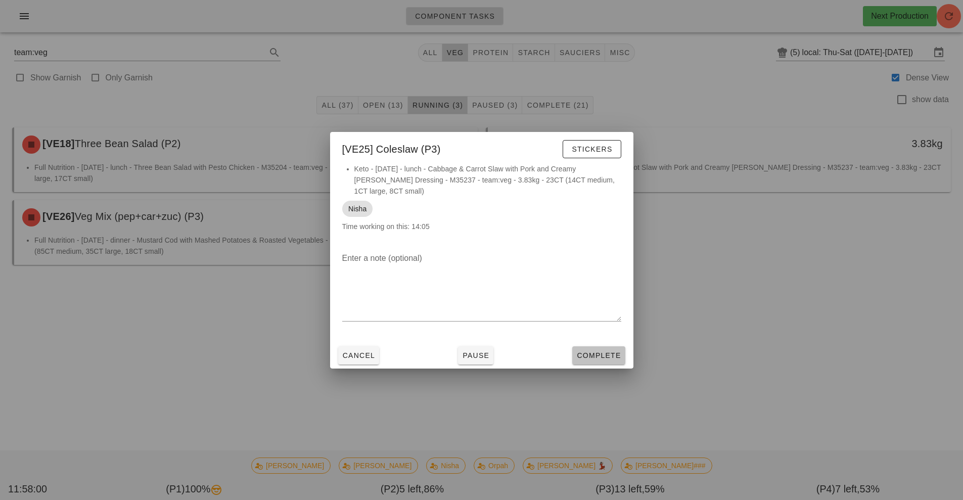
click at [592, 354] on span "Complete" at bounding box center [598, 355] width 44 height 8
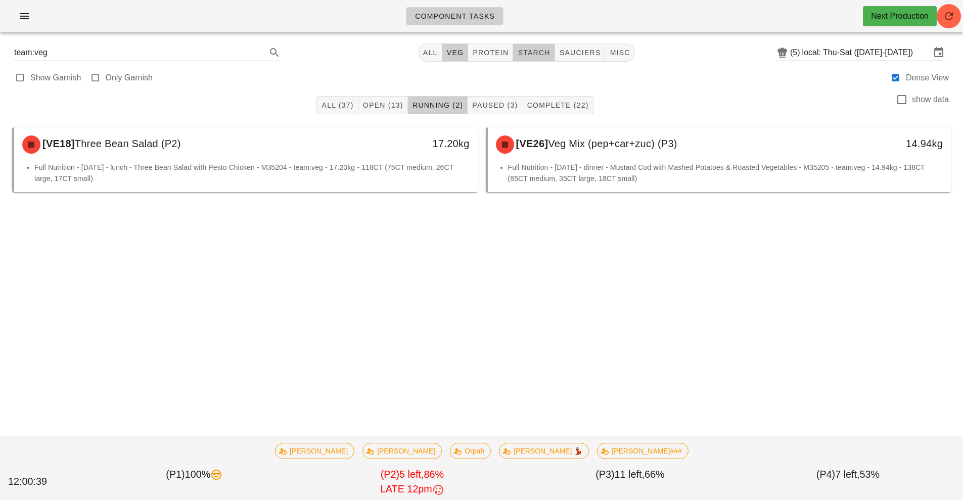
click at [524, 46] on button "starch" at bounding box center [533, 52] width 41 height 18
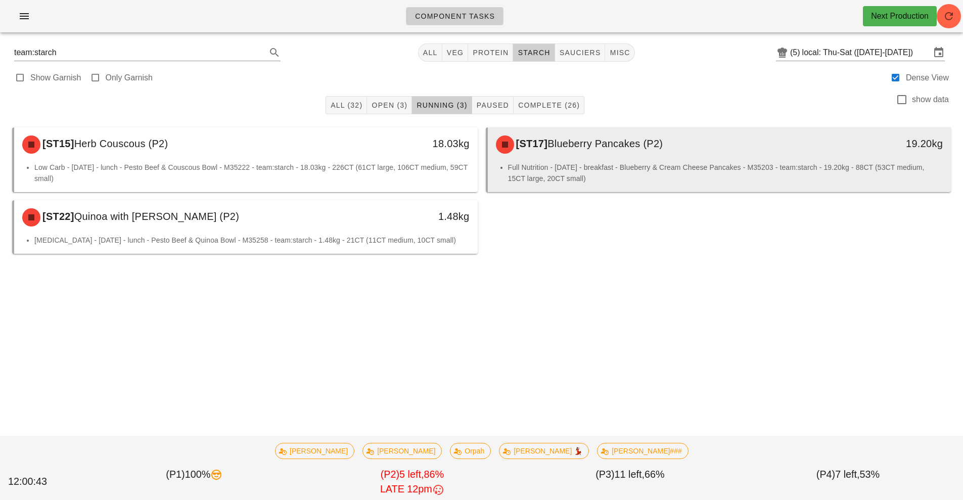
click at [649, 154] on div "[ST17] Blueberry Pancakes (P2)" at bounding box center [662, 144] width 344 height 30
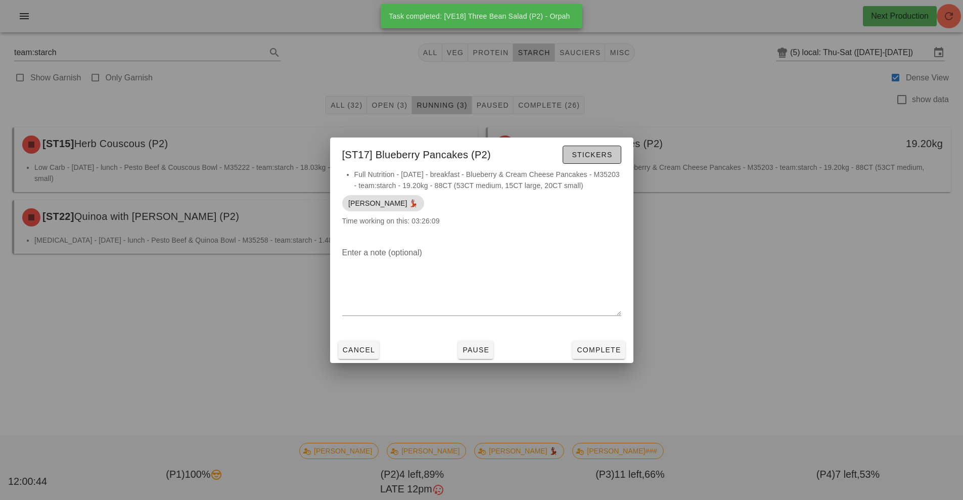
click at [599, 153] on span "Stickers" at bounding box center [591, 155] width 41 height 8
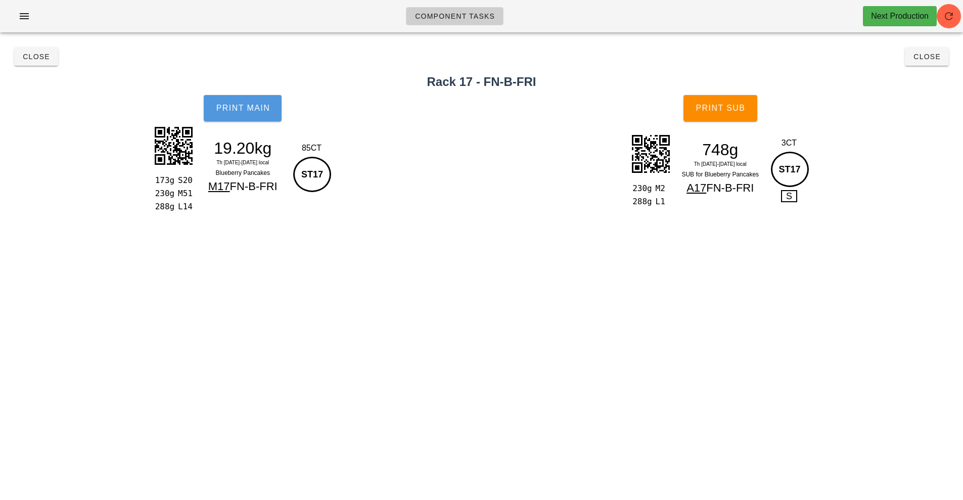
click at [240, 115] on button "Print Main" at bounding box center [243, 108] width 78 height 26
click at [243, 105] on span "Print Main" at bounding box center [242, 108] width 55 height 9
click at [233, 109] on span "Print Main" at bounding box center [242, 108] width 55 height 9
click at [242, 105] on span "Print Main" at bounding box center [242, 108] width 55 height 9
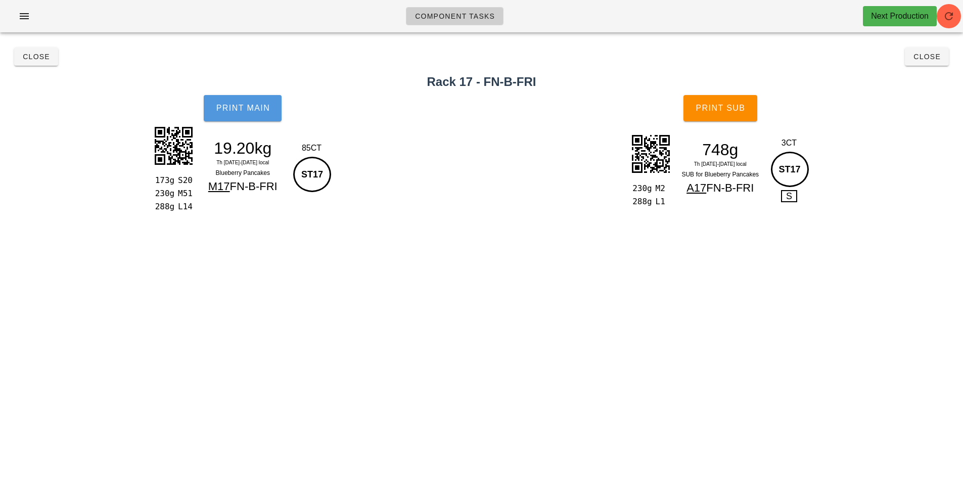
click at [242, 105] on span "Print Main" at bounding box center [242, 108] width 55 height 9
click at [241, 116] on button "Print Main" at bounding box center [243, 108] width 78 height 26
click at [243, 108] on span "Print Main" at bounding box center [242, 108] width 55 height 9
click at [721, 108] on span "Print Sub" at bounding box center [720, 108] width 50 height 9
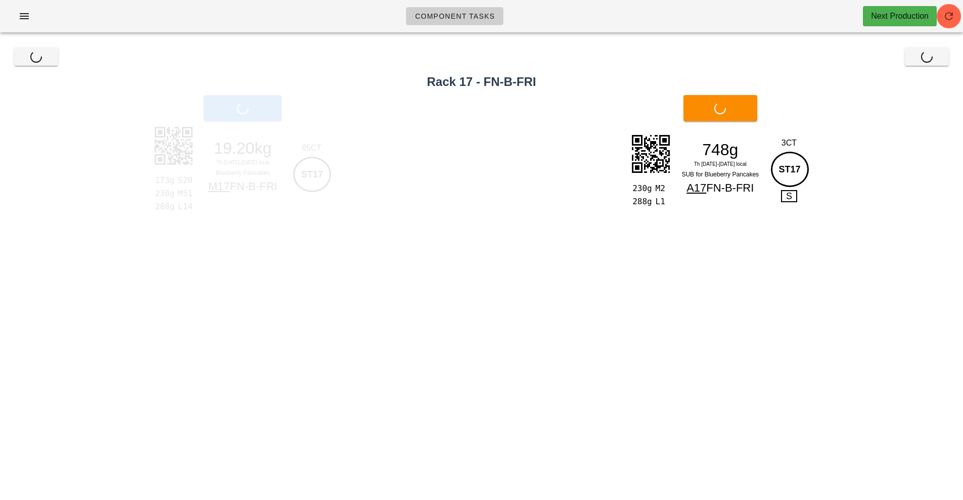
click at [938, 81] on h2 "Rack 17 - FN-B-FRI" at bounding box center [481, 82] width 951 height 18
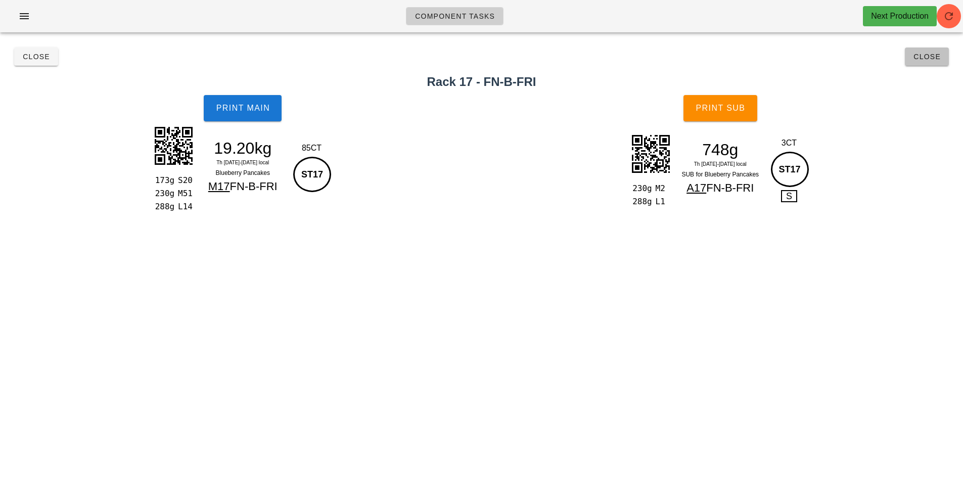
click at [928, 55] on span "Close" at bounding box center [927, 57] width 28 height 8
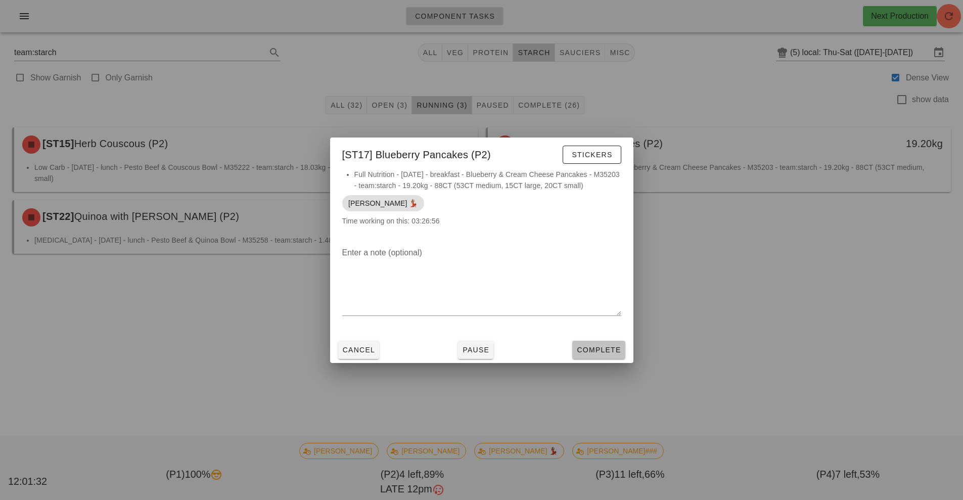
click at [607, 351] on span "Complete" at bounding box center [598, 350] width 44 height 8
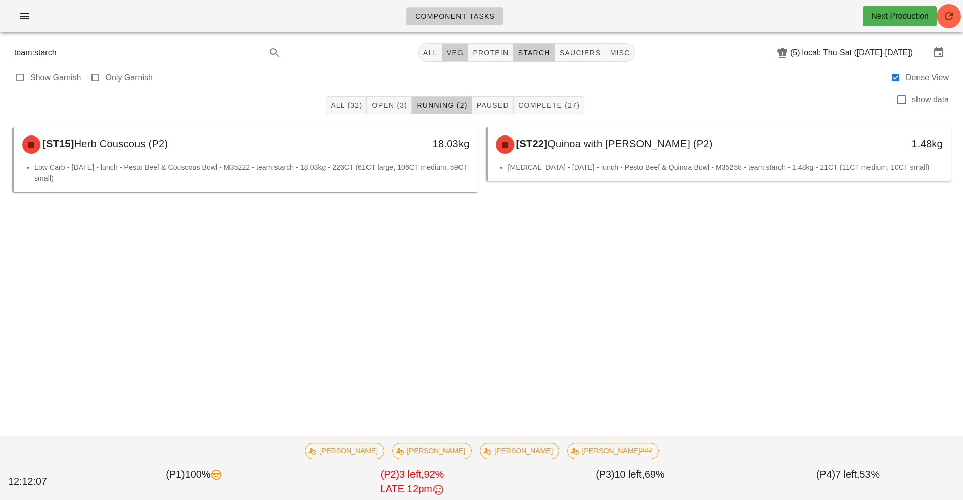
click at [449, 46] on button "veg" at bounding box center [455, 52] width 26 height 18
type input "team:veg"
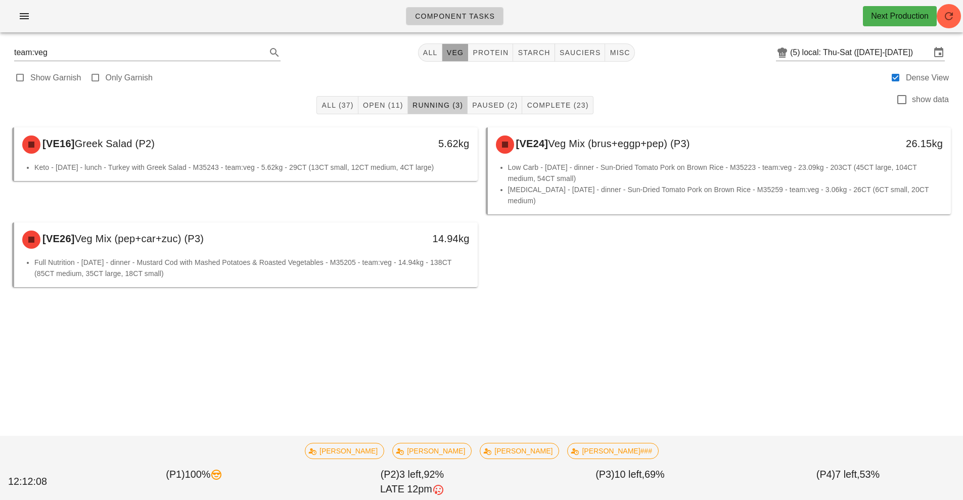
click at [461, 44] on button "veg" at bounding box center [455, 52] width 26 height 18
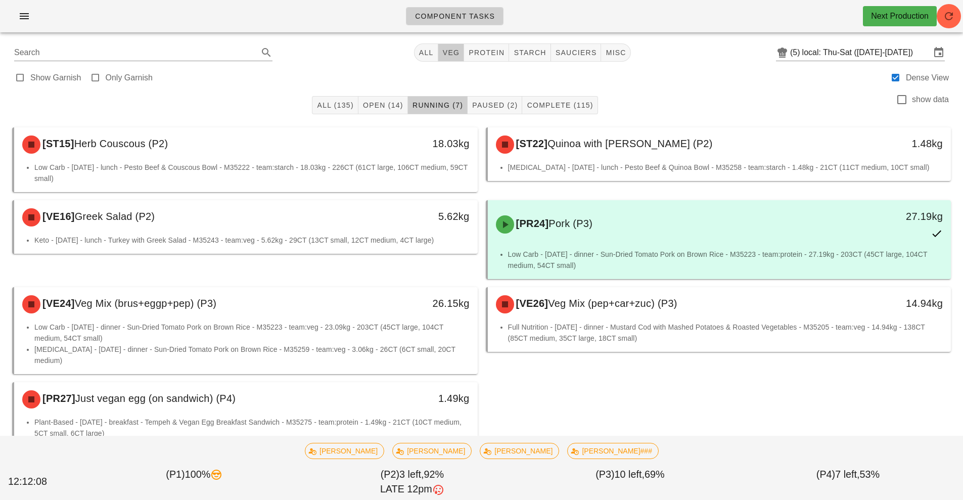
click at [455, 50] on span "veg" at bounding box center [451, 53] width 18 height 8
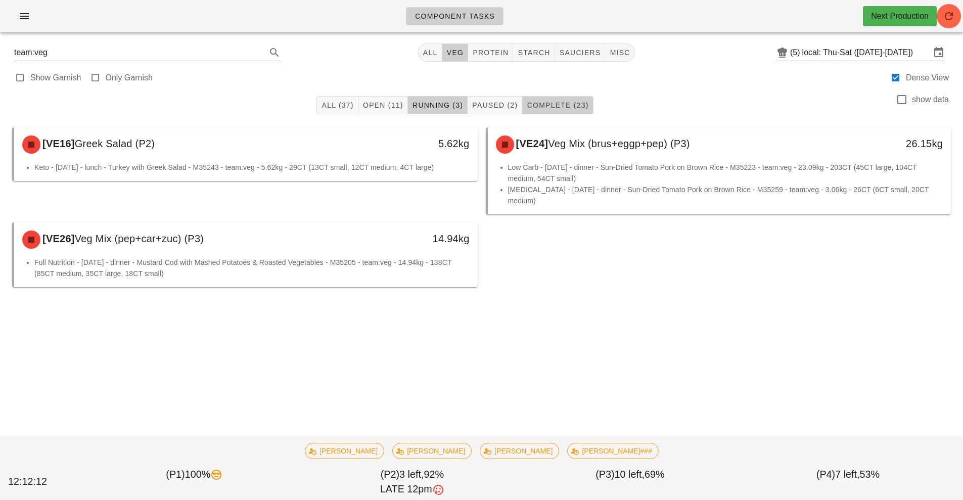
click at [562, 105] on span "Complete (23)" at bounding box center [557, 105] width 62 height 8
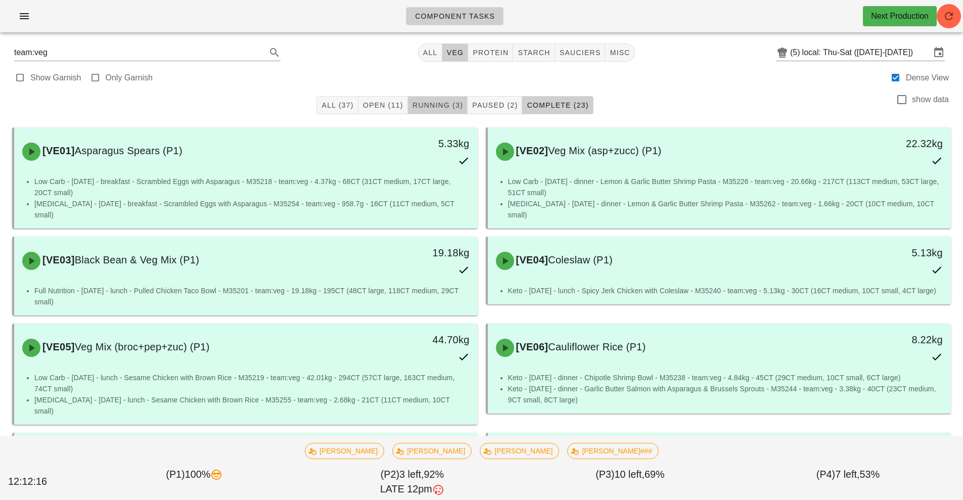
click at [441, 112] on button "Running (3)" at bounding box center [438, 105] width 60 height 18
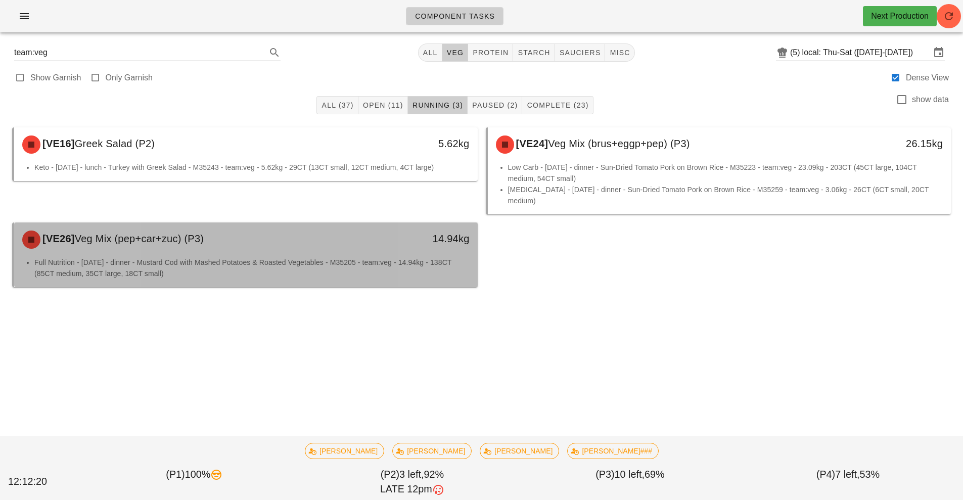
click at [270, 224] on div "[VE26] Veg Mix (pep+car+zuc) (P3)" at bounding box center [188, 239] width 344 height 30
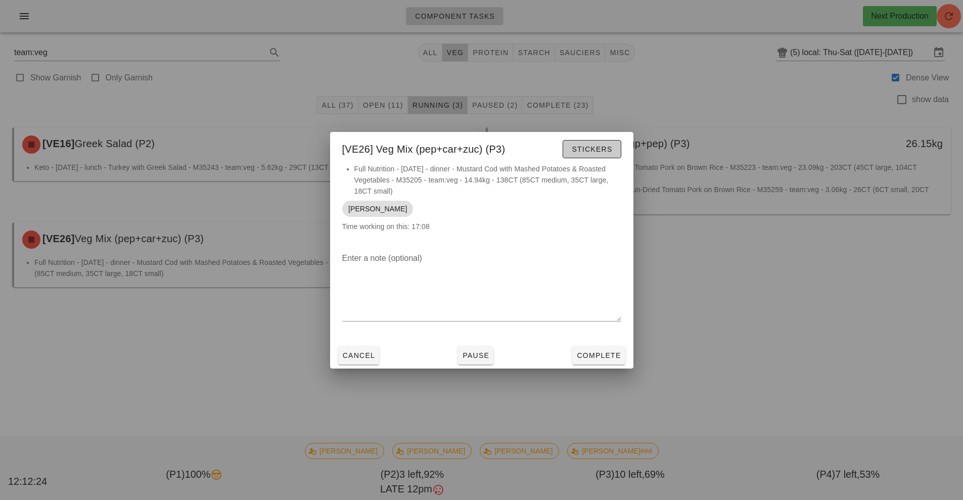
click at [586, 151] on span "Stickers" at bounding box center [591, 149] width 41 height 8
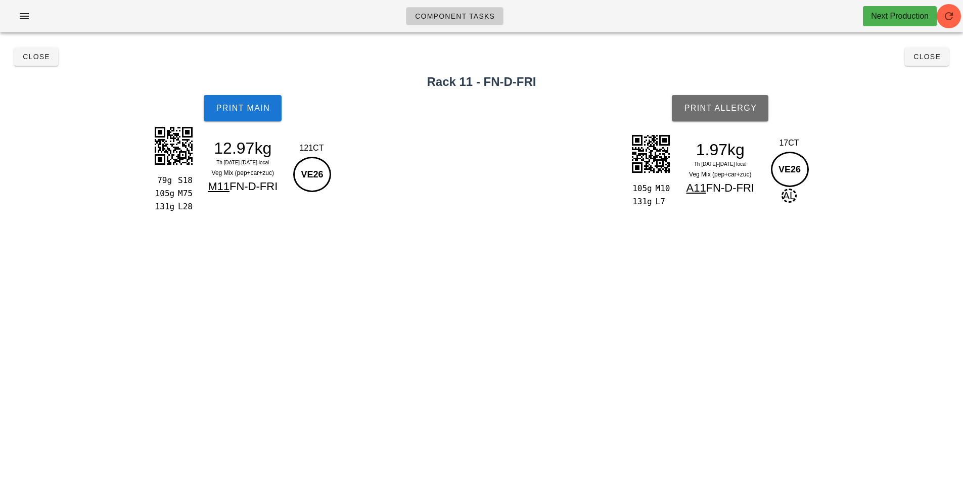
click at [719, 108] on span "Print Allergy" at bounding box center [719, 108] width 73 height 9
click at [923, 63] on button "Close" at bounding box center [927, 57] width 44 height 18
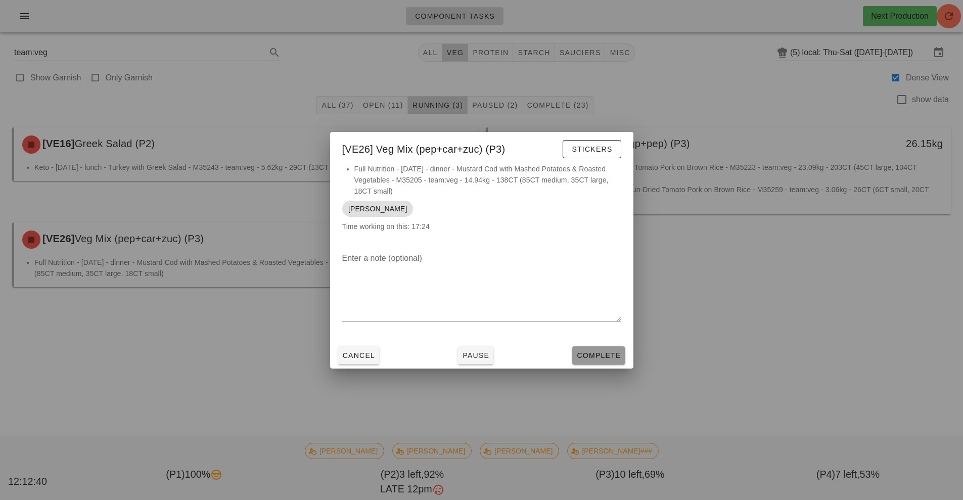
click at [594, 357] on span "Complete" at bounding box center [598, 355] width 44 height 8
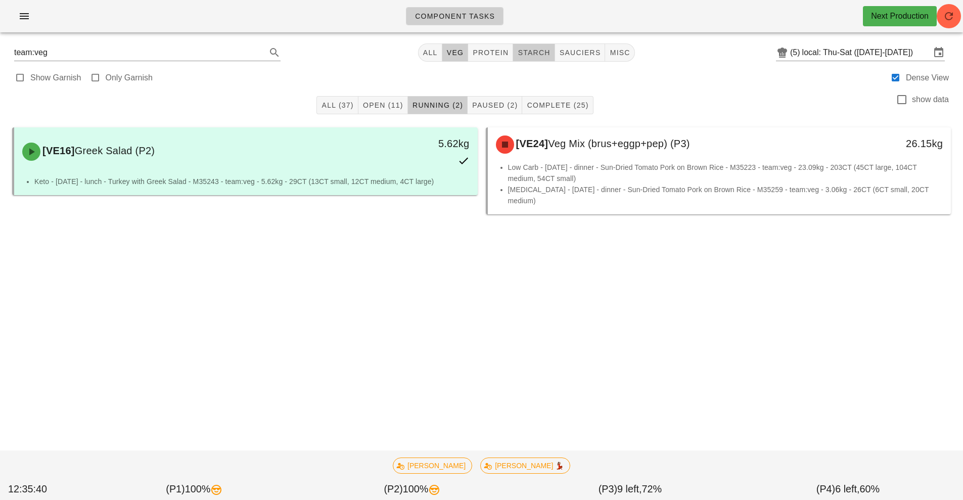
click at [539, 53] on span "starch" at bounding box center [533, 53] width 33 height 8
type input "team:starch"
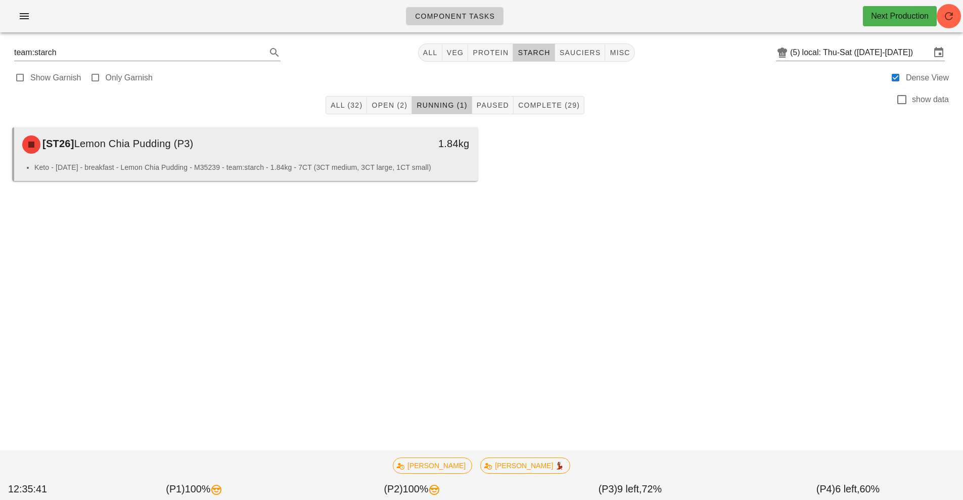
click at [373, 164] on li "Keto - [DATE] - breakfast - Lemon Chia Pudding - M35239 - team:starch - 1.84kg …" at bounding box center [251, 167] width 435 height 11
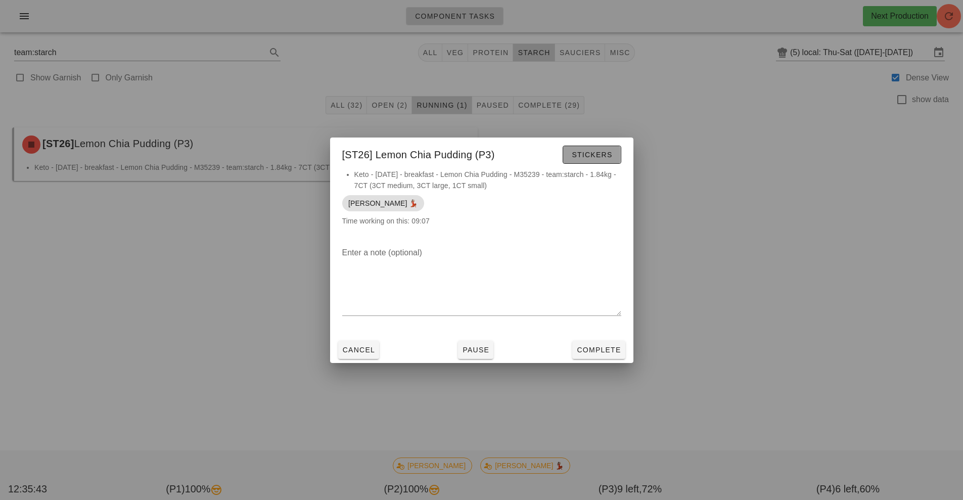
click at [599, 152] on span "Stickers" at bounding box center [591, 155] width 41 height 8
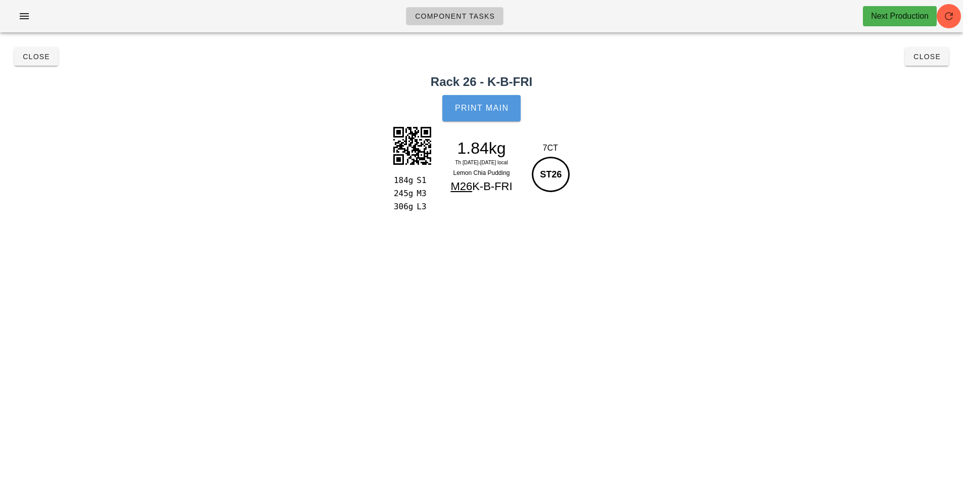
click at [491, 101] on button "Print Main" at bounding box center [481, 108] width 78 height 26
click at [934, 58] on span "Close" at bounding box center [927, 57] width 28 height 8
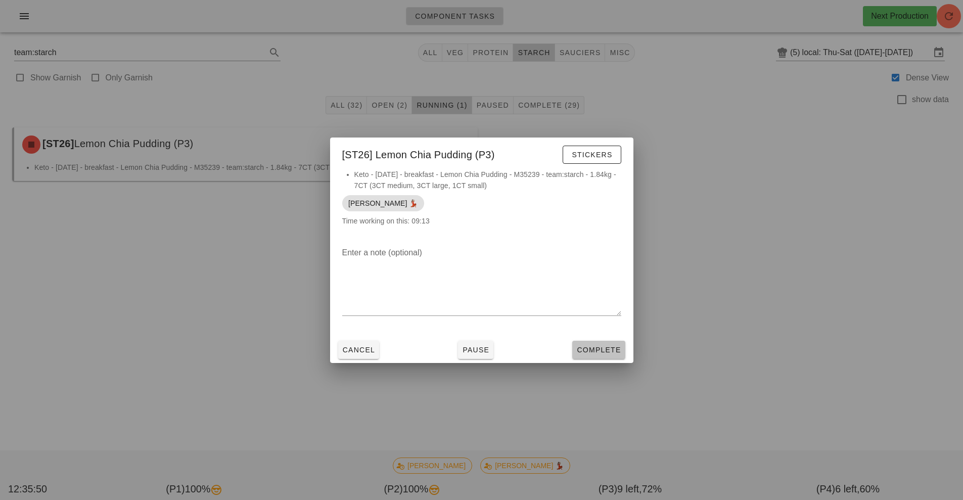
click at [605, 349] on span "Complete" at bounding box center [598, 350] width 44 height 8
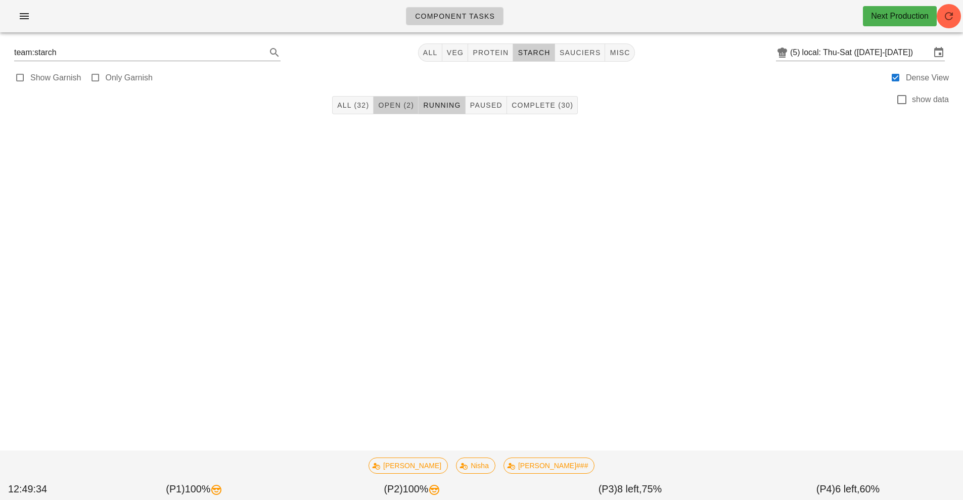
click at [400, 109] on span "Open (2)" at bounding box center [395, 105] width 36 height 8
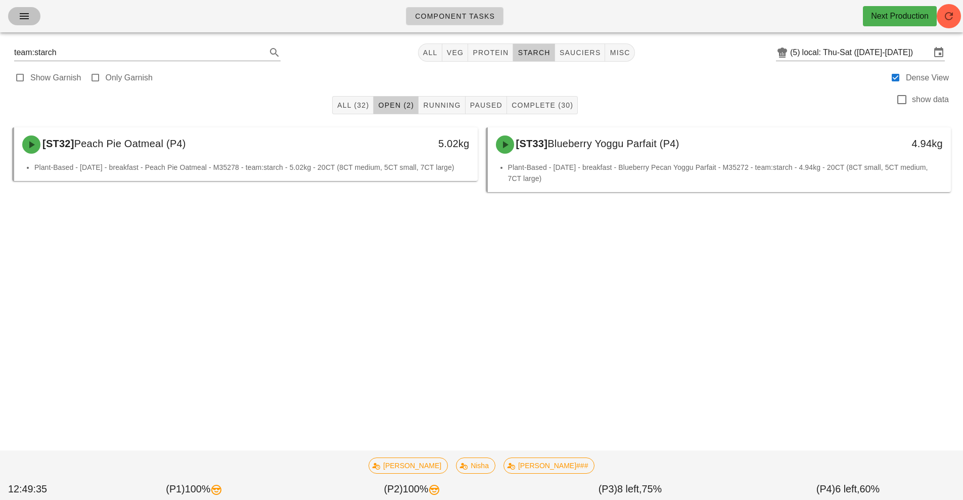
click at [24, 22] on button "button" at bounding box center [24, 16] width 32 height 18
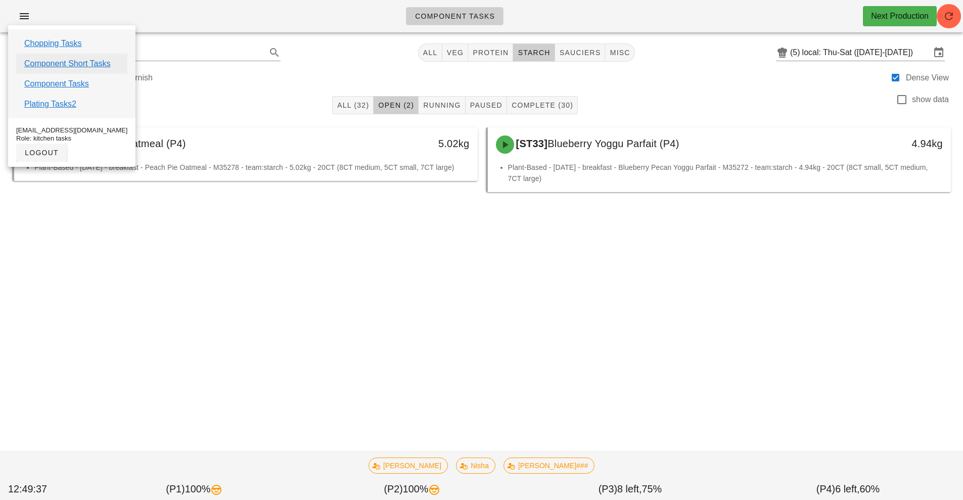
click at [71, 67] on link "Component Short Tasks" at bounding box center [67, 64] width 86 height 12
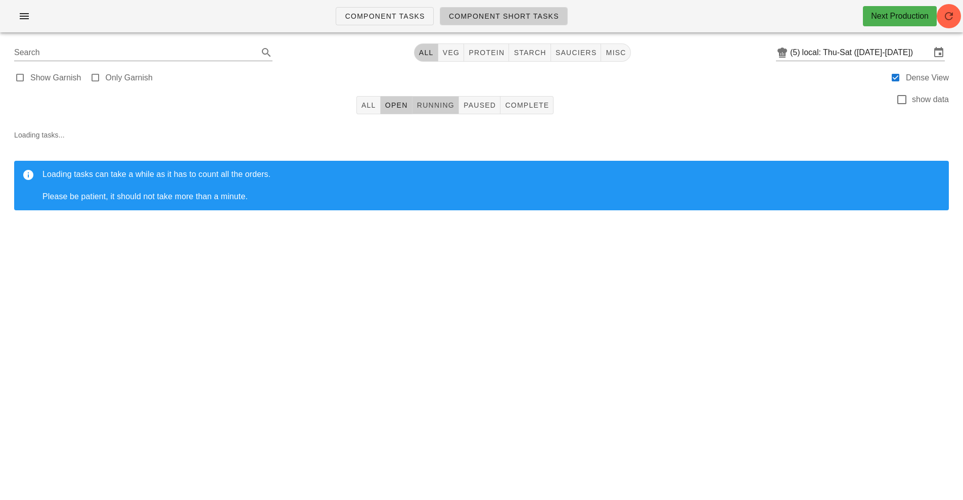
click at [430, 106] on span "Running" at bounding box center [435, 105] width 38 height 8
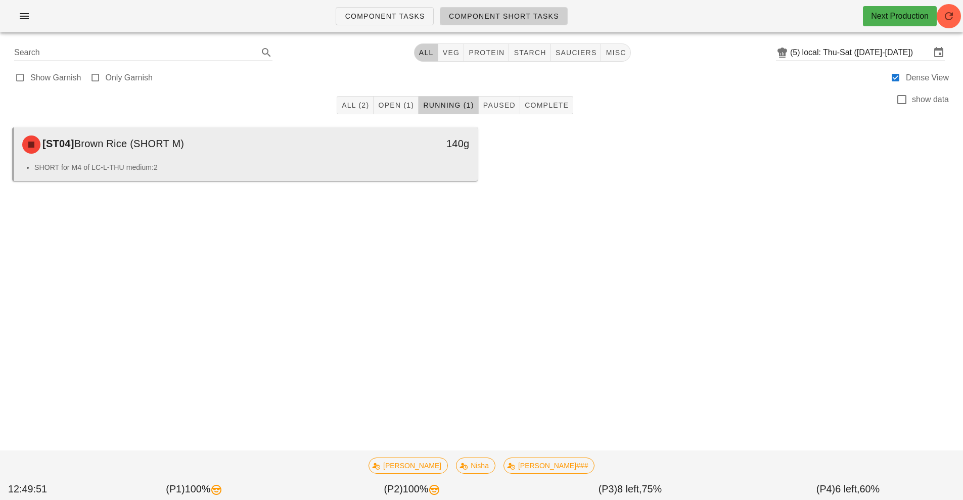
click at [325, 166] on li "SHORT for M4 of LC-L-THU medium:2" at bounding box center [251, 167] width 435 height 11
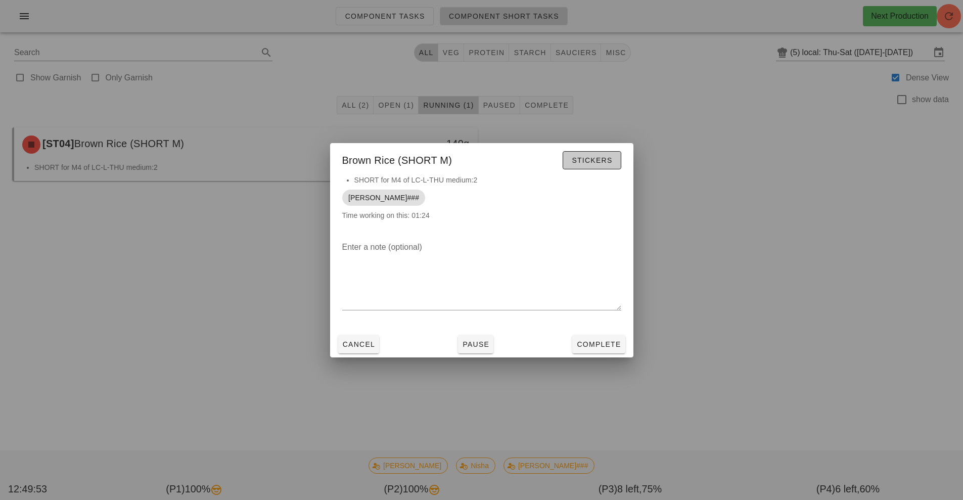
click at [603, 168] on button "Stickers" at bounding box center [591, 160] width 58 height 18
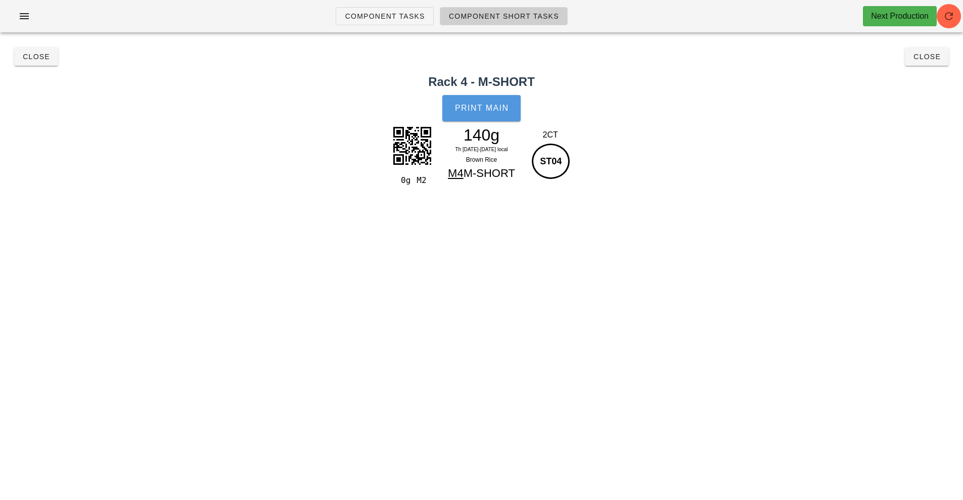
click at [496, 110] on span "Print Main" at bounding box center [481, 108] width 55 height 9
click at [37, 53] on span "Close" at bounding box center [36, 57] width 28 height 8
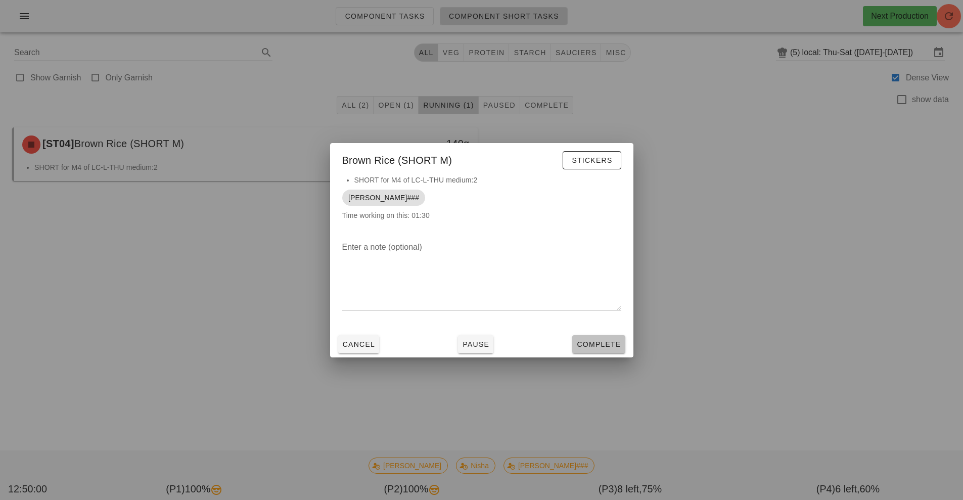
click at [594, 352] on button "Complete" at bounding box center [598, 344] width 53 height 18
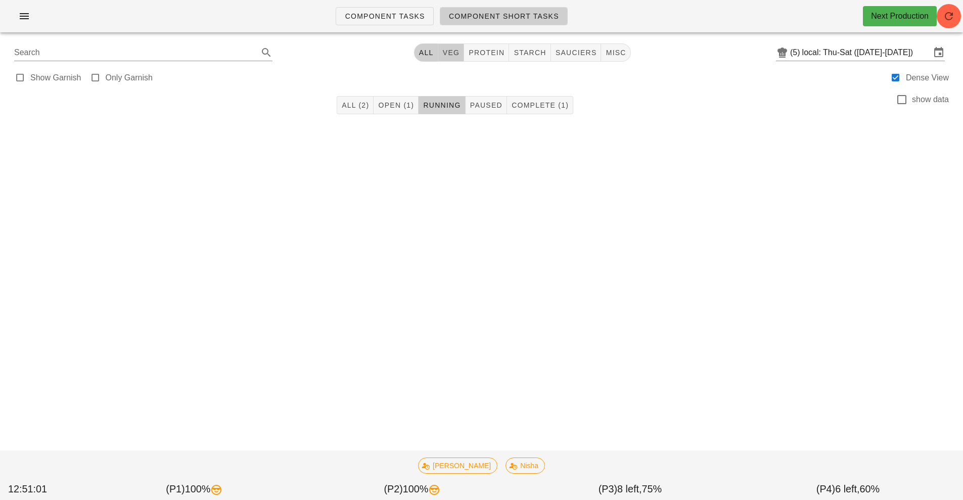
click at [453, 51] on span "veg" at bounding box center [451, 53] width 18 height 8
type input "team:veg"
click at [425, 54] on span "All" at bounding box center [429, 53] width 15 height 8
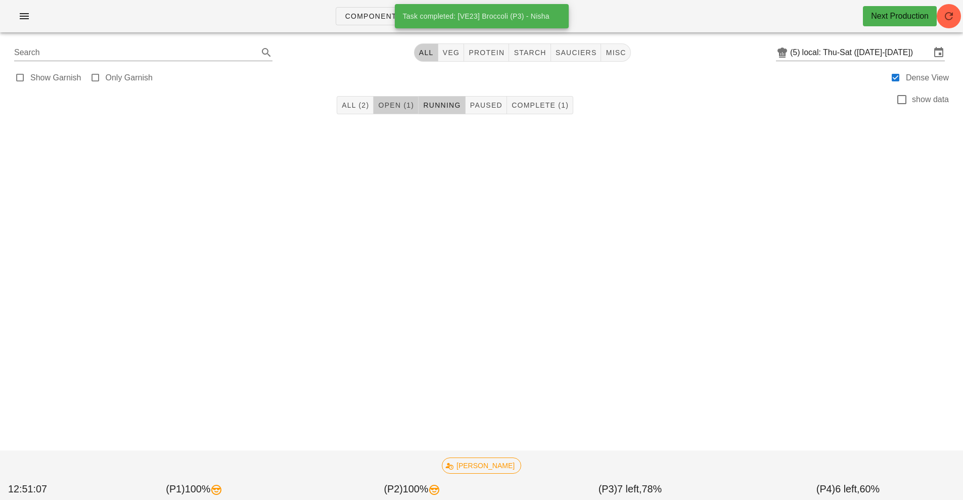
click at [401, 107] on span "Open (1)" at bounding box center [395, 105] width 36 height 8
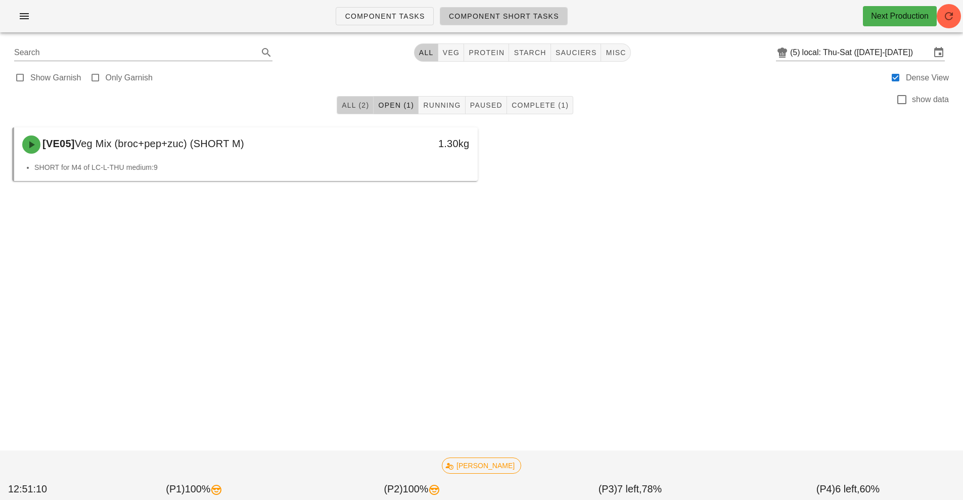
click at [349, 105] on span "All (2)" at bounding box center [355, 105] width 28 height 8
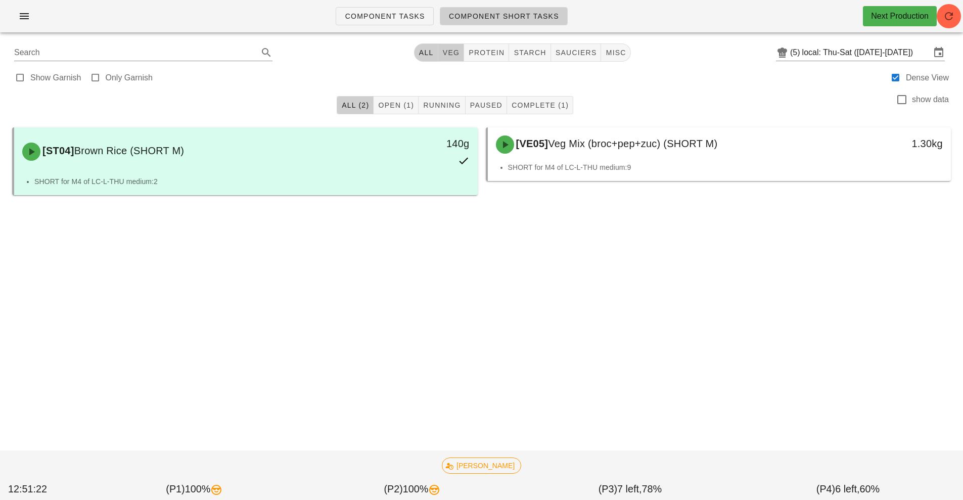
click at [450, 52] on span "veg" at bounding box center [451, 53] width 18 height 8
type input "team:veg"
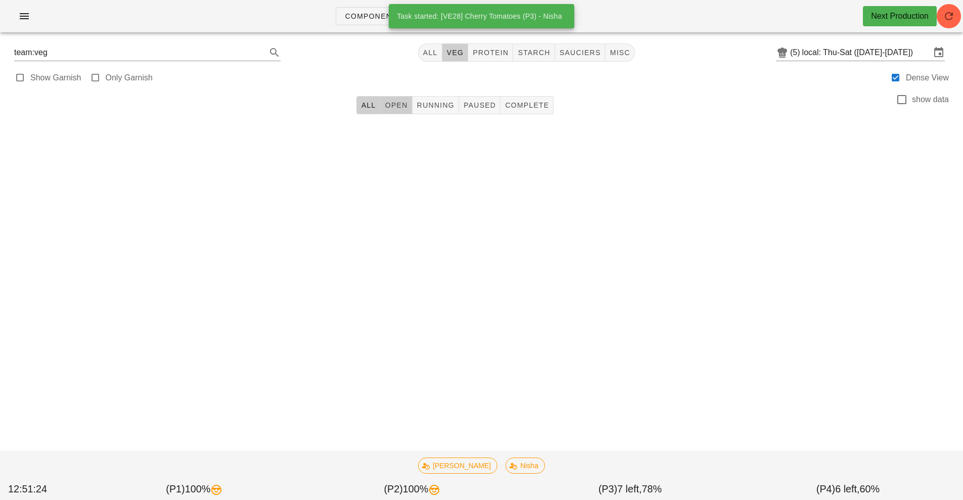
click at [401, 103] on span "Open" at bounding box center [396, 105] width 23 height 8
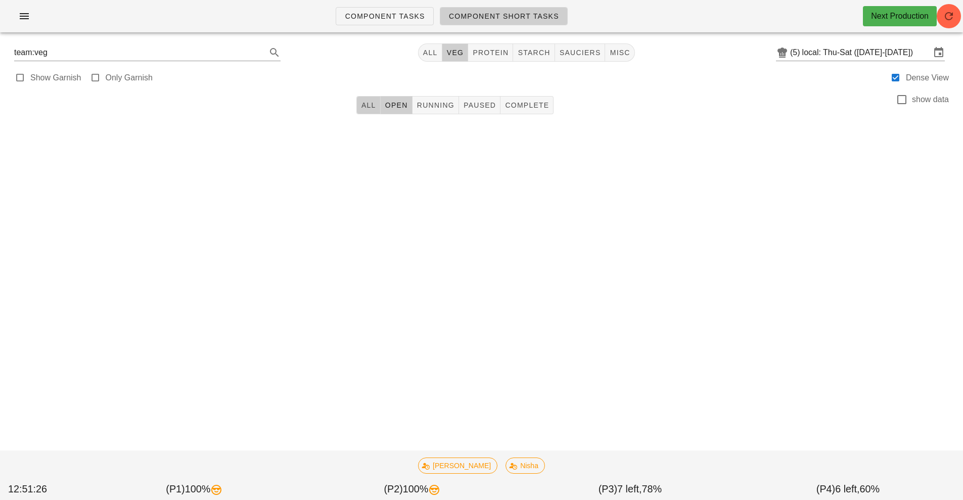
click at [366, 103] on span "All" at bounding box center [368, 105] width 15 height 8
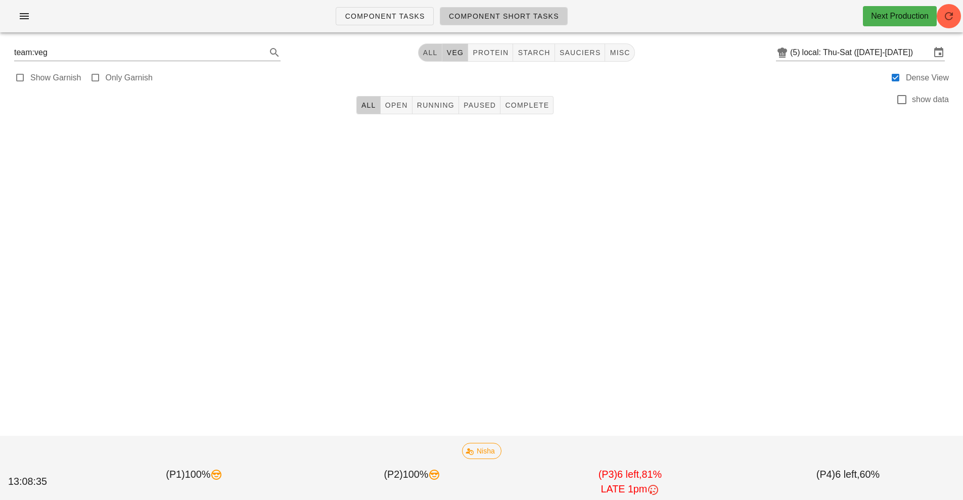
click at [432, 55] on span "All" at bounding box center [429, 53] width 15 height 8
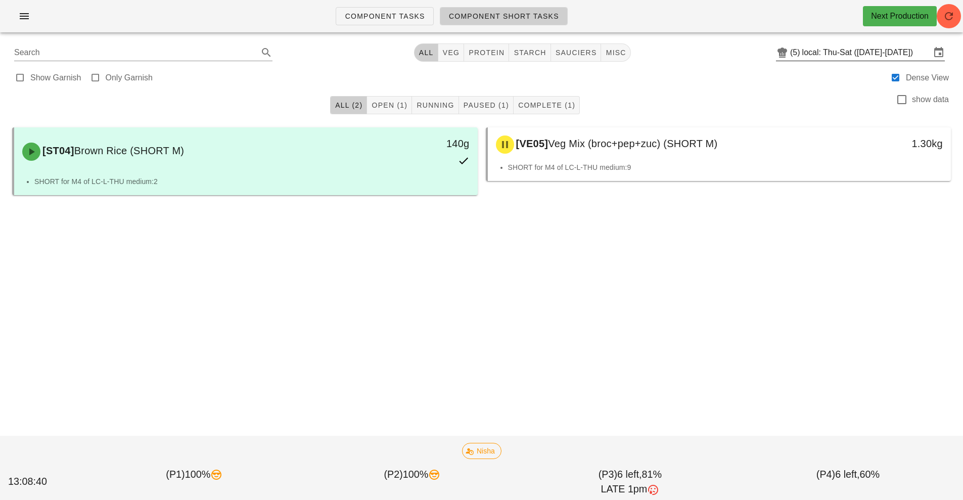
click at [837, 60] on input "local: Thu-Sat ([DATE]-[DATE])" at bounding box center [866, 52] width 128 height 16
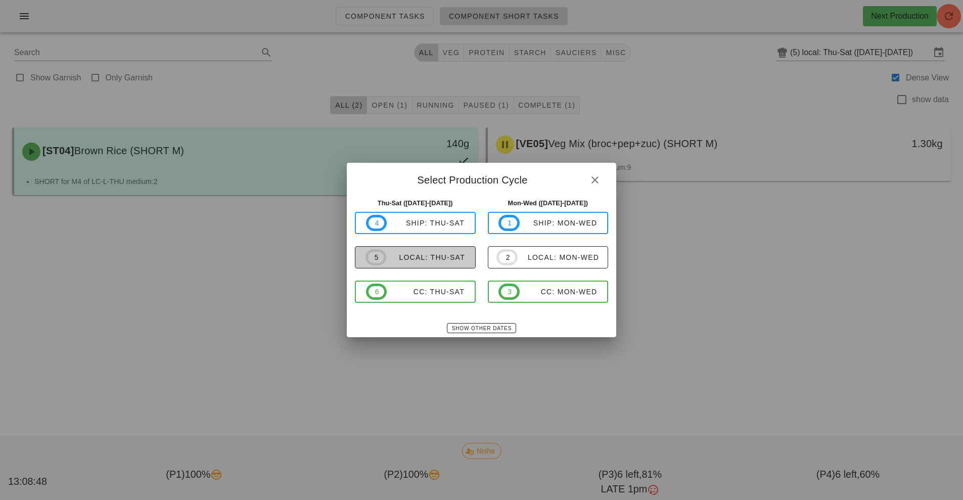
click at [410, 263] on span "5 local: Thu-Sat" at bounding box center [415, 257] width 100 height 16
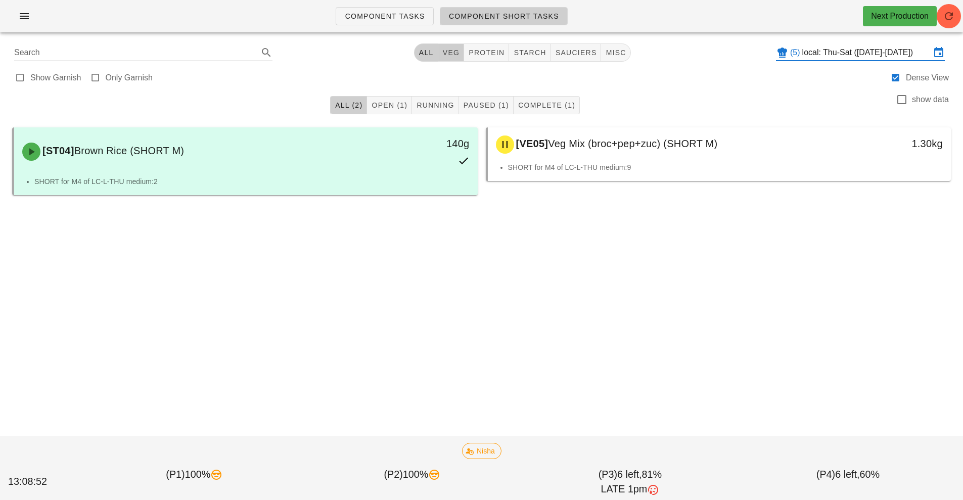
click at [444, 56] on span "veg" at bounding box center [451, 53] width 18 height 8
type input "team:veg"
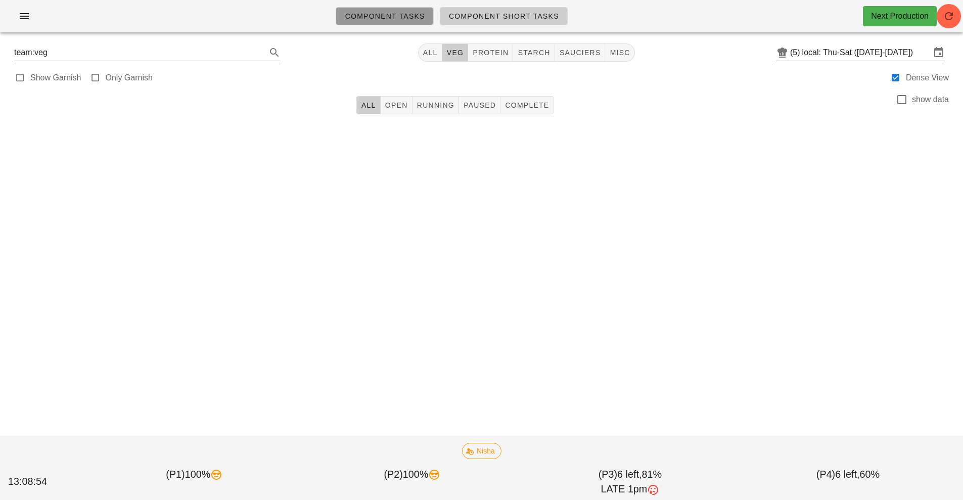
click at [396, 16] on span "Component Tasks" at bounding box center [384, 16] width 80 height 8
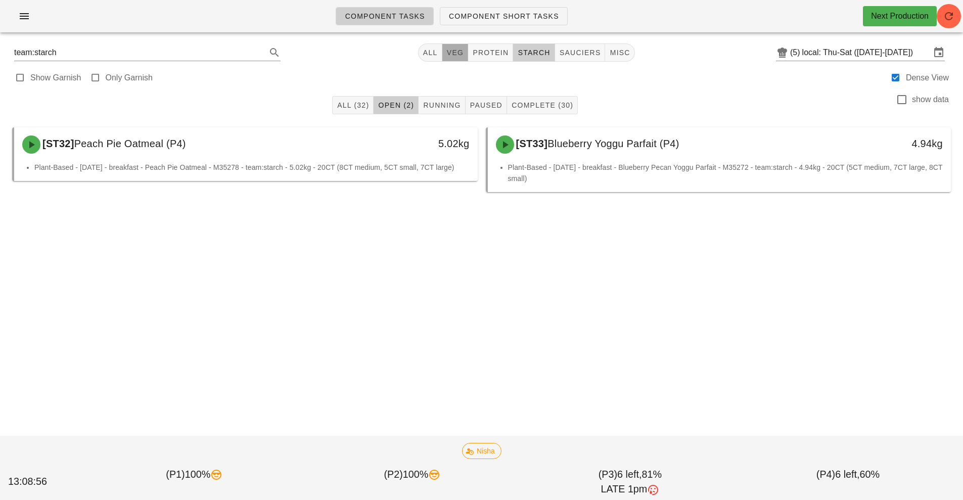
click at [443, 56] on button "veg" at bounding box center [455, 52] width 26 height 18
type input "team:veg"
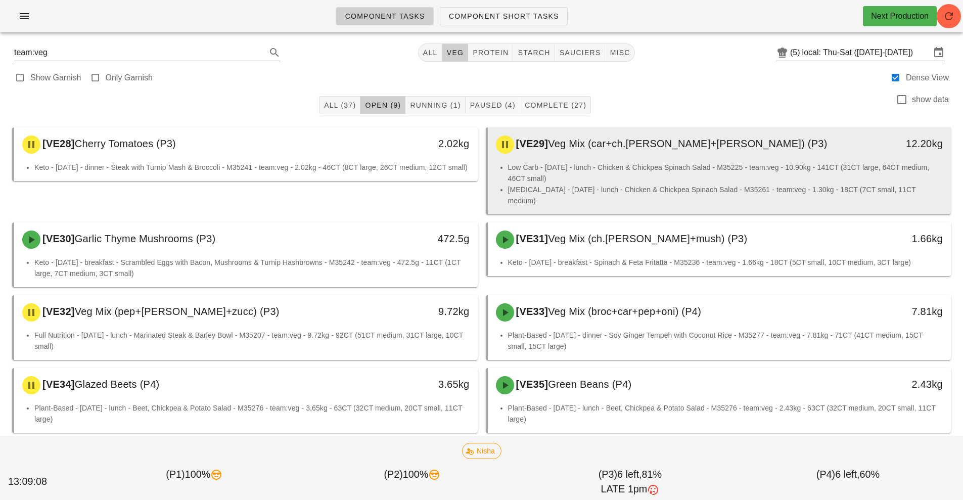
click at [655, 166] on li "Low Carb - [DATE] - lunch - Chicken & Chickpea Spinach Salad - M35225 - team:ve…" at bounding box center [725, 173] width 435 height 22
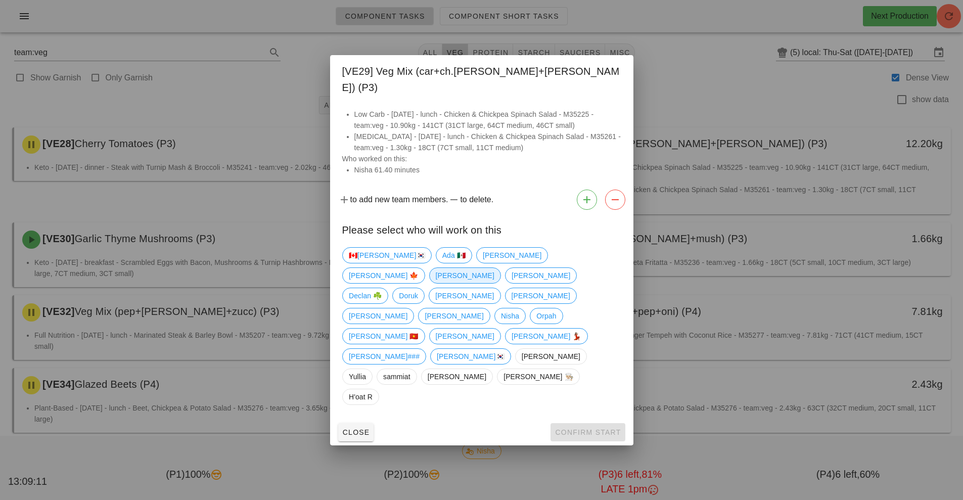
click at [494, 278] on span "[PERSON_NAME]" at bounding box center [464, 275] width 59 height 15
click at [598, 428] on span "Confirm Start" at bounding box center [587, 432] width 66 height 8
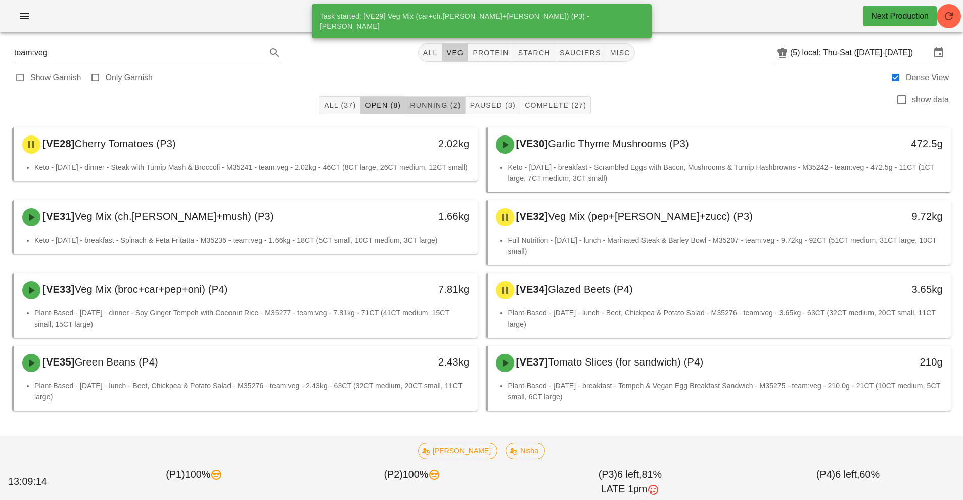
click at [430, 104] on span "Running (2)" at bounding box center [434, 105] width 51 height 8
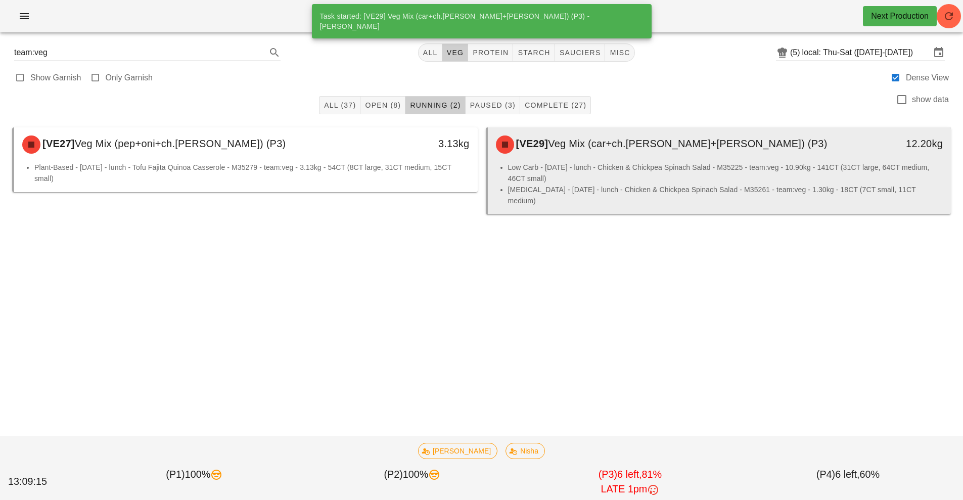
click at [620, 165] on li "Low Carb - [DATE] - lunch - Chicken & Chickpea Spinach Salad - M35225 - team:ve…" at bounding box center [725, 173] width 435 height 22
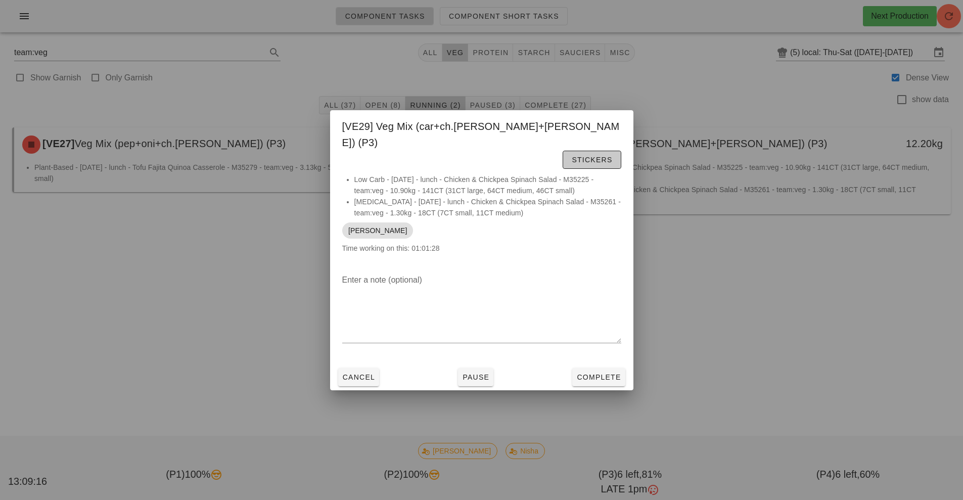
click at [587, 156] on span "Stickers" at bounding box center [591, 160] width 41 height 8
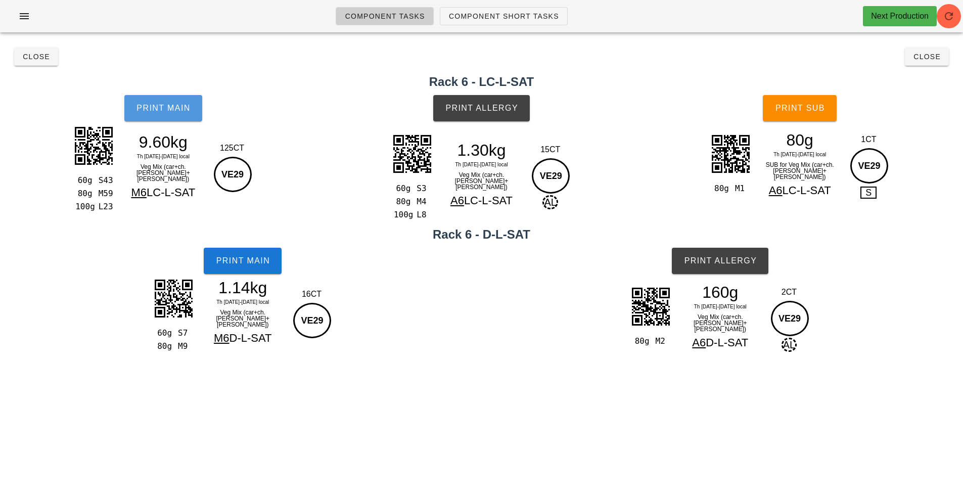
click at [173, 108] on span "Print Main" at bounding box center [163, 108] width 55 height 9
click at [258, 264] on span "Print Main" at bounding box center [242, 260] width 55 height 9
click at [36, 65] on button "Close" at bounding box center [36, 57] width 44 height 18
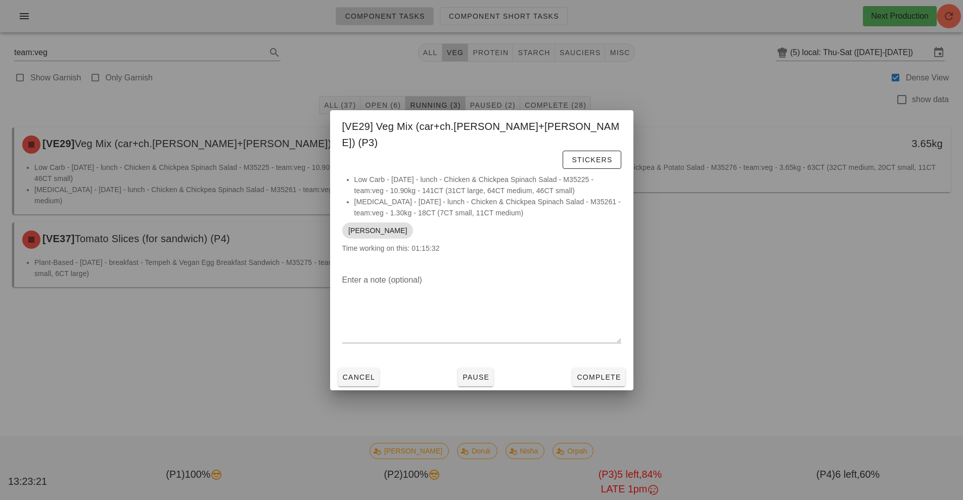
click at [29, 63] on div "team:veg All veg protein starch sauciers misc (5) local: Thu-Sat ([DATE]-[DATE])" at bounding box center [481, 52] width 951 height 24
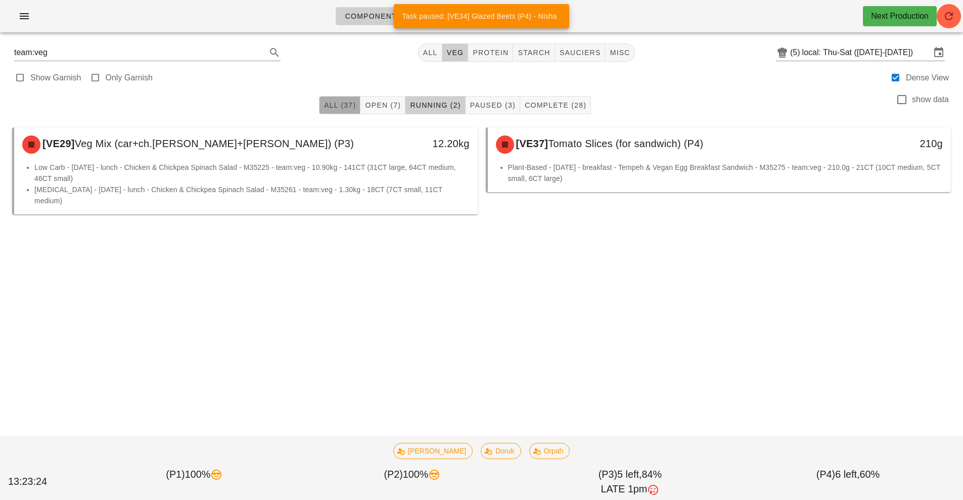
click at [339, 98] on button "All (37)" at bounding box center [339, 105] width 41 height 18
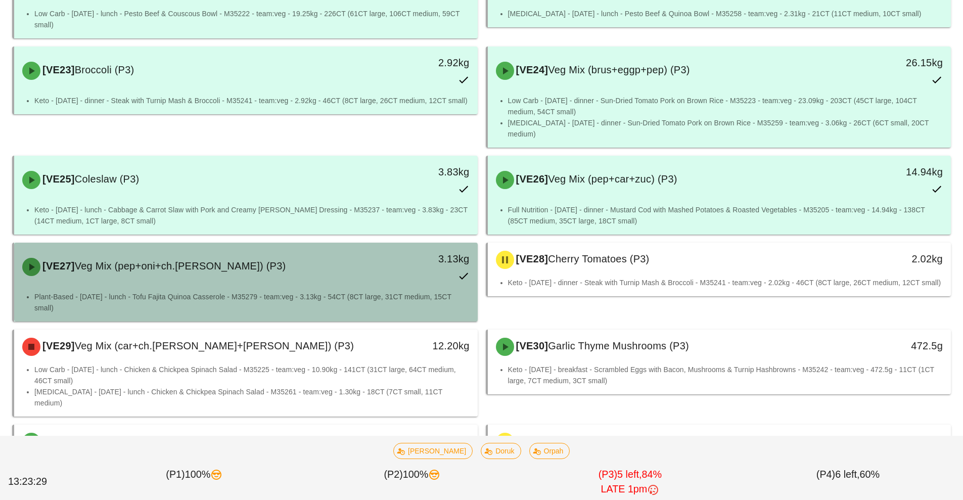
scroll to position [1282, 0]
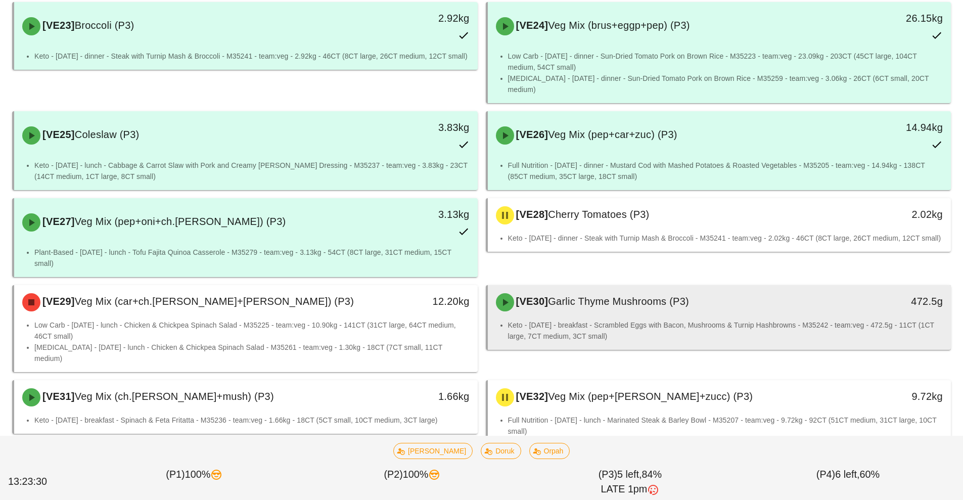
click at [613, 287] on div "[VE30] Garlic Thyme Mushrooms (P3)" at bounding box center [662, 302] width 344 height 30
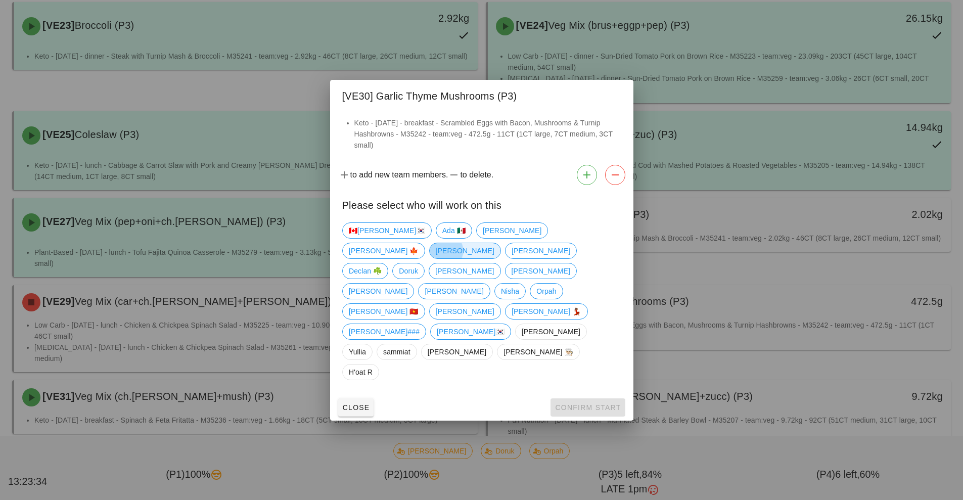
click at [494, 258] on span "[PERSON_NAME]" at bounding box center [464, 250] width 59 height 15
click at [591, 403] on span "Confirm Start" at bounding box center [587, 407] width 66 height 8
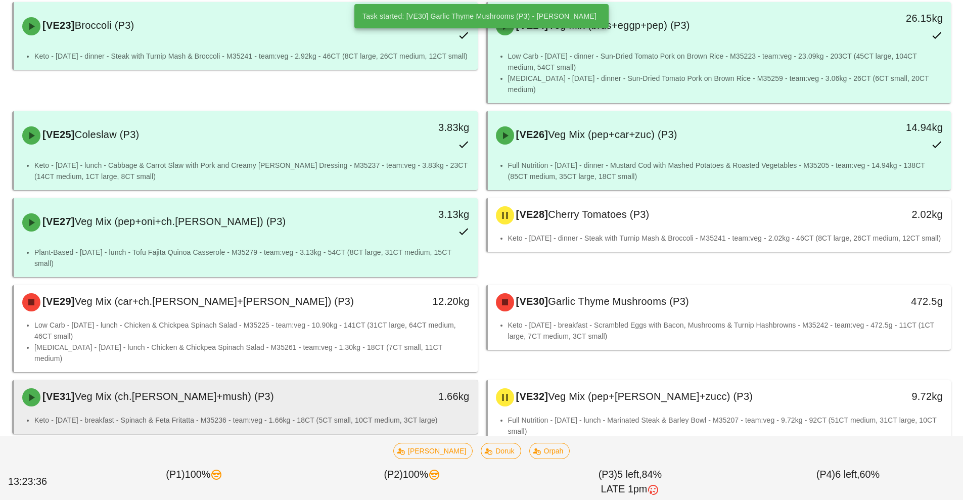
click at [382, 388] on div "1.66kg" at bounding box center [417, 396] width 103 height 16
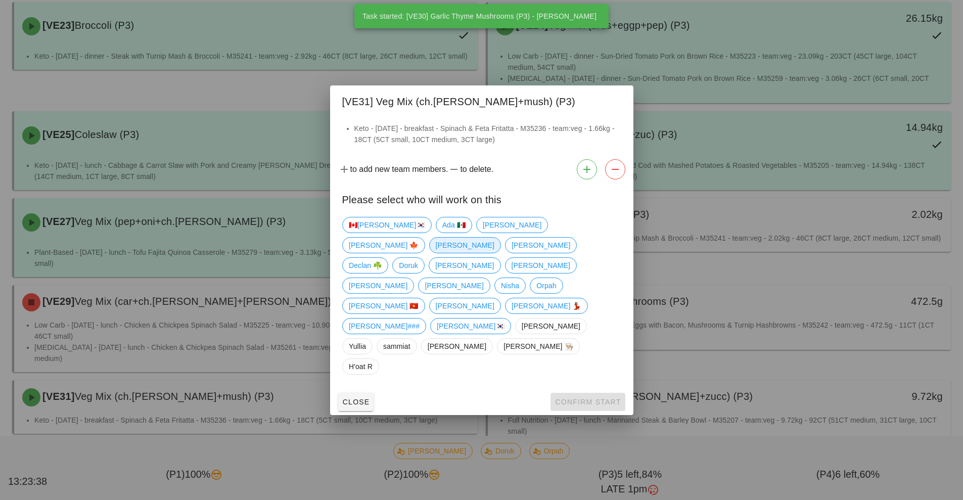
click at [494, 253] on span "[PERSON_NAME]" at bounding box center [464, 245] width 59 height 15
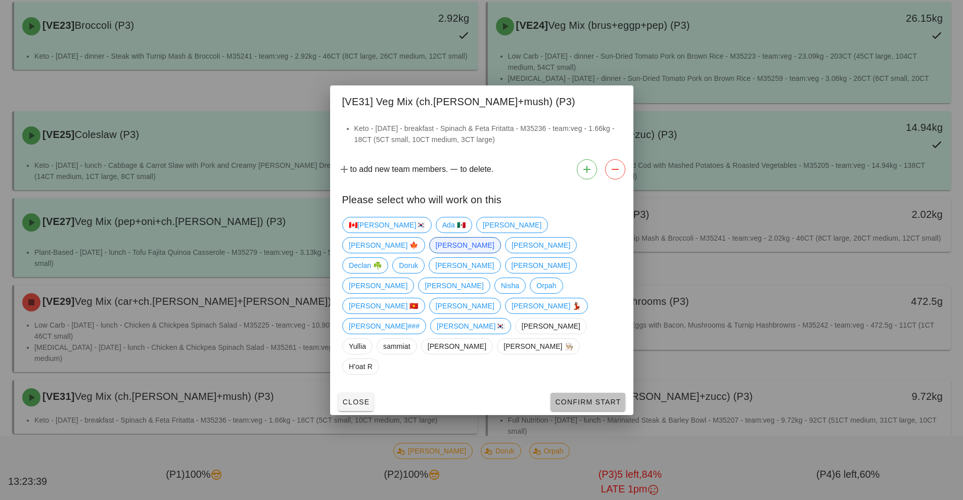
click at [585, 398] on span "Confirm Start" at bounding box center [587, 402] width 66 height 8
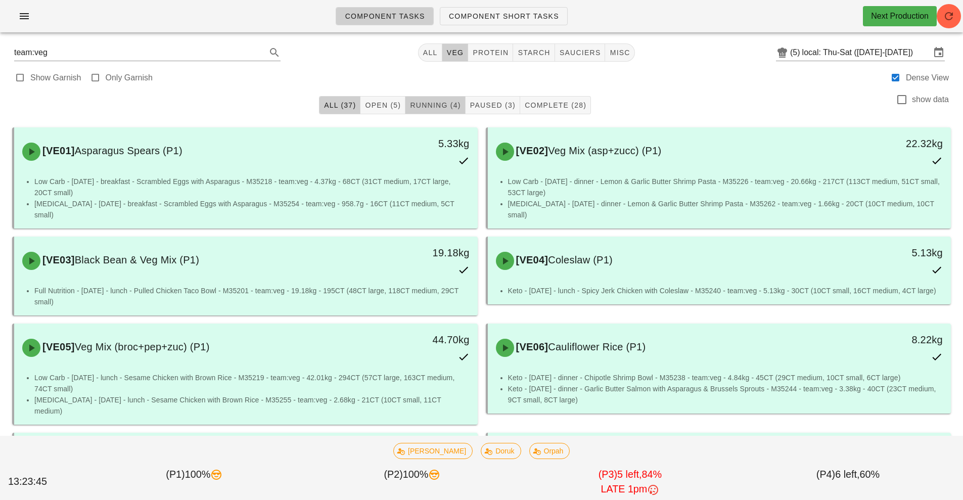
click at [437, 103] on span "Running (4)" at bounding box center [434, 105] width 51 height 8
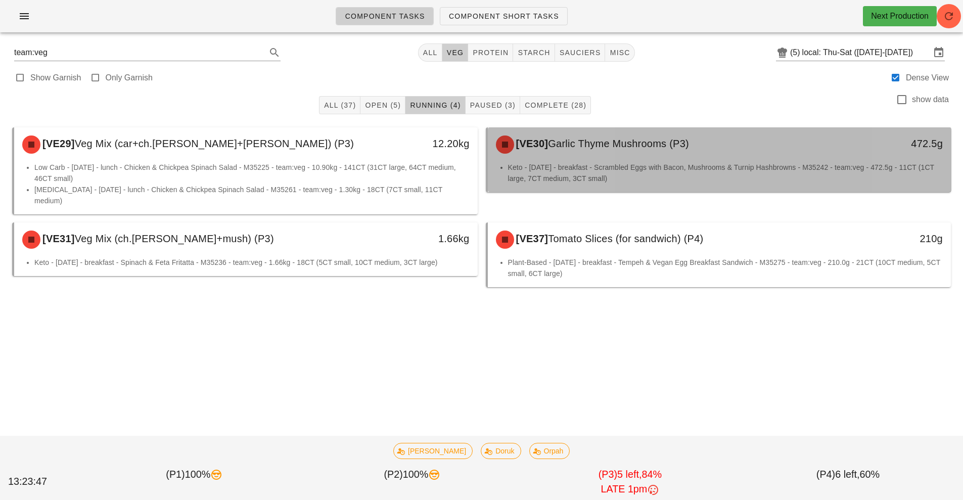
click at [602, 155] on div "[VE30] Garlic Thyme Mushrooms (P3)" at bounding box center [662, 144] width 344 height 30
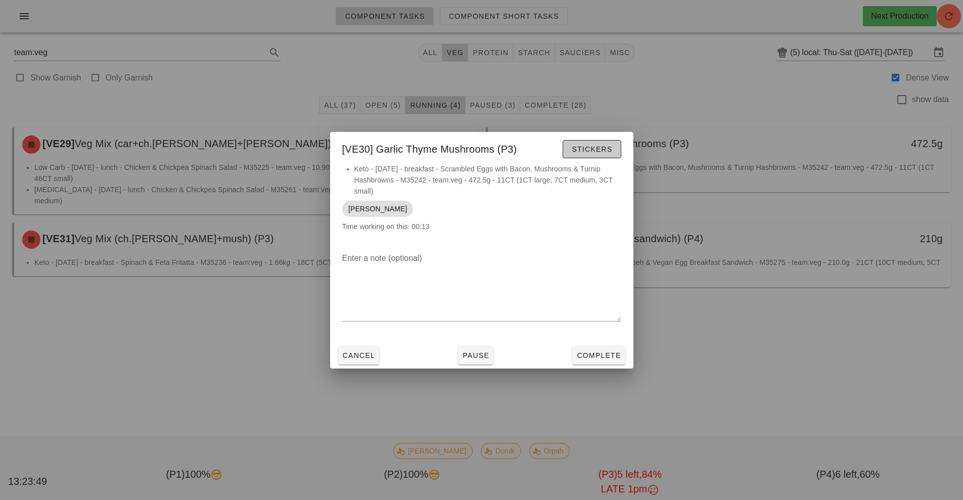
click at [599, 148] on span "Stickers" at bounding box center [591, 149] width 41 height 8
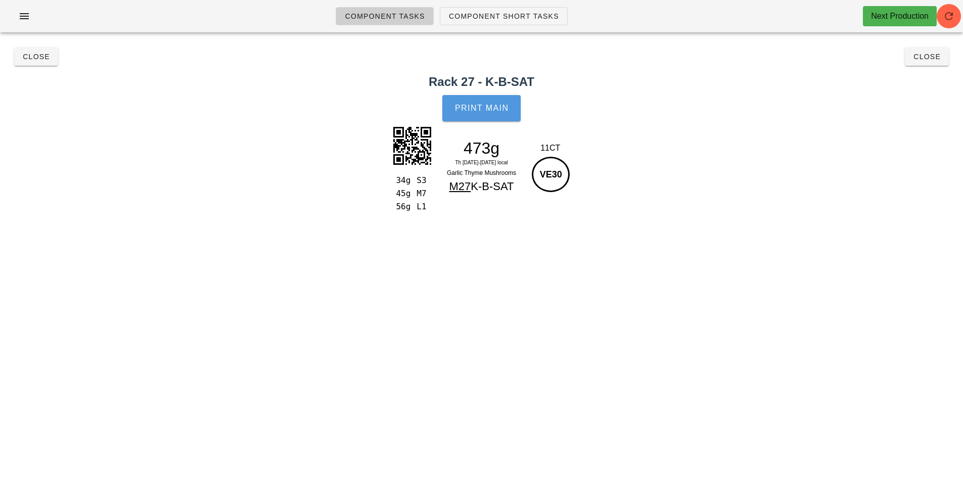
click at [492, 115] on button "Print Main" at bounding box center [481, 108] width 78 height 26
click at [38, 60] on span "Close" at bounding box center [36, 57] width 28 height 8
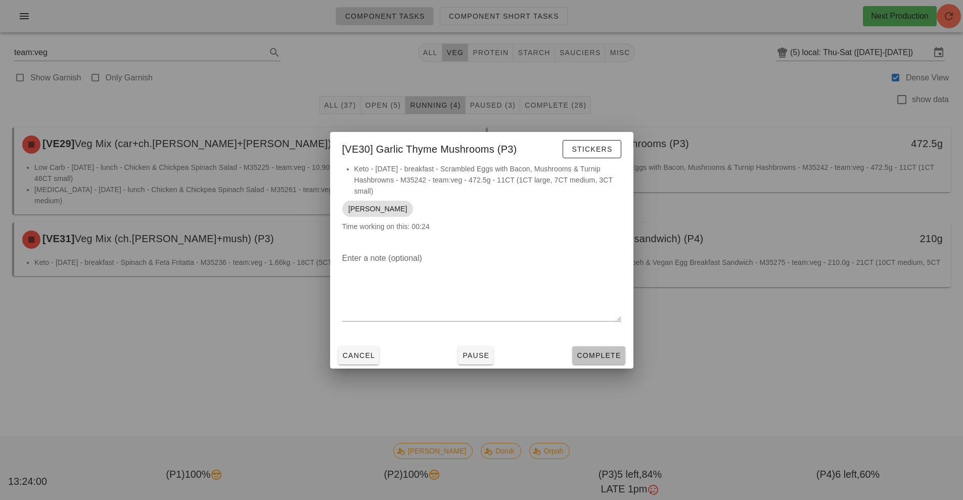
click at [592, 357] on span "Complete" at bounding box center [598, 355] width 44 height 8
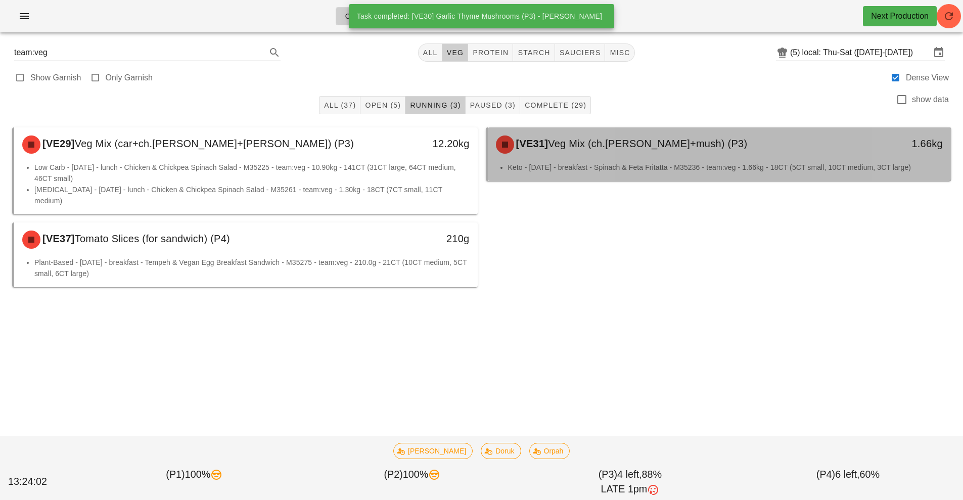
click at [576, 156] on div "[VE31] Veg Mix (ch.[PERSON_NAME]+mush) (P3)" at bounding box center [662, 144] width 344 height 30
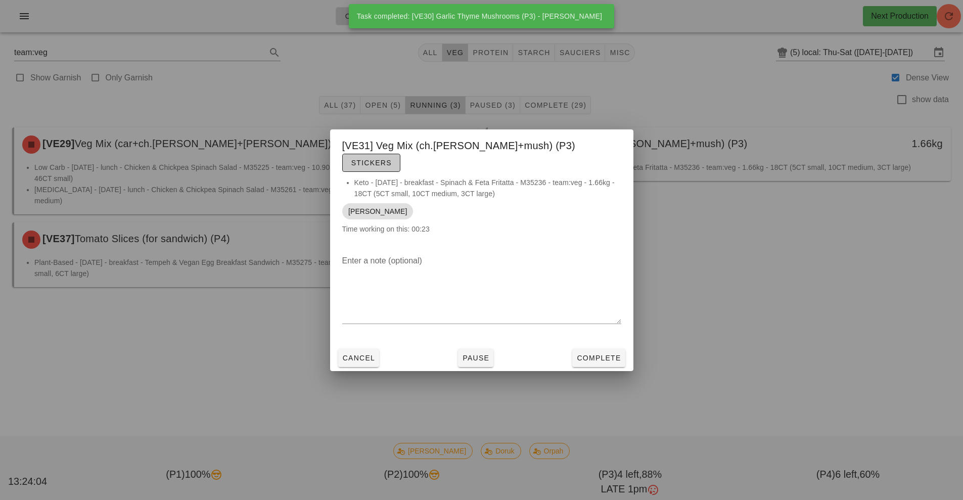
click at [392, 159] on span "Stickers" at bounding box center [371, 163] width 41 height 8
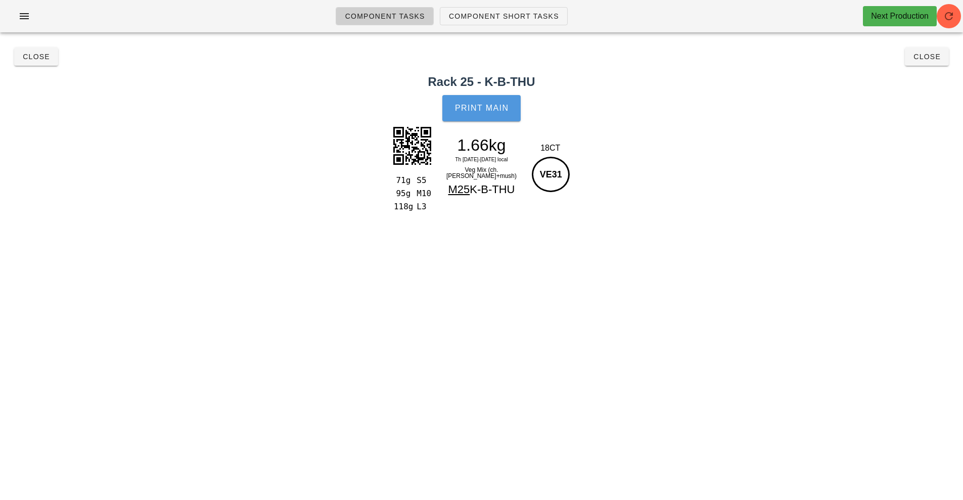
click at [484, 112] on span "Print Main" at bounding box center [481, 108] width 55 height 9
click at [46, 56] on span "Close" at bounding box center [36, 57] width 28 height 8
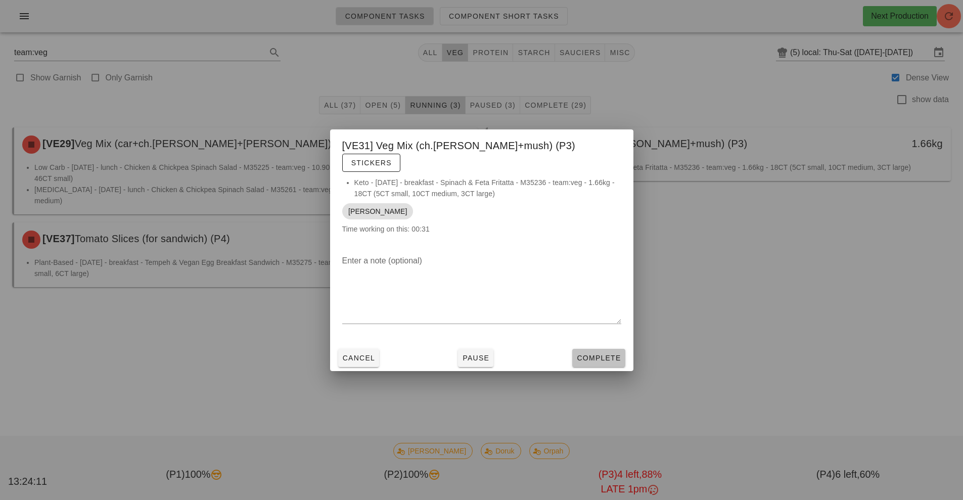
click at [602, 354] on span "Complete" at bounding box center [598, 358] width 44 height 8
